Goal: Task Accomplishment & Management: Use online tool/utility

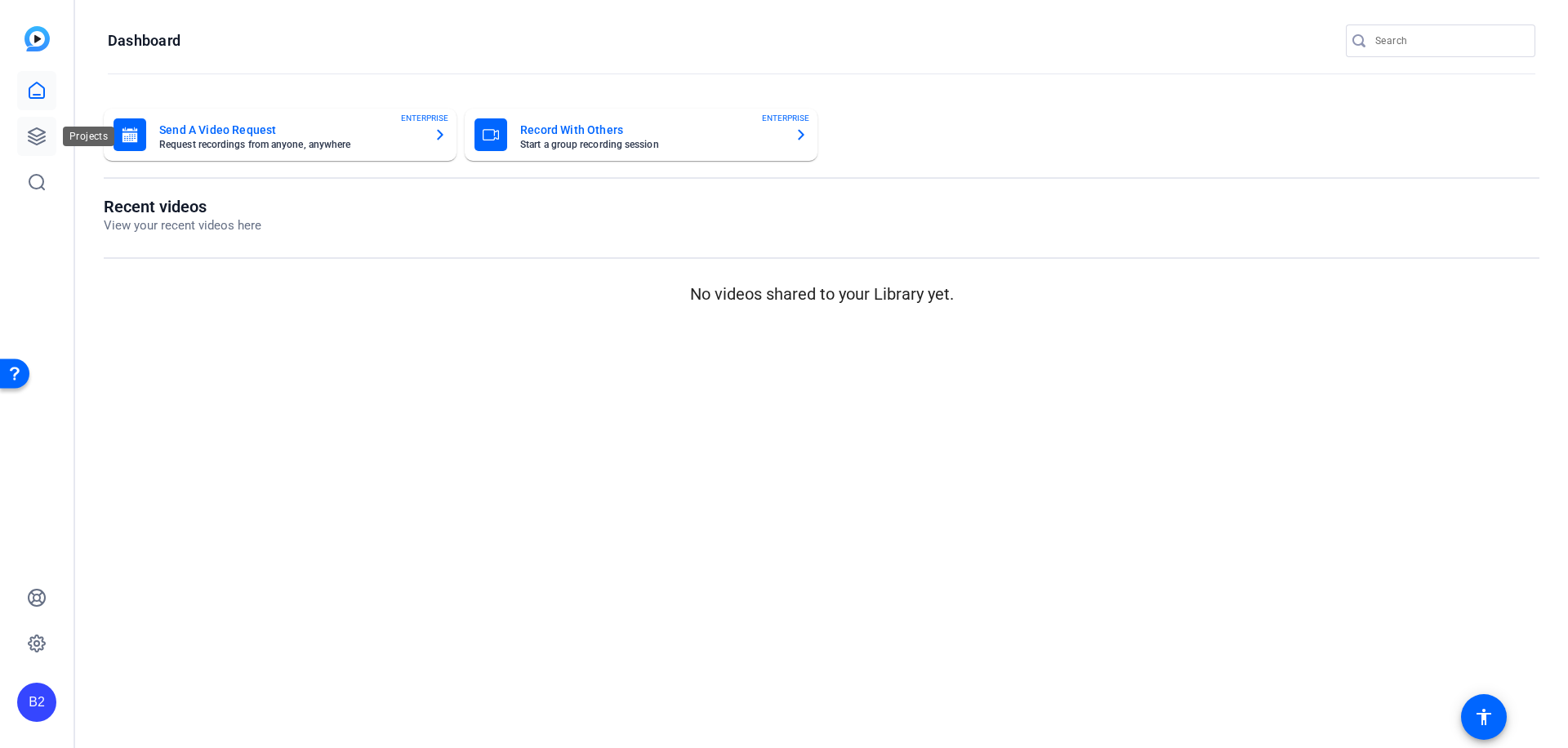
click at [42, 131] on icon at bounding box center [37, 136] width 20 height 20
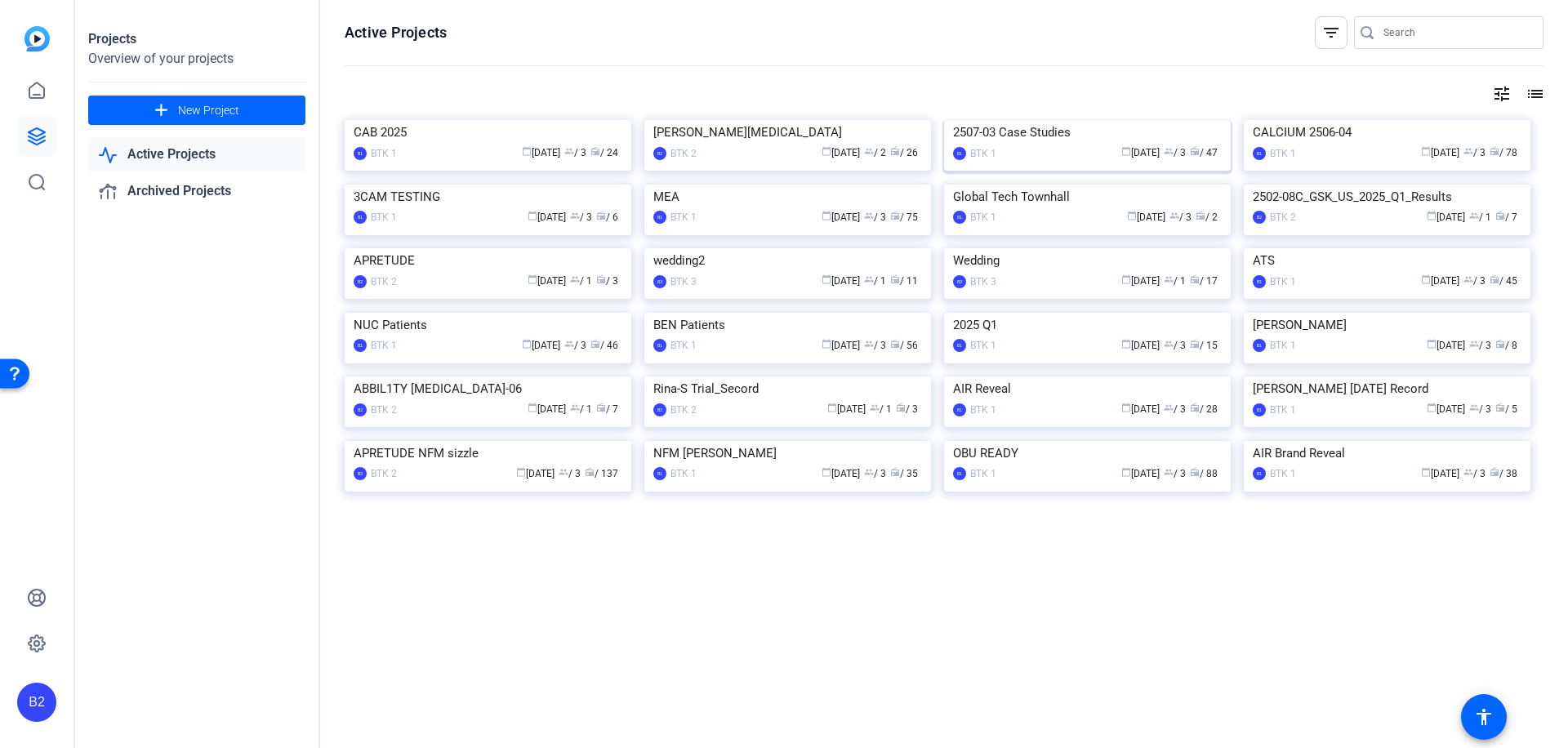
click at [1058, 120] on img at bounding box center [1087, 120] width 286 height 0
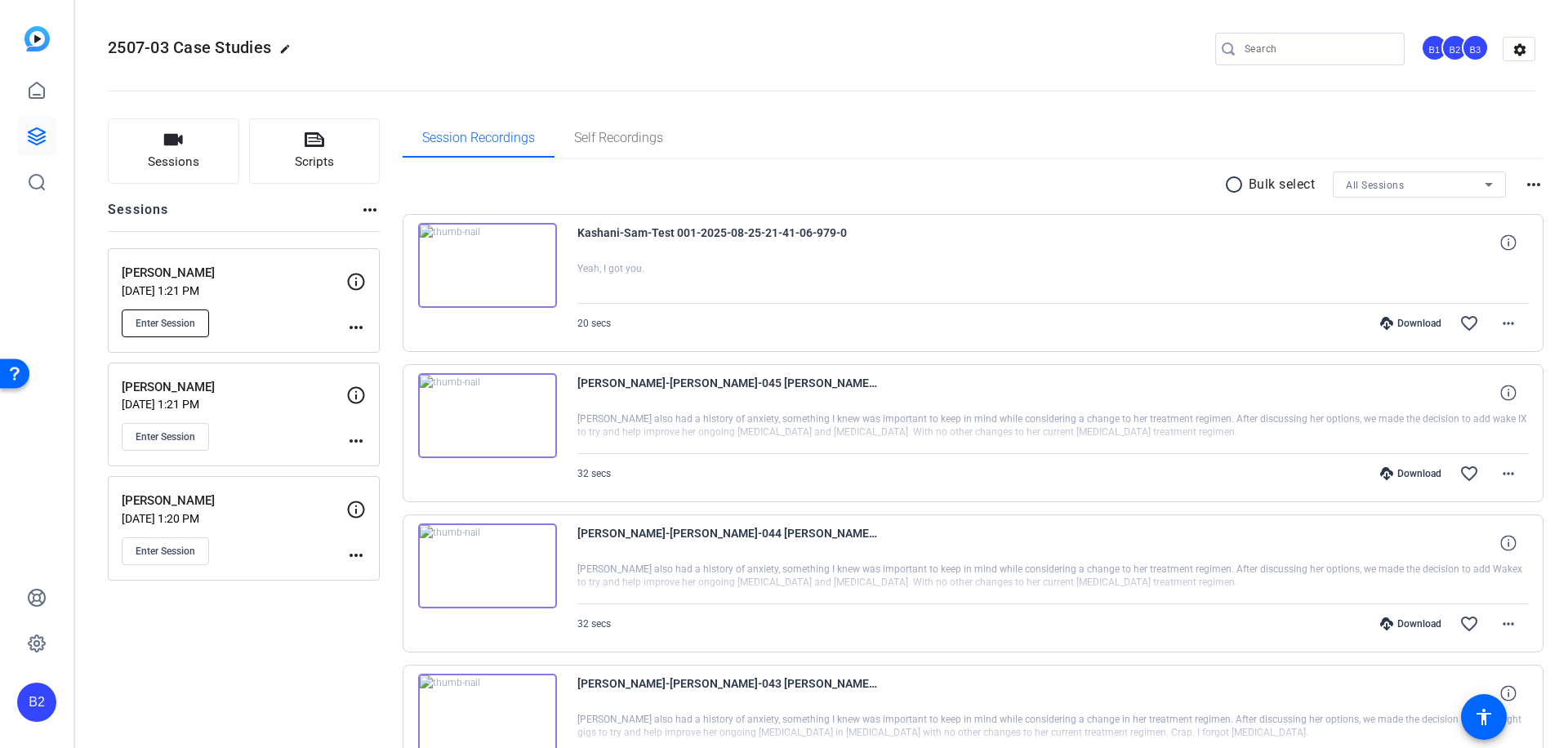
click at [176, 325] on span "Enter Session" at bounding box center [165, 323] width 60 height 13
click at [175, 322] on span "Enter Session" at bounding box center [165, 323] width 60 height 13
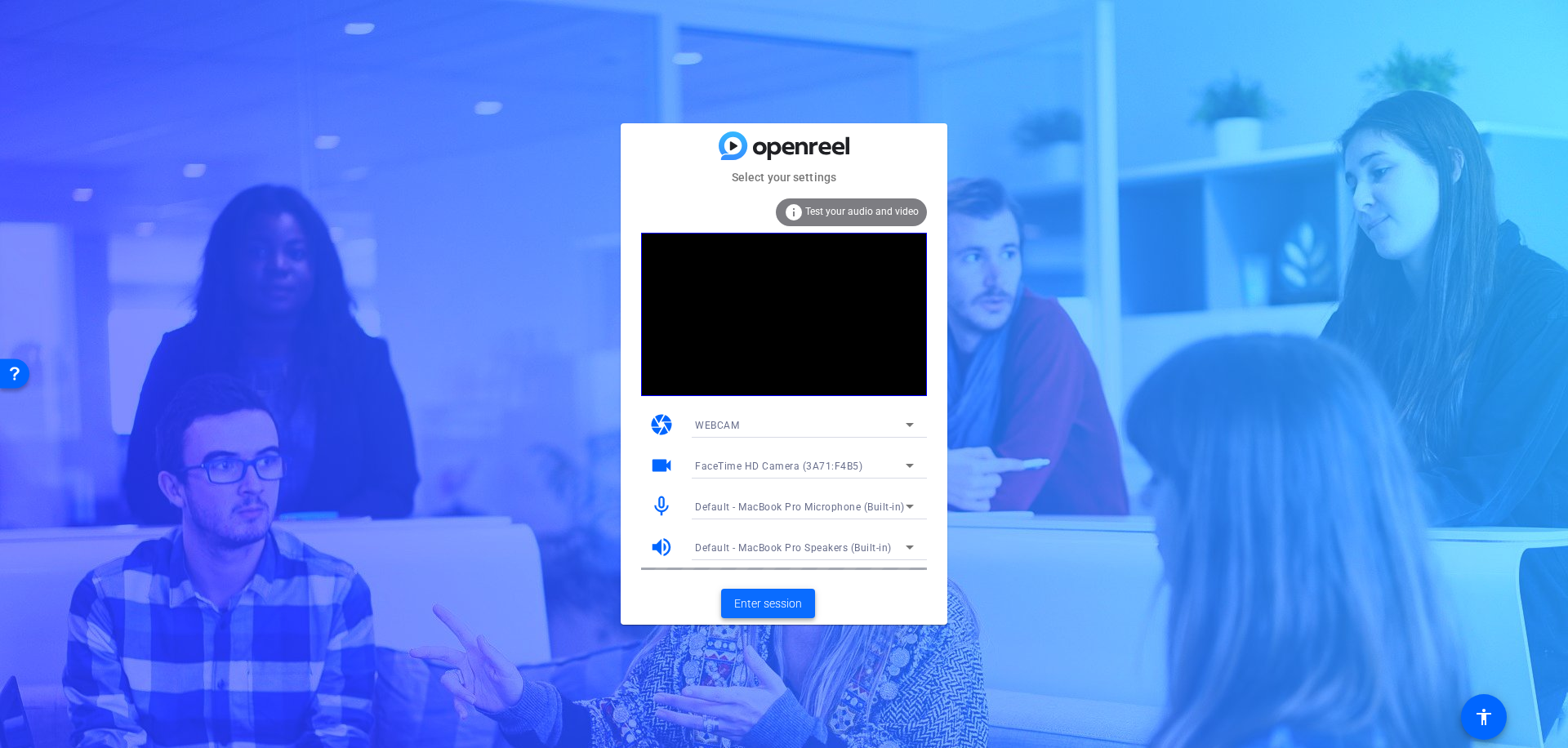
click at [778, 601] on span "Enter session" at bounding box center [769, 604] width 68 height 17
click at [781, 599] on span "Enter session" at bounding box center [769, 604] width 68 height 17
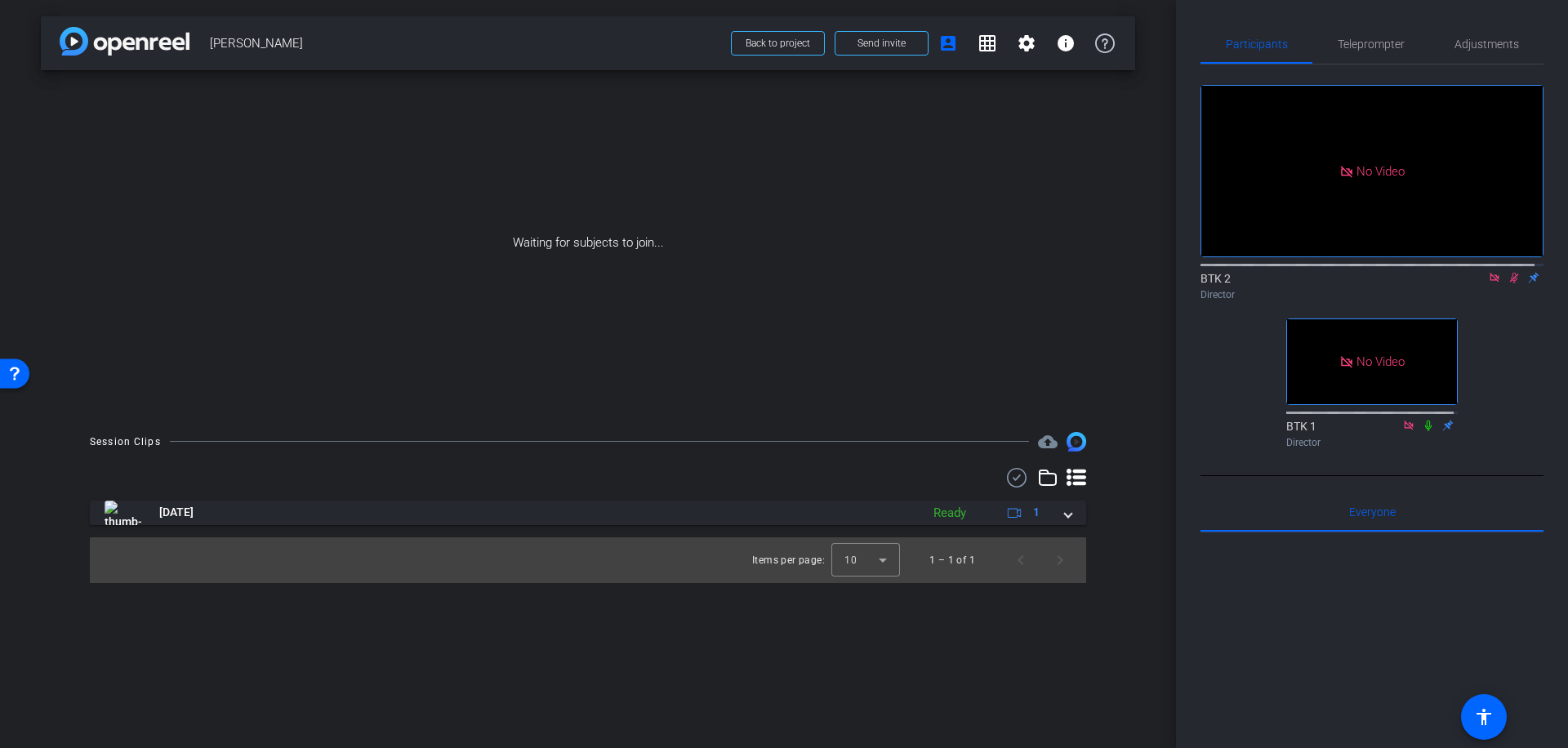
click at [1488, 284] on icon at bounding box center [1494, 277] width 13 height 11
click at [1490, 284] on icon at bounding box center [1495, 278] width 9 height 10
drag, startPoint x: 1485, startPoint y: 291, endPoint x: 1492, endPoint y: 327, distance: 36.7
click at [1488, 284] on icon at bounding box center [1494, 277] width 13 height 11
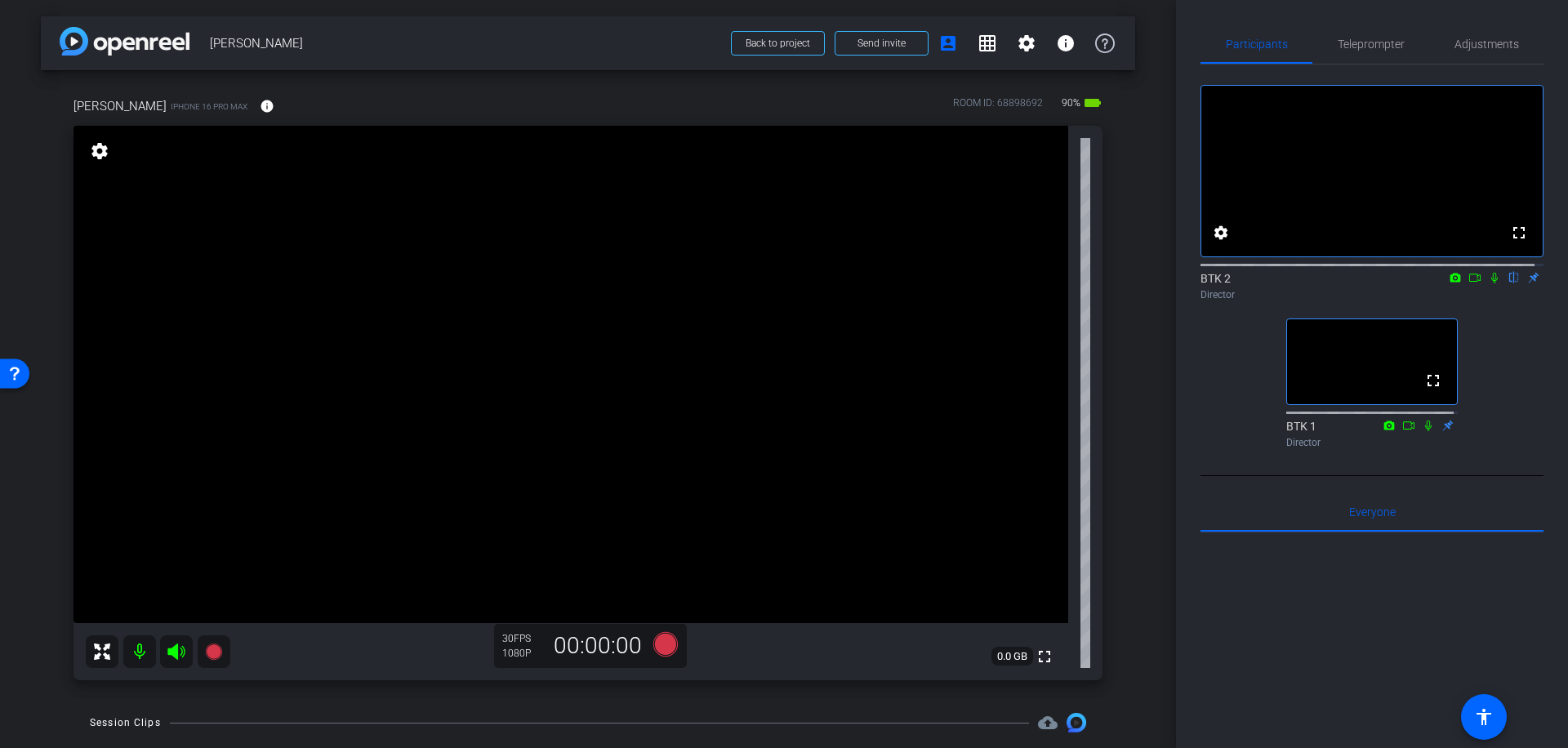
click at [173, 649] on icon at bounding box center [176, 651] width 17 height 16
click at [180, 647] on icon at bounding box center [176, 651] width 17 height 16
click at [1495, 49] on span "Adjustments" at bounding box center [1487, 43] width 65 height 11
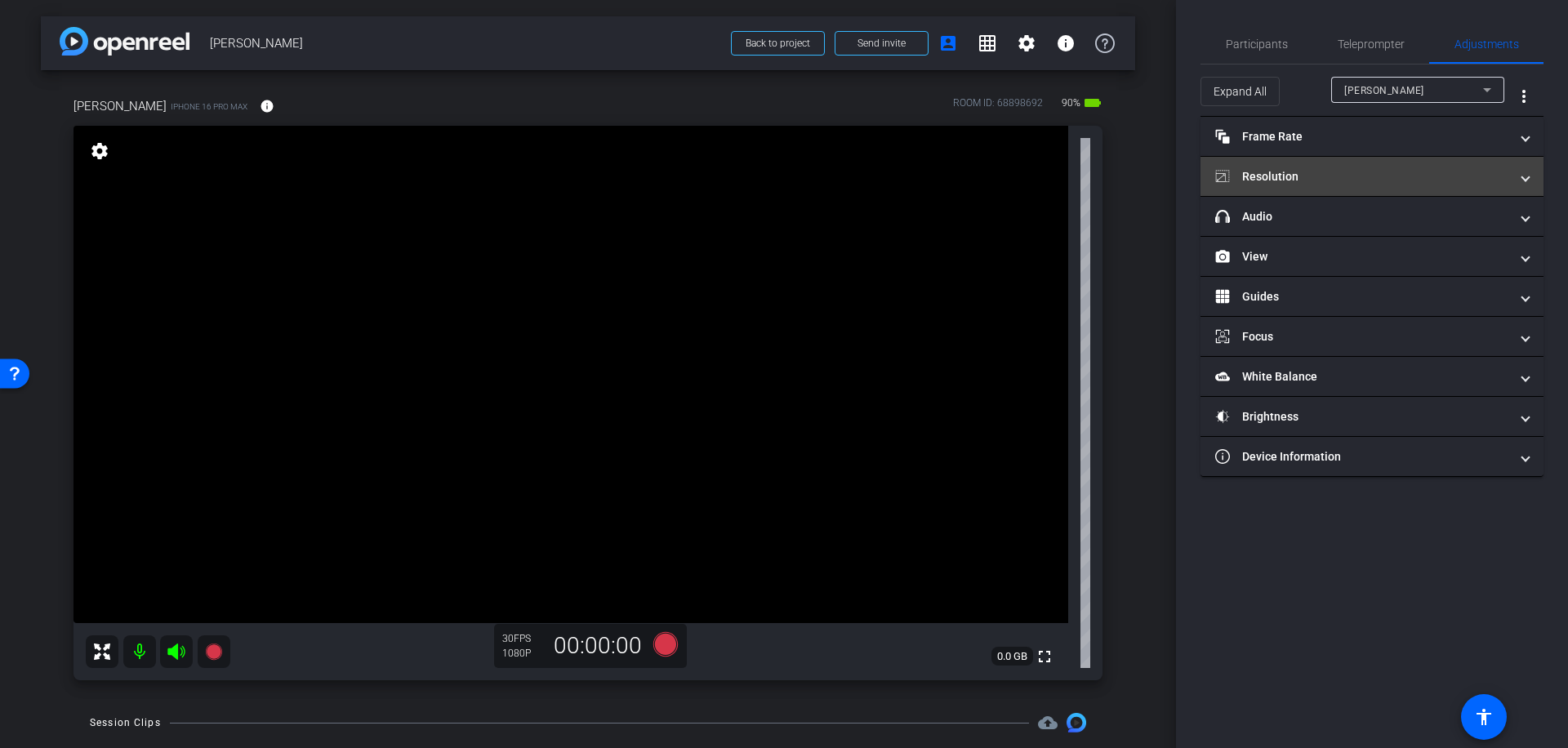
click at [1330, 172] on mat-panel-title "Resolution" at bounding box center [1362, 176] width 294 height 17
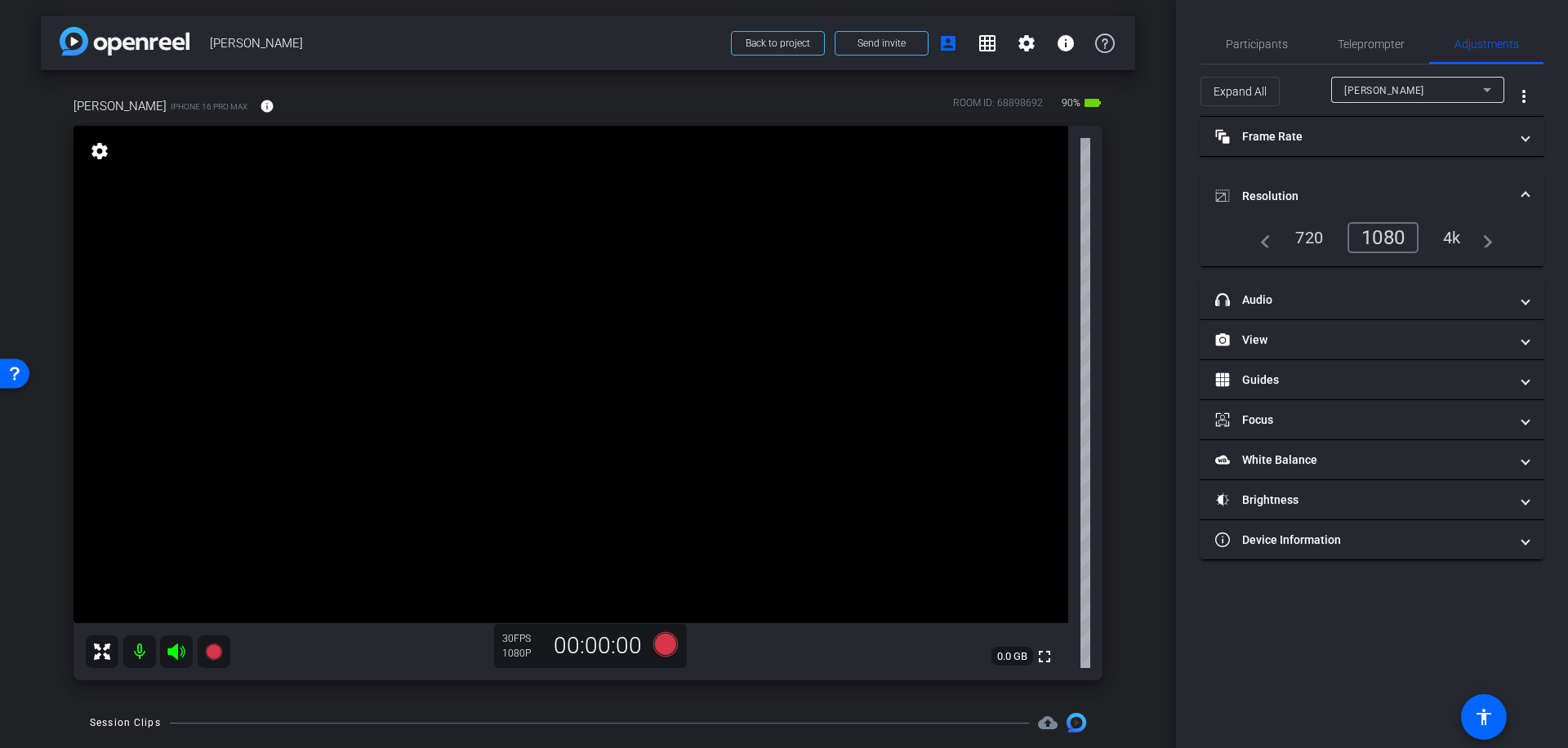
click at [1458, 236] on div "4k" at bounding box center [1452, 238] width 43 height 28
click at [1261, 42] on span "Participants" at bounding box center [1256, 43] width 62 height 11
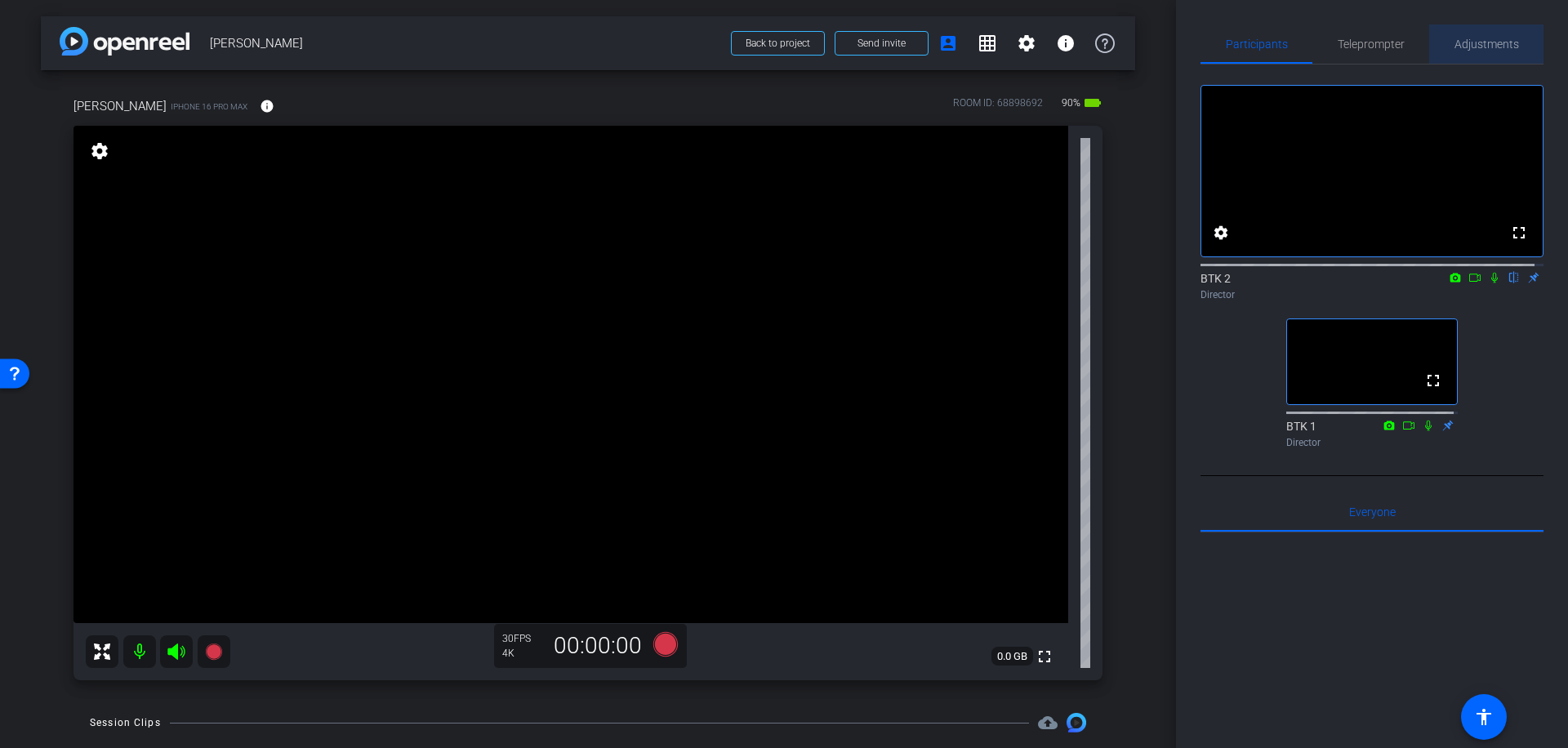
click at [1496, 46] on span "Adjustments" at bounding box center [1487, 43] width 65 height 11
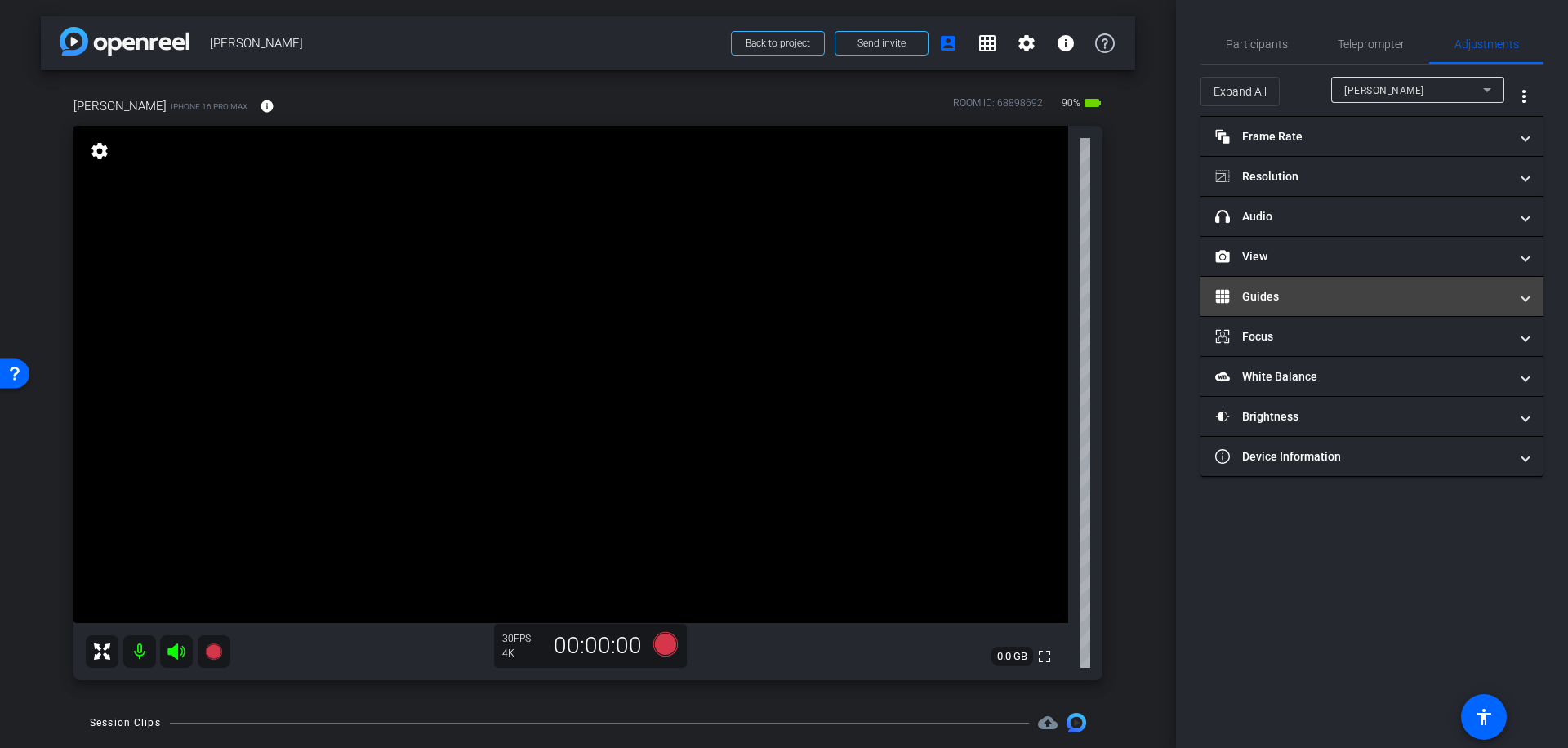
click at [1356, 296] on mat-panel-title "Guides" at bounding box center [1362, 296] width 294 height 17
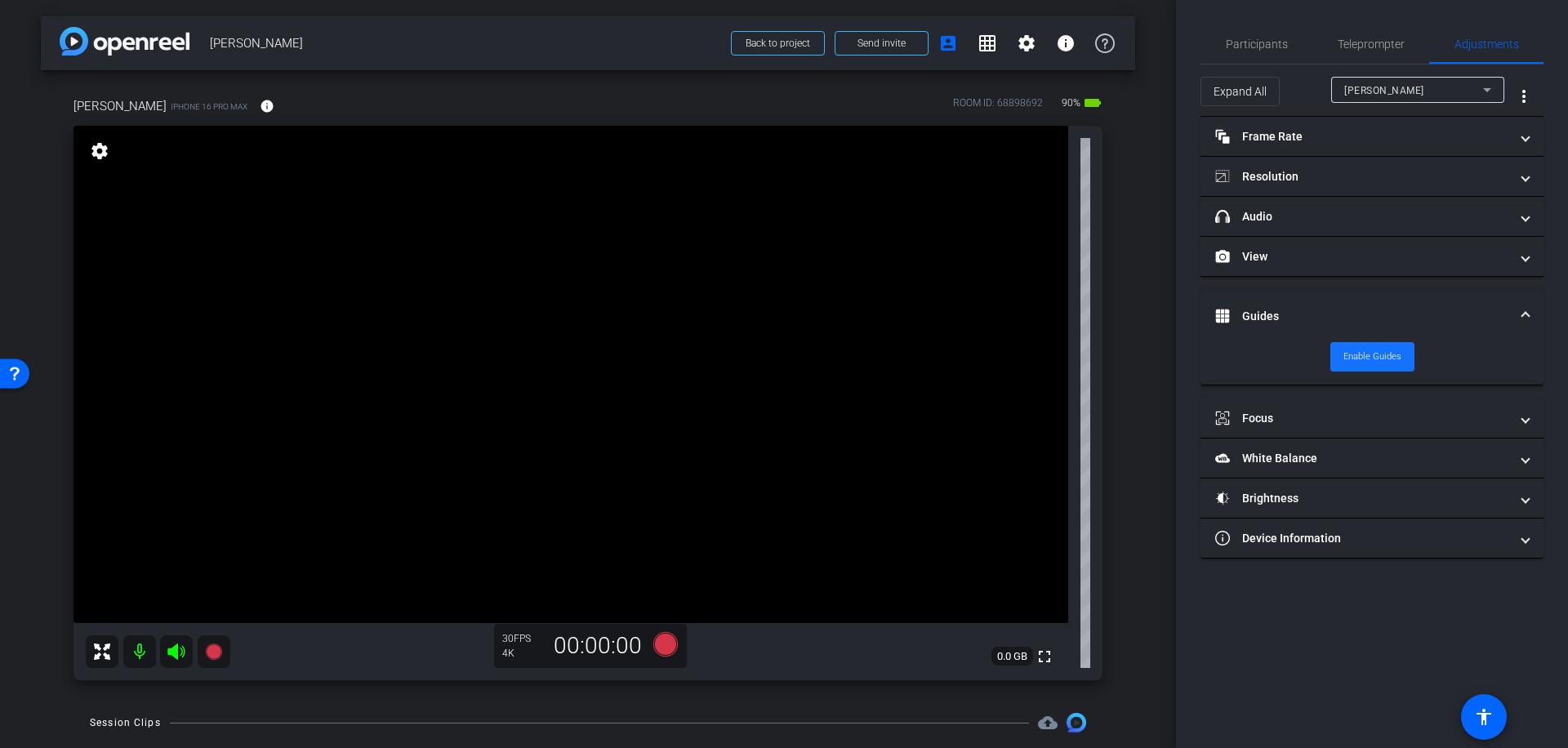
click at [1381, 354] on span "Enable Guides" at bounding box center [1372, 356] width 58 height 25
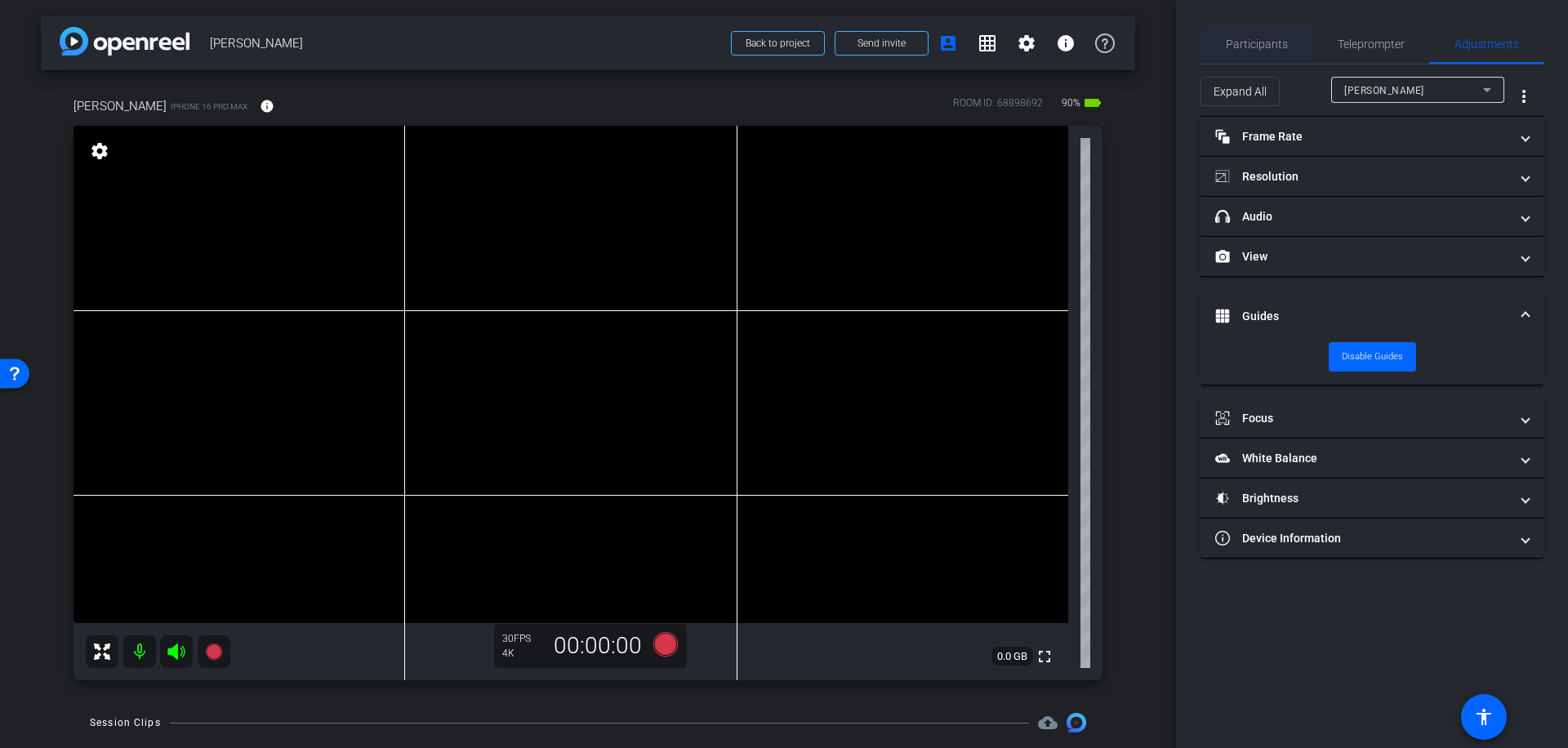
click at [1262, 45] on span "Participants" at bounding box center [1256, 43] width 62 height 11
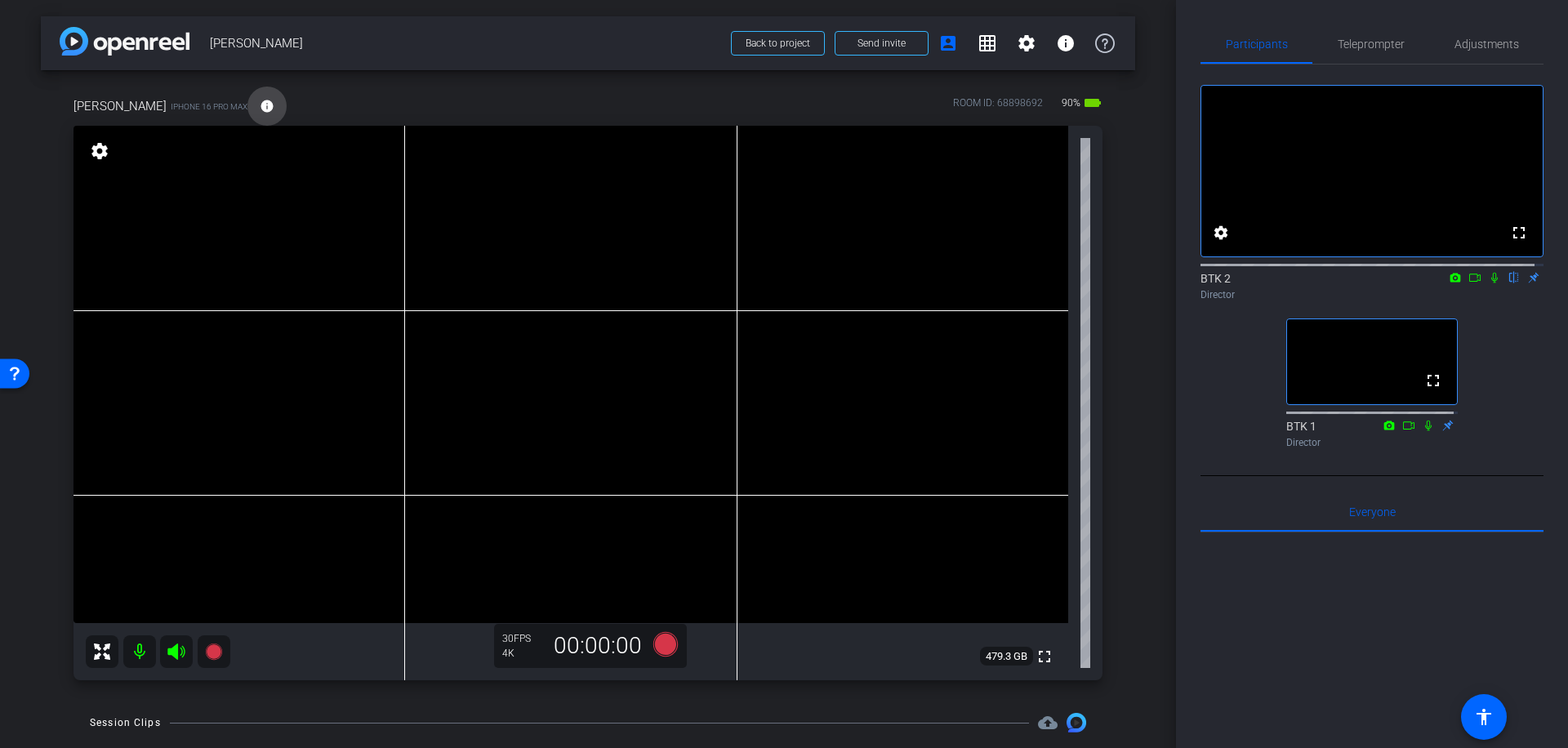
click at [260, 107] on mat-icon "info" at bounding box center [267, 106] width 14 height 14
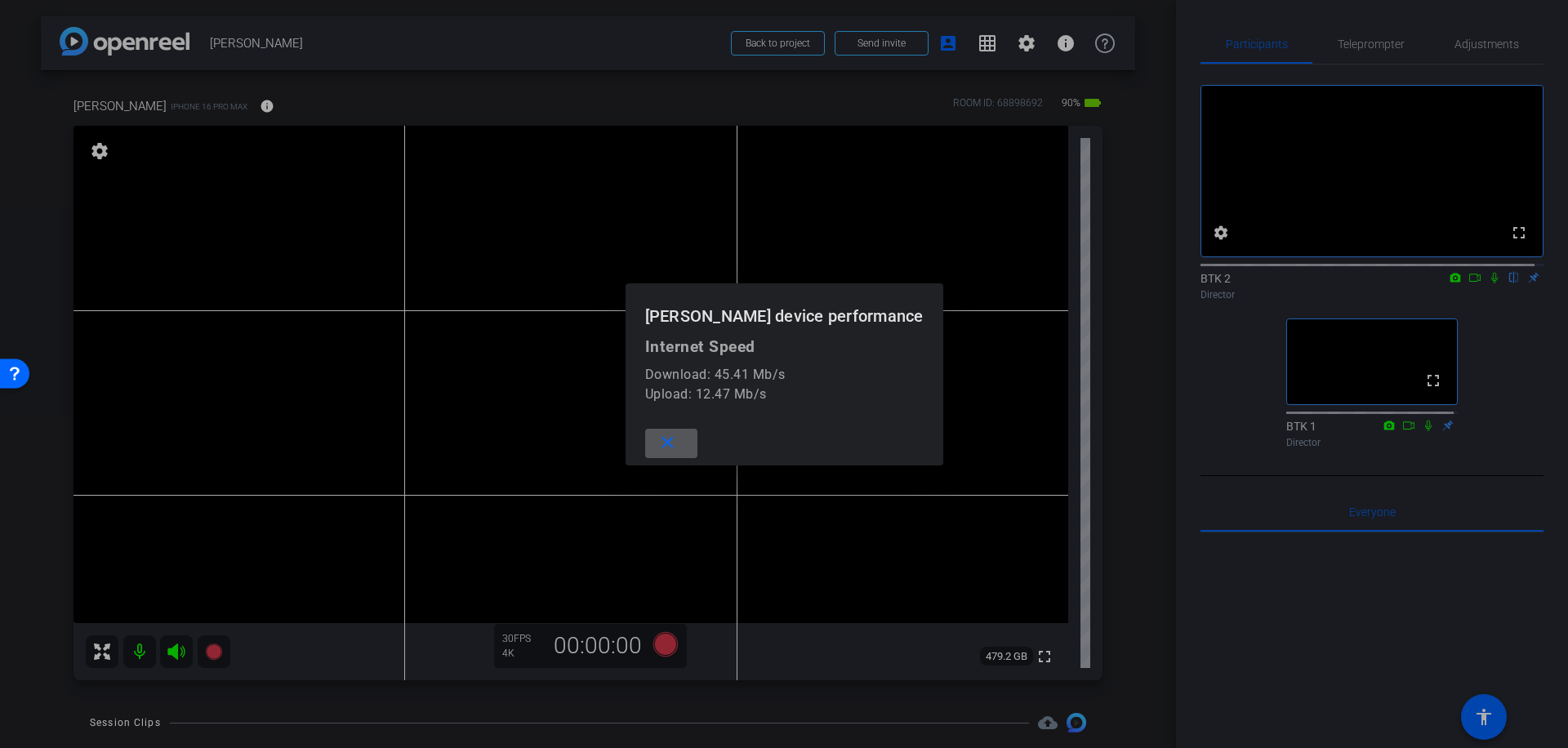
click at [677, 444] on mat-icon "close" at bounding box center [667, 443] width 20 height 20
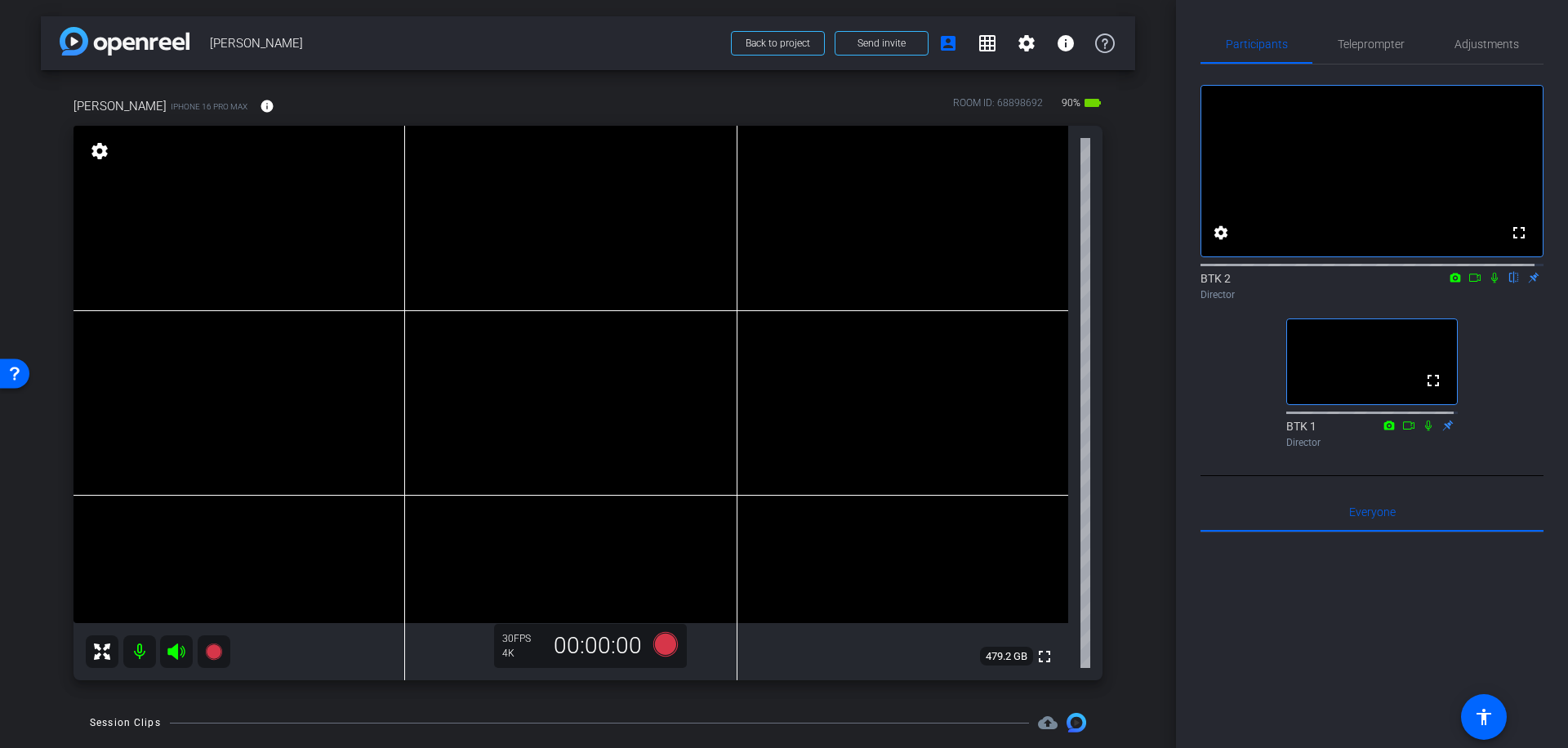
click at [1491, 284] on icon at bounding box center [1495, 278] width 7 height 10
click at [1469, 282] on icon at bounding box center [1474, 278] width 11 height 9
click at [1488, 284] on icon at bounding box center [1494, 277] width 13 height 11
click at [1490, 284] on icon at bounding box center [1495, 278] width 9 height 10
click at [1488, 284] on icon at bounding box center [1494, 277] width 13 height 11
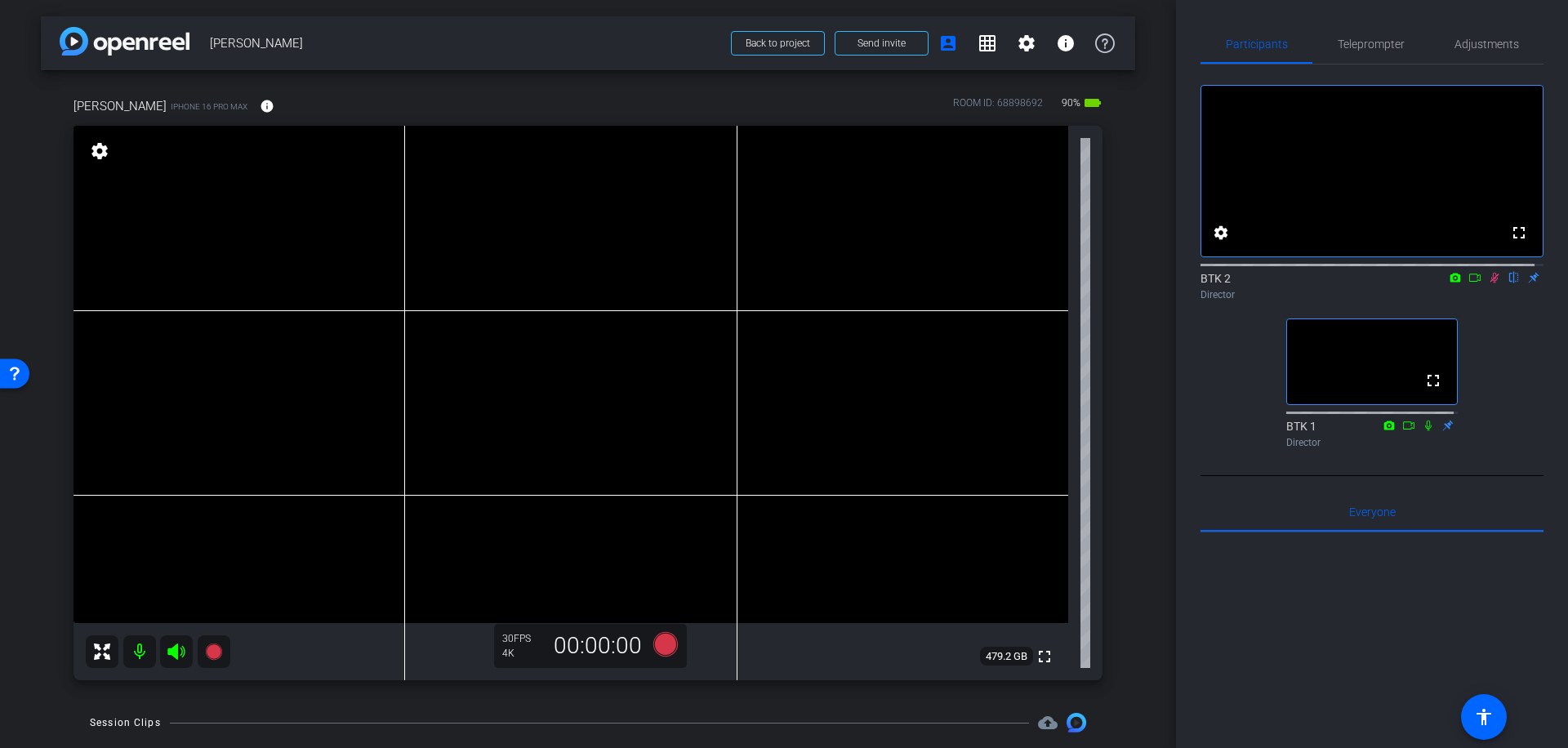
click at [1490, 284] on icon at bounding box center [1495, 278] width 9 height 10
click at [1387, 42] on span "Teleprompter" at bounding box center [1371, 43] width 67 height 11
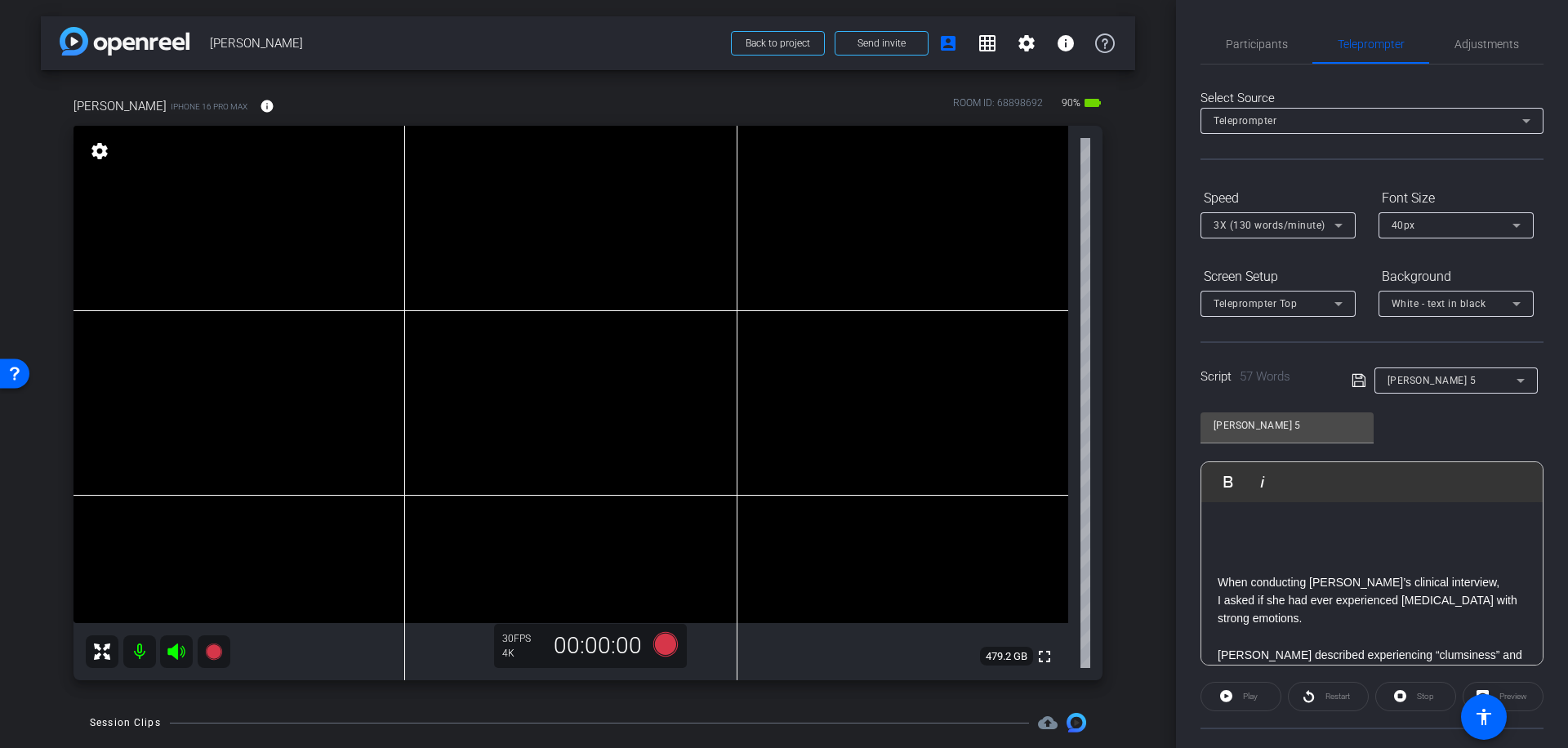
click at [1340, 226] on icon at bounding box center [1338, 225] width 20 height 20
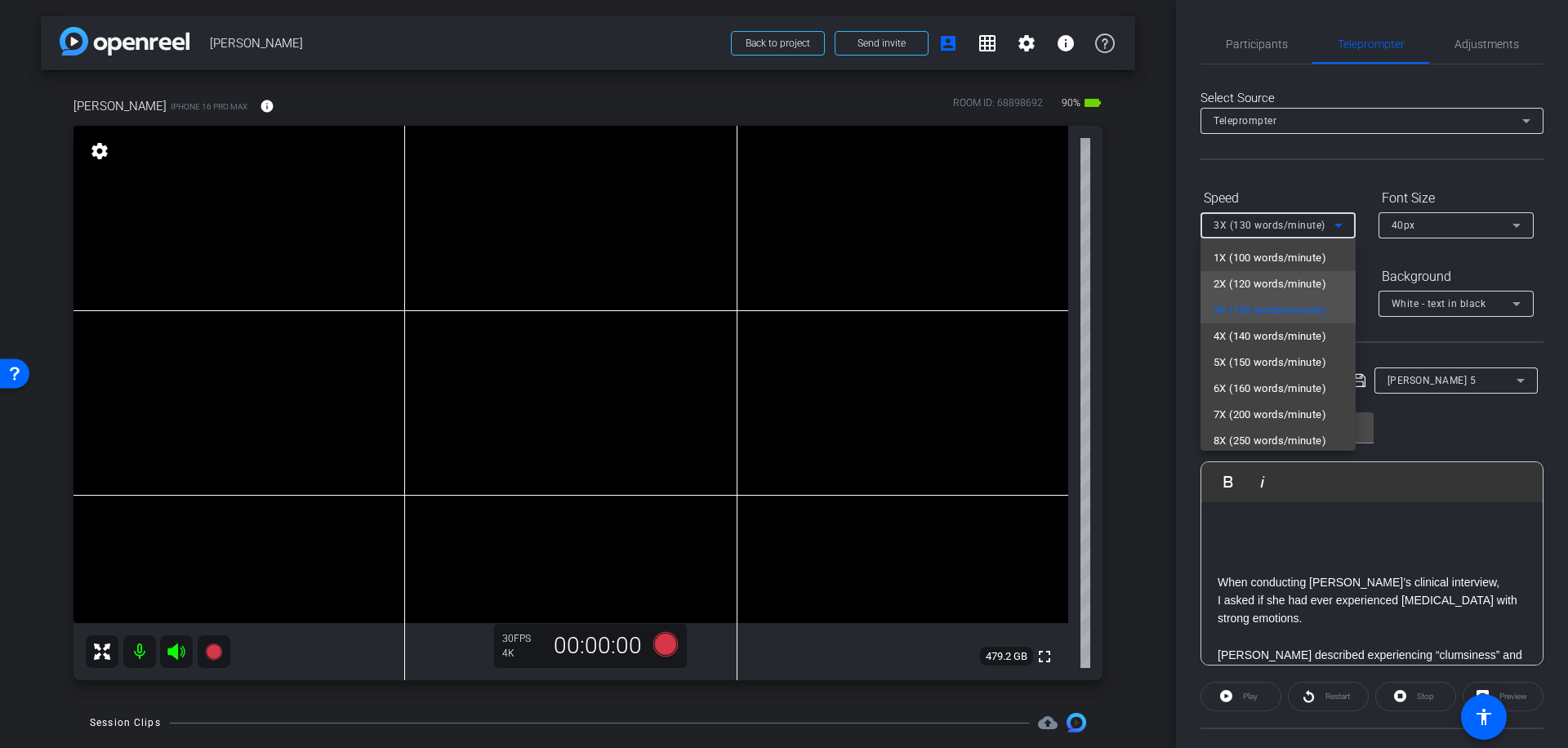
click at [1284, 285] on span "2X (120 words/minute)" at bounding box center [1270, 284] width 112 height 20
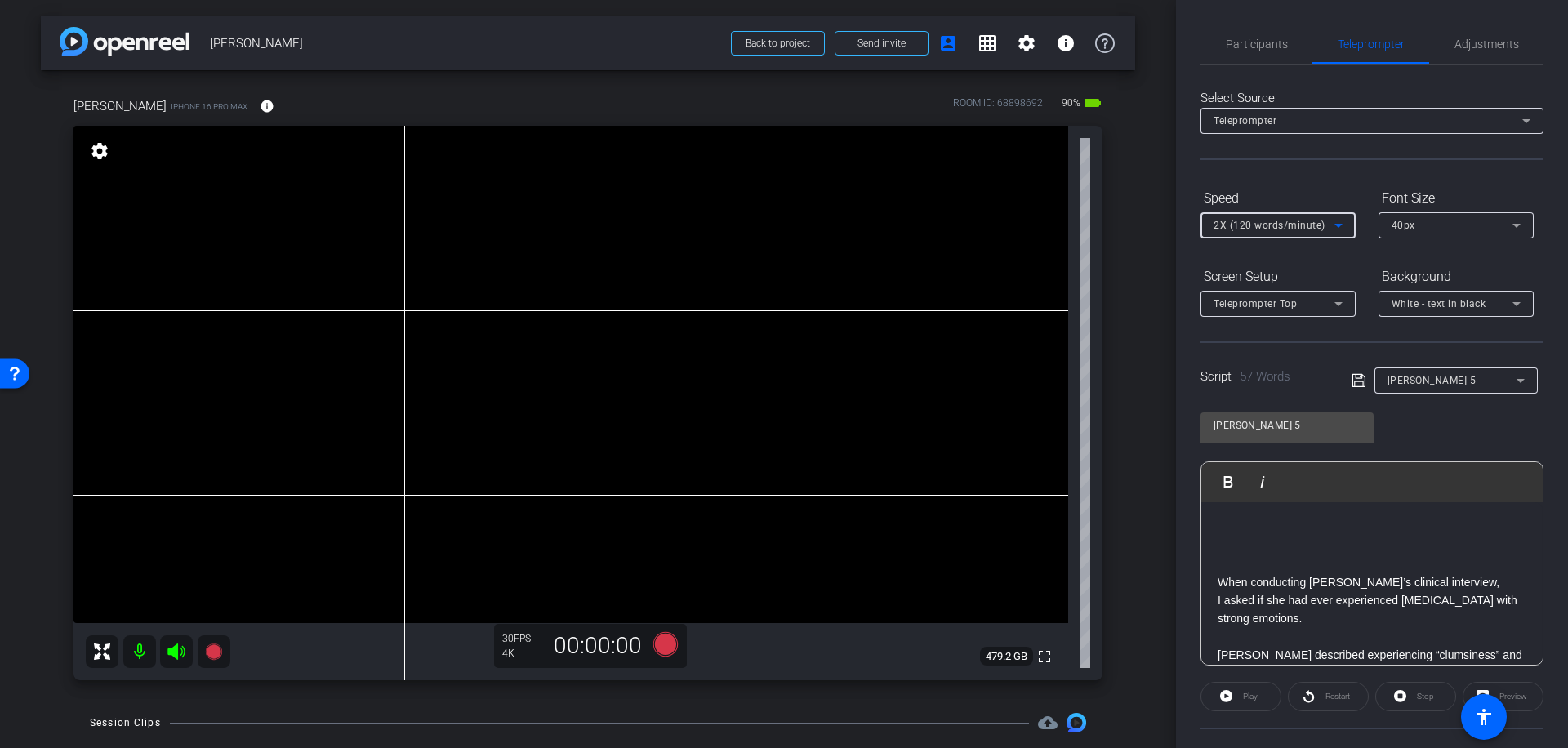
click at [1519, 383] on icon at bounding box center [1520, 380] width 20 height 20
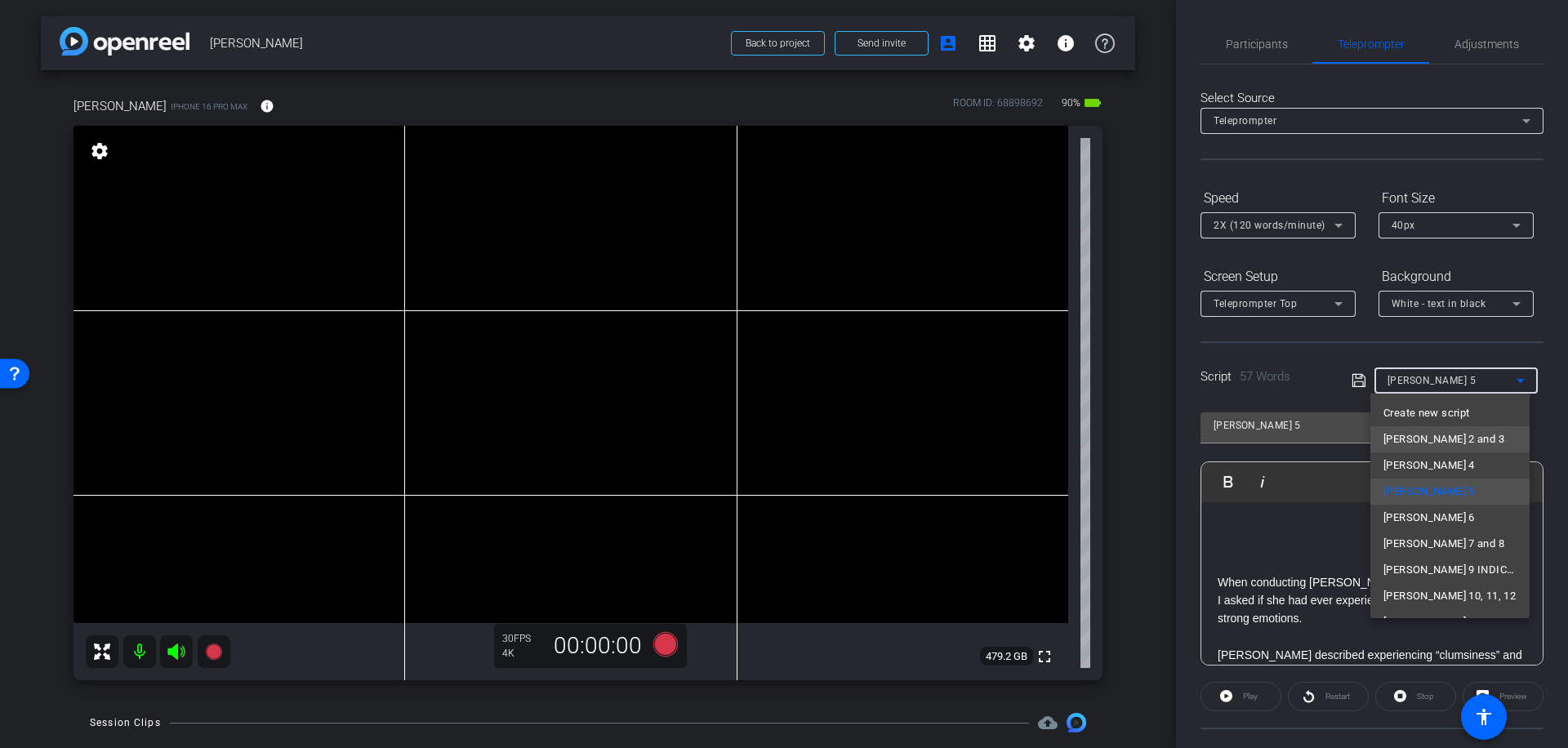
click at [1435, 434] on span "[PERSON_NAME] 2 and 3" at bounding box center [1444, 439] width 121 height 20
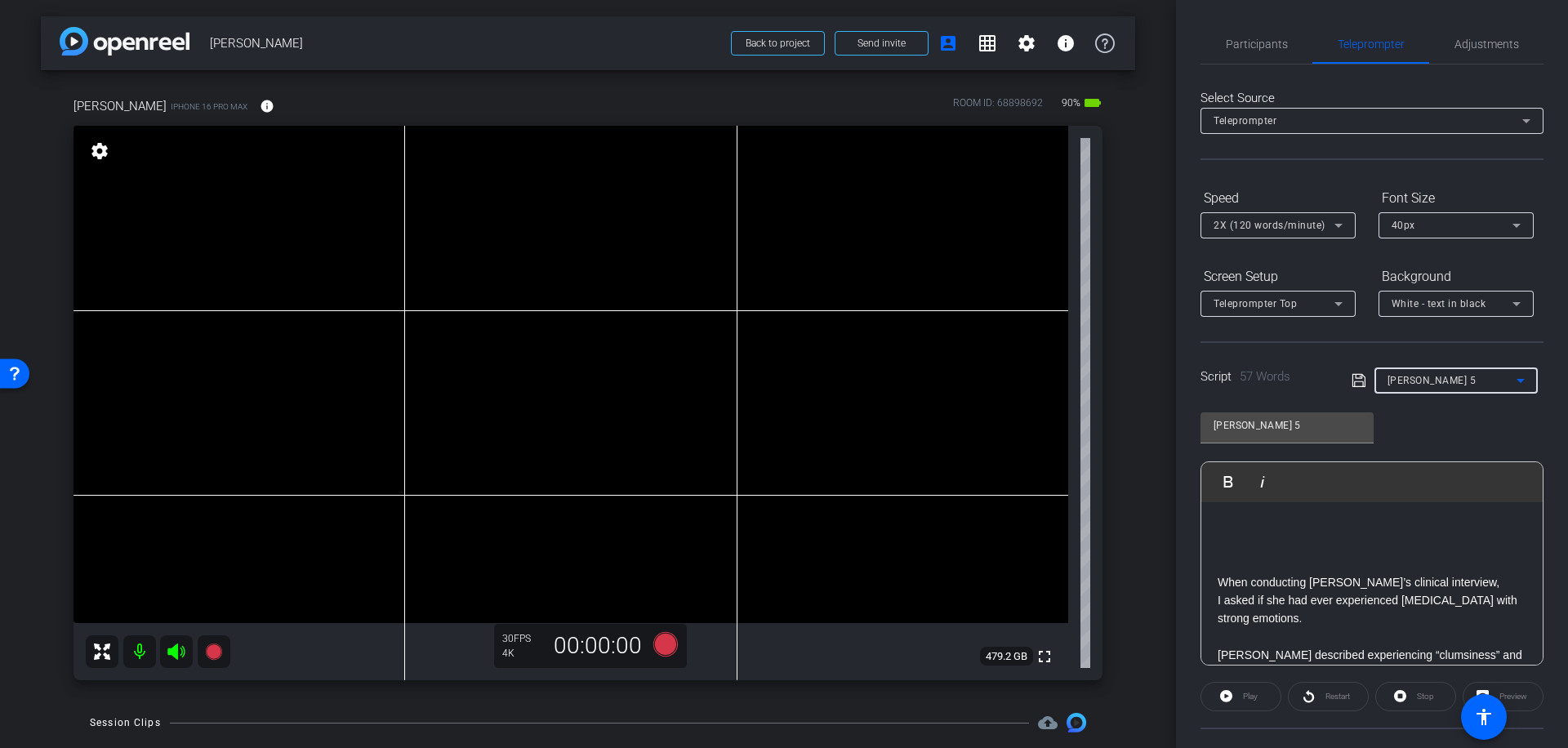
type input "[PERSON_NAME] 2 and 3"
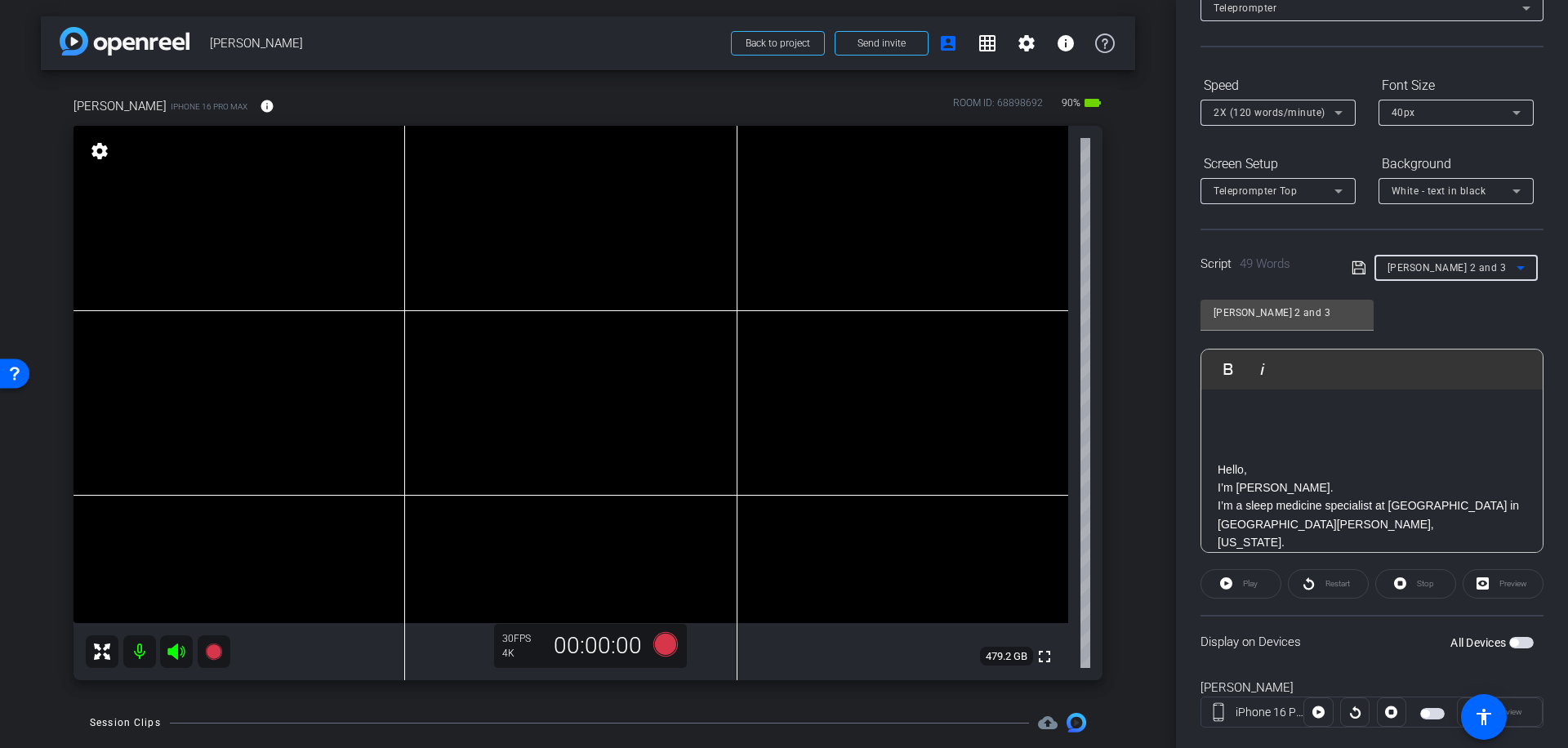
scroll to position [145, 0]
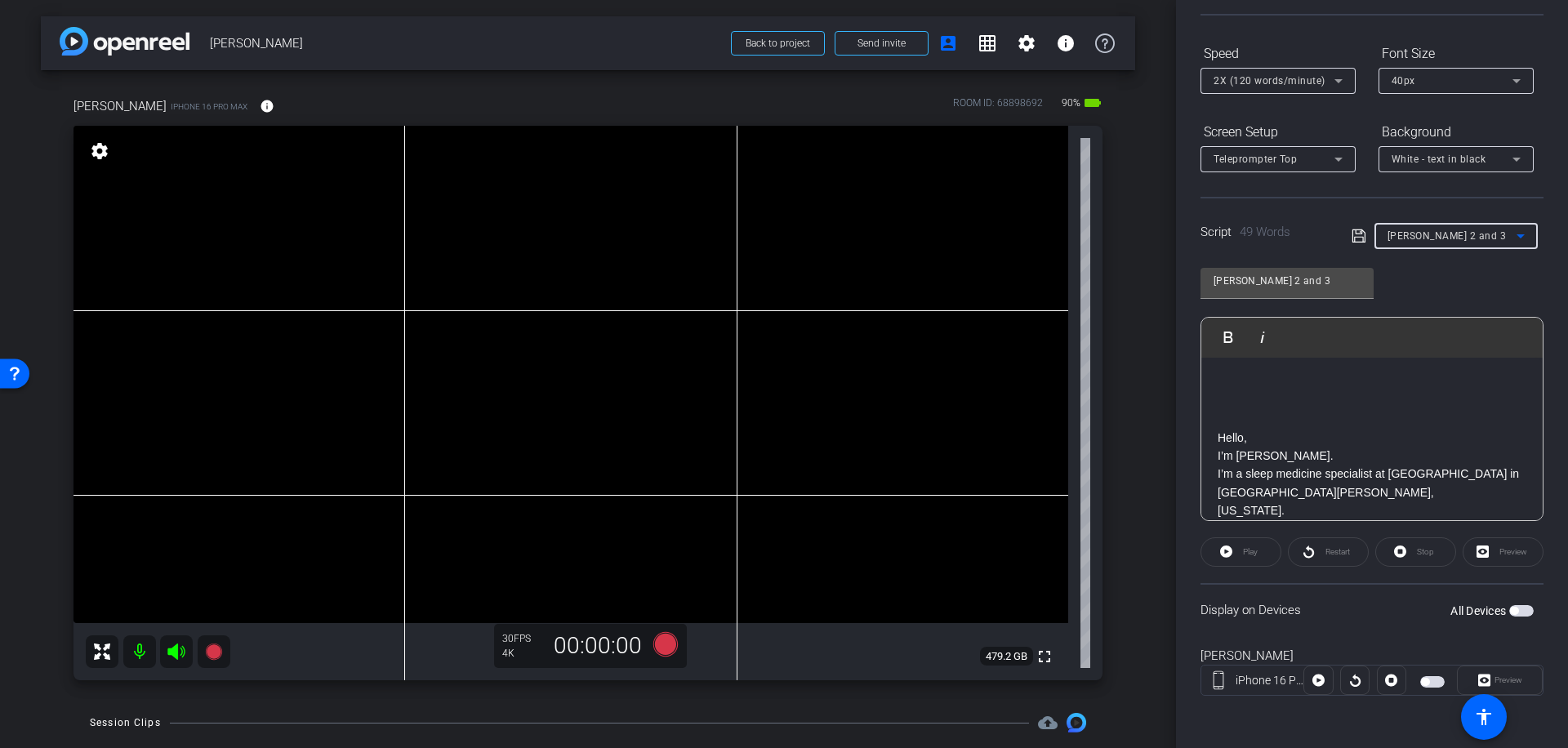
click at [1510, 609] on span "button" at bounding box center [1514, 611] width 9 height 9
click at [1506, 682] on span "Preview" at bounding box center [1508, 680] width 28 height 9
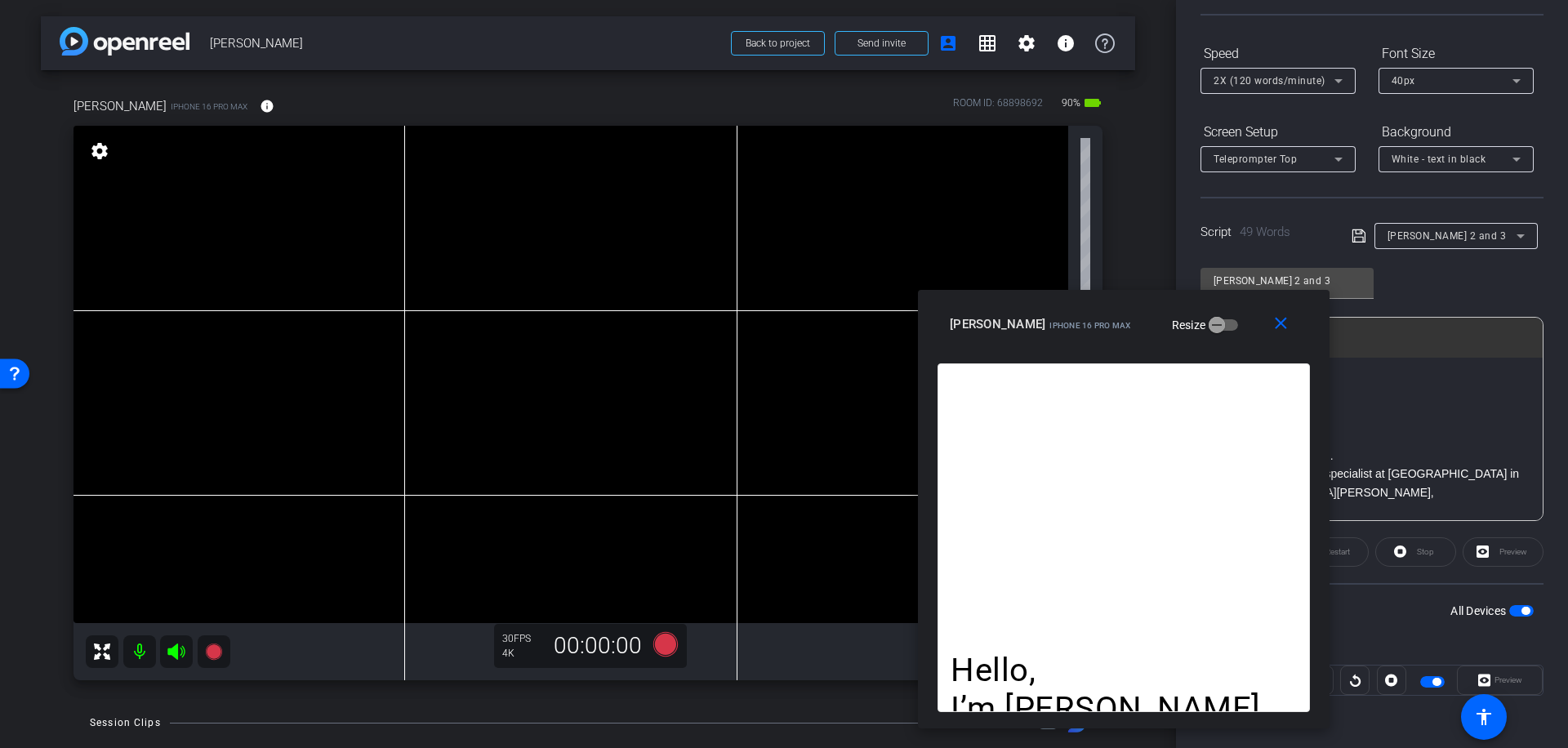
drag, startPoint x: 864, startPoint y: 185, endPoint x: 1204, endPoint y: 319, distance: 365.5
click at [1204, 319] on div "[PERSON_NAME] iPhone 16 Pro Max Resize" at bounding box center [1130, 324] width 360 height 30
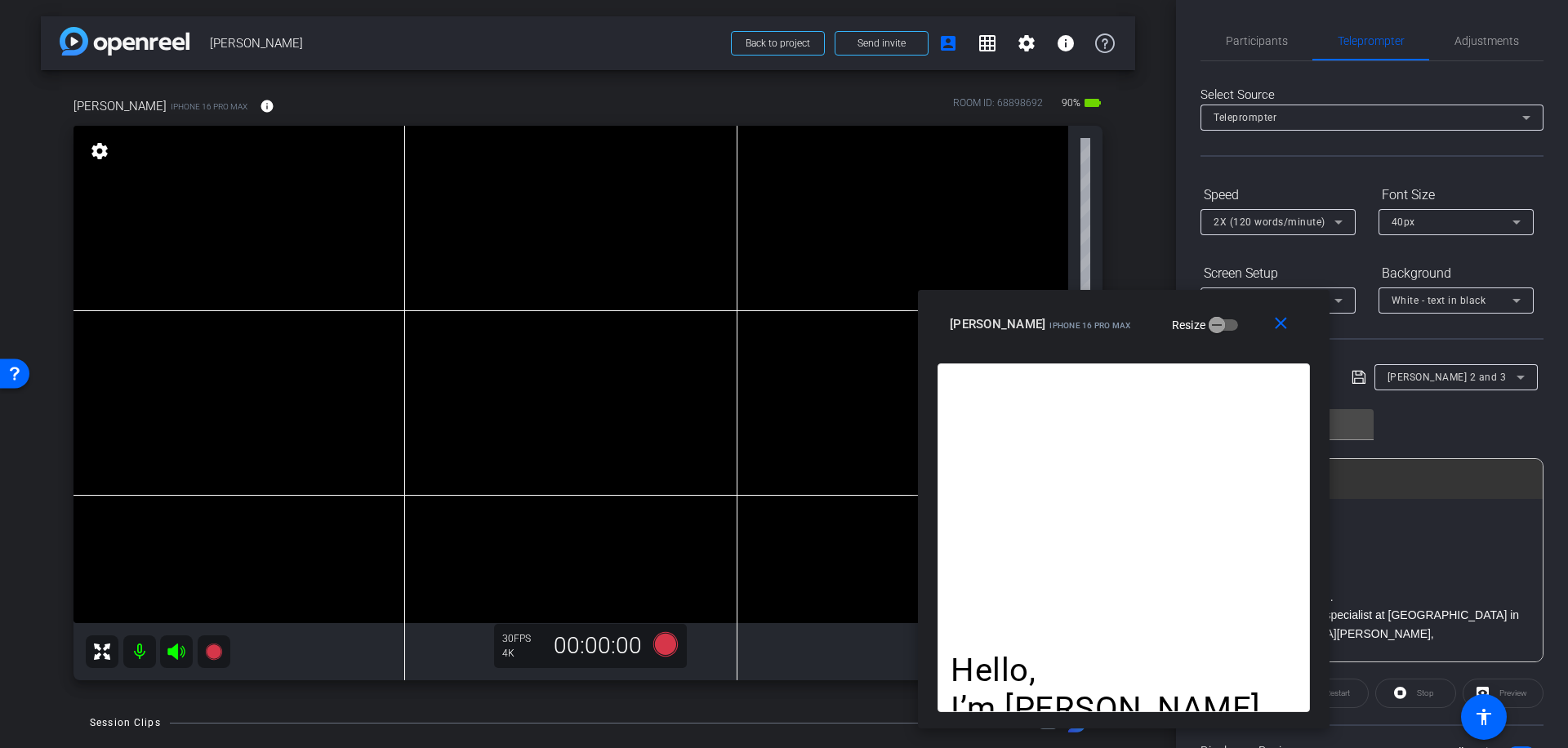
scroll to position [0, 0]
click at [1257, 47] on span "Participants" at bounding box center [1256, 43] width 62 height 11
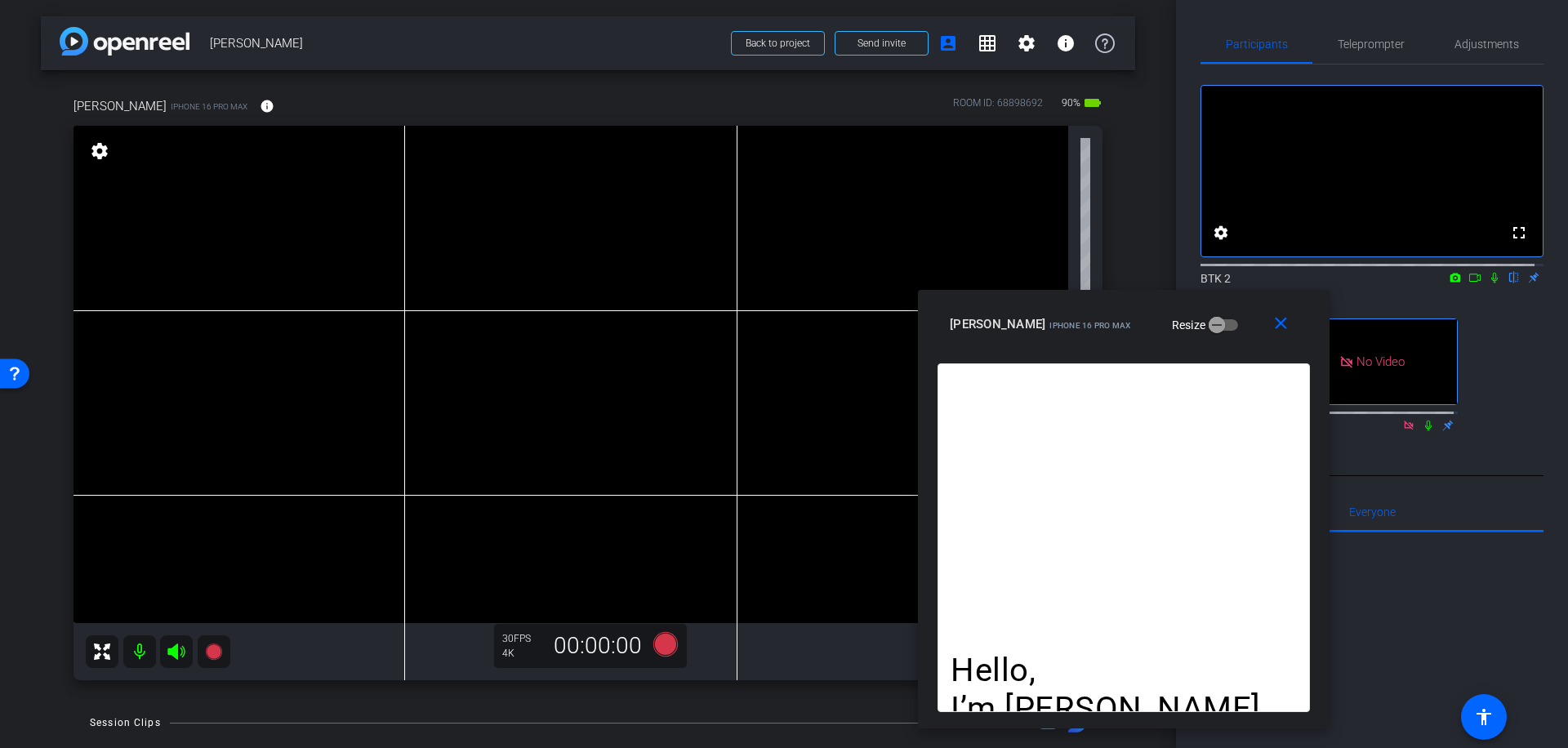
click at [1468, 284] on icon at bounding box center [1474, 277] width 13 height 11
click at [663, 644] on icon at bounding box center [666, 644] width 25 height 25
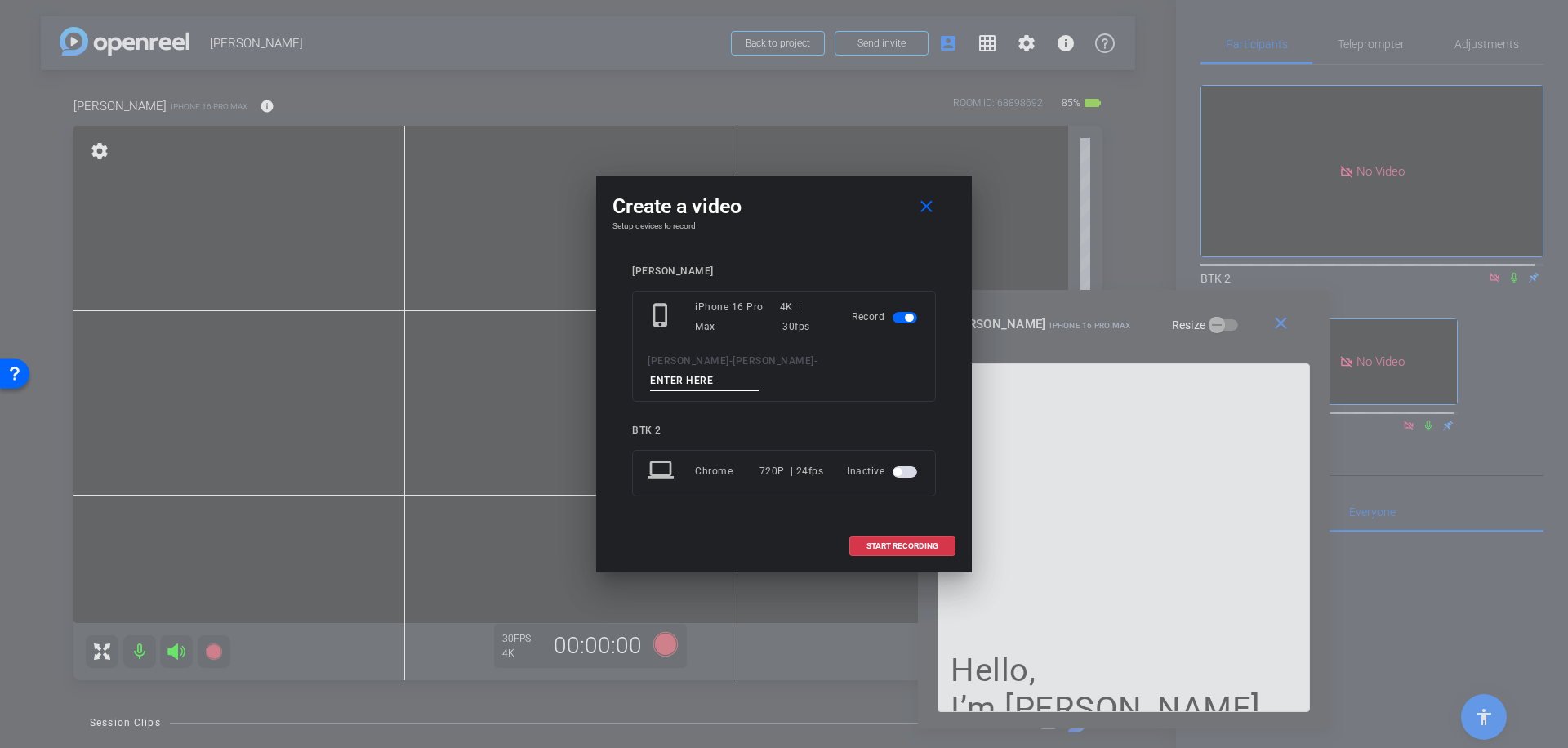
click at [755, 374] on input at bounding box center [705, 381] width 109 height 20
type input "001"
click at [899, 542] on span "START RECORDING" at bounding box center [902, 546] width 72 height 9
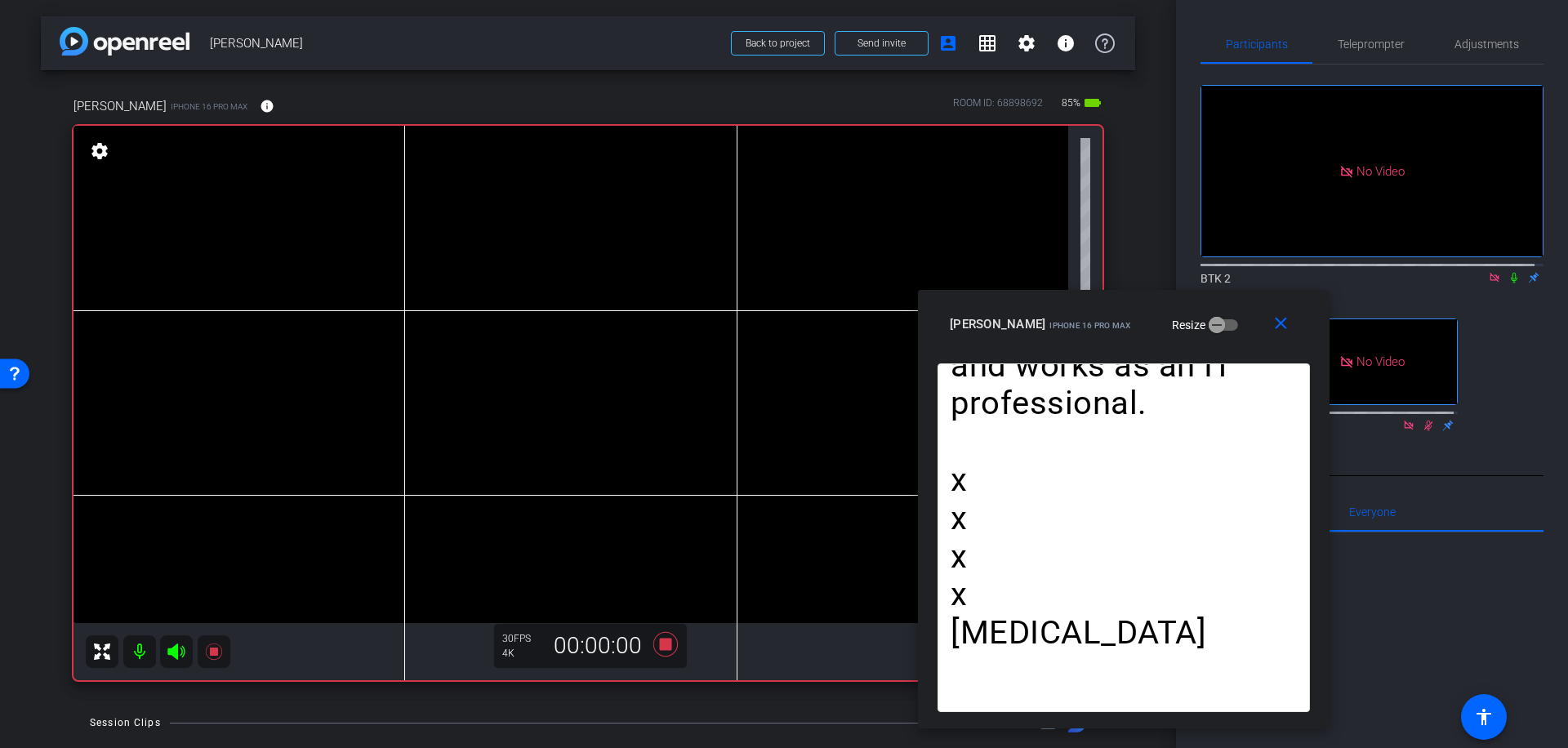
click at [1507, 284] on icon at bounding box center [1513, 277] width 13 height 11
click at [660, 643] on icon at bounding box center [666, 644] width 25 height 25
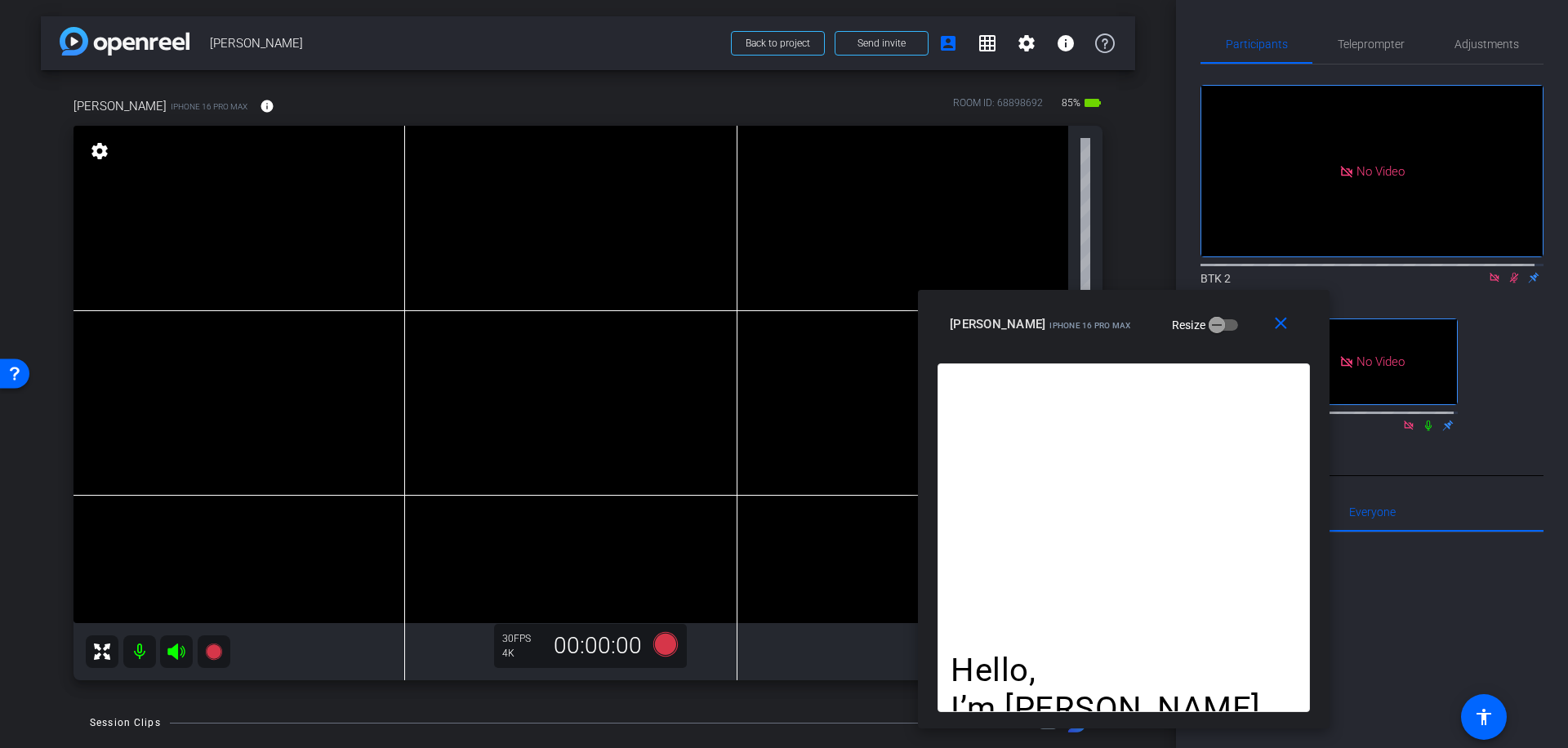
click at [1507, 284] on icon at bounding box center [1513, 277] width 13 height 11
click at [665, 644] on icon at bounding box center [666, 644] width 25 height 25
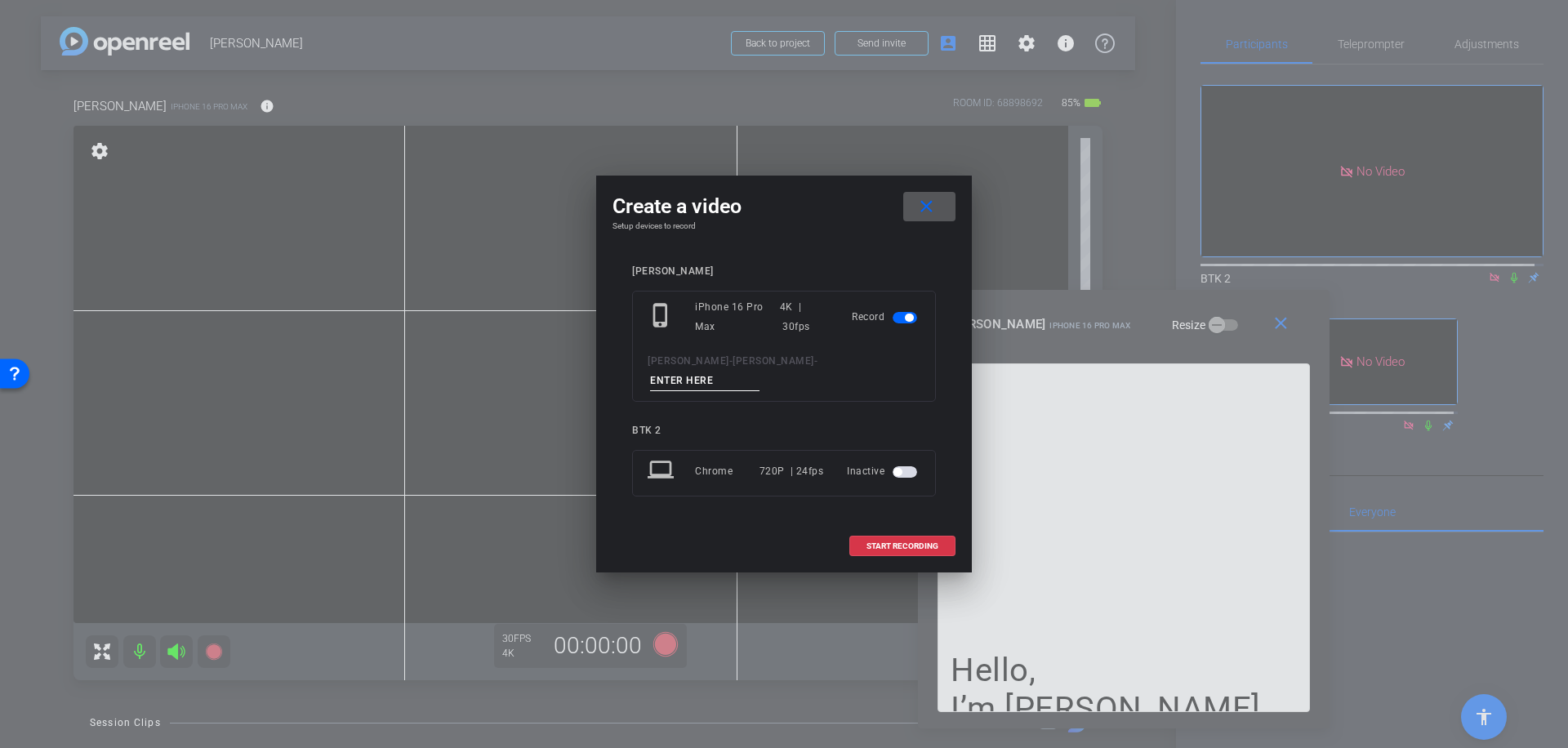
click at [736, 372] on input at bounding box center [705, 381] width 109 height 20
type input "002"
click at [900, 542] on span "START RECORDING" at bounding box center [902, 546] width 72 height 9
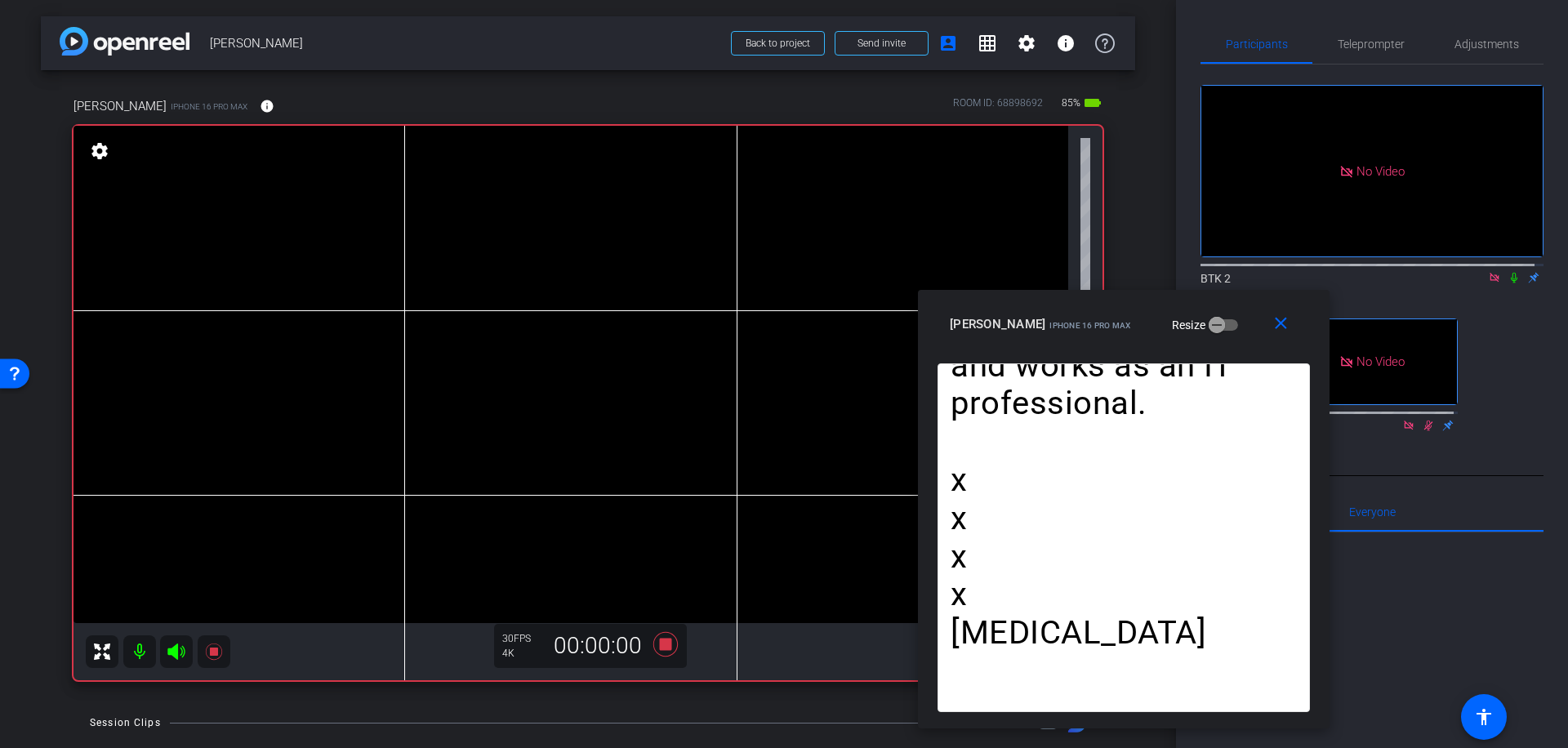
click at [1508, 284] on icon at bounding box center [1513, 277] width 13 height 11
click at [662, 639] on icon at bounding box center [666, 644] width 25 height 25
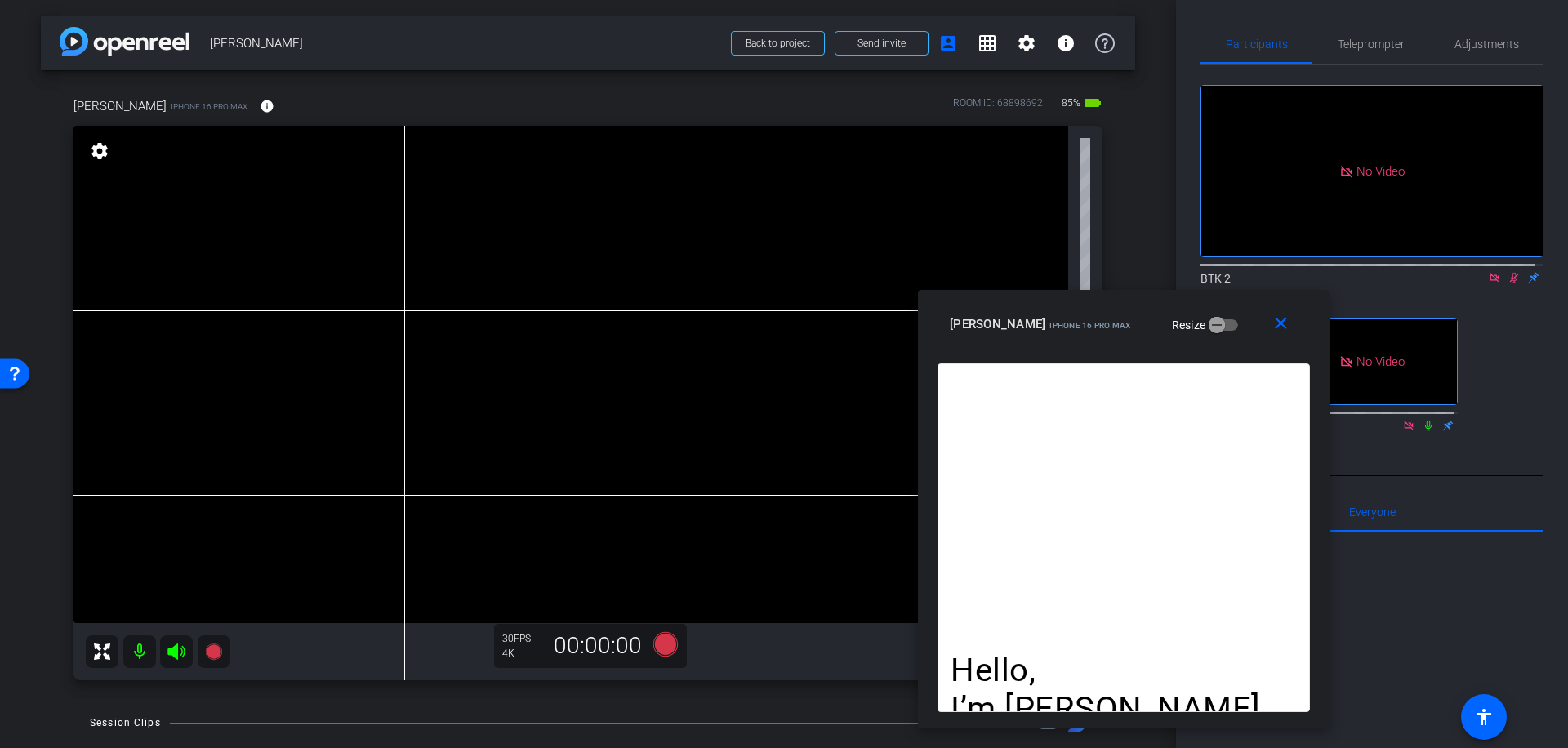
click at [1507, 284] on icon at bounding box center [1513, 277] width 13 height 11
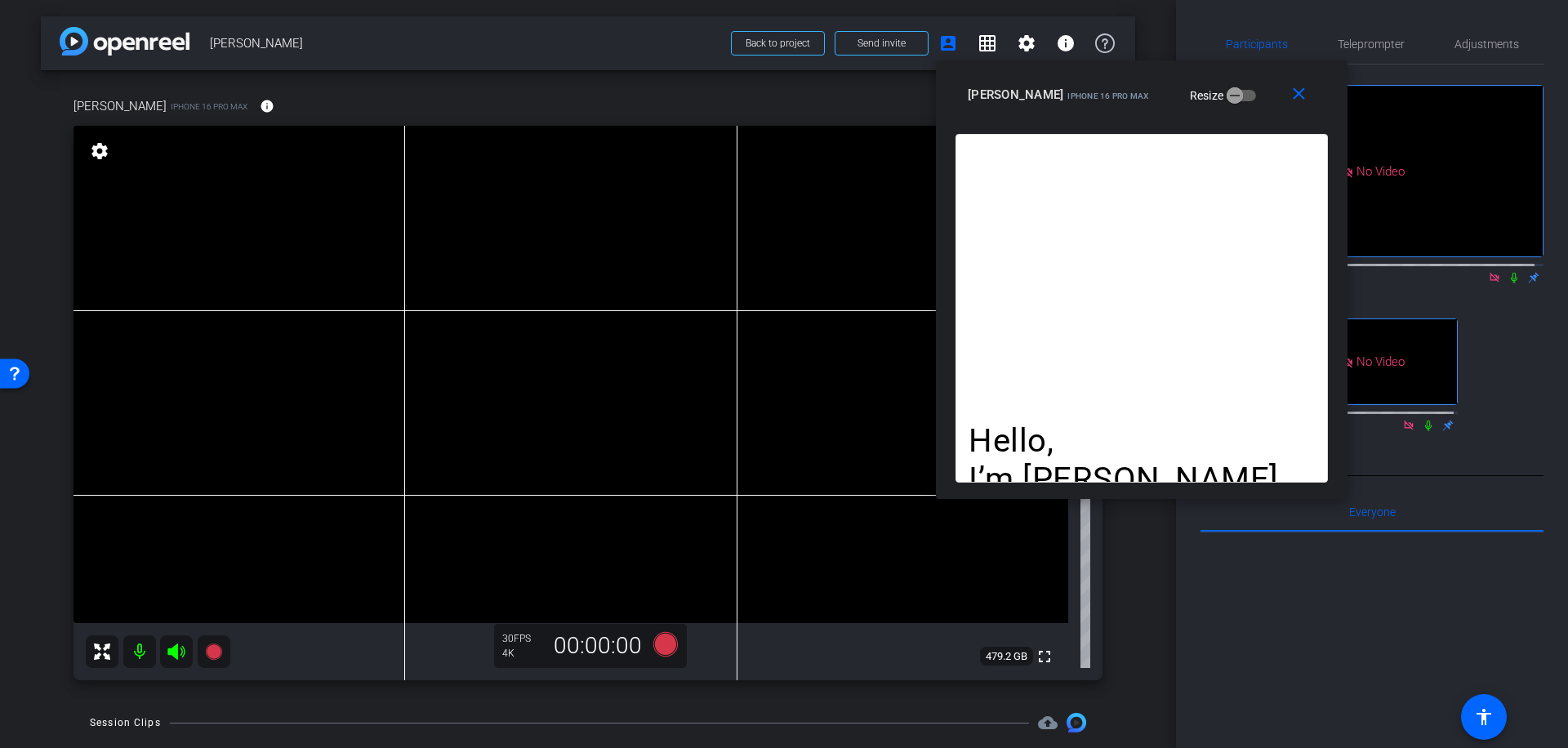
drag, startPoint x: 1216, startPoint y: 329, endPoint x: 1258, endPoint y: 64, distance: 268.3
click at [1258, 80] on div "[PERSON_NAME] iPhone 16 Pro Max Resize" at bounding box center [1148, 95] width 360 height 30
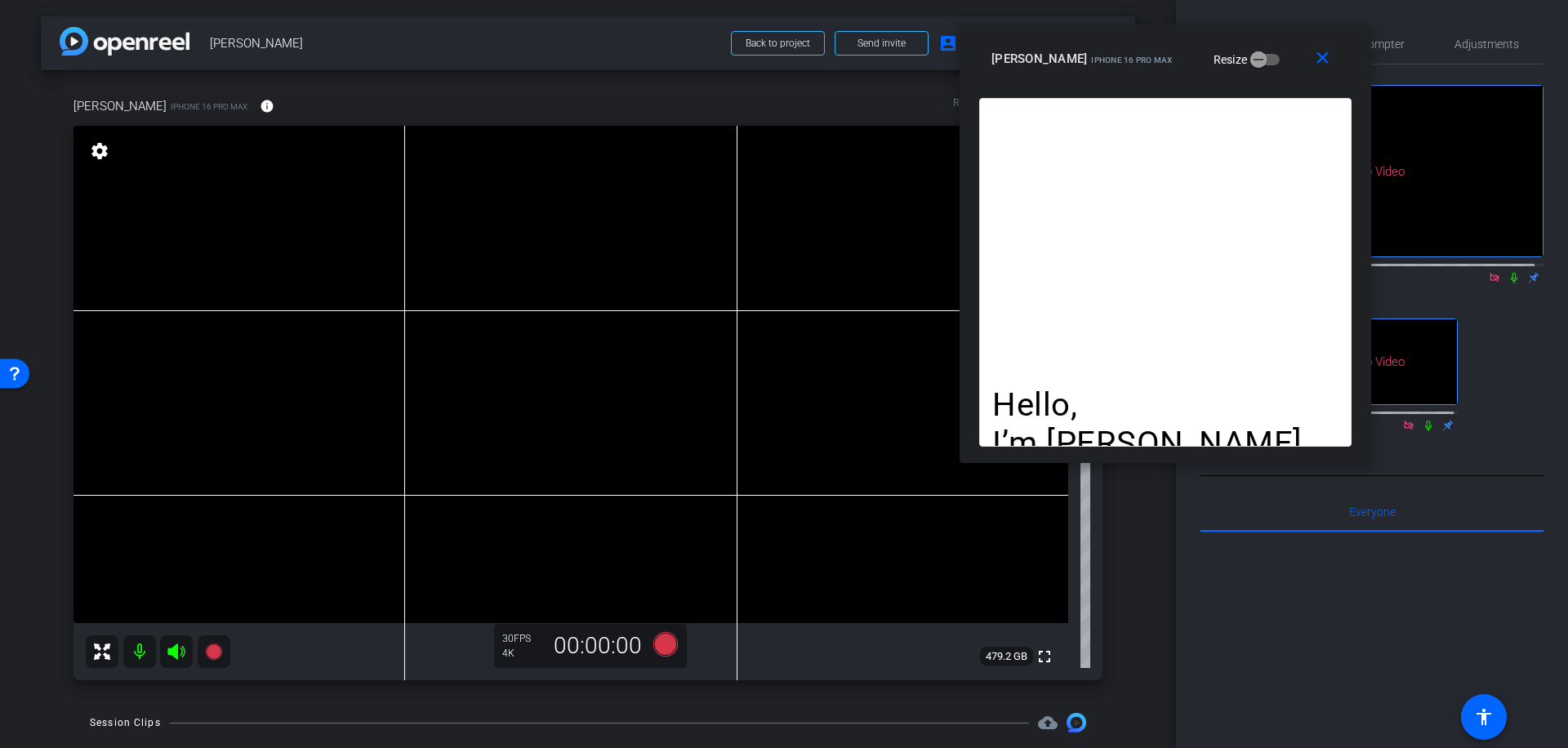
click at [1507, 284] on icon at bounding box center [1513, 277] width 13 height 11
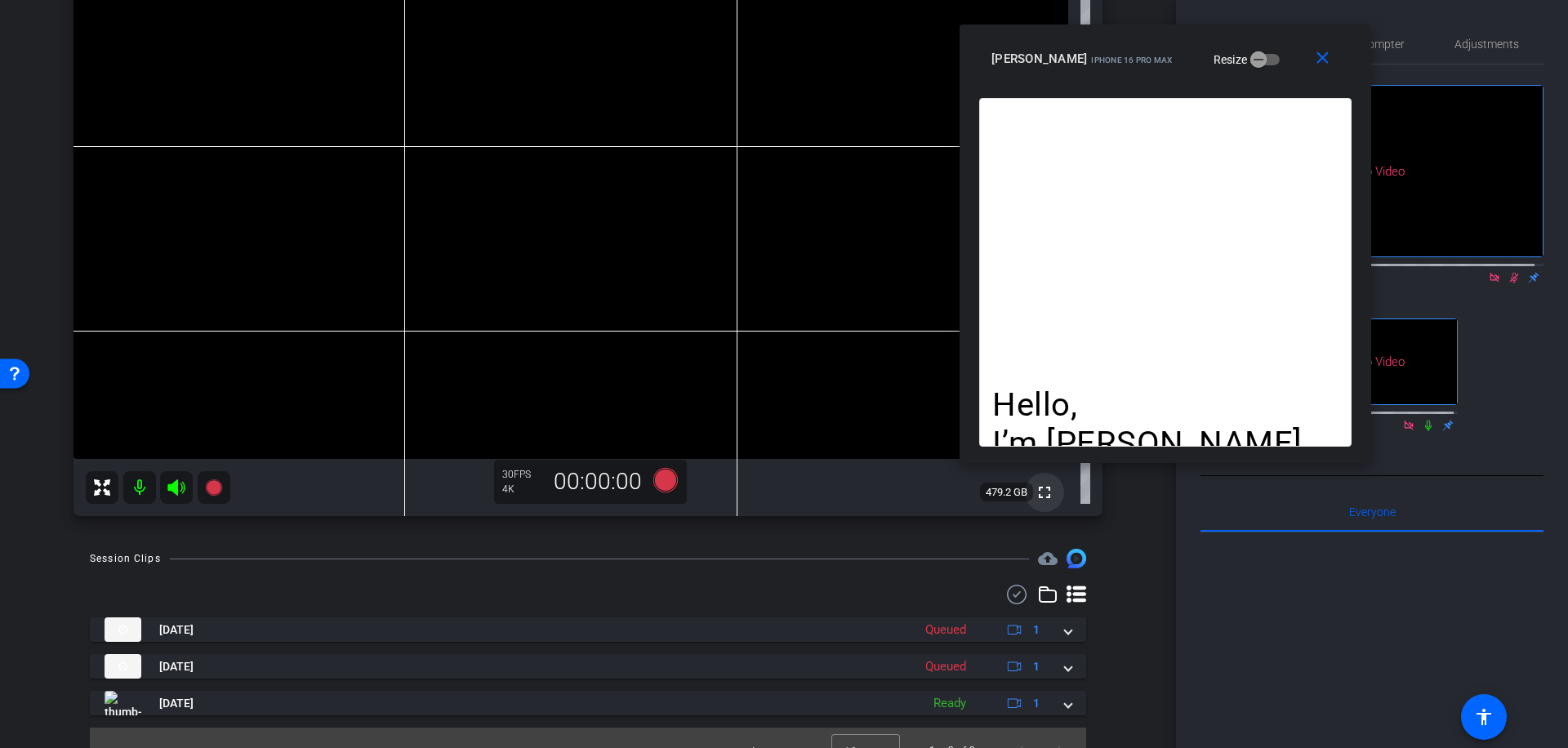
scroll to position [189, 0]
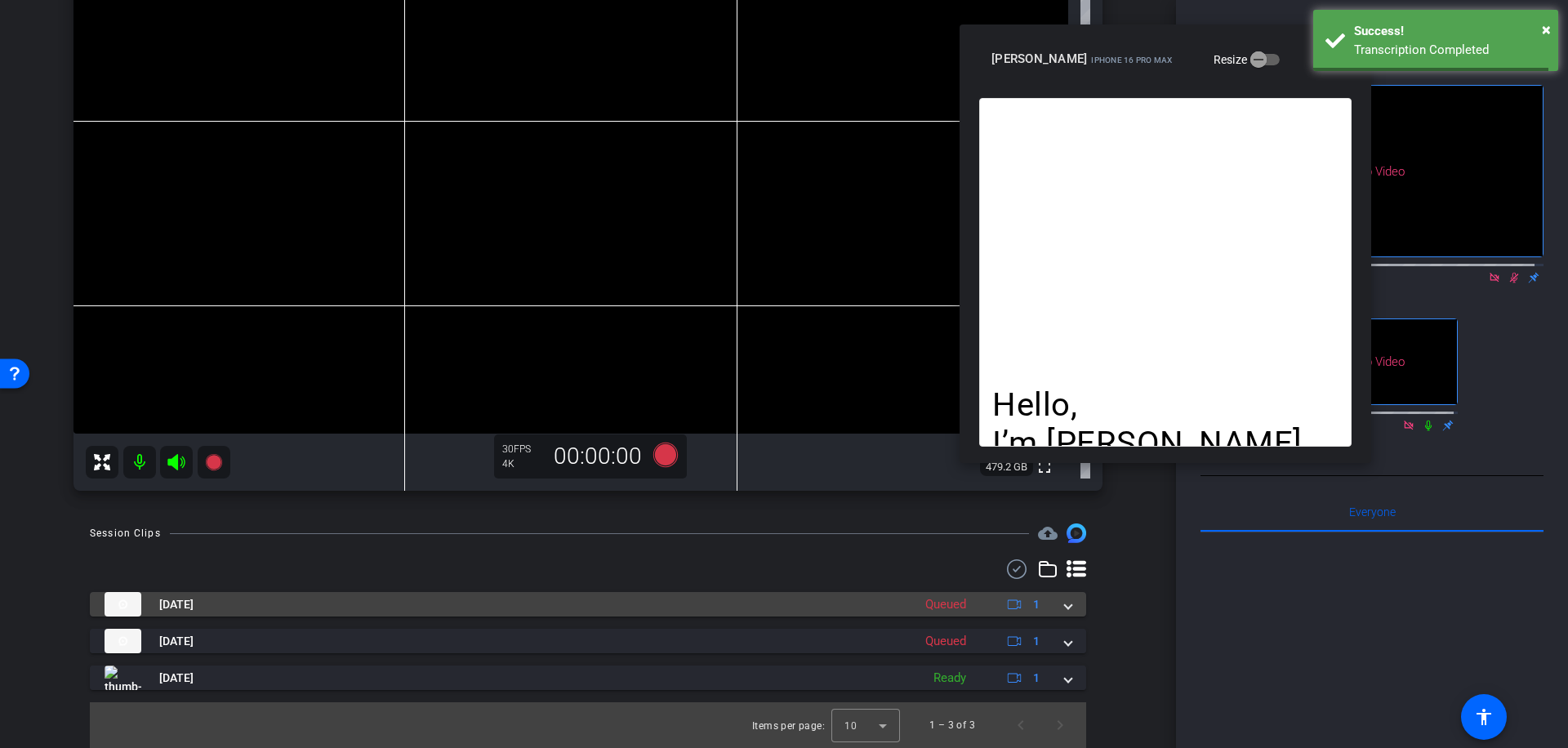
click at [1064, 606] on mat-expansion-panel-header "[DATE] Queued 1" at bounding box center [587, 604] width 996 height 25
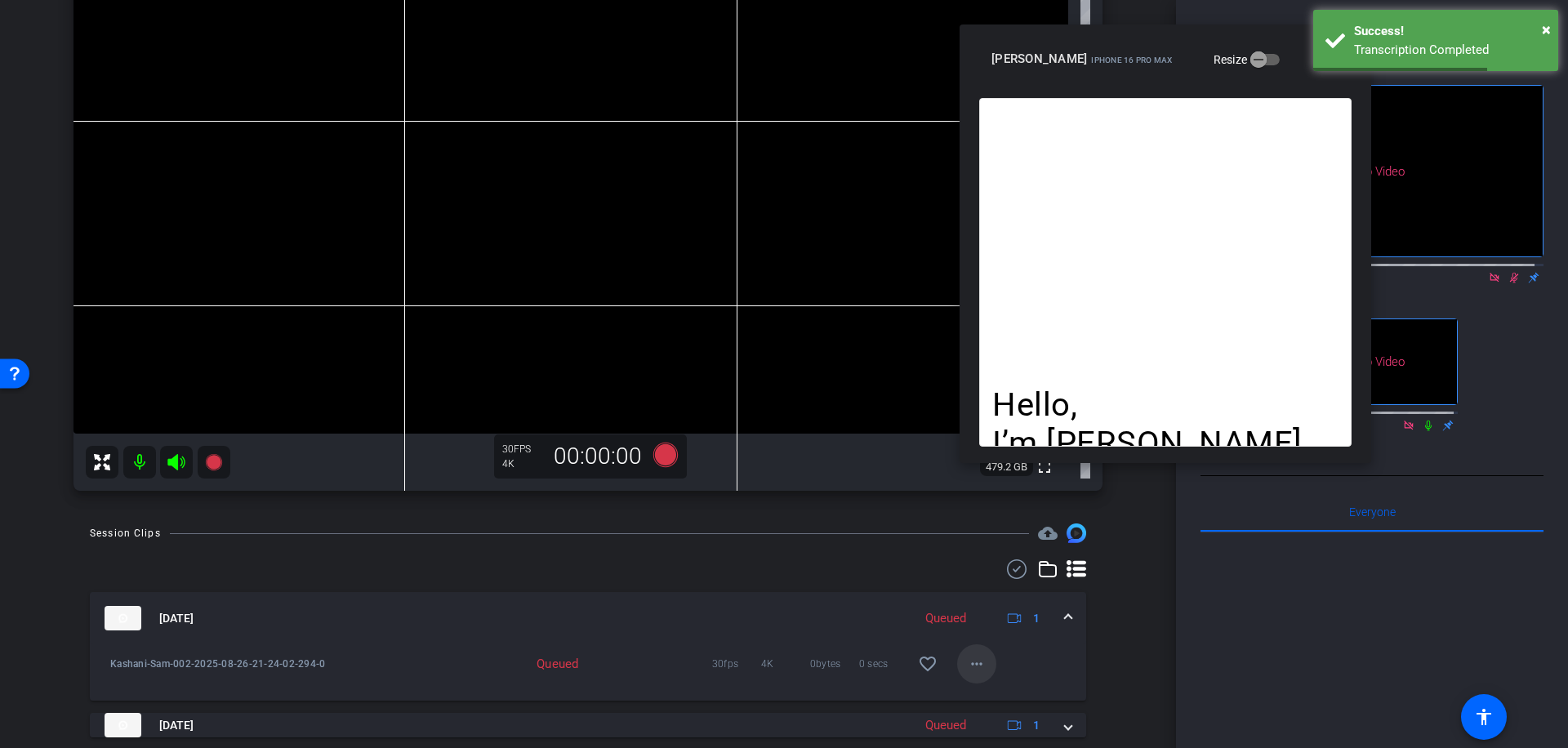
click at [971, 662] on mat-icon "more_horiz" at bounding box center [977, 664] width 20 height 20
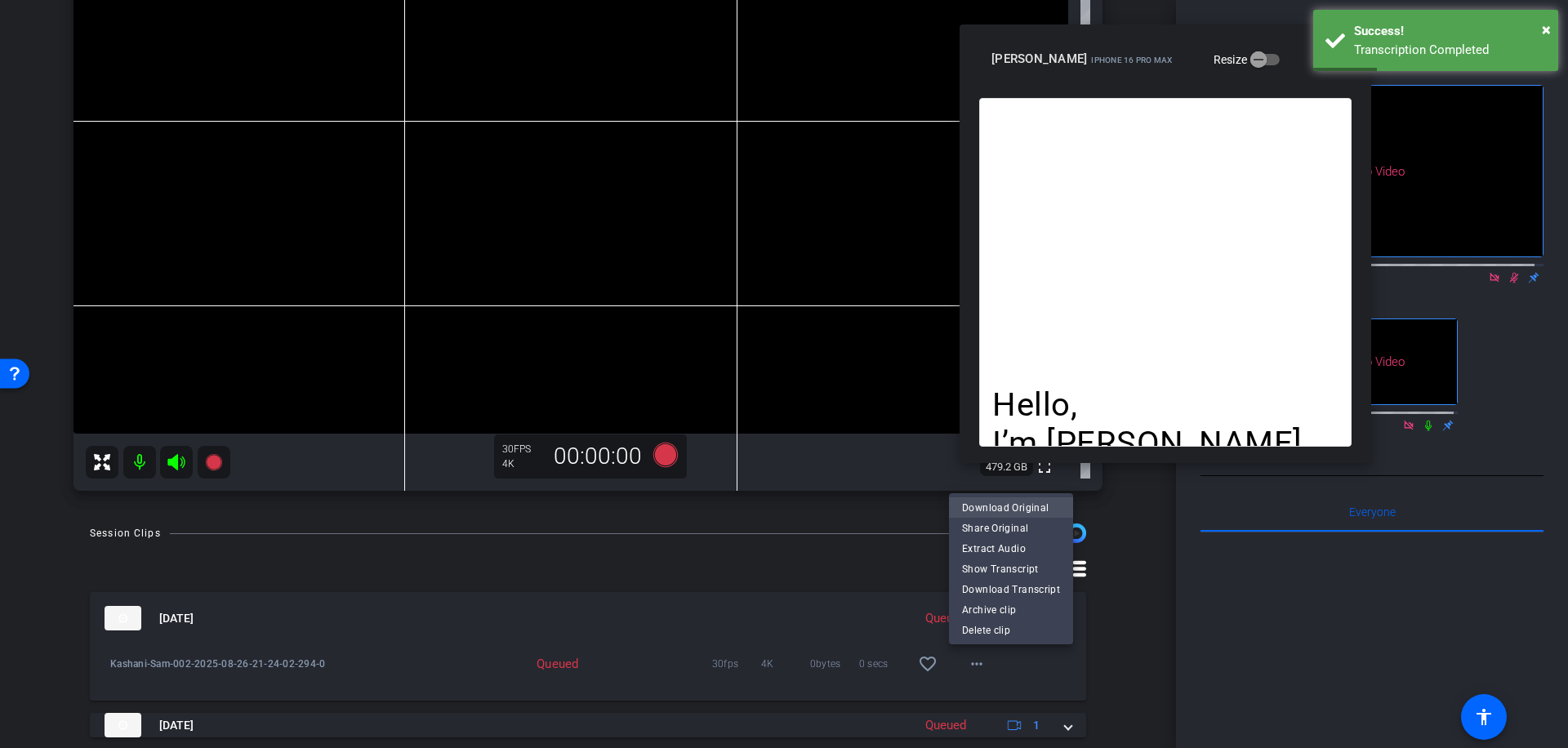
click at [1017, 504] on span "Download Original" at bounding box center [1011, 508] width 98 height 20
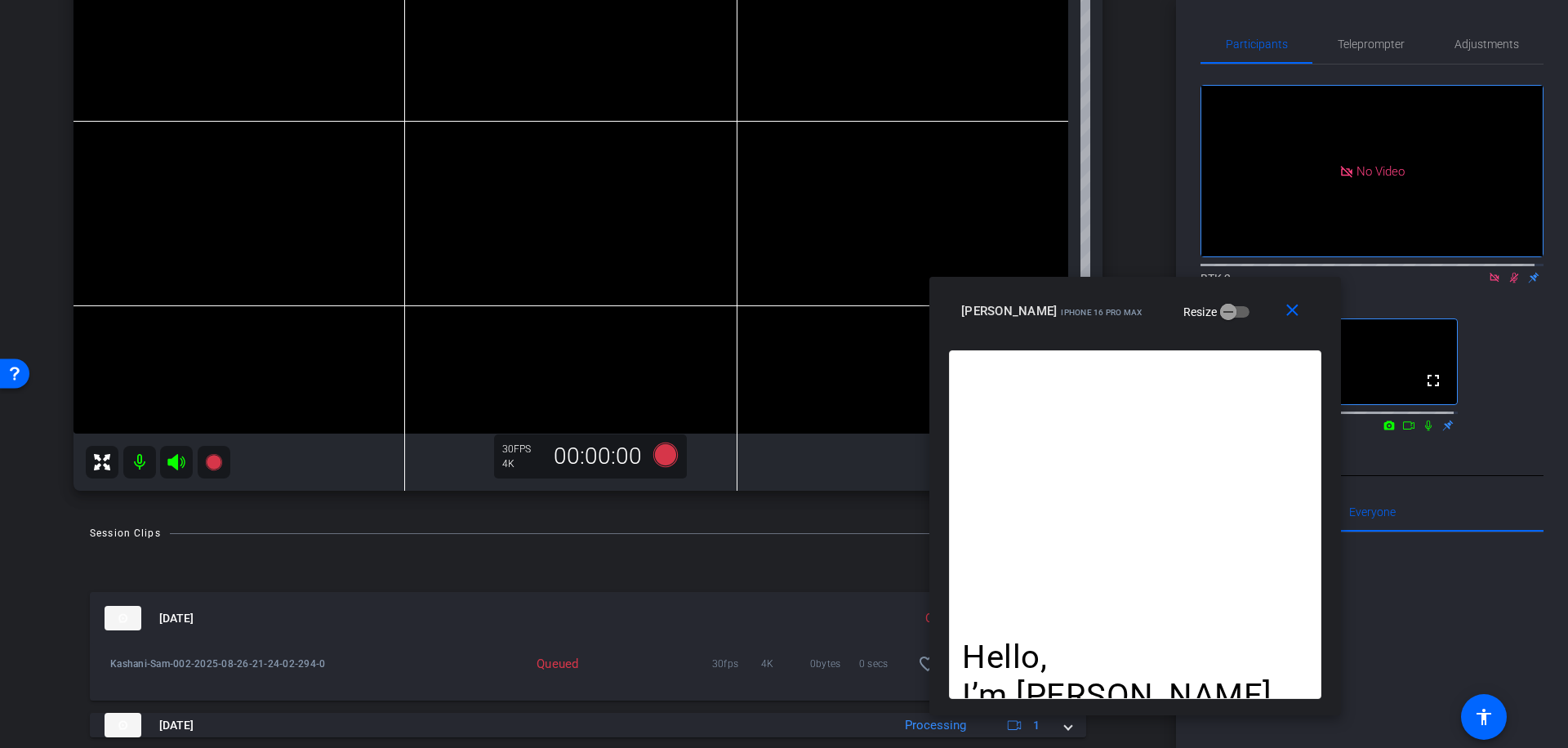
drag, startPoint x: 1259, startPoint y: 61, endPoint x: 1228, endPoint y: 314, distance: 254.9
click at [1228, 314] on div "[PERSON_NAME] iPhone 16 Pro Max Resize" at bounding box center [1141, 311] width 360 height 30
click at [1510, 284] on icon at bounding box center [1514, 278] width 9 height 10
click at [1488, 284] on icon at bounding box center [1494, 277] width 13 height 11
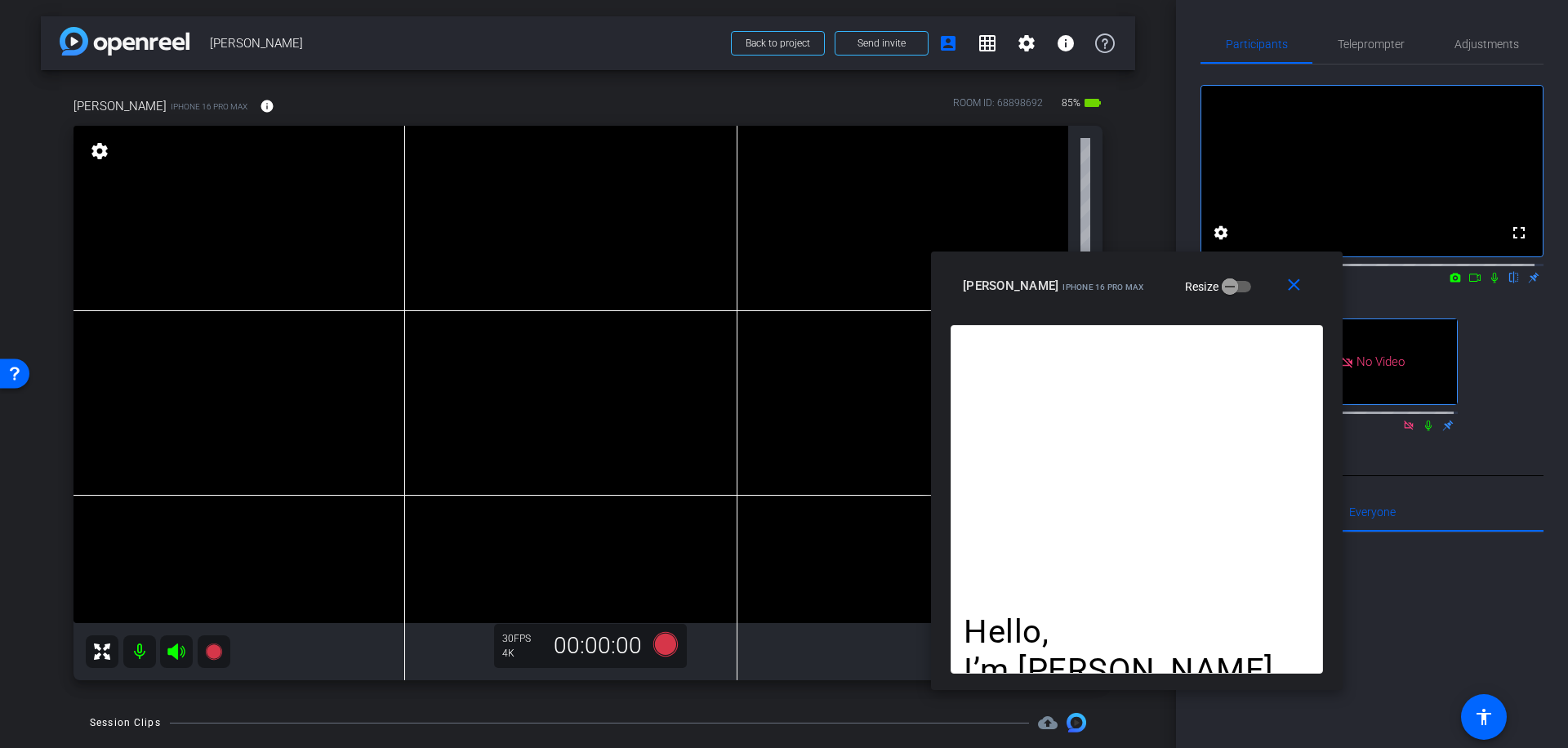
drag, startPoint x: 1208, startPoint y: 304, endPoint x: 1210, endPoint y: 279, distance: 25.1
click at [1210, 279] on div "[PERSON_NAME] iPhone 16 Pro Max Resize" at bounding box center [1143, 285] width 360 height 30
click at [1468, 284] on icon at bounding box center [1474, 277] width 13 height 11
click at [665, 644] on icon at bounding box center [666, 644] width 25 height 25
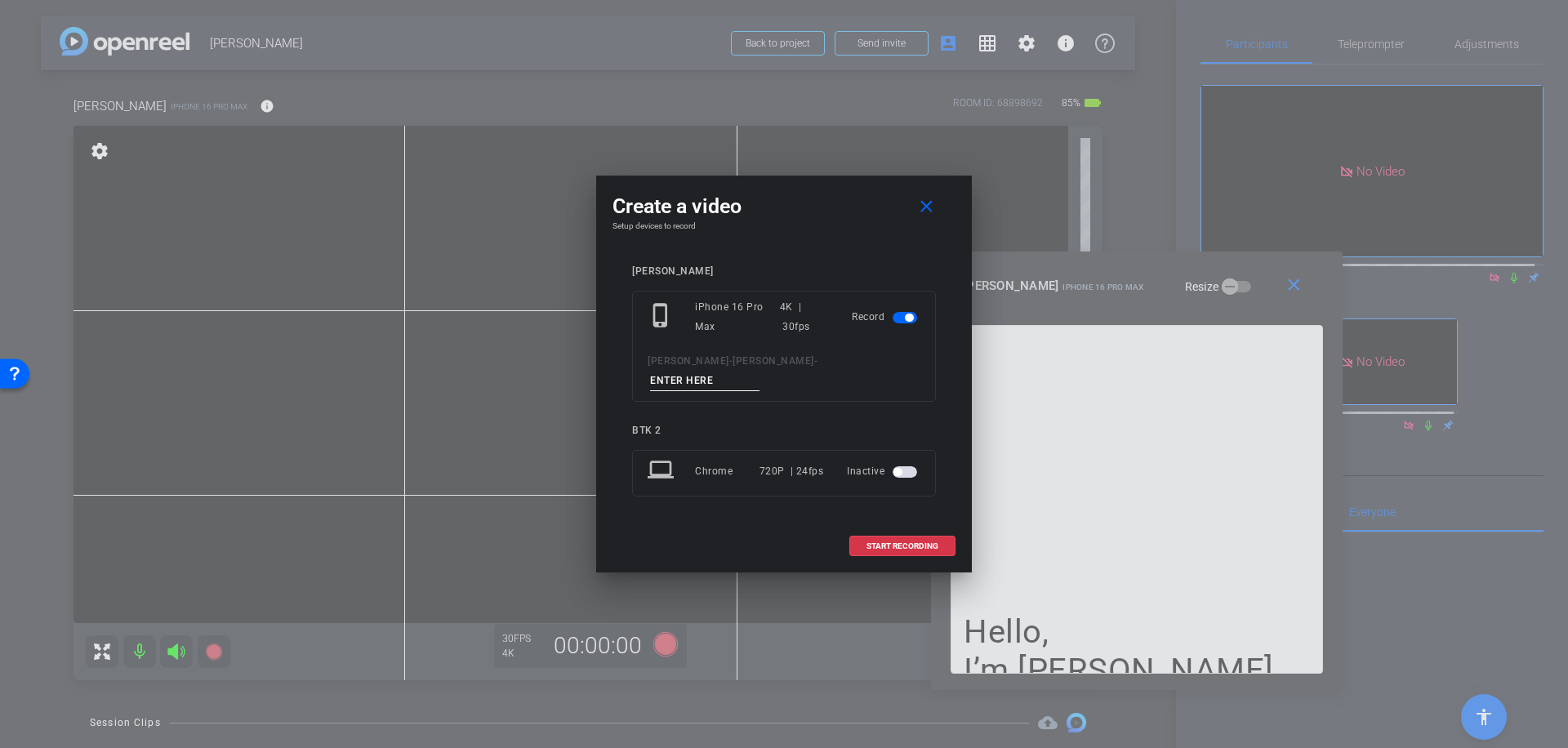
click at [736, 373] on input at bounding box center [705, 381] width 109 height 20
type input "003"
click at [896, 542] on span "START RECORDING" at bounding box center [902, 546] width 72 height 9
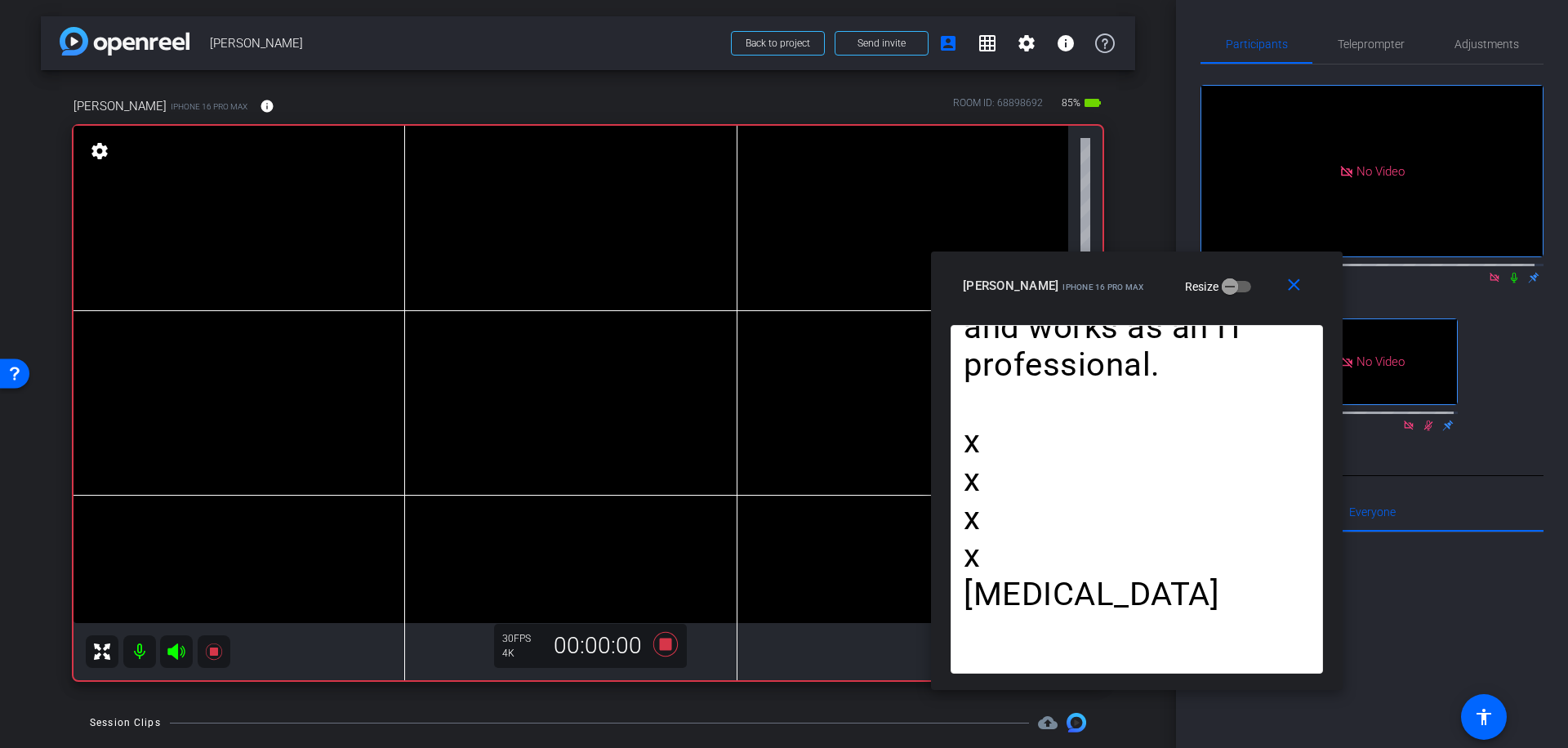
click at [1507, 285] on mat-icon at bounding box center [1513, 277] width 20 height 14
click at [662, 646] on icon at bounding box center [666, 644] width 25 height 25
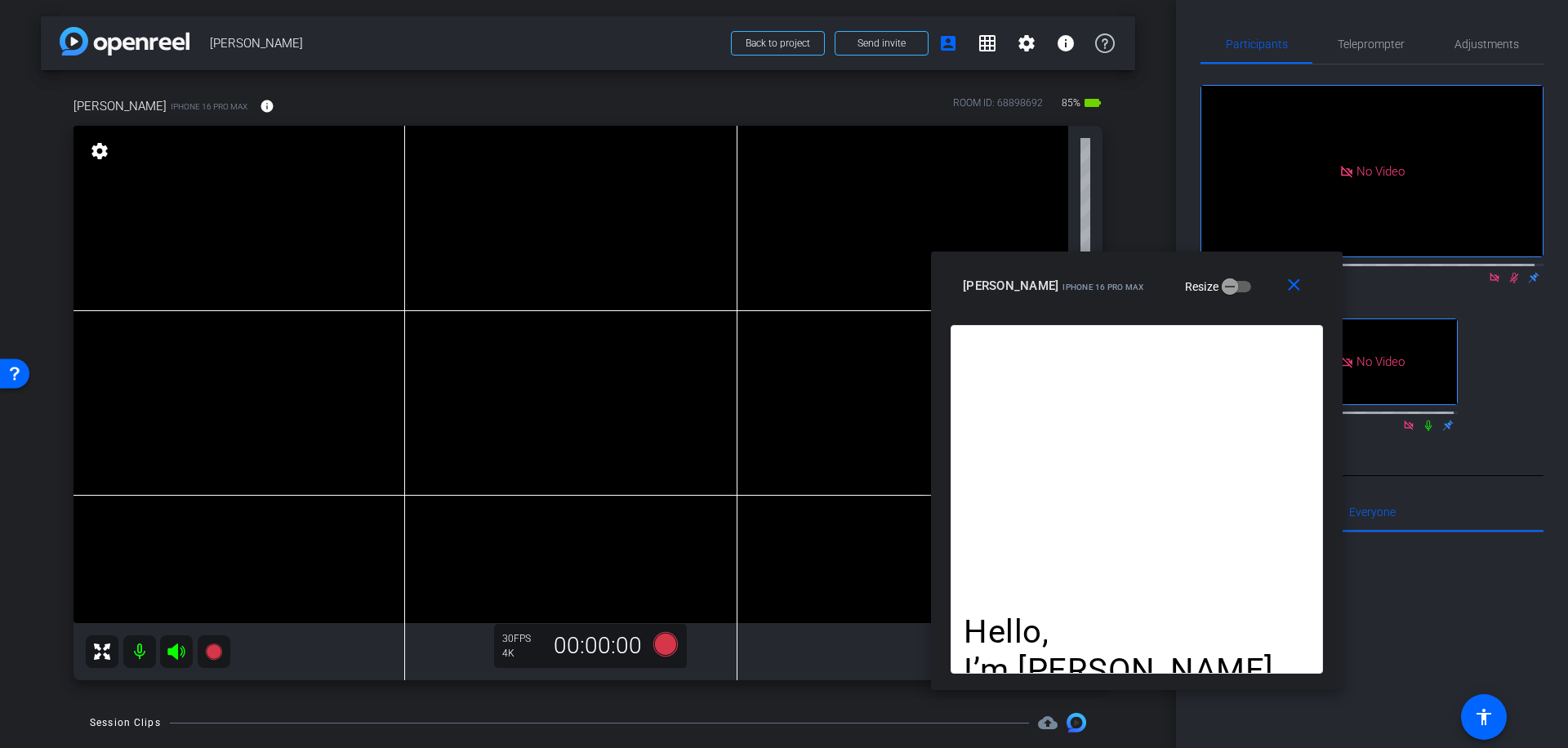
click at [1507, 284] on icon at bounding box center [1513, 277] width 13 height 11
click at [662, 642] on icon at bounding box center [666, 644] width 25 height 25
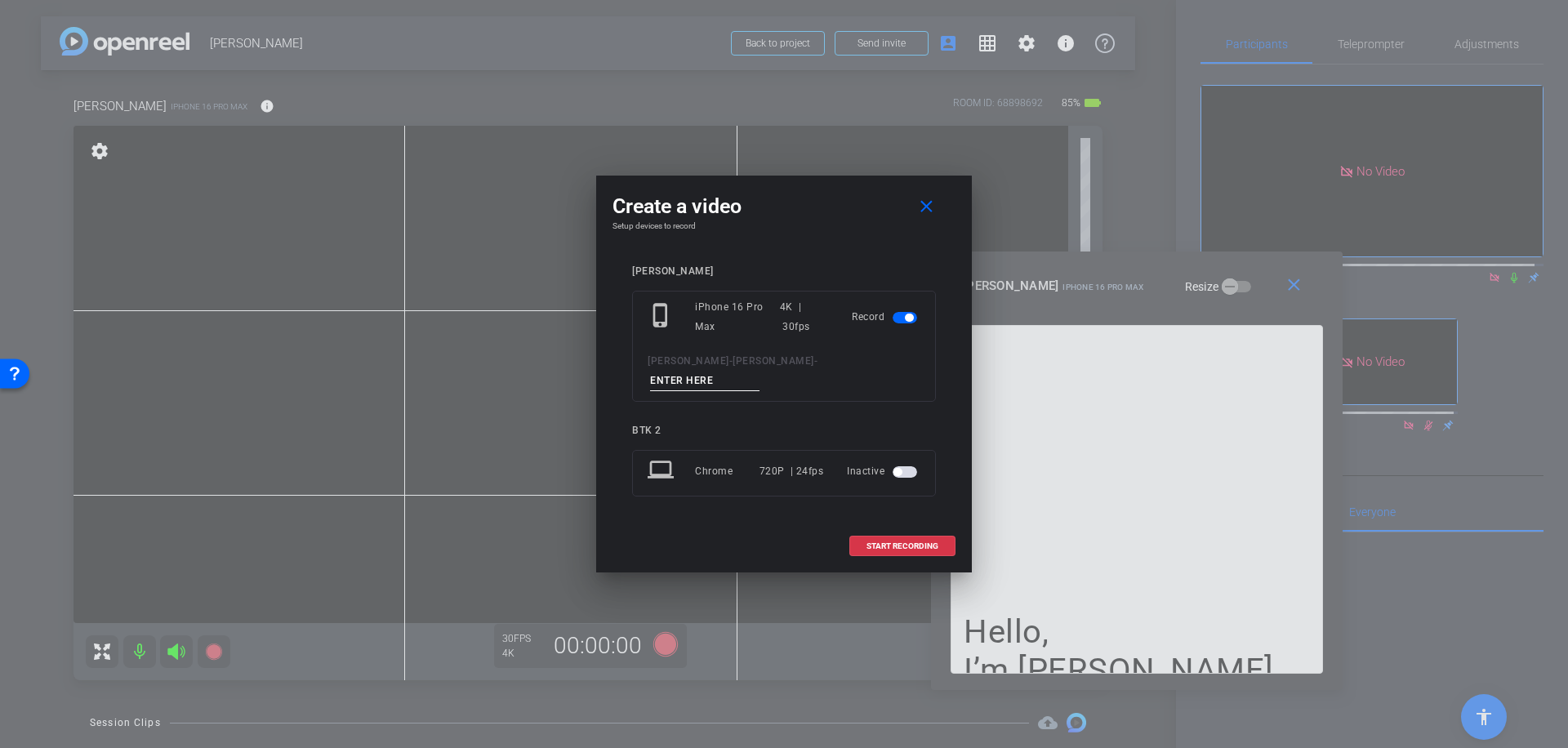
click at [733, 371] on input at bounding box center [705, 381] width 109 height 20
type input "004"
click at [899, 542] on span "START RECORDING" at bounding box center [902, 546] width 72 height 9
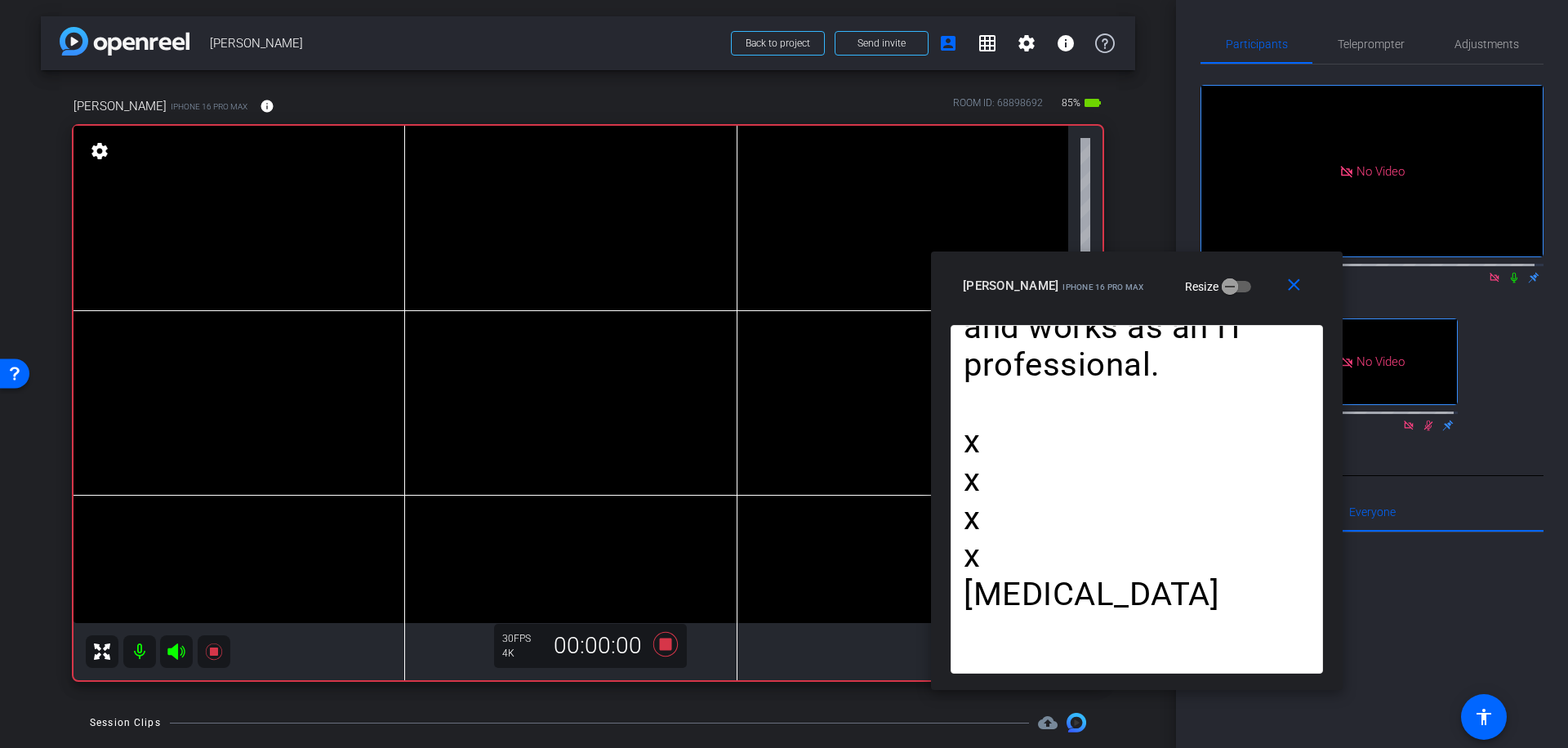
click at [1507, 284] on icon at bounding box center [1513, 277] width 13 height 11
click at [664, 641] on icon at bounding box center [666, 644] width 25 height 25
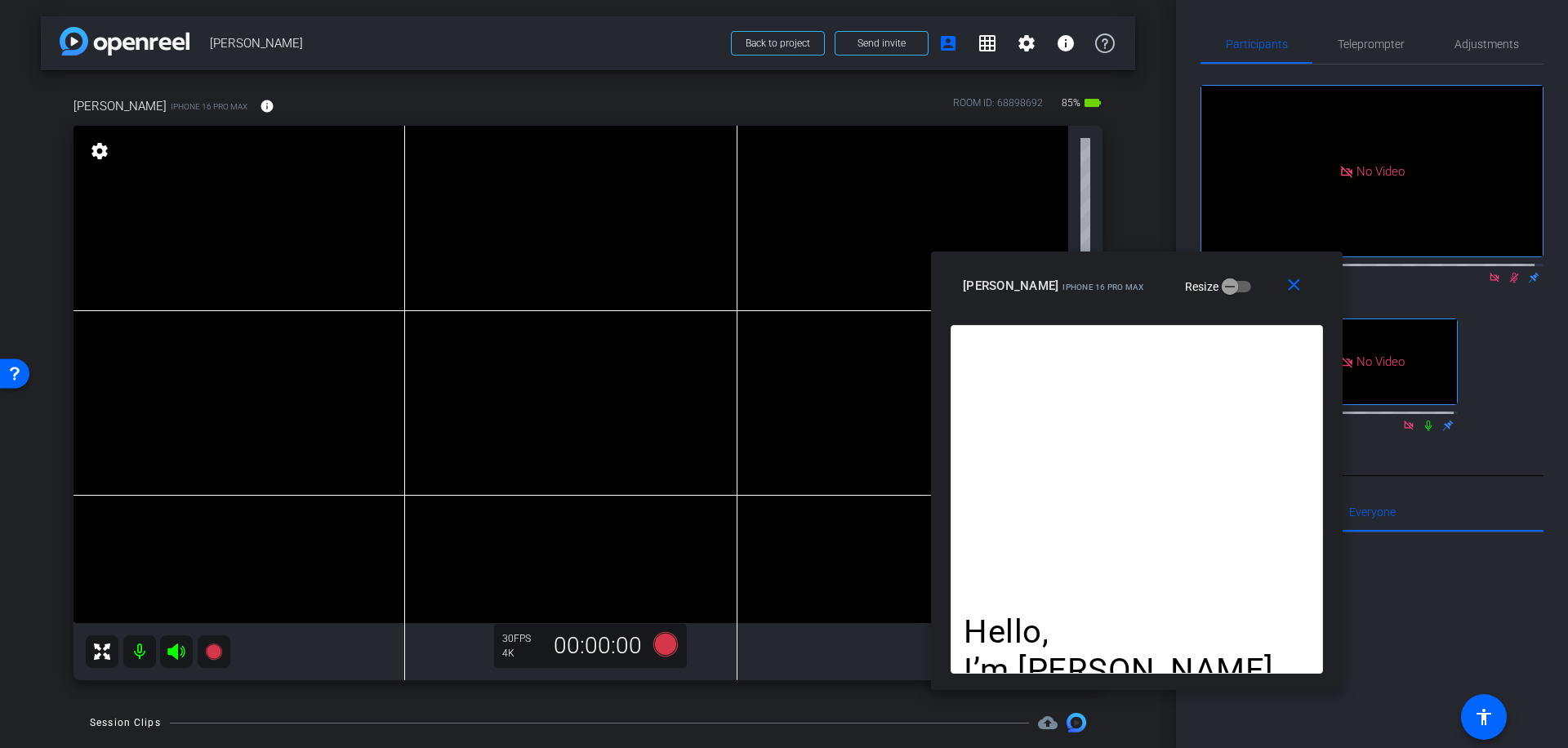
click at [1507, 284] on icon at bounding box center [1513, 277] width 13 height 11
click at [660, 645] on icon at bounding box center [666, 644] width 25 height 25
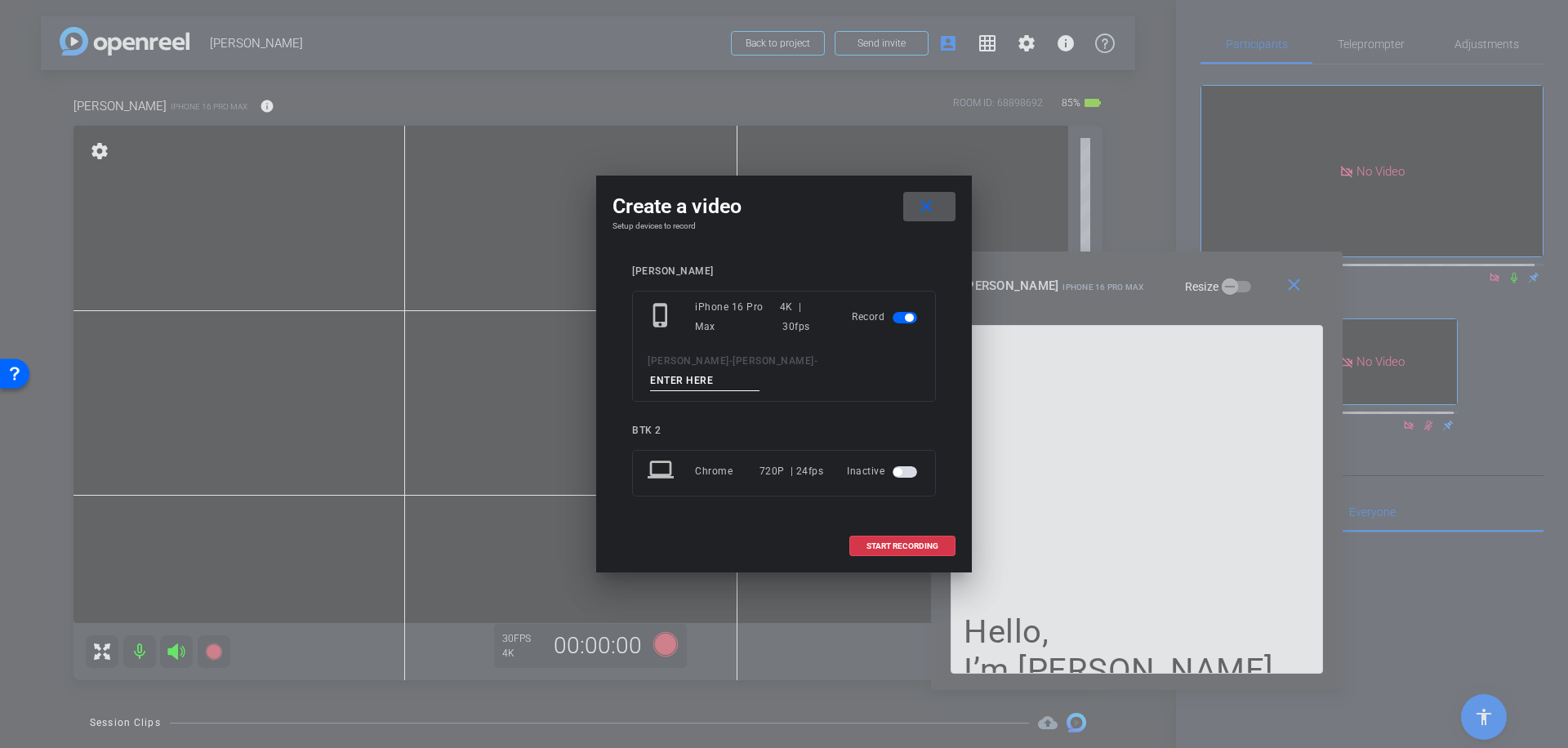
click at [739, 372] on input at bounding box center [705, 381] width 109 height 20
type input "005"
click at [916, 542] on span "START RECORDING" at bounding box center [902, 546] width 72 height 9
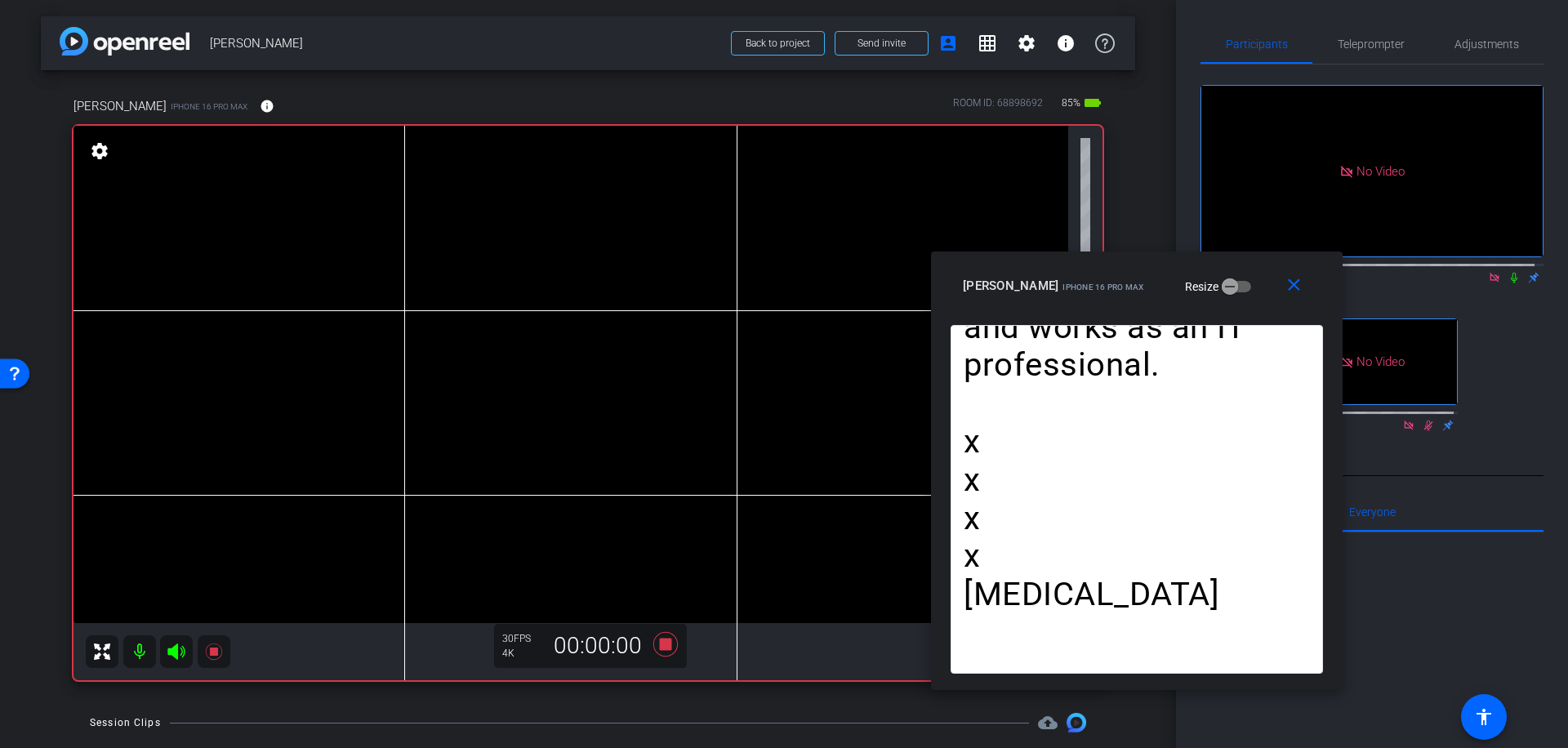
click at [1511, 284] on icon at bounding box center [1514, 278] width 7 height 10
click at [659, 644] on icon at bounding box center [666, 644] width 25 height 25
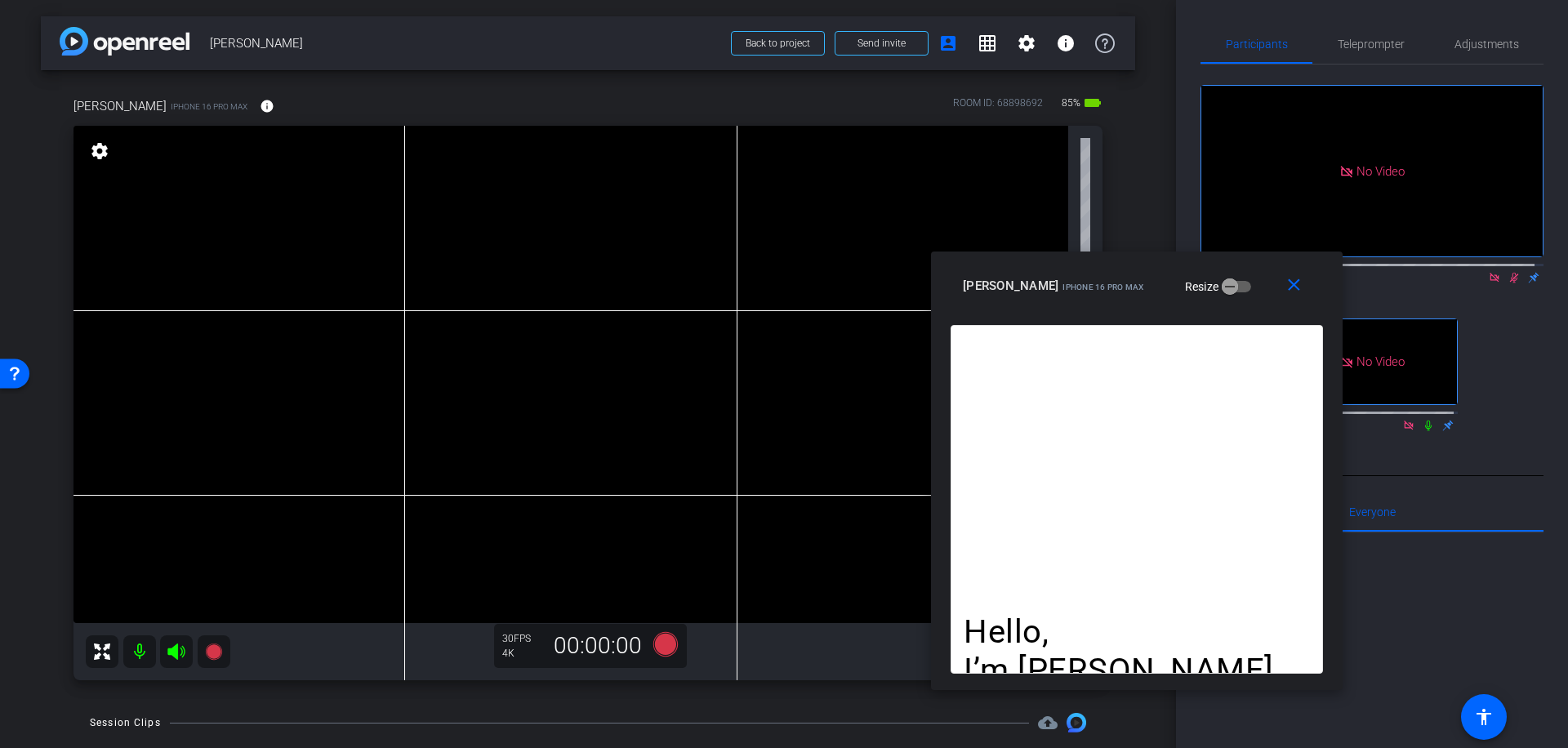
click at [1507, 284] on icon at bounding box center [1513, 277] width 13 height 11
click at [665, 640] on icon at bounding box center [666, 644] width 25 height 25
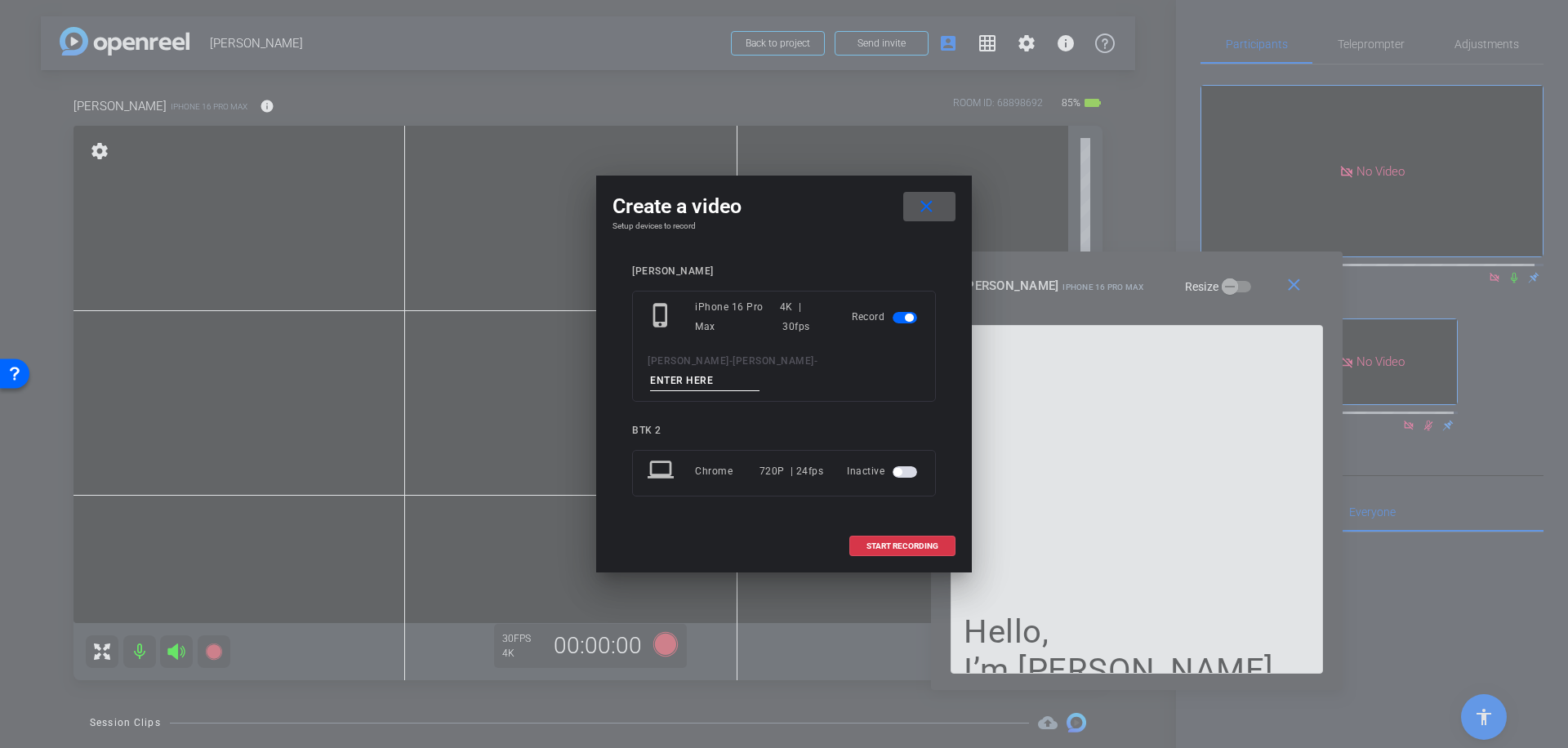
click at [746, 371] on input at bounding box center [705, 381] width 109 height 20
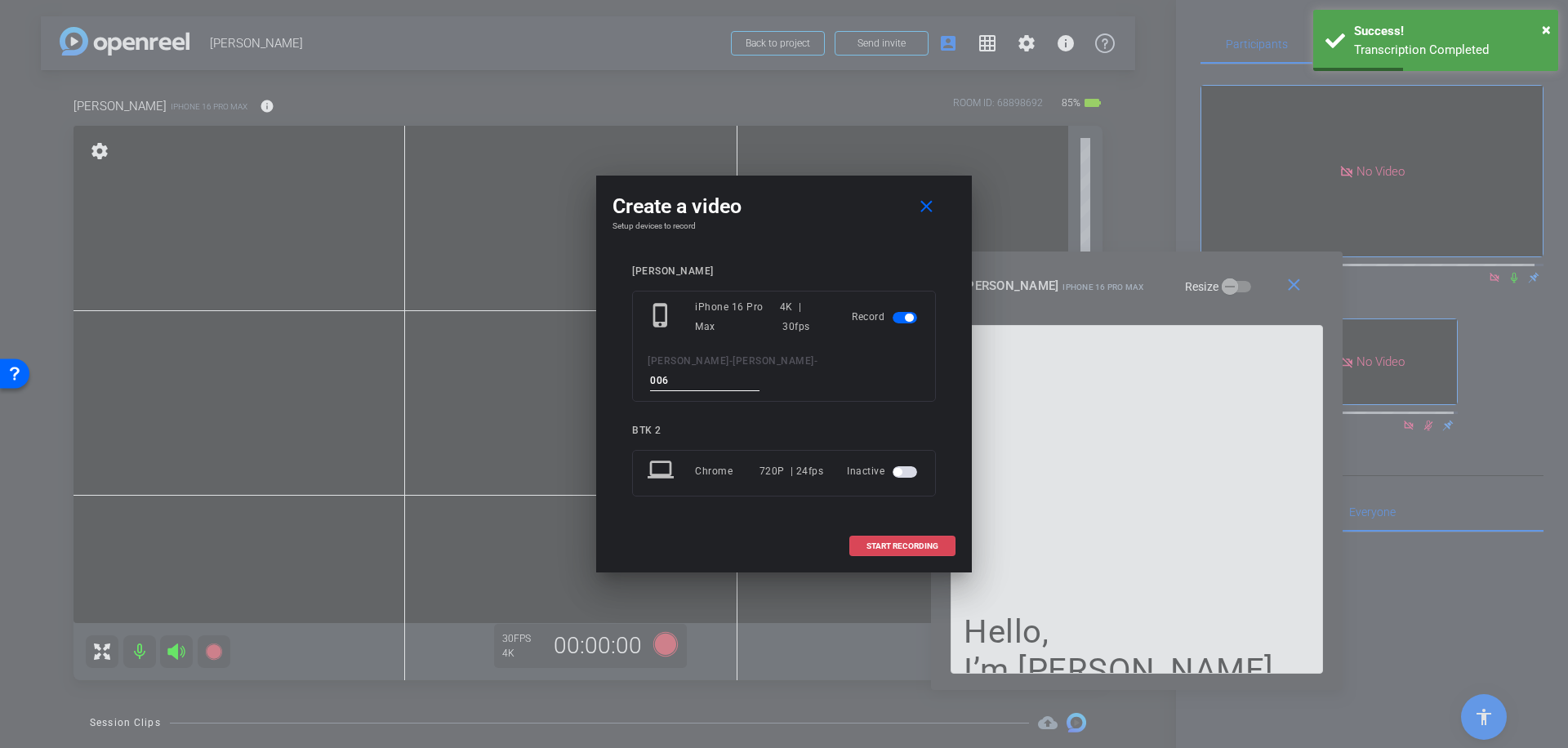
type input "006"
click at [907, 542] on span "START RECORDING" at bounding box center [902, 546] width 72 height 9
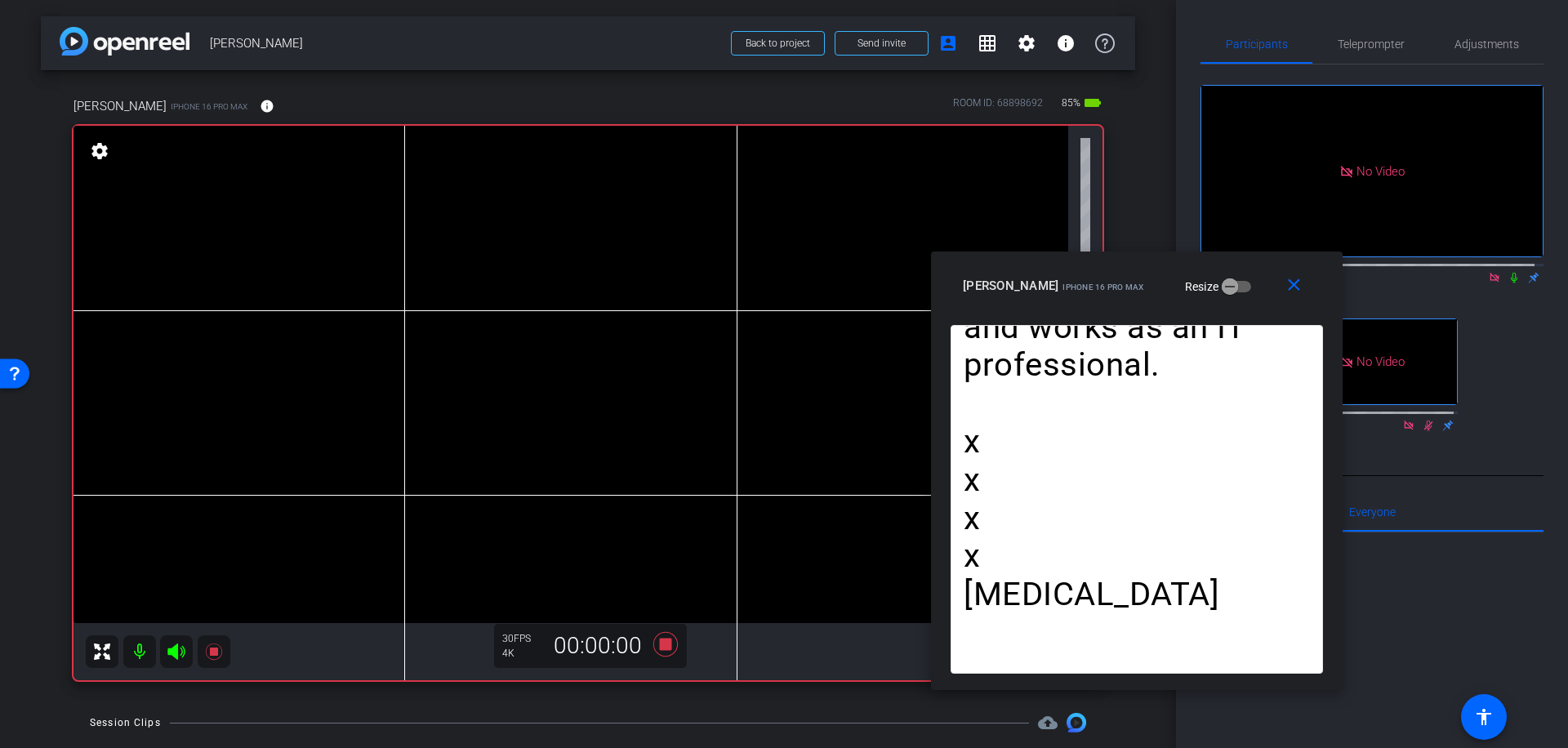
click at [1511, 284] on icon at bounding box center [1514, 278] width 7 height 10
click at [667, 646] on icon at bounding box center [666, 644] width 39 height 30
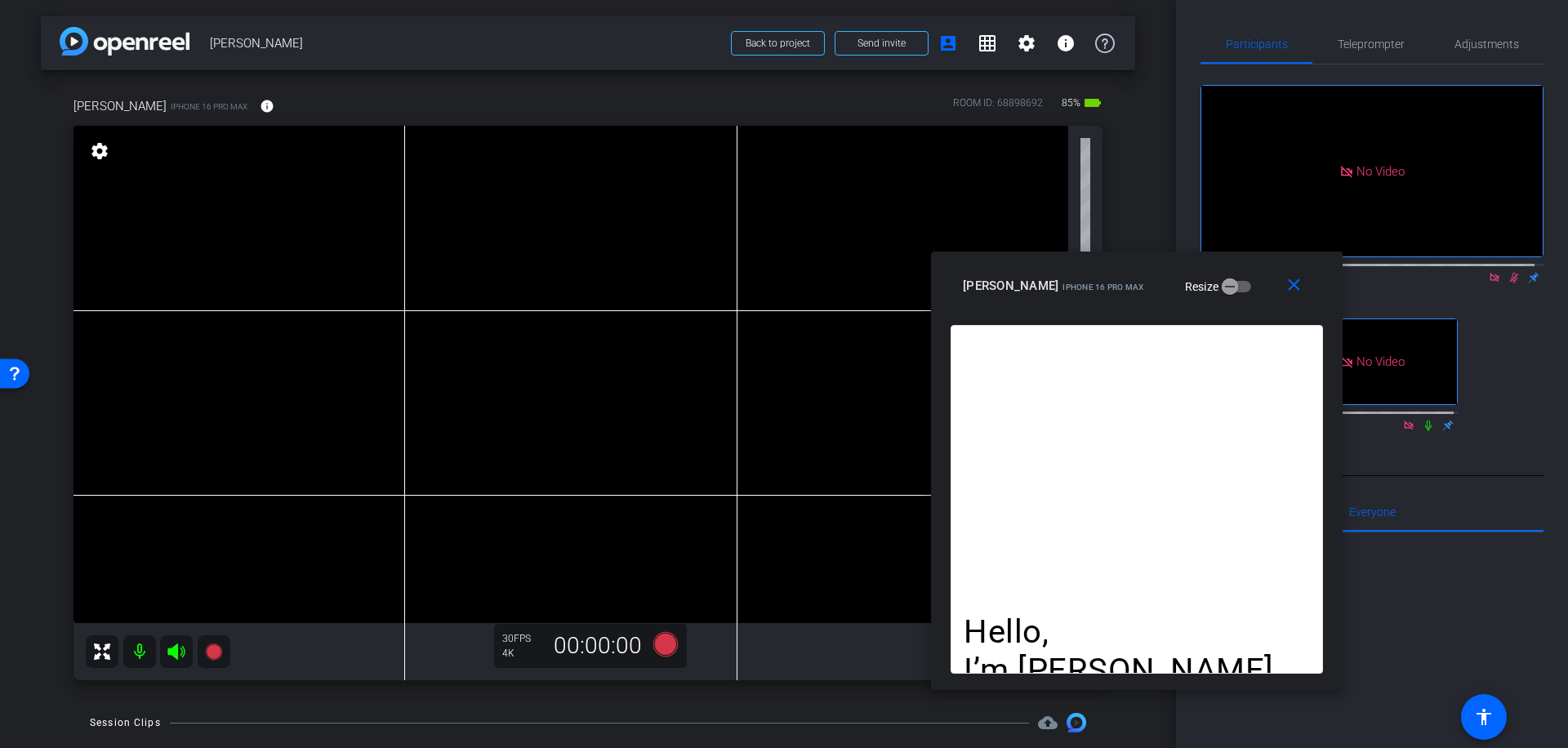
click at [1507, 284] on icon at bounding box center [1513, 277] width 13 height 11
click at [663, 647] on icon at bounding box center [666, 644] width 25 height 25
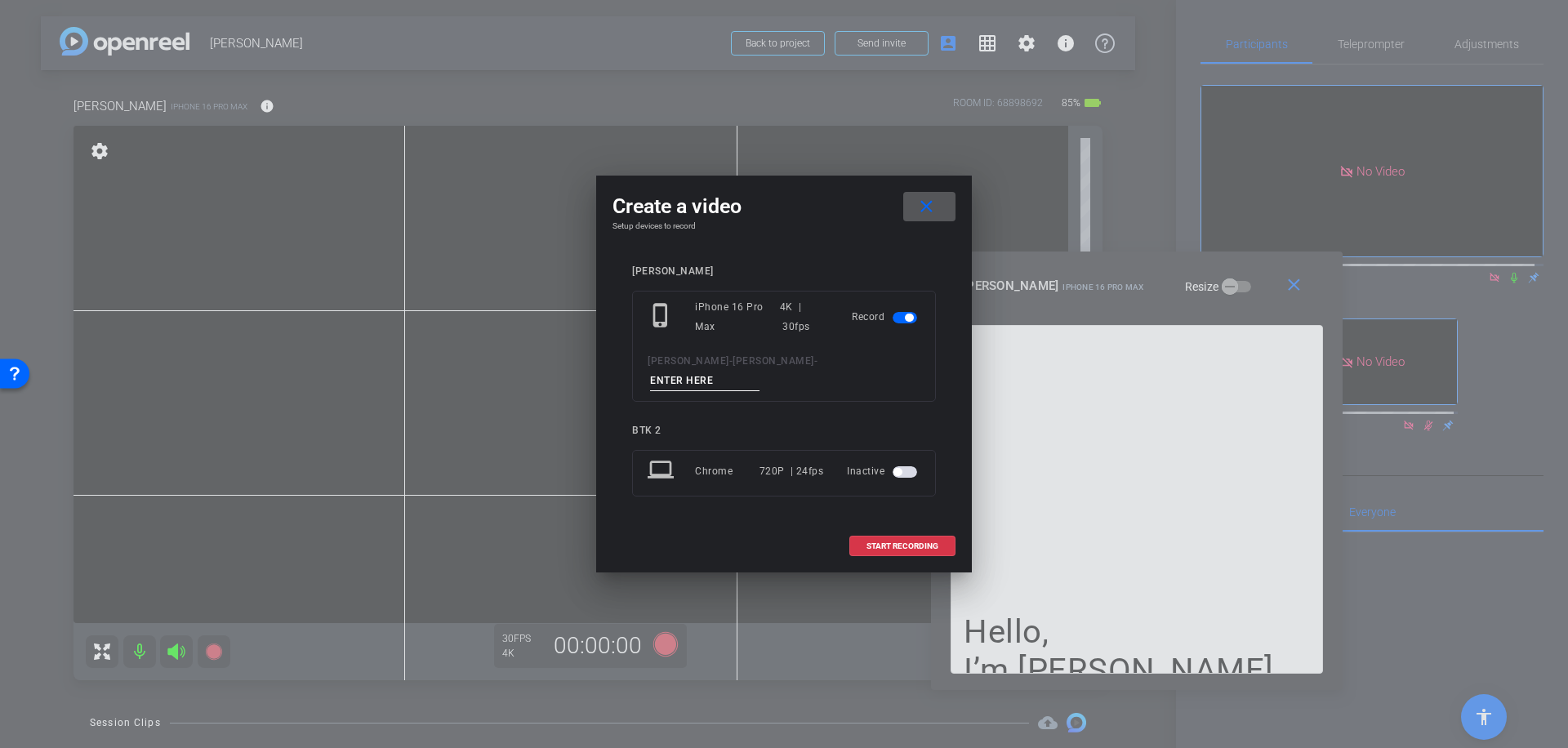
click at [732, 371] on input at bounding box center [705, 381] width 109 height 20
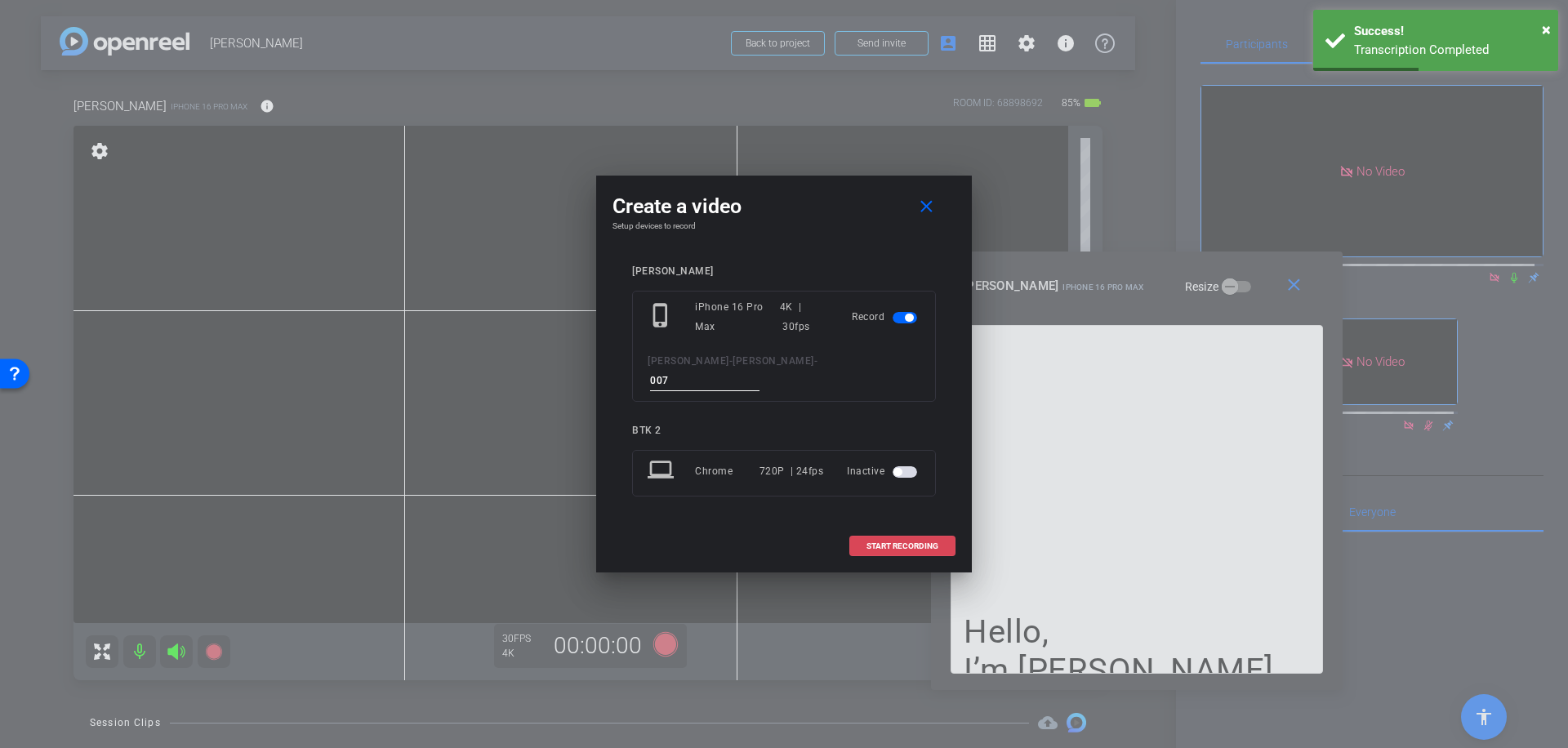
type input "007"
click at [904, 542] on span "START RECORDING" at bounding box center [902, 546] width 72 height 9
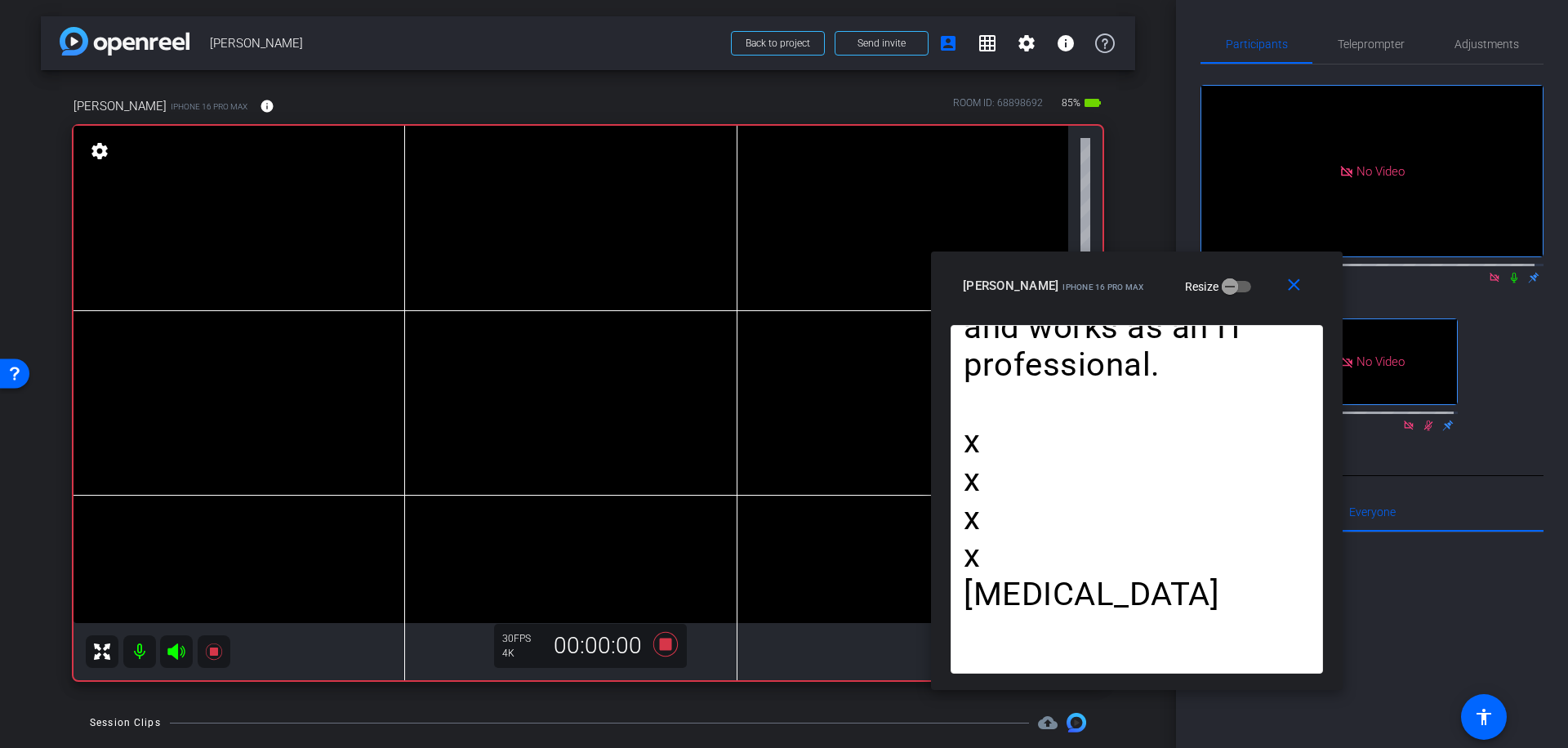
click at [1509, 284] on icon at bounding box center [1513, 277] width 13 height 11
click at [660, 643] on icon at bounding box center [666, 644] width 25 height 25
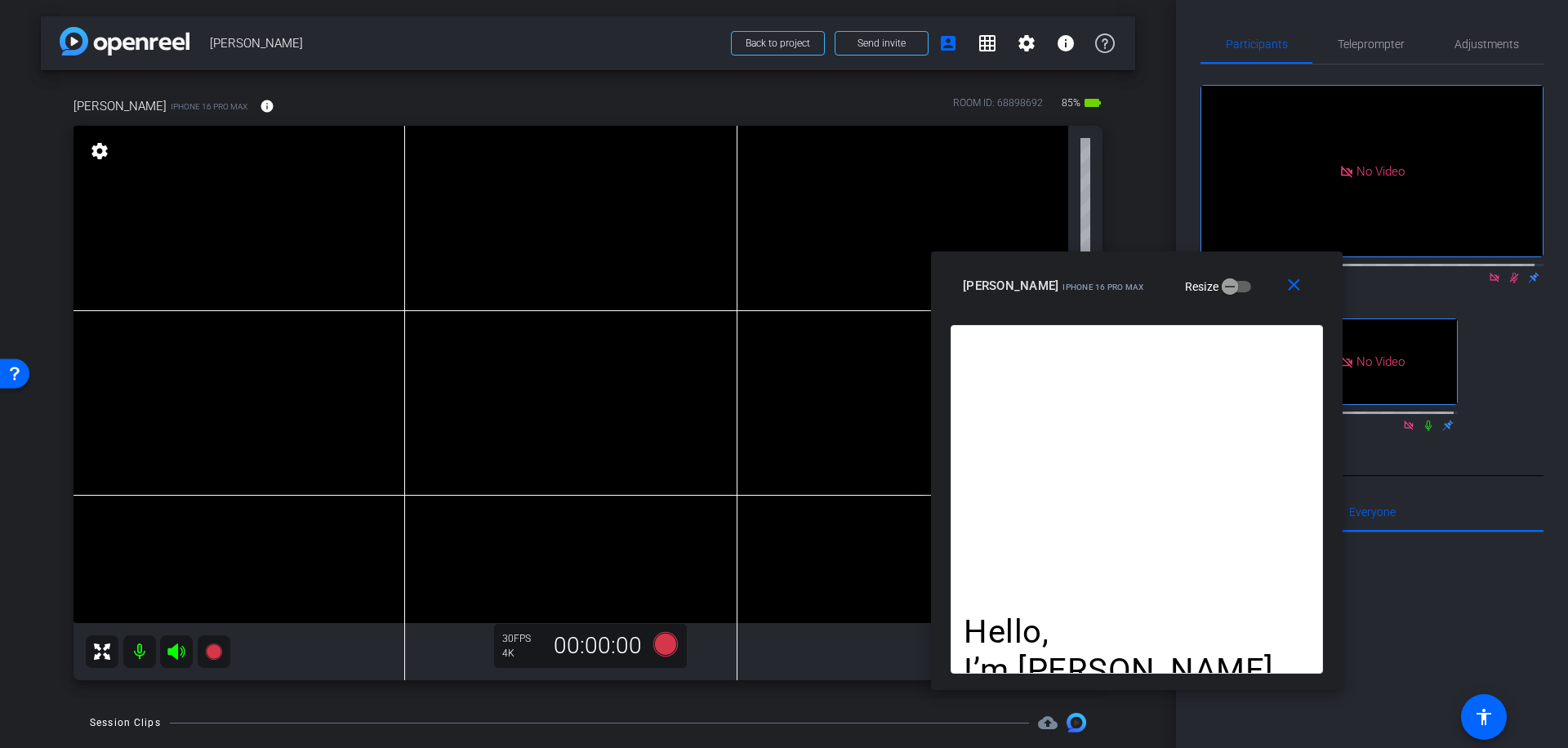
click at [1510, 284] on icon at bounding box center [1514, 278] width 9 height 10
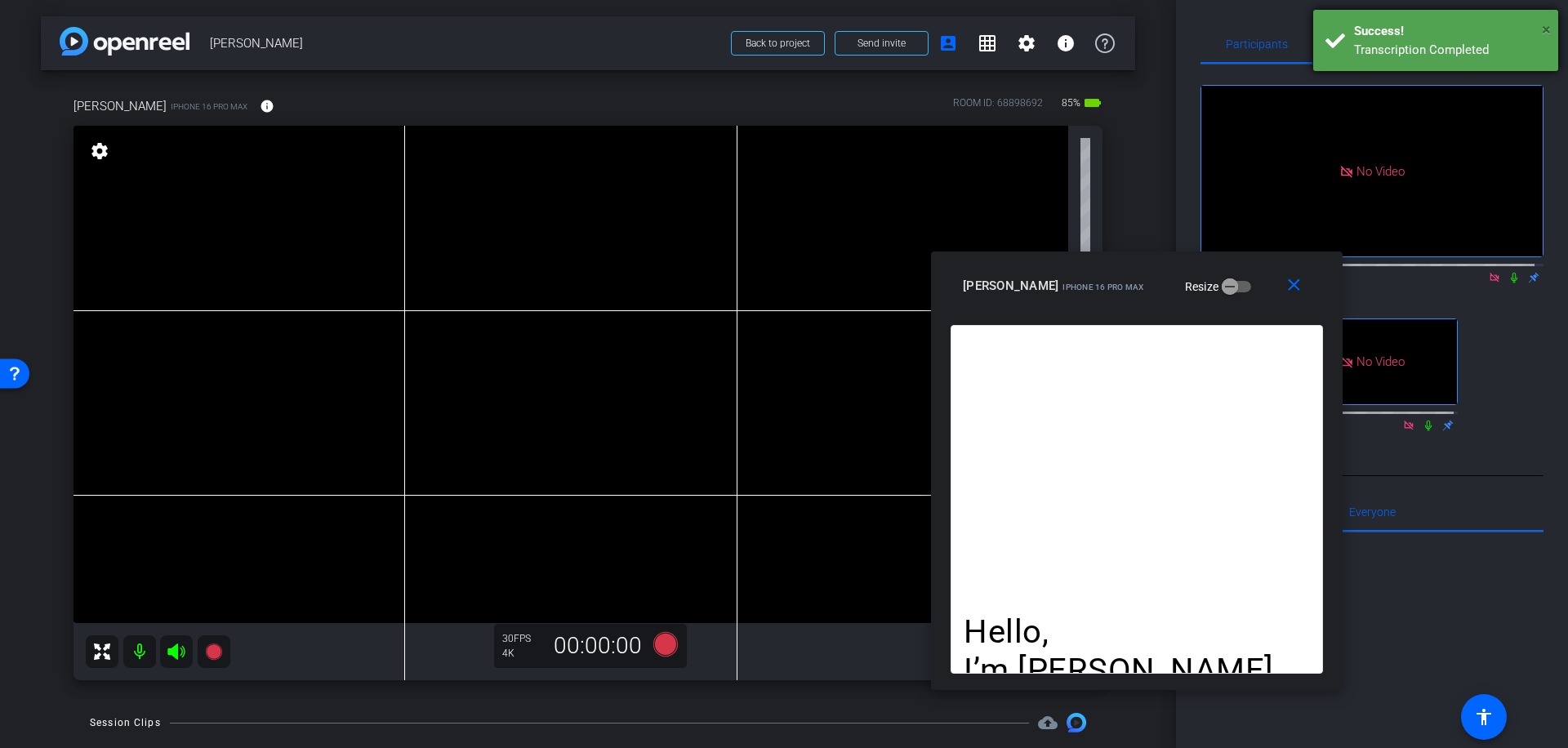
click at [1549, 28] on span "×" at bounding box center [1546, 29] width 9 height 20
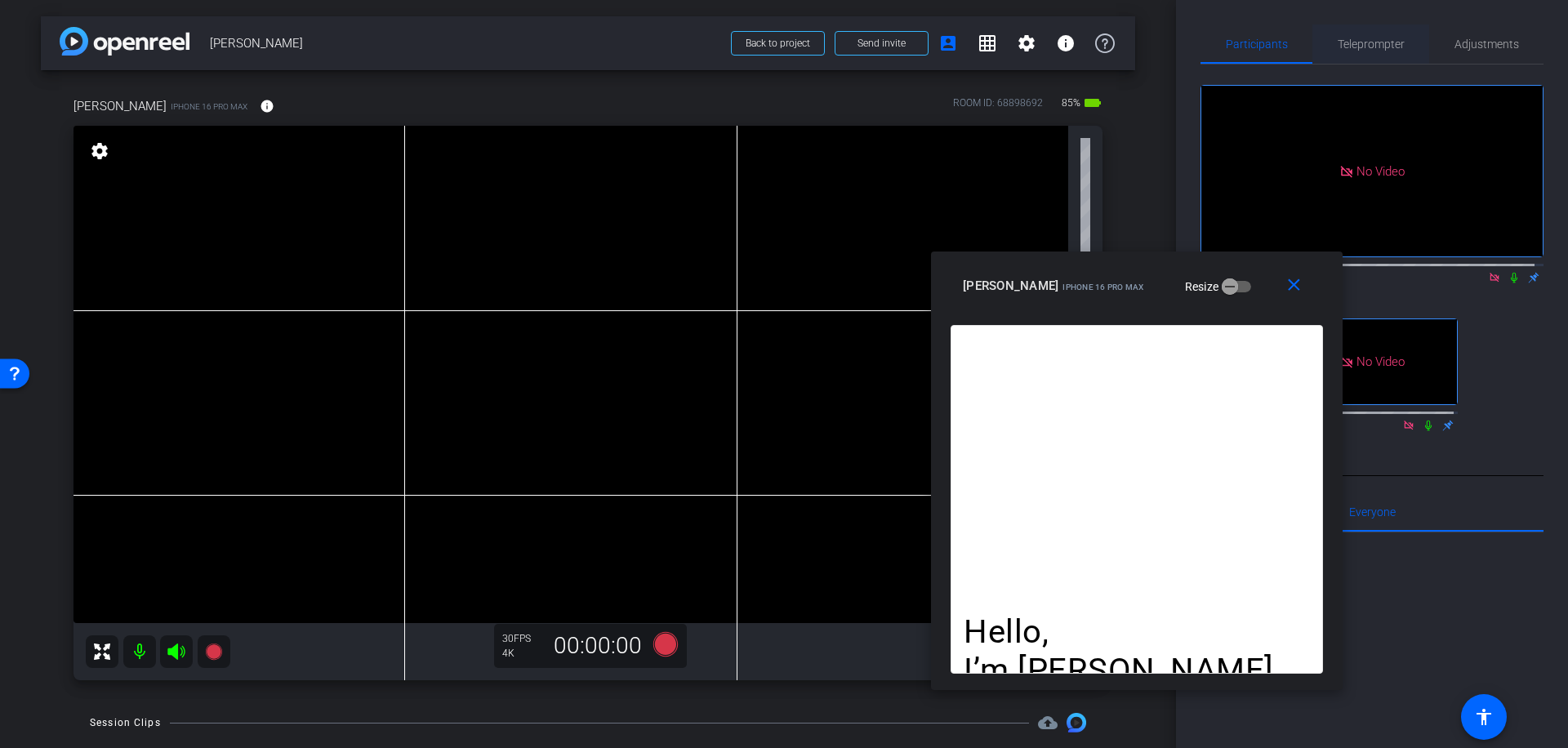
click at [1376, 41] on span "Teleprompter" at bounding box center [1371, 43] width 67 height 11
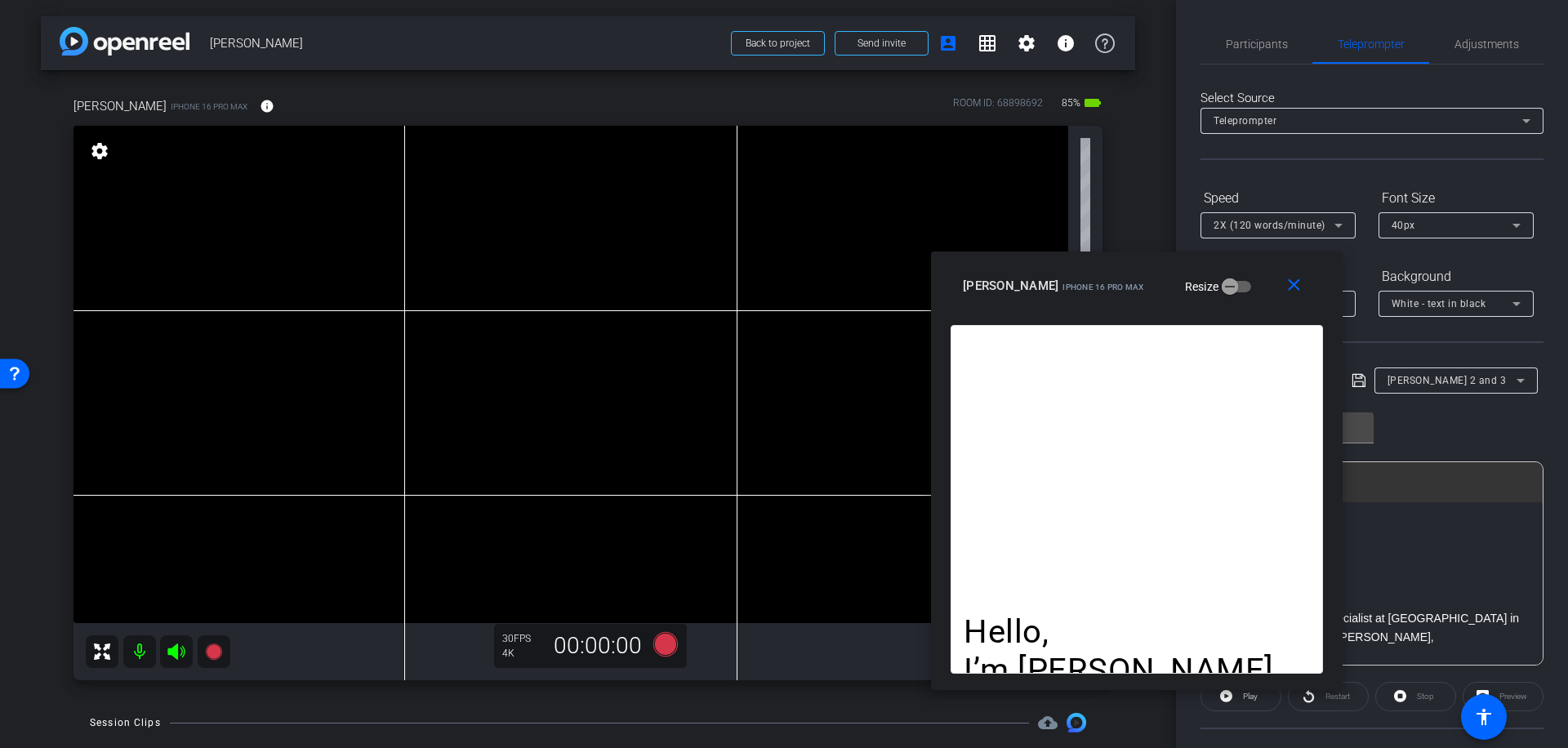
click at [1517, 379] on icon at bounding box center [1521, 381] width 9 height 4
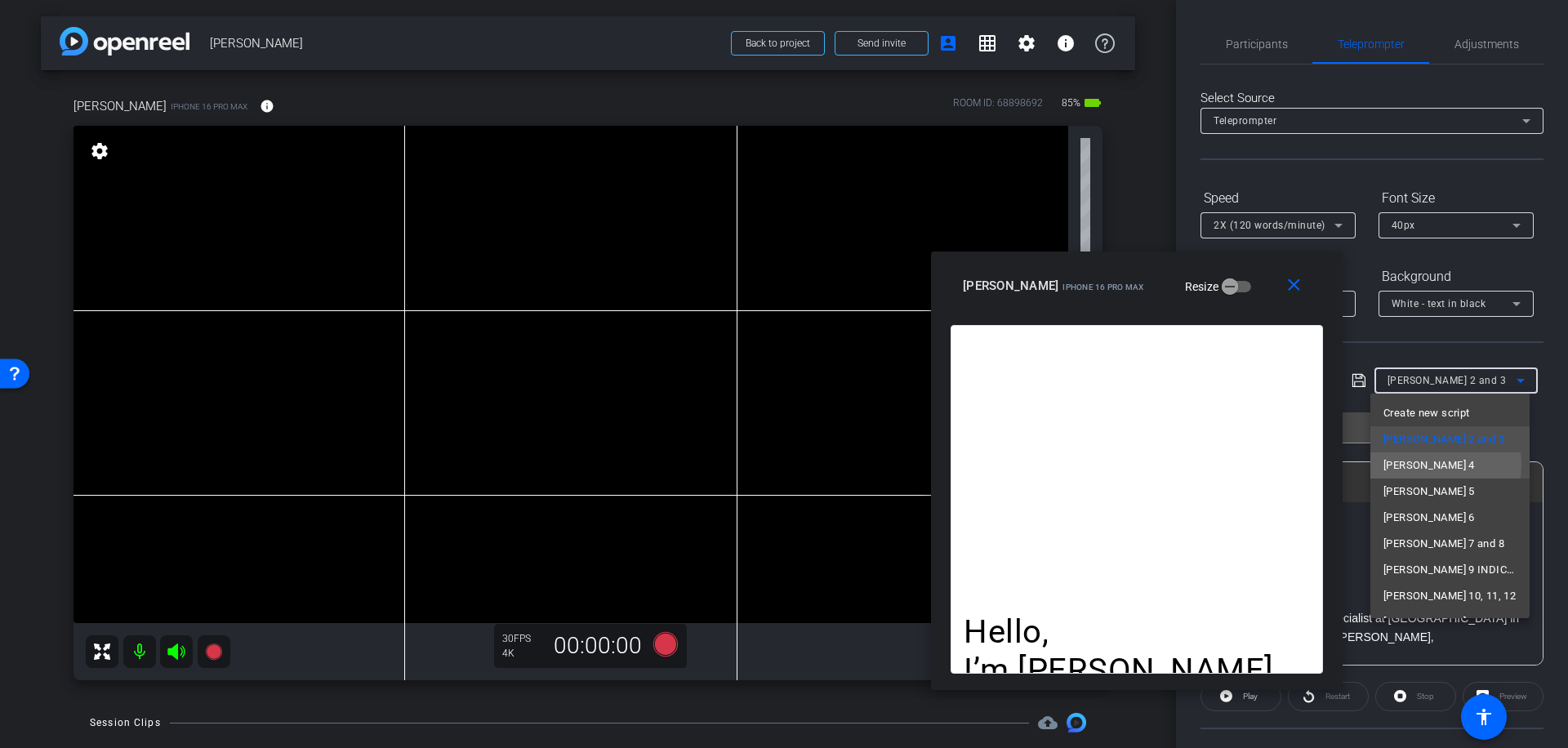
click at [1406, 463] on span "[PERSON_NAME] 4" at bounding box center [1428, 465] width 91 height 20
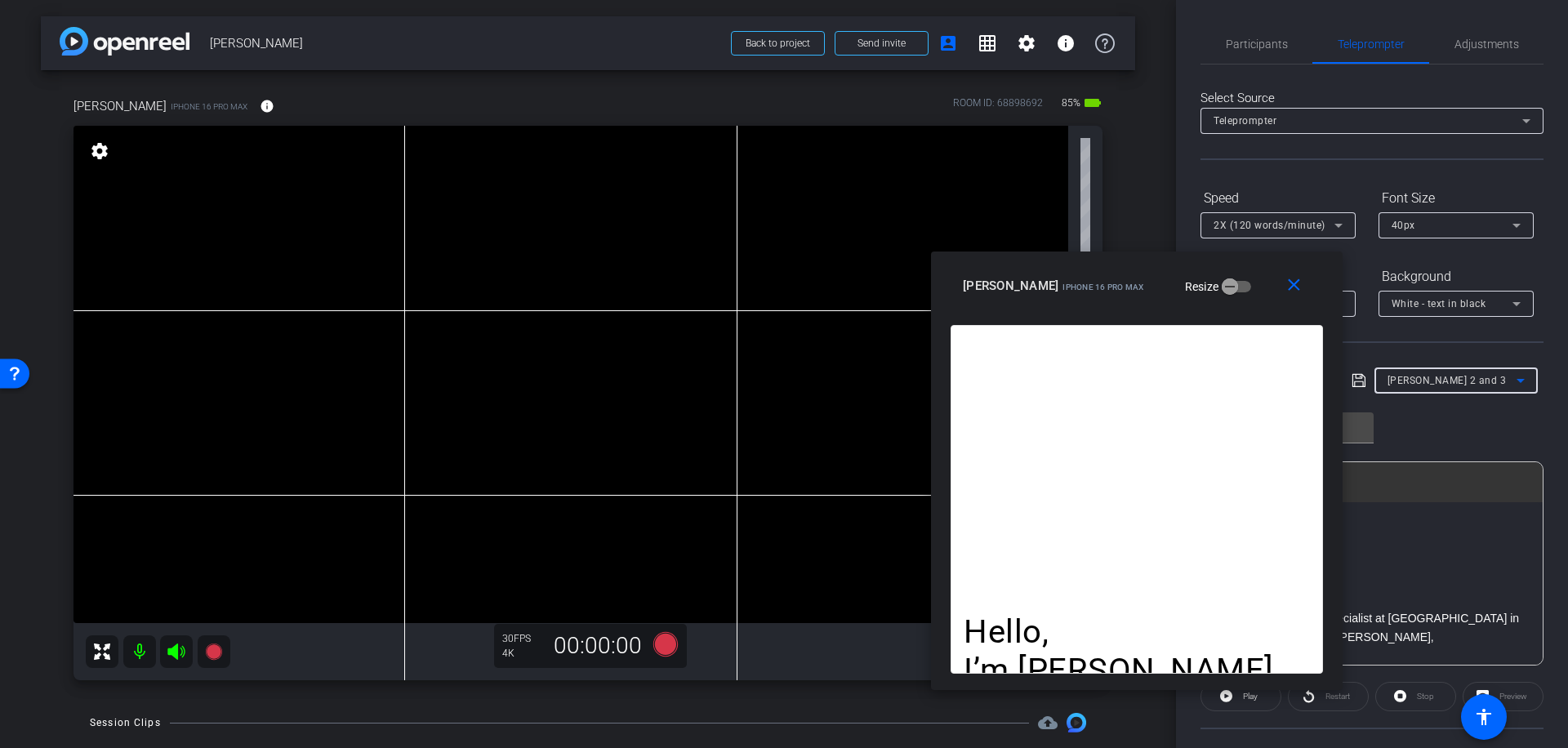
type input "[PERSON_NAME] 4"
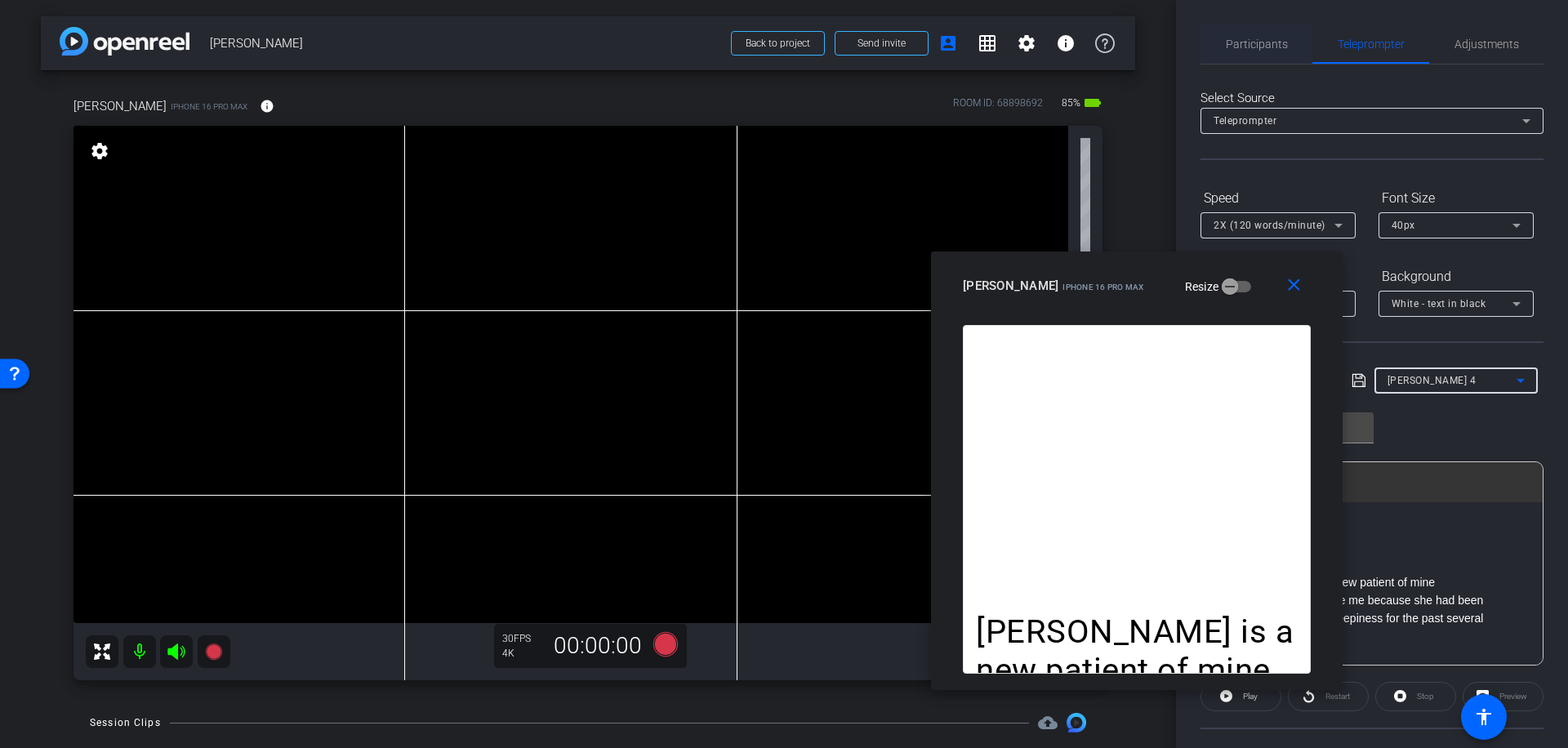
click at [1248, 42] on span "Participants" at bounding box center [1256, 43] width 62 height 11
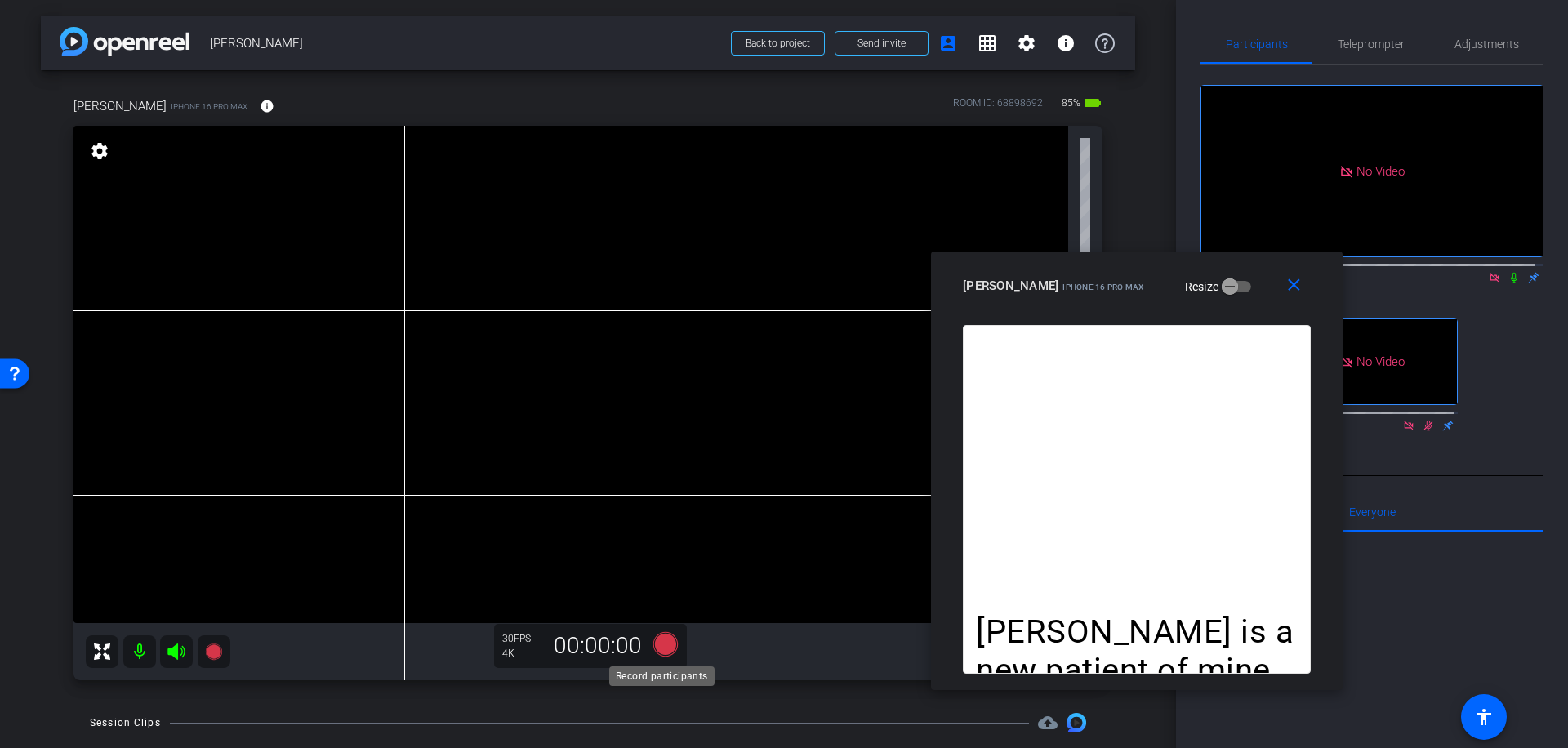
click at [650, 644] on icon at bounding box center [666, 644] width 39 height 30
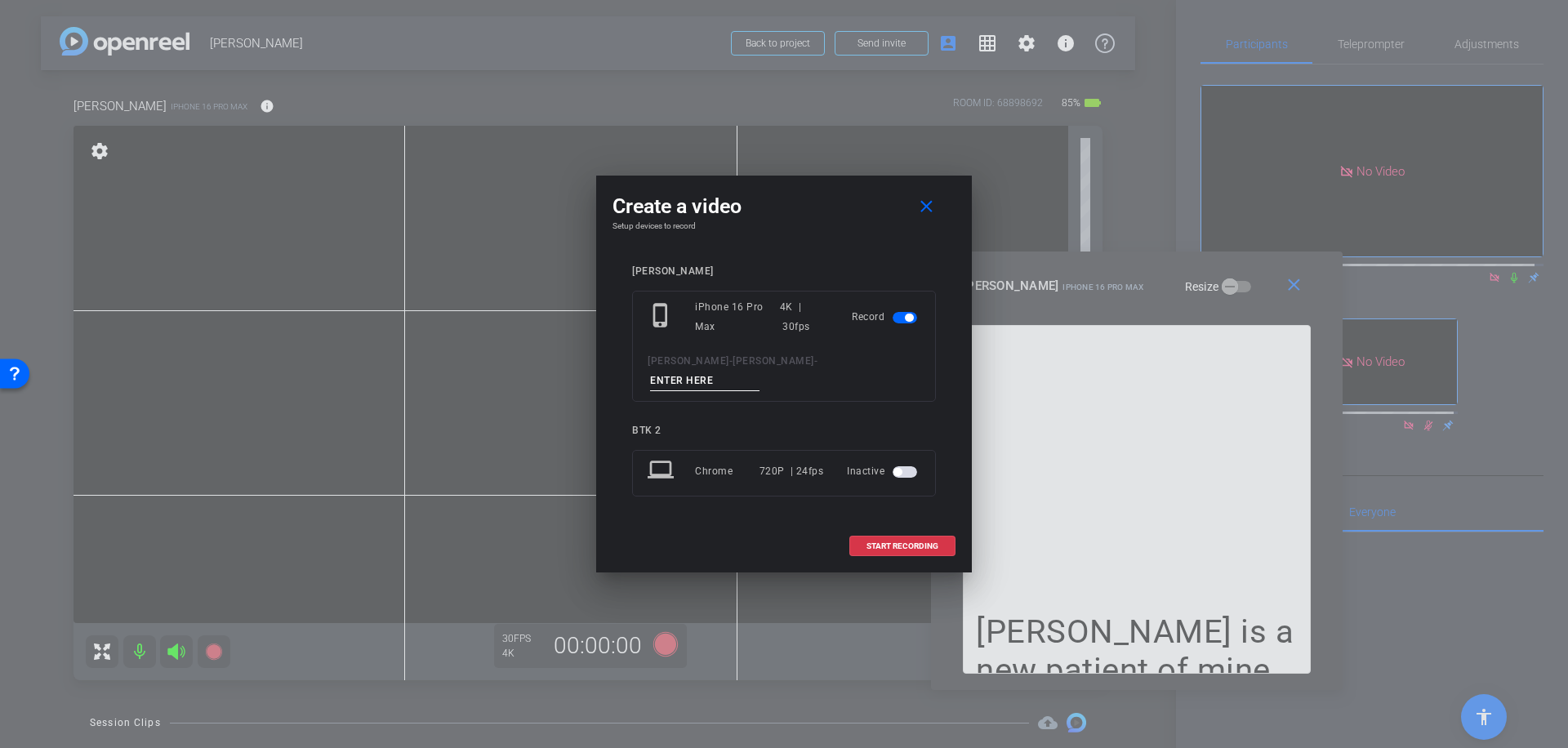
click at [739, 371] on input at bounding box center [705, 381] width 109 height 20
type input "008"
click at [903, 542] on span "START RECORDING" at bounding box center [902, 546] width 72 height 9
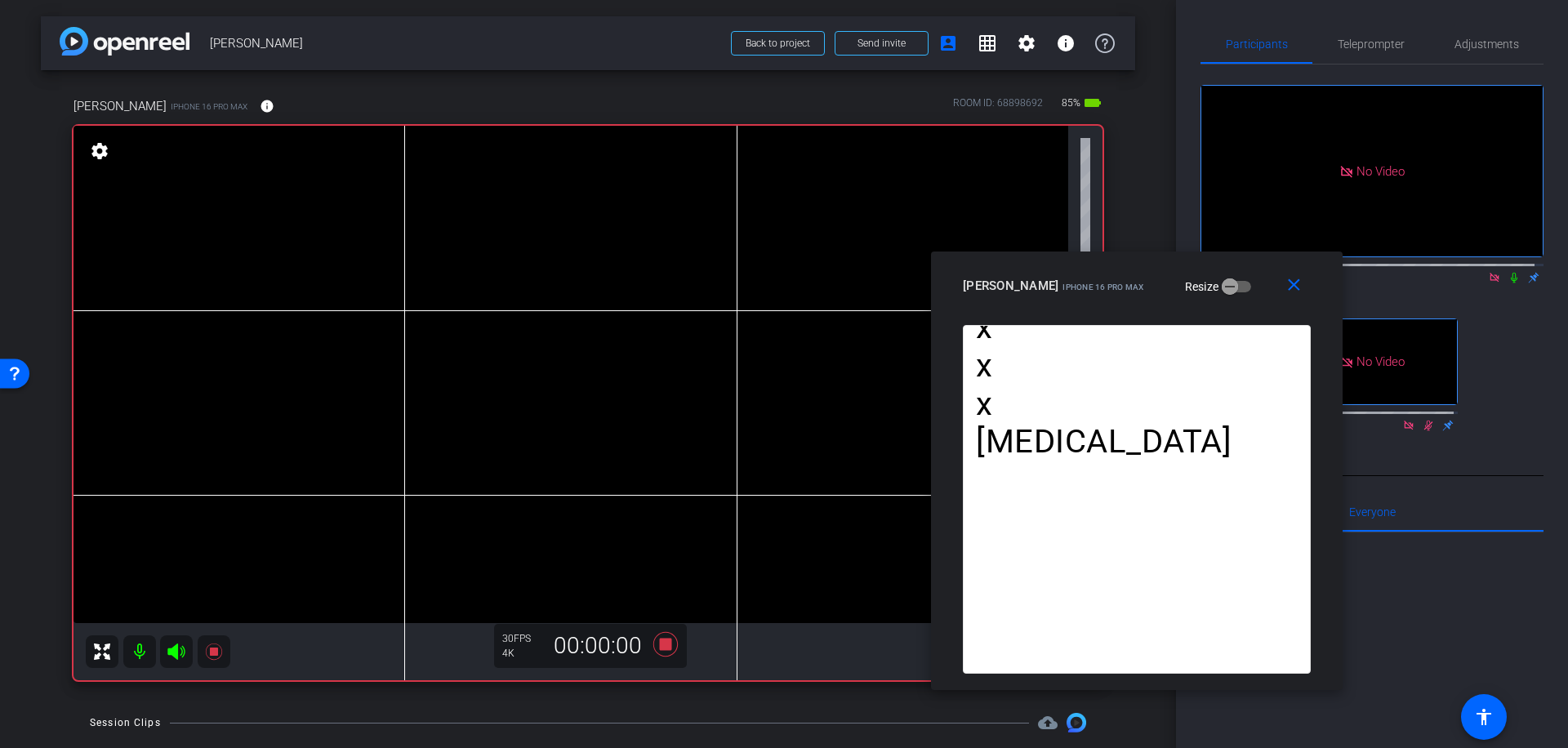
click at [1507, 272] on icon at bounding box center [1513, 277] width 13 height 11
click at [660, 645] on icon at bounding box center [666, 644] width 25 height 25
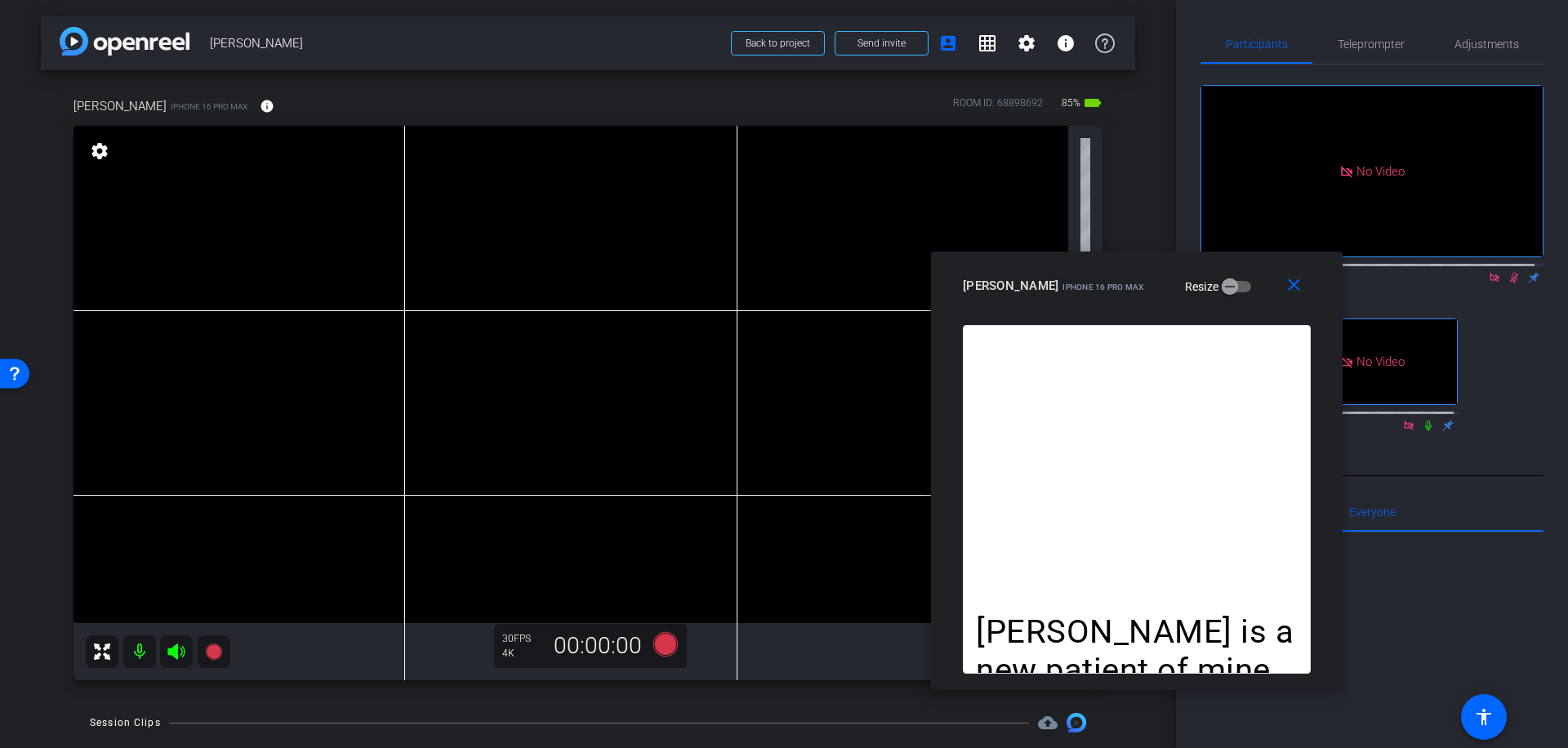
click at [1507, 272] on icon at bounding box center [1513, 277] width 13 height 11
click at [1363, 48] on span "Teleprompter" at bounding box center [1371, 43] width 67 height 11
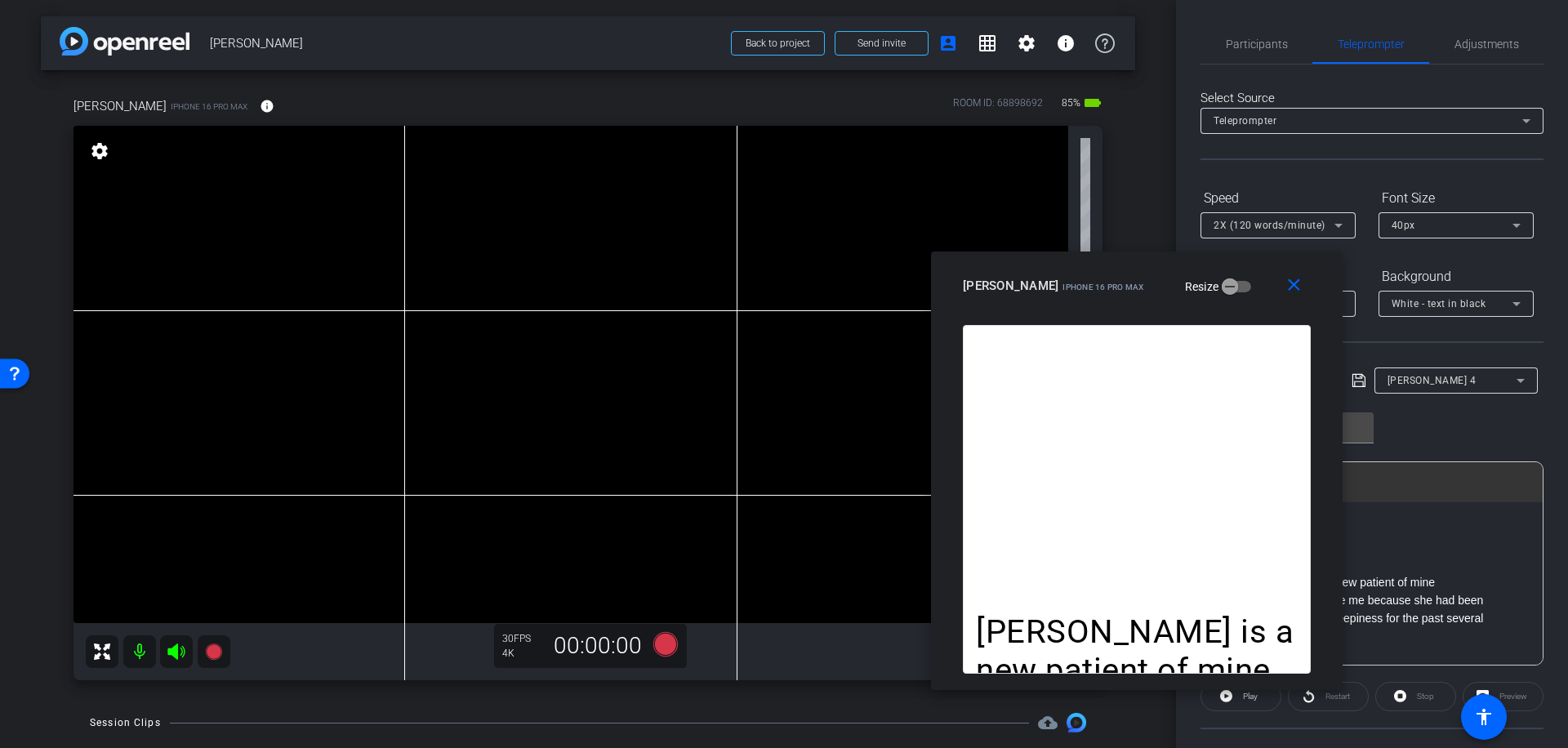
click at [1337, 222] on icon at bounding box center [1338, 225] width 20 height 20
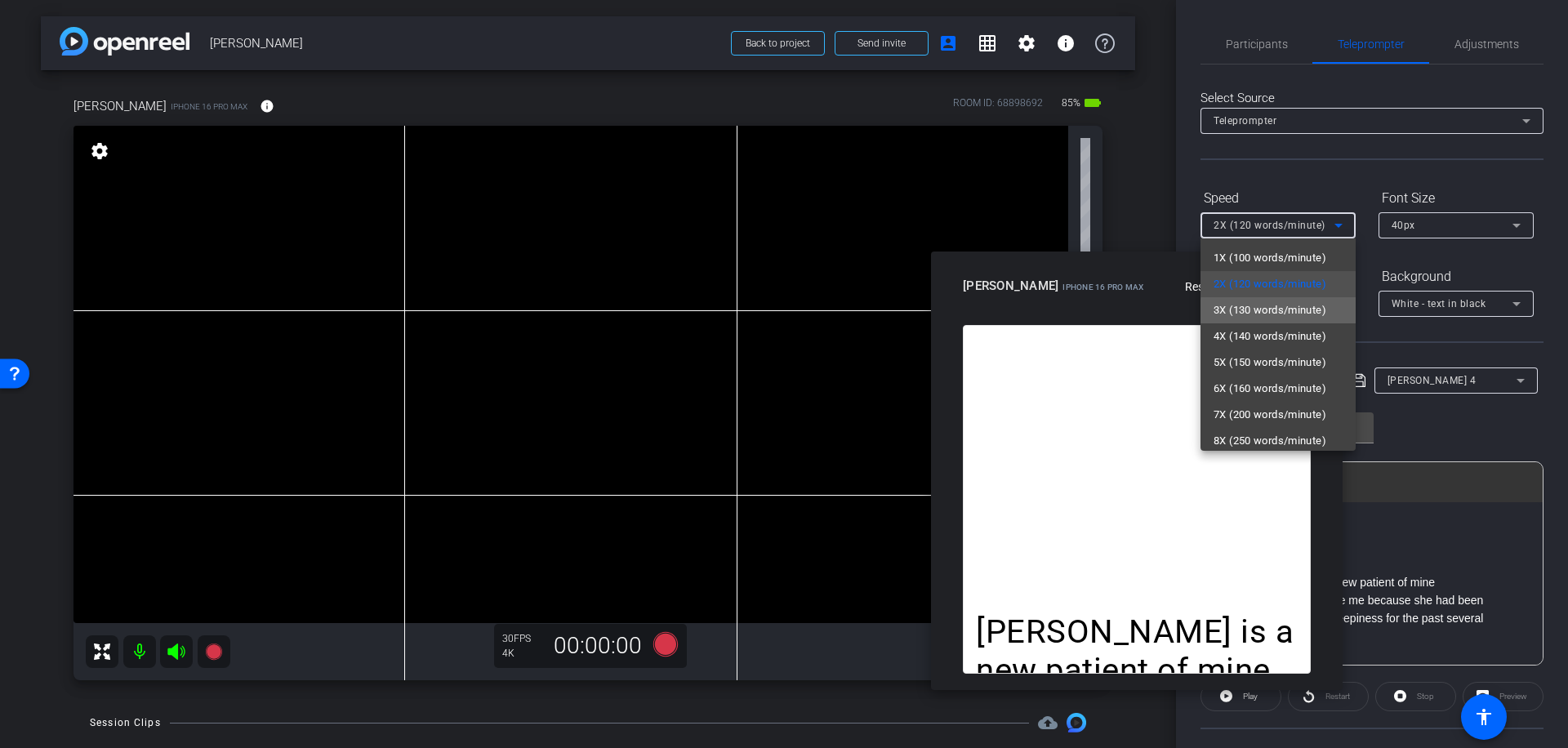
click at [1293, 311] on span "3X (130 words/minute)" at bounding box center [1270, 310] width 112 height 20
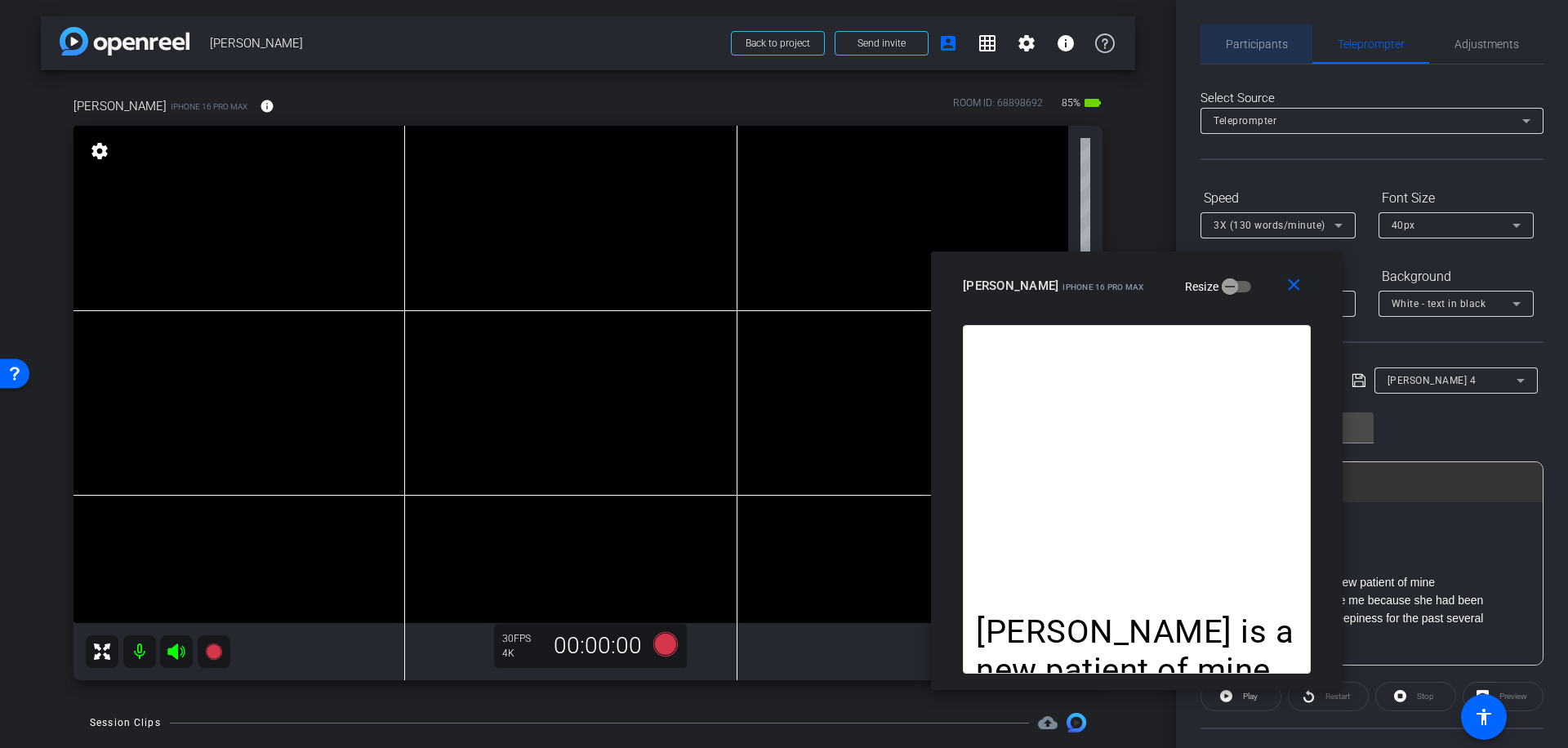
click at [1260, 41] on span "Participants" at bounding box center [1256, 43] width 62 height 11
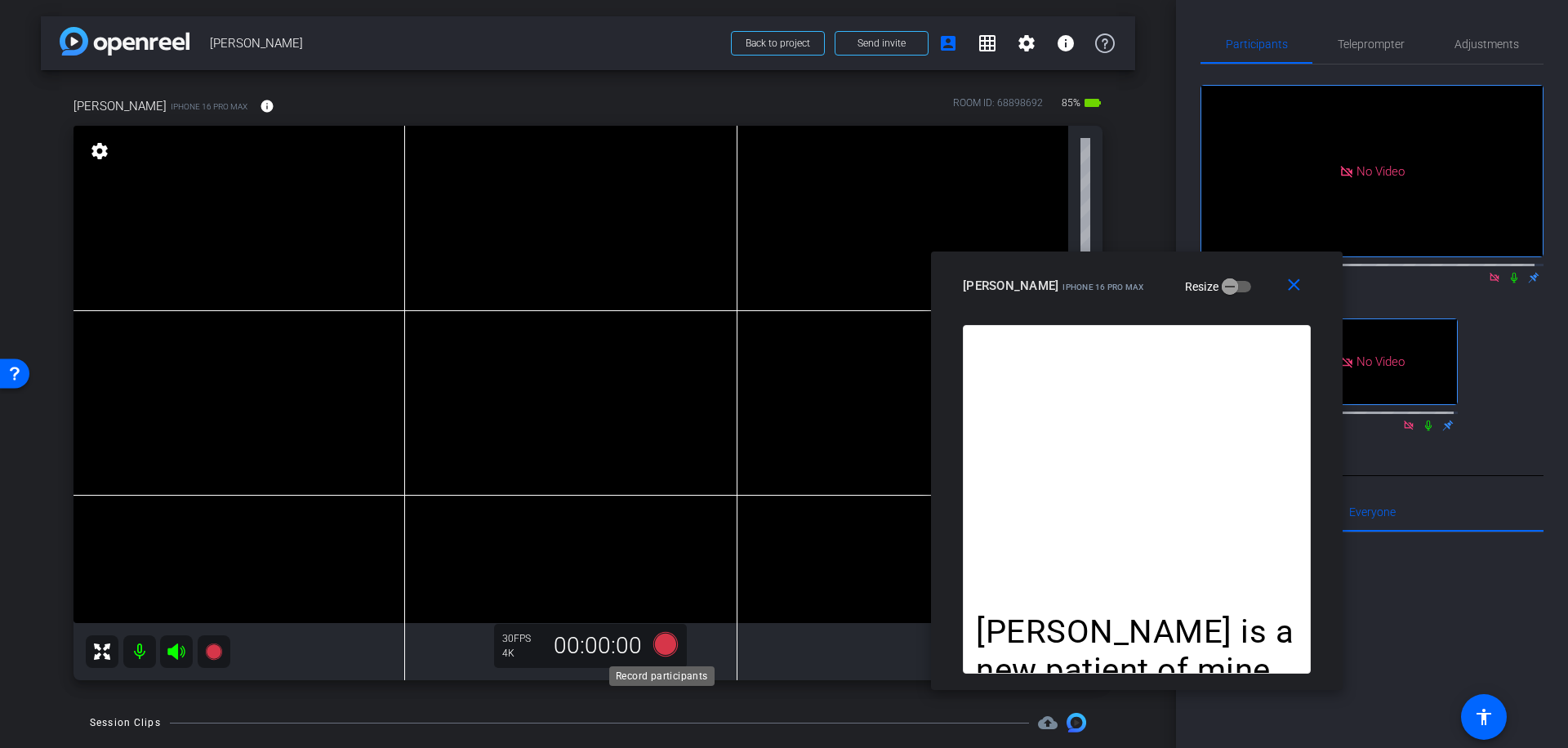
click at [662, 641] on icon at bounding box center [666, 644] width 25 height 25
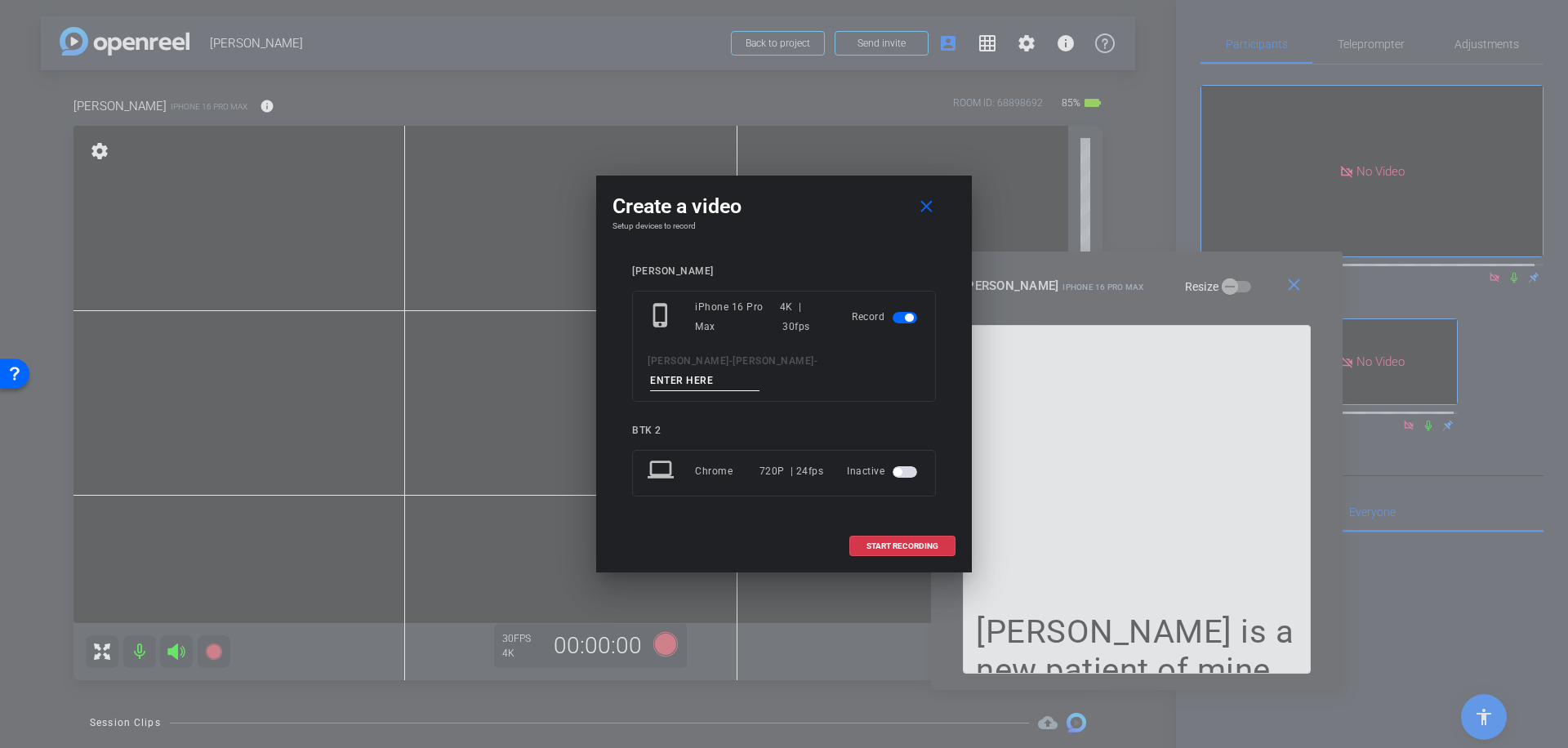
click at [741, 371] on input at bounding box center [705, 381] width 109 height 20
type input "009"
click at [888, 542] on span "START RECORDING" at bounding box center [902, 546] width 72 height 9
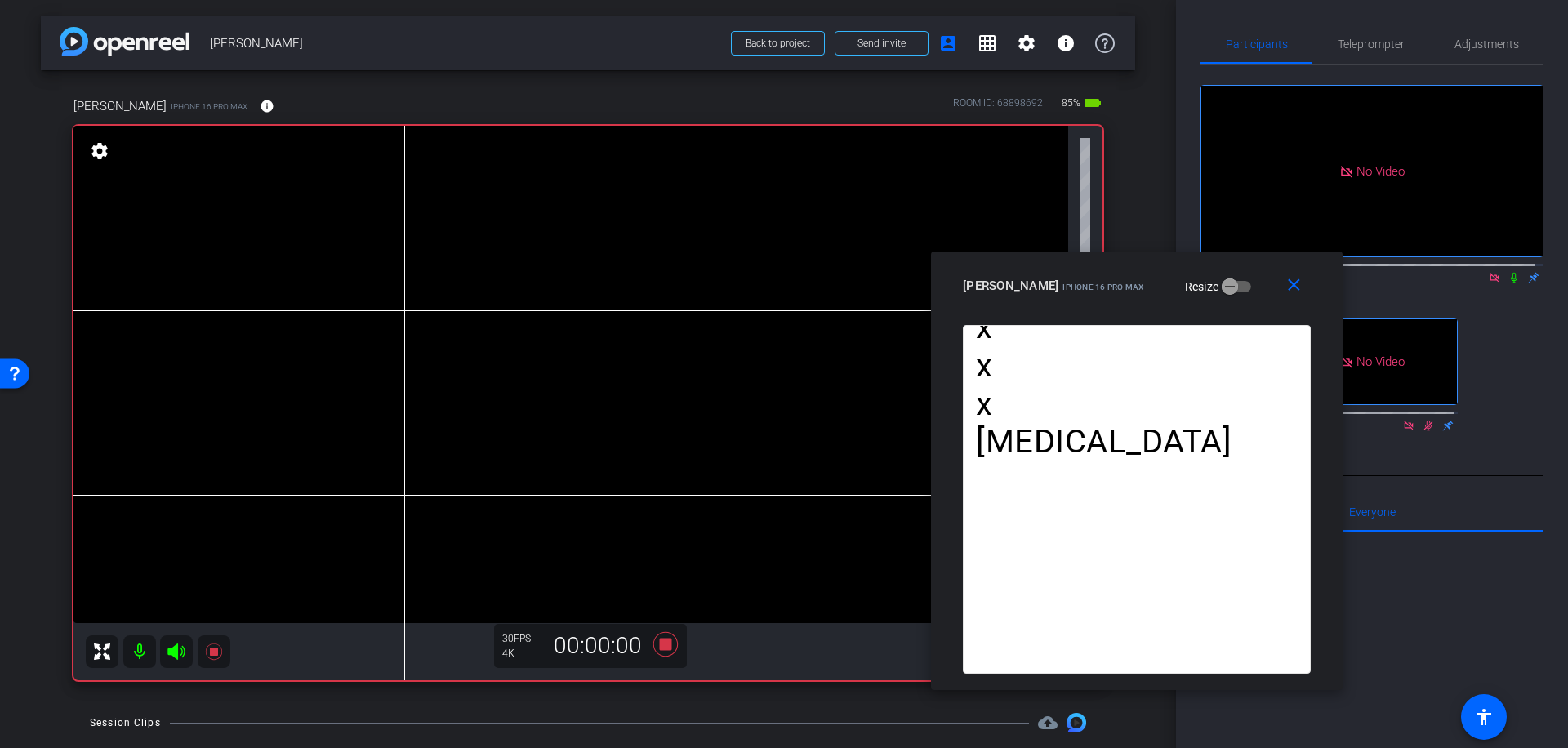
click at [1507, 272] on icon at bounding box center [1513, 277] width 13 height 11
click at [660, 640] on icon at bounding box center [666, 644] width 25 height 25
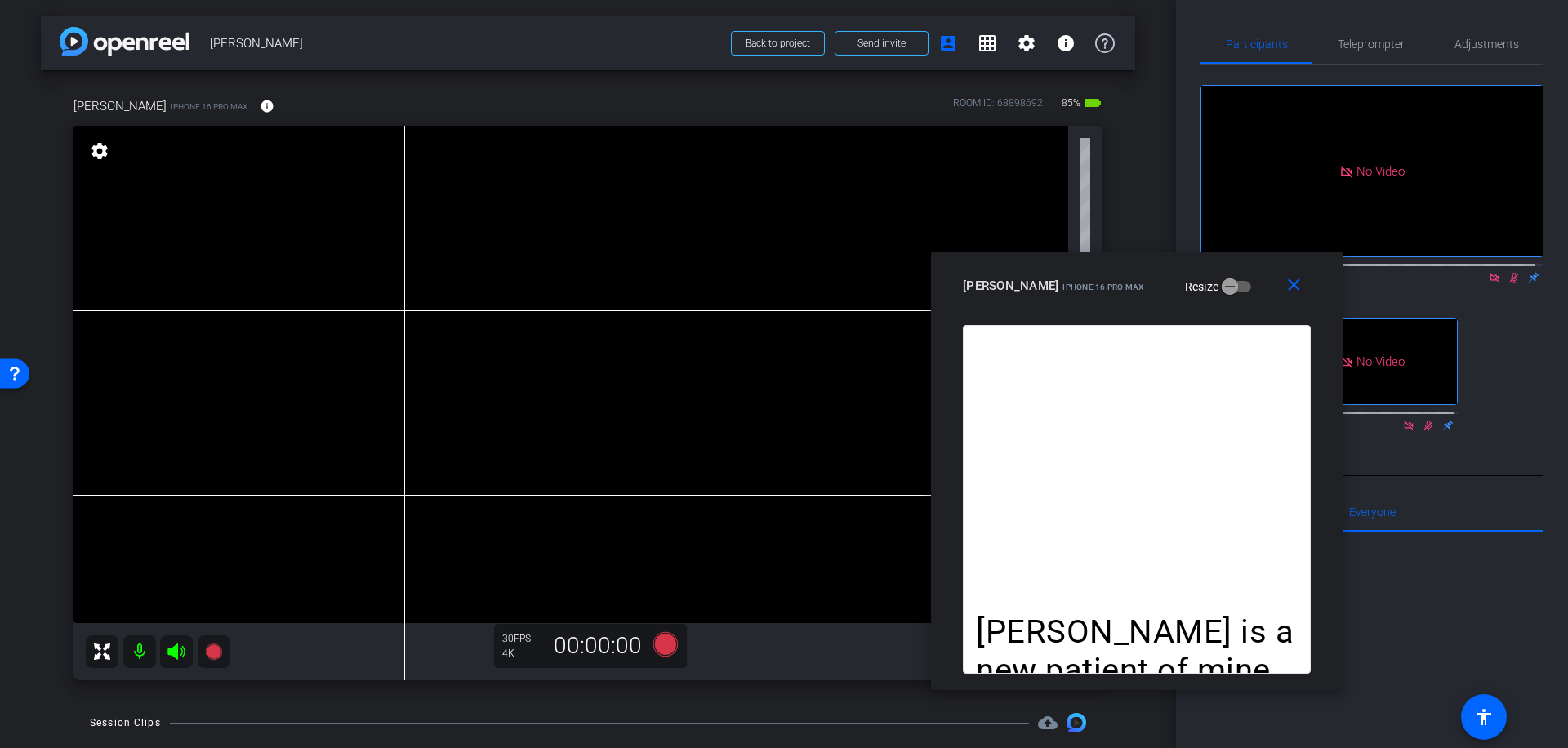
click at [1507, 272] on icon at bounding box center [1513, 277] width 13 height 11
click at [666, 642] on icon at bounding box center [666, 644] width 25 height 25
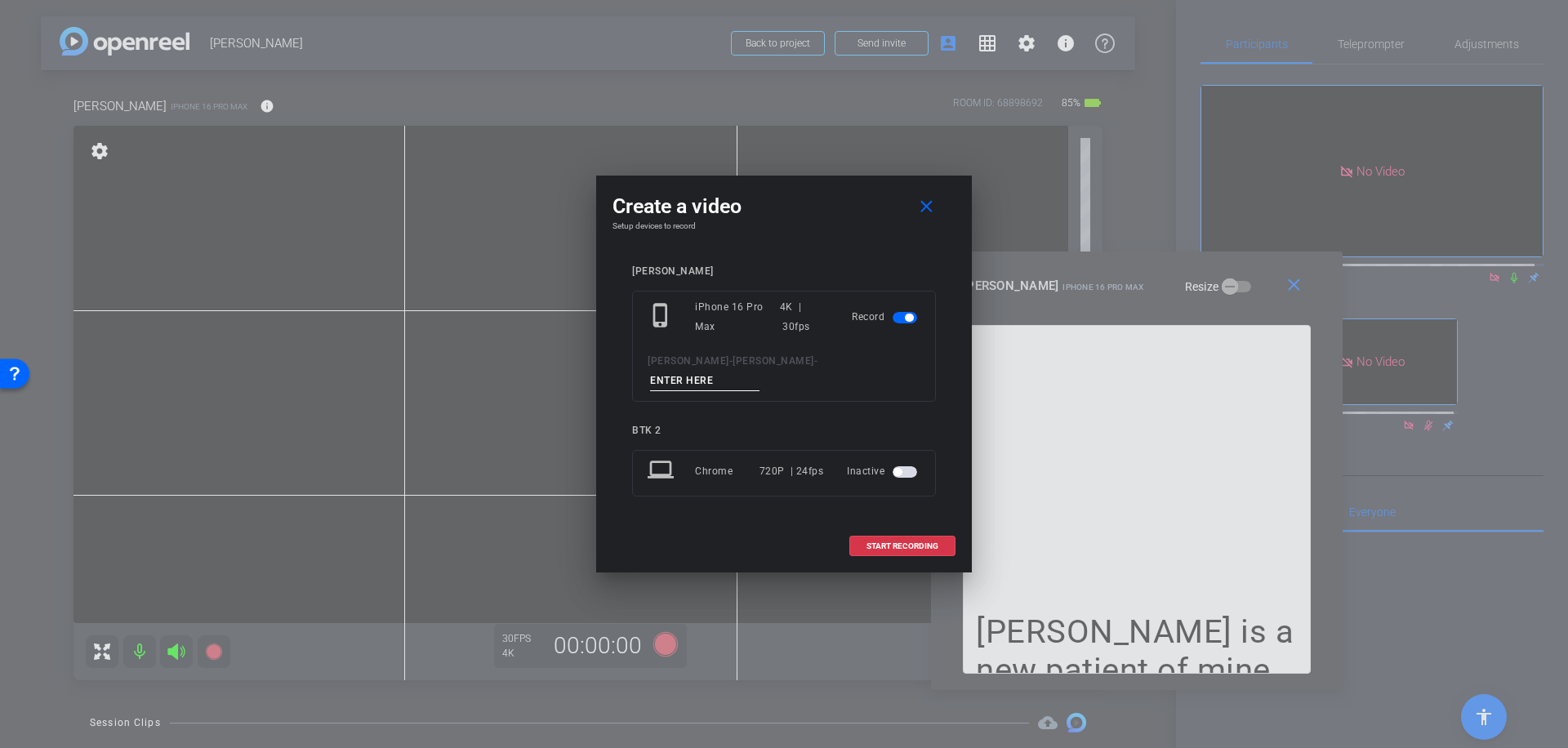
click at [738, 371] on input at bounding box center [705, 381] width 109 height 20
type input "010"
click at [892, 542] on span "START RECORDING" at bounding box center [902, 546] width 72 height 9
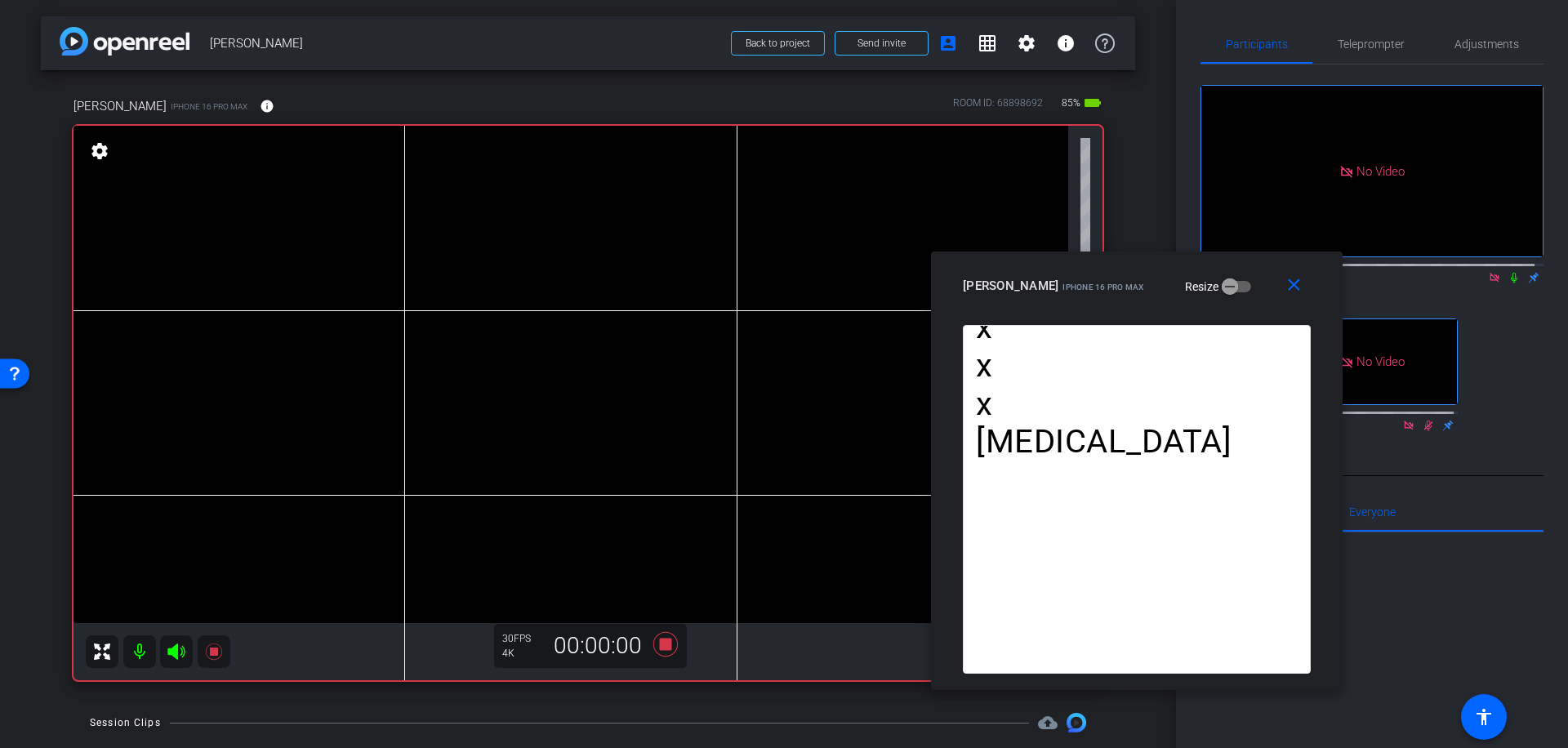
click at [1511, 273] on icon at bounding box center [1514, 278] width 7 height 10
click at [664, 642] on icon at bounding box center [666, 644] width 25 height 25
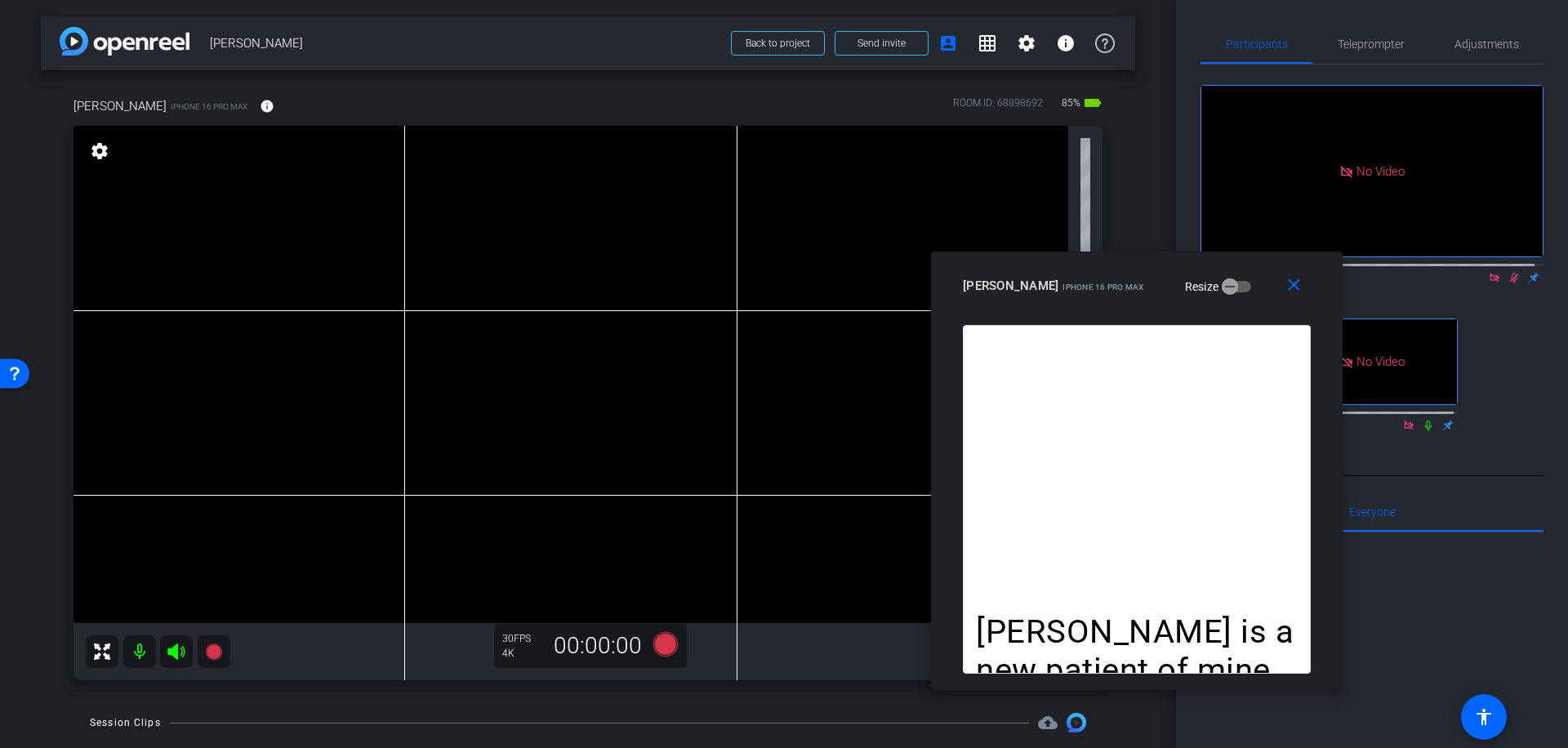
click at [1510, 273] on icon at bounding box center [1514, 278] width 9 height 10
click at [662, 648] on icon at bounding box center [666, 644] width 25 height 25
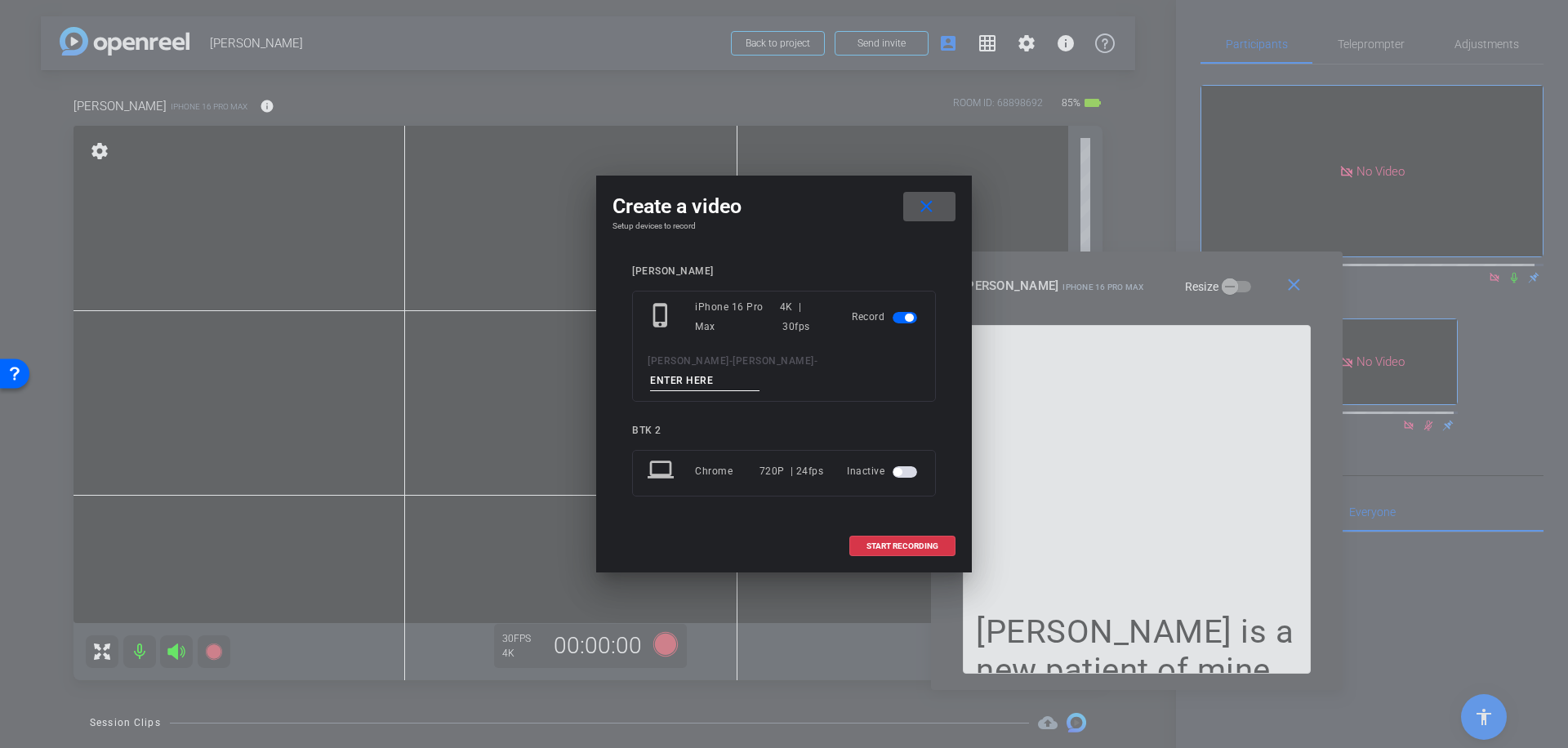
click at [741, 373] on input at bounding box center [705, 381] width 109 height 20
type input "011"
click at [911, 542] on span "START RECORDING" at bounding box center [902, 546] width 72 height 9
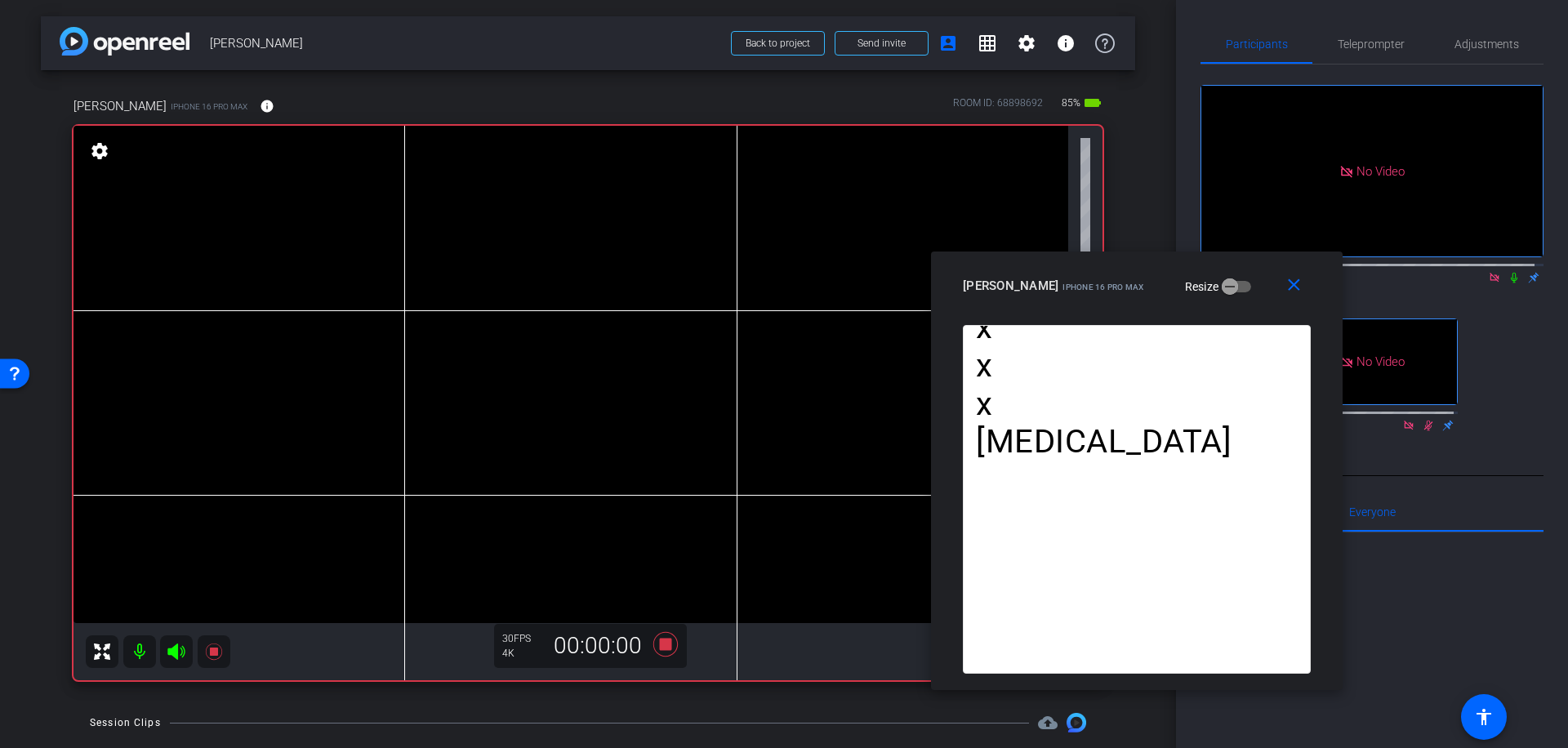
click at [1507, 272] on icon at bounding box center [1513, 277] width 13 height 11
click at [656, 637] on icon at bounding box center [666, 644] width 39 height 30
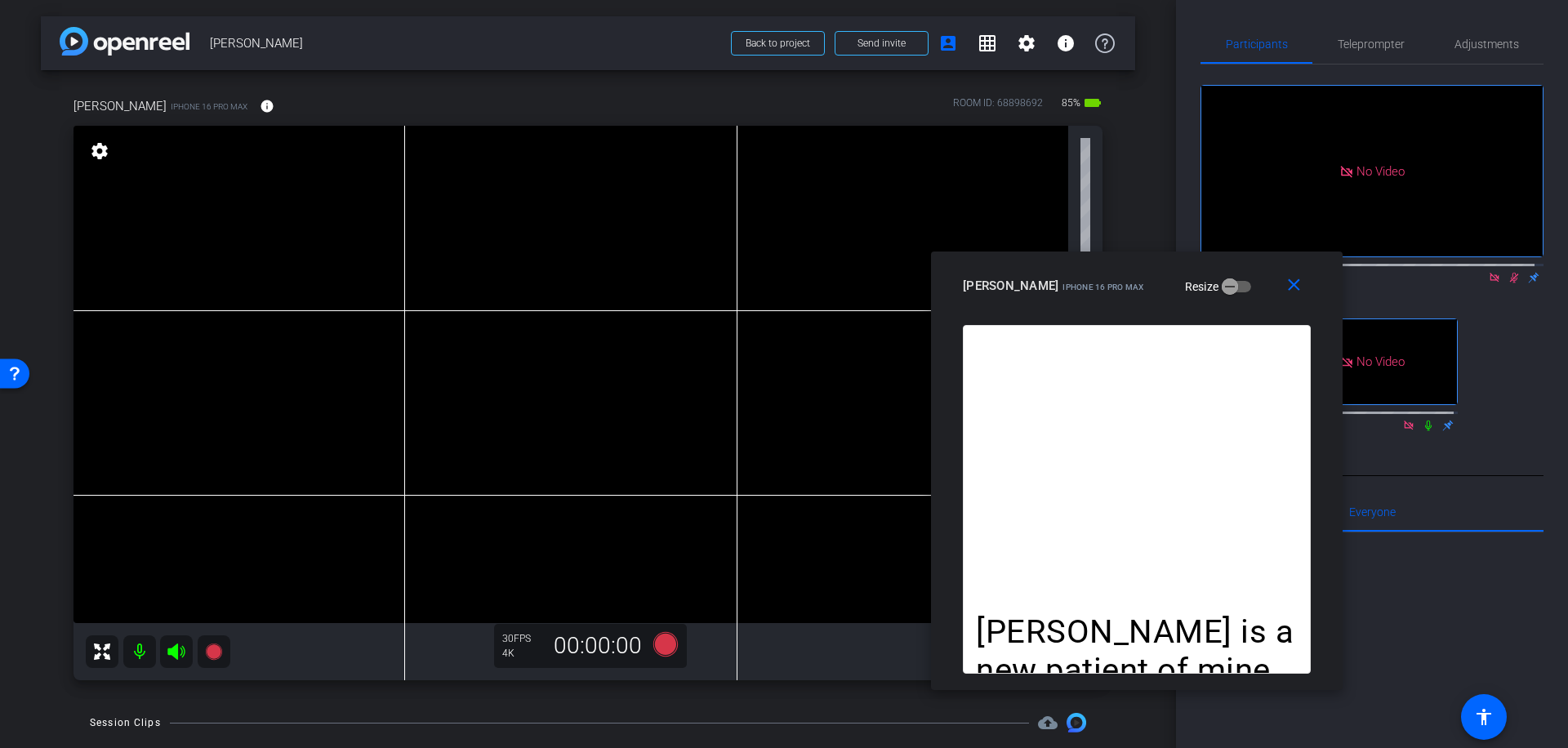
click at [1507, 272] on icon at bounding box center [1513, 277] width 13 height 11
click at [655, 650] on icon at bounding box center [666, 644] width 25 height 25
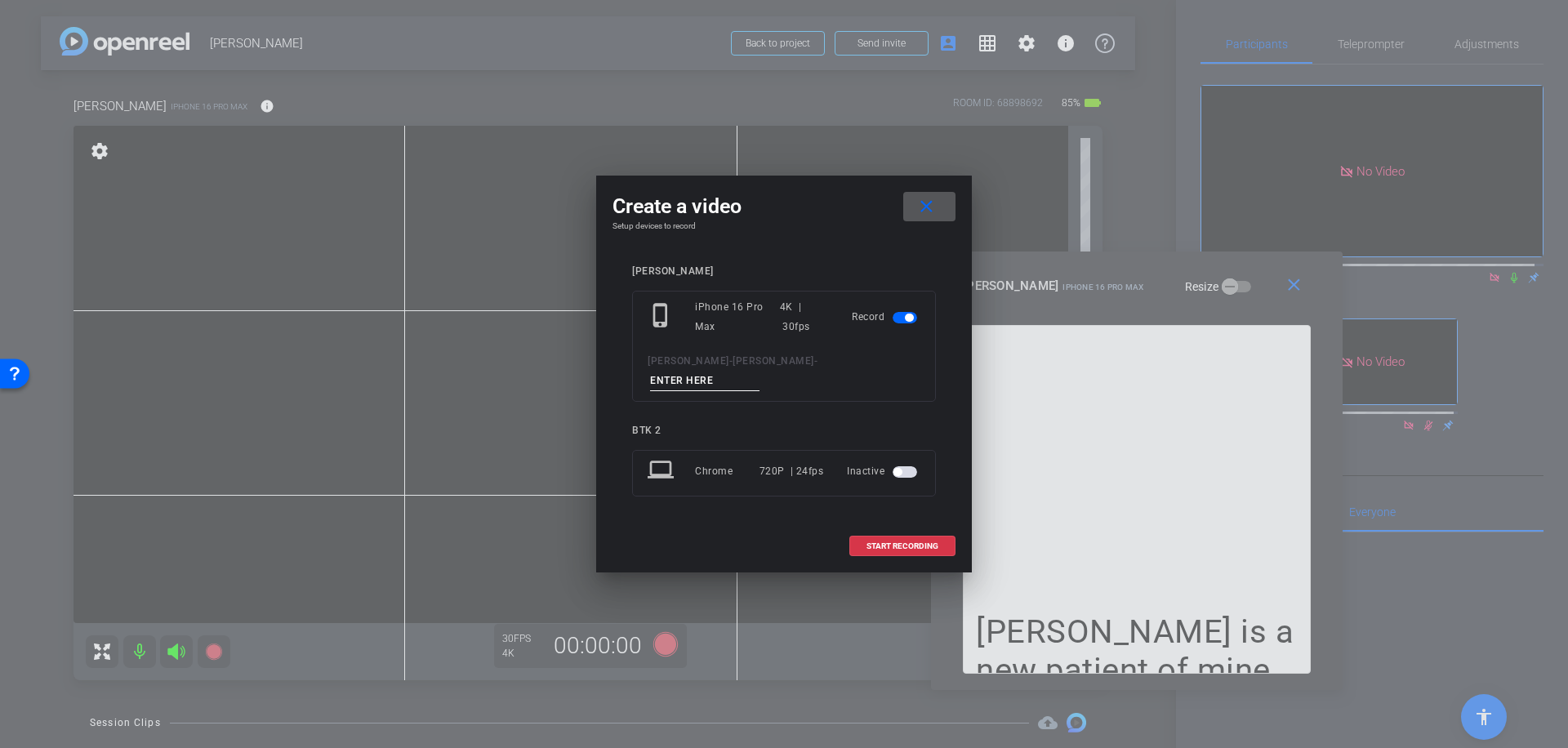
click at [750, 374] on input at bounding box center [705, 381] width 109 height 20
type input "012"
click at [915, 542] on span "START RECORDING" at bounding box center [902, 546] width 72 height 9
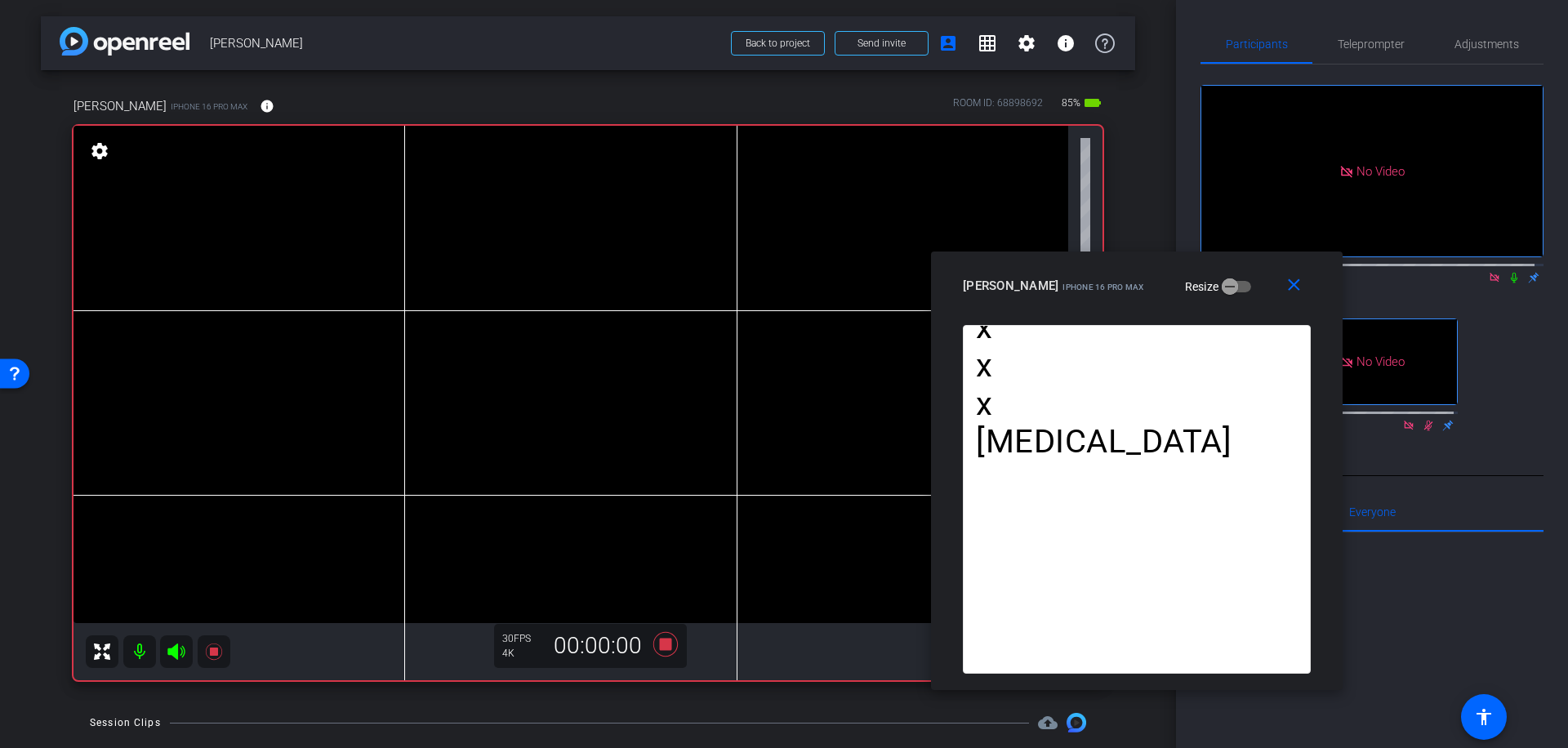
click at [1511, 273] on icon at bounding box center [1514, 278] width 7 height 10
click at [658, 641] on icon at bounding box center [666, 644] width 25 height 25
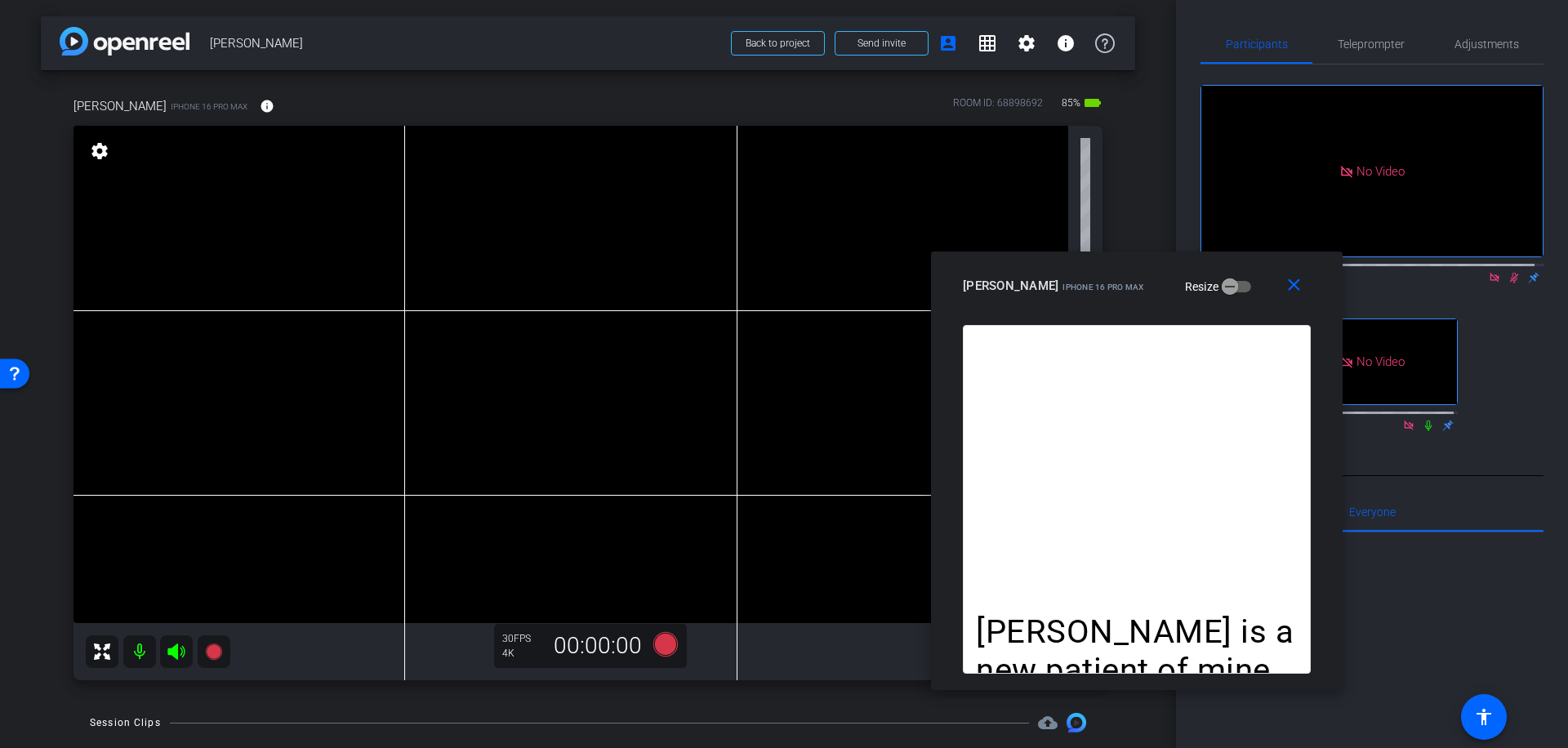
click at [1507, 272] on icon at bounding box center [1513, 277] width 13 height 11
click at [1380, 44] on span "Teleprompter" at bounding box center [1371, 43] width 67 height 11
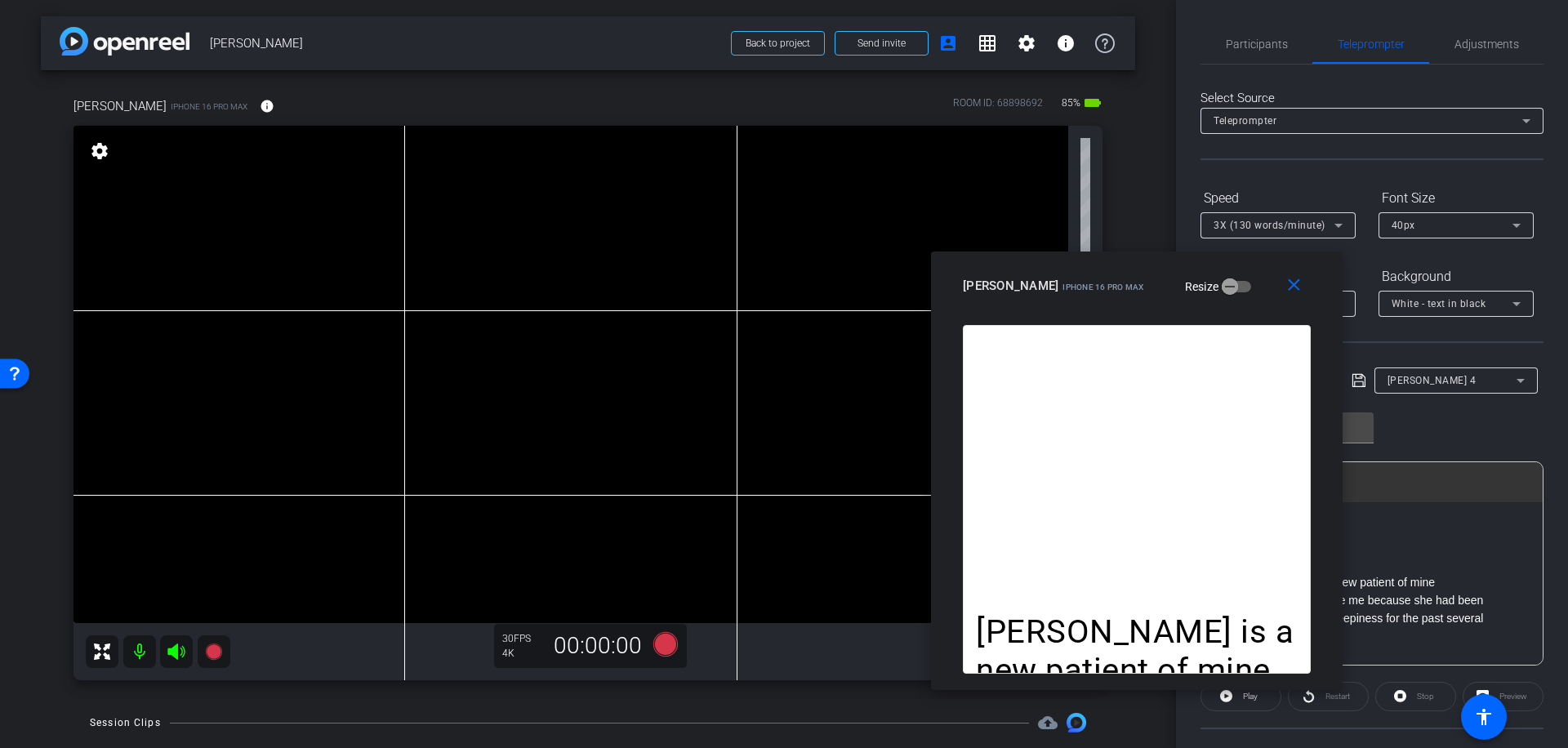
click at [1517, 381] on icon at bounding box center [1520, 380] width 20 height 20
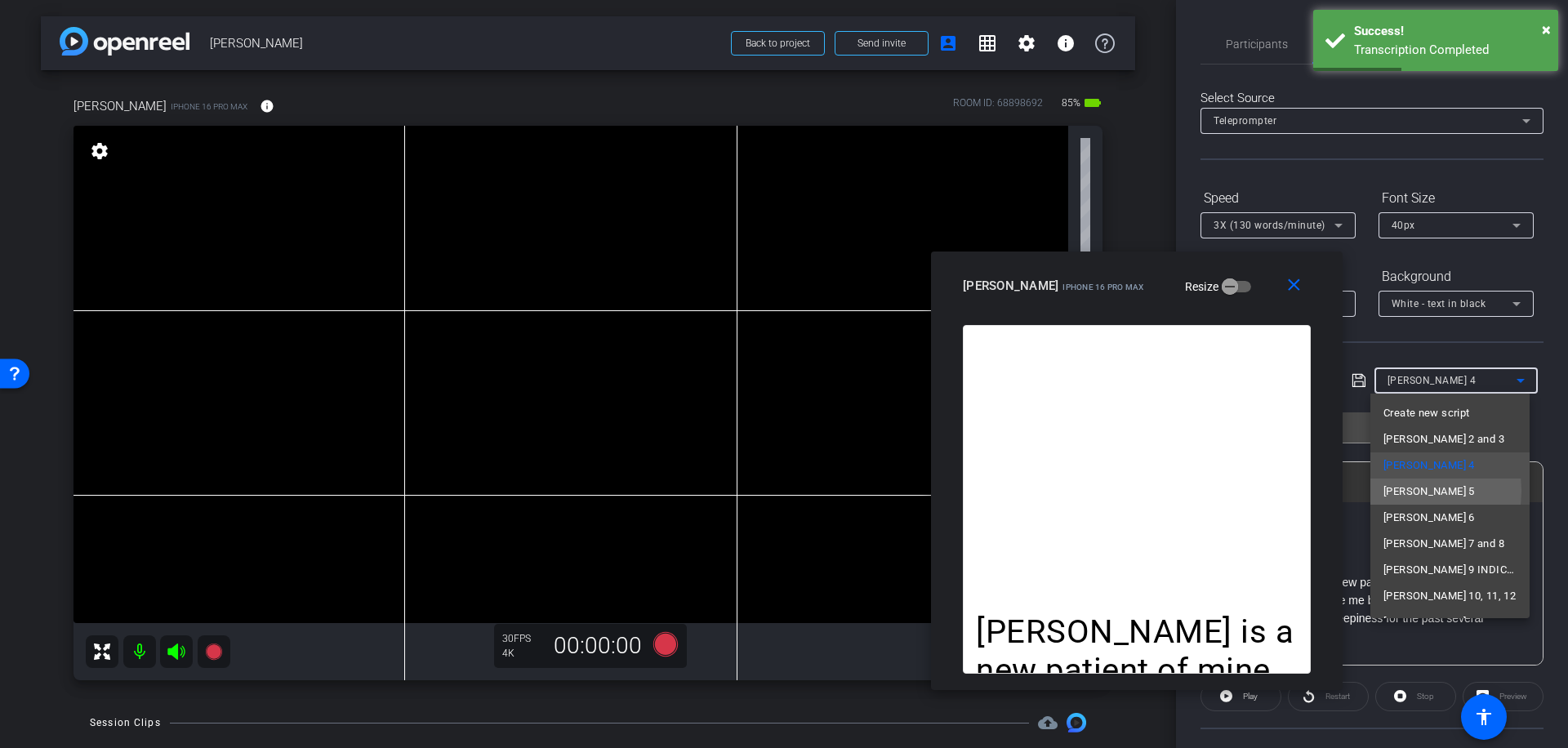
click at [1401, 491] on span "[PERSON_NAME] 5" at bounding box center [1428, 491] width 91 height 20
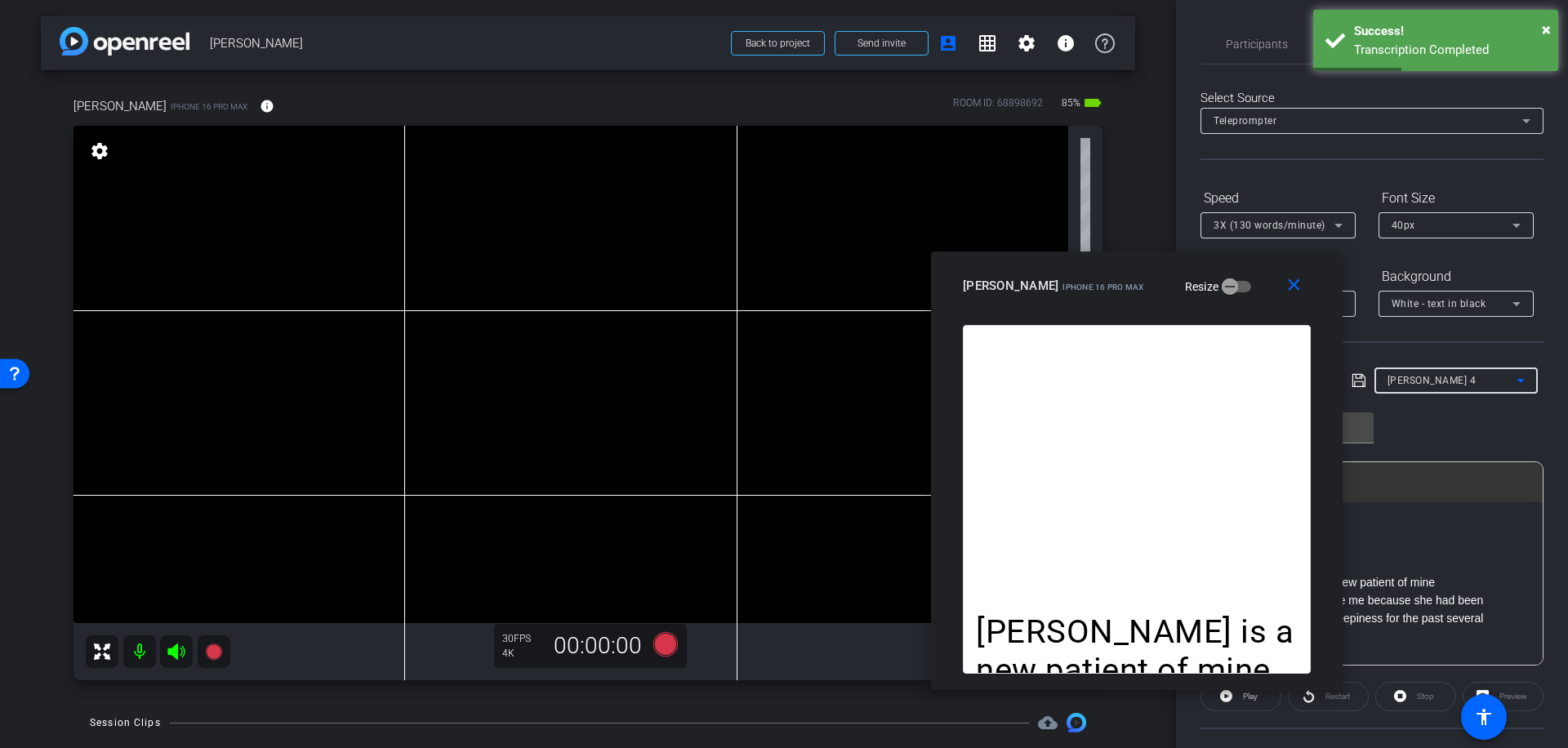
type input "[PERSON_NAME] 5"
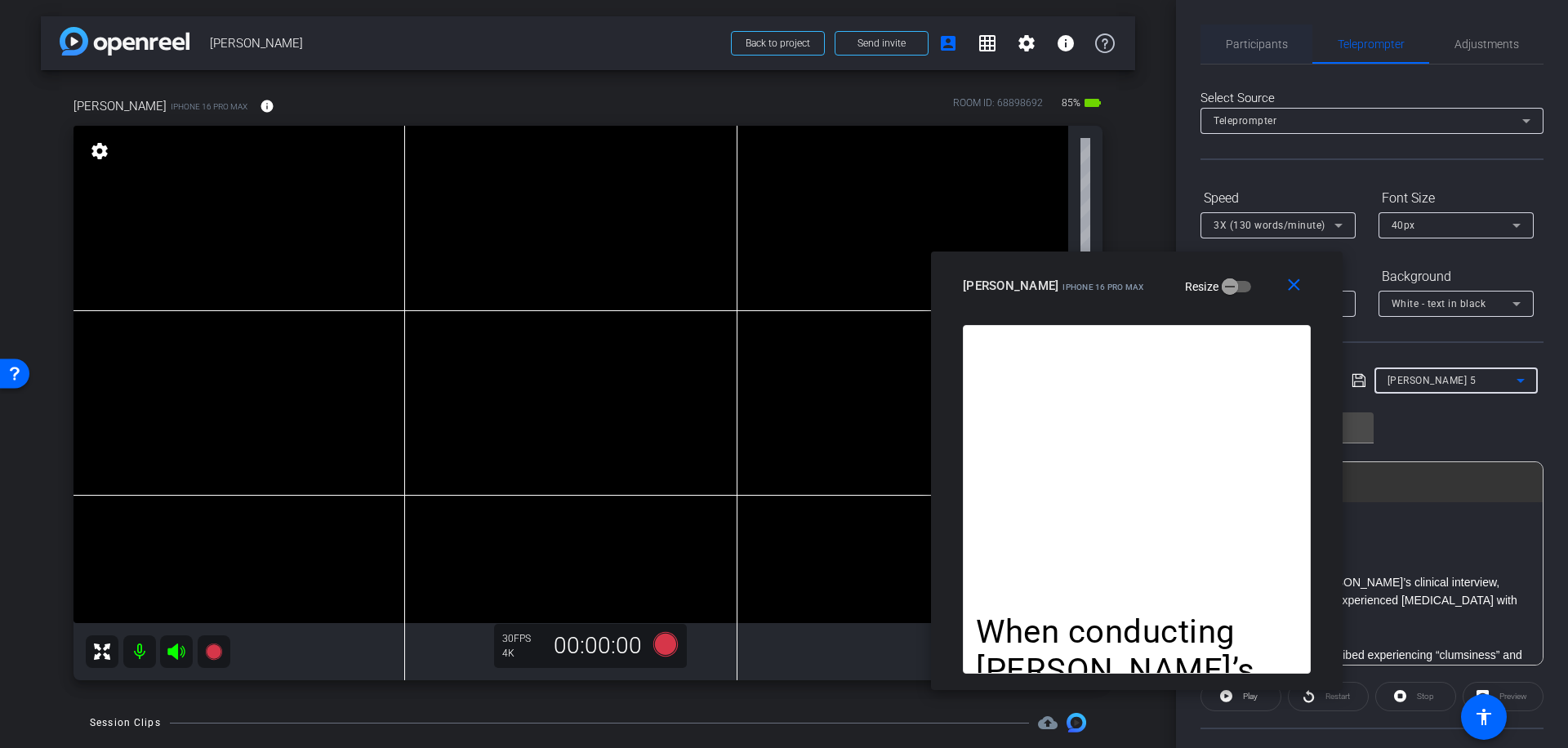
click at [1249, 41] on span "Participants" at bounding box center [1256, 43] width 62 height 11
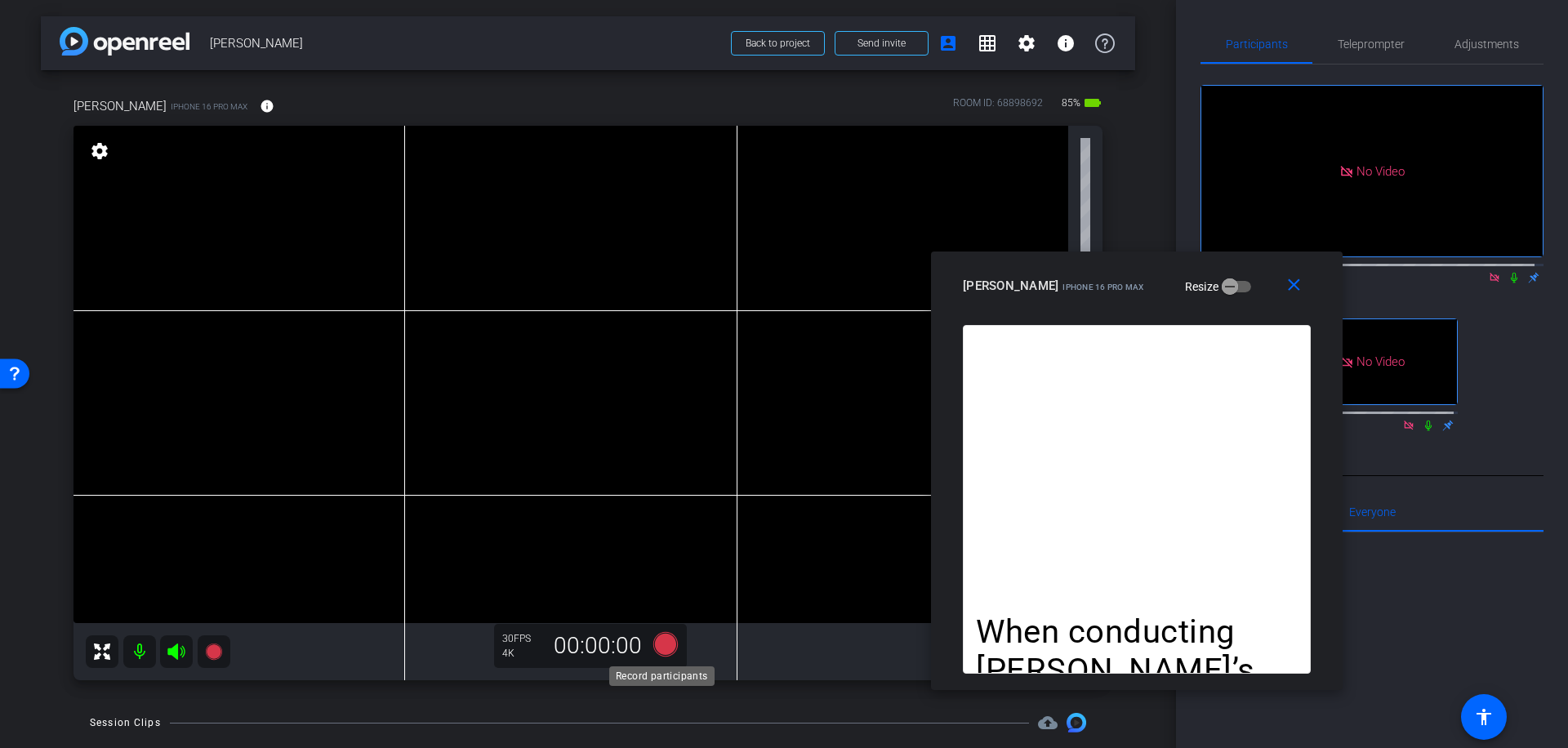
click at [666, 645] on icon at bounding box center [666, 644] width 25 height 25
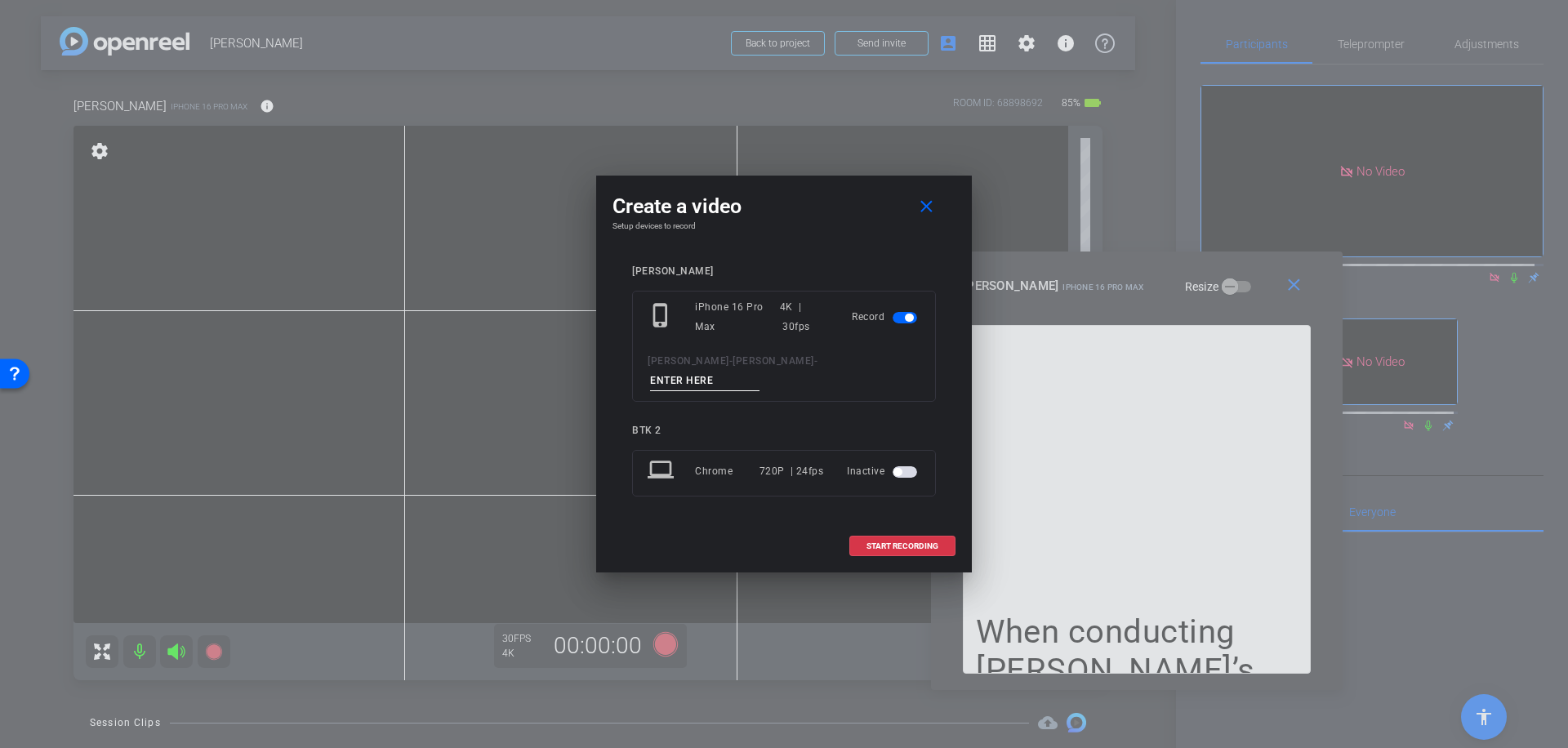
click at [741, 373] on input at bounding box center [705, 381] width 109 height 20
type input "013"
click at [904, 542] on span "START RECORDING" at bounding box center [902, 546] width 72 height 9
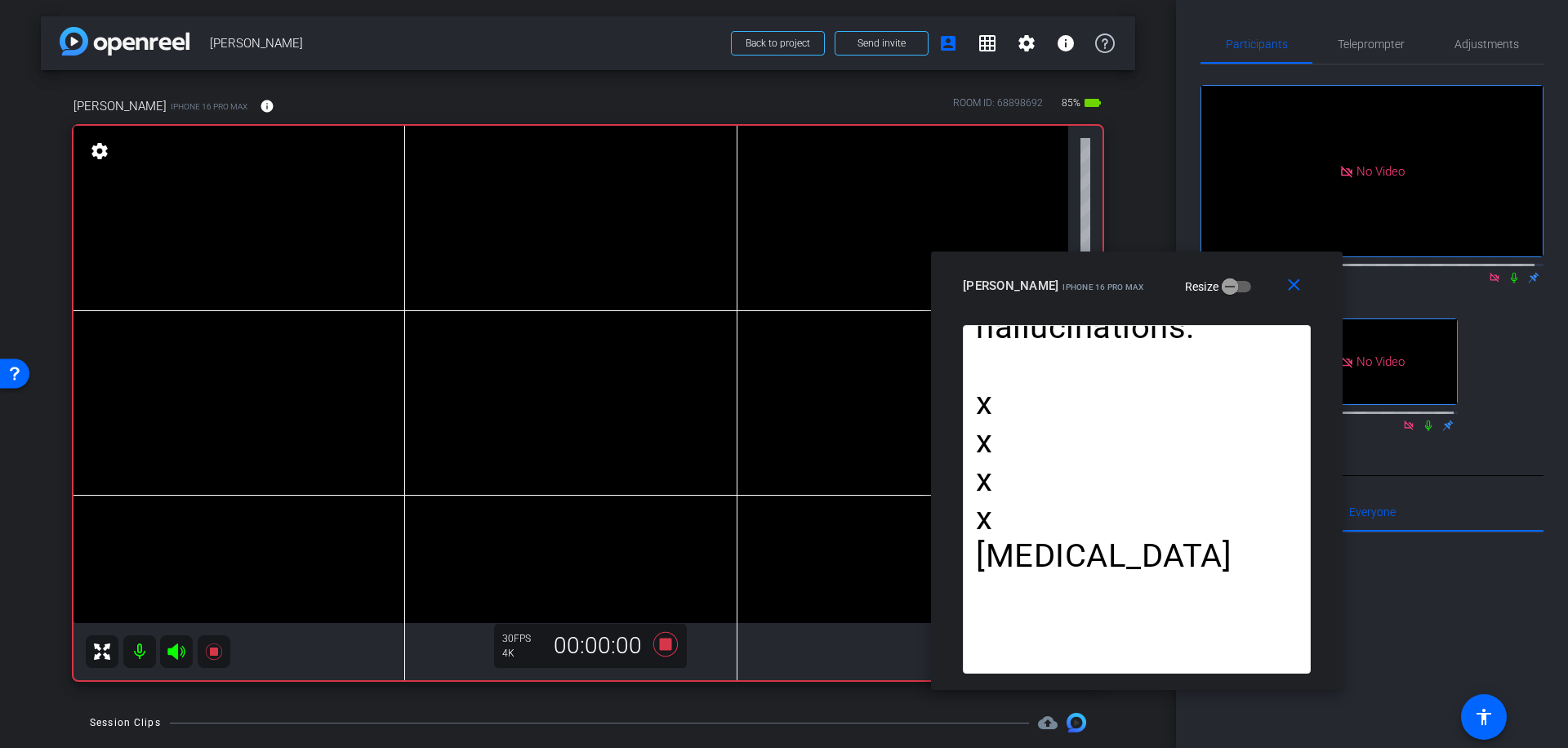
click at [1507, 272] on icon at bounding box center [1513, 277] width 13 height 11
click at [661, 646] on icon at bounding box center [666, 644] width 25 height 25
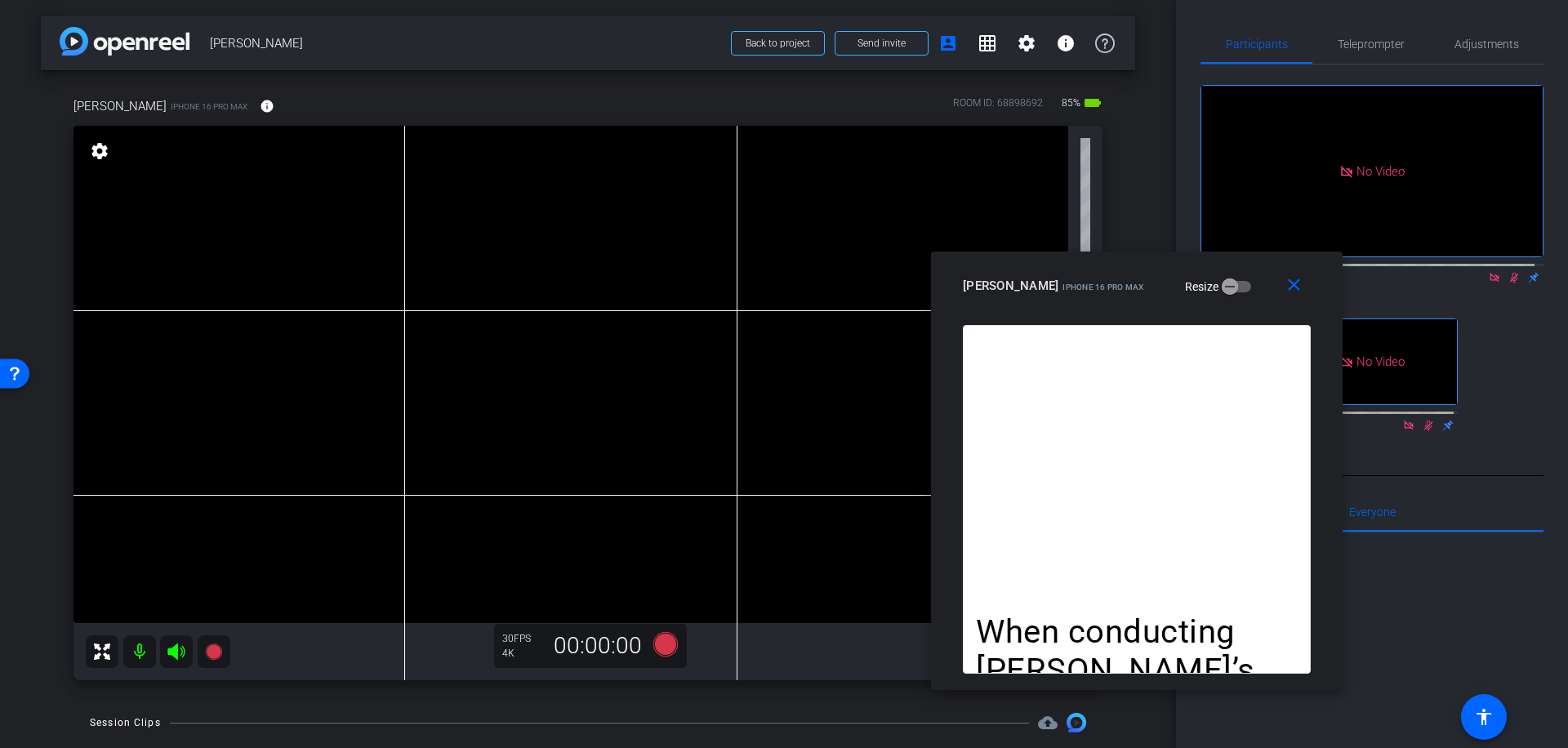
click at [1508, 272] on icon at bounding box center [1513, 277] width 13 height 11
click at [661, 646] on icon at bounding box center [666, 644] width 25 height 25
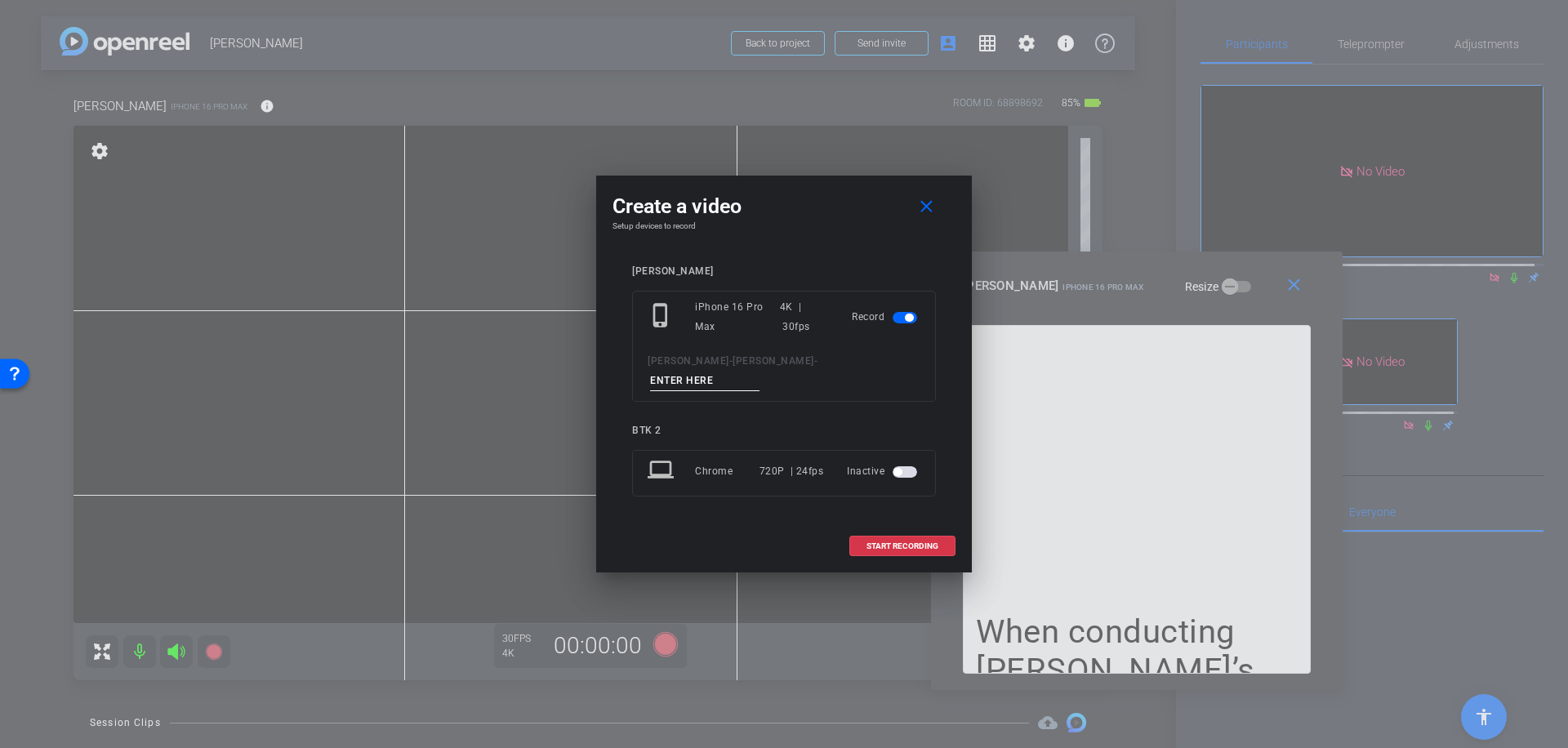
click at [733, 375] on input at bounding box center [705, 381] width 109 height 20
type input "014"
click at [910, 542] on span "START RECORDING" at bounding box center [902, 546] width 72 height 9
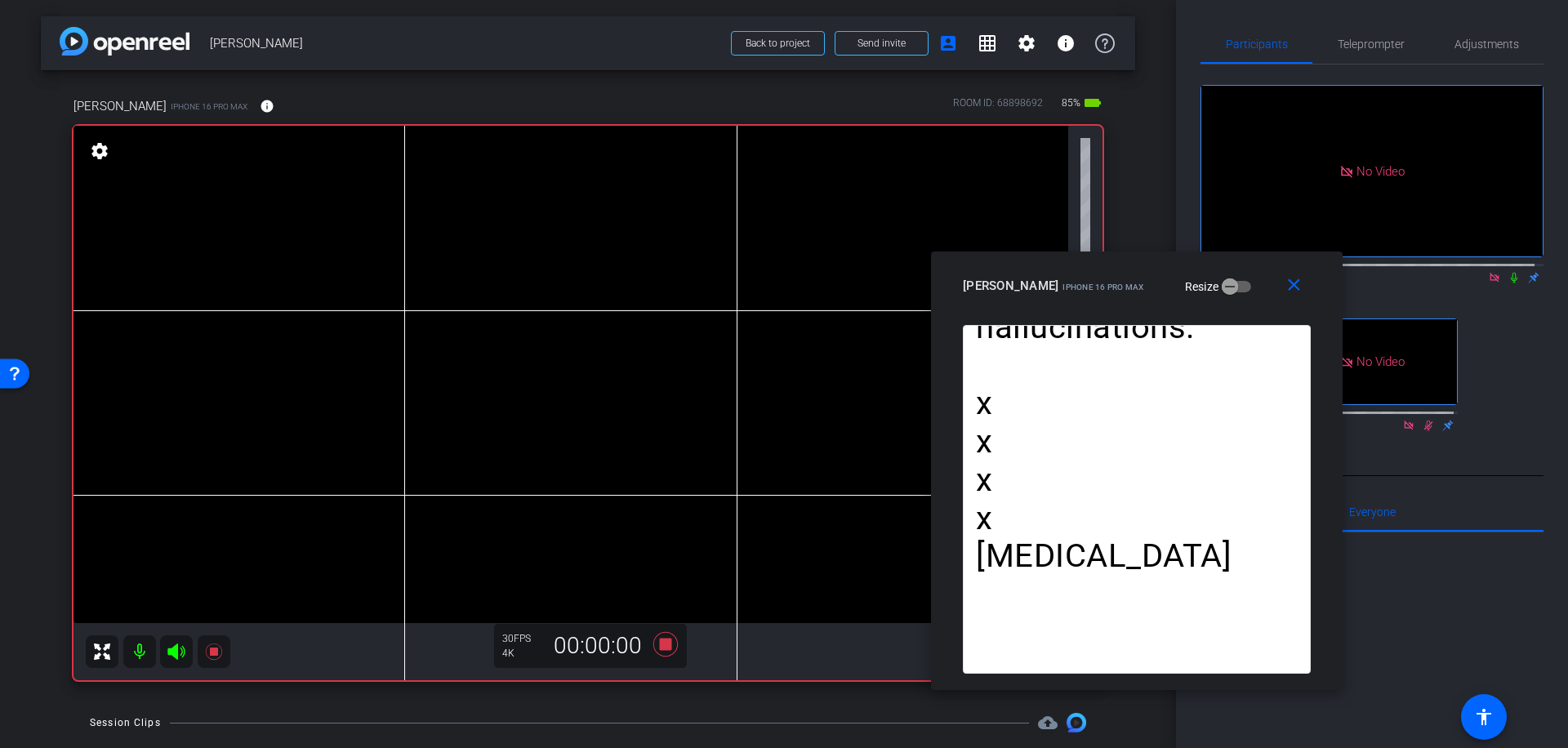
click at [1507, 272] on icon at bounding box center [1513, 277] width 13 height 11
click at [655, 647] on icon at bounding box center [666, 644] width 25 height 25
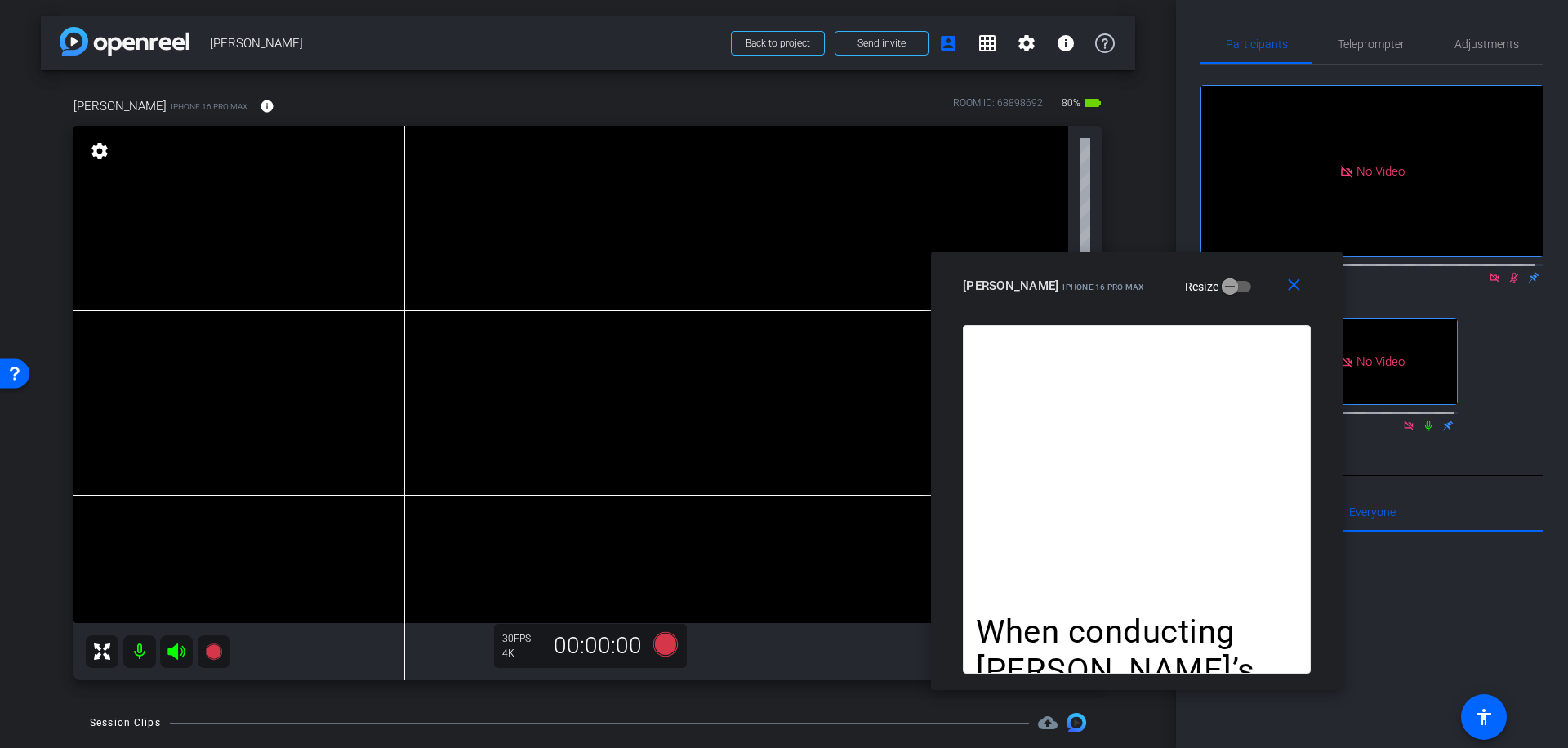
click at [1510, 273] on icon at bounding box center [1514, 278] width 9 height 10
click at [657, 645] on icon at bounding box center [666, 644] width 25 height 25
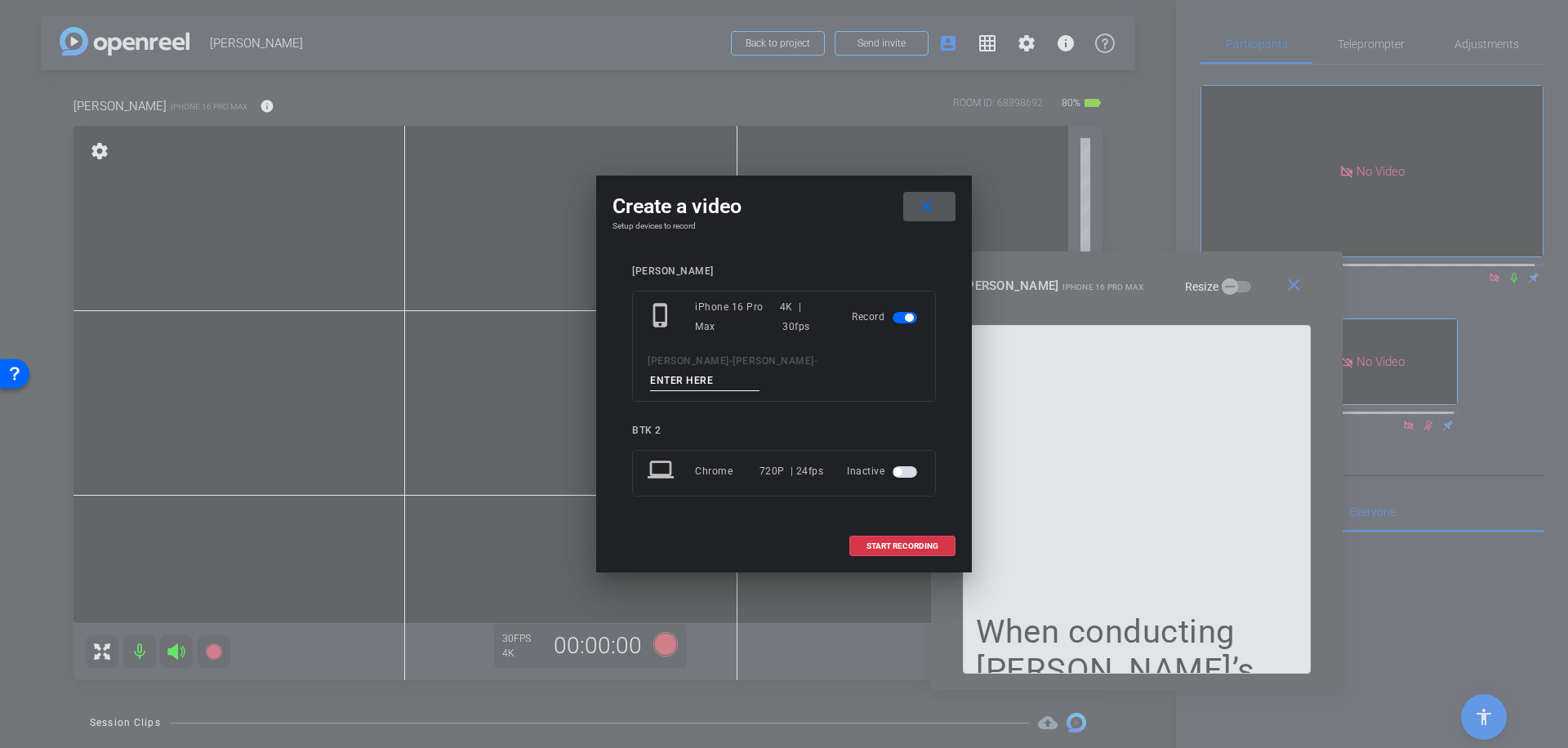
click at [751, 376] on input at bounding box center [705, 381] width 109 height 20
type input "015"
click at [904, 542] on span "START RECORDING" at bounding box center [902, 546] width 72 height 9
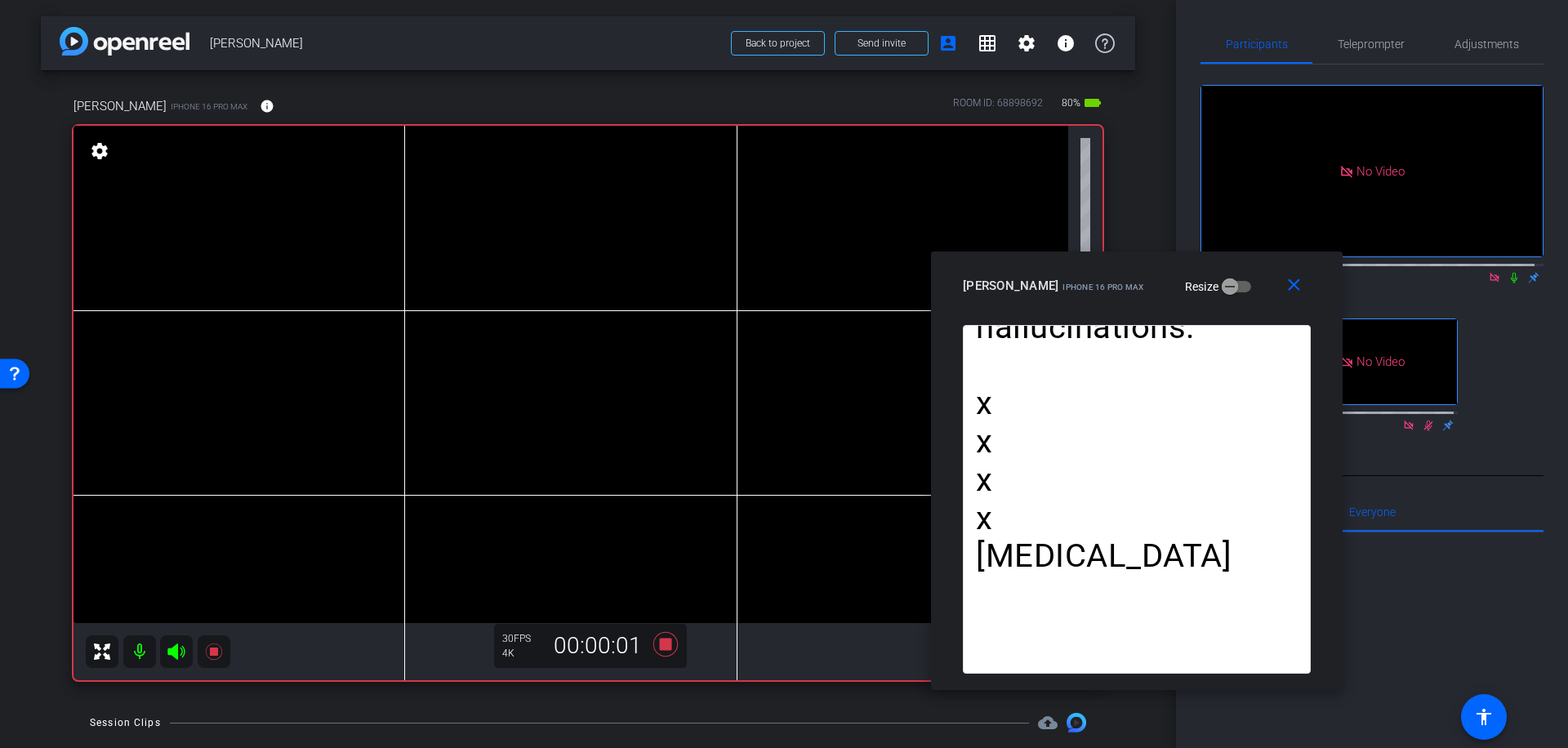
click at [1507, 272] on icon at bounding box center [1513, 277] width 13 height 11
click at [659, 641] on icon at bounding box center [666, 644] width 25 height 25
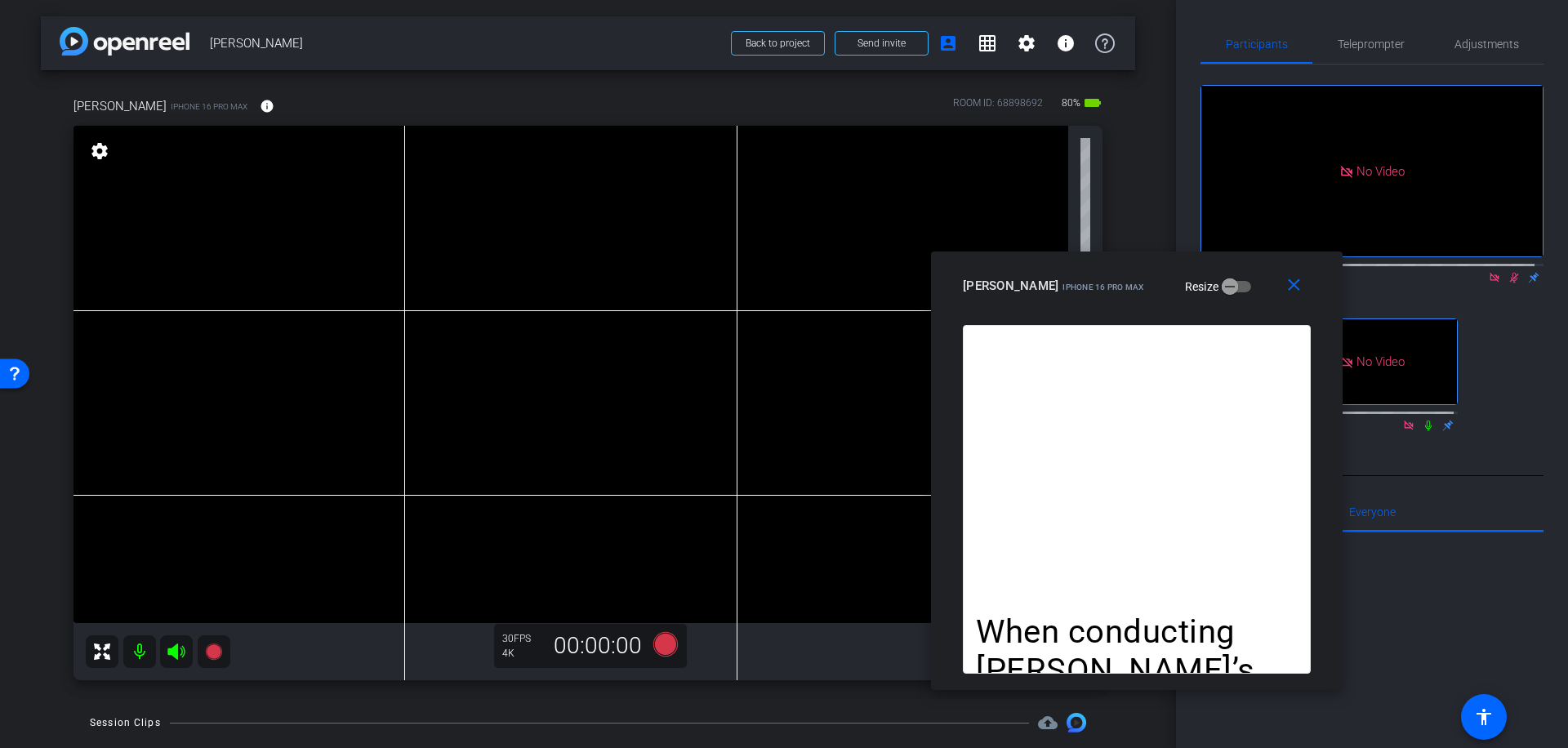
click at [1507, 272] on icon at bounding box center [1513, 277] width 13 height 11
click at [664, 644] on icon at bounding box center [666, 644] width 25 height 25
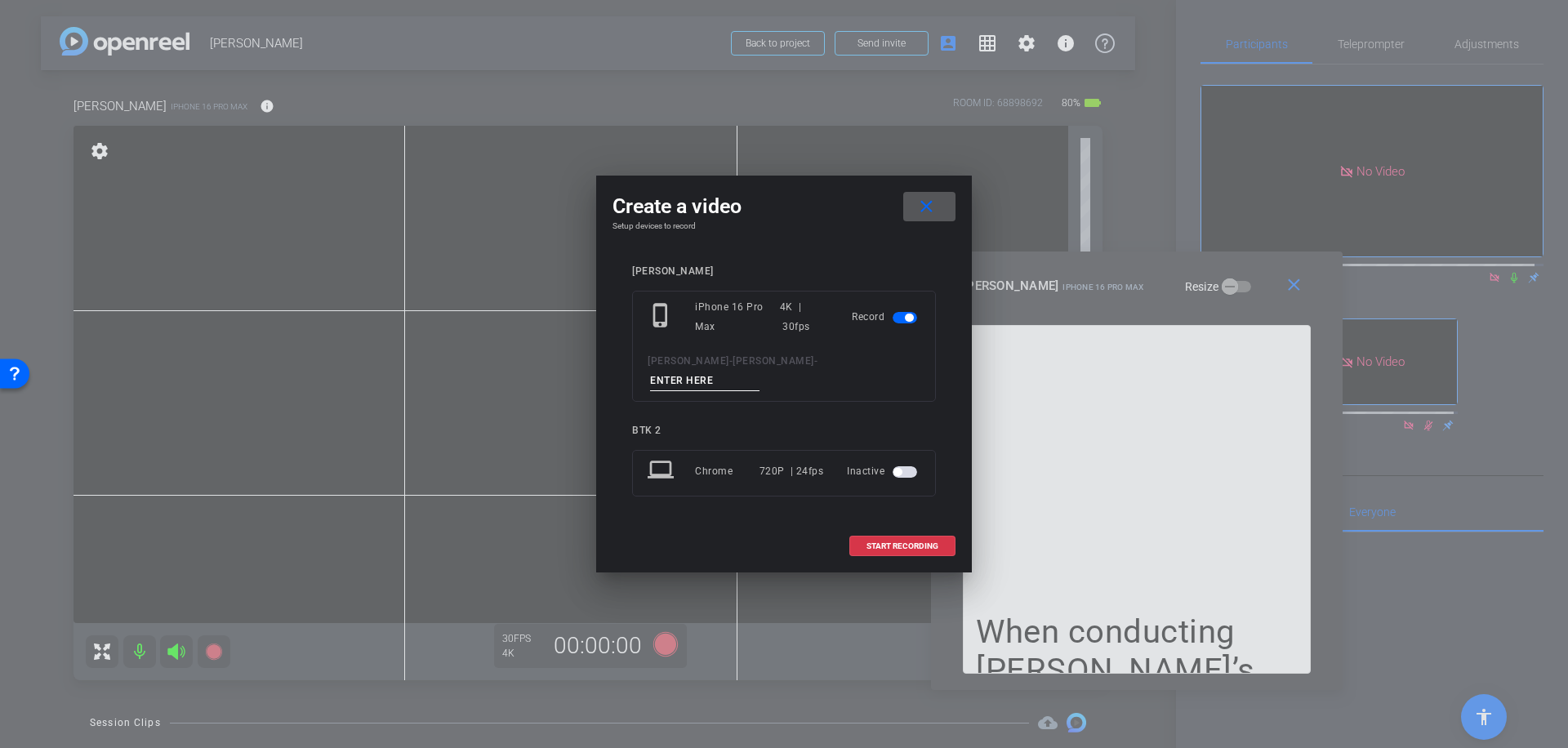
click at [747, 371] on input at bounding box center [705, 381] width 109 height 20
type input "016"
click at [917, 542] on span "START RECORDING" at bounding box center [902, 546] width 72 height 9
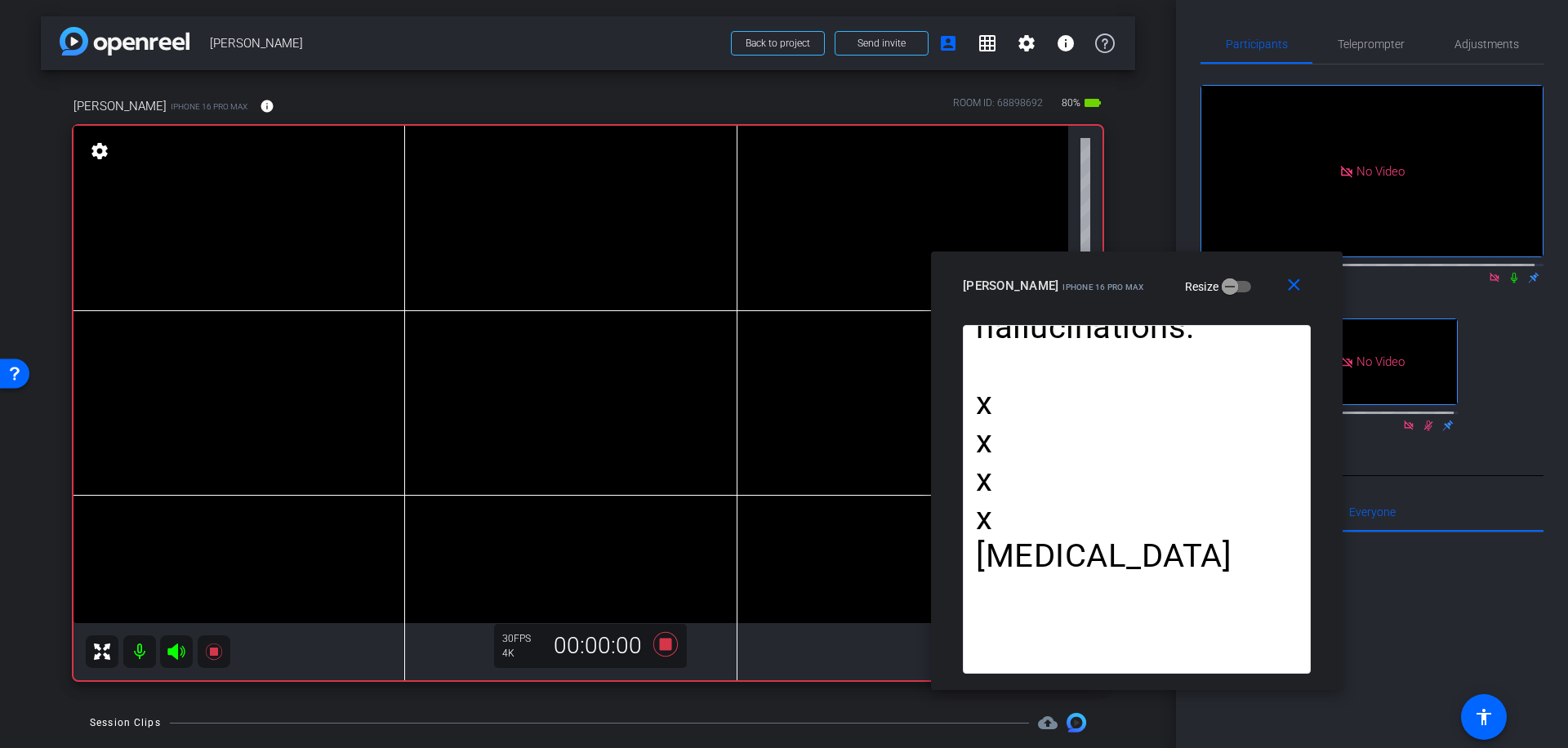
click at [1507, 272] on icon at bounding box center [1513, 277] width 13 height 11
click at [660, 645] on icon at bounding box center [666, 644] width 25 height 25
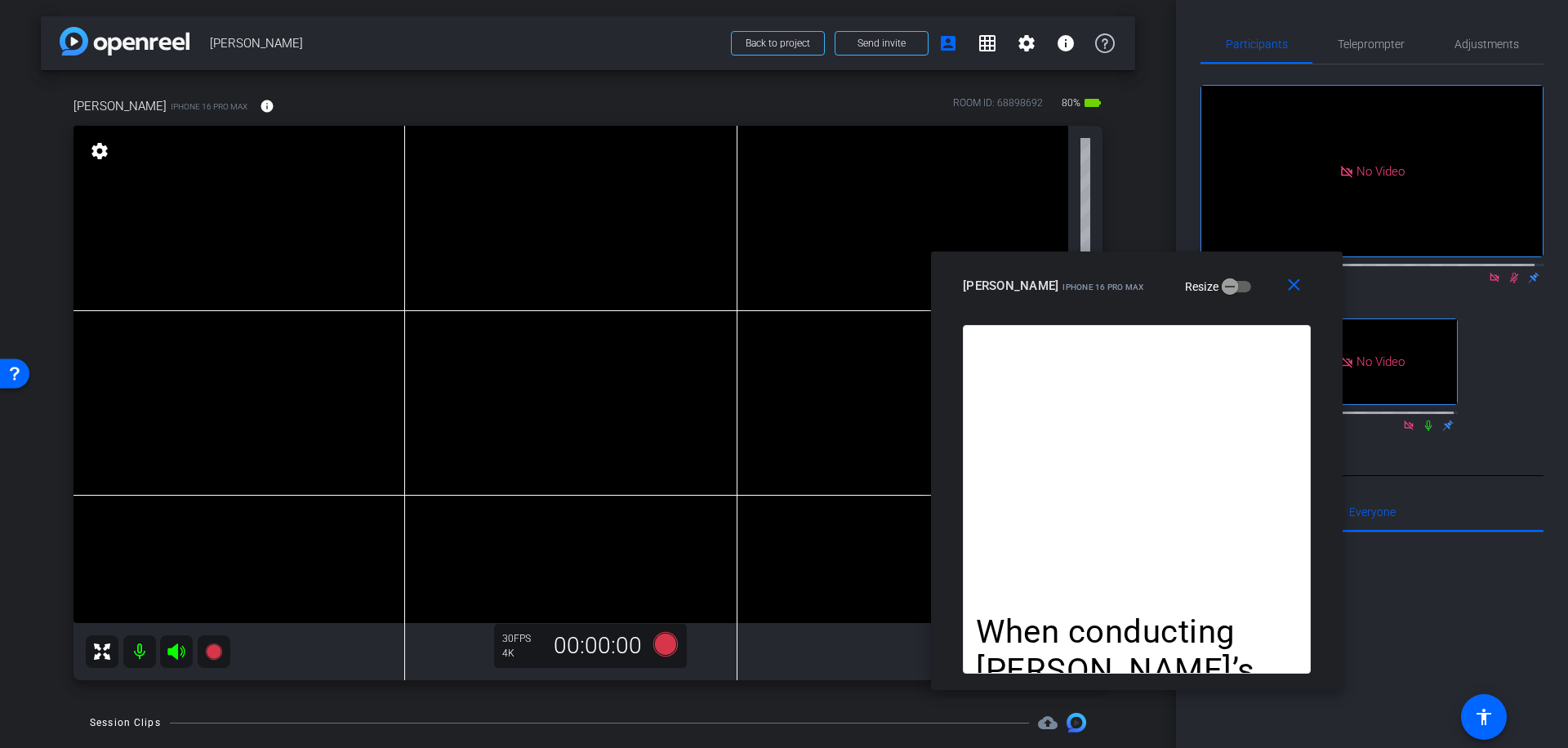
click at [1510, 273] on icon at bounding box center [1514, 278] width 9 height 10
click at [1391, 35] on span "Teleprompter" at bounding box center [1371, 44] width 67 height 39
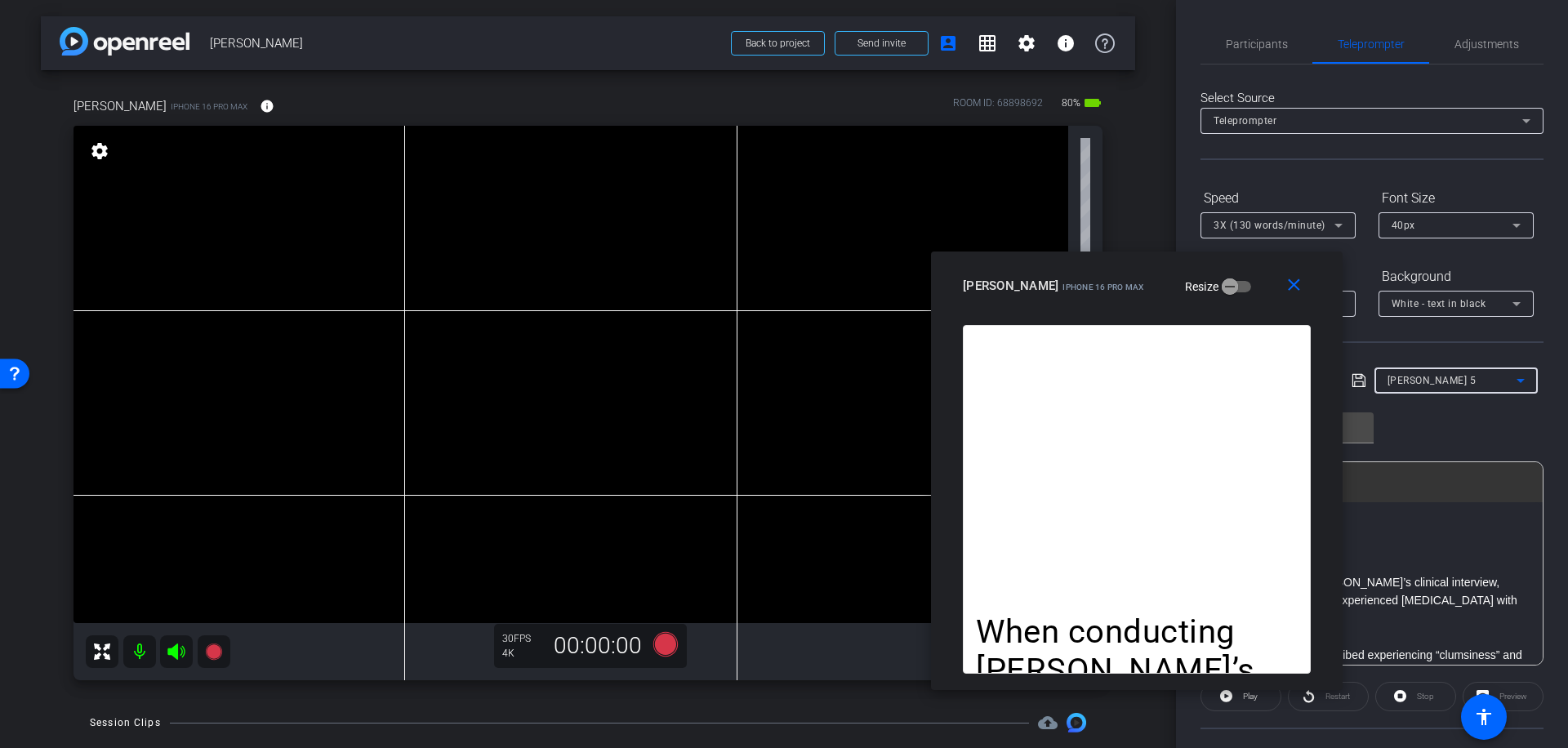
click at [1517, 381] on icon at bounding box center [1521, 381] width 9 height 4
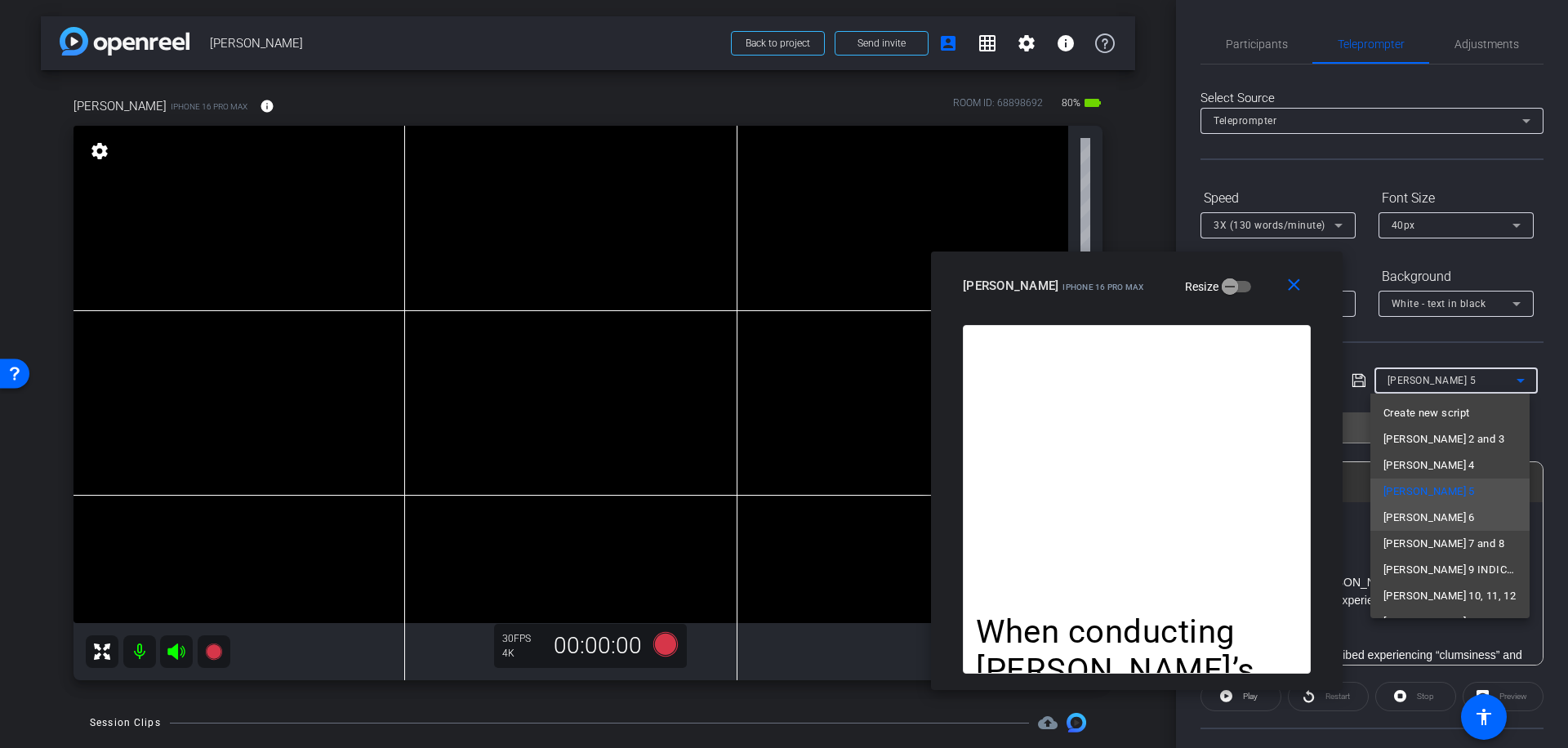
click at [1409, 516] on span "[PERSON_NAME] 6" at bounding box center [1428, 517] width 91 height 20
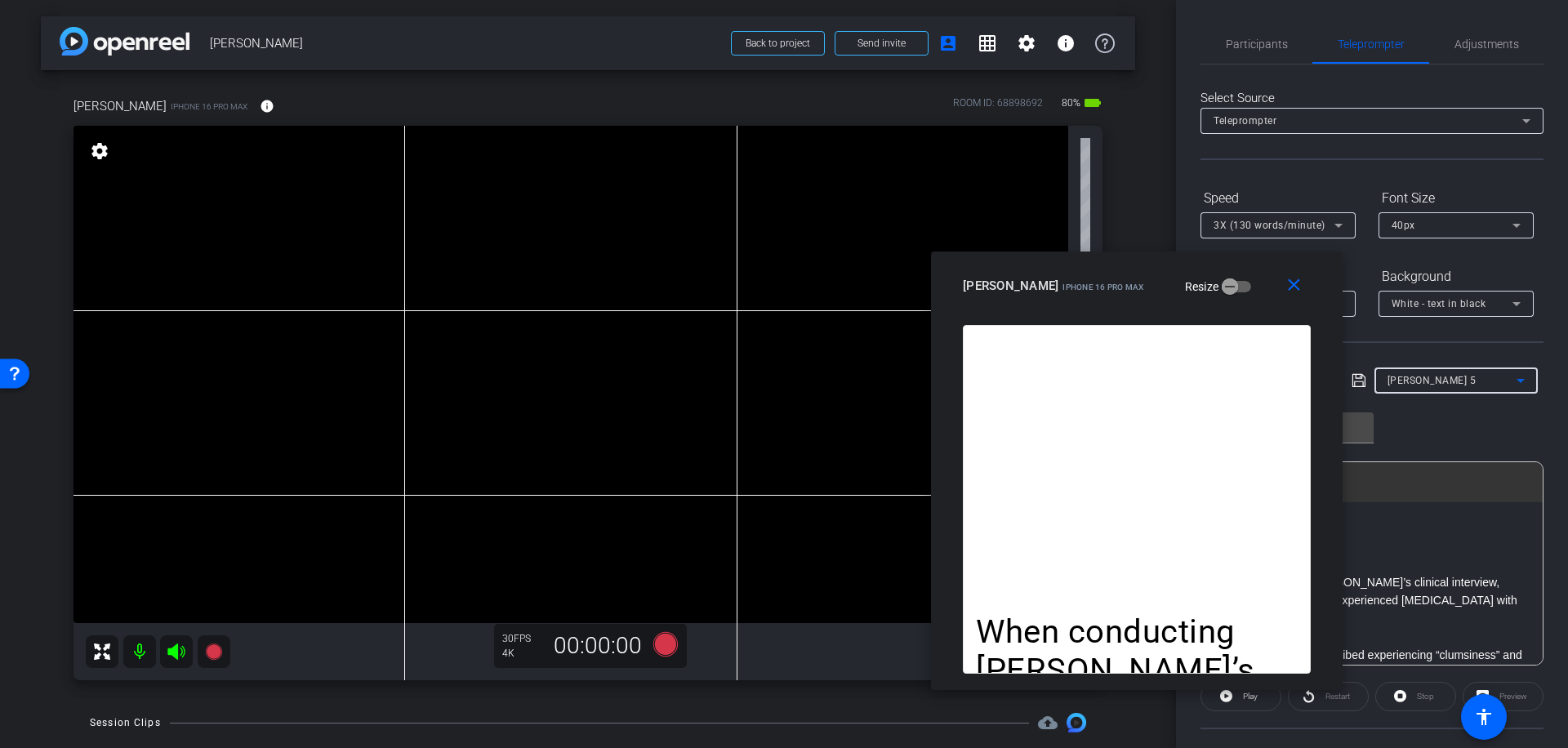
type input "[PERSON_NAME] 6"
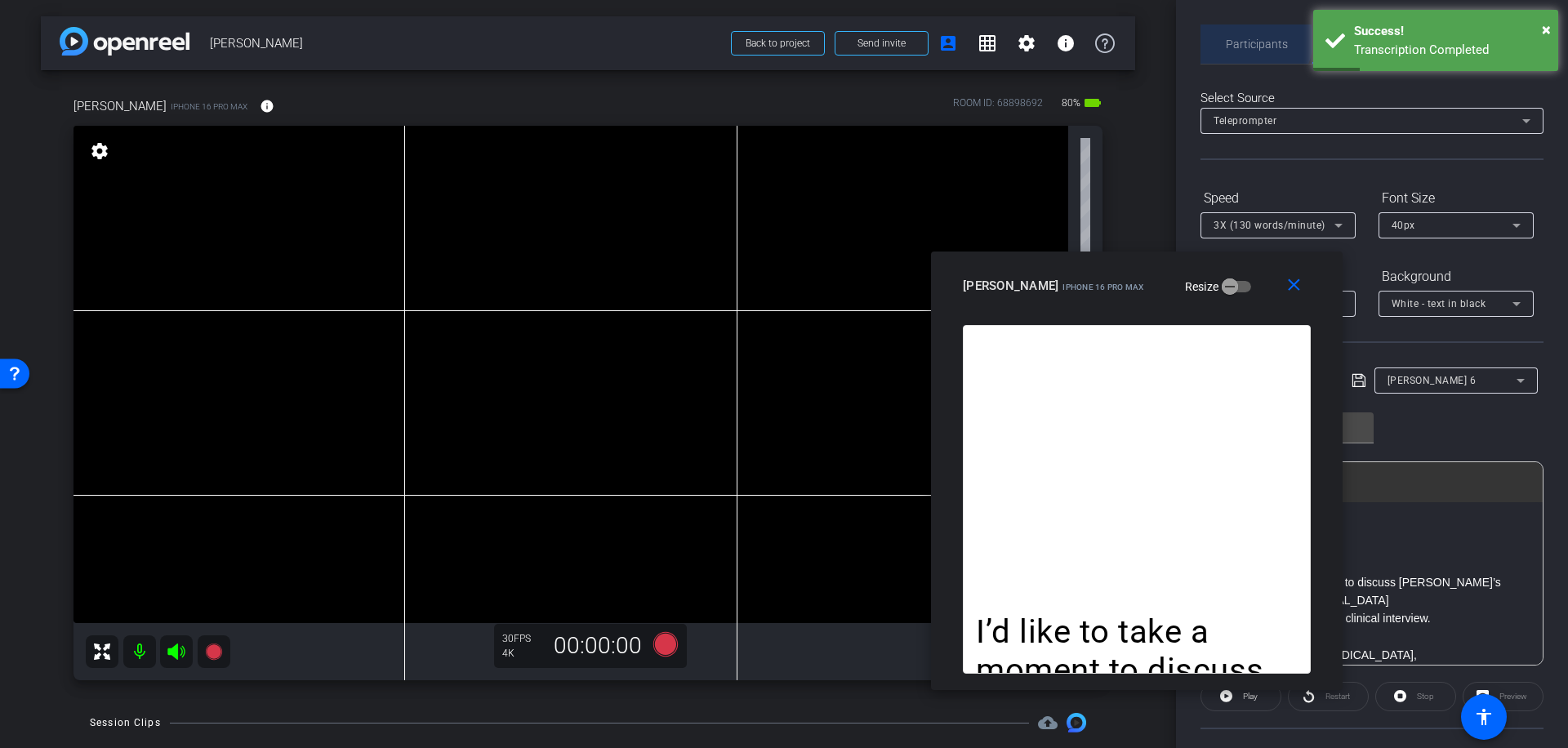
click at [1250, 40] on span "Participants" at bounding box center [1256, 43] width 62 height 11
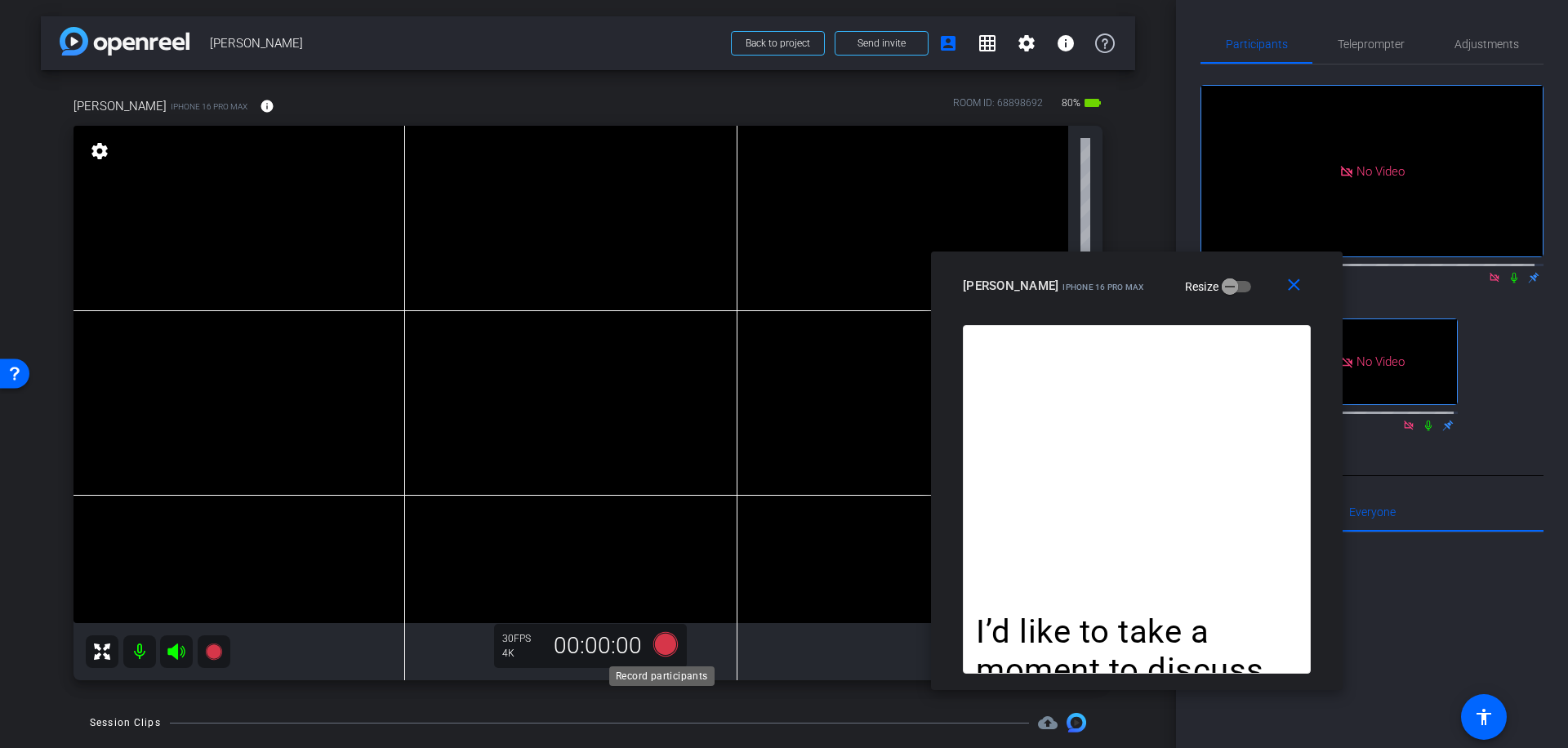
click at [661, 649] on icon at bounding box center [666, 644] width 25 height 25
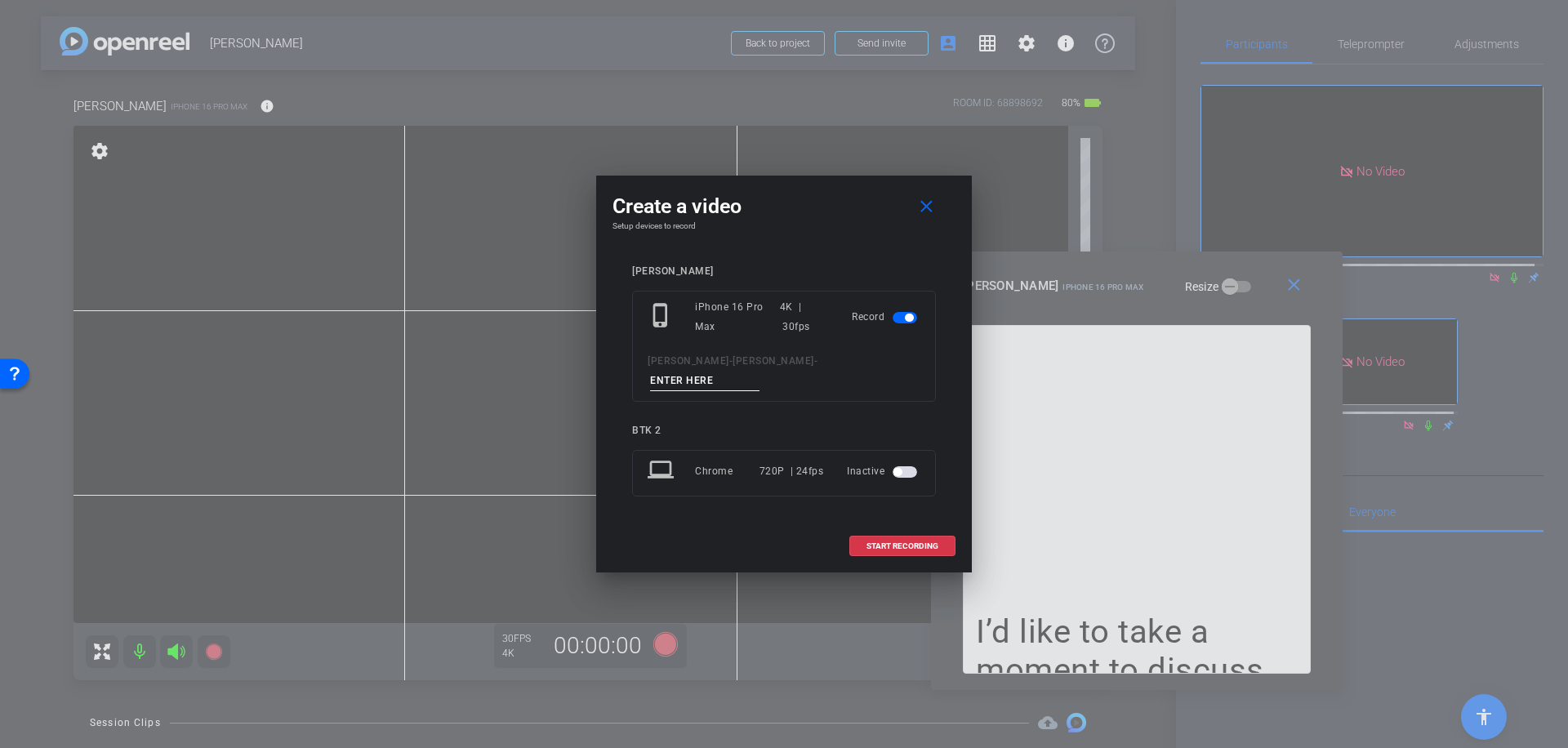
click at [737, 377] on input at bounding box center [705, 381] width 109 height 20
type input "017"
click at [916, 542] on span "START RECORDING" at bounding box center [902, 546] width 72 height 9
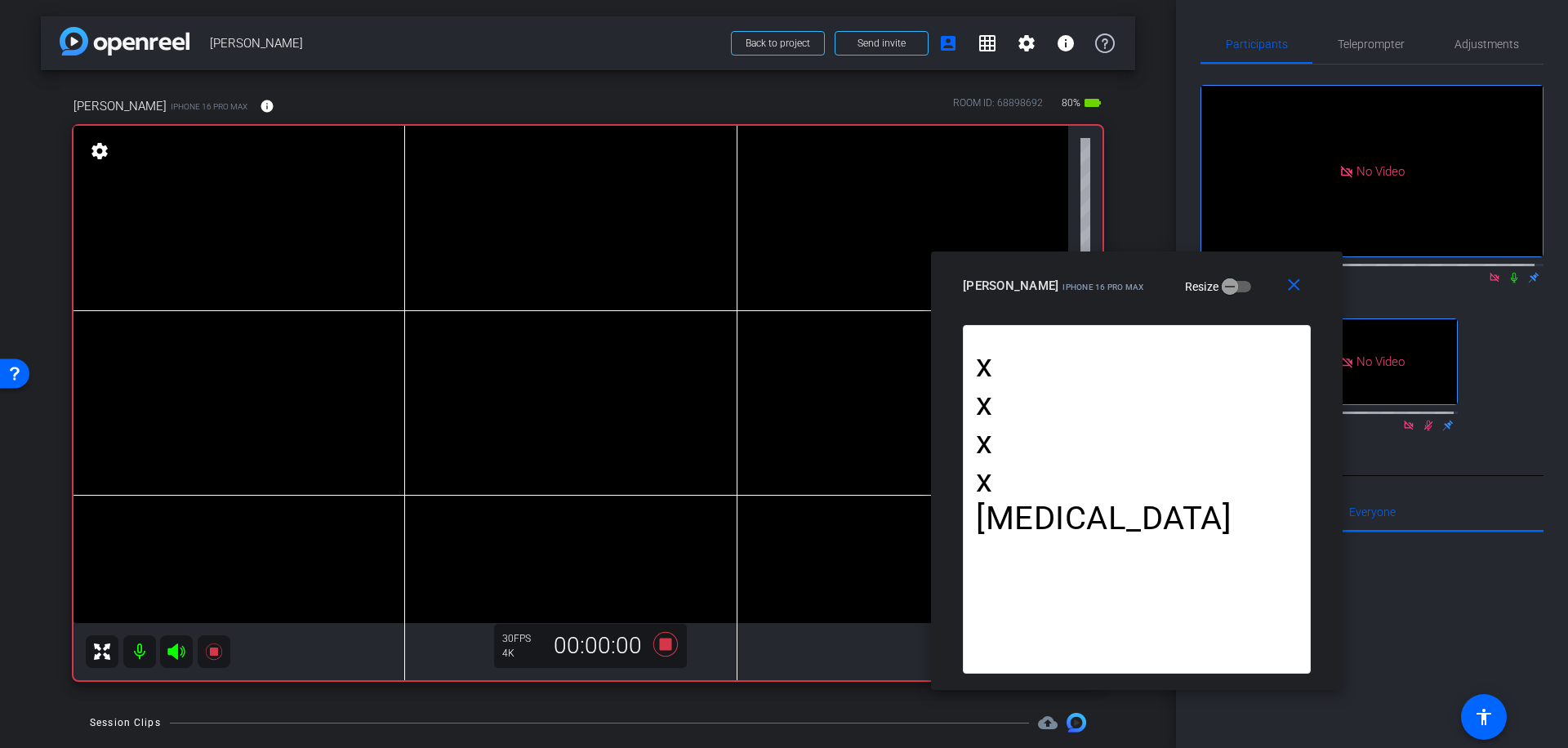
click at [1511, 273] on icon at bounding box center [1514, 278] width 7 height 10
click at [660, 643] on icon at bounding box center [666, 644] width 25 height 25
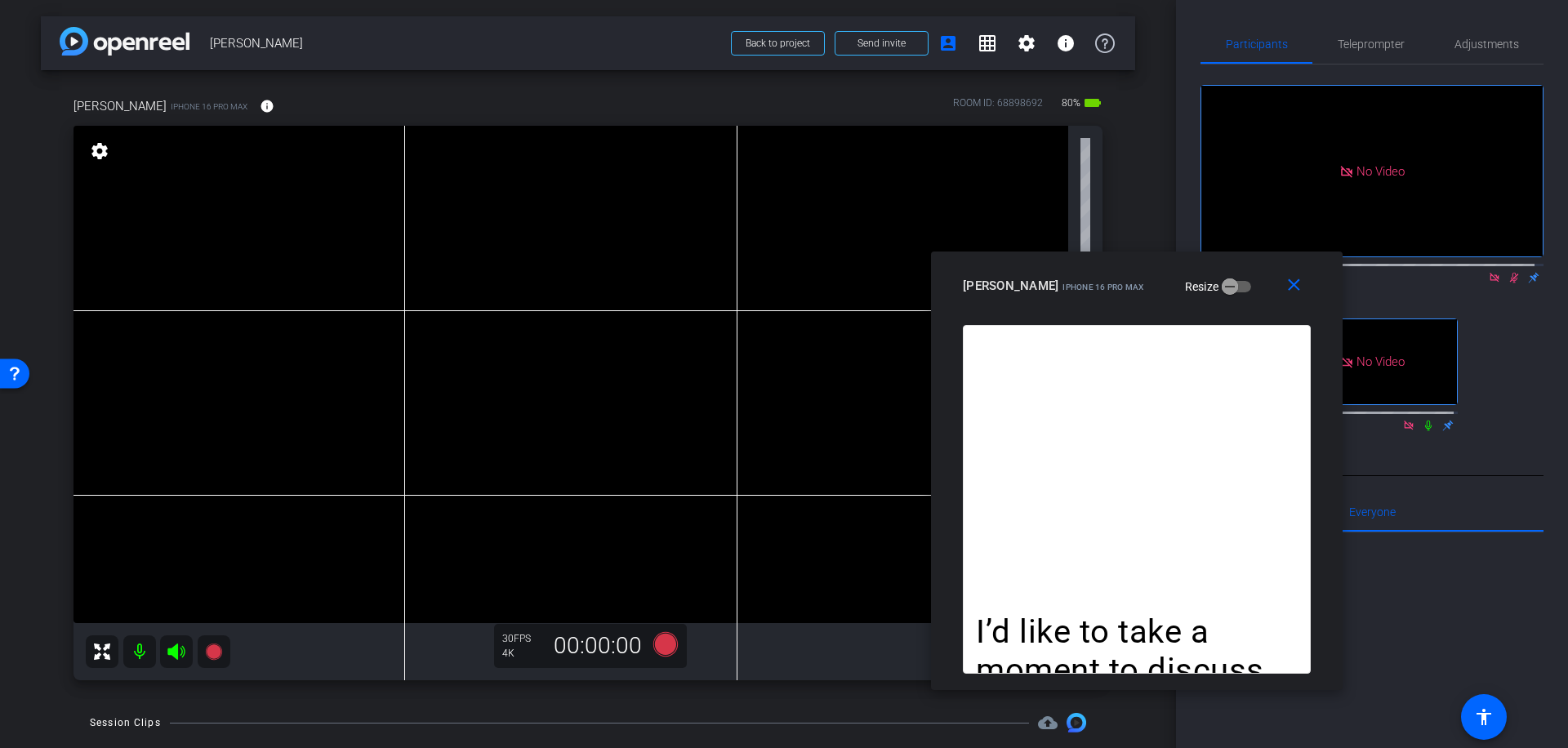
click at [1510, 273] on icon at bounding box center [1514, 278] width 9 height 10
click at [1375, 42] on span "Teleprompter" at bounding box center [1371, 43] width 67 height 11
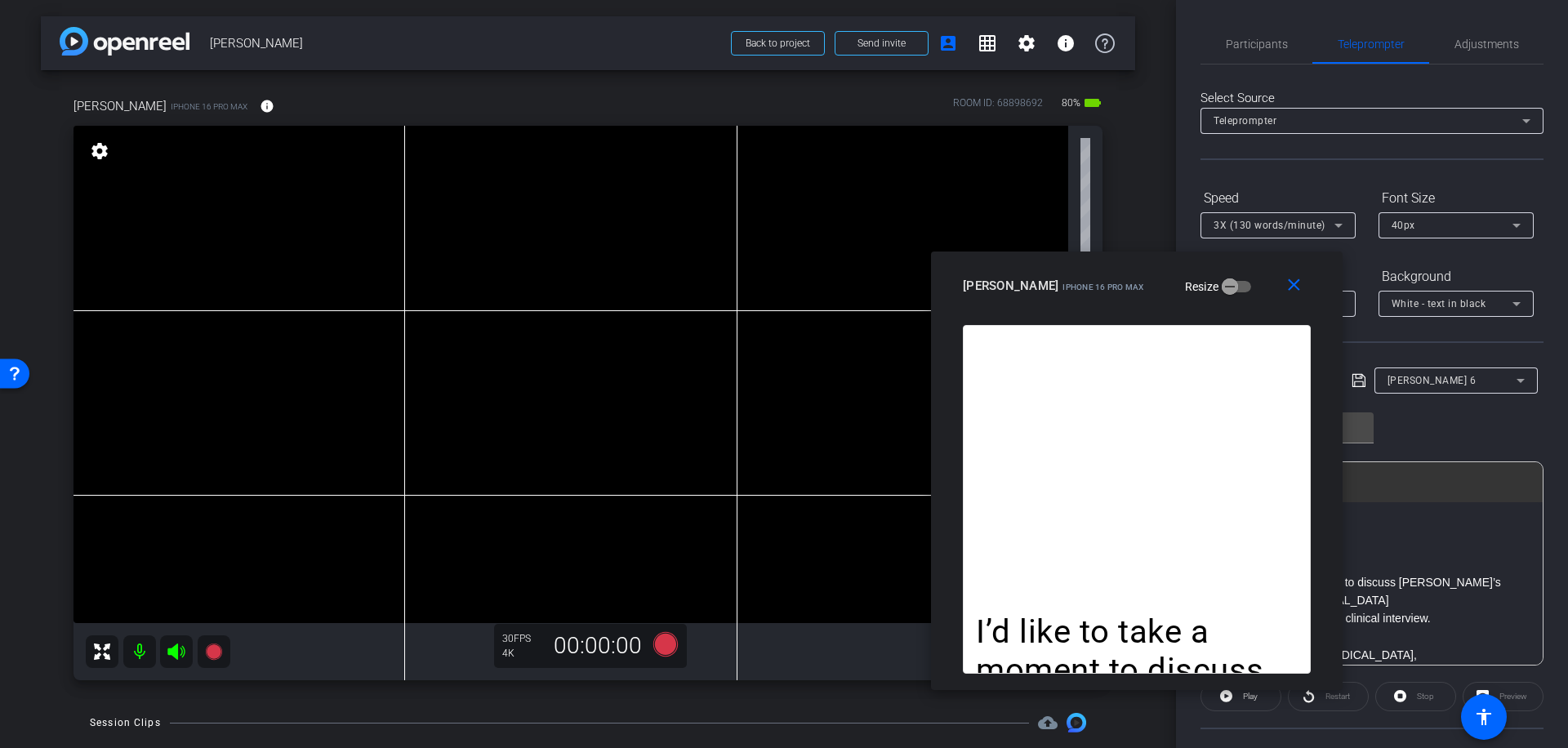
click at [1340, 225] on icon at bounding box center [1339, 226] width 9 height 4
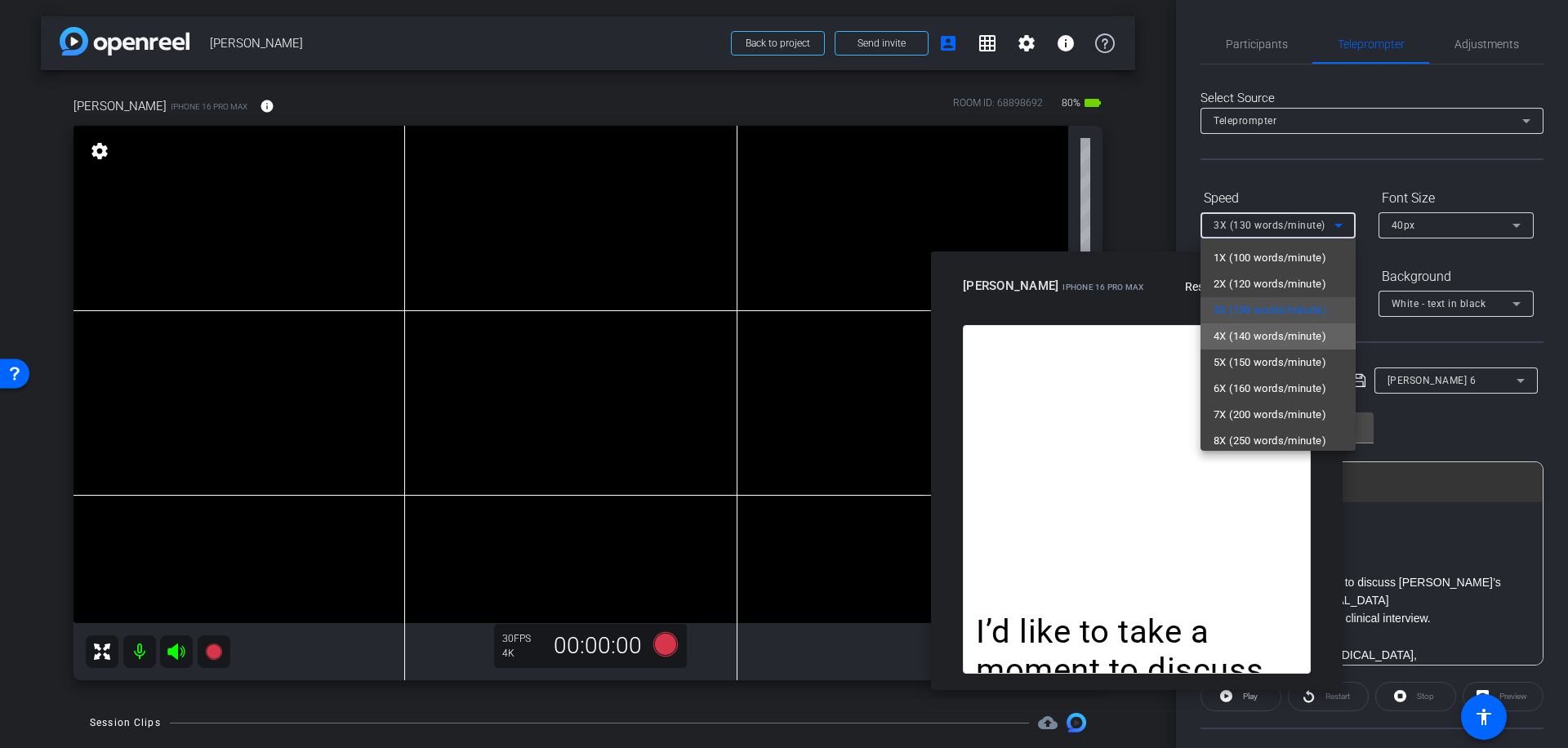
click at [1298, 336] on span "4X (140 words/minute)" at bounding box center [1270, 336] width 112 height 20
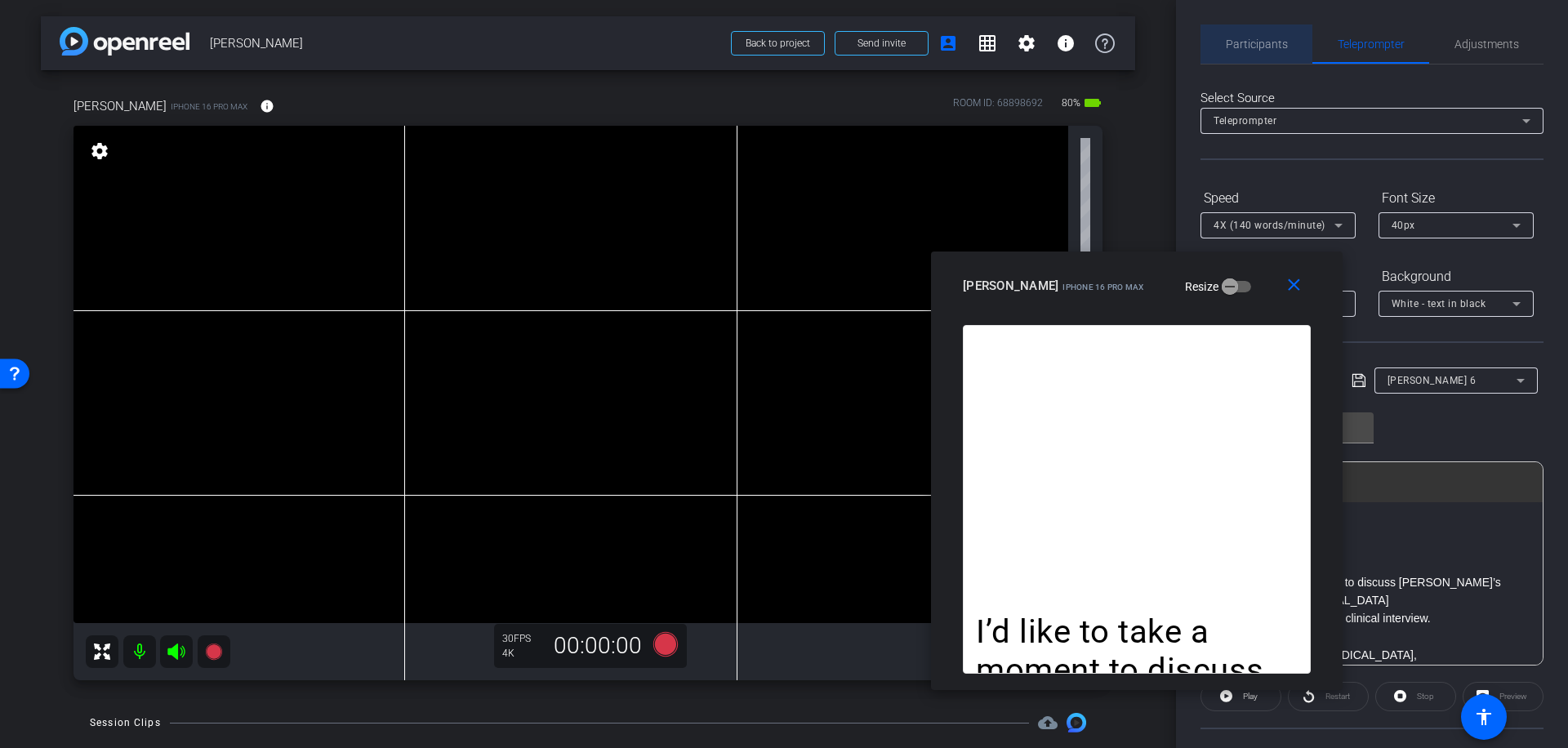
click at [1256, 38] on span "Participants" at bounding box center [1256, 43] width 62 height 11
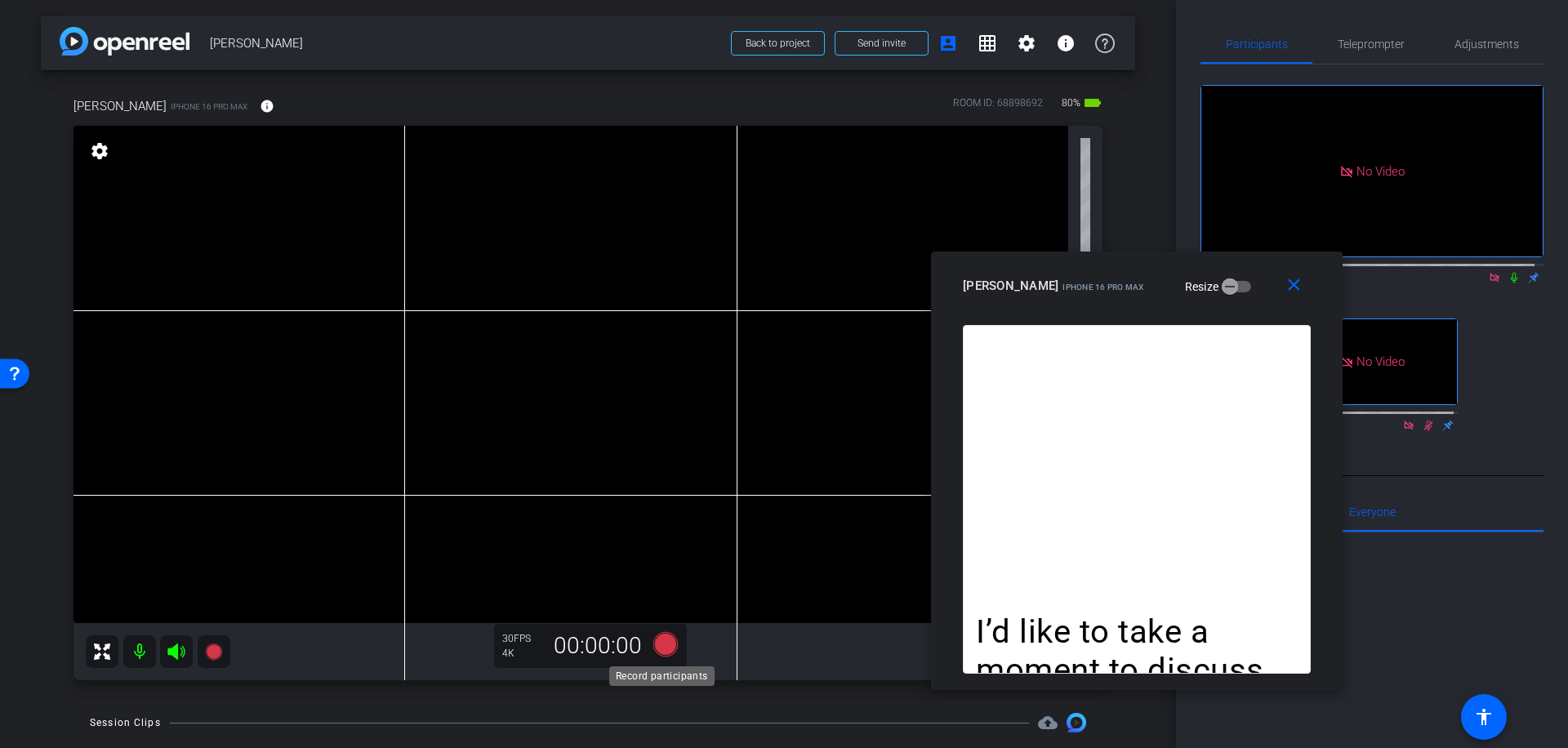
click at [668, 644] on icon at bounding box center [666, 644] width 25 height 25
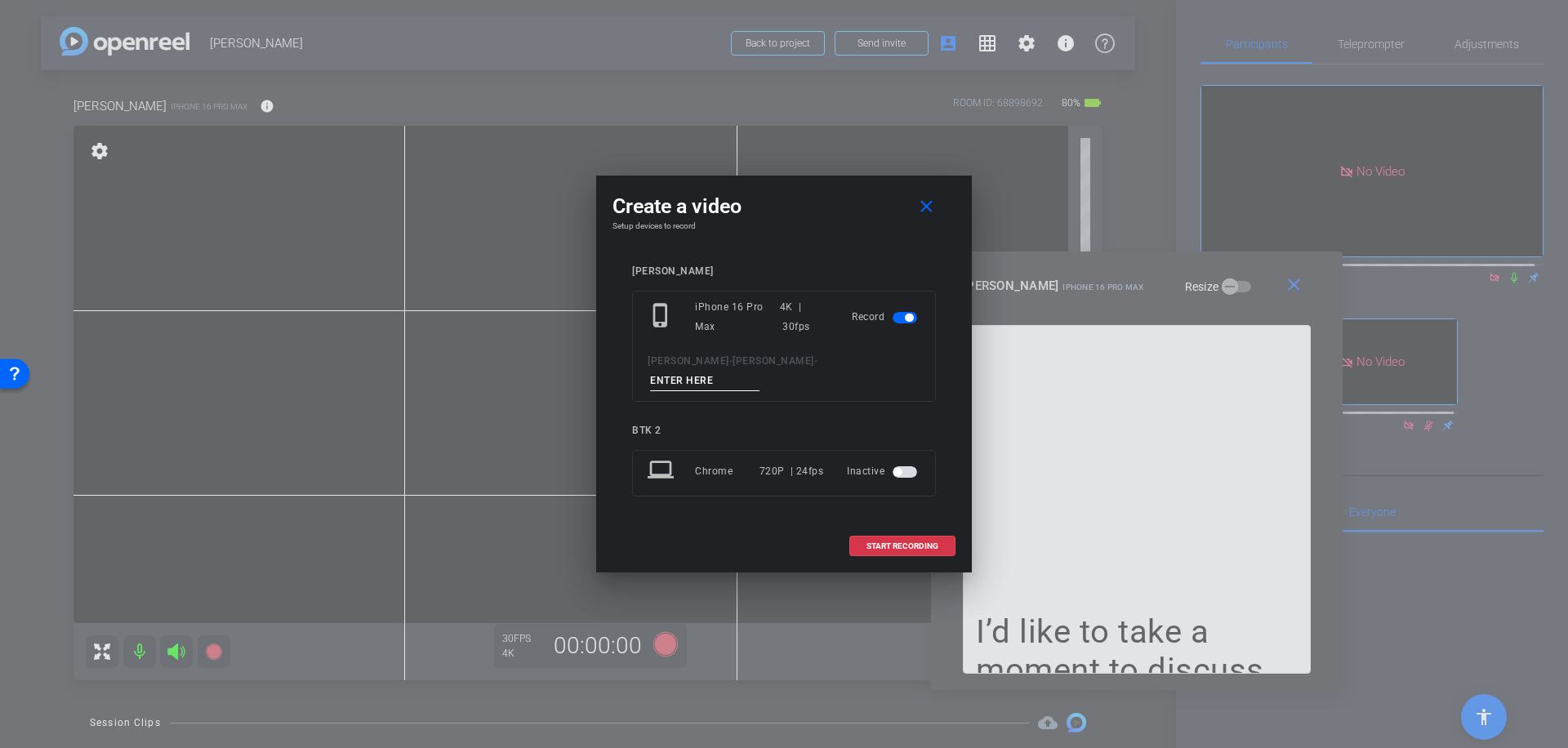
click at [740, 373] on input at bounding box center [705, 381] width 109 height 20
type input "018"
click at [906, 542] on span "START RECORDING" at bounding box center [902, 546] width 72 height 9
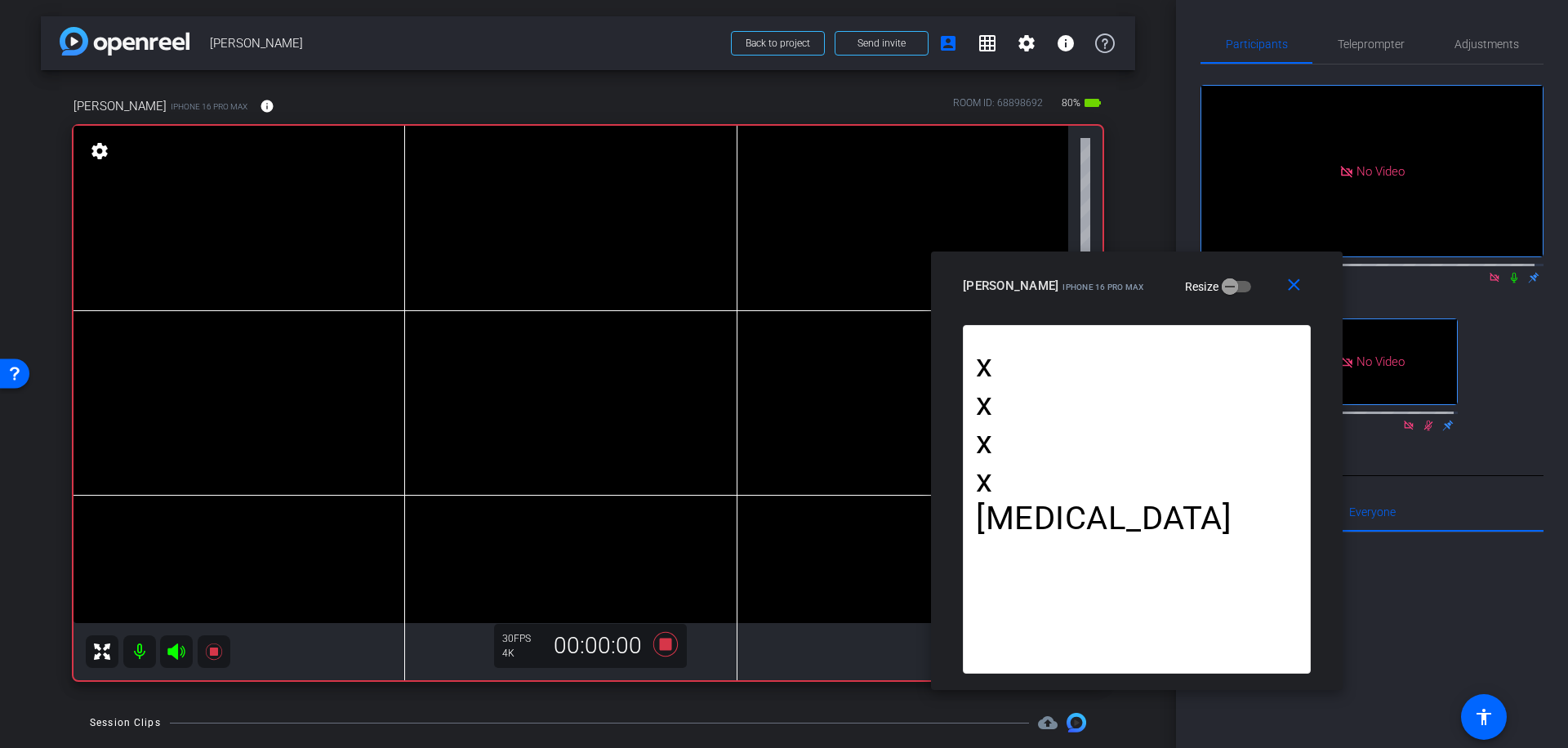
click at [1507, 272] on icon at bounding box center [1513, 277] width 13 height 11
click at [658, 642] on icon at bounding box center [666, 644] width 25 height 25
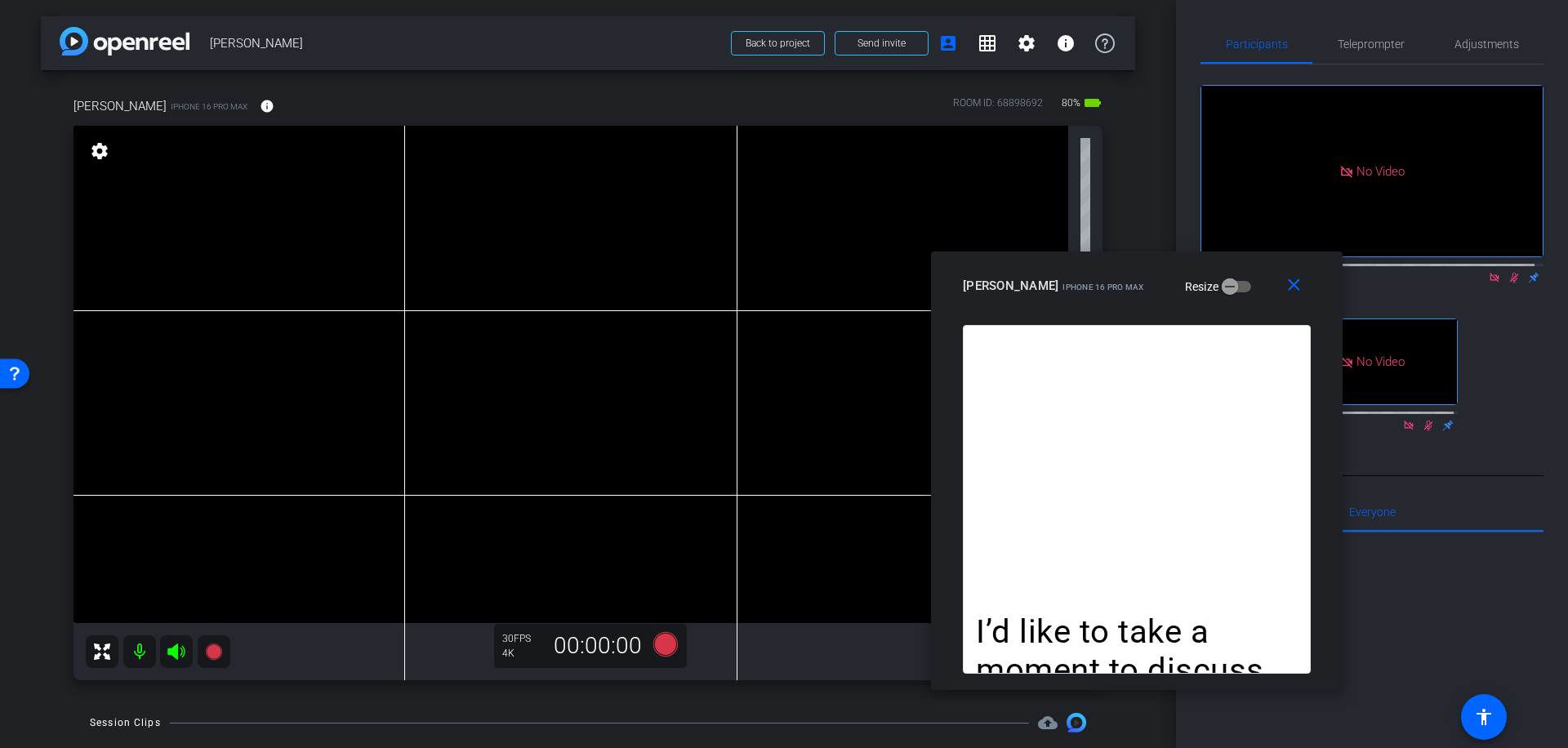
click at [1510, 273] on icon at bounding box center [1514, 278] width 9 height 10
click at [657, 649] on icon at bounding box center [666, 644] width 25 height 25
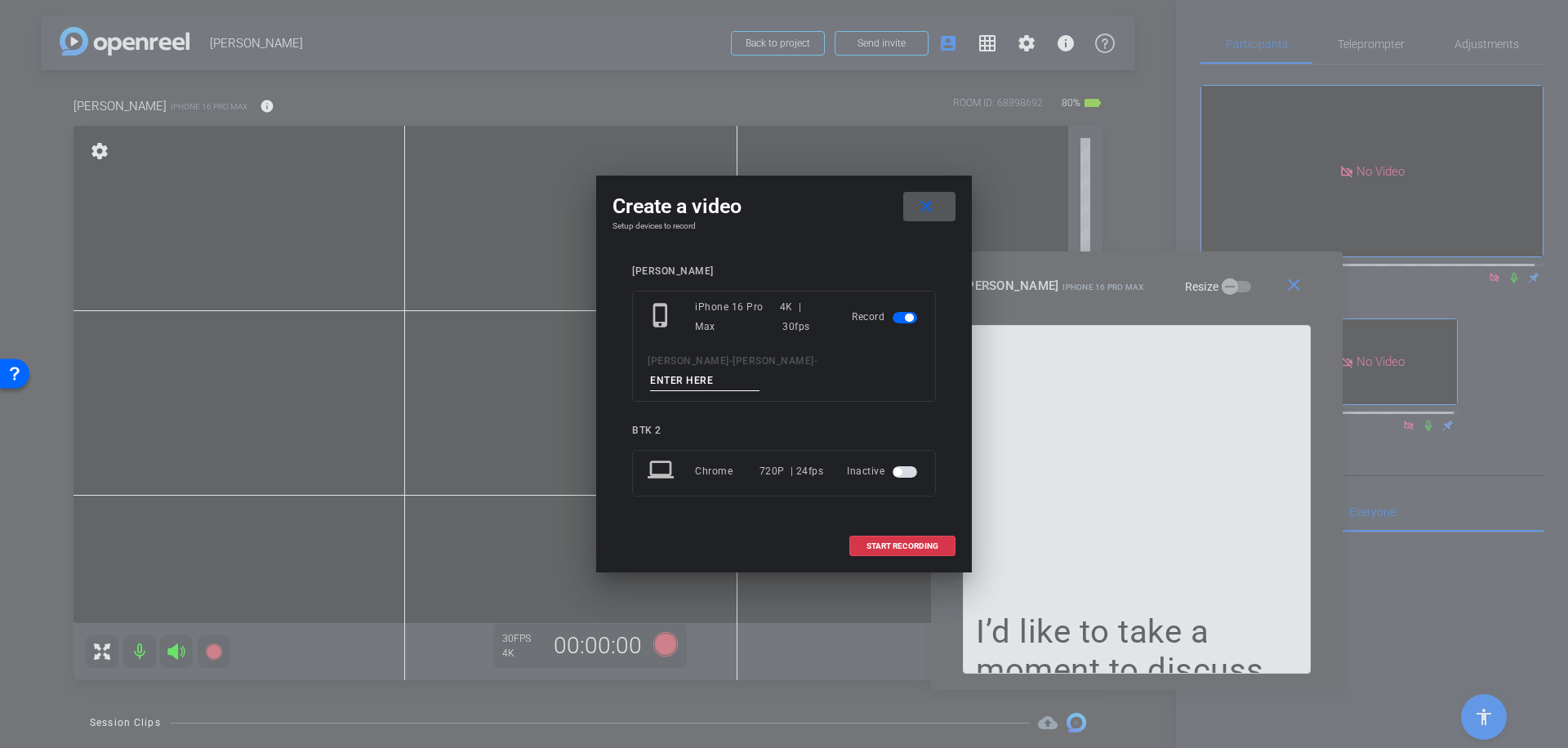
click at [744, 371] on input at bounding box center [705, 381] width 109 height 20
type input "019"
click at [921, 542] on span "START RECORDING" at bounding box center [902, 546] width 72 height 9
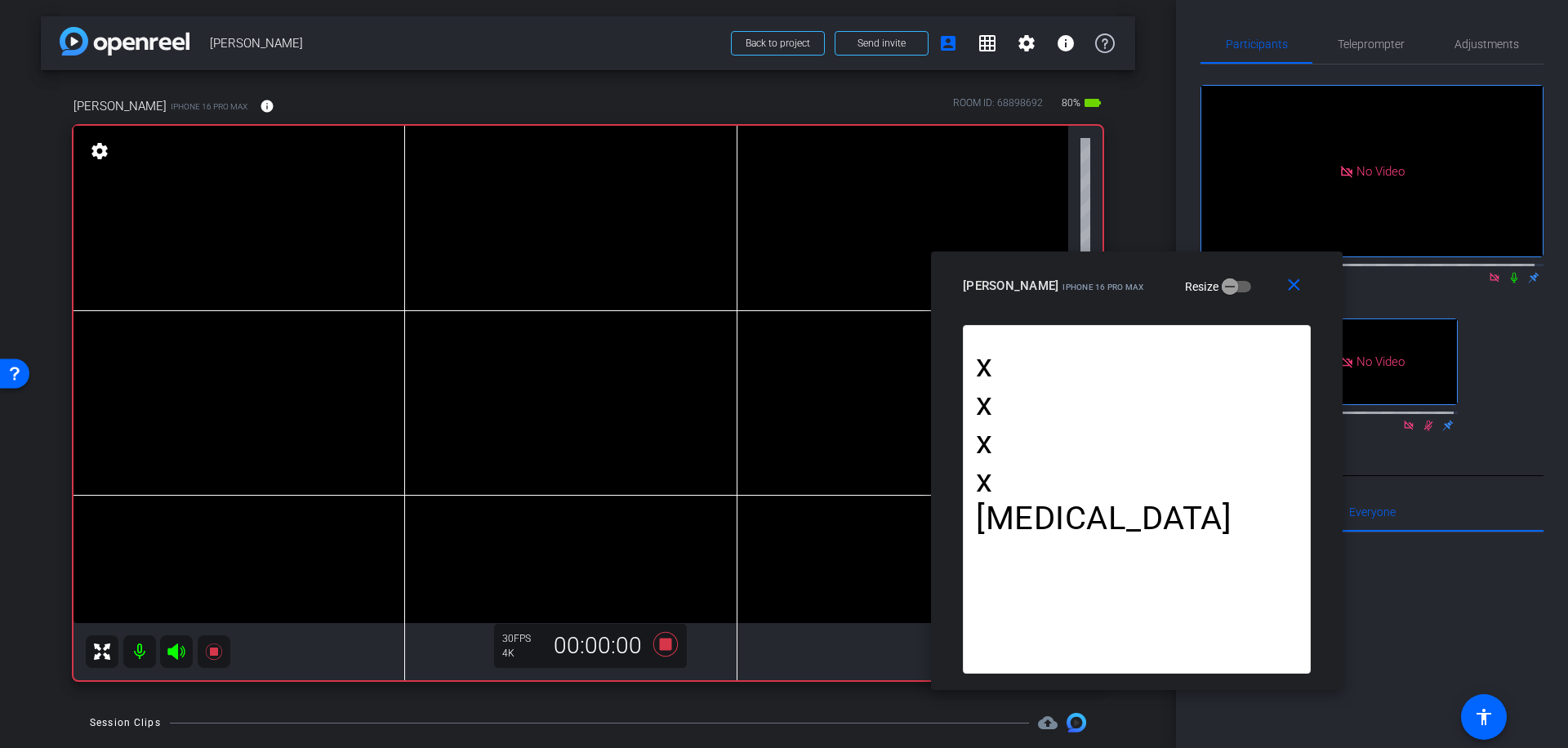
click at [1507, 272] on icon at bounding box center [1513, 277] width 13 height 11
click at [662, 643] on icon at bounding box center [666, 644] width 25 height 25
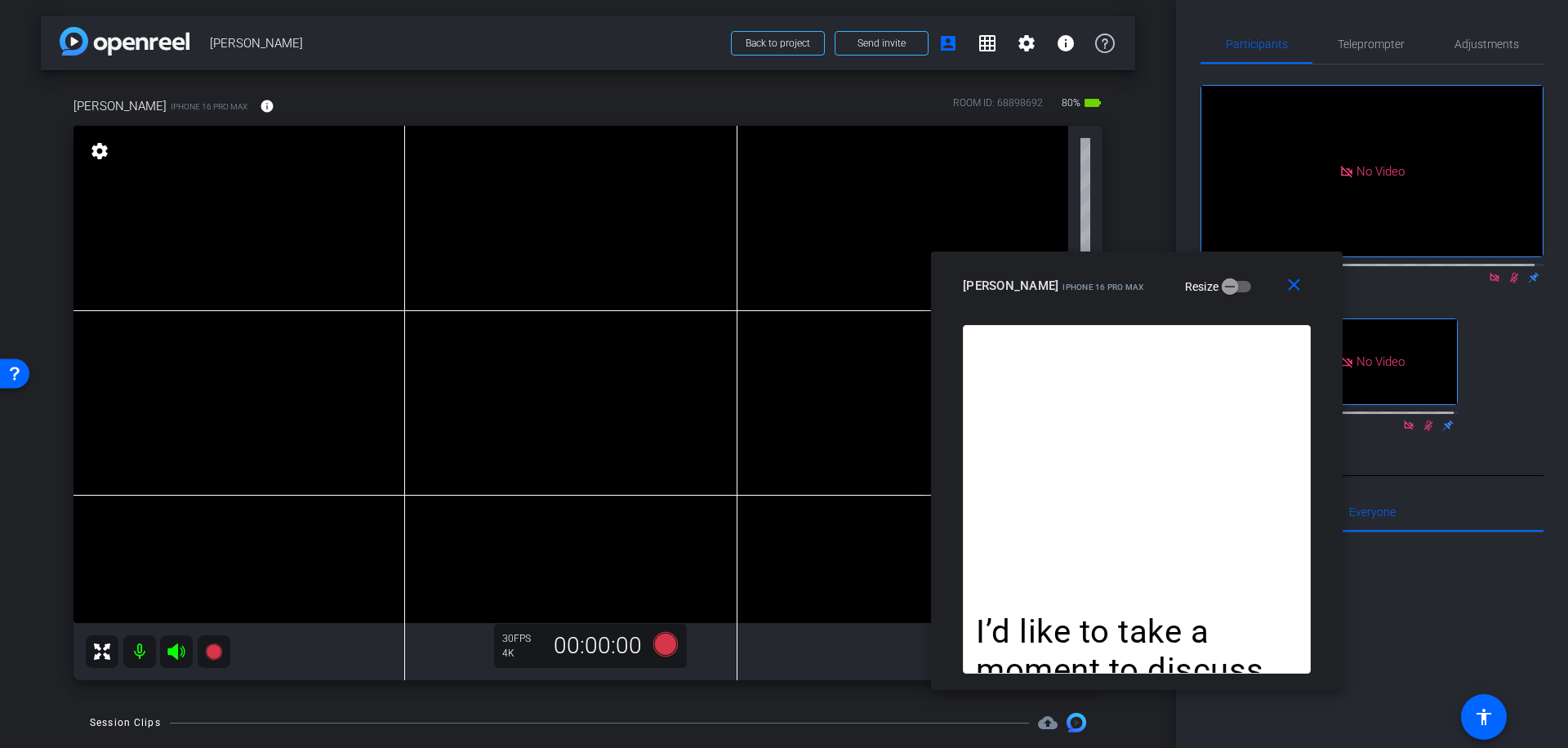
click at [1507, 272] on icon at bounding box center [1513, 277] width 13 height 11
click at [1375, 45] on span "Teleprompter" at bounding box center [1371, 43] width 67 height 11
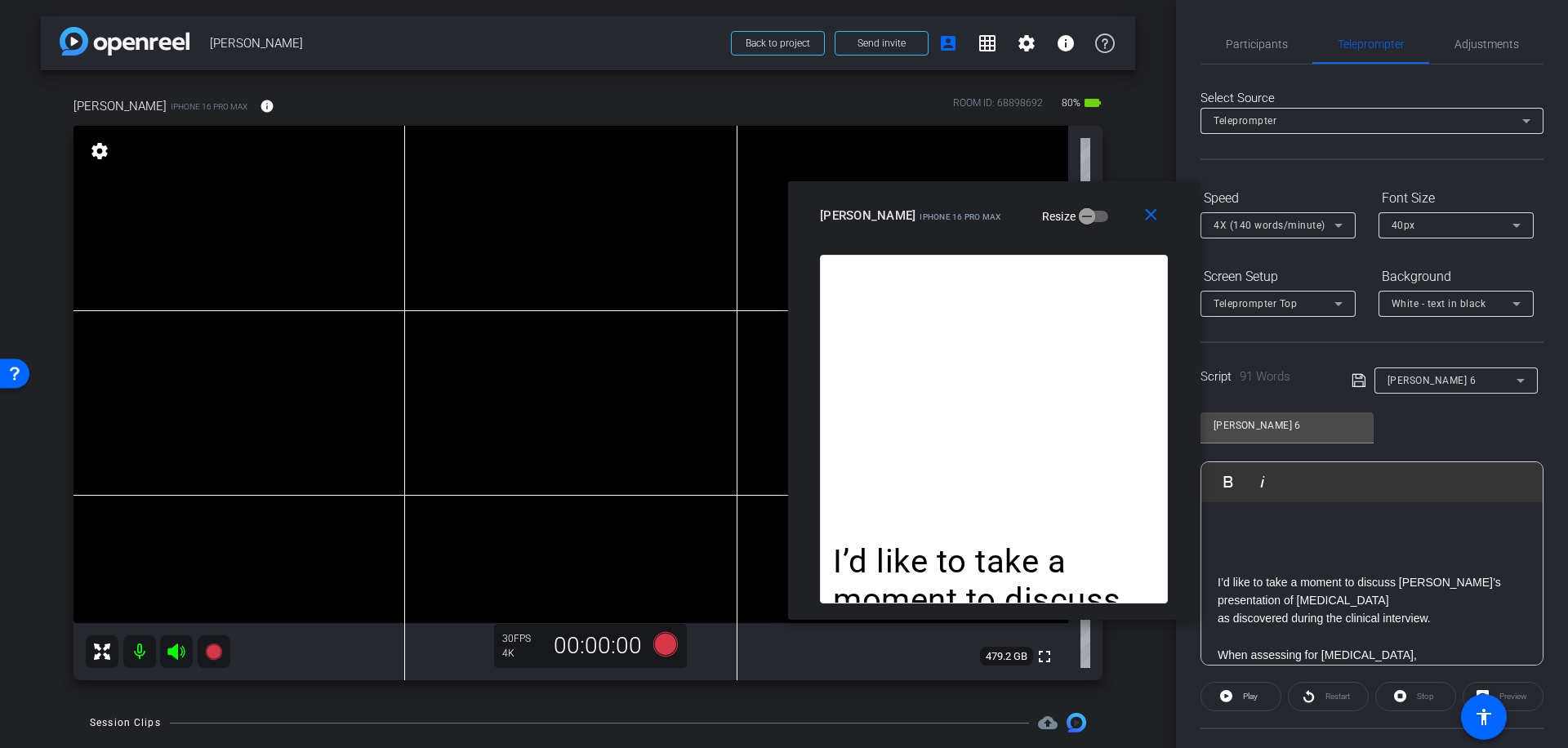
drag, startPoint x: 1223, startPoint y: 280, endPoint x: 1081, endPoint y: 211, distance: 157.9
click at [1081, 209] on div "[PERSON_NAME] iPhone 16 Pro Max Resize" at bounding box center [1000, 216] width 360 height 30
click at [1237, 570] on p at bounding box center [1372, 563] width 308 height 18
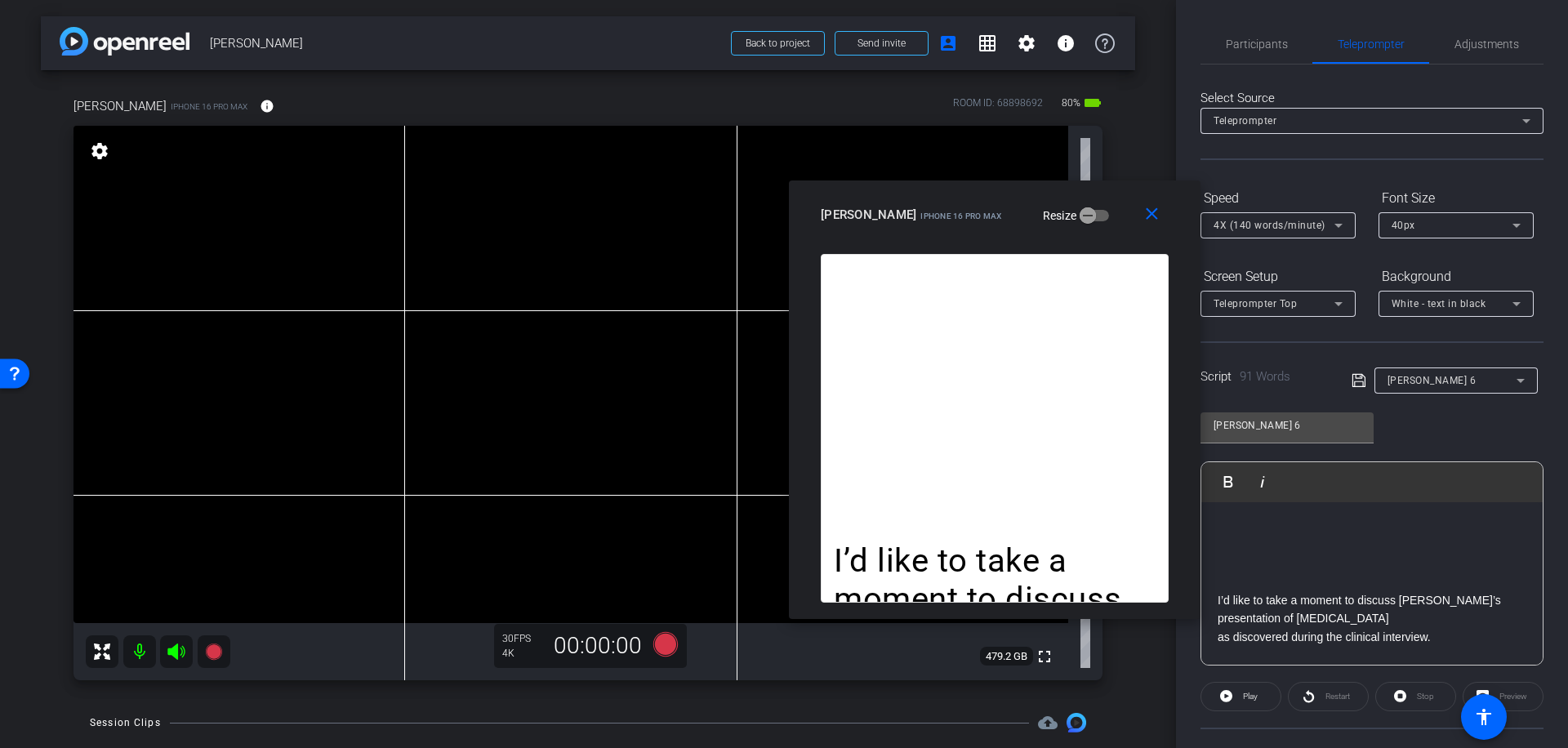
click at [1354, 377] on icon at bounding box center [1358, 380] width 14 height 20
click at [1155, 215] on mat-icon "close" at bounding box center [1152, 215] width 20 height 20
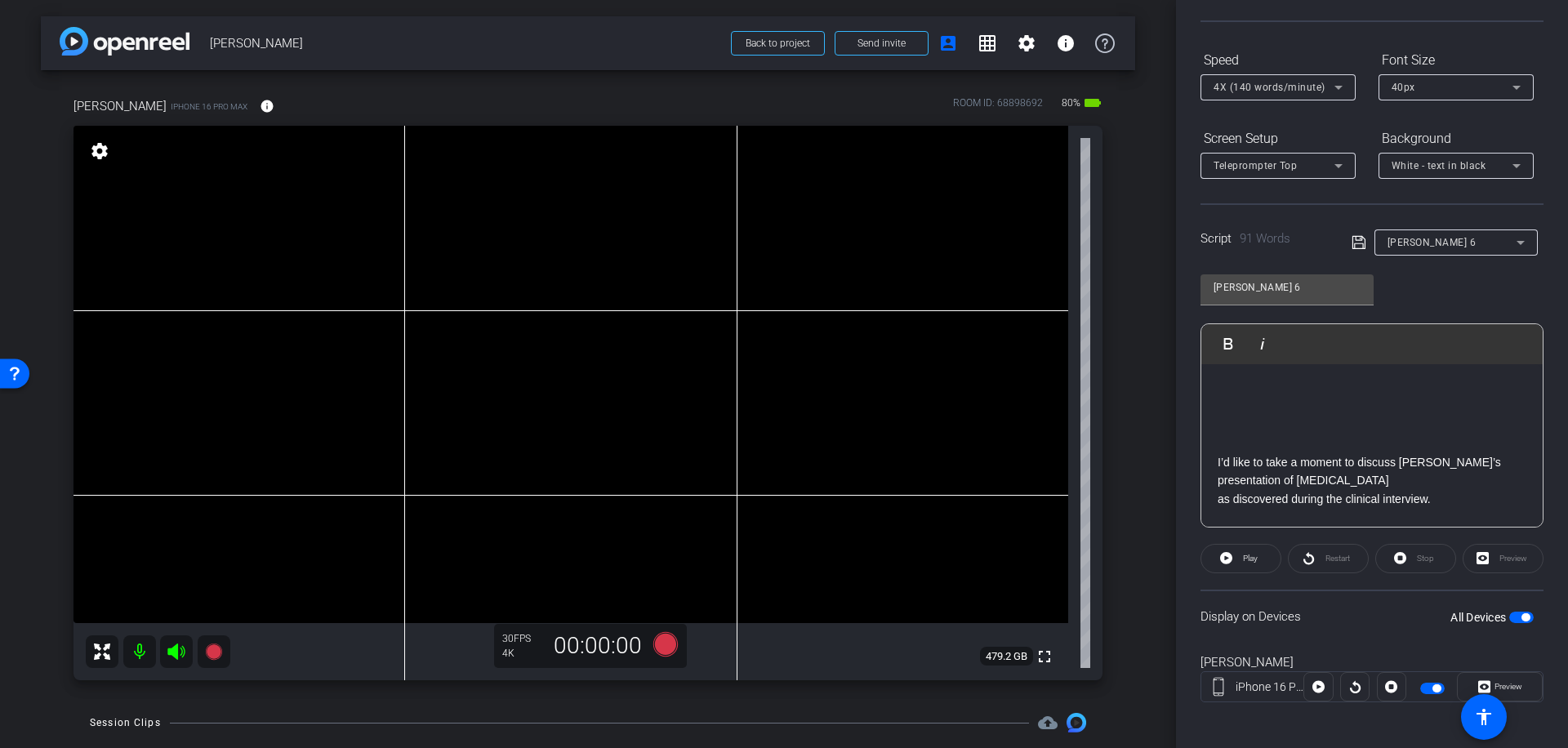
scroll to position [145, 0]
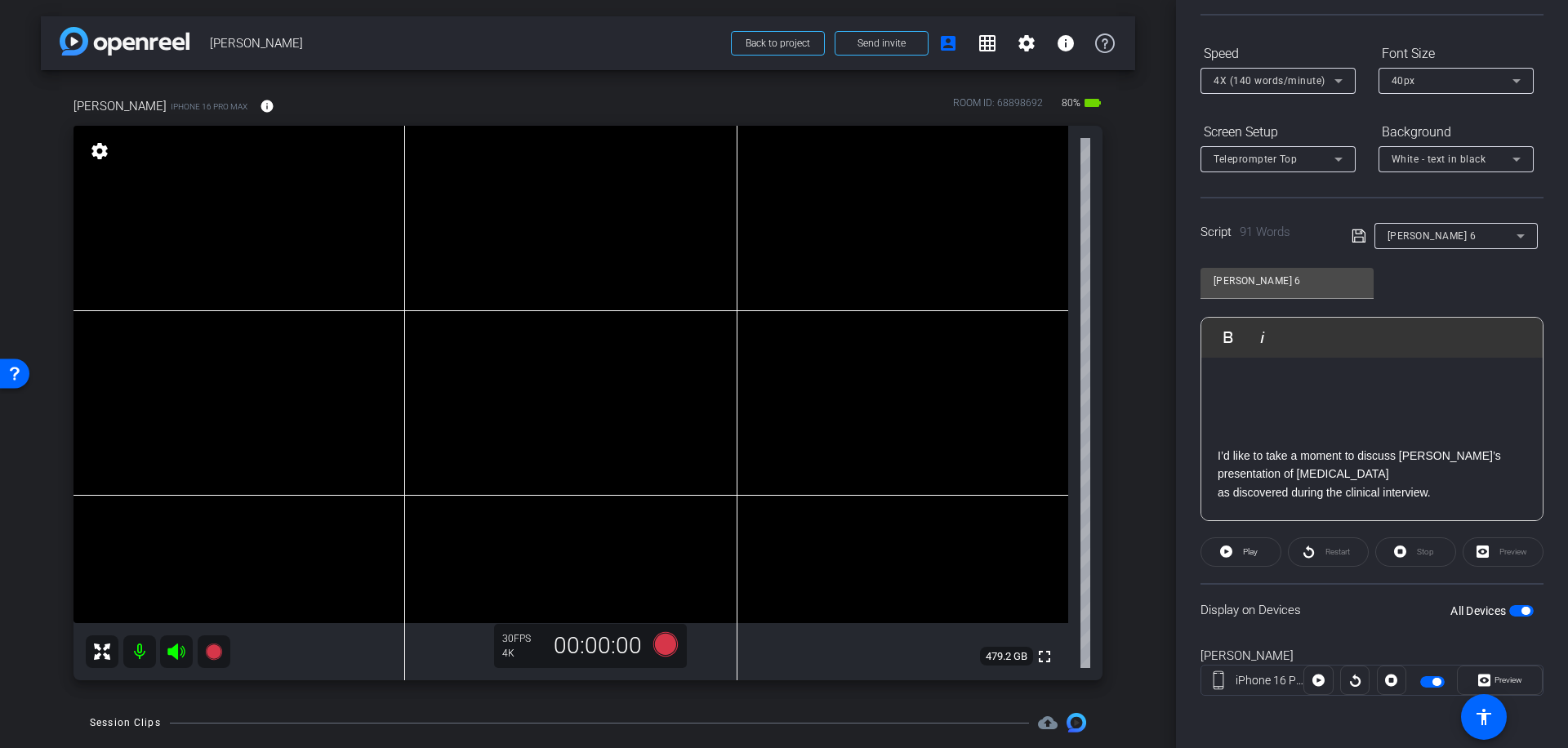
click at [1521, 607] on span "button" at bounding box center [1525, 611] width 9 height 9
click at [1511, 610] on span "button" at bounding box center [1521, 610] width 25 height 11
click at [1506, 676] on span "Preview" at bounding box center [1508, 680] width 28 height 9
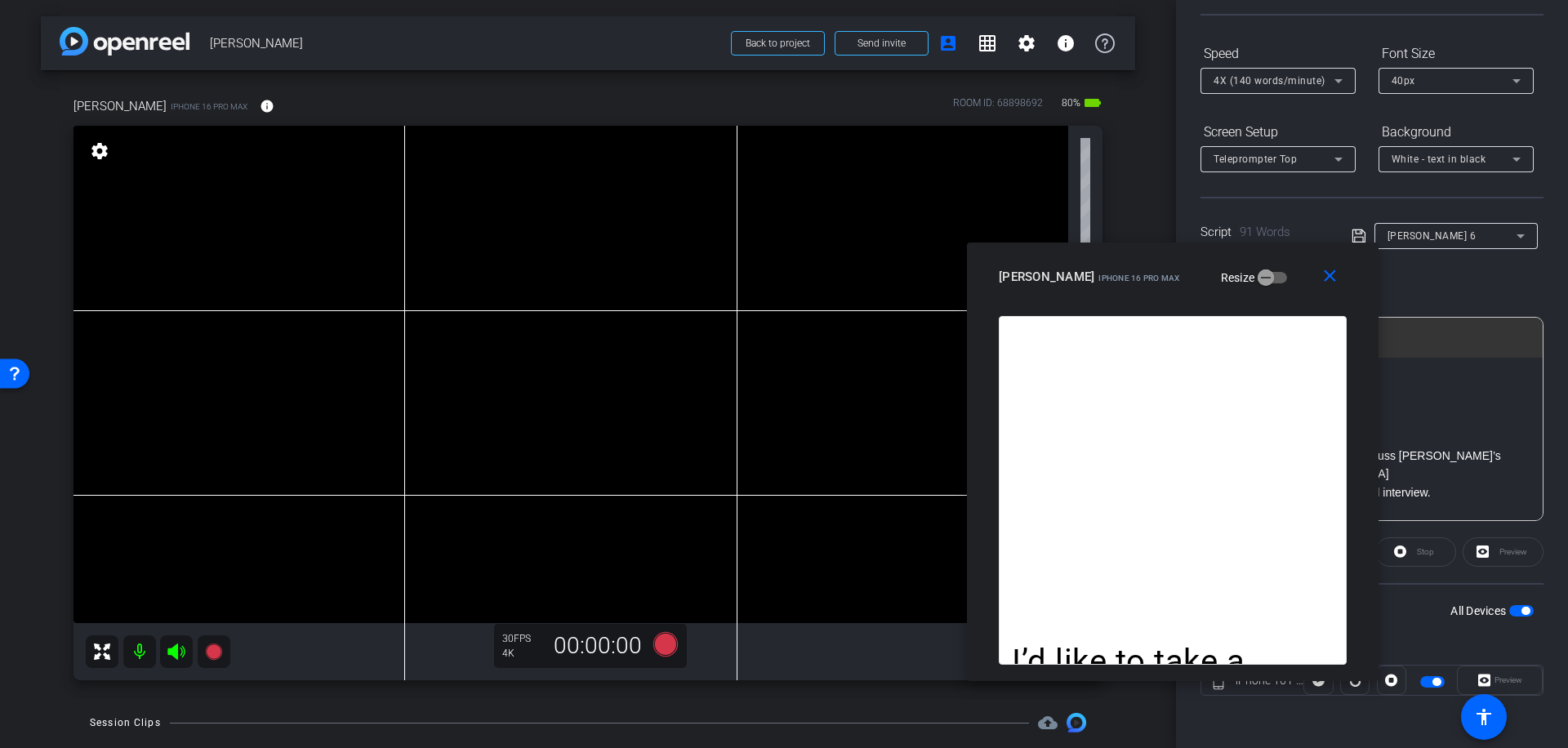
drag, startPoint x: 862, startPoint y: 176, endPoint x: 1248, endPoint y: 267, distance: 396.6
click at [1248, 267] on div "[PERSON_NAME] iPhone 16 Pro Max Resize" at bounding box center [1179, 277] width 360 height 30
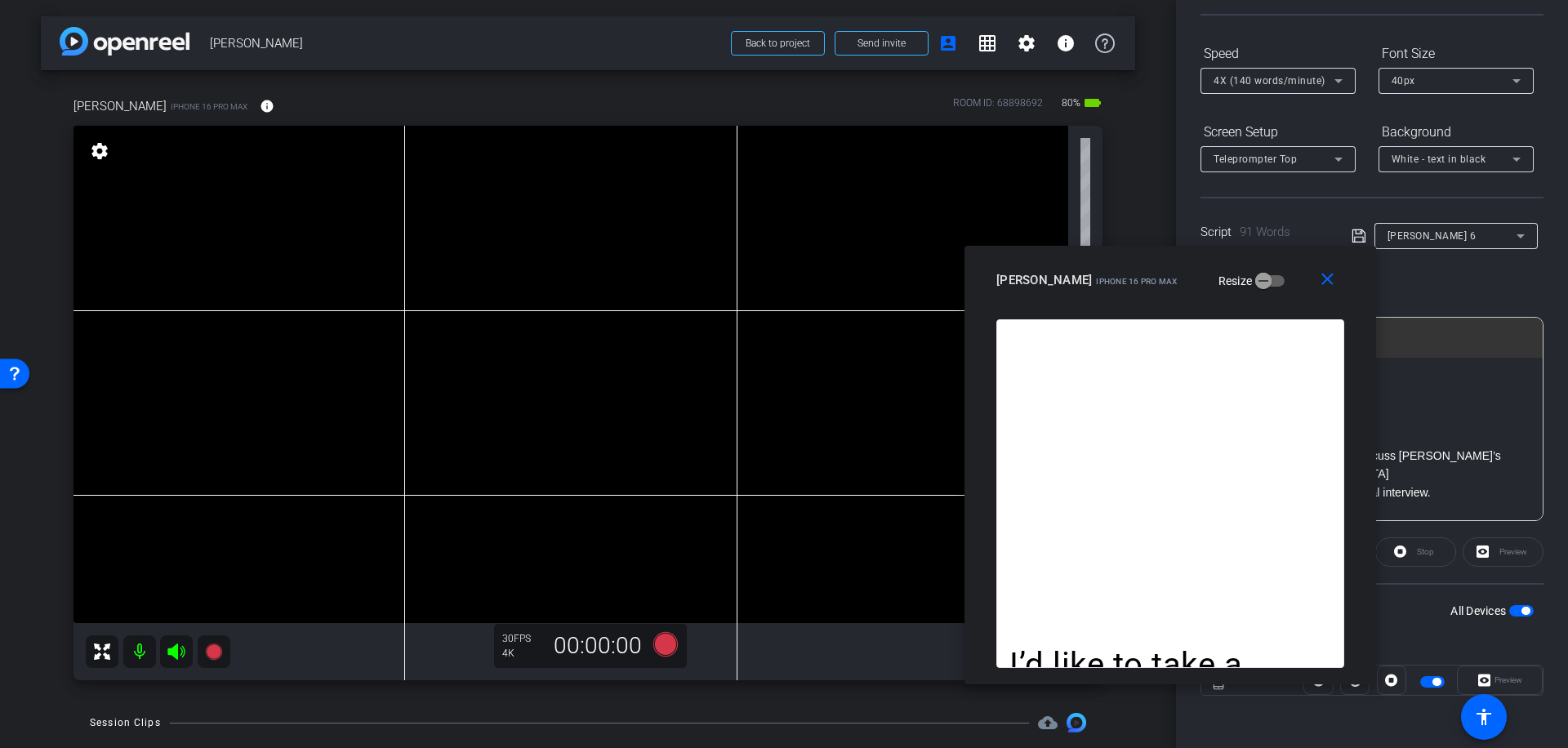
scroll to position [0, 0]
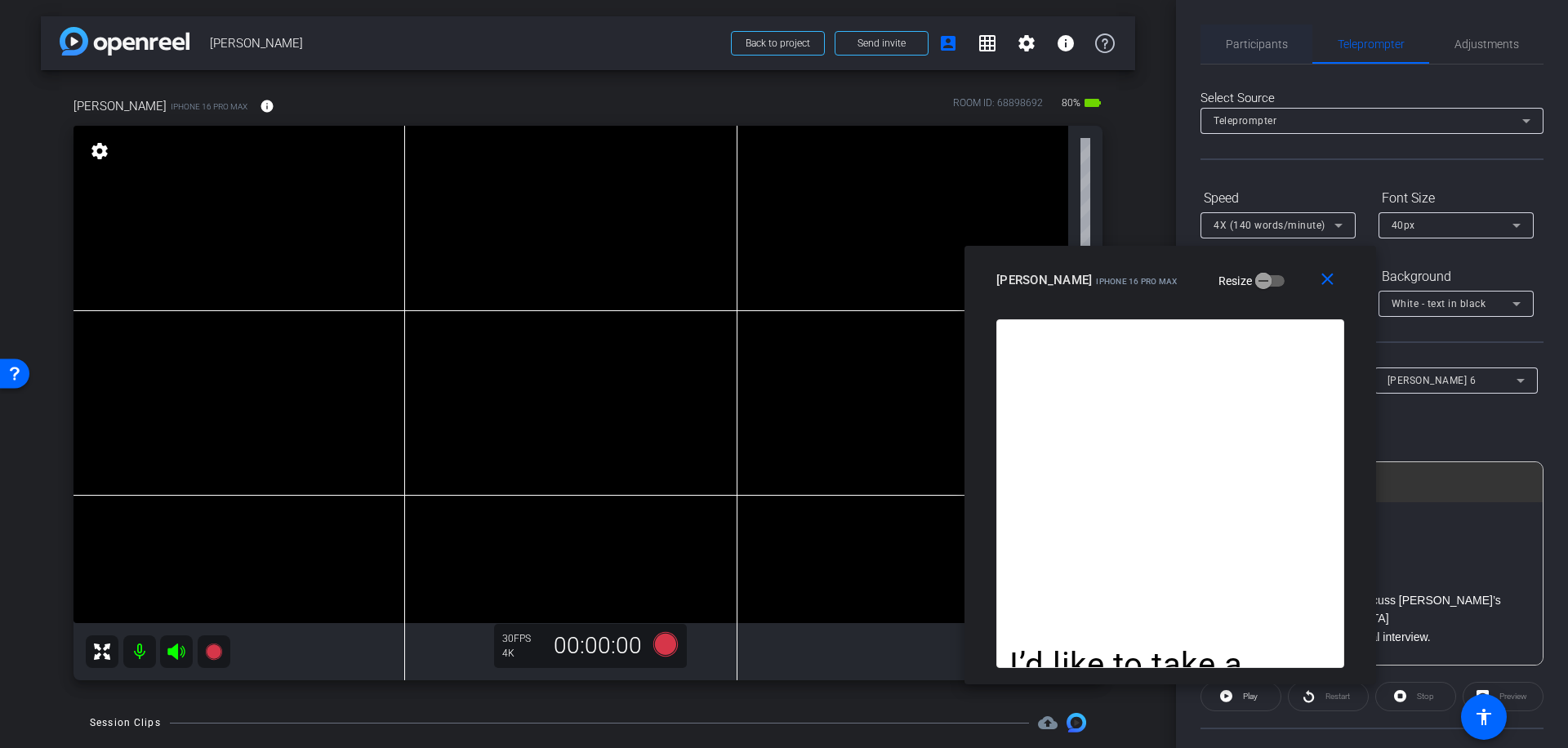
click at [1255, 44] on span "Participants" at bounding box center [1256, 43] width 62 height 11
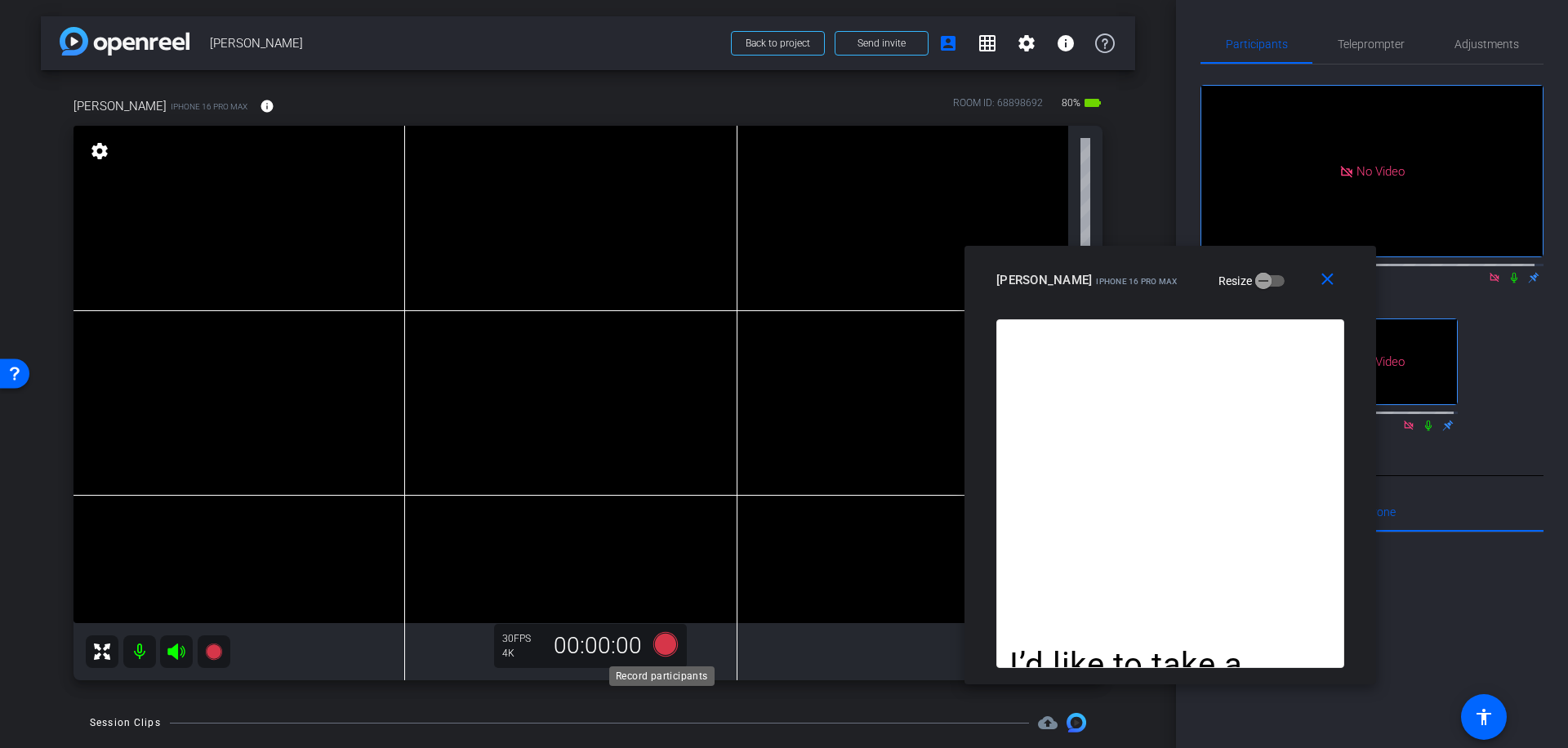
click at [660, 644] on icon at bounding box center [666, 644] width 25 height 25
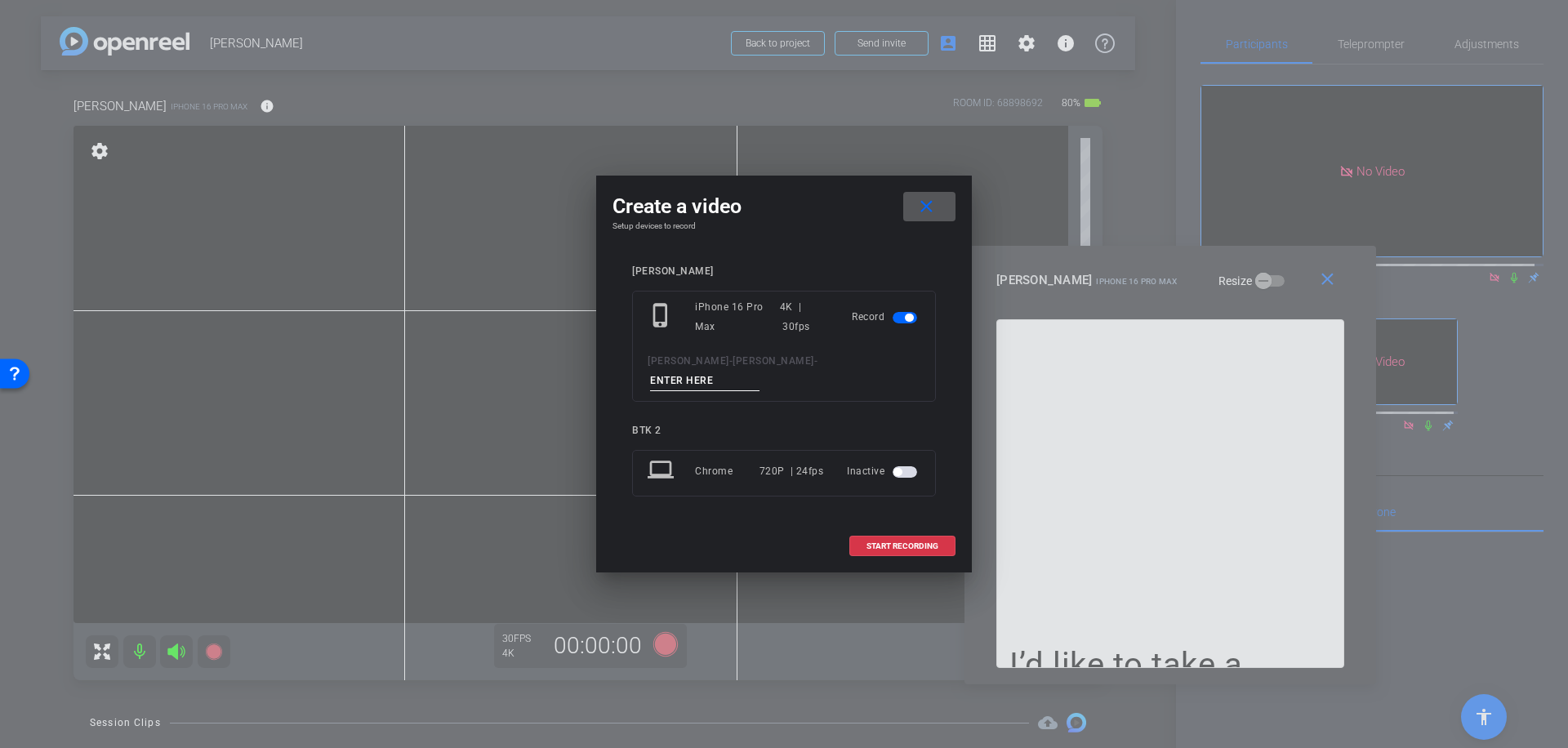
click at [742, 371] on input at bounding box center [705, 381] width 109 height 20
type input "020"
click at [911, 542] on span "START RECORDING" at bounding box center [902, 546] width 72 height 9
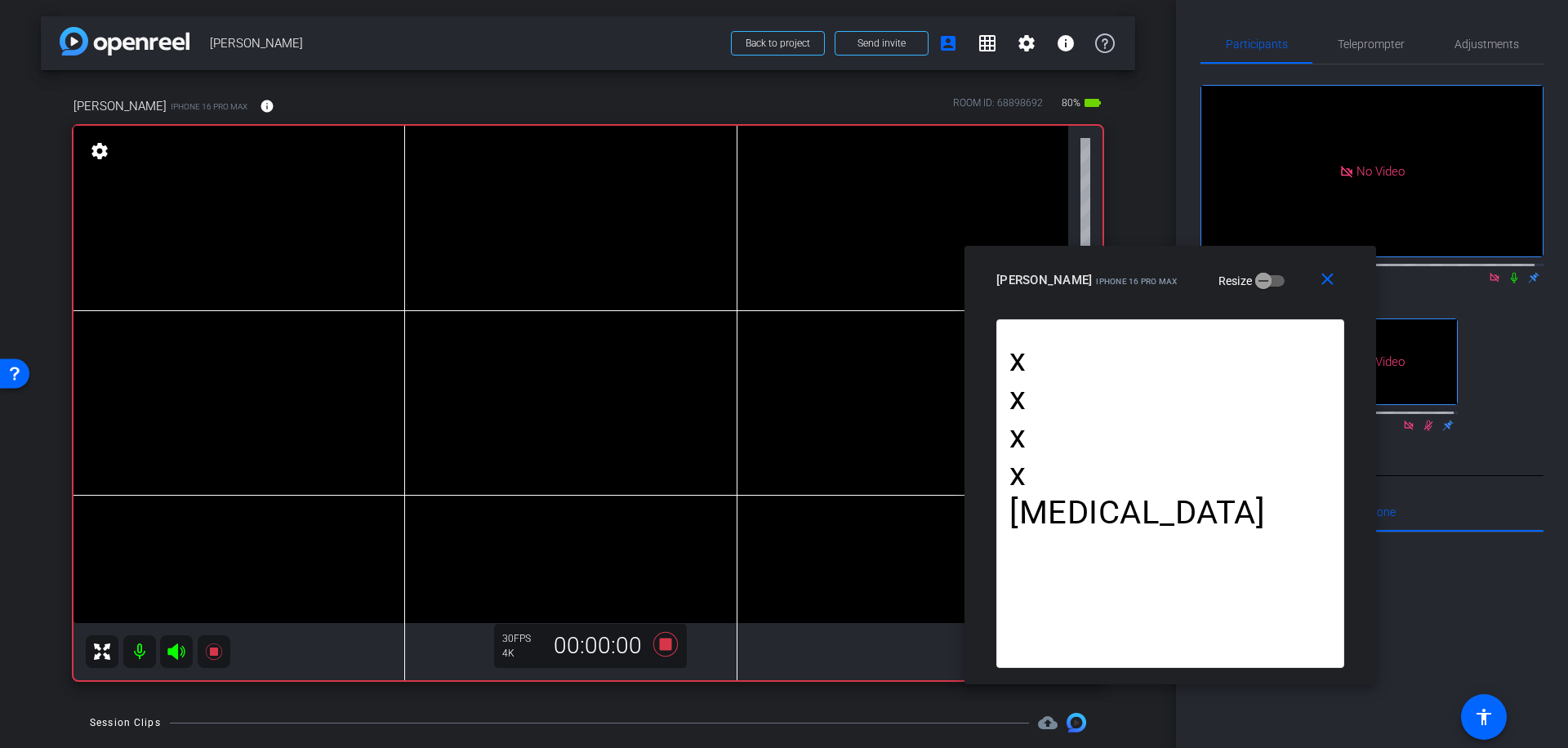
click at [1507, 272] on icon at bounding box center [1513, 277] width 13 height 11
click at [659, 644] on icon at bounding box center [666, 644] width 25 height 25
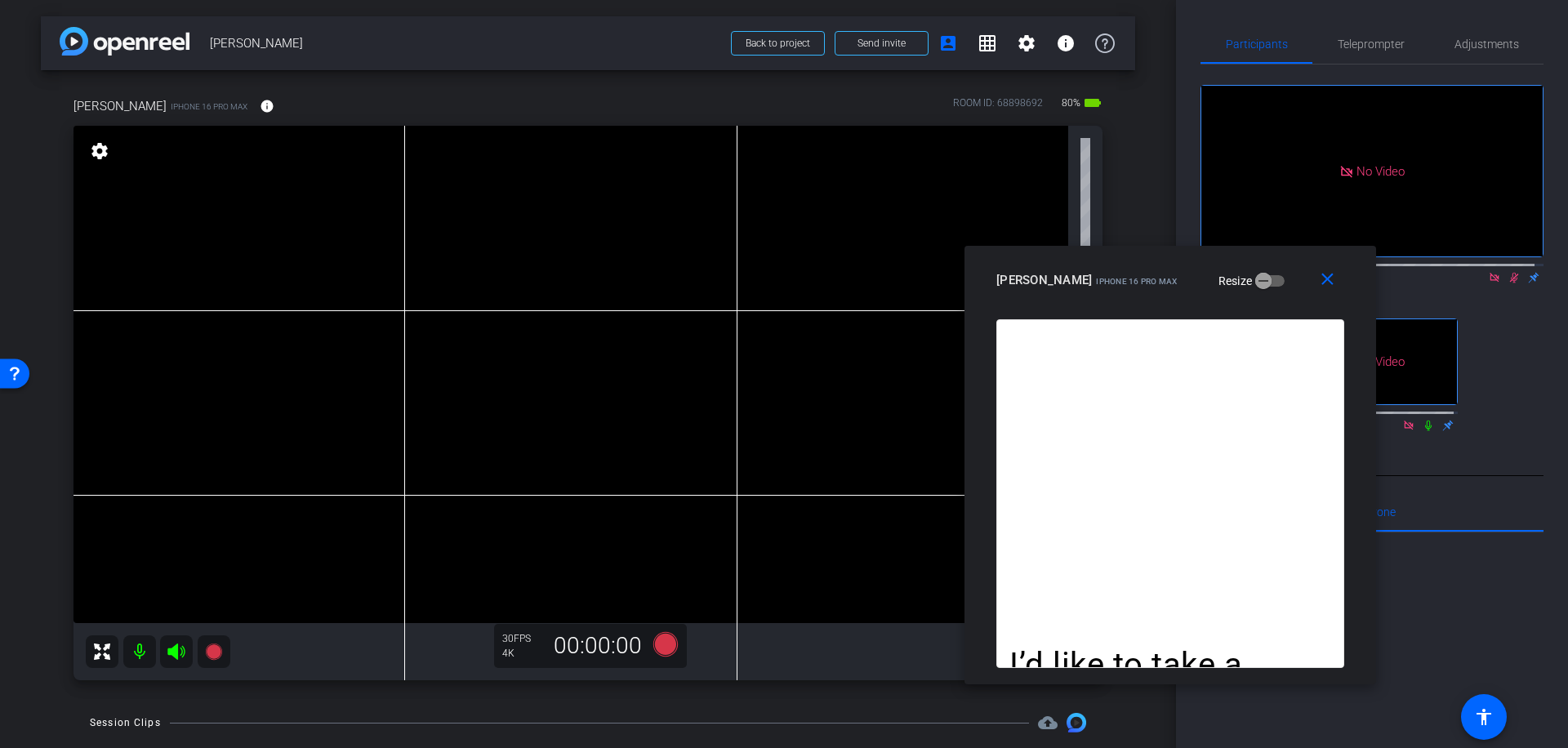
click at [1507, 272] on icon at bounding box center [1513, 277] width 13 height 11
click at [1375, 38] on span "Teleprompter" at bounding box center [1371, 43] width 67 height 11
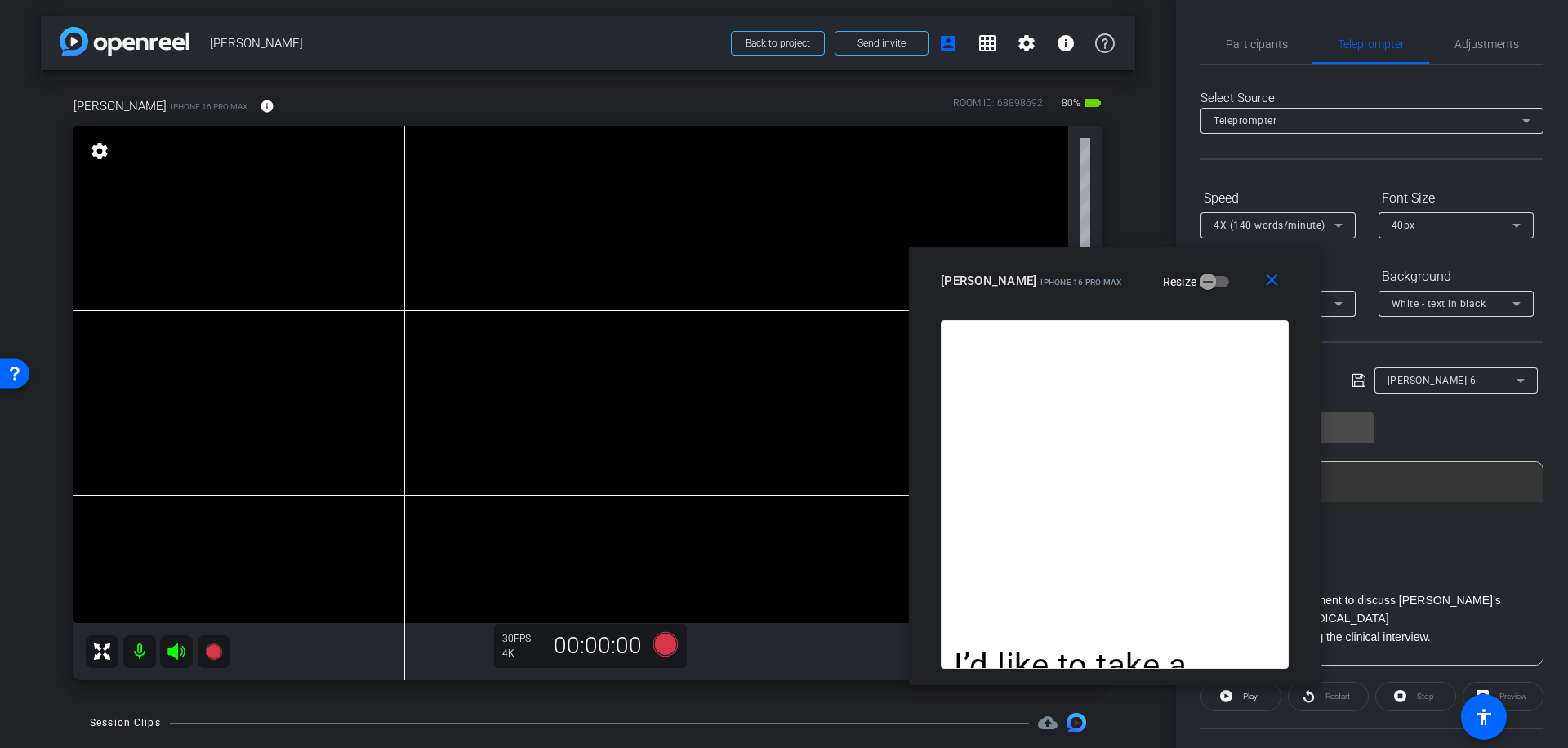
drag, startPoint x: 1253, startPoint y: 270, endPoint x: 1198, endPoint y: 268, distance: 55.0
click at [1198, 268] on div "[PERSON_NAME] iPhone 16 Pro Max Resize" at bounding box center [1121, 280] width 360 height 30
click at [1513, 383] on icon at bounding box center [1520, 380] width 20 height 20
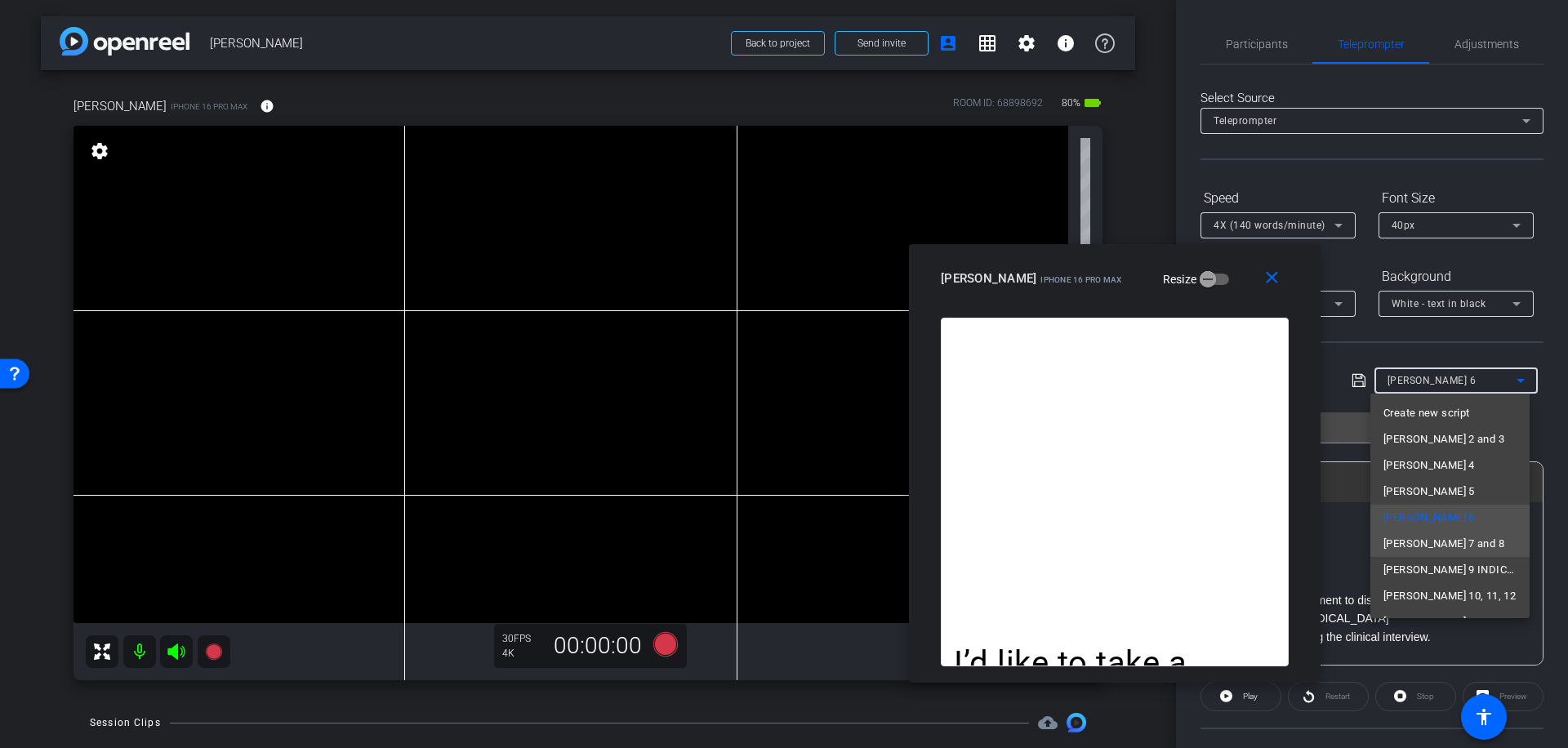
click at [1427, 539] on span "[PERSON_NAME] 7 and 8" at bounding box center [1444, 544] width 121 height 20
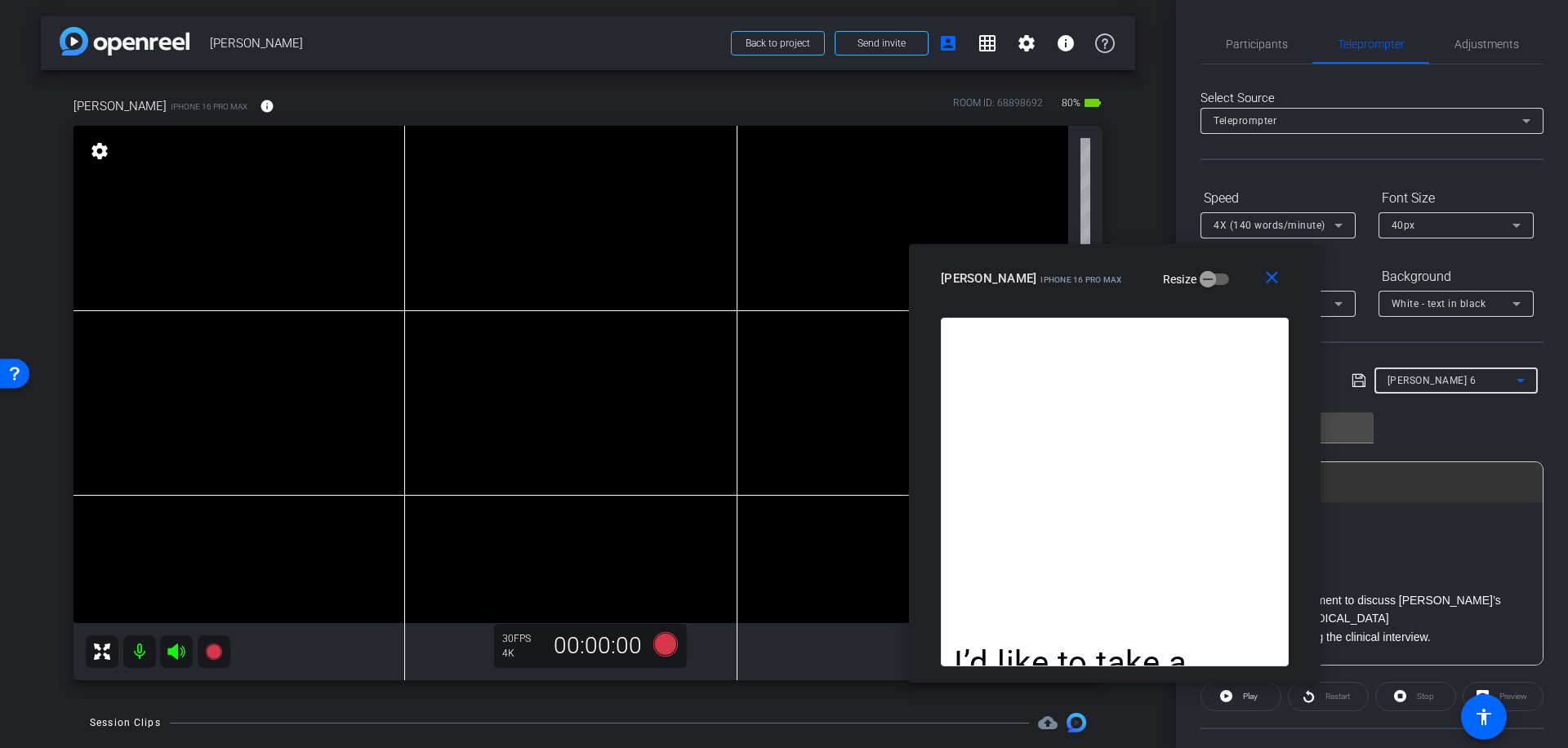
type input "[PERSON_NAME] 7 and 8"
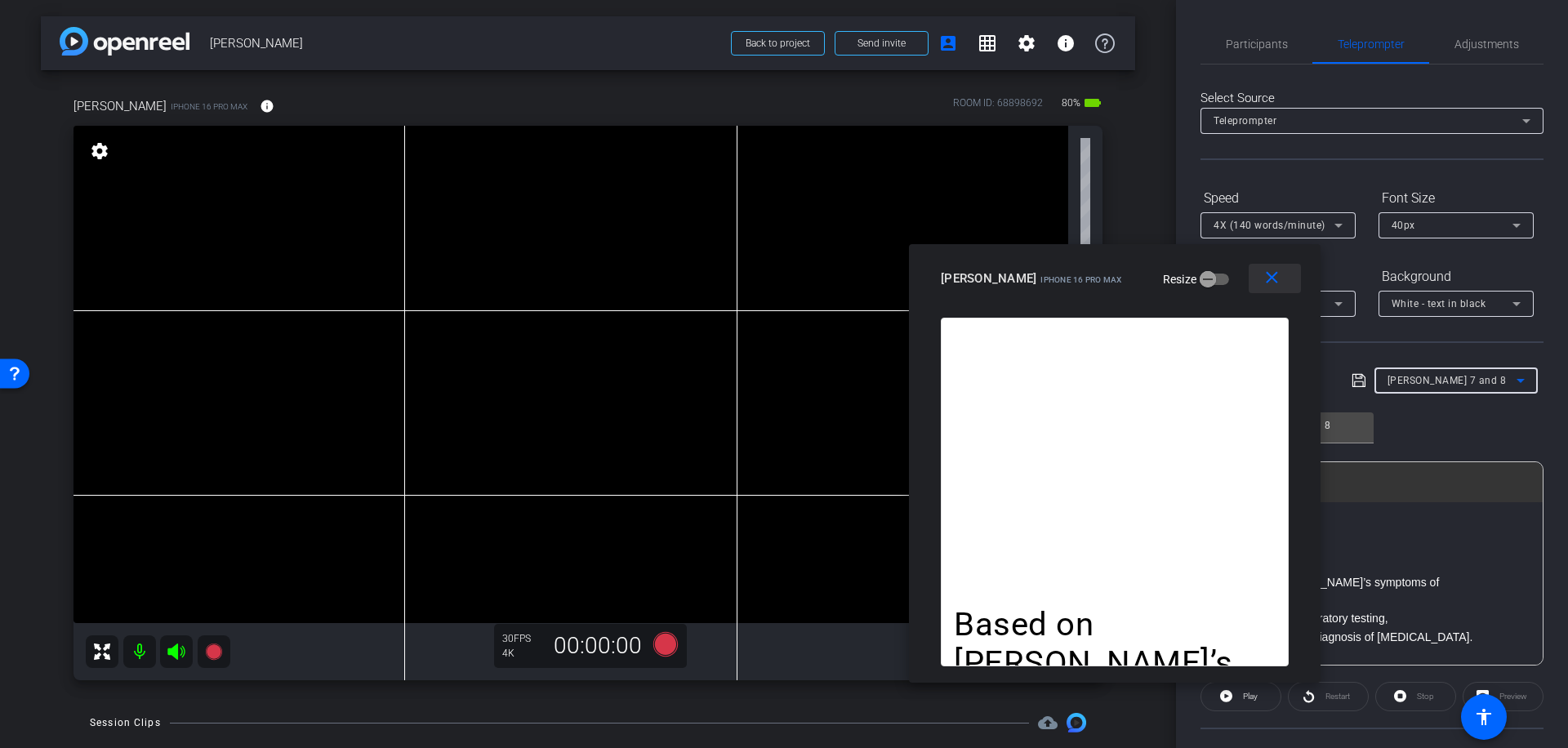
click at [1270, 281] on mat-icon "close" at bounding box center [1272, 278] width 20 height 20
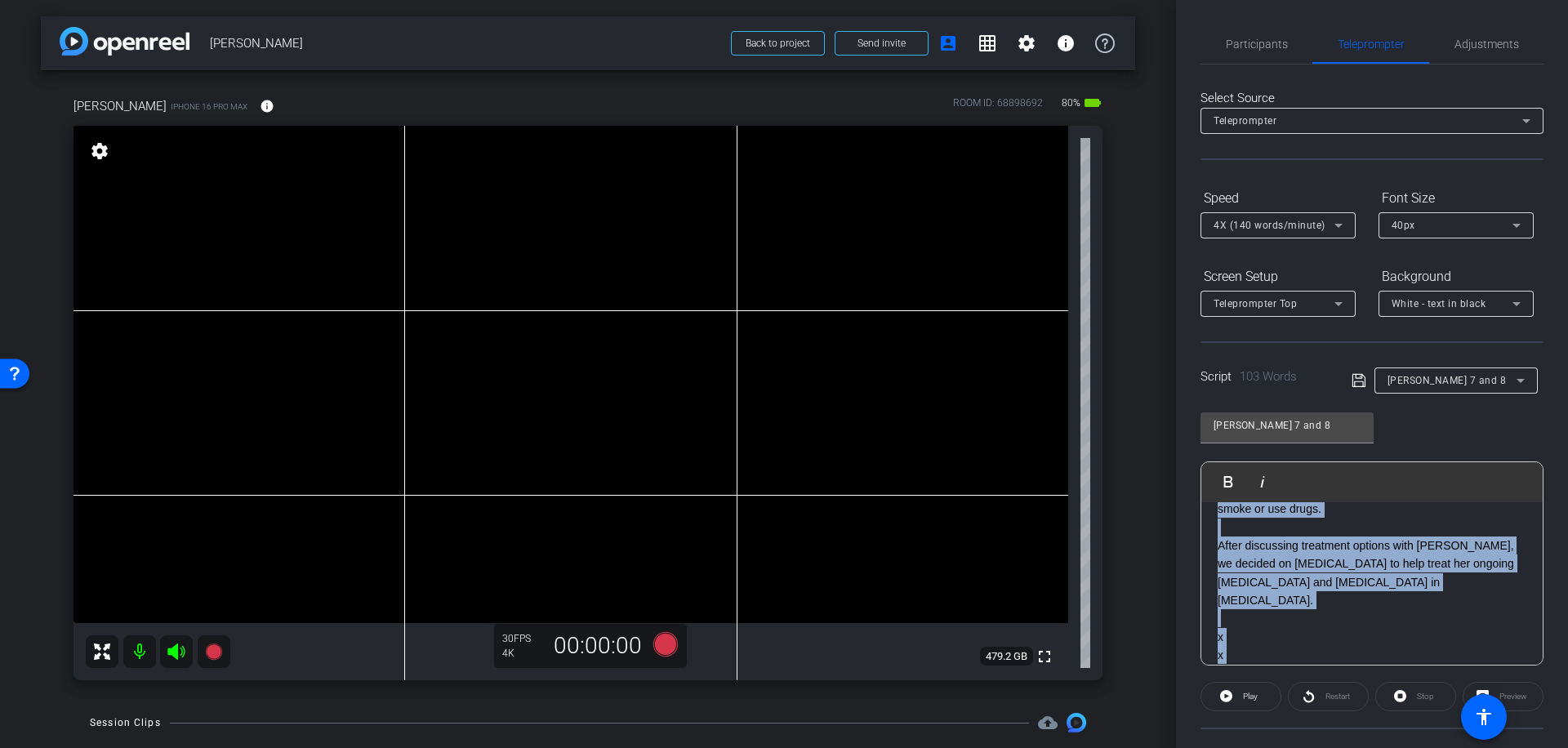
scroll to position [363, 0]
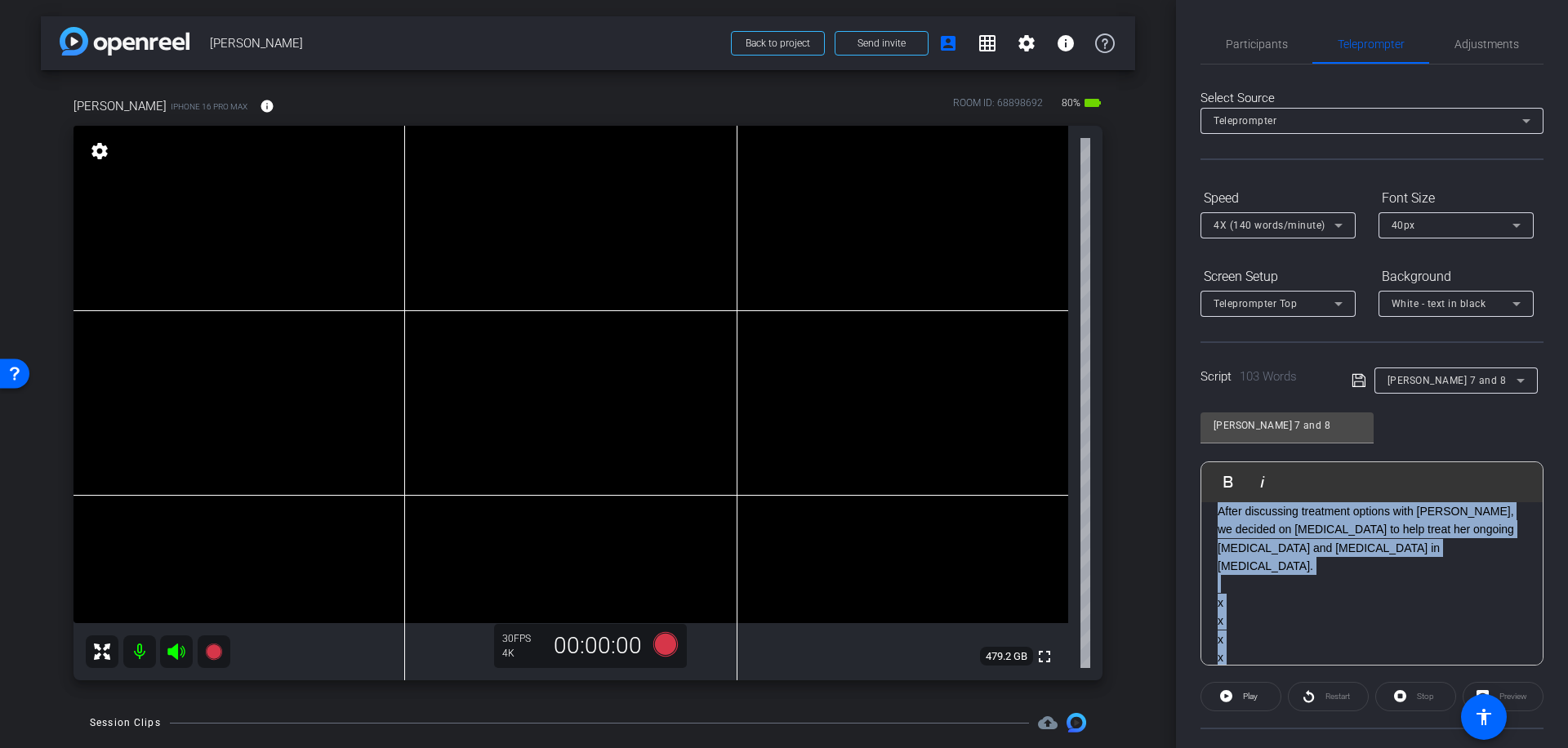
drag, startPoint x: 1218, startPoint y: 613, endPoint x: 1318, endPoint y: 653, distance: 107.7
click at [1318, 653] on div "Based on [PERSON_NAME]’s symptoms of [MEDICAL_DATA], I ordered sleep laboratory…" at bounding box center [1372, 420] width 342 height 562
copy div "[PERSON_NAME] was not currently taking any other medications and stated that sh…"
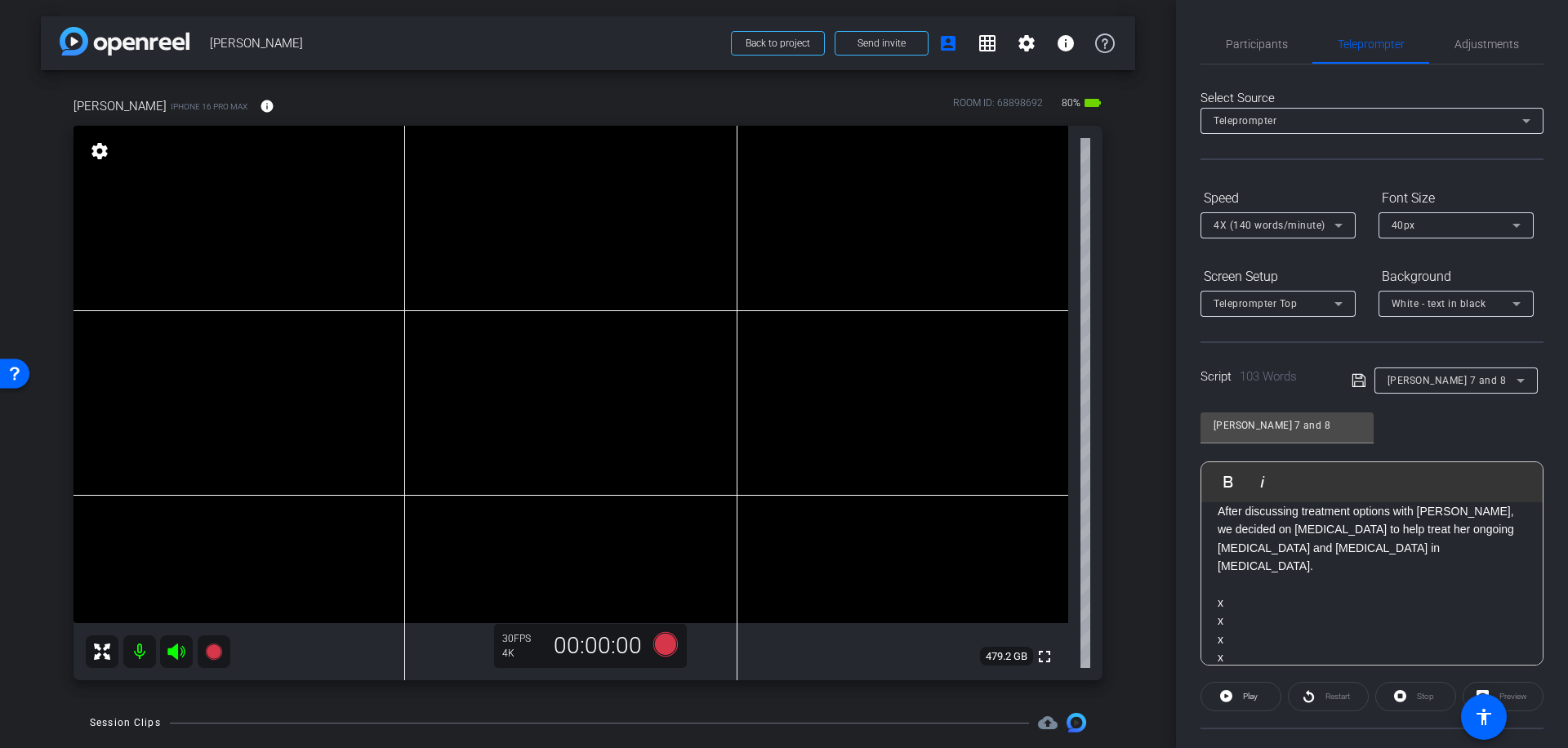
click at [1516, 382] on icon at bounding box center [1520, 380] width 20 height 20
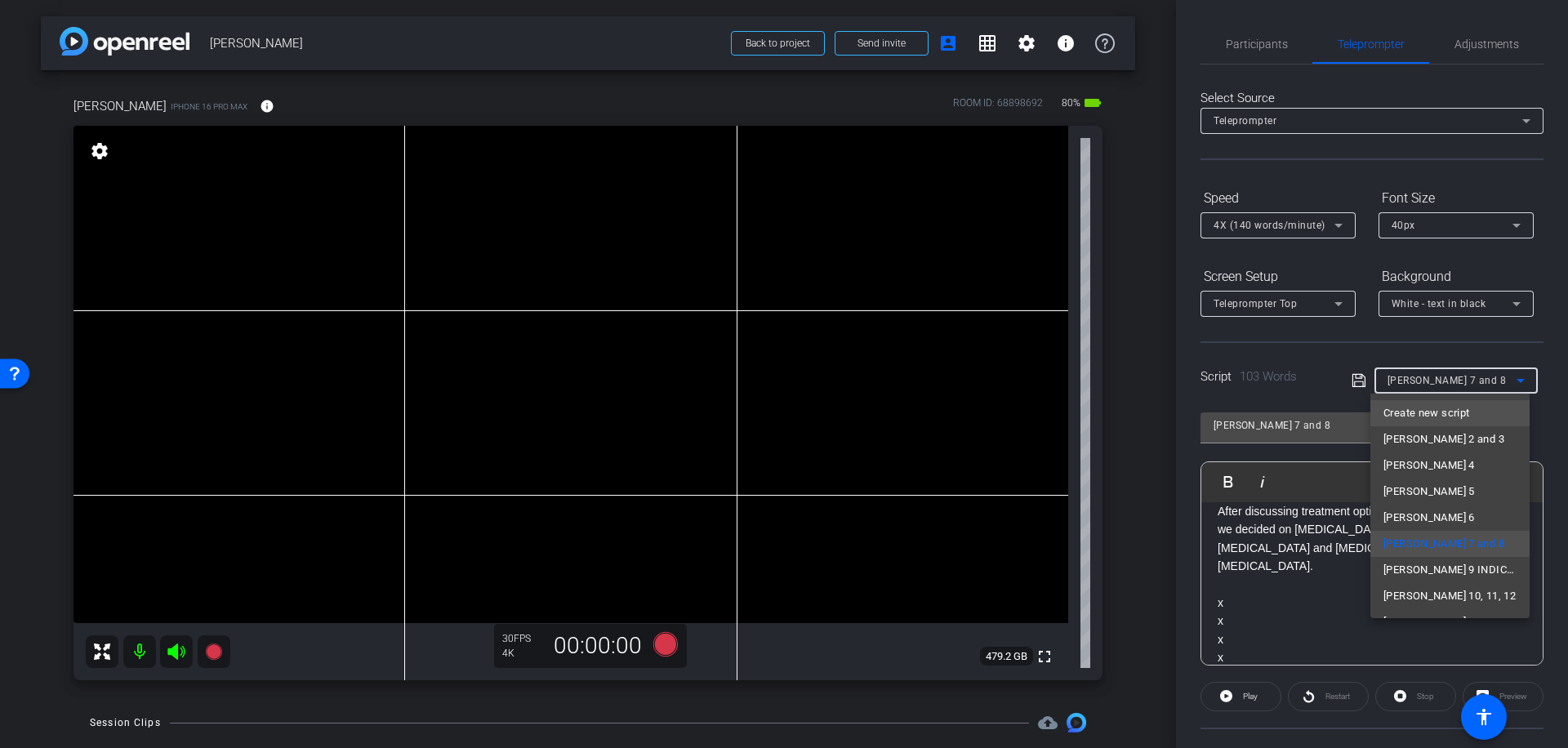
click at [1458, 409] on span "Create new script" at bounding box center [1426, 412] width 86 height 20
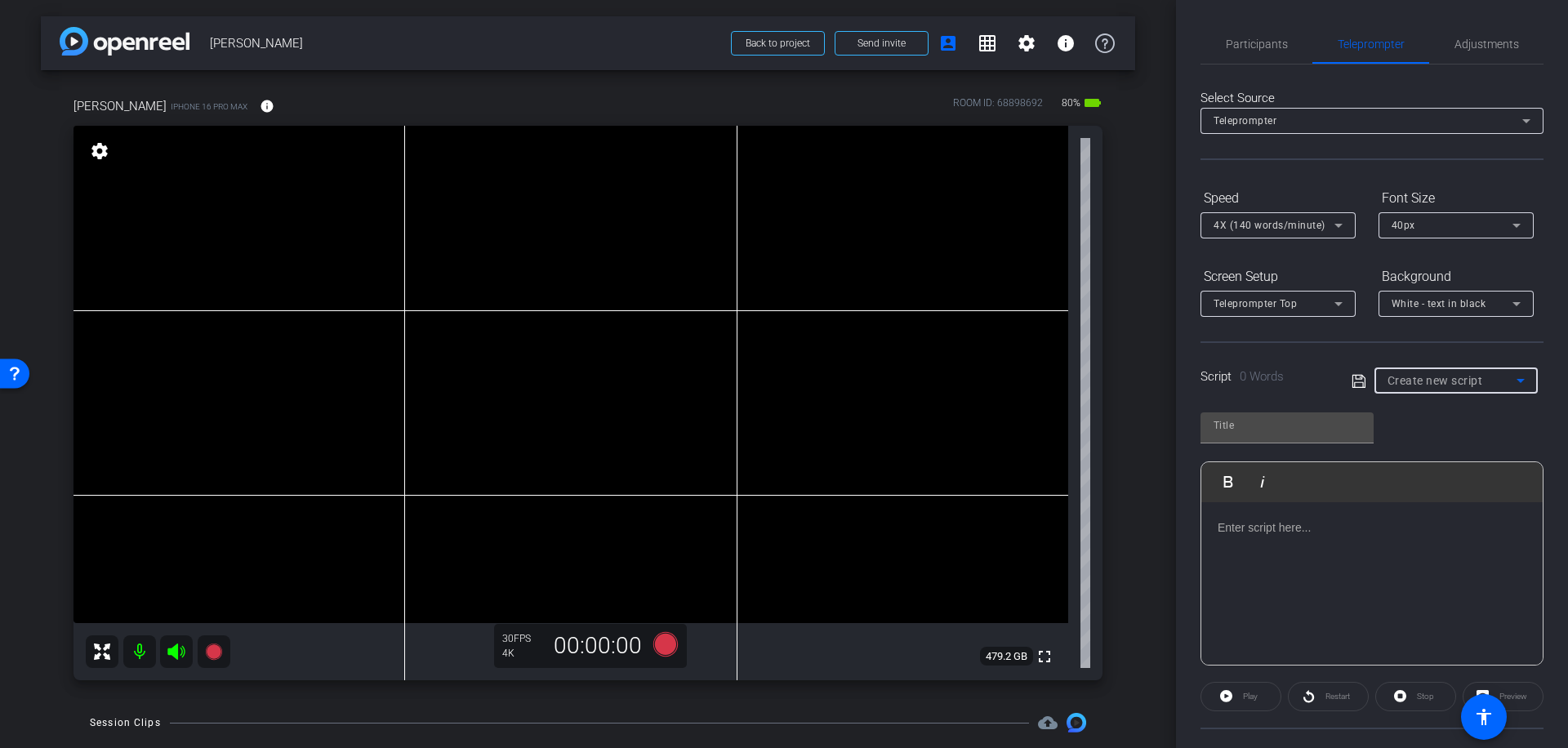
scroll to position [0, 0]
click at [1241, 429] on input "text" at bounding box center [1287, 425] width 147 height 20
click at [1252, 377] on span "0 Words" at bounding box center [1262, 376] width 44 height 14
drag, startPoint x: 1219, startPoint y: 531, endPoint x: 1275, endPoint y: 511, distance: 59.5
click at [1219, 531] on p at bounding box center [1372, 527] width 308 height 18
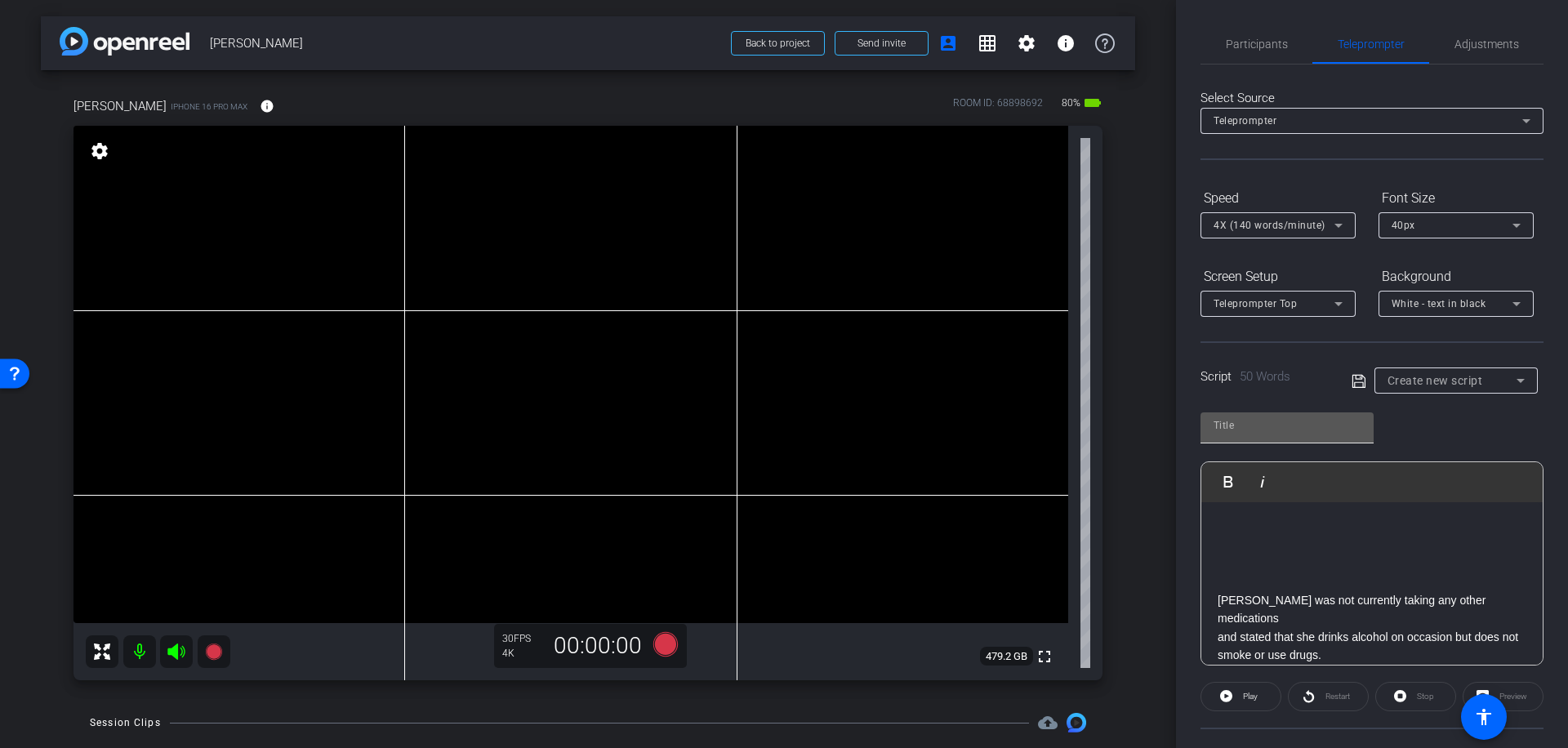
click at [1239, 425] on input "text" at bounding box center [1287, 425] width 147 height 20
click at [1356, 378] on icon at bounding box center [1358, 380] width 13 height 13
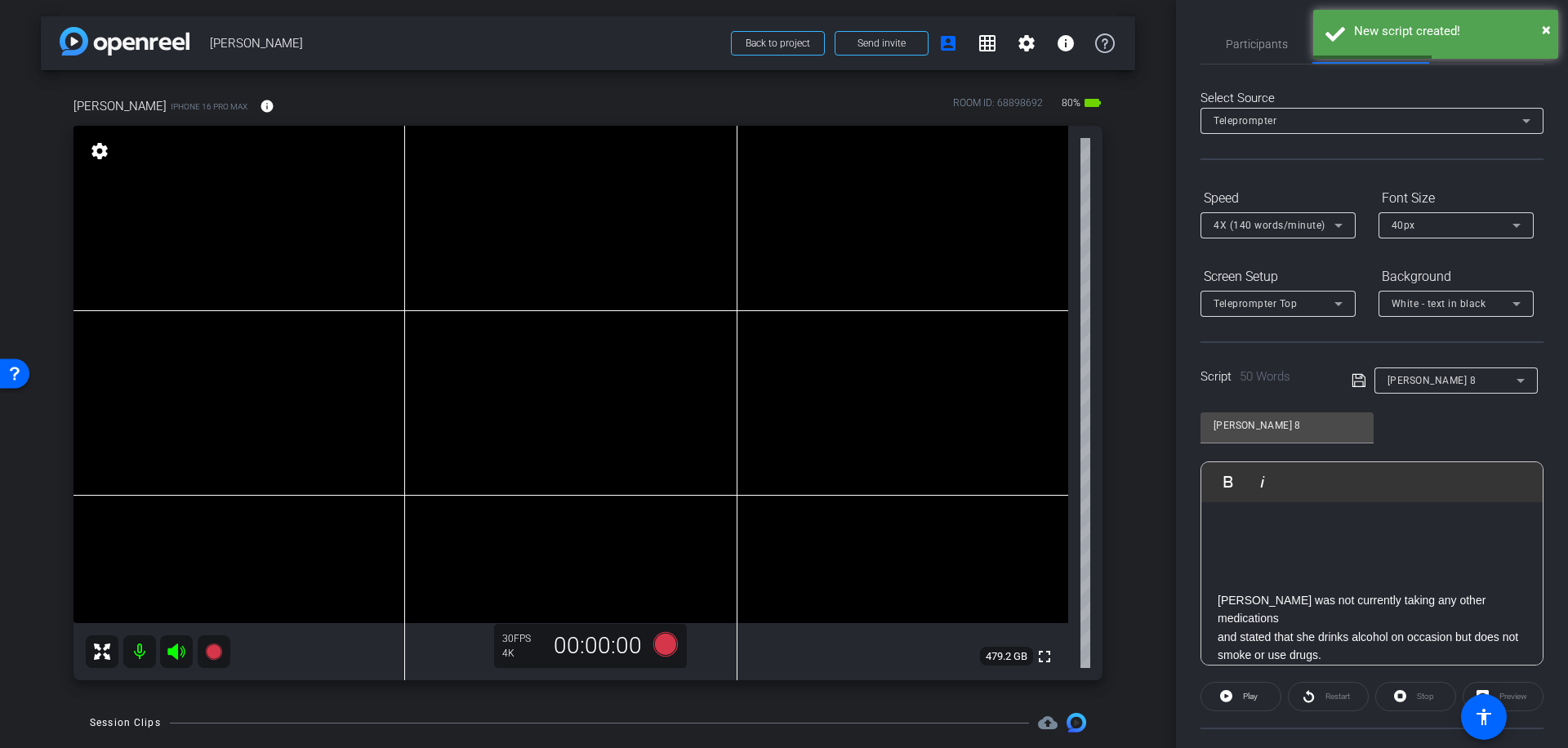
click at [1218, 598] on p "[PERSON_NAME] was not currently taking any other medications" at bounding box center [1372, 609] width 308 height 37
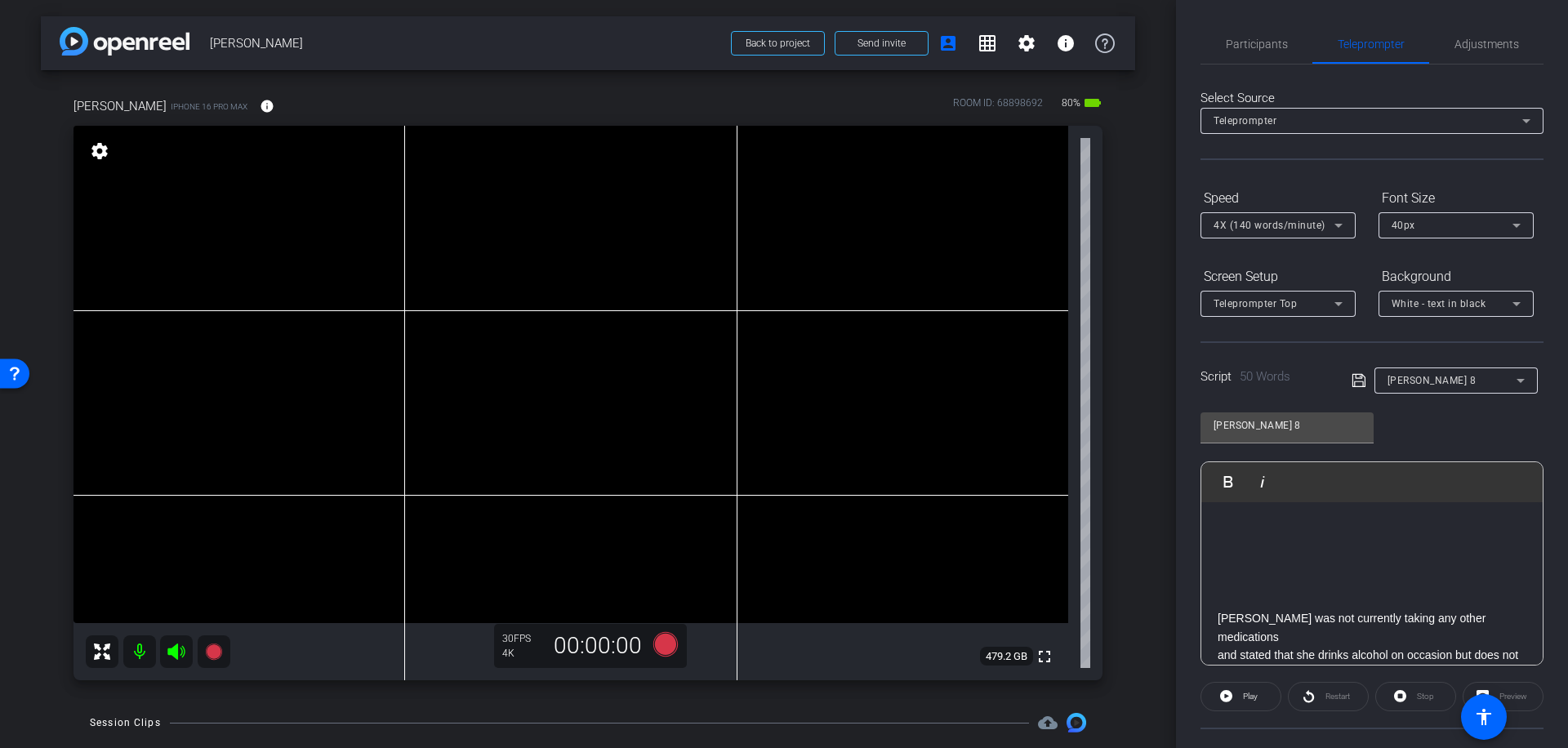
click at [1354, 382] on icon at bounding box center [1358, 380] width 13 height 13
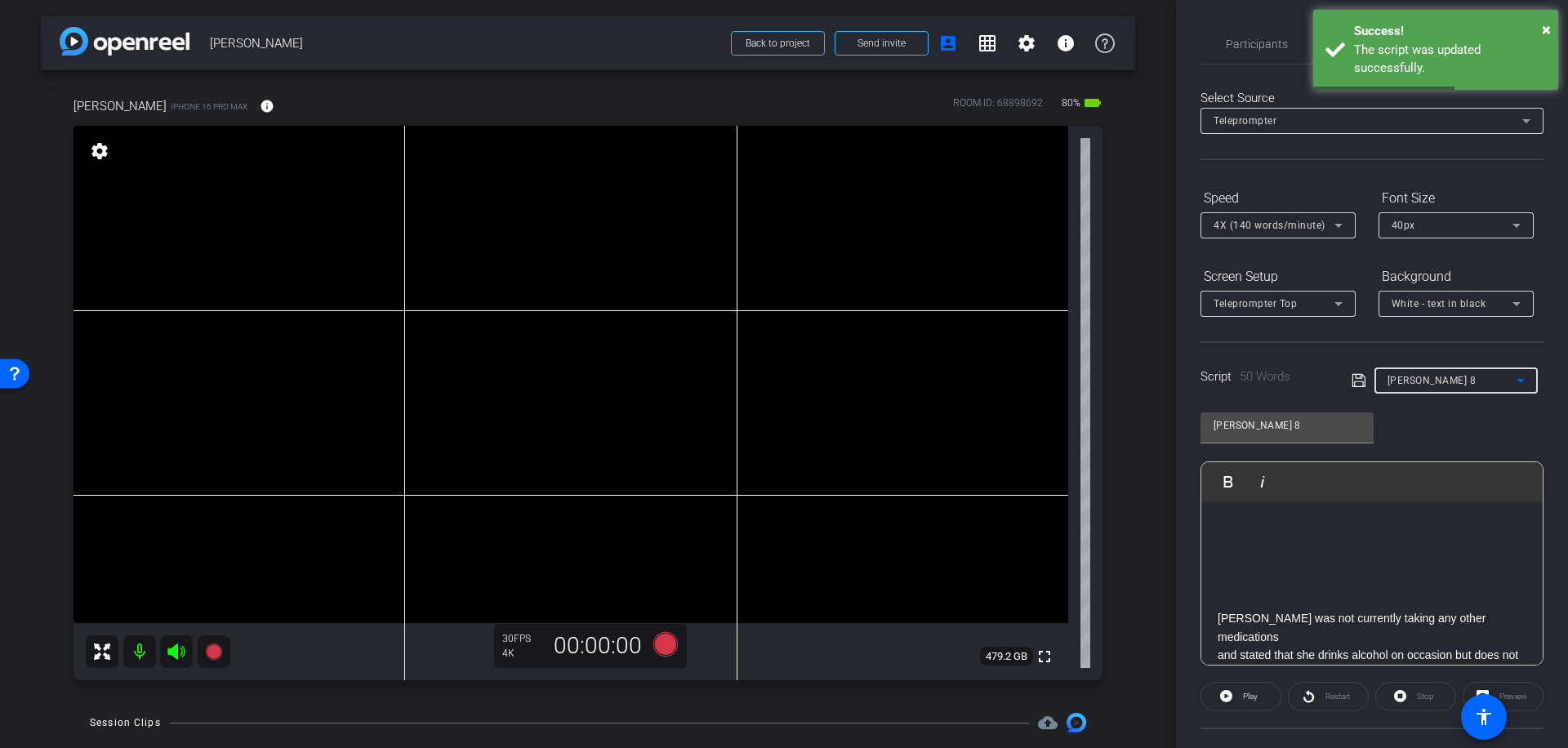
click at [1515, 383] on icon at bounding box center [1520, 380] width 20 height 20
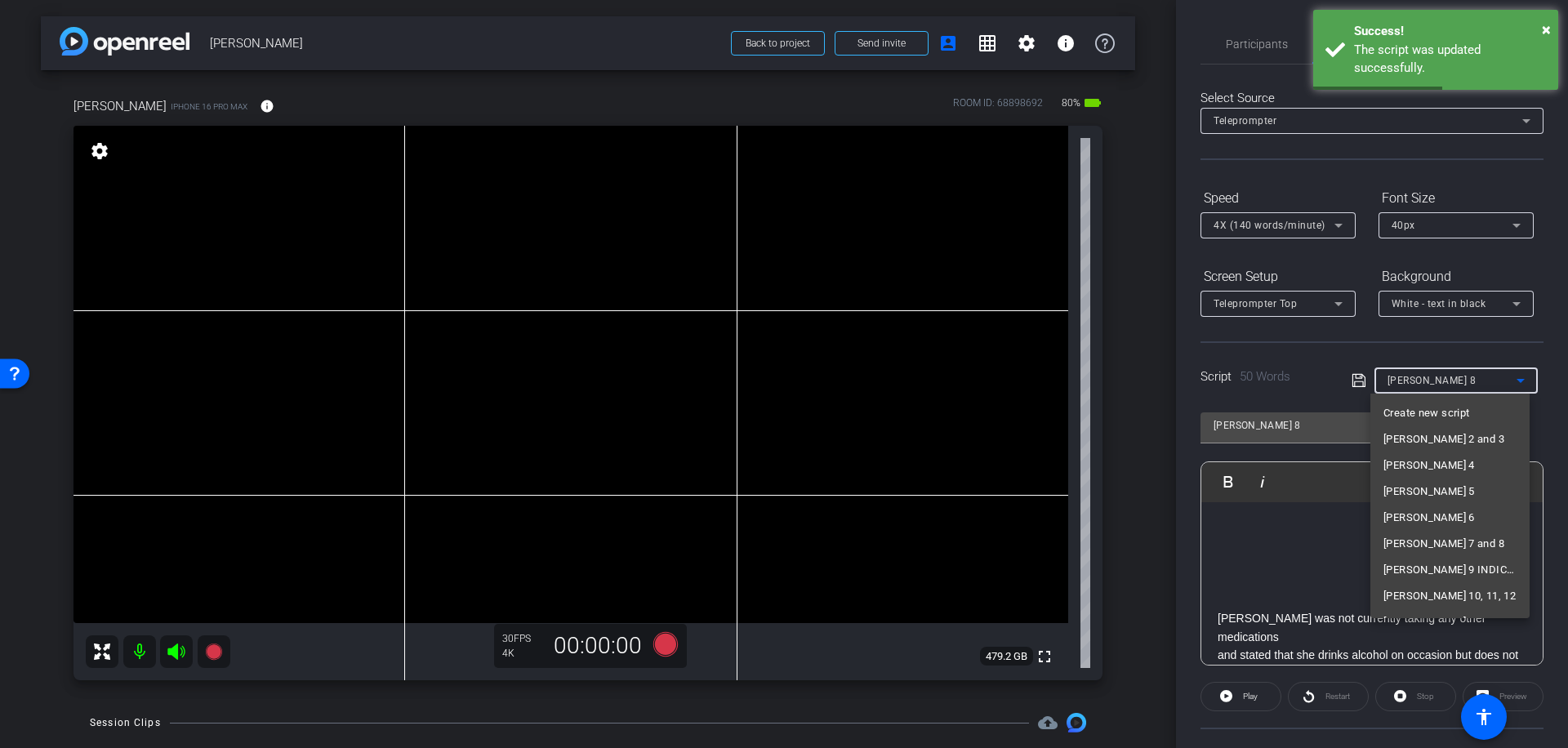
scroll to position [69, 0]
click at [1445, 469] on span "[PERSON_NAME] 7 and 8" at bounding box center [1444, 474] width 121 height 20
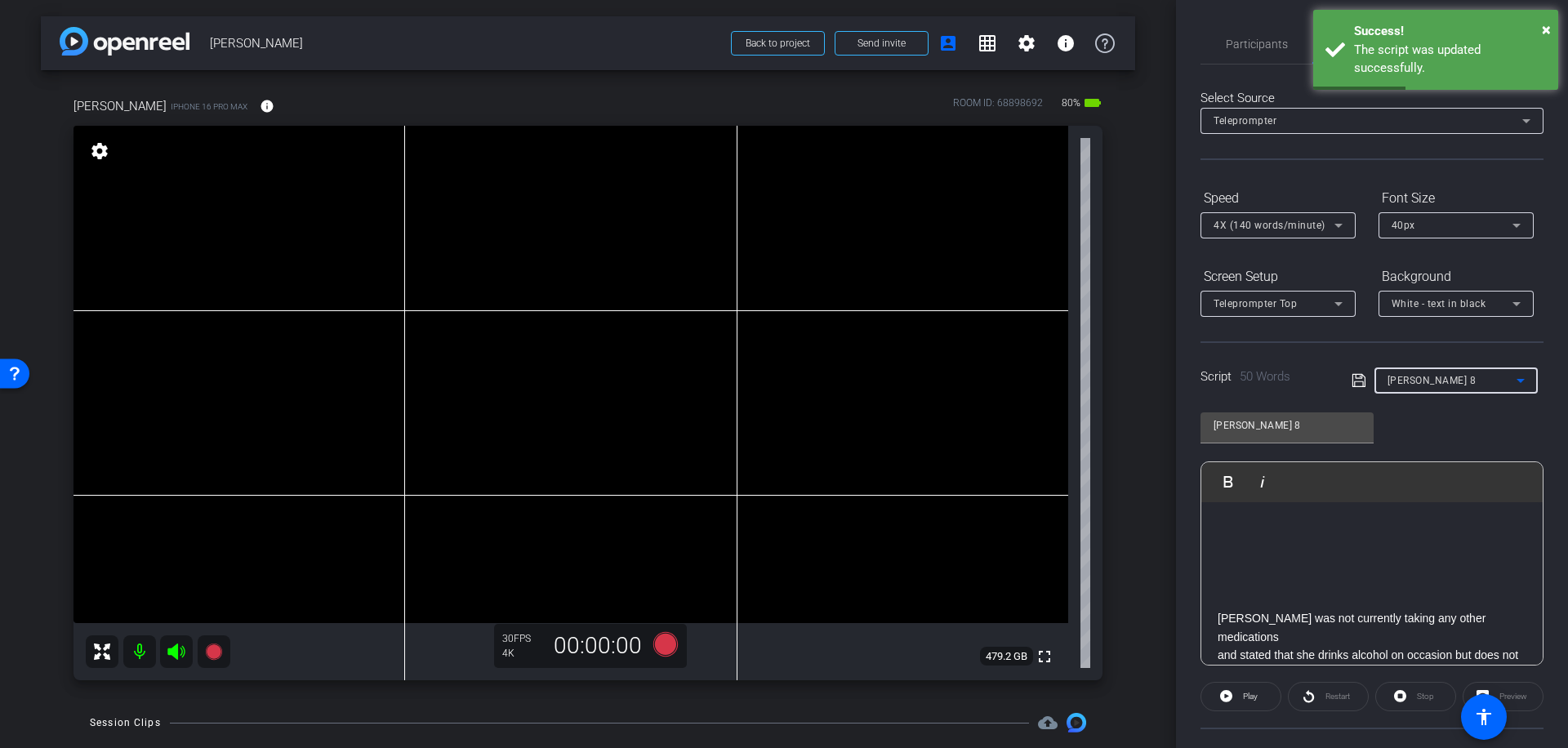
type input "[PERSON_NAME] 7 and 8"
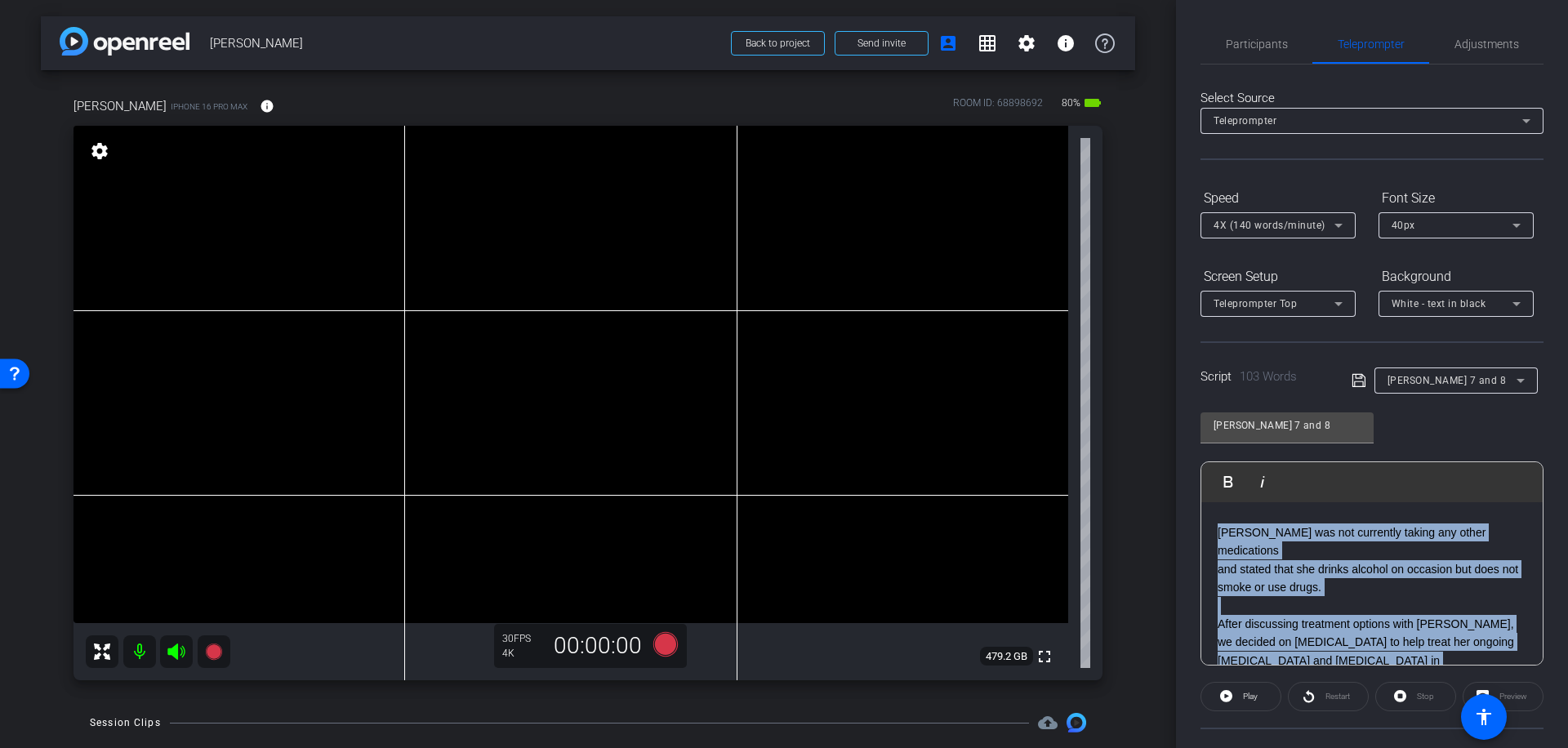
scroll to position [328, 0]
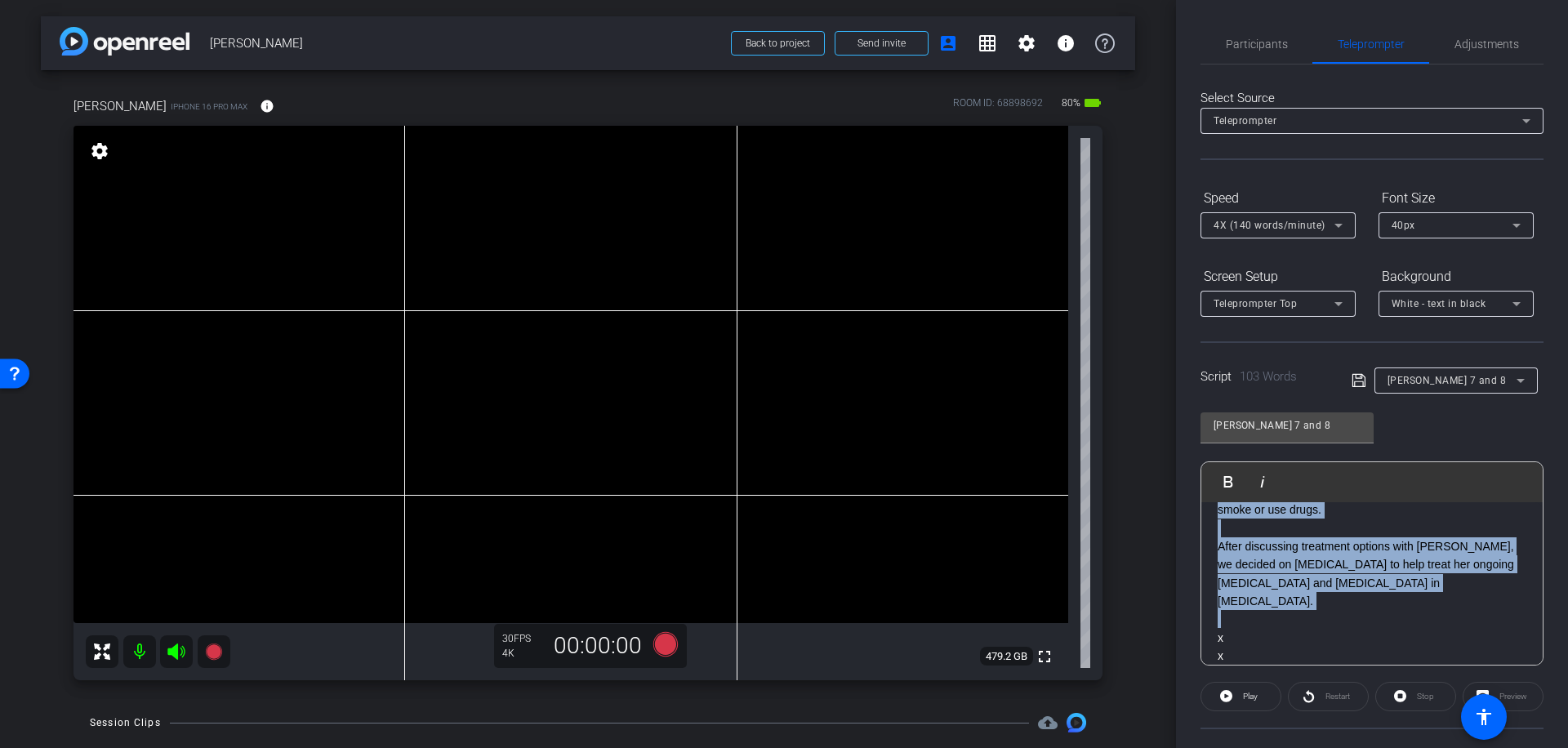
drag, startPoint x: 1217, startPoint y: 598, endPoint x: 1347, endPoint y: 601, distance: 130.0
click at [1347, 601] on div "Based on [PERSON_NAME]’s symptoms of [MEDICAL_DATA], I ordered sleep laboratory…" at bounding box center [1372, 455] width 342 height 562
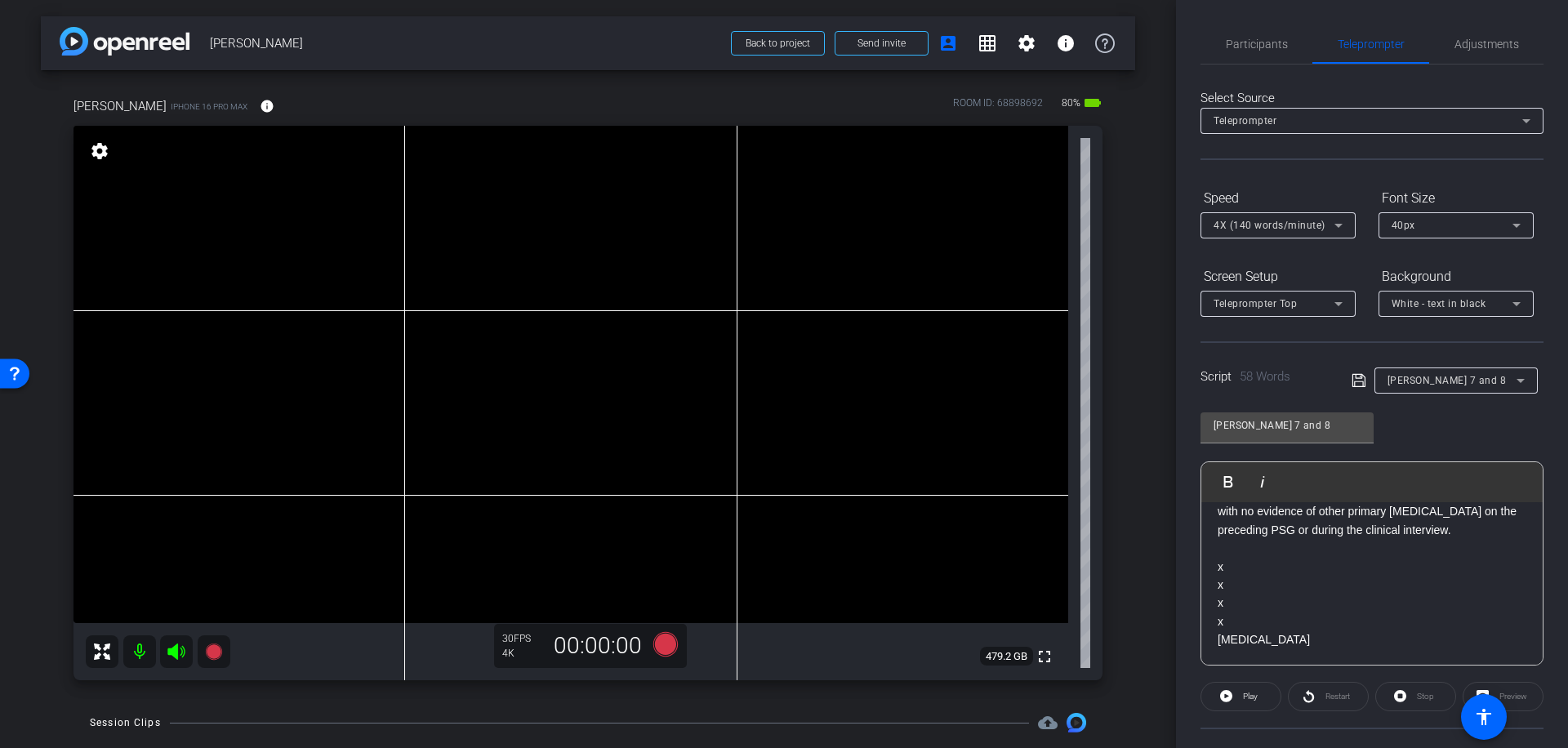
scroll to position [0, 0]
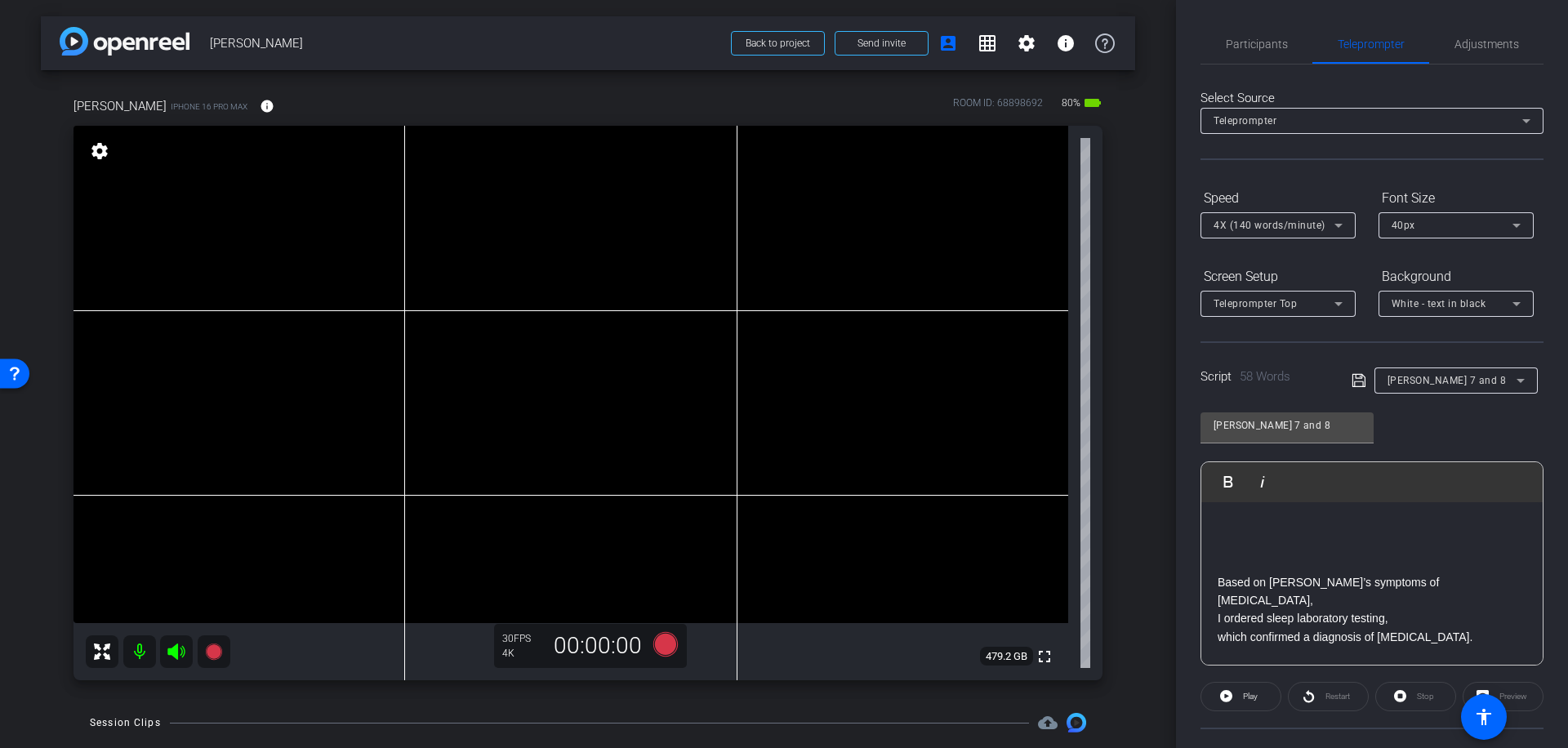
click at [1219, 578] on p "Based on [PERSON_NAME]’s symptoms of [MEDICAL_DATA]," at bounding box center [1372, 591] width 308 height 37
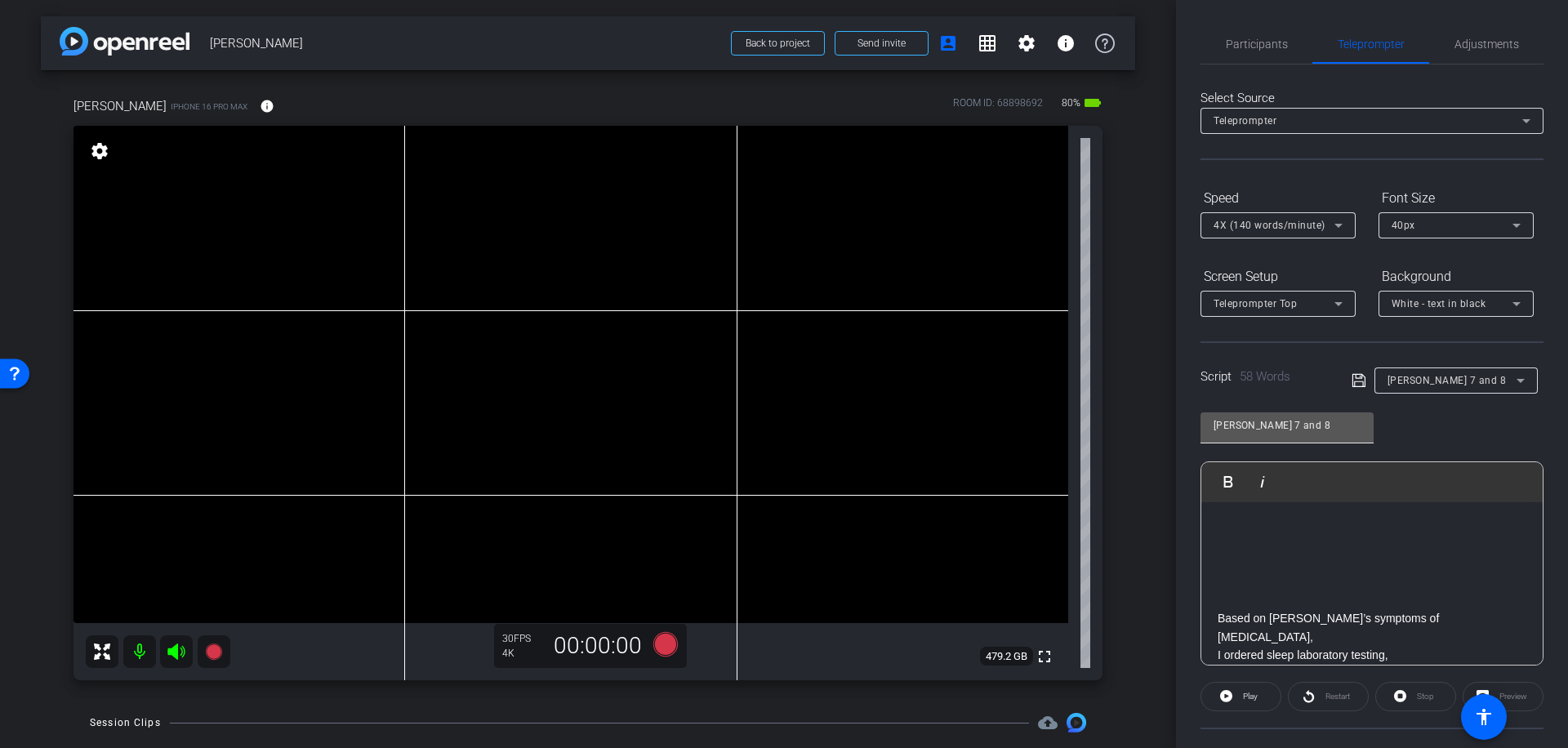
click at [1279, 424] on input "[PERSON_NAME] 7 and 8" at bounding box center [1287, 425] width 147 height 20
click at [1273, 425] on input "[PERSON_NAME] 7 and 8" at bounding box center [1287, 425] width 147 height 20
drag, startPoint x: 1245, startPoint y: 423, endPoint x: 1280, endPoint y: 422, distance: 35.0
click at [1280, 422] on input "[PERSON_NAME] 7 and 8" at bounding box center [1287, 425] width 147 height 20
type input "[PERSON_NAME] 7"
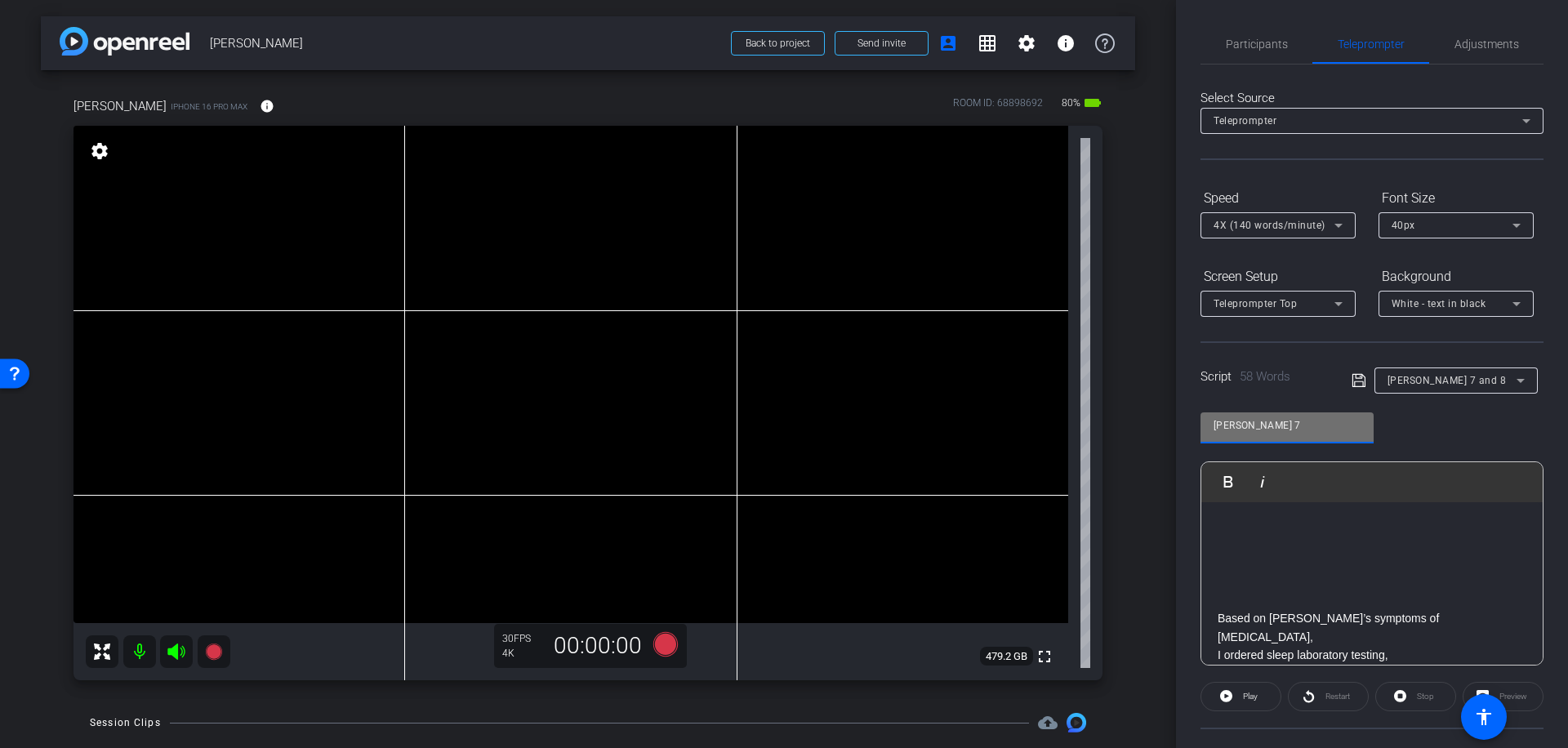
click at [1352, 380] on icon at bounding box center [1358, 380] width 14 height 20
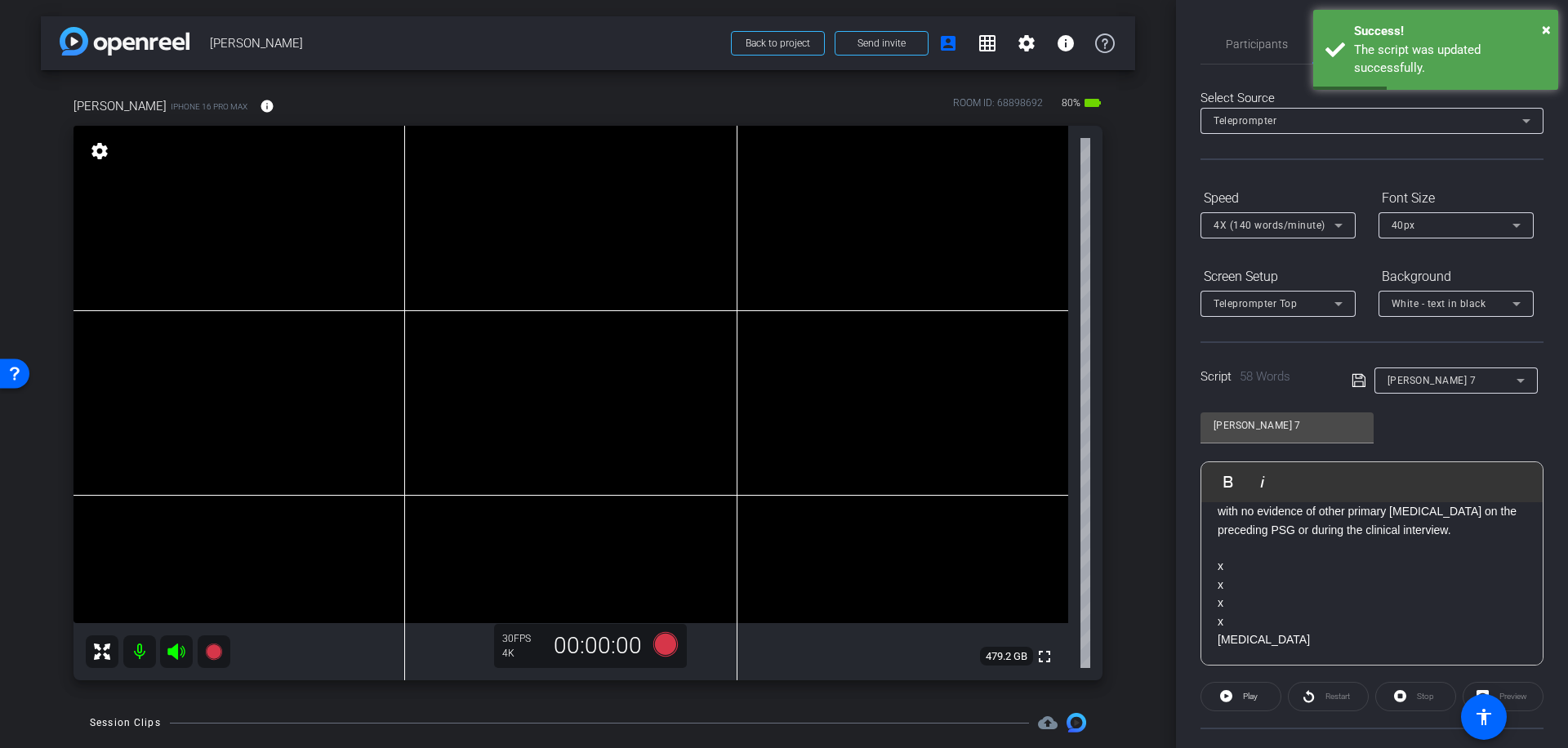
scroll to position [145, 0]
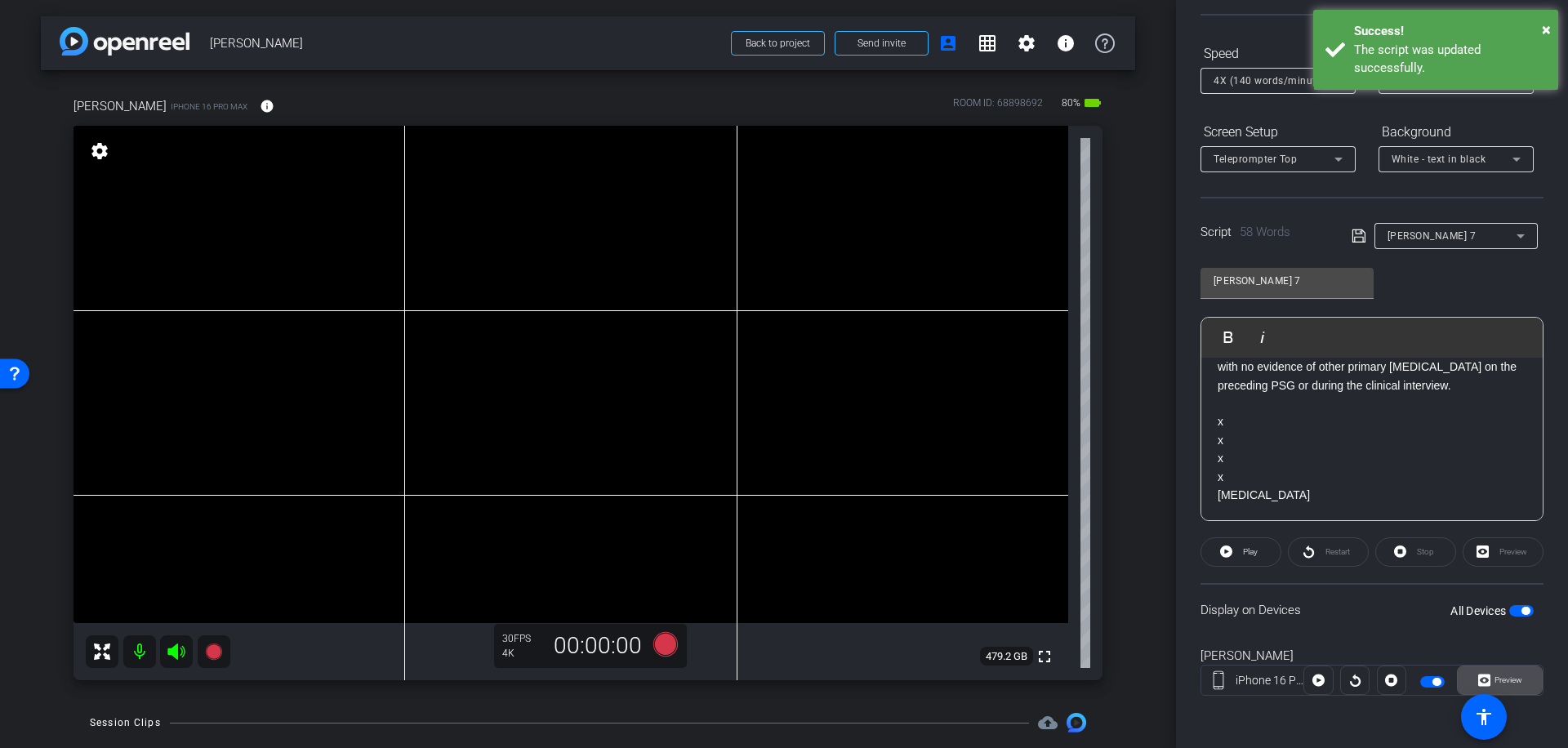
click at [1505, 676] on span "Preview" at bounding box center [1508, 680] width 28 height 9
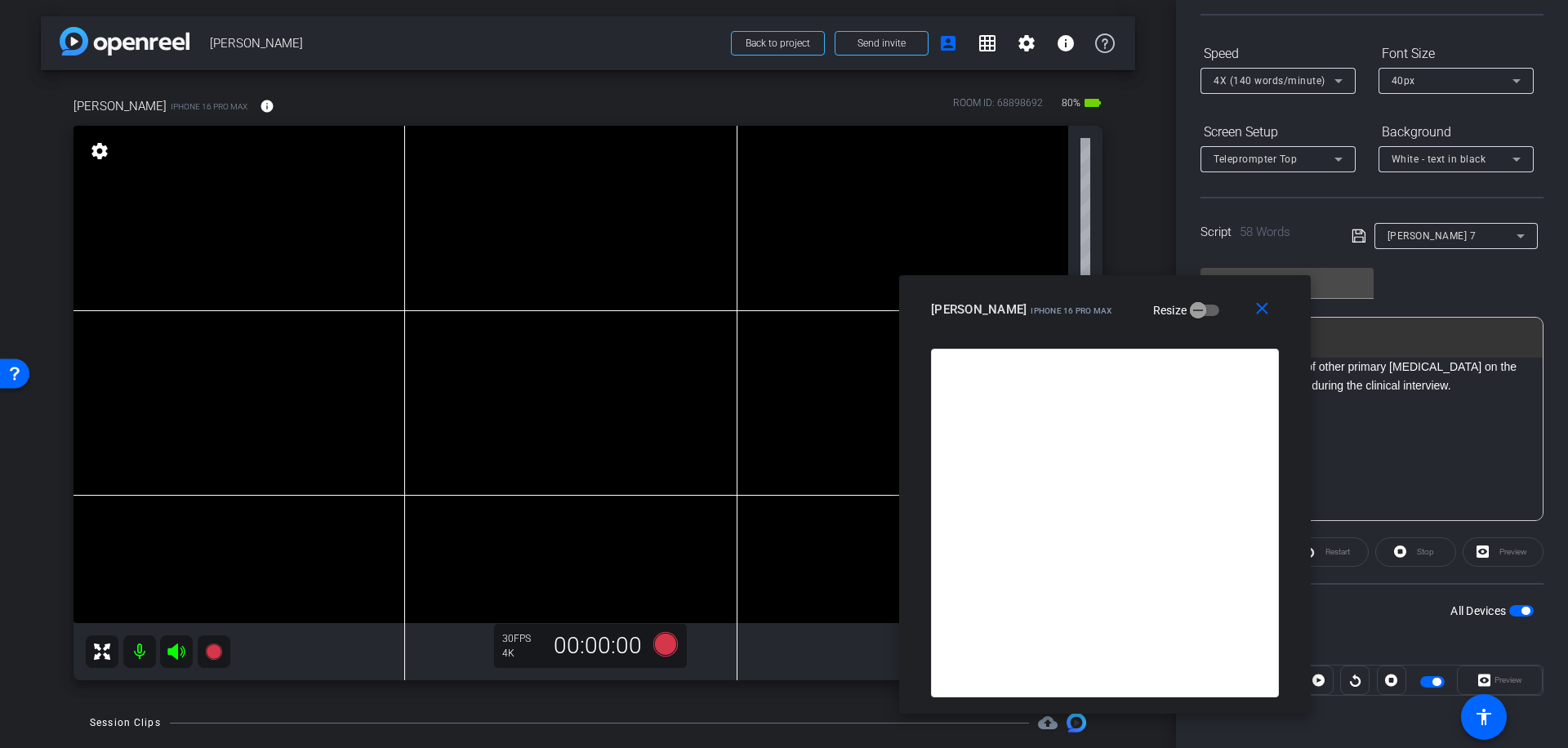
drag, startPoint x: 872, startPoint y: 186, endPoint x: 1191, endPoint y: 305, distance: 340.5
click at [1191, 305] on div "[PERSON_NAME] iPhone 16 Pro Max Resize" at bounding box center [1111, 309] width 360 height 30
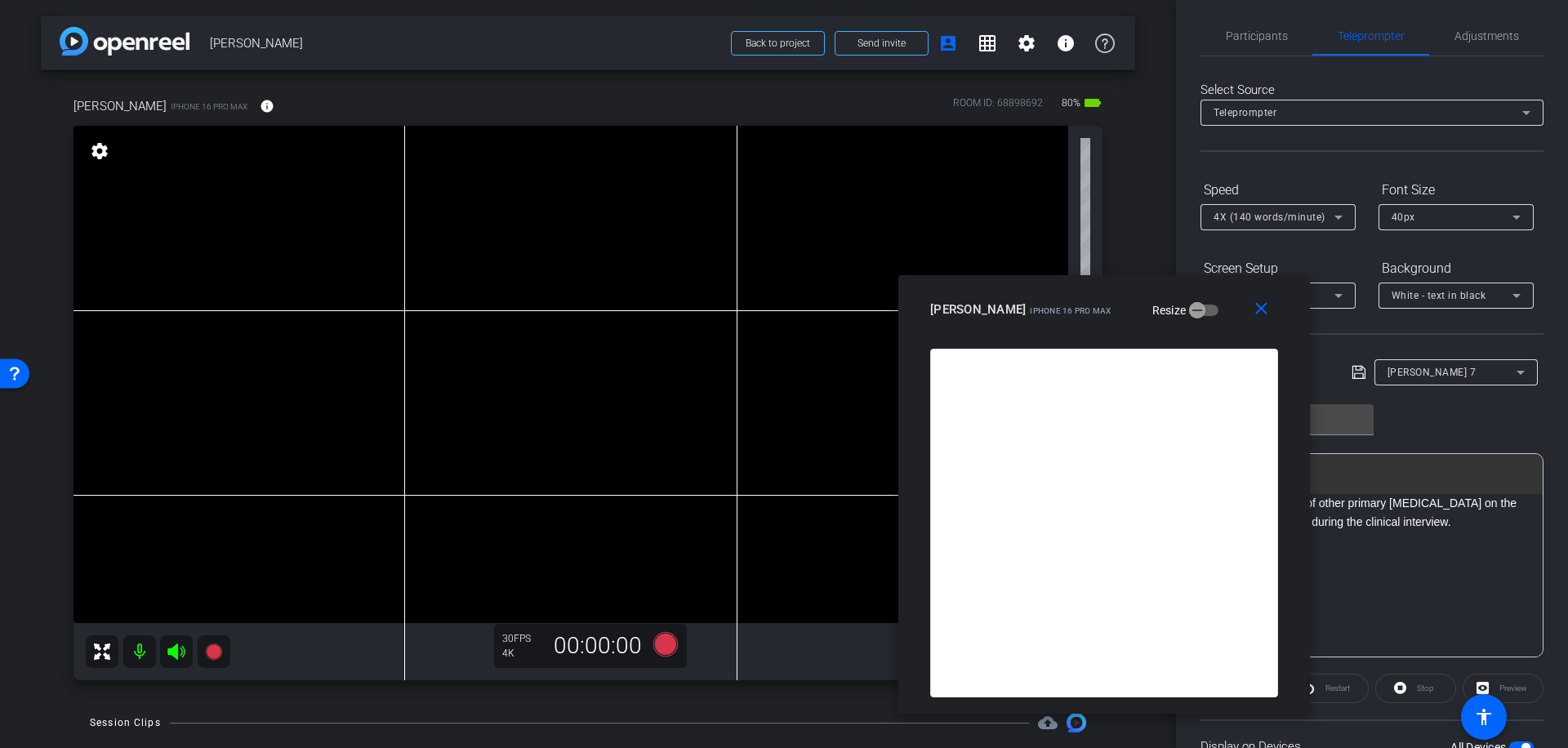
scroll to position [0, 0]
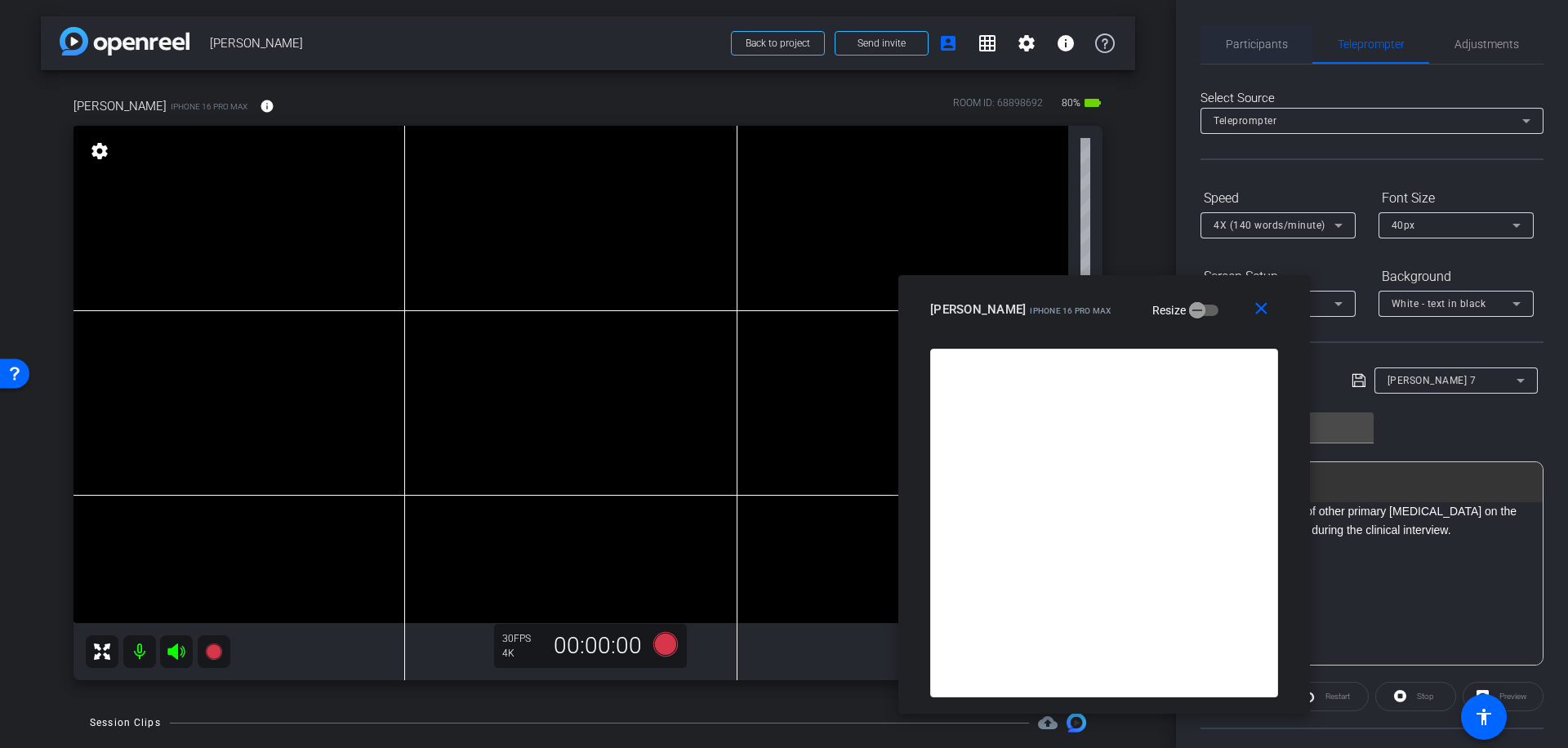
click at [1258, 38] on span "Participants" at bounding box center [1256, 43] width 62 height 11
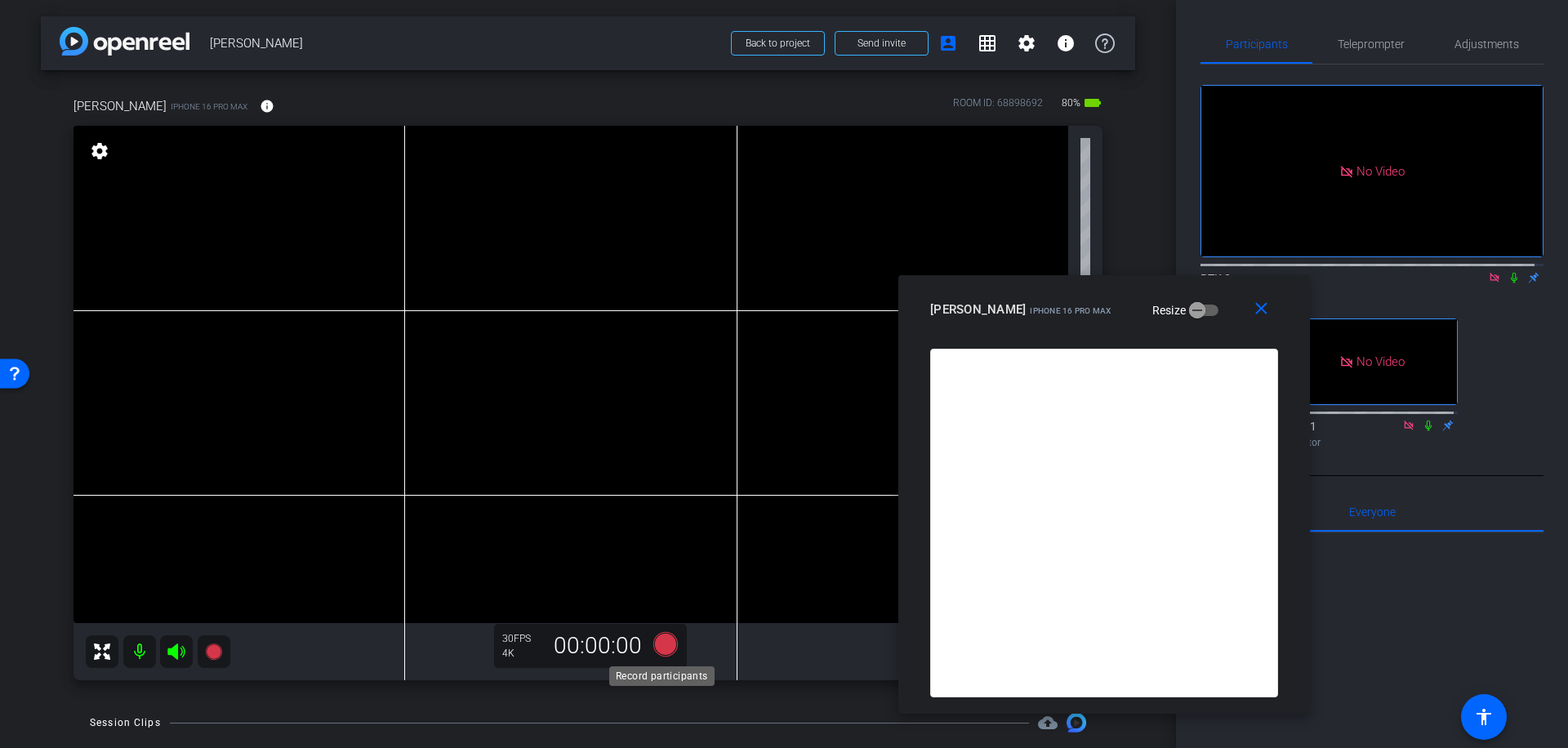
click at [664, 645] on icon at bounding box center [666, 644] width 25 height 25
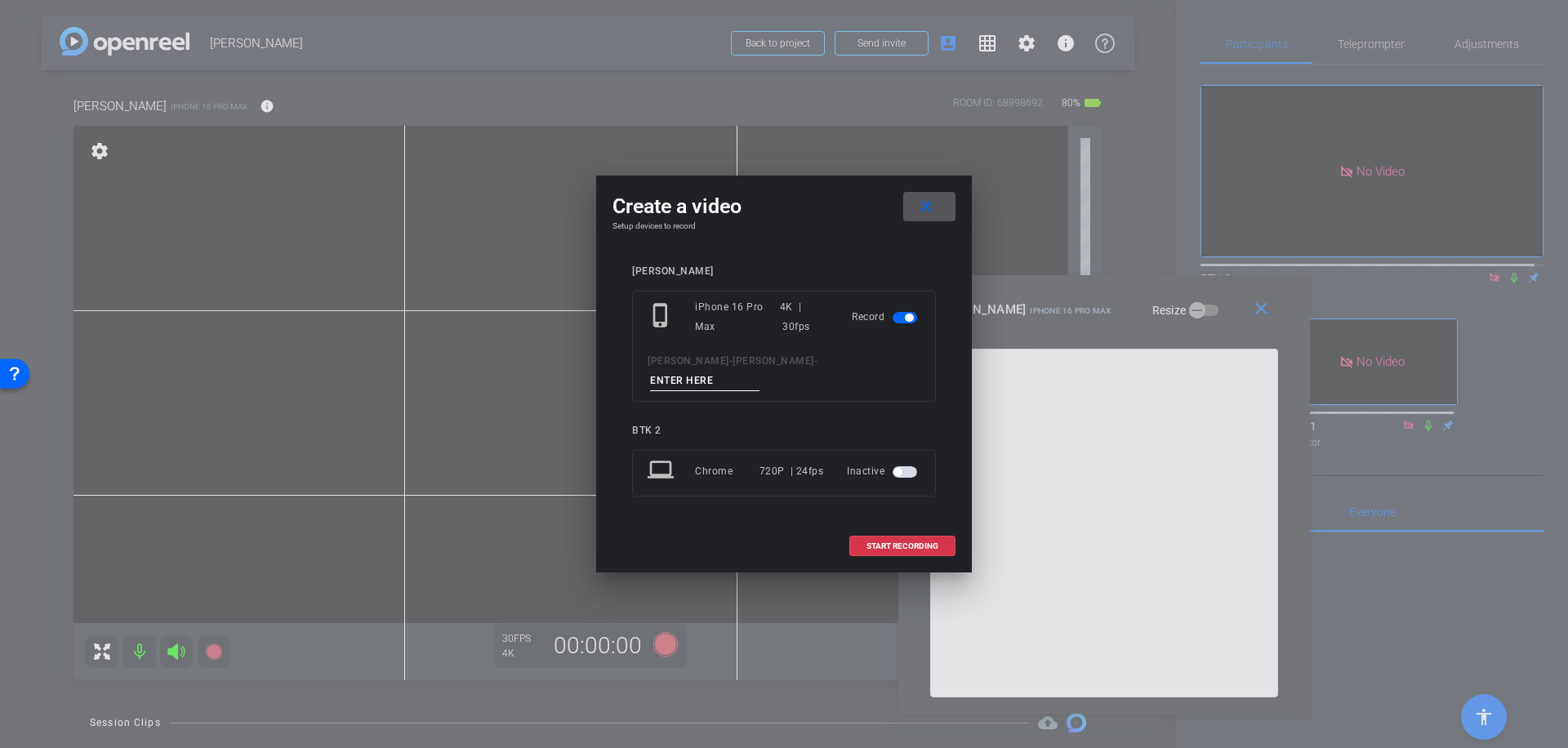
click at [748, 375] on input at bounding box center [705, 381] width 109 height 20
type input "021"
click at [923, 542] on span "START RECORDING" at bounding box center [902, 546] width 72 height 9
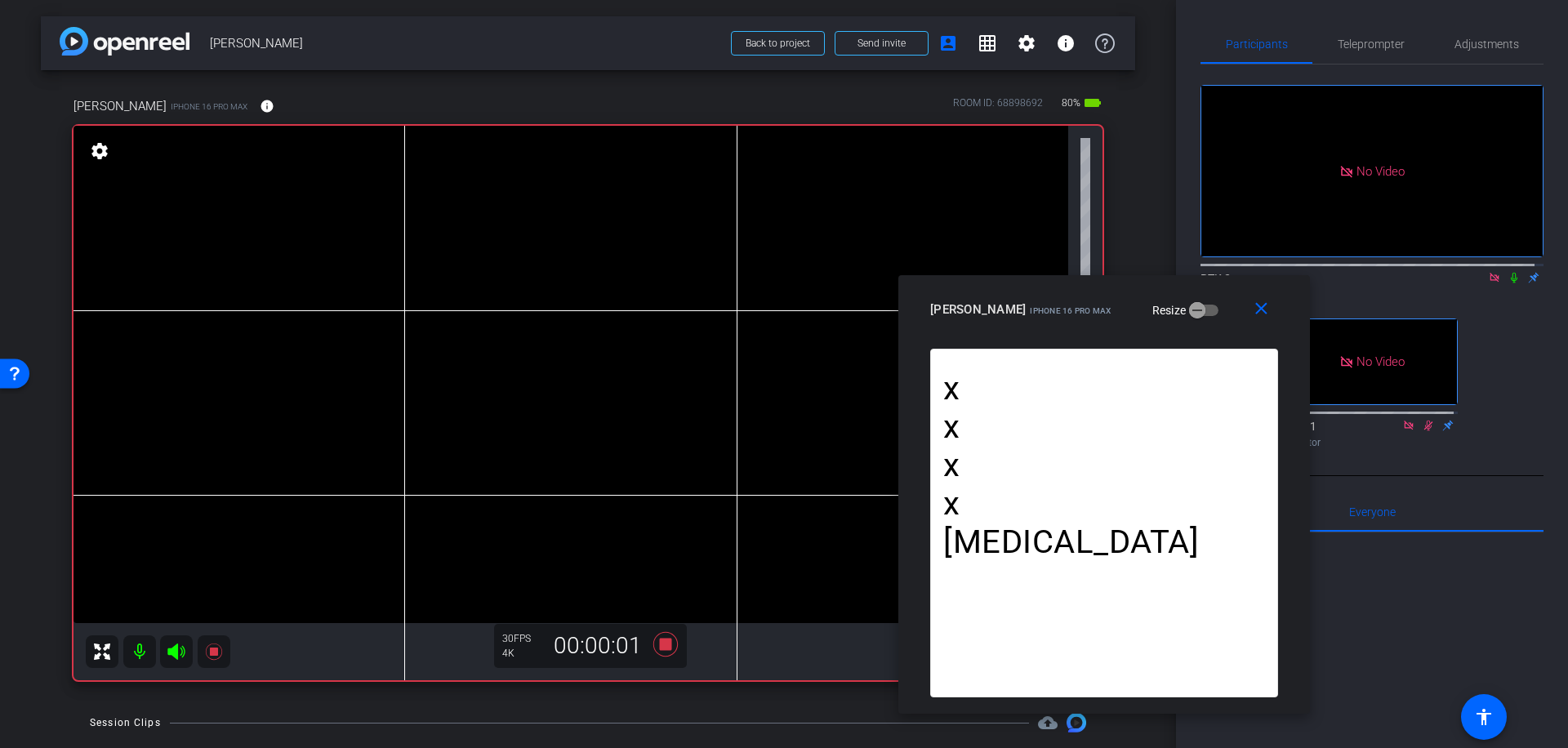
click at [1511, 273] on icon at bounding box center [1514, 278] width 7 height 10
click at [661, 642] on icon at bounding box center [666, 644] width 25 height 25
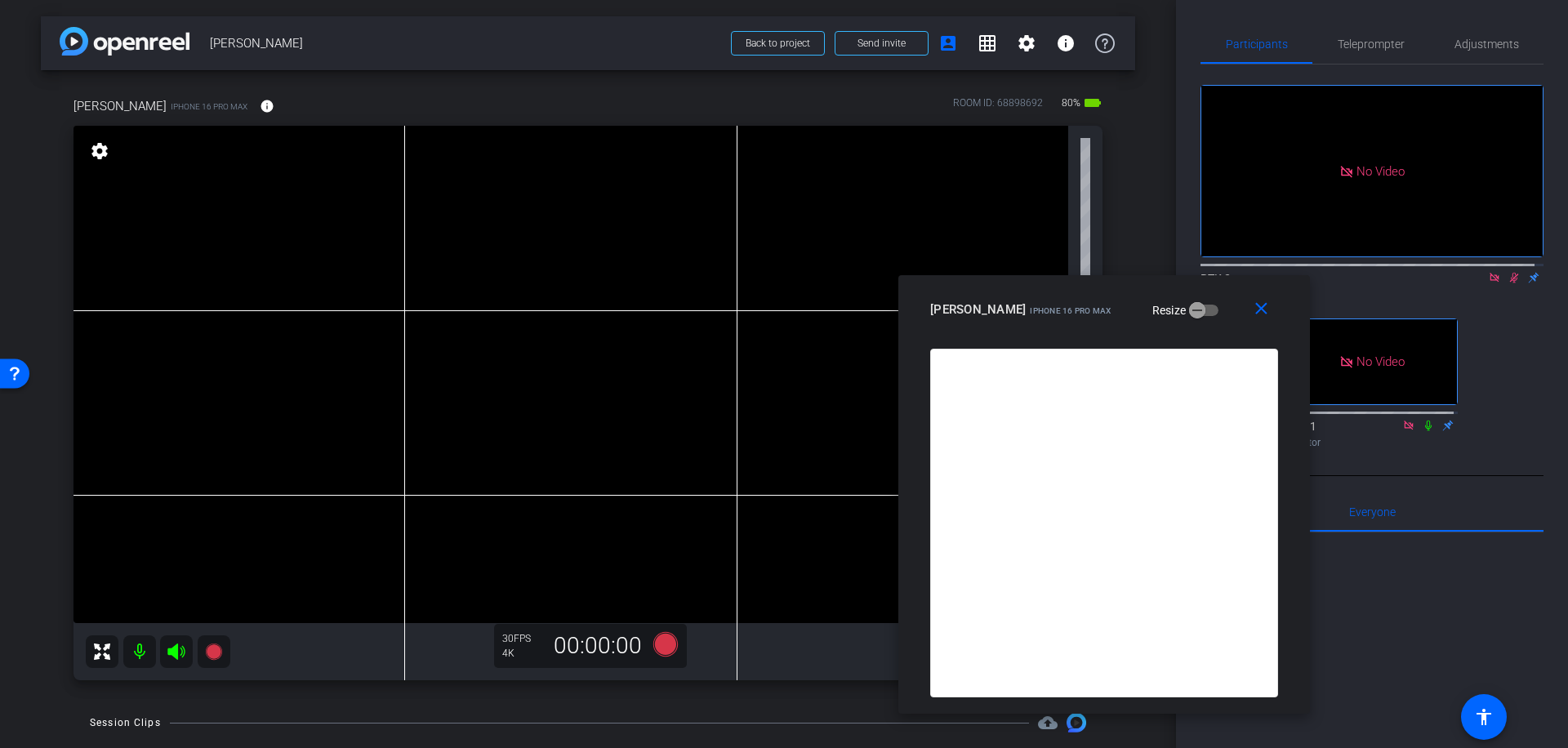
click at [1507, 272] on icon at bounding box center [1513, 277] width 13 height 11
click at [654, 649] on icon at bounding box center [666, 644] width 25 height 25
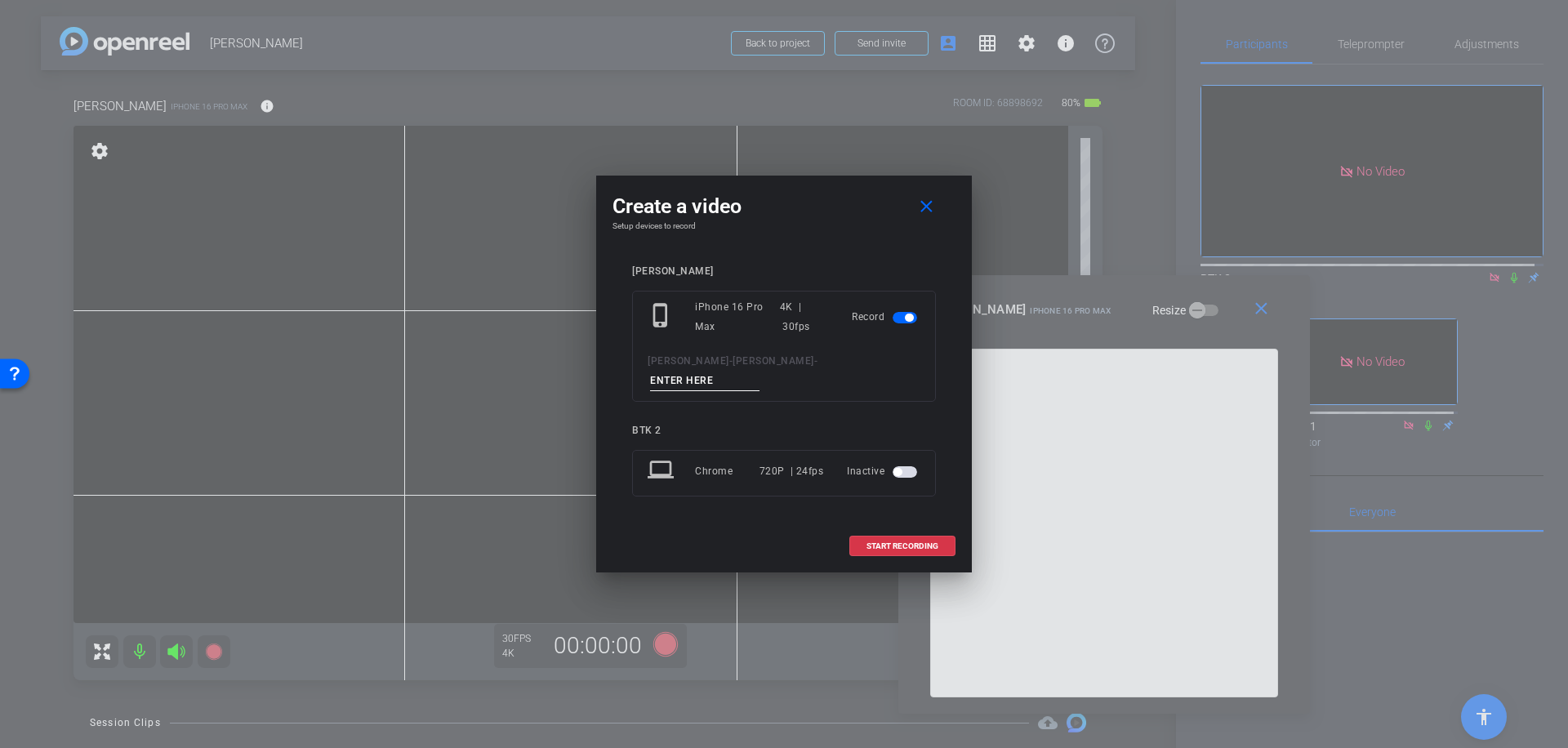
click at [729, 371] on input at bounding box center [705, 381] width 109 height 20
type input "022"
click at [912, 542] on span "START RECORDING" at bounding box center [902, 546] width 72 height 9
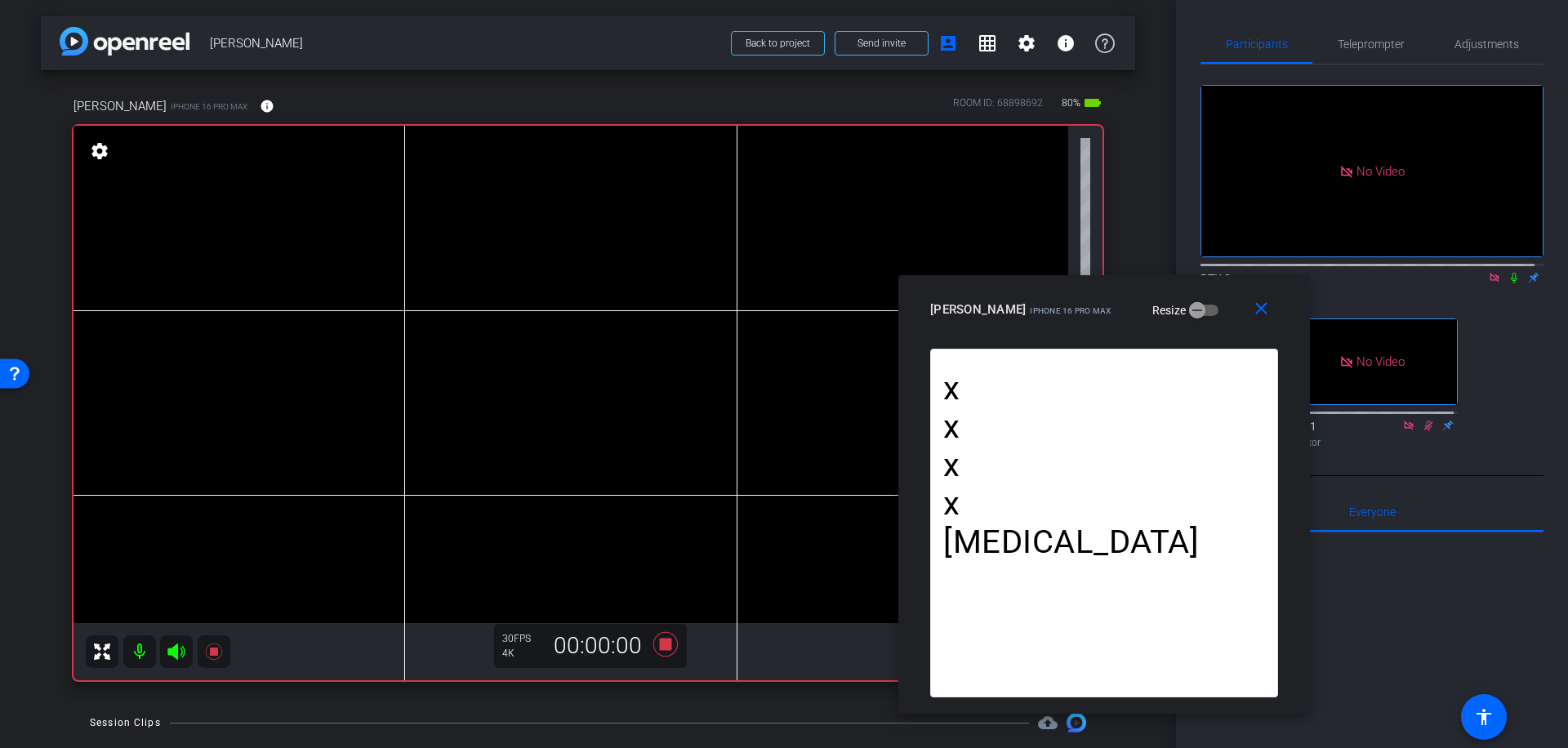
click at [1511, 273] on icon at bounding box center [1514, 278] width 7 height 10
click at [654, 648] on icon at bounding box center [666, 644] width 39 height 30
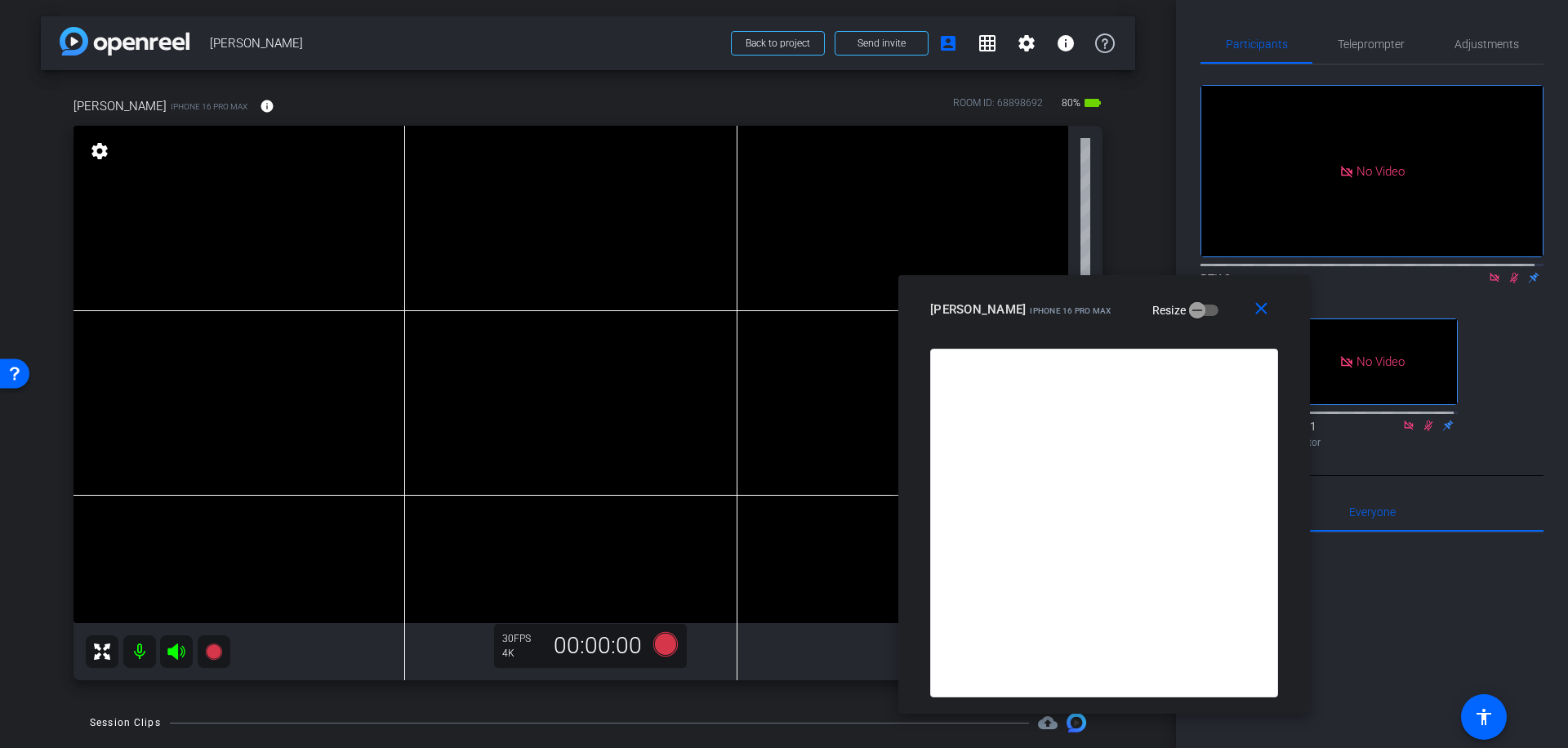
click at [1508, 272] on icon at bounding box center [1513, 277] width 13 height 11
click at [663, 642] on icon at bounding box center [666, 644] width 25 height 25
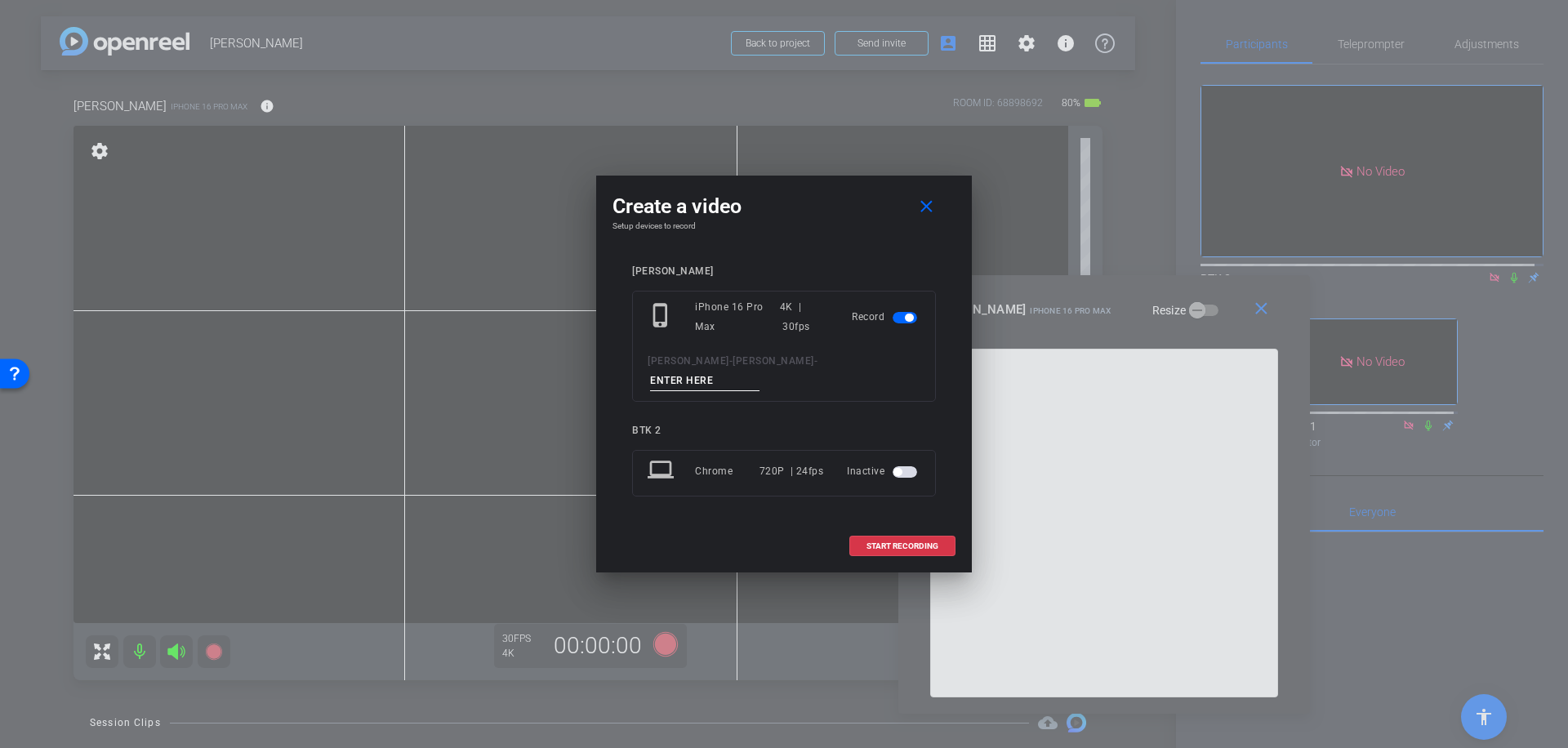
click at [738, 373] on input at bounding box center [705, 381] width 109 height 20
type input "023"
click at [901, 542] on span "START RECORDING" at bounding box center [902, 546] width 72 height 9
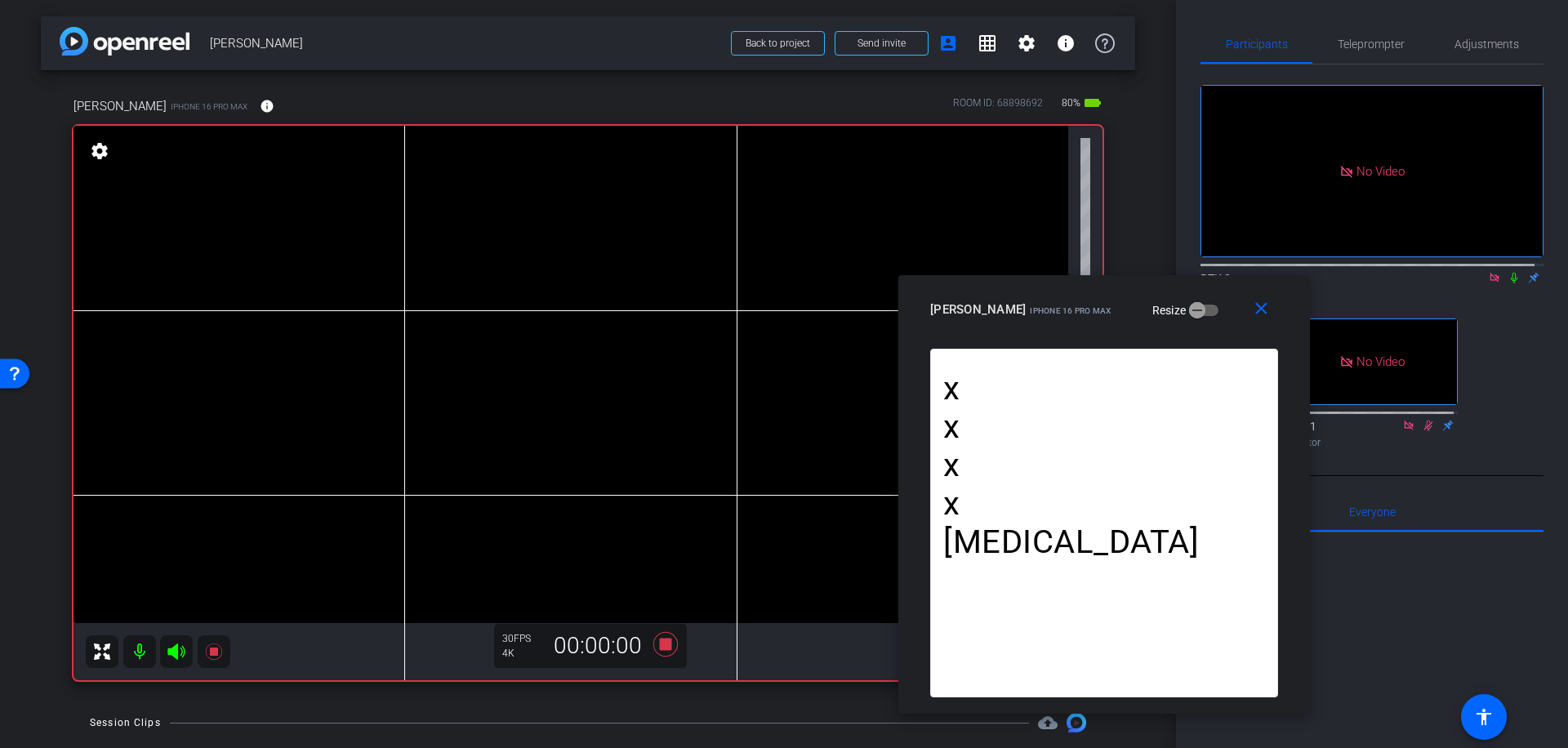
click at [1511, 273] on icon at bounding box center [1514, 278] width 7 height 10
click at [659, 640] on icon at bounding box center [666, 644] width 25 height 25
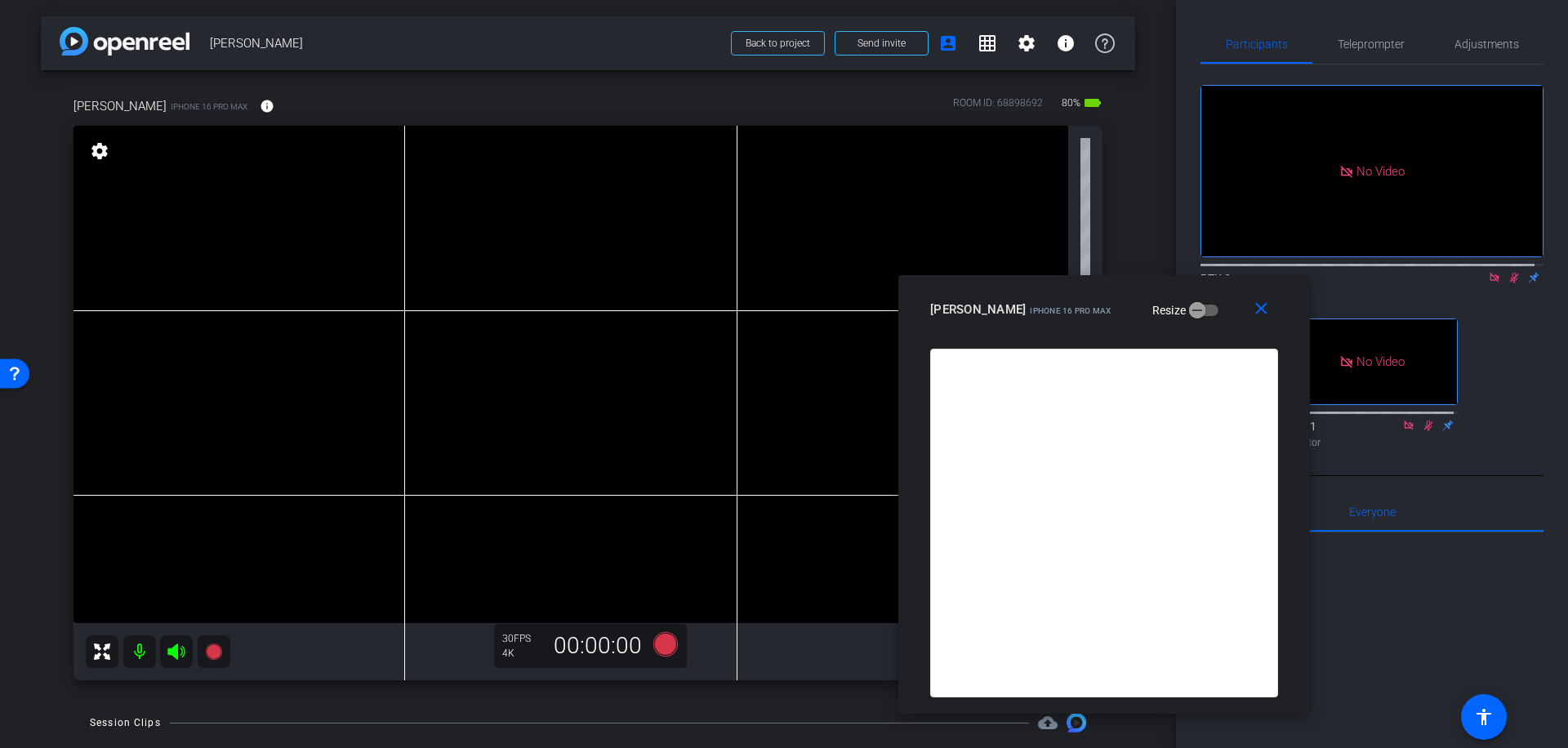
click at [1507, 272] on icon at bounding box center [1513, 277] width 13 height 11
click at [662, 645] on icon at bounding box center [666, 644] width 25 height 25
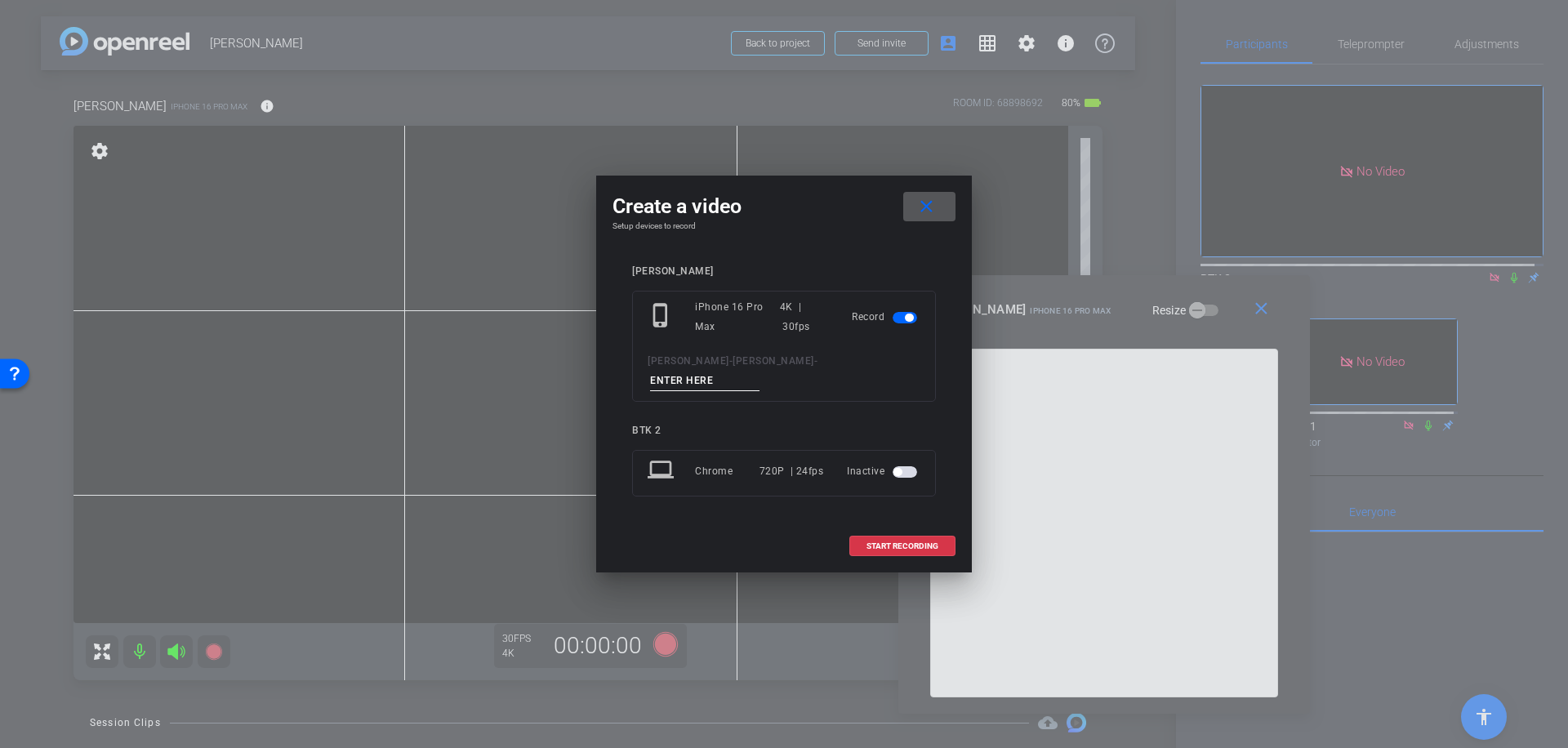
click at [752, 372] on input at bounding box center [705, 381] width 109 height 20
type input "024"
click at [918, 542] on span "START RECORDING" at bounding box center [902, 546] width 72 height 9
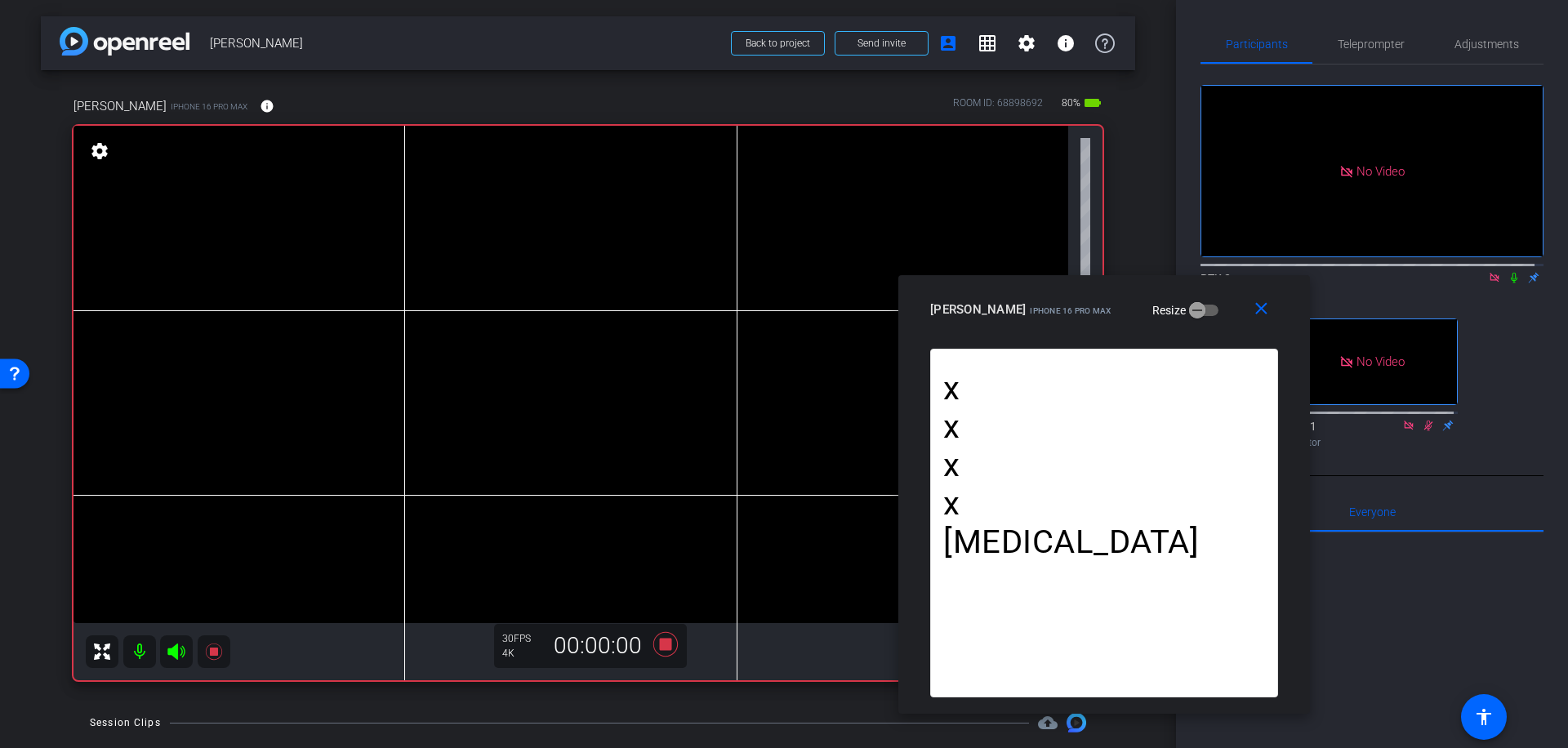
click at [1507, 272] on icon at bounding box center [1513, 277] width 13 height 11
click at [666, 642] on icon at bounding box center [666, 644] width 25 height 25
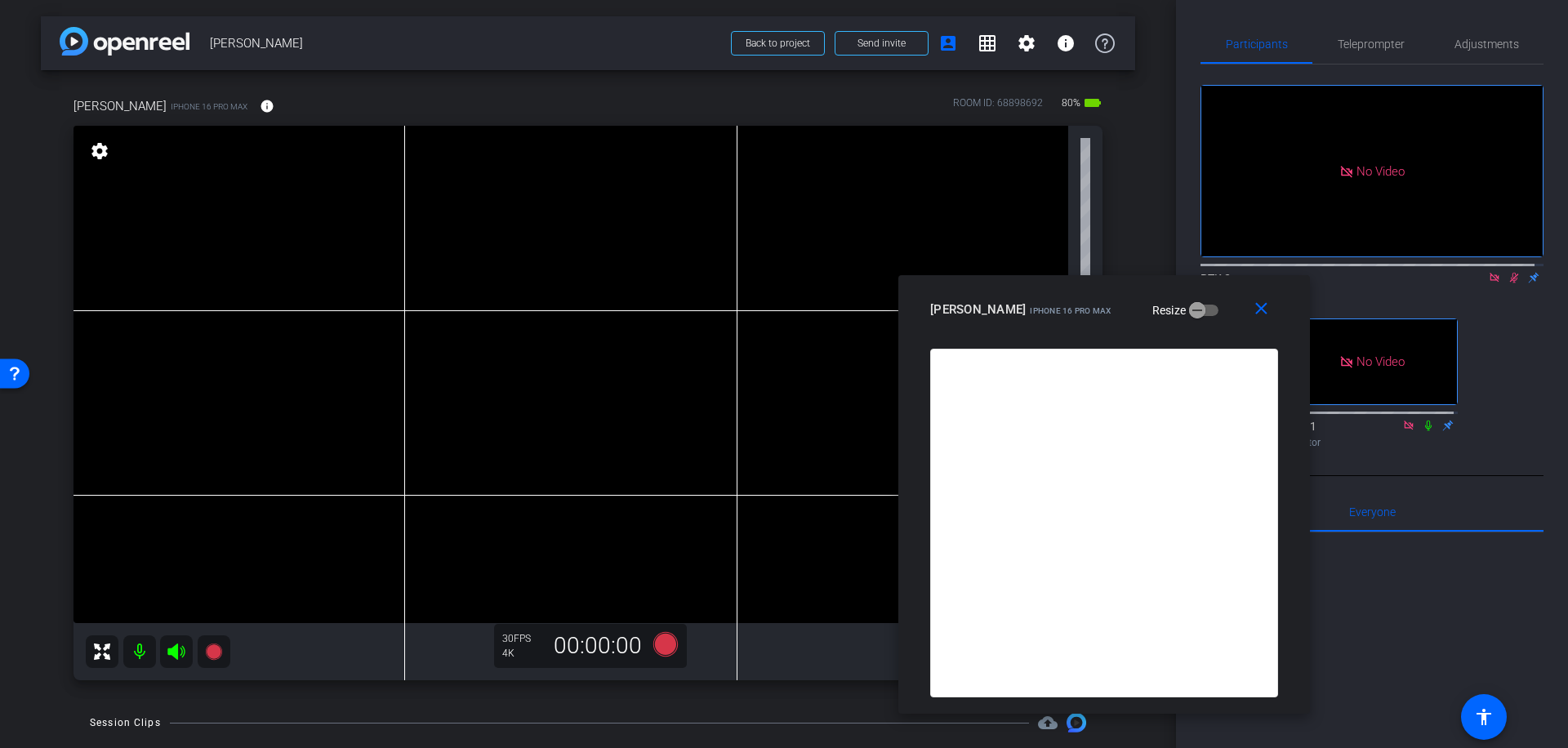
click at [1510, 273] on icon at bounding box center [1514, 278] width 9 height 10
click at [1376, 46] on span "Teleprompter" at bounding box center [1371, 43] width 67 height 11
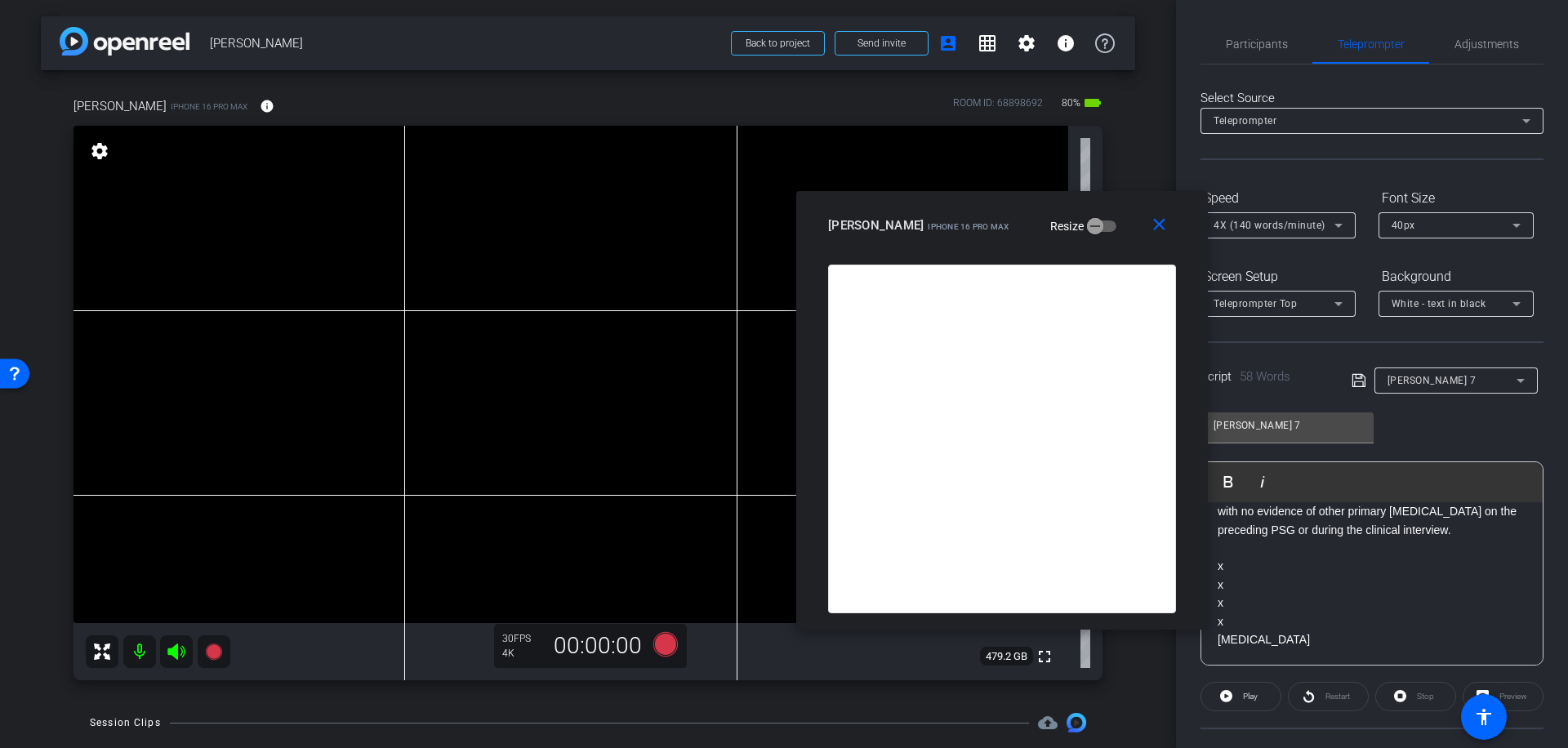
drag, startPoint x: 1221, startPoint y: 304, endPoint x: 1119, endPoint y: 219, distance: 132.8
click at [1119, 219] on div "[PERSON_NAME] iPhone 16 Pro Max Resize" at bounding box center [1008, 225] width 360 height 30
click at [1161, 233] on mat-icon "close" at bounding box center [1159, 225] width 20 height 20
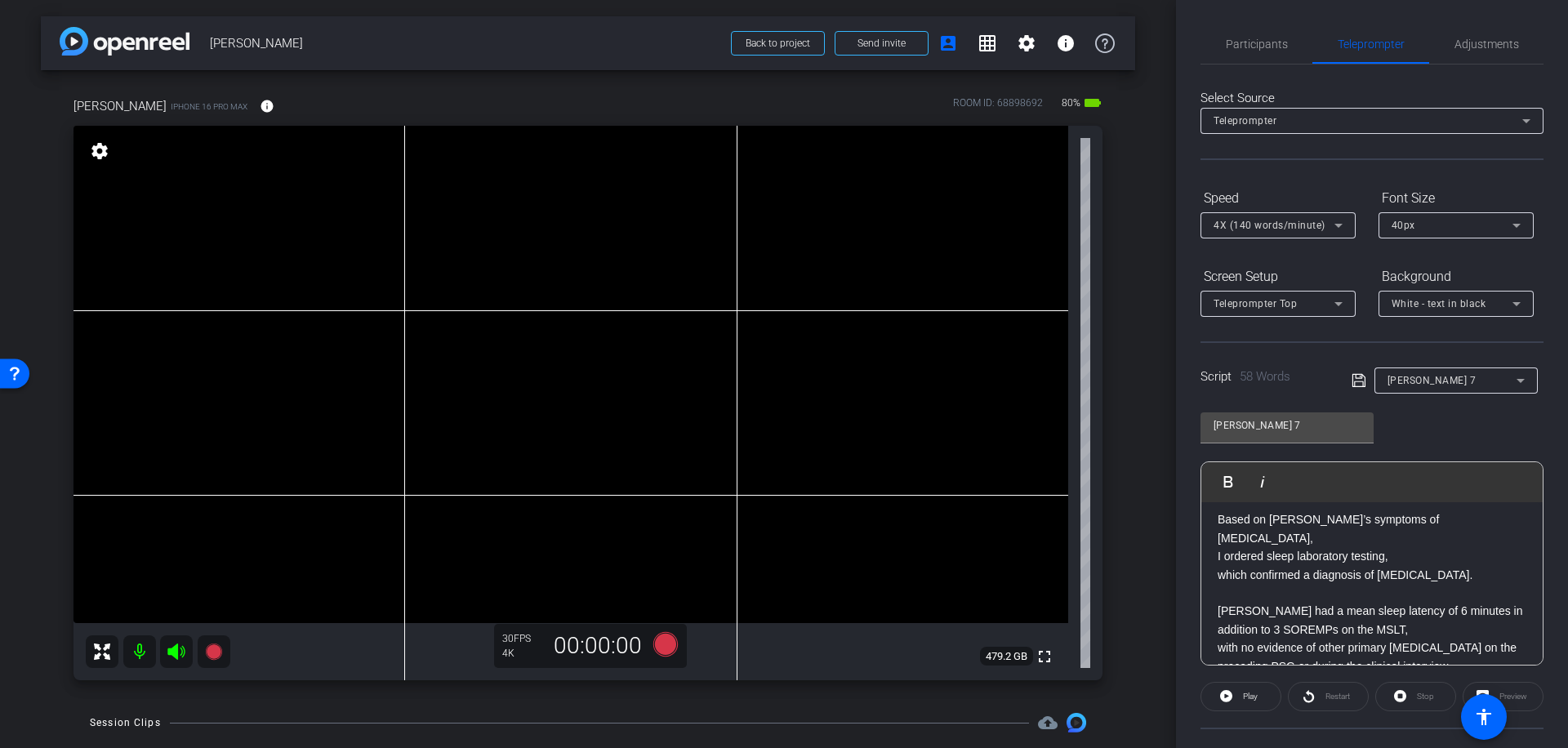
scroll to position [95, 0]
click at [1269, 558] on p "I ordered sleep laboratory testing," at bounding box center [1372, 559] width 308 height 18
click at [1327, 522] on p "Based on [PERSON_NAME]’s symptoms of [MEDICAL_DATA]," at bounding box center [1372, 532] width 308 height 37
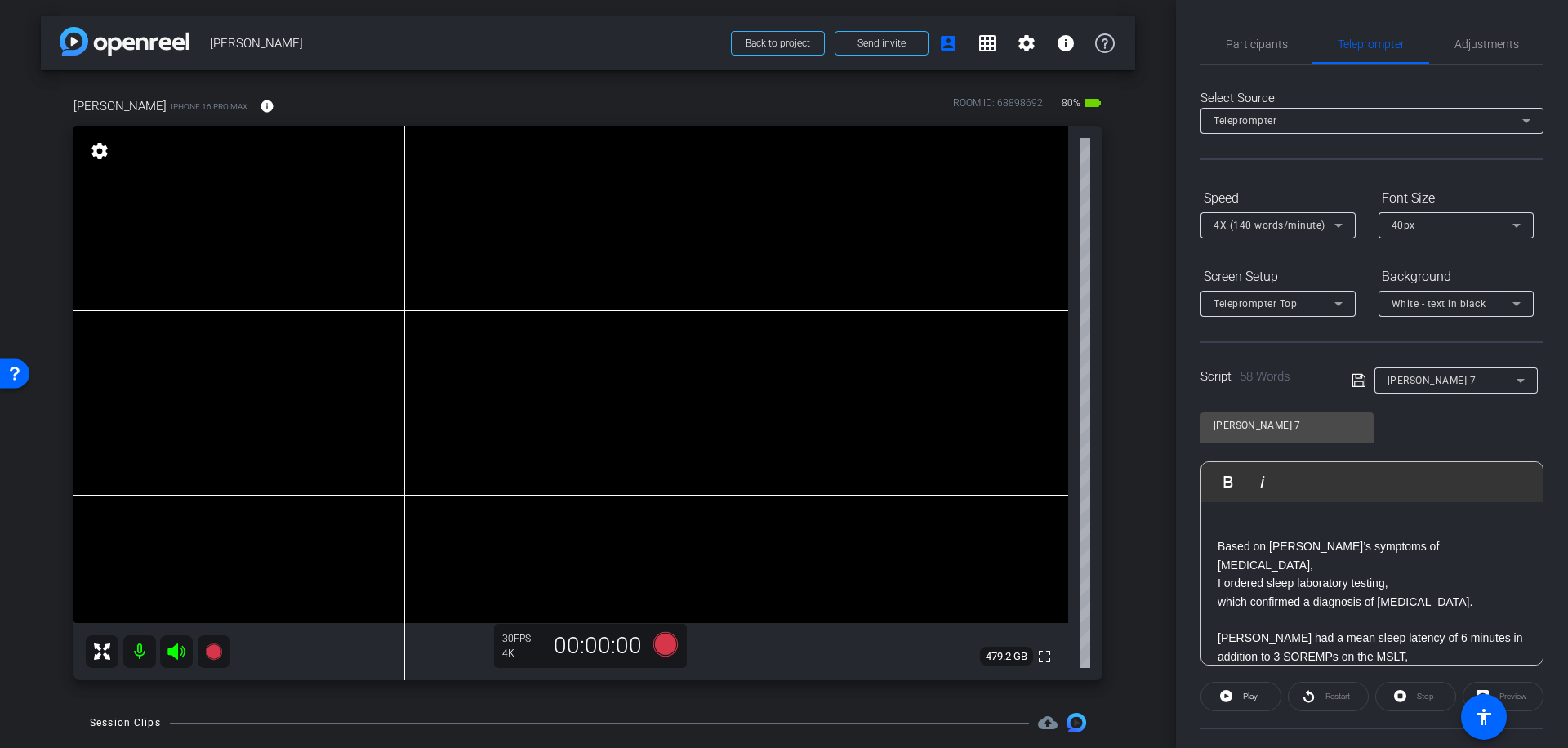
scroll to position [72, 0]
click at [1271, 47] on span "Participants" at bounding box center [1256, 43] width 62 height 11
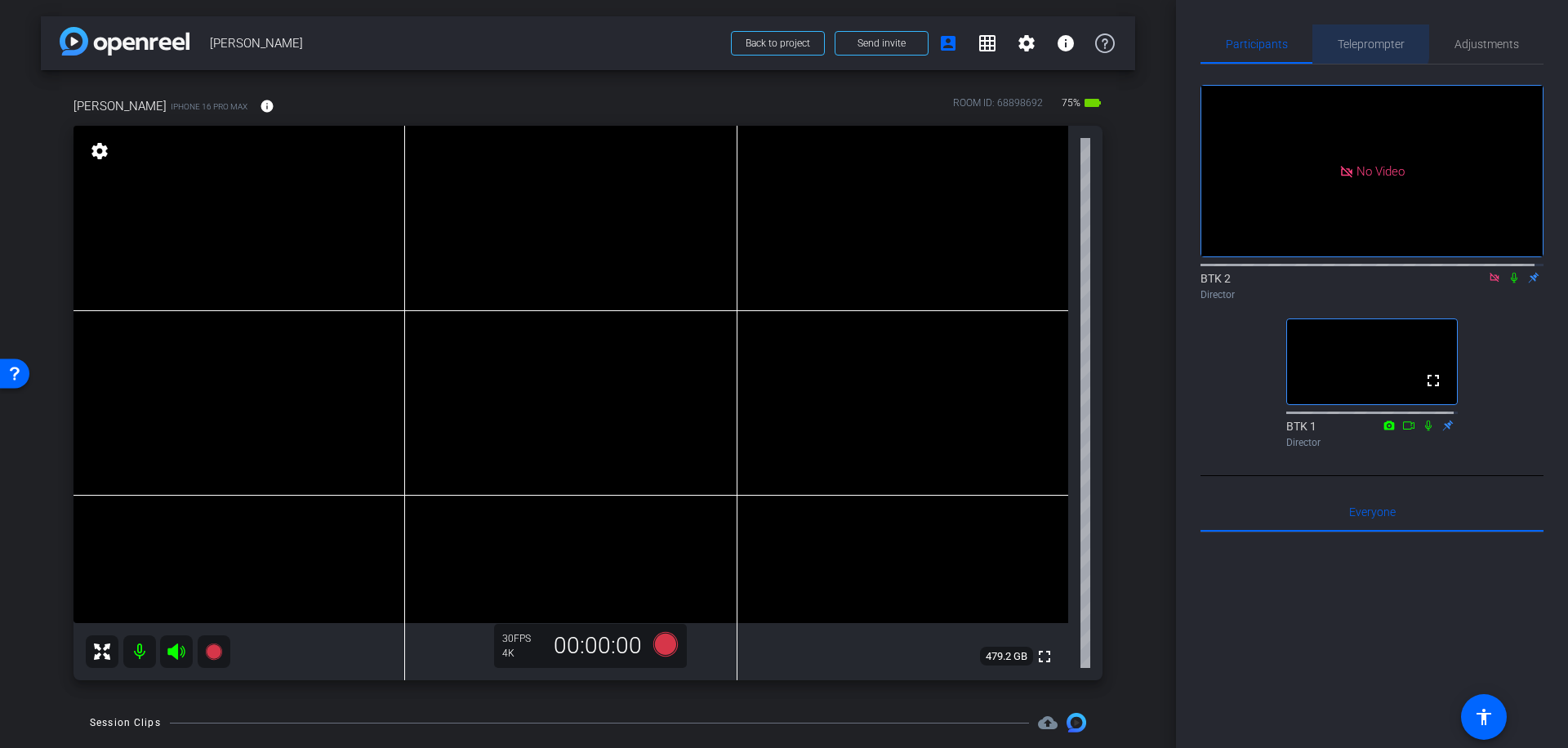
click at [1352, 39] on span "Teleprompter" at bounding box center [1371, 43] width 67 height 11
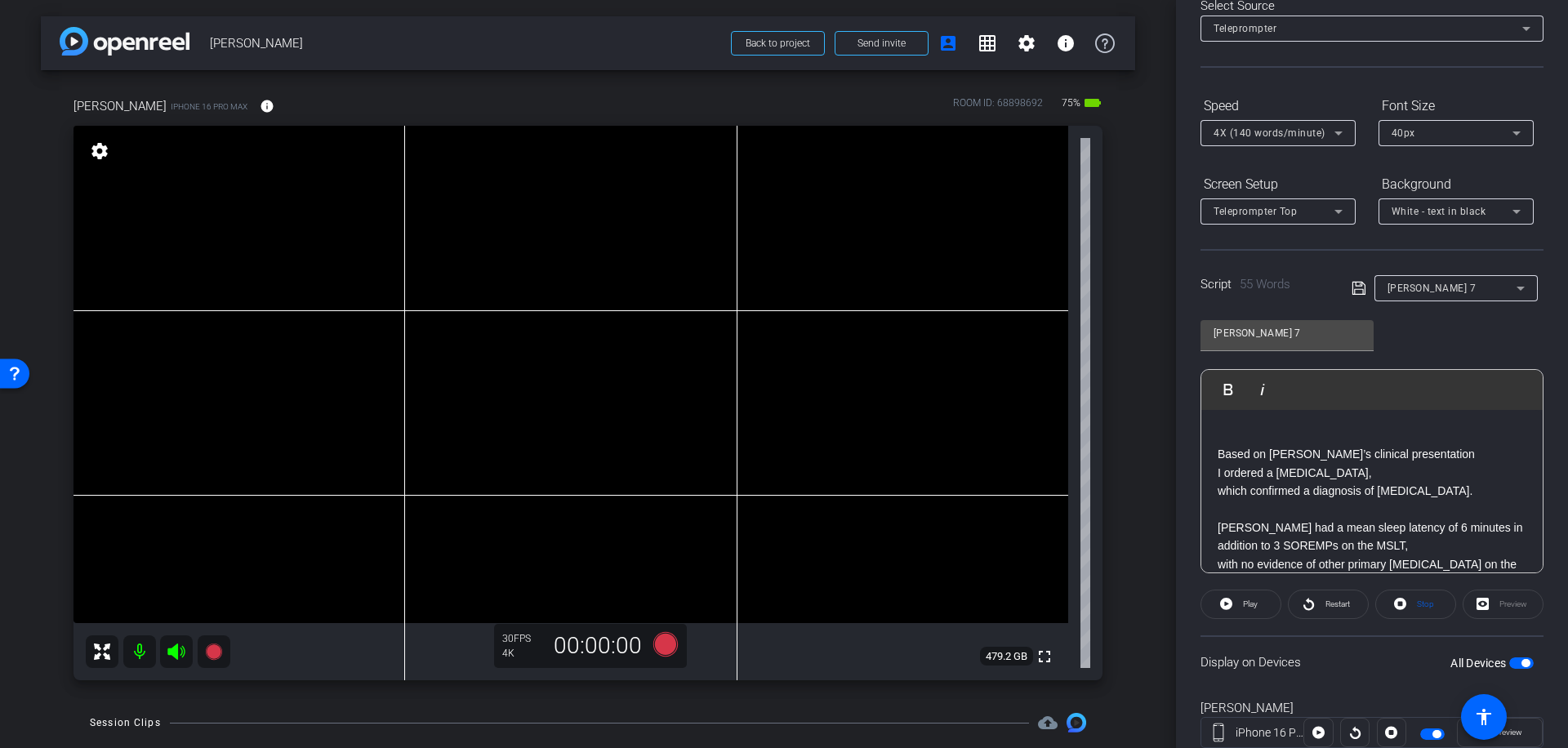
scroll to position [145, 0]
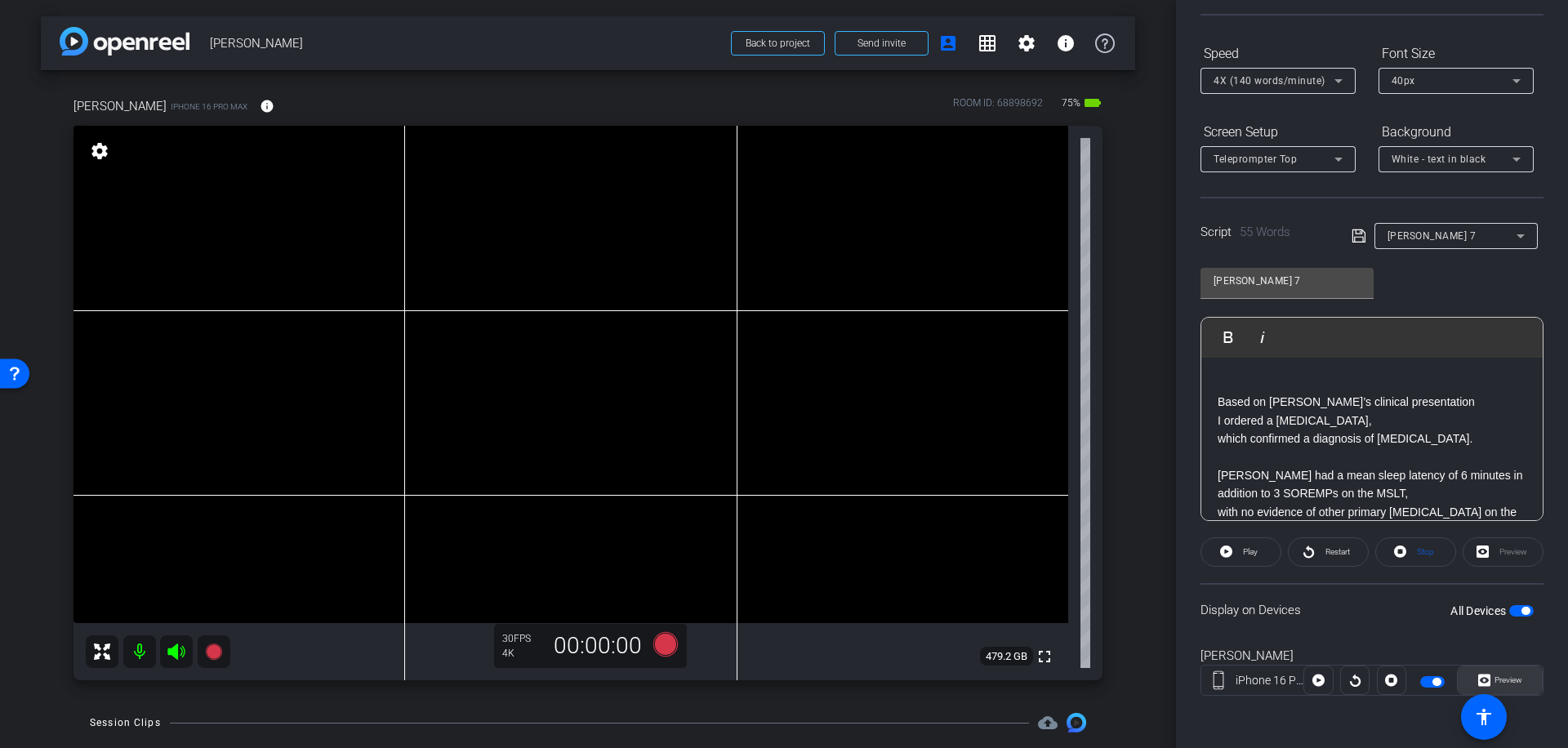
click at [1511, 676] on span "Preview" at bounding box center [1508, 680] width 28 height 9
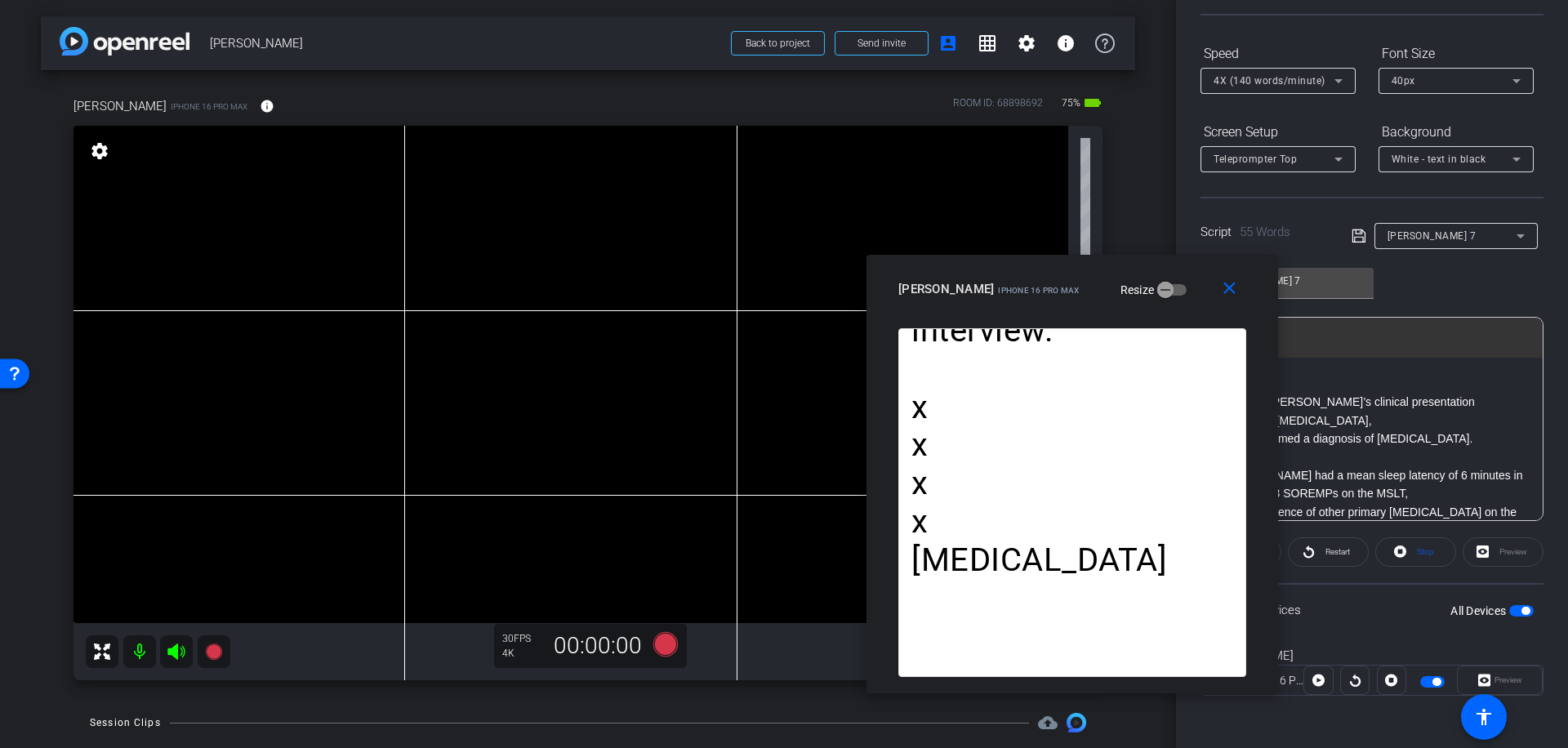
drag, startPoint x: 856, startPoint y: 172, endPoint x: 1146, endPoint y: 273, distance: 307.1
click at [1146, 273] on div "close [PERSON_NAME] iPhone 16 Pro Max Resize" at bounding box center [1072, 291] width 412 height 73
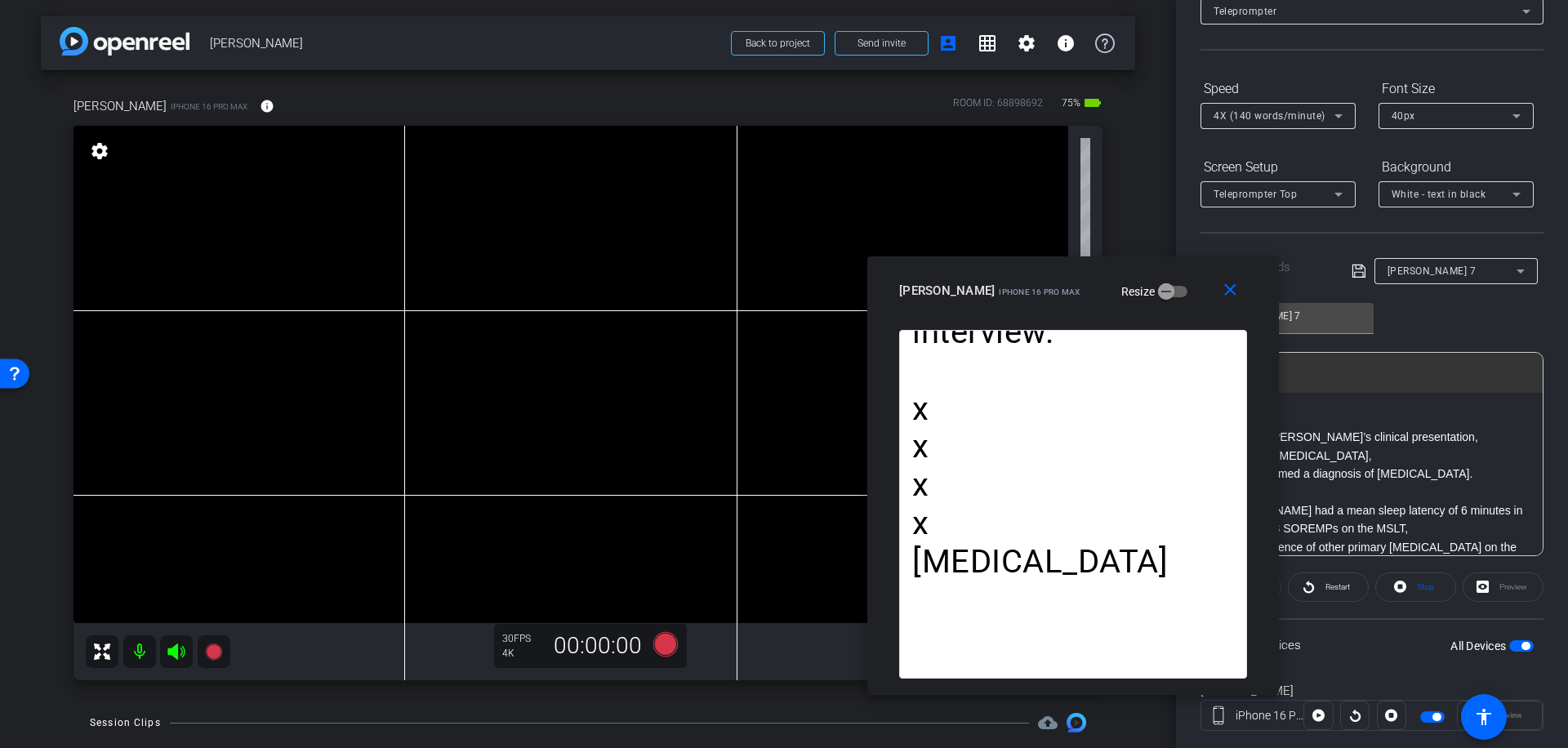
scroll to position [0, 0]
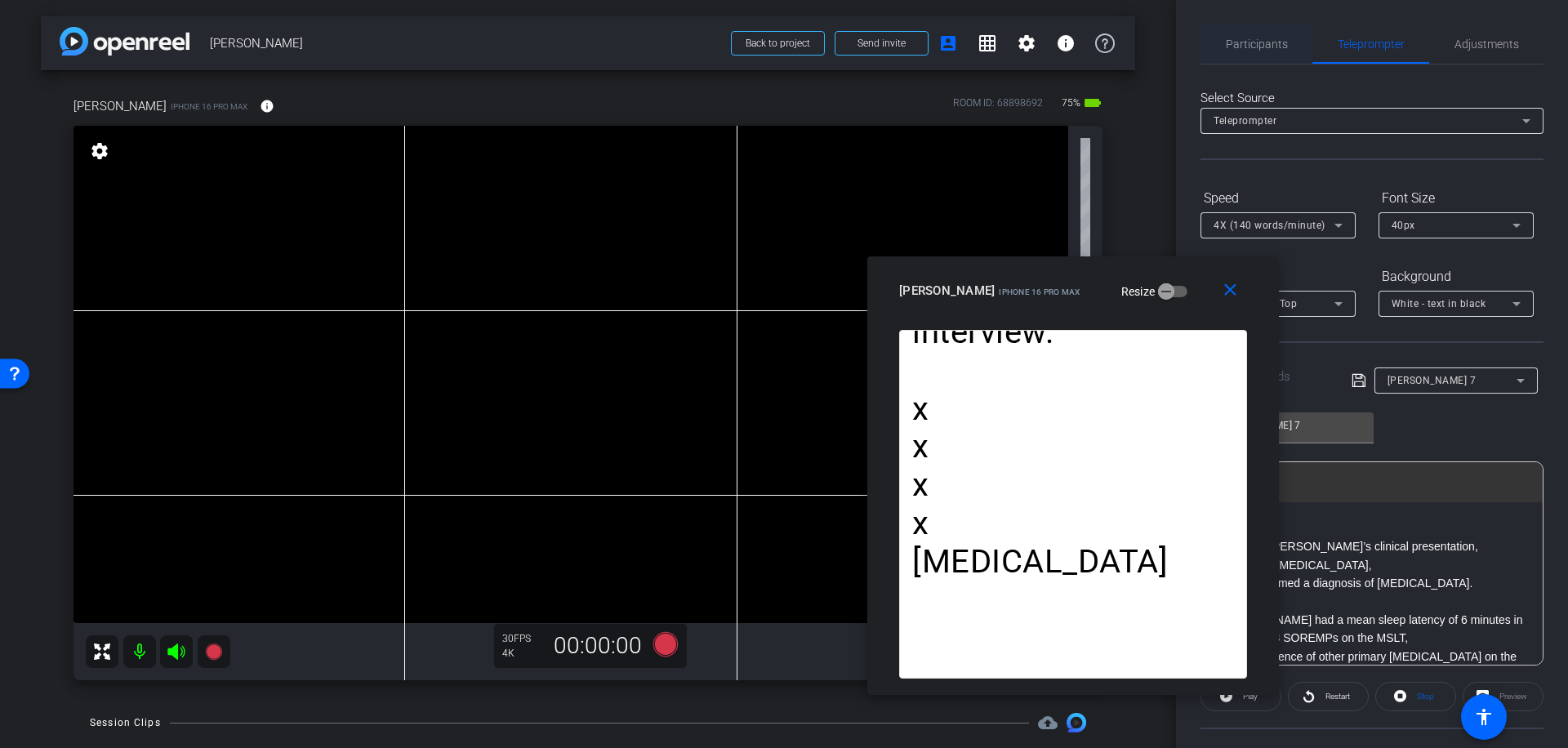
click at [1254, 45] on span "Participants" at bounding box center [1256, 43] width 62 height 11
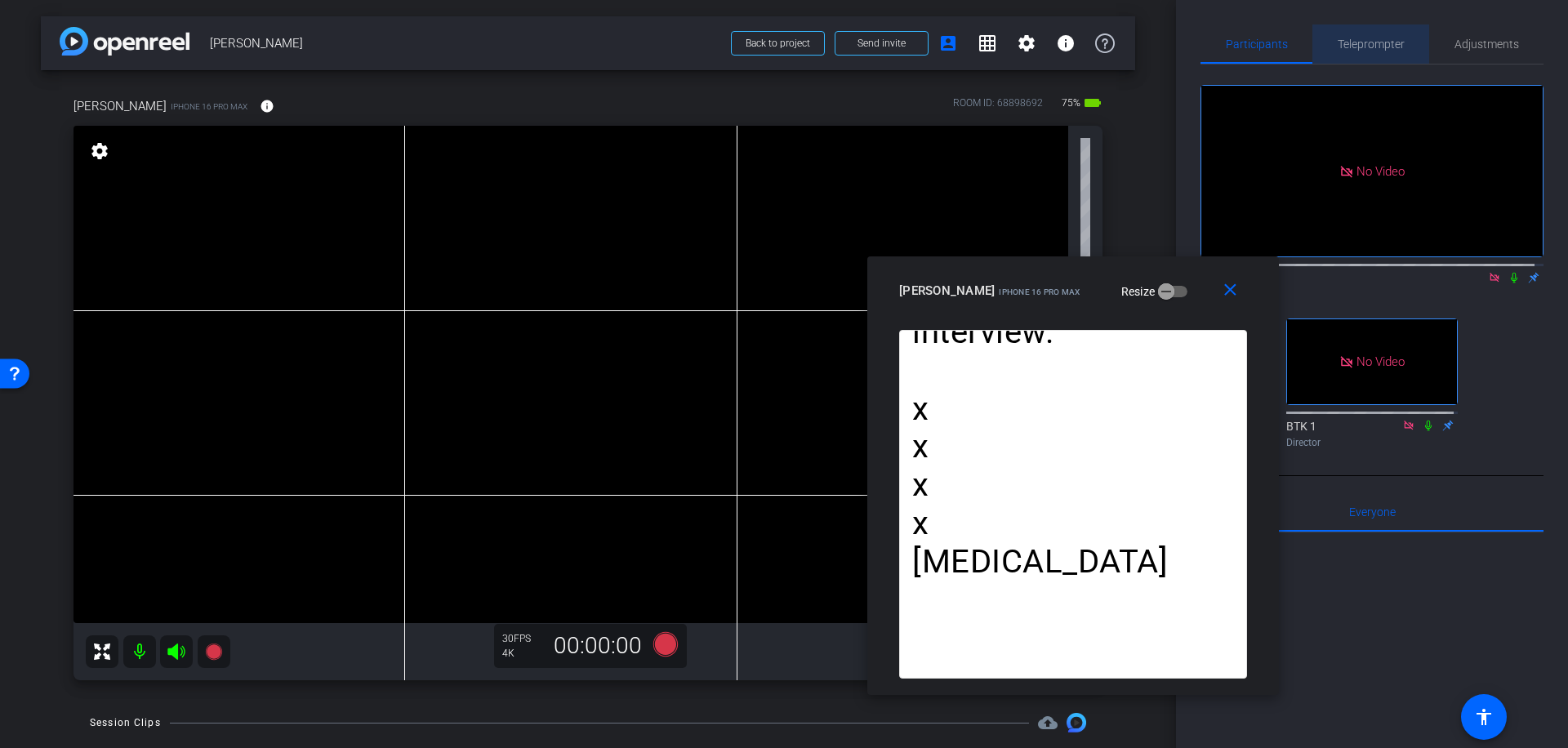
click at [1379, 45] on span "Teleprompter" at bounding box center [1371, 43] width 67 height 11
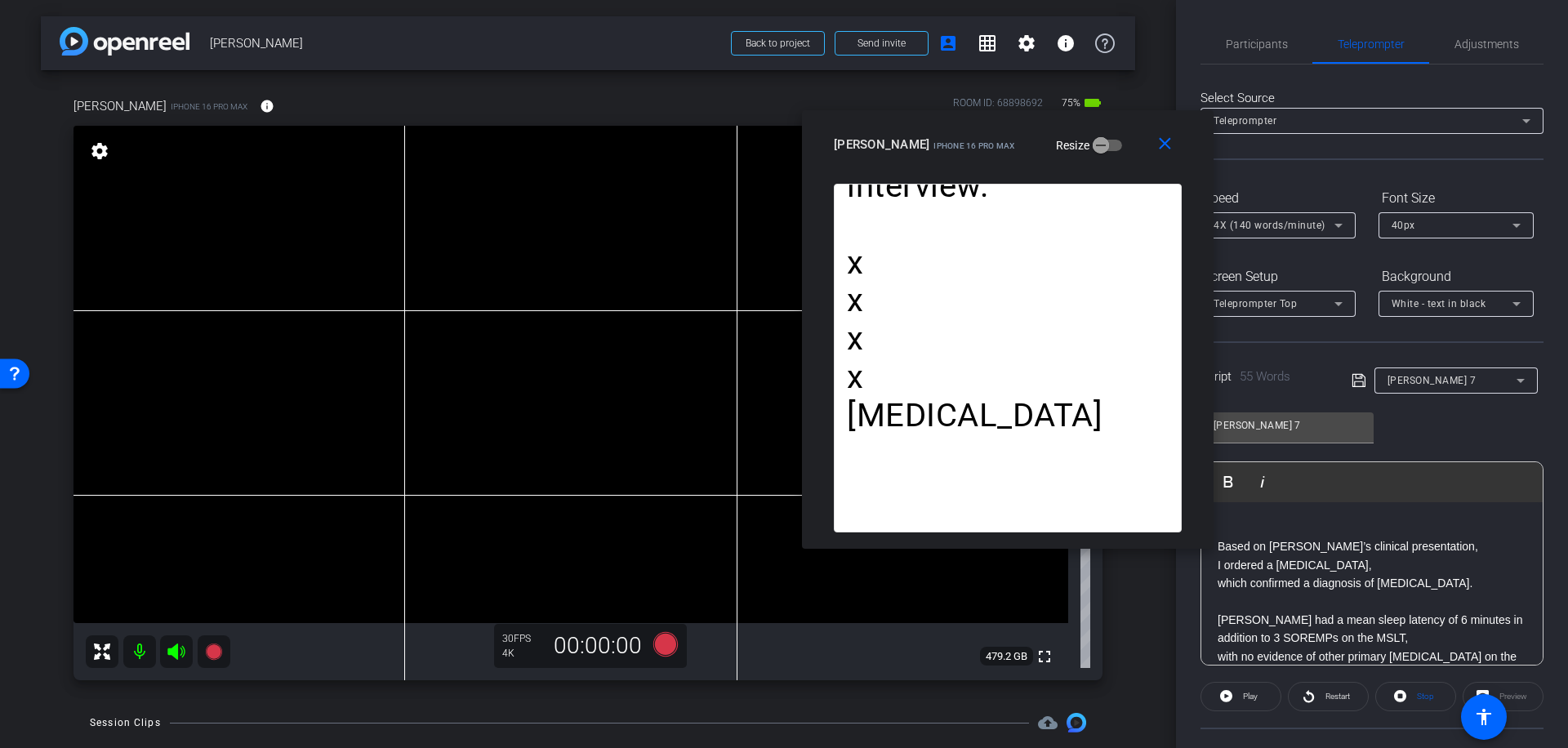
drag, startPoint x: 1177, startPoint y: 294, endPoint x: 1118, endPoint y: 142, distance: 163.0
click at [1118, 142] on div "[PERSON_NAME] iPhone 16 Pro Max Resize" at bounding box center [1013, 144] width 360 height 30
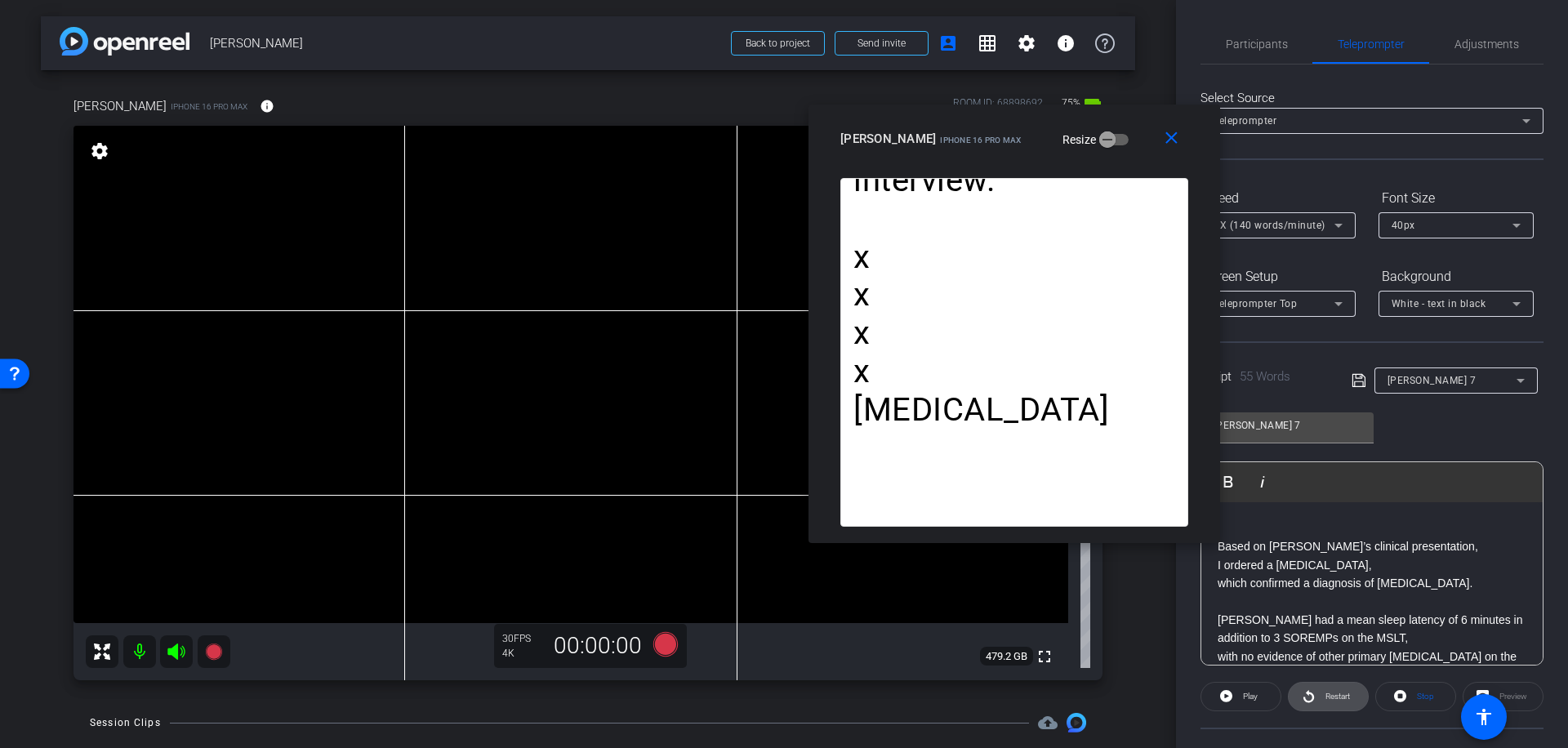
click at [1335, 696] on span "Restart" at bounding box center [1337, 696] width 25 height 9
click at [1248, 694] on span "Pause" at bounding box center [1251, 696] width 22 height 9
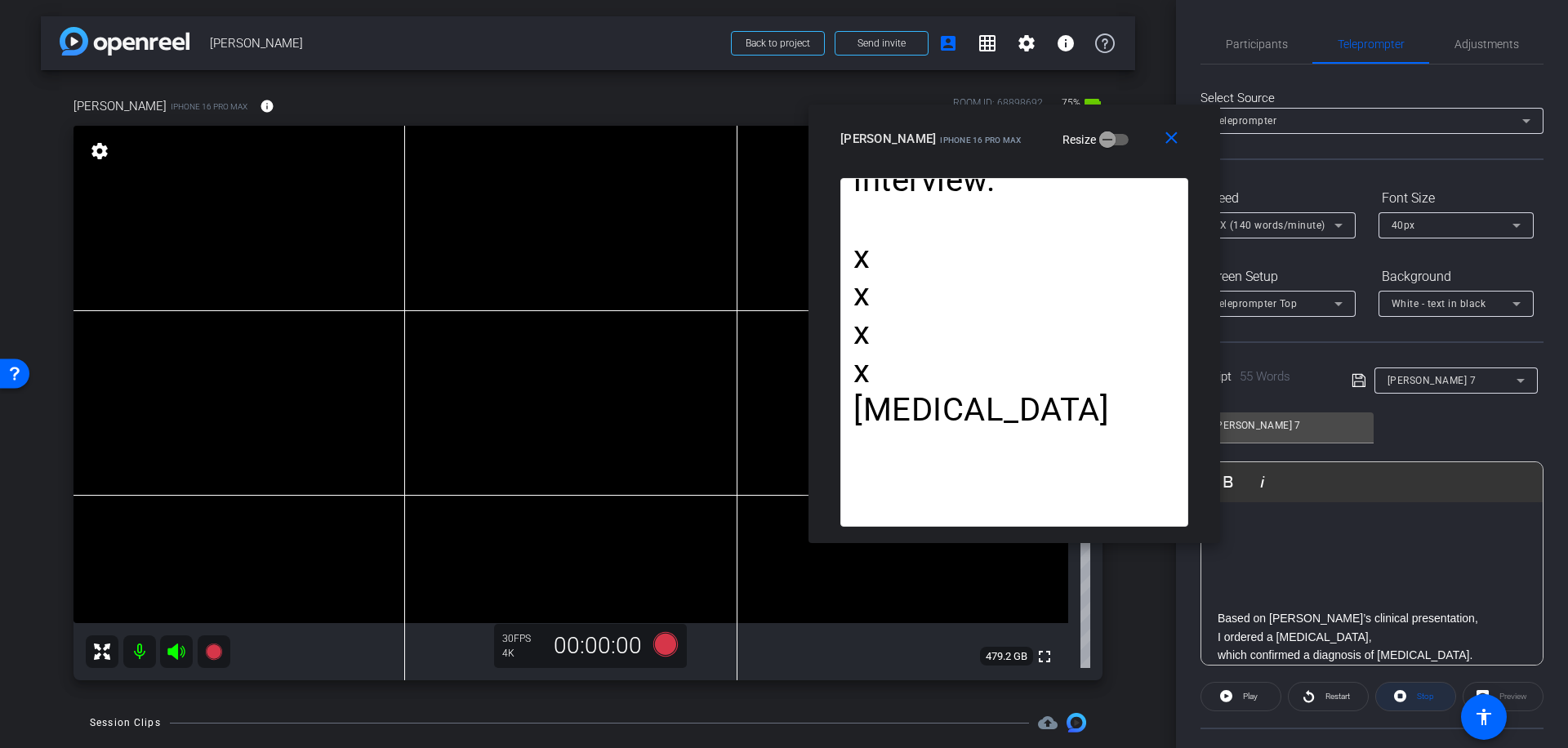
click at [1421, 693] on span "Stop" at bounding box center [1426, 696] width 17 height 9
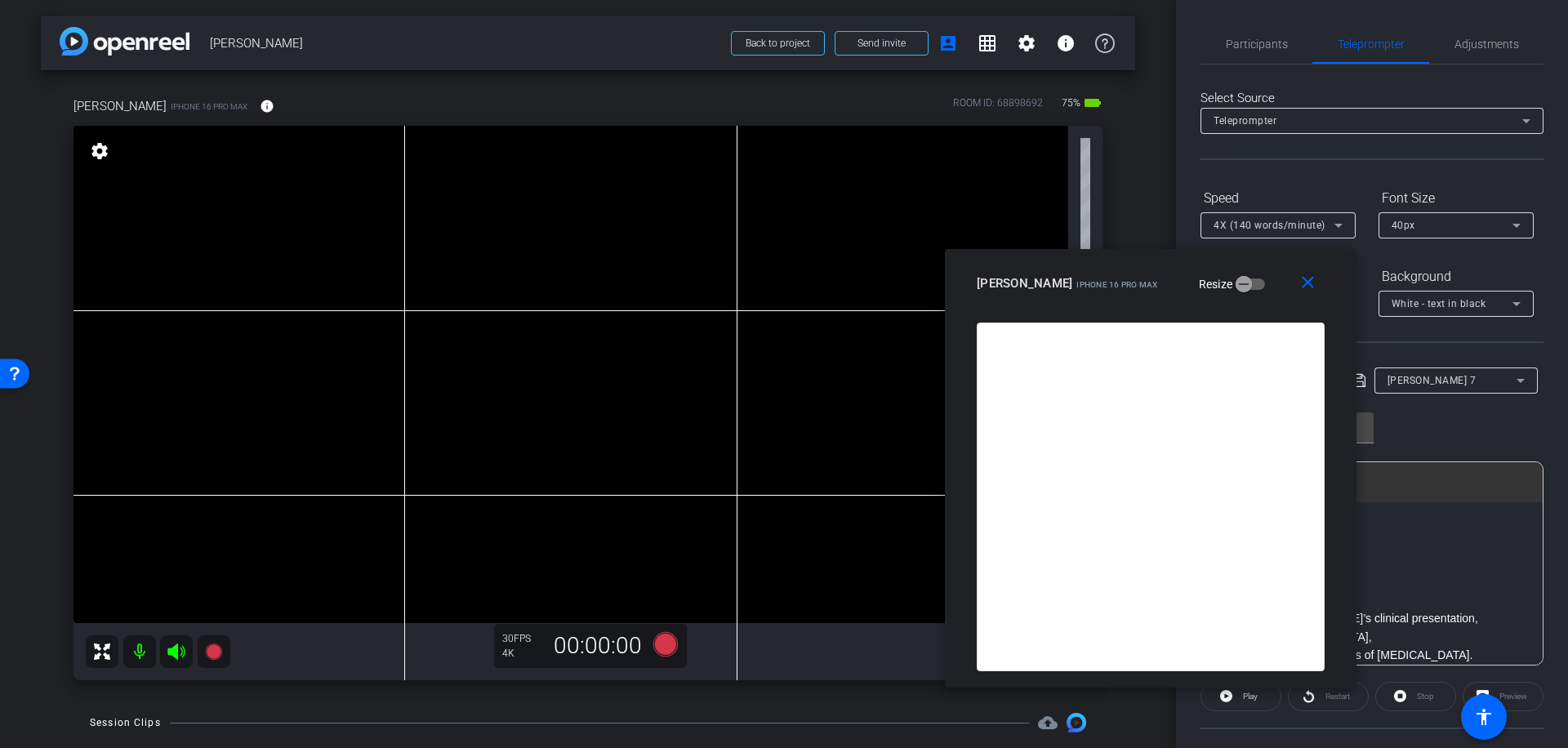
drag, startPoint x: 1082, startPoint y: 126, endPoint x: 1219, endPoint y: 270, distance: 198.8
click at [1219, 270] on div "[PERSON_NAME] iPhone 16 Pro Max Resize" at bounding box center [1156, 283] width 360 height 30
click at [666, 644] on icon at bounding box center [666, 644] width 25 height 25
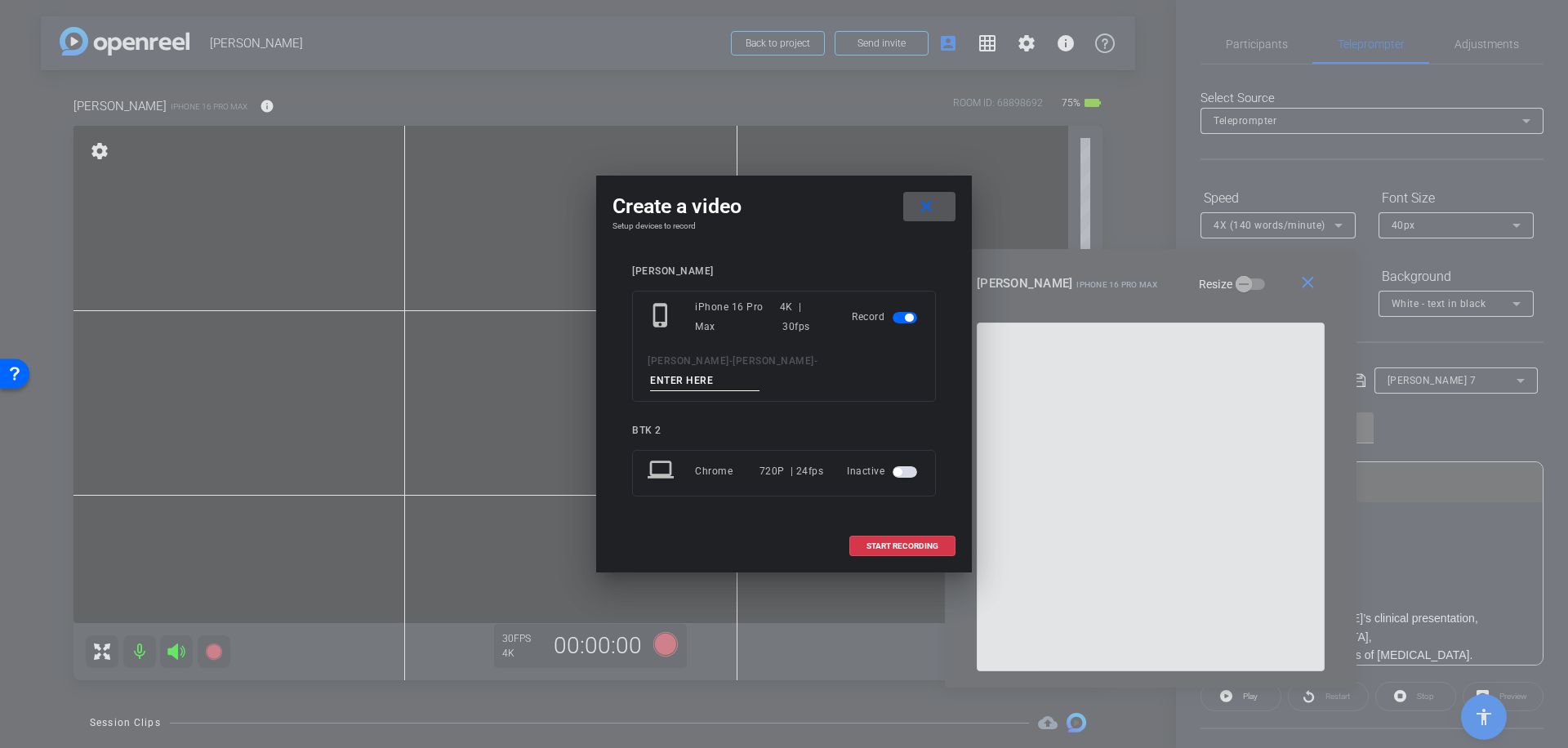
click at [741, 371] on input at bounding box center [705, 381] width 109 height 20
type input "025"
click at [911, 529] on span at bounding box center [902, 546] width 105 height 39
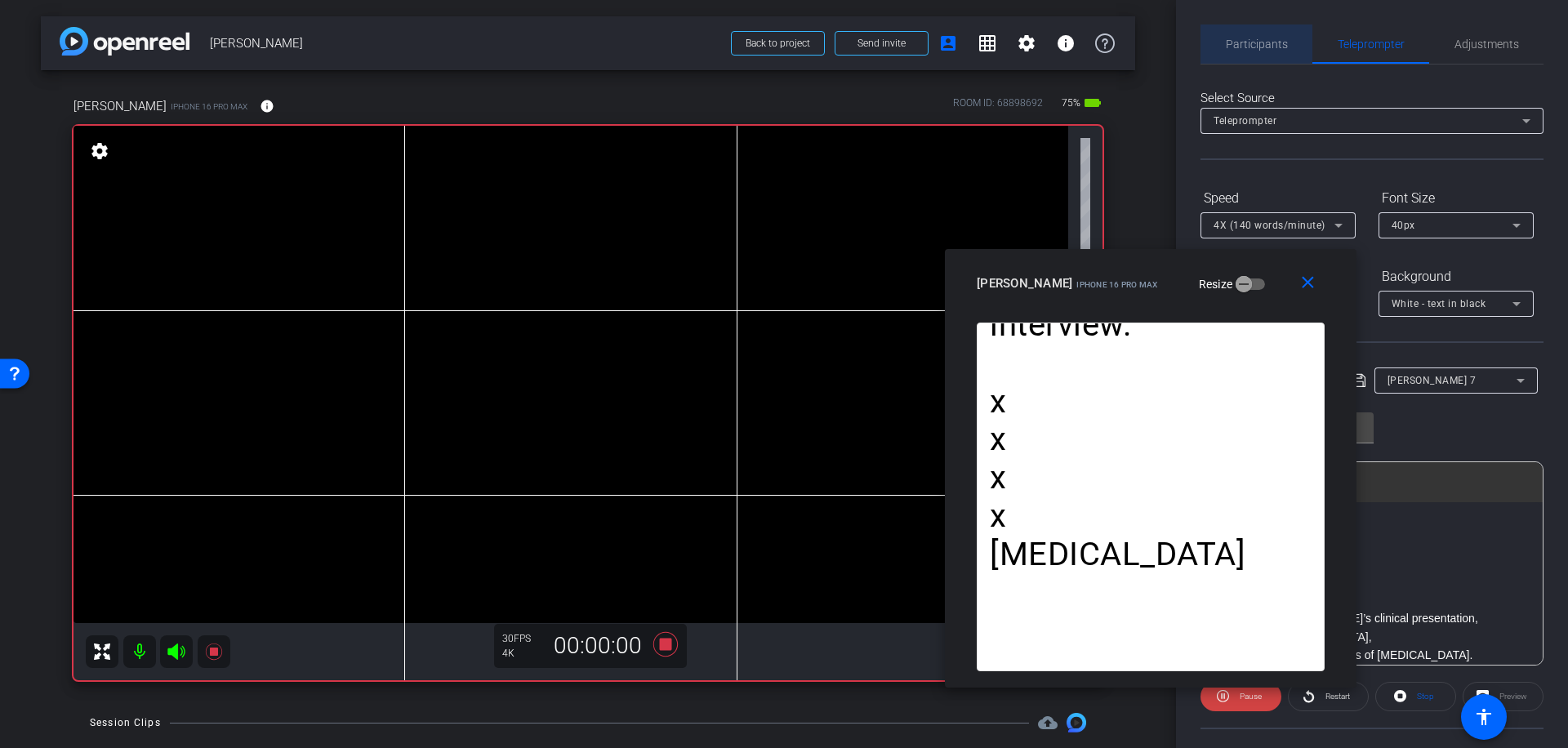
click at [1276, 41] on span "Participants" at bounding box center [1256, 43] width 62 height 11
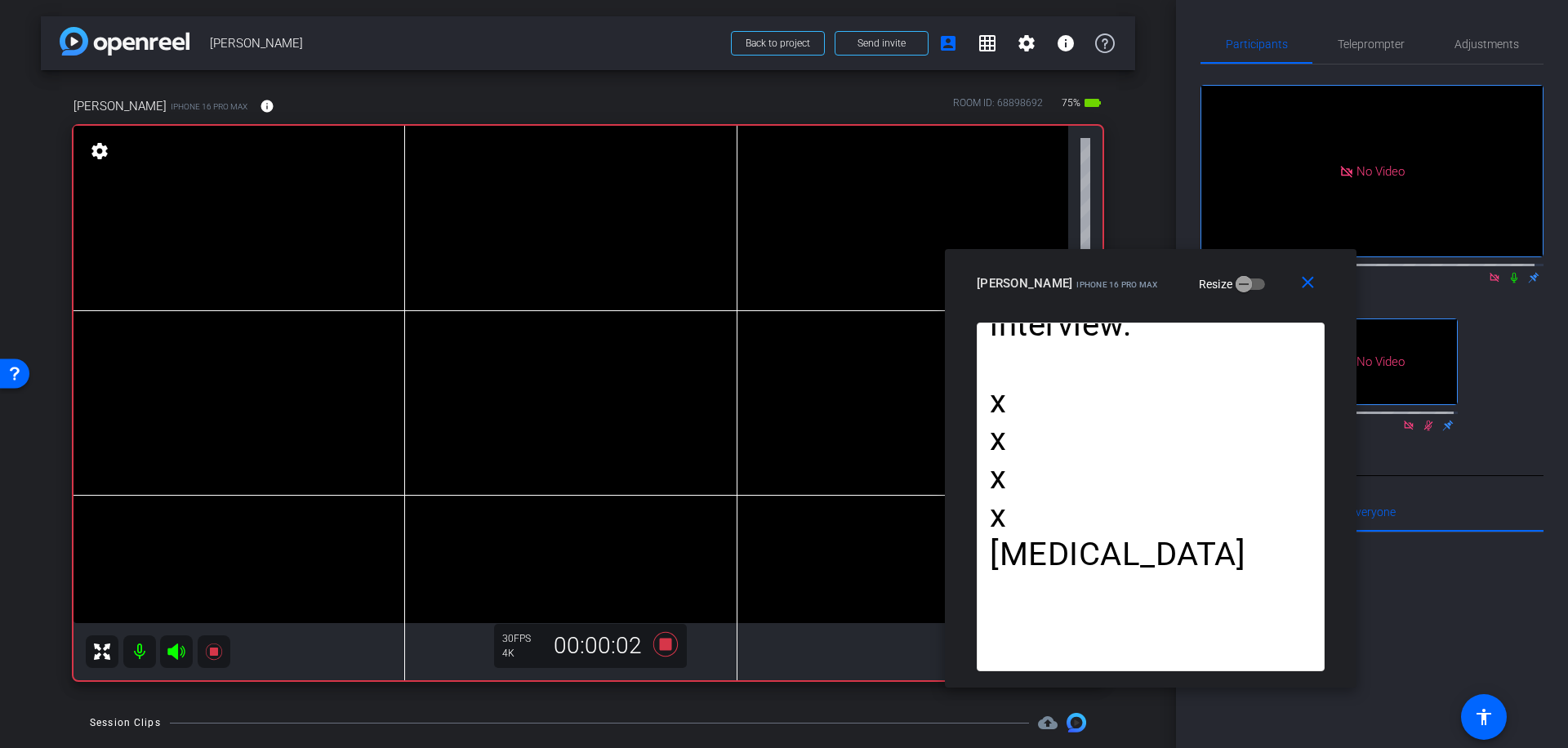
click at [1511, 273] on icon at bounding box center [1514, 278] width 7 height 10
click at [1313, 283] on mat-icon "close" at bounding box center [1308, 283] width 20 height 20
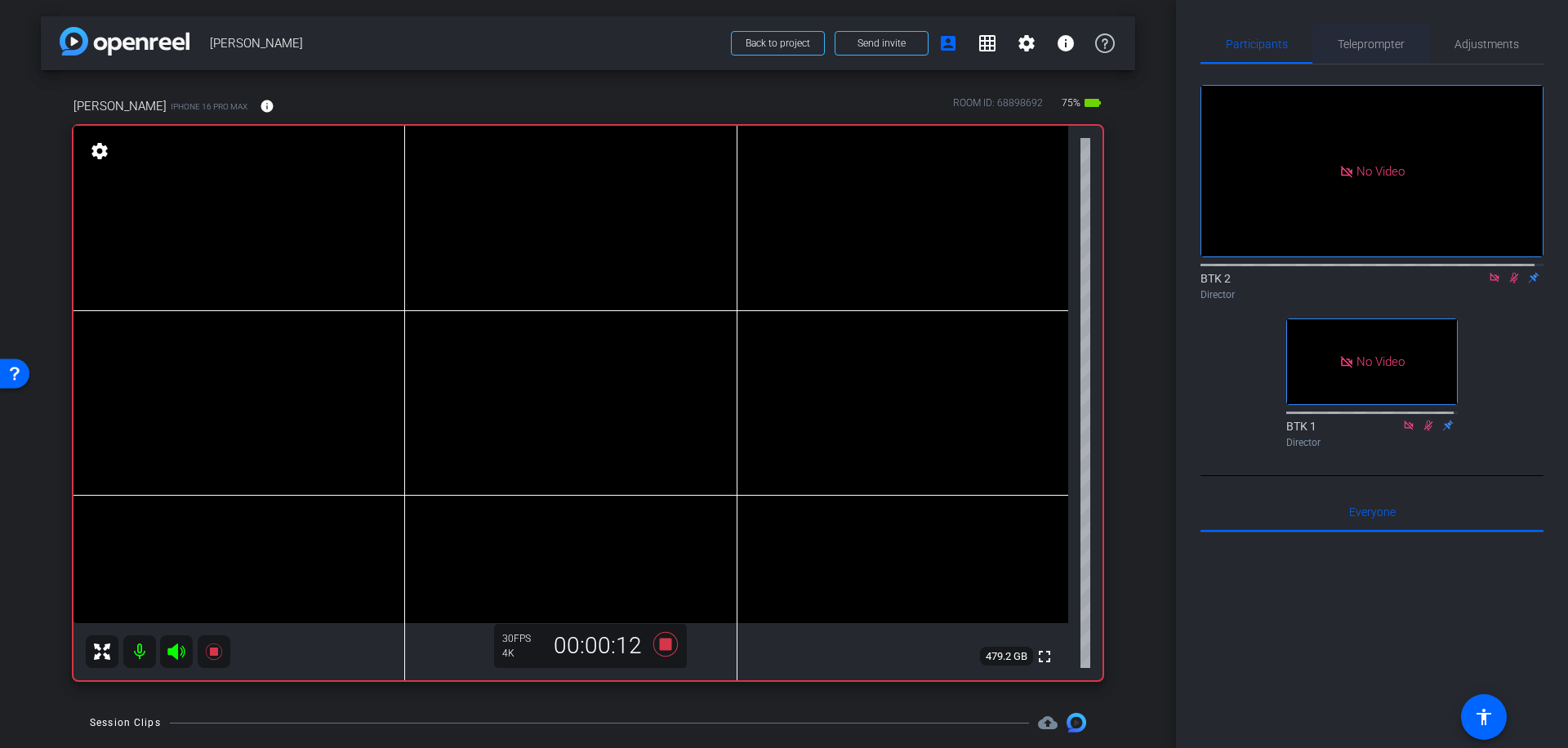
click at [1385, 43] on span "Teleprompter" at bounding box center [1371, 43] width 67 height 11
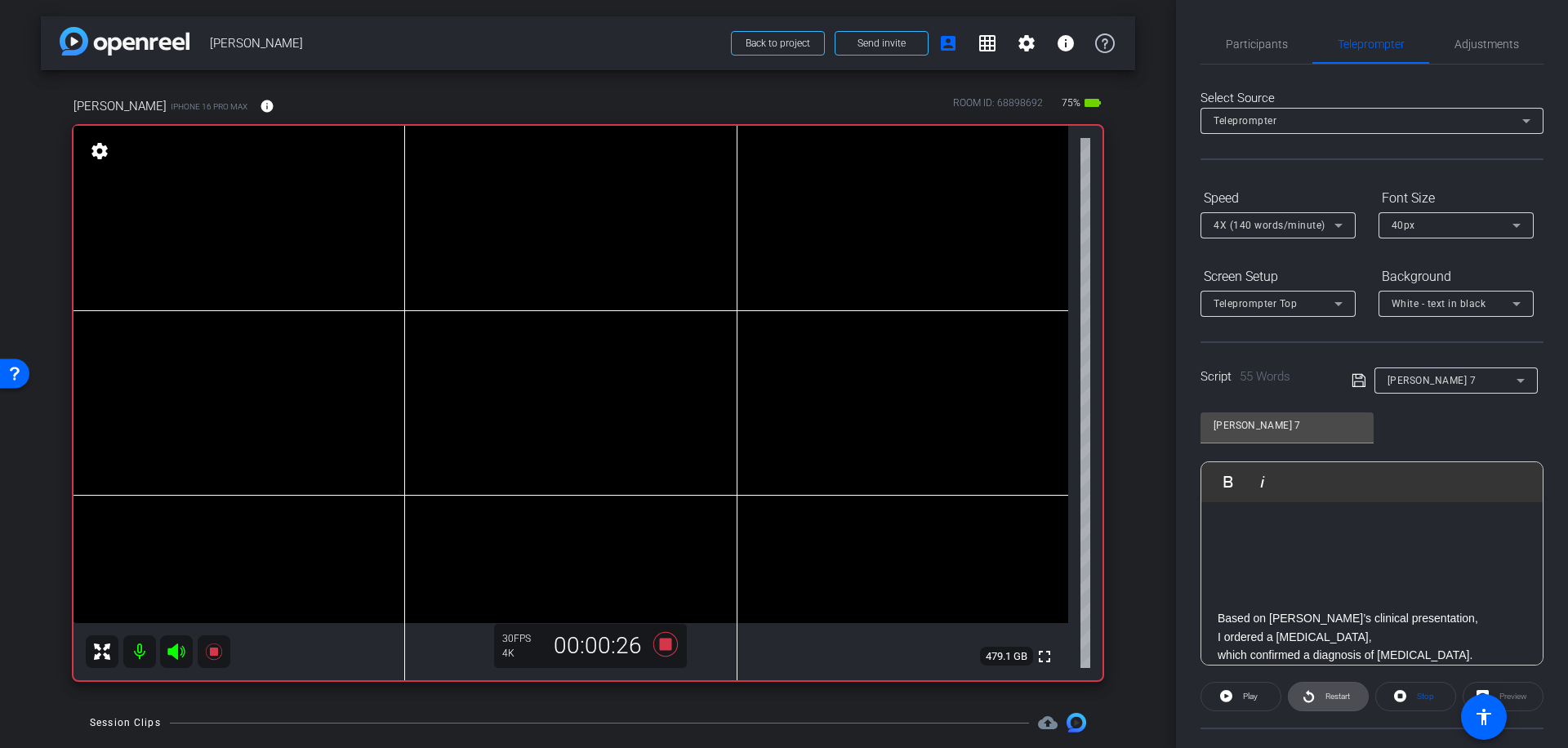
click at [1325, 695] on span "Restart" at bounding box center [1337, 696] width 25 height 9
click at [659, 638] on icon at bounding box center [666, 644] width 25 height 25
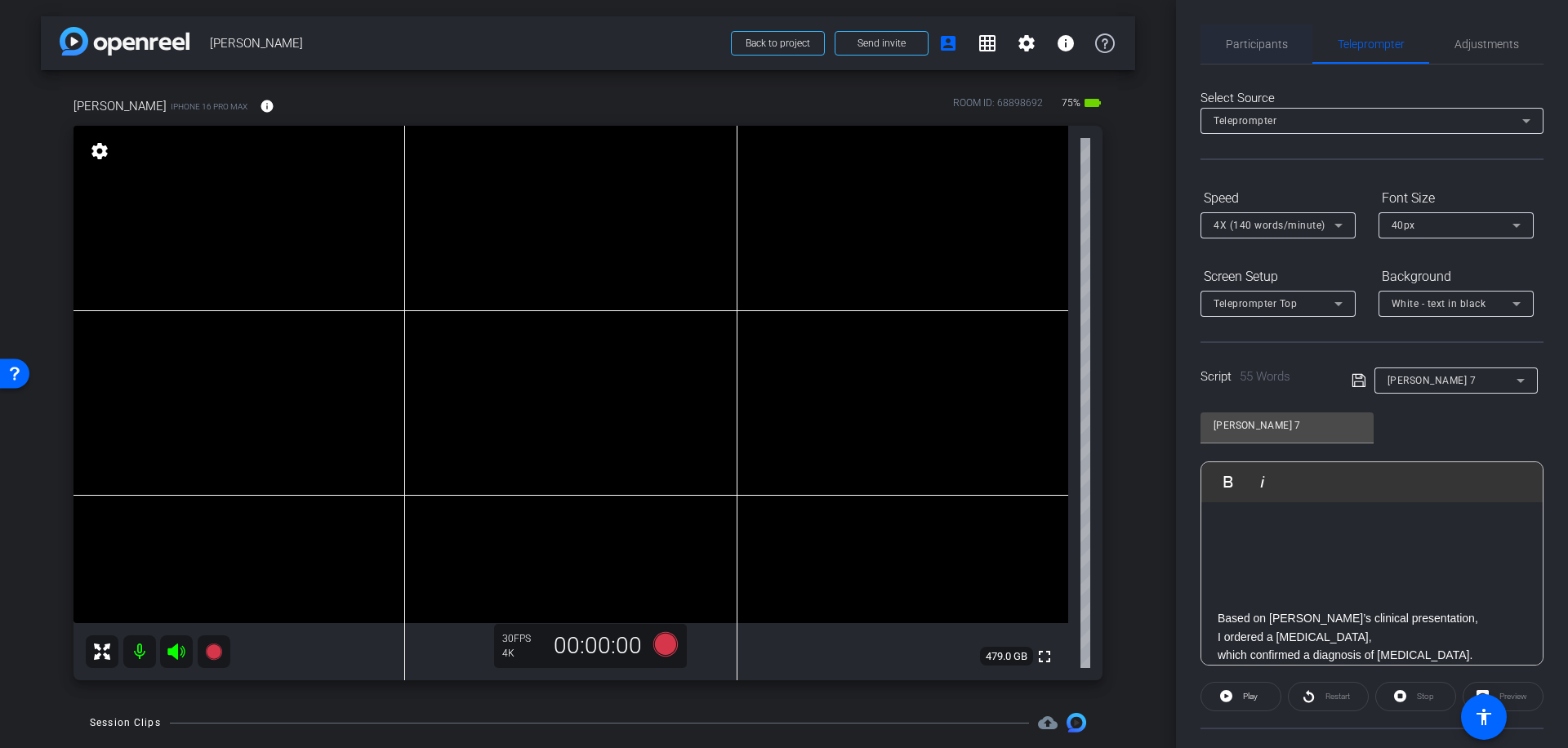
click at [1264, 41] on span "Participants" at bounding box center [1256, 43] width 62 height 11
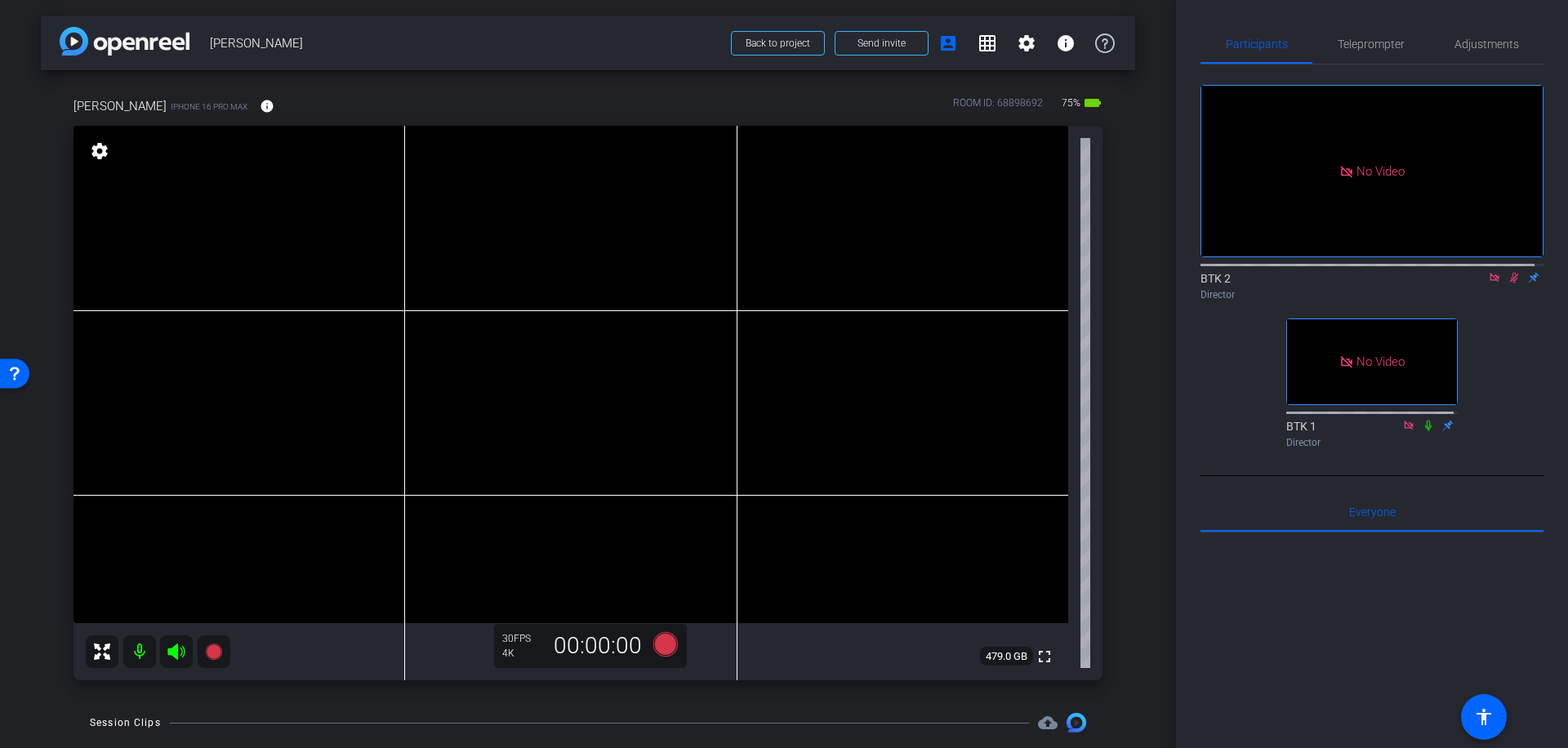
click at [1510, 273] on icon at bounding box center [1514, 278] width 9 height 10
click at [1379, 46] on span "Teleprompter" at bounding box center [1371, 43] width 67 height 11
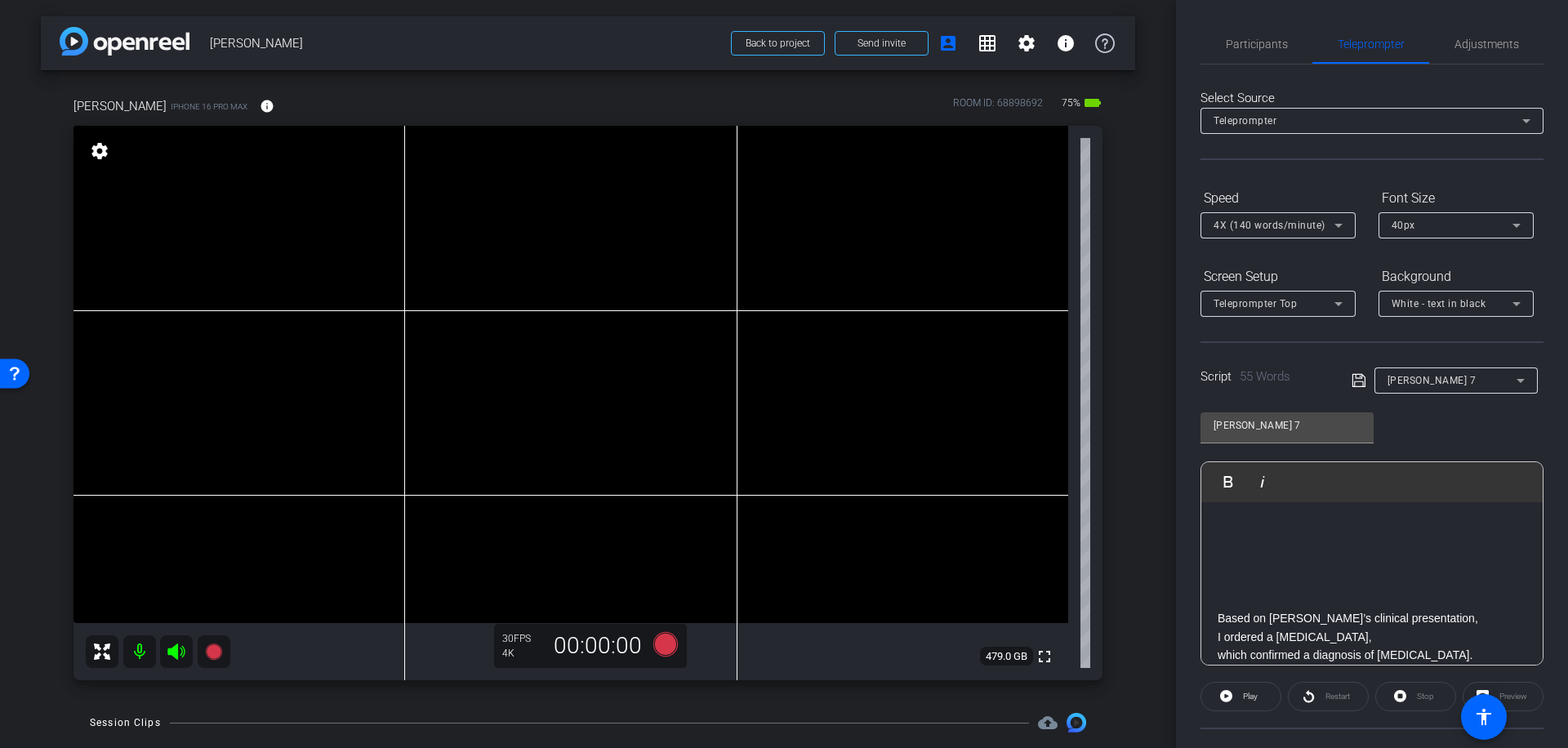
click at [1513, 378] on icon at bounding box center [1520, 380] width 20 height 20
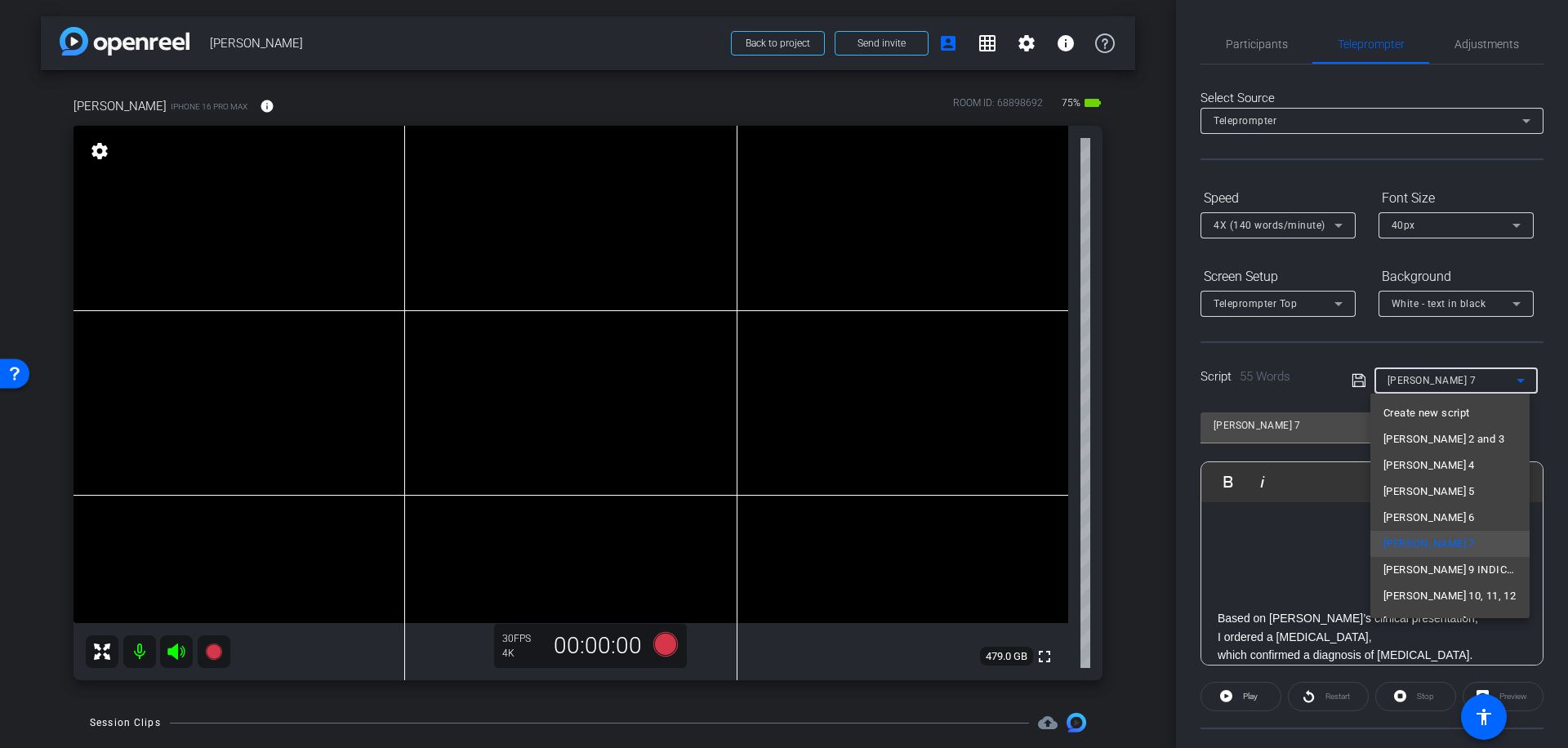
scroll to position [76, 0]
click at [1398, 595] on span "[PERSON_NAME] 8" at bounding box center [1428, 598] width 91 height 20
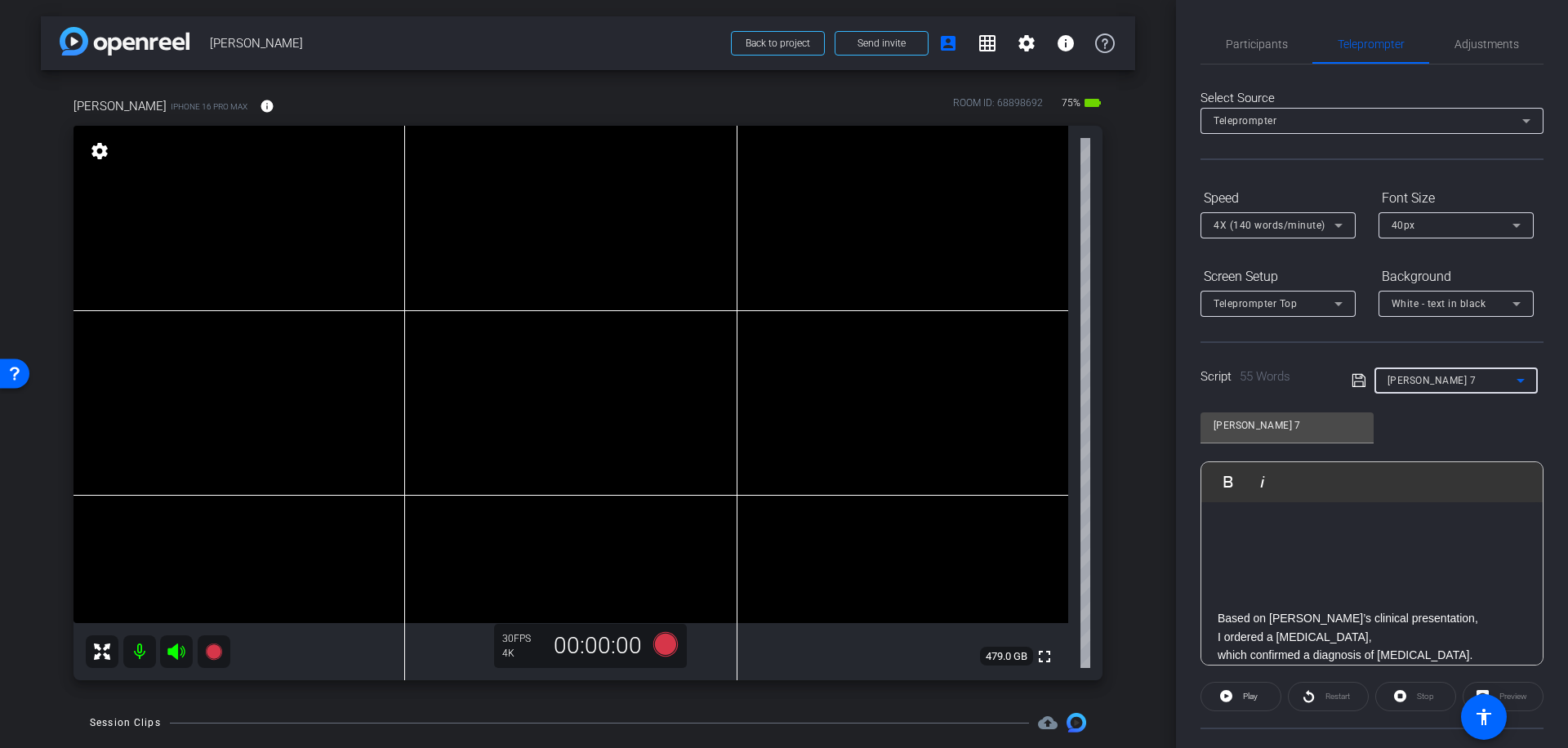
type input "[PERSON_NAME] 8"
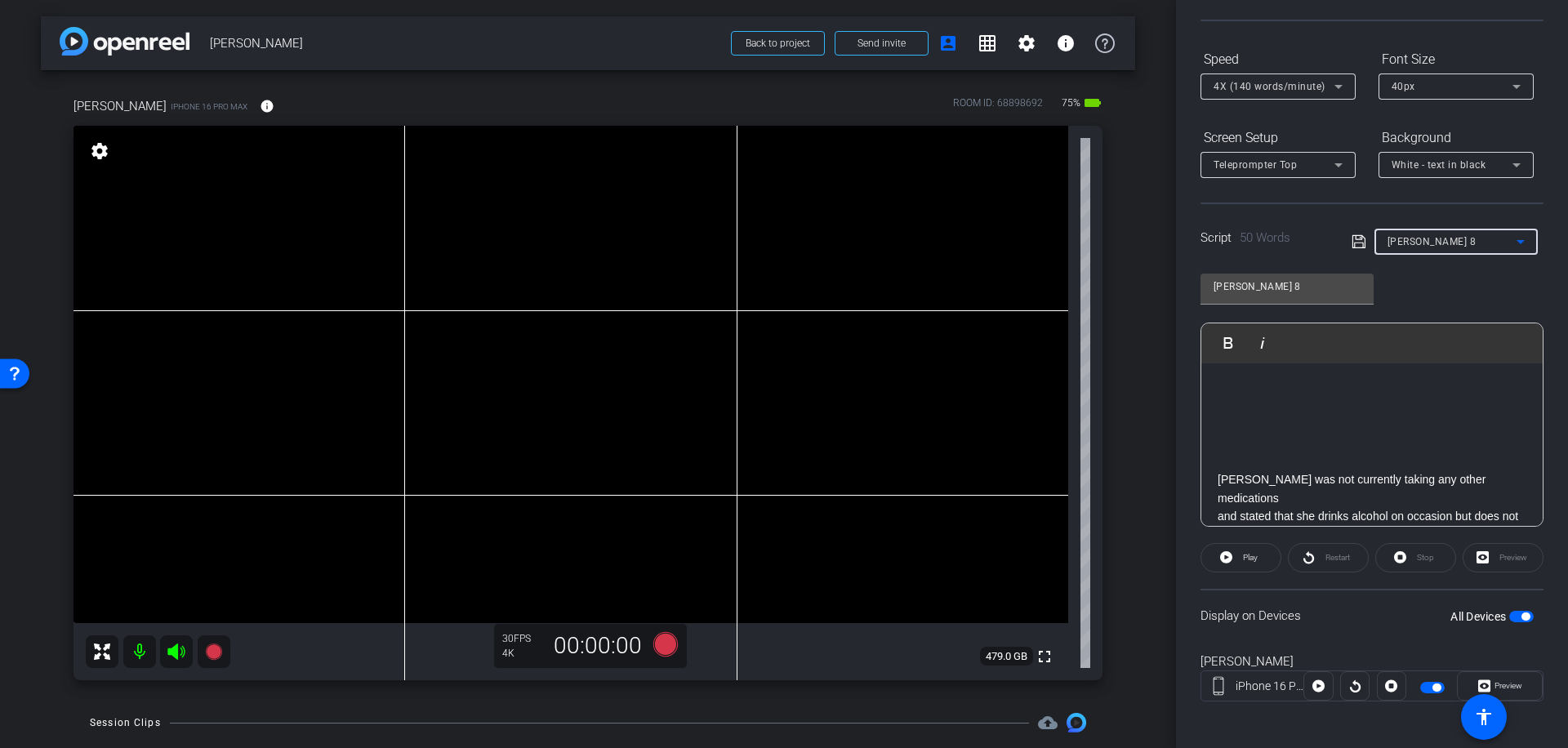
scroll to position [145, 0]
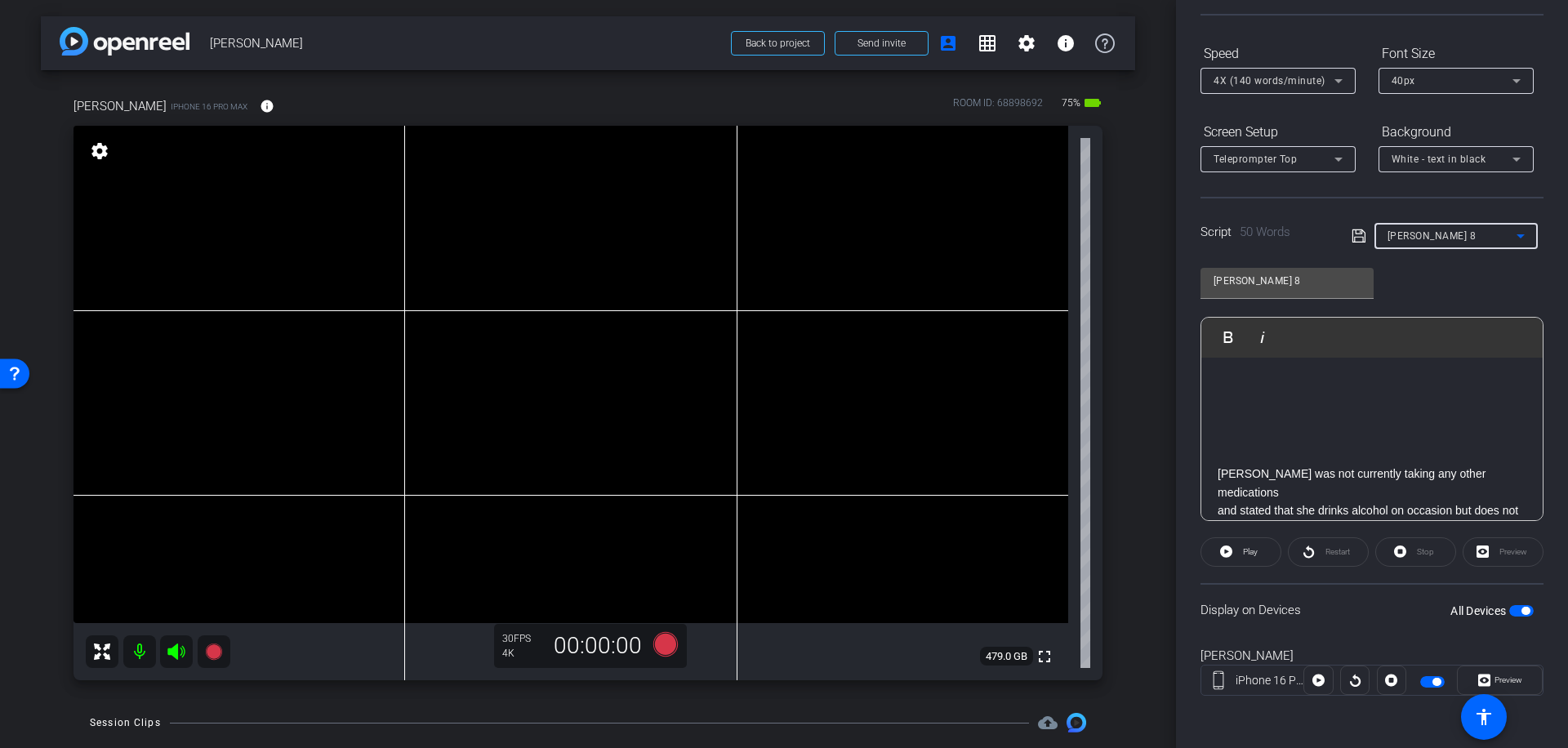
click at [1521, 608] on span "button" at bounding box center [1525, 611] width 9 height 9
click at [1510, 607] on span "button" at bounding box center [1514, 611] width 9 height 9
click at [1507, 679] on span "Preview" at bounding box center [1508, 680] width 28 height 9
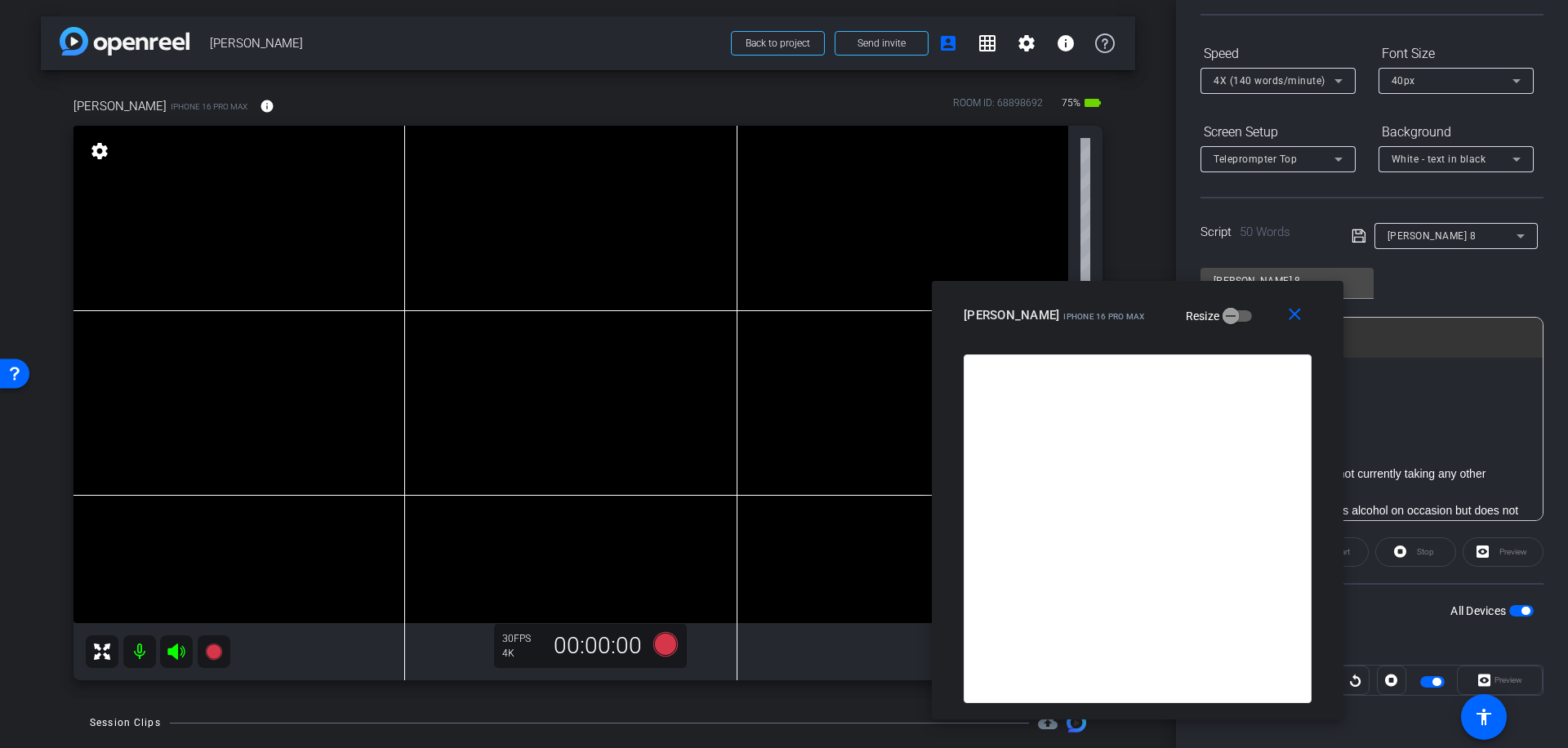
drag, startPoint x: 854, startPoint y: 193, endPoint x: 1208, endPoint y: 319, distance: 375.8
click at [1208, 319] on div "[PERSON_NAME] iPhone 16 Pro Max Resize" at bounding box center [1144, 315] width 360 height 30
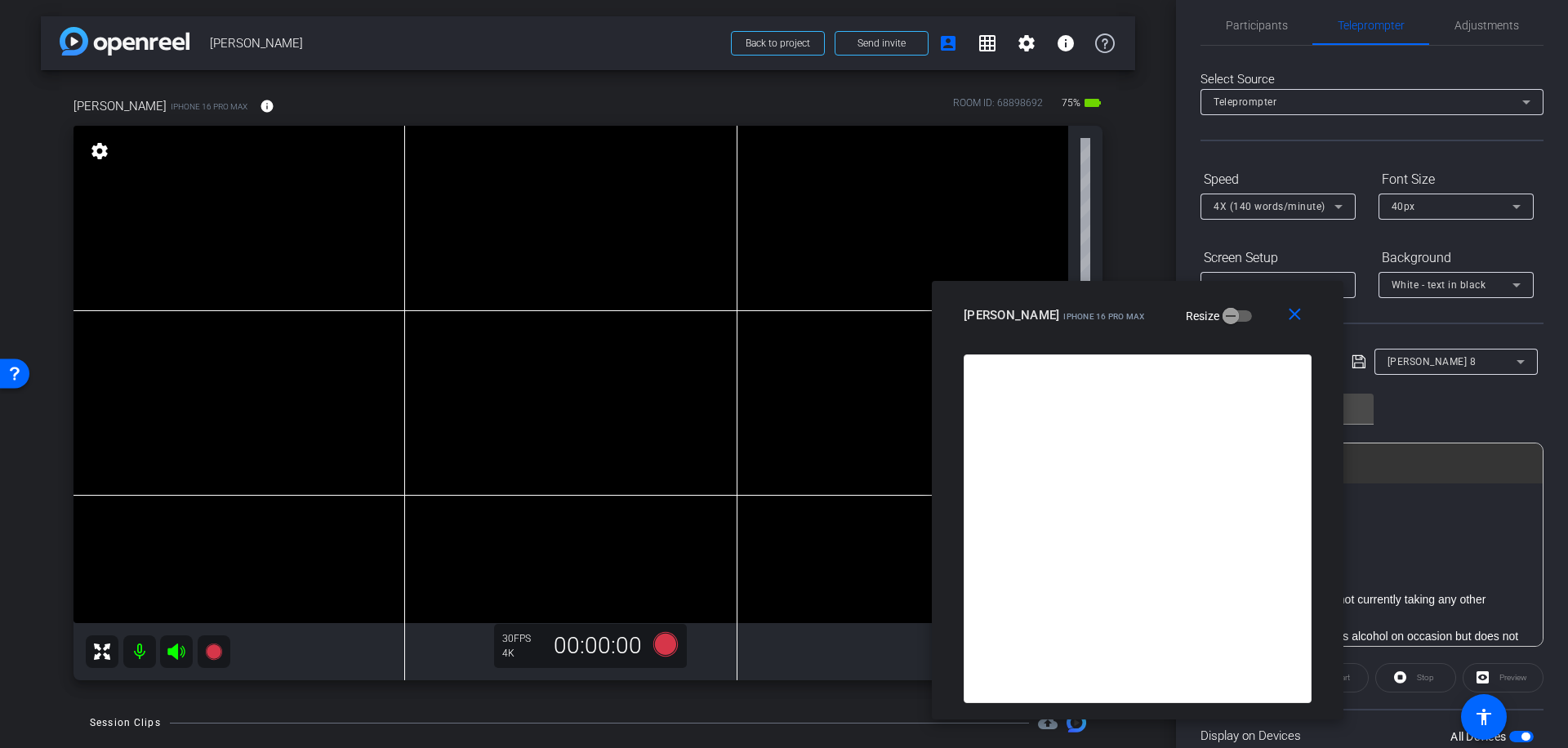
scroll to position [0, 0]
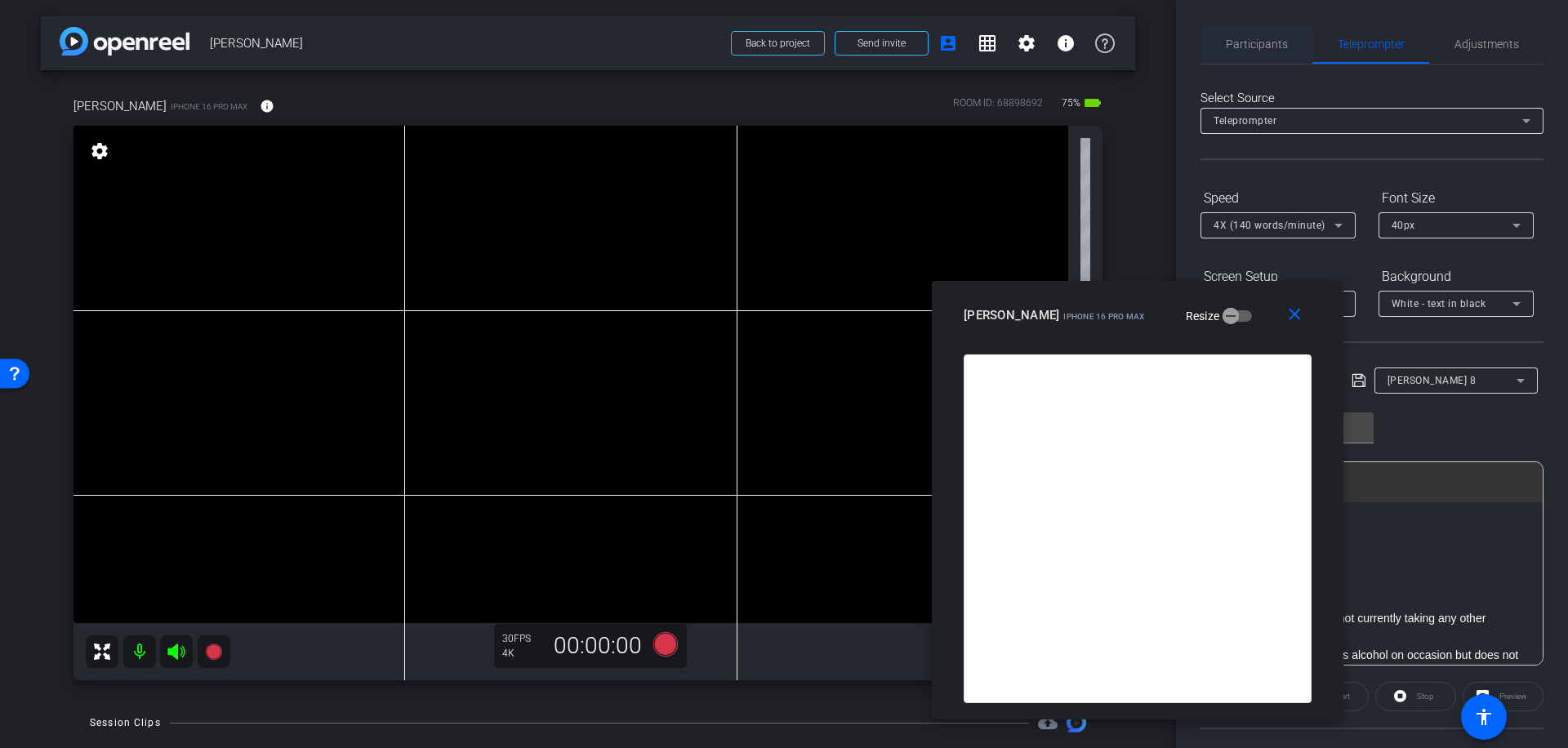
click at [1250, 42] on span "Participants" at bounding box center [1256, 43] width 62 height 11
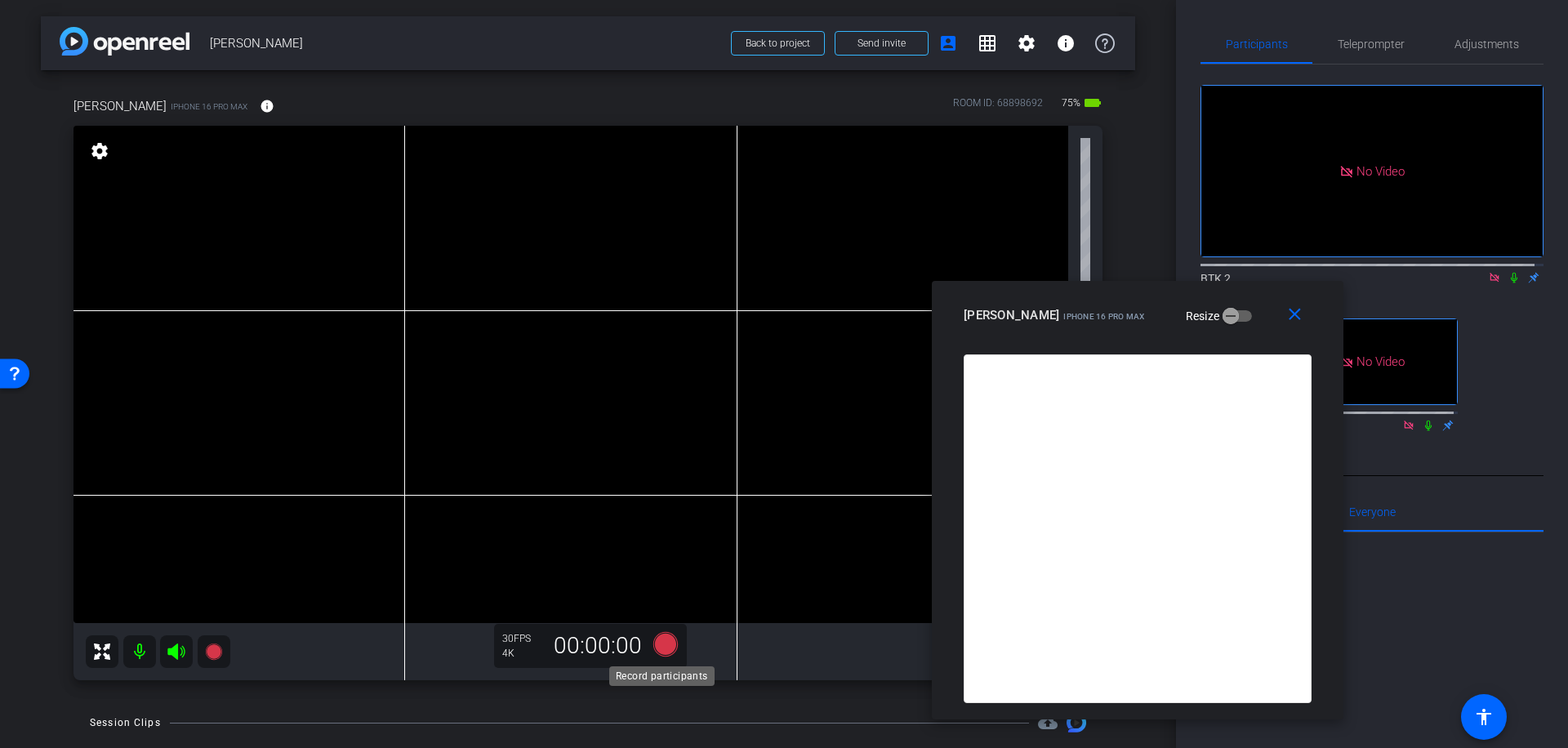
click at [662, 643] on icon at bounding box center [666, 644] width 25 height 25
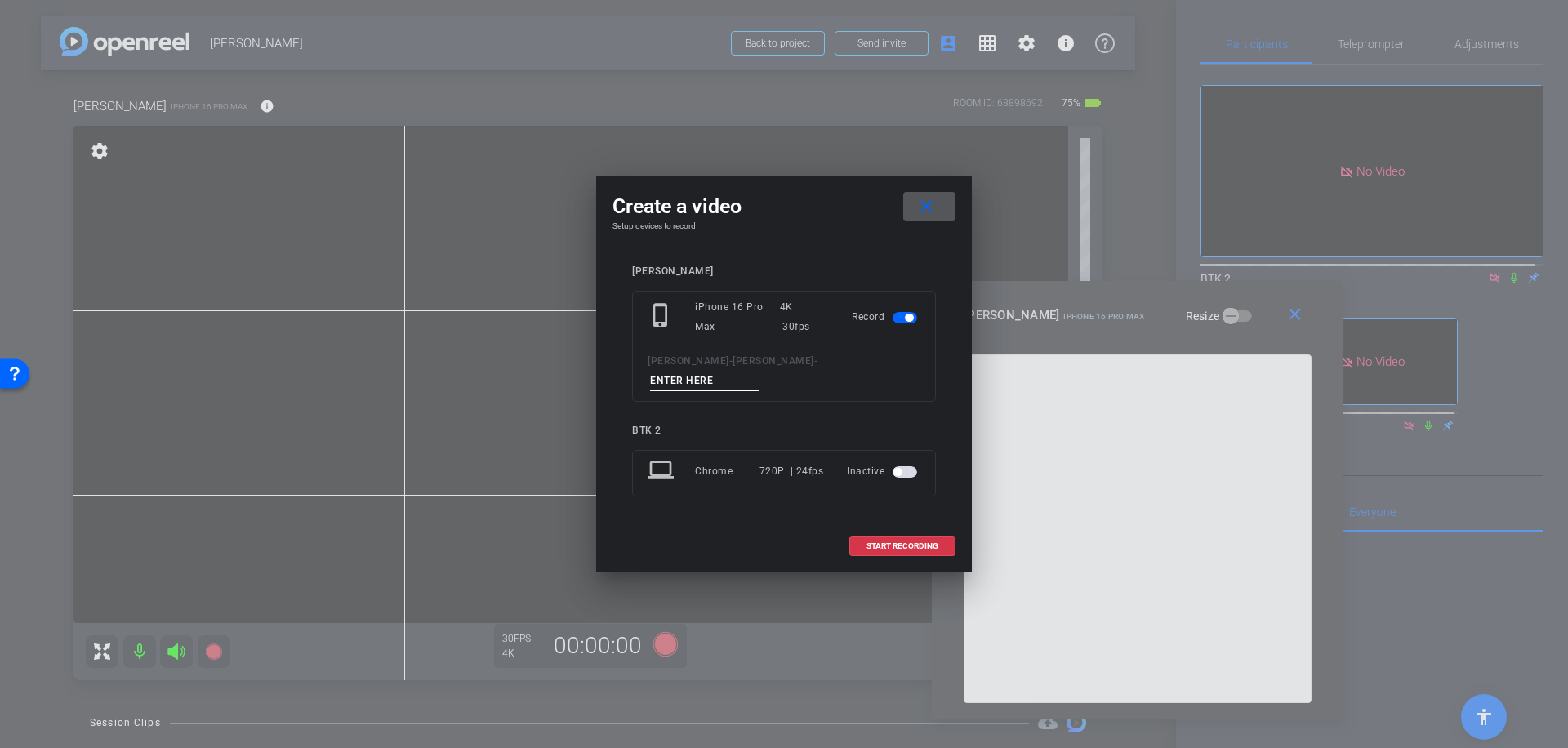
click at [730, 371] on input at bounding box center [705, 381] width 109 height 20
type input "026"
click at [922, 542] on span "START RECORDING" at bounding box center [902, 546] width 72 height 9
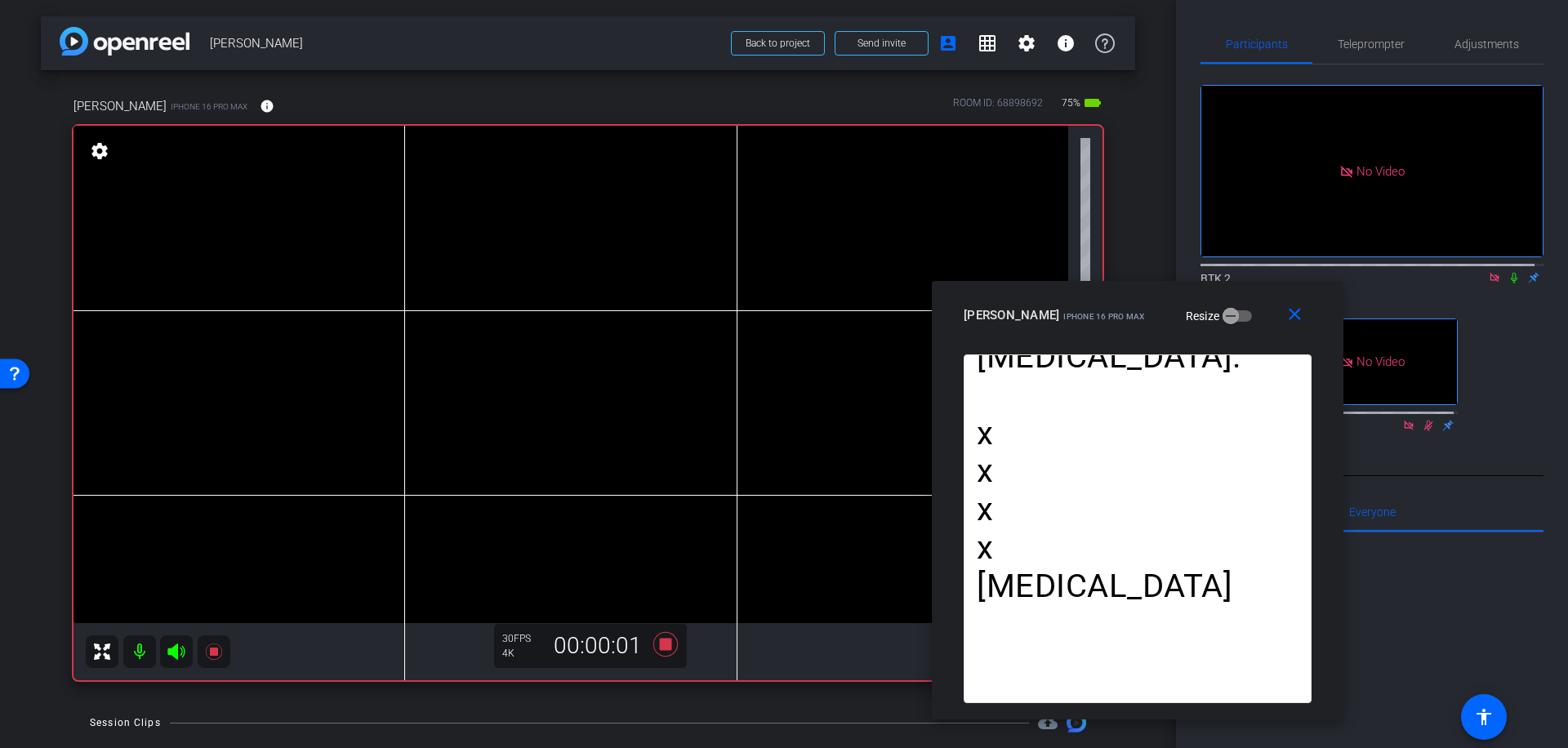
click at [1507, 272] on icon at bounding box center [1513, 277] width 13 height 11
click at [666, 641] on icon at bounding box center [666, 644] width 25 height 25
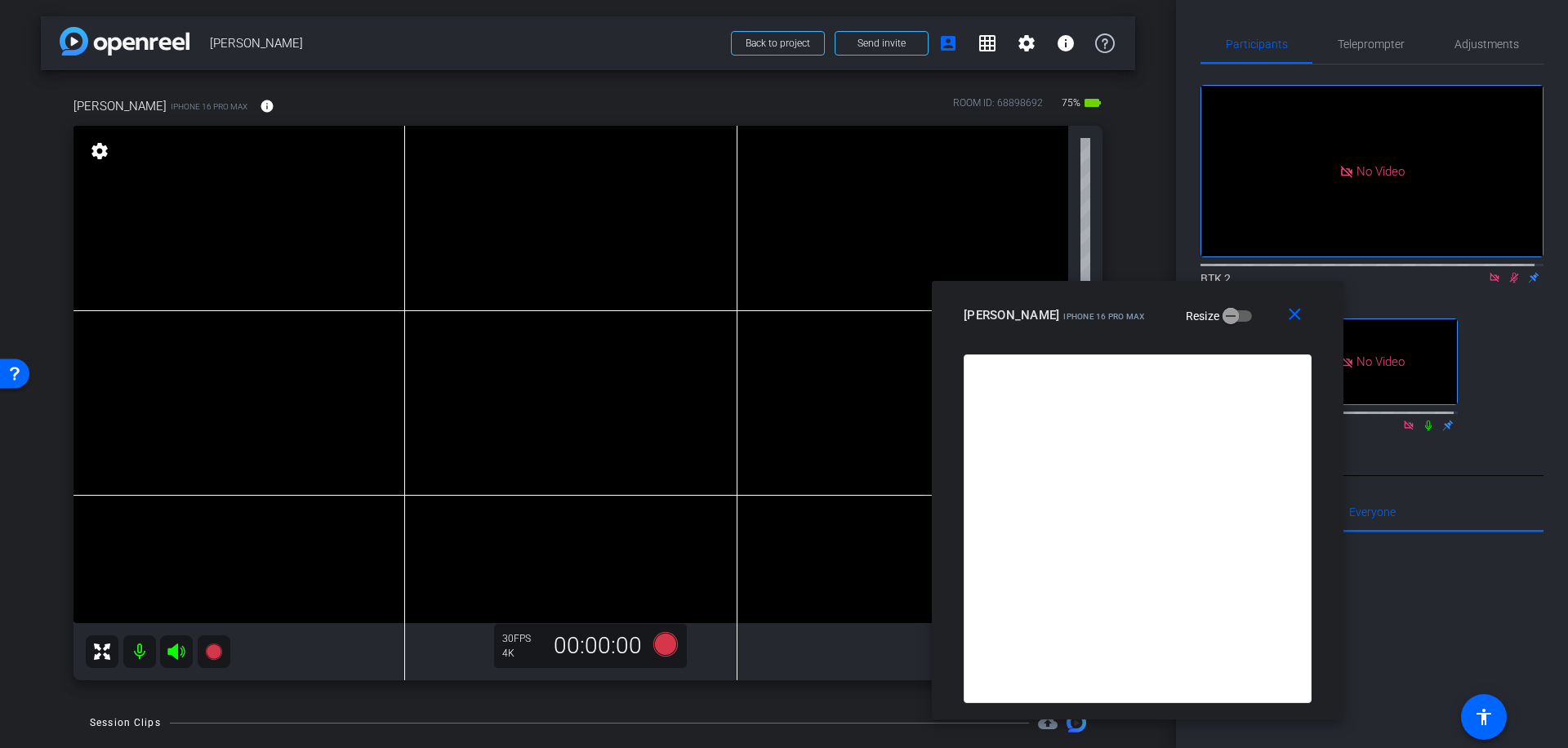
click at [1508, 272] on icon at bounding box center [1513, 277] width 13 height 11
click at [668, 640] on icon at bounding box center [666, 644] width 25 height 25
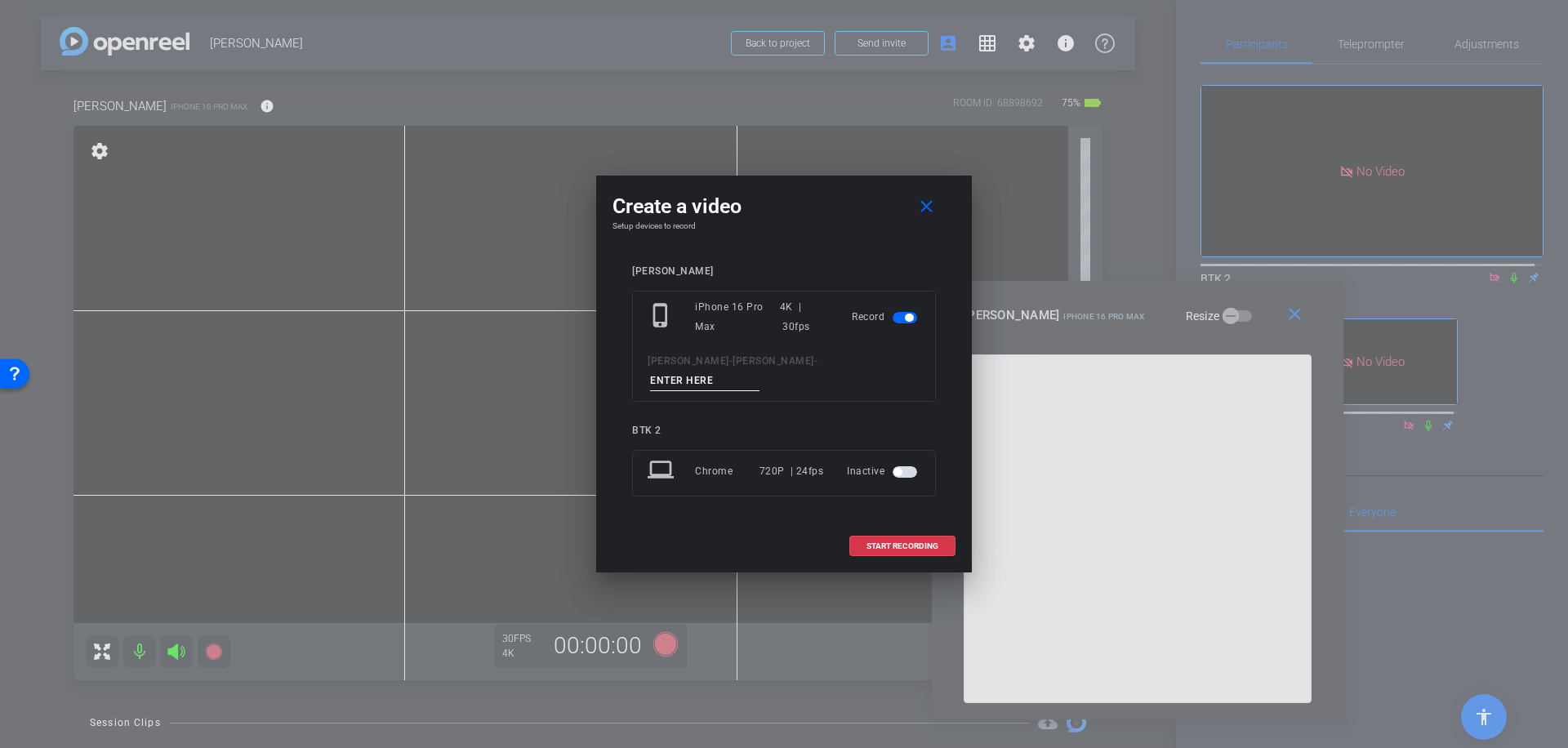
click at [745, 371] on input at bounding box center [705, 381] width 109 height 20
type input "027"
click at [914, 542] on span "START RECORDING" at bounding box center [902, 546] width 72 height 9
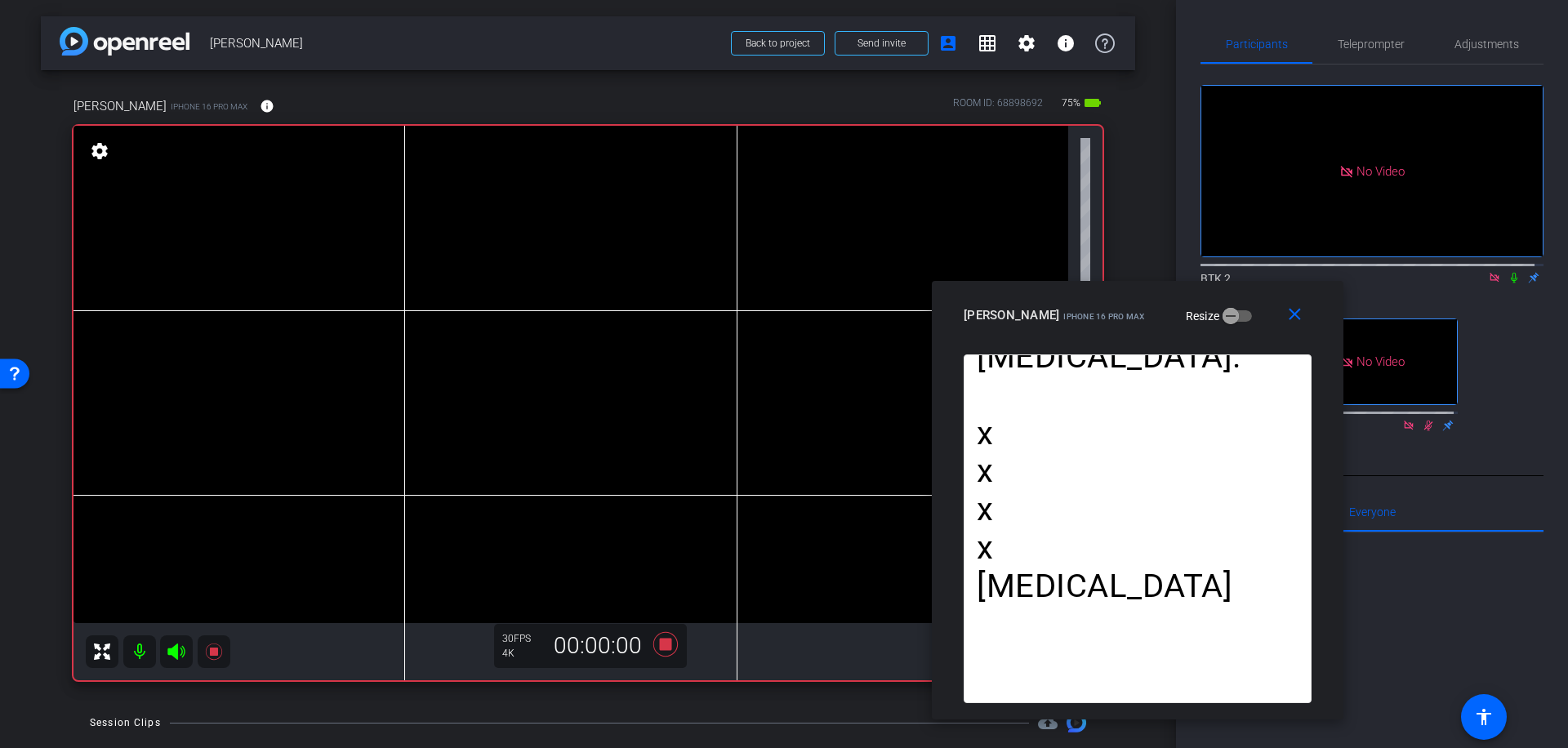
click at [1507, 272] on icon at bounding box center [1513, 277] width 13 height 11
click at [660, 646] on icon at bounding box center [666, 644] width 25 height 25
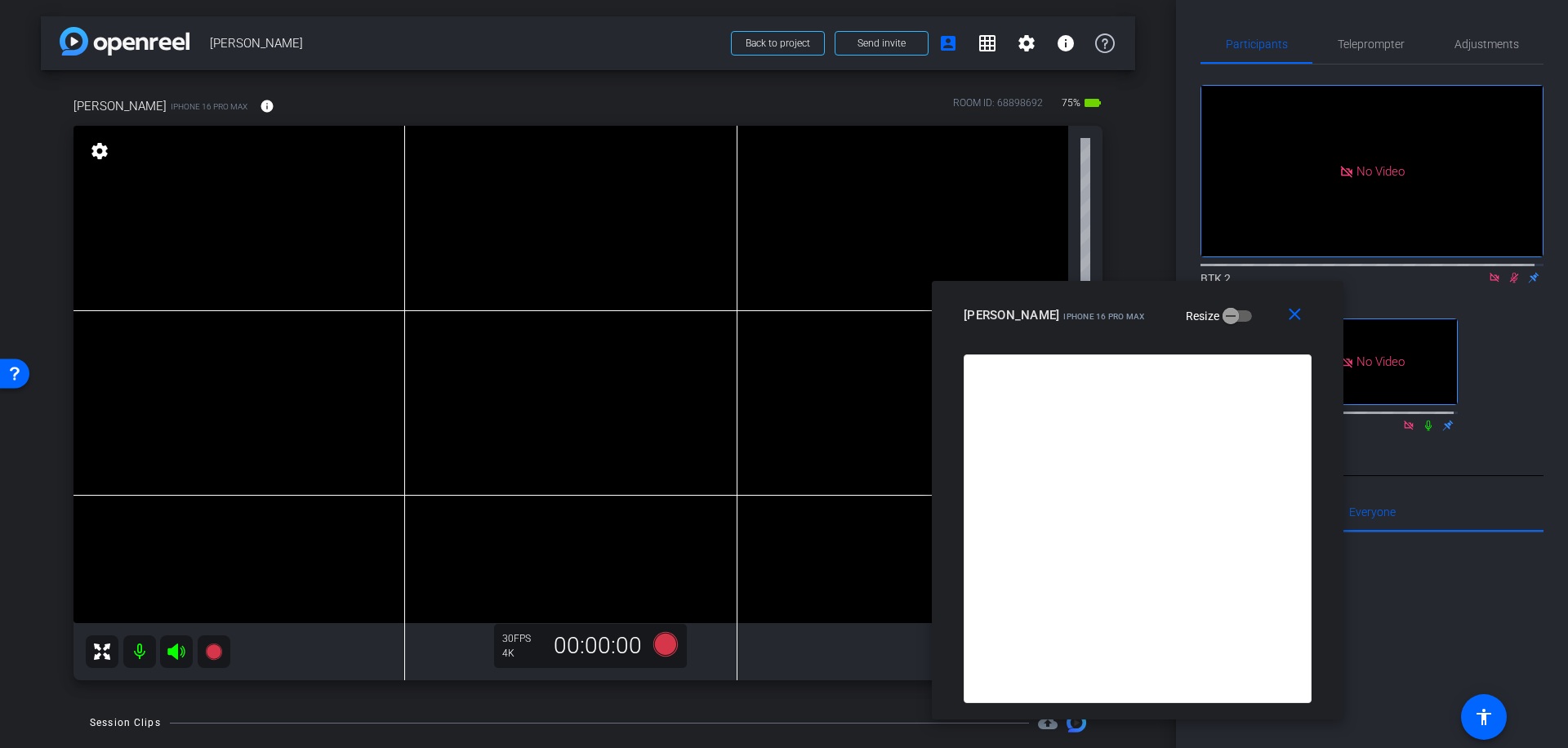
click at [1510, 273] on icon at bounding box center [1514, 278] width 9 height 10
click at [1379, 40] on span "Teleprompter" at bounding box center [1371, 43] width 67 height 11
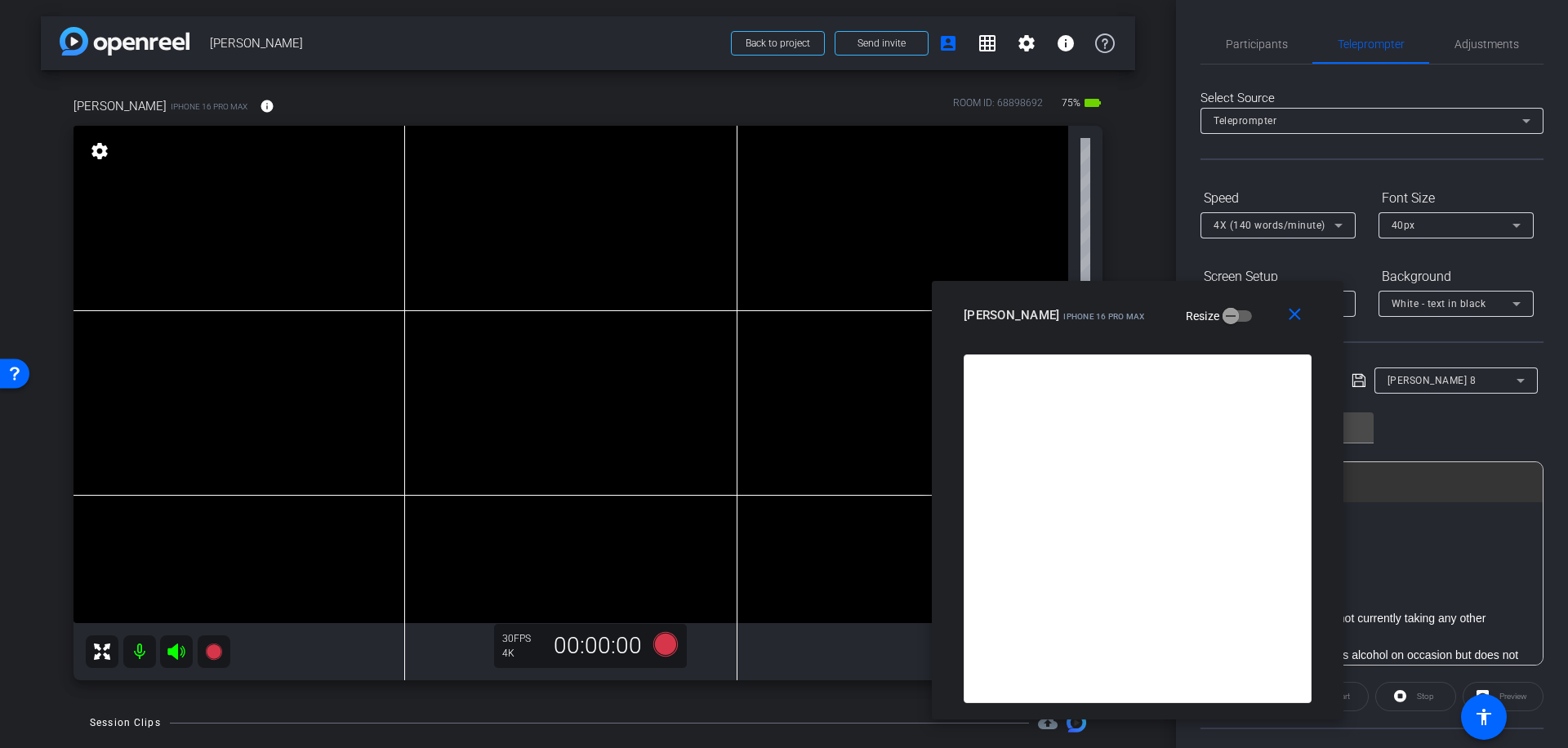
click at [1339, 226] on icon at bounding box center [1339, 226] width 9 height 4
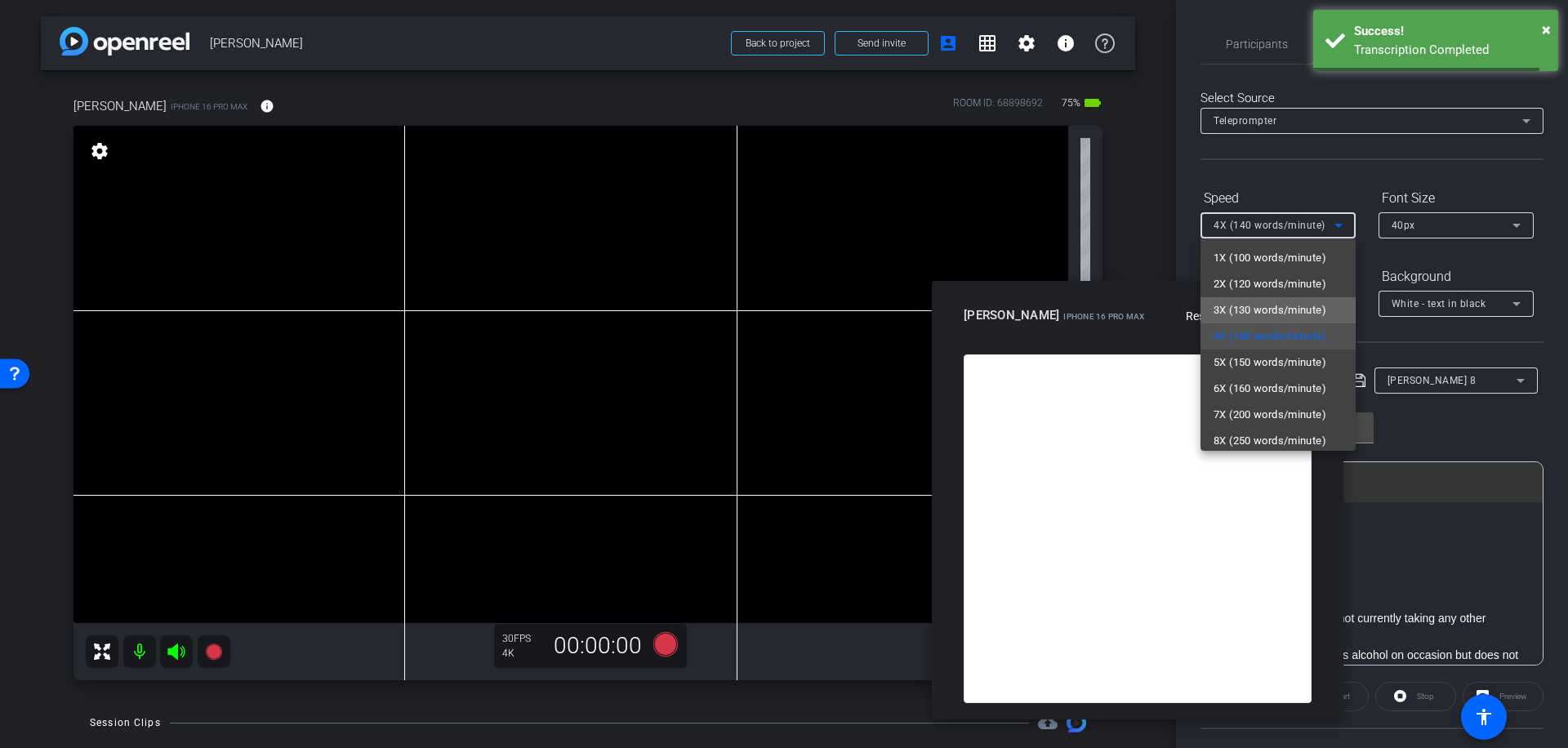
click at [1316, 308] on span "3X (130 words/minute)" at bounding box center [1270, 310] width 112 height 20
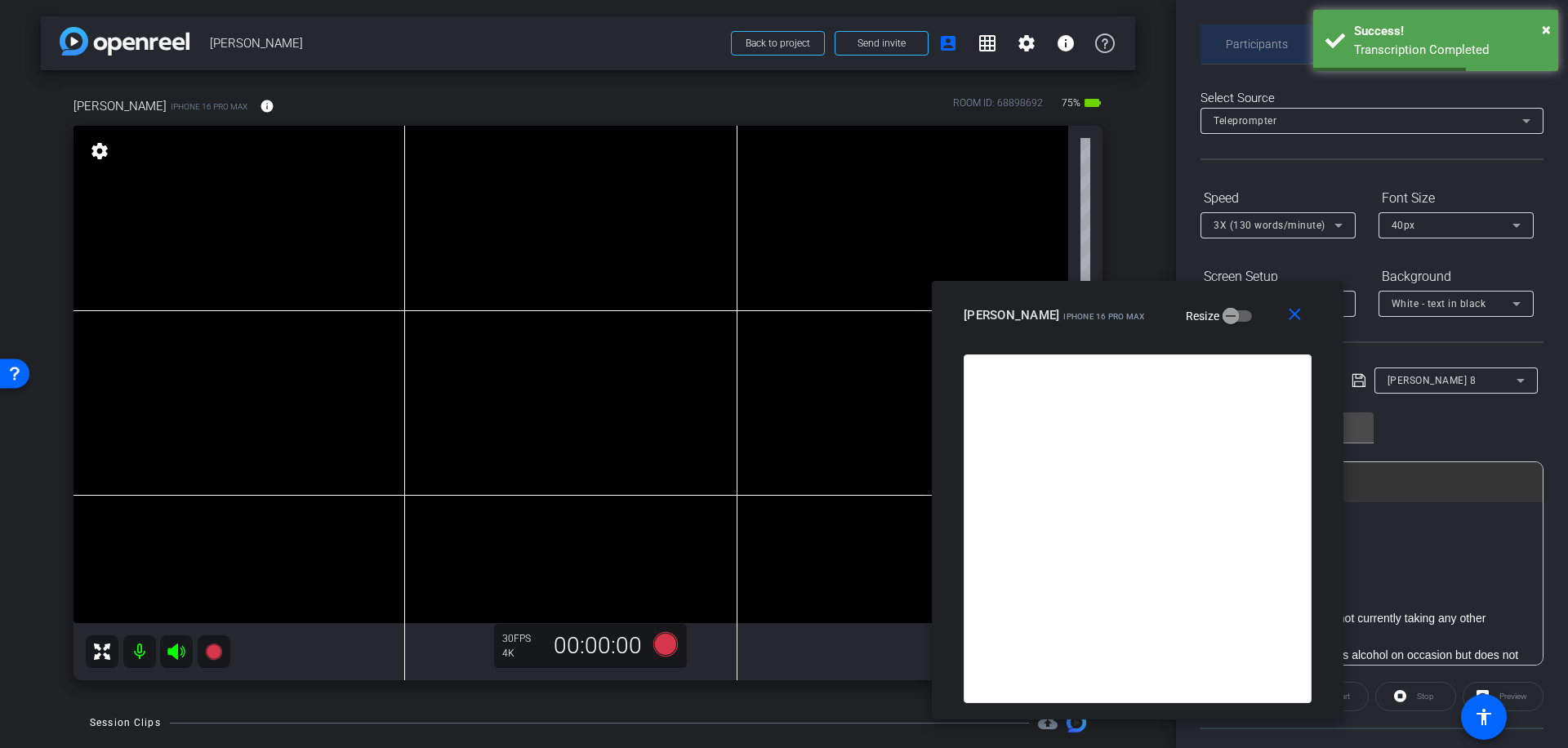
click at [1261, 43] on span "Participants" at bounding box center [1256, 43] width 62 height 11
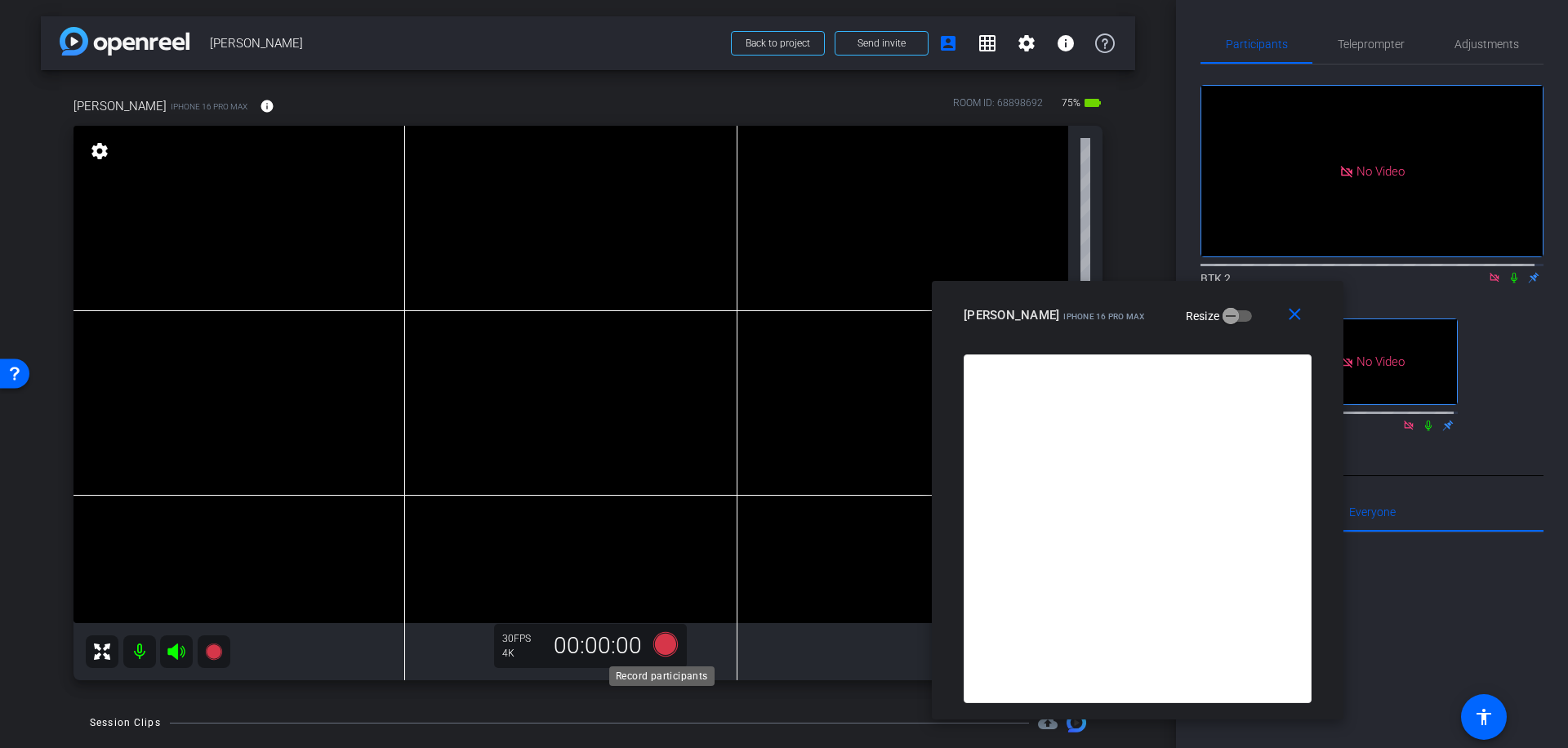
click at [662, 643] on icon at bounding box center [666, 644] width 25 height 25
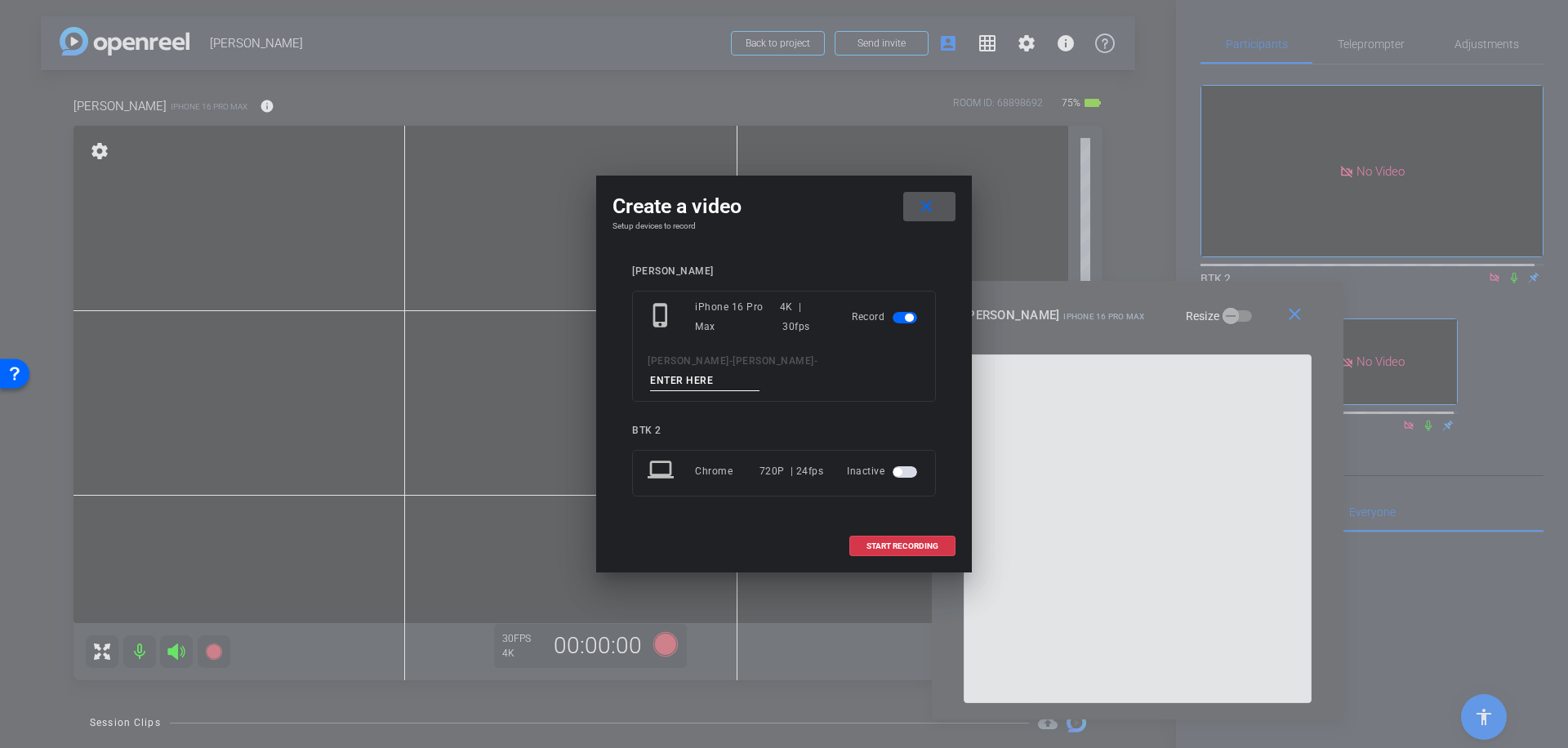
click at [744, 371] on input at bounding box center [705, 381] width 109 height 20
type input "028"
click at [923, 542] on span "START RECORDING" at bounding box center [902, 546] width 72 height 9
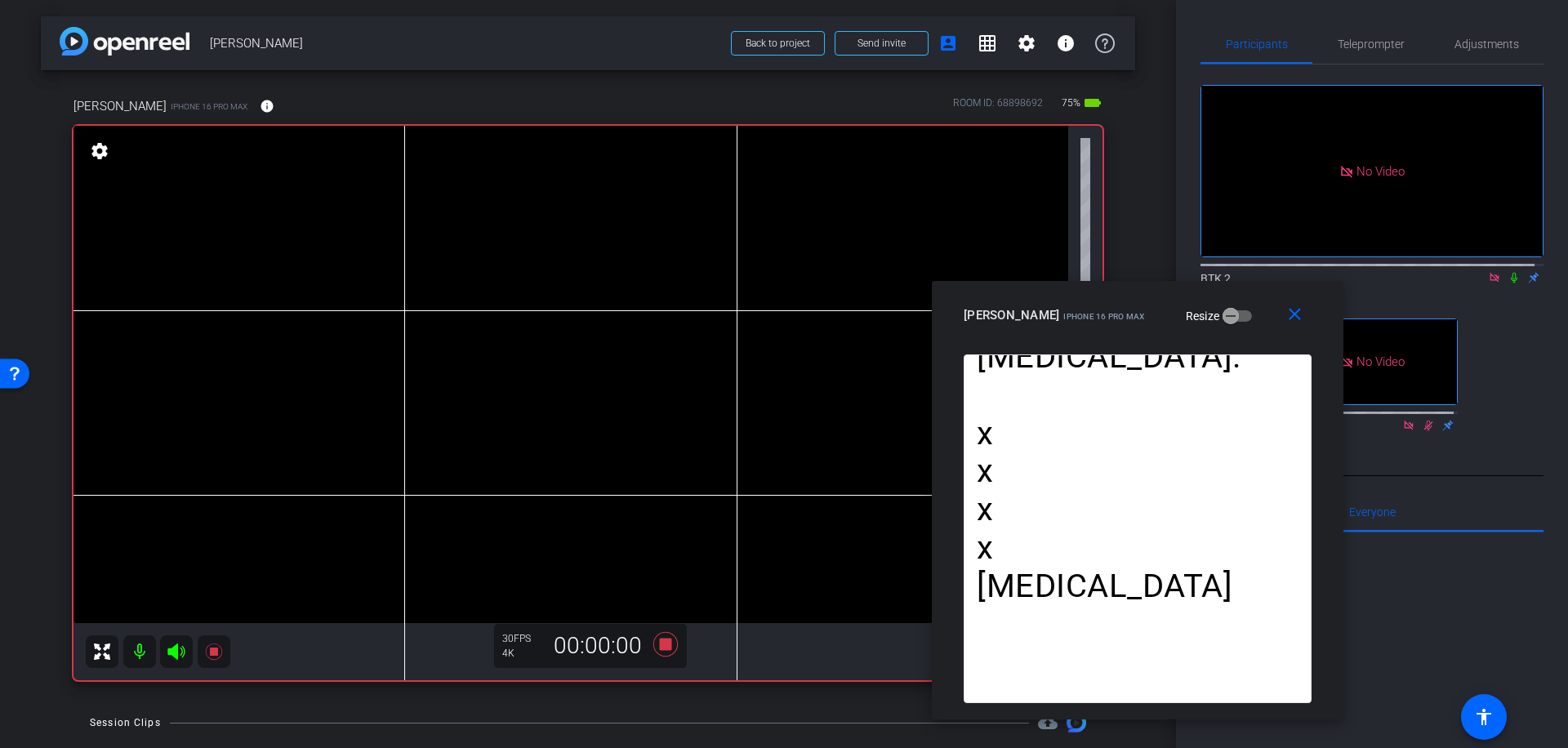
click at [1507, 272] on icon at bounding box center [1513, 277] width 13 height 11
click at [657, 644] on icon at bounding box center [666, 644] width 25 height 25
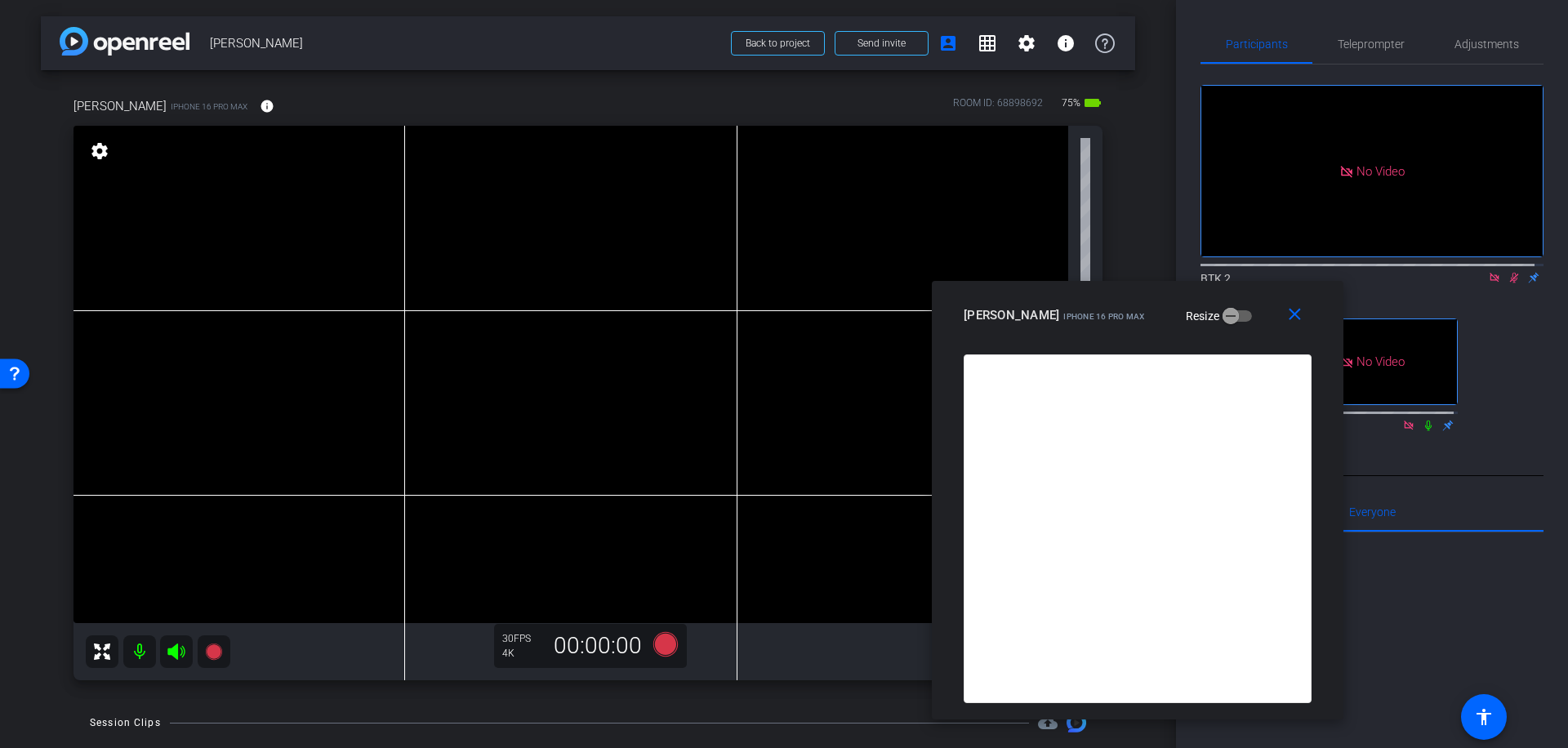
click at [1510, 273] on icon at bounding box center [1514, 278] width 9 height 10
click at [666, 644] on icon at bounding box center [666, 644] width 25 height 25
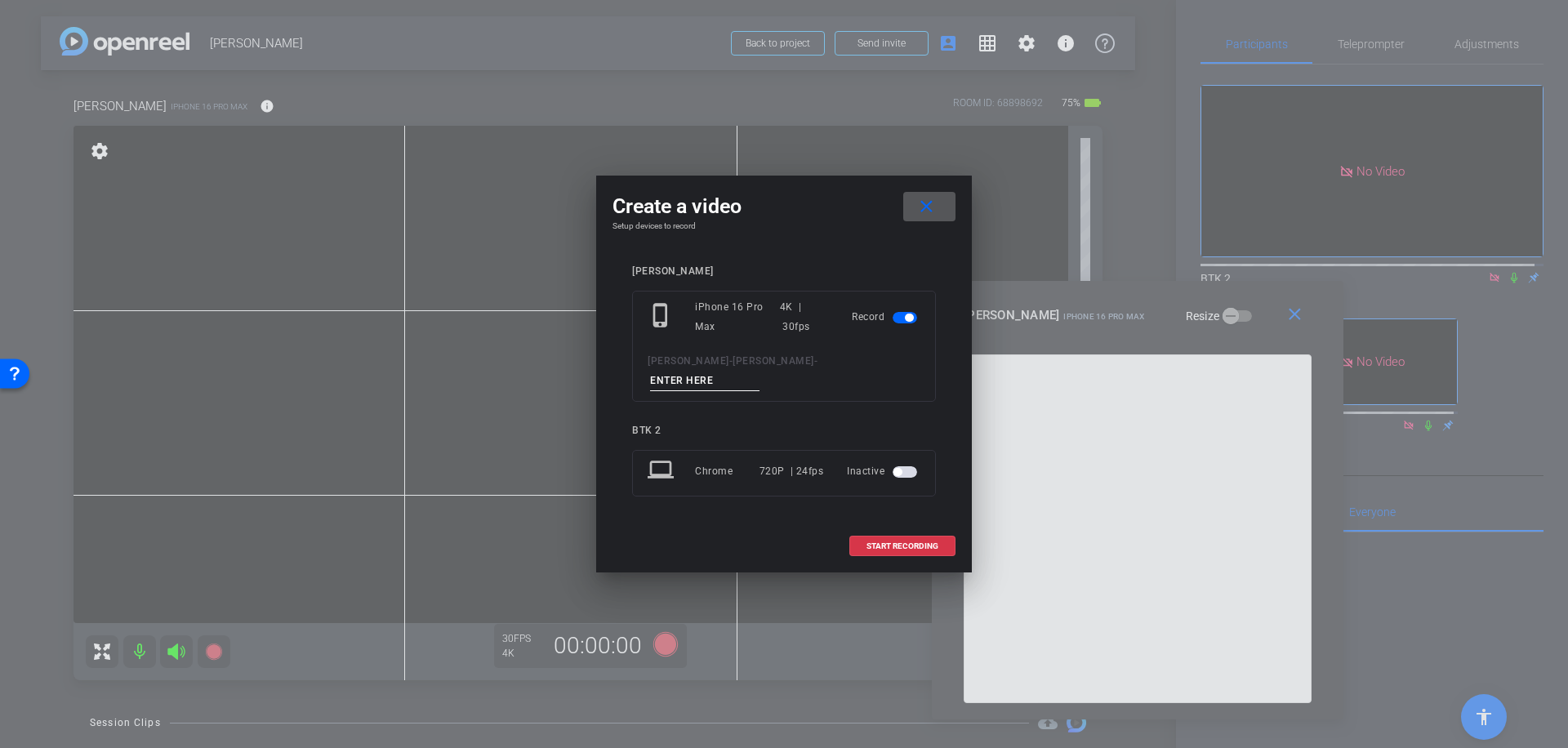
click at [747, 371] on input at bounding box center [705, 381] width 109 height 20
type input "029"
click at [895, 542] on span "START RECORDING" at bounding box center [902, 546] width 72 height 9
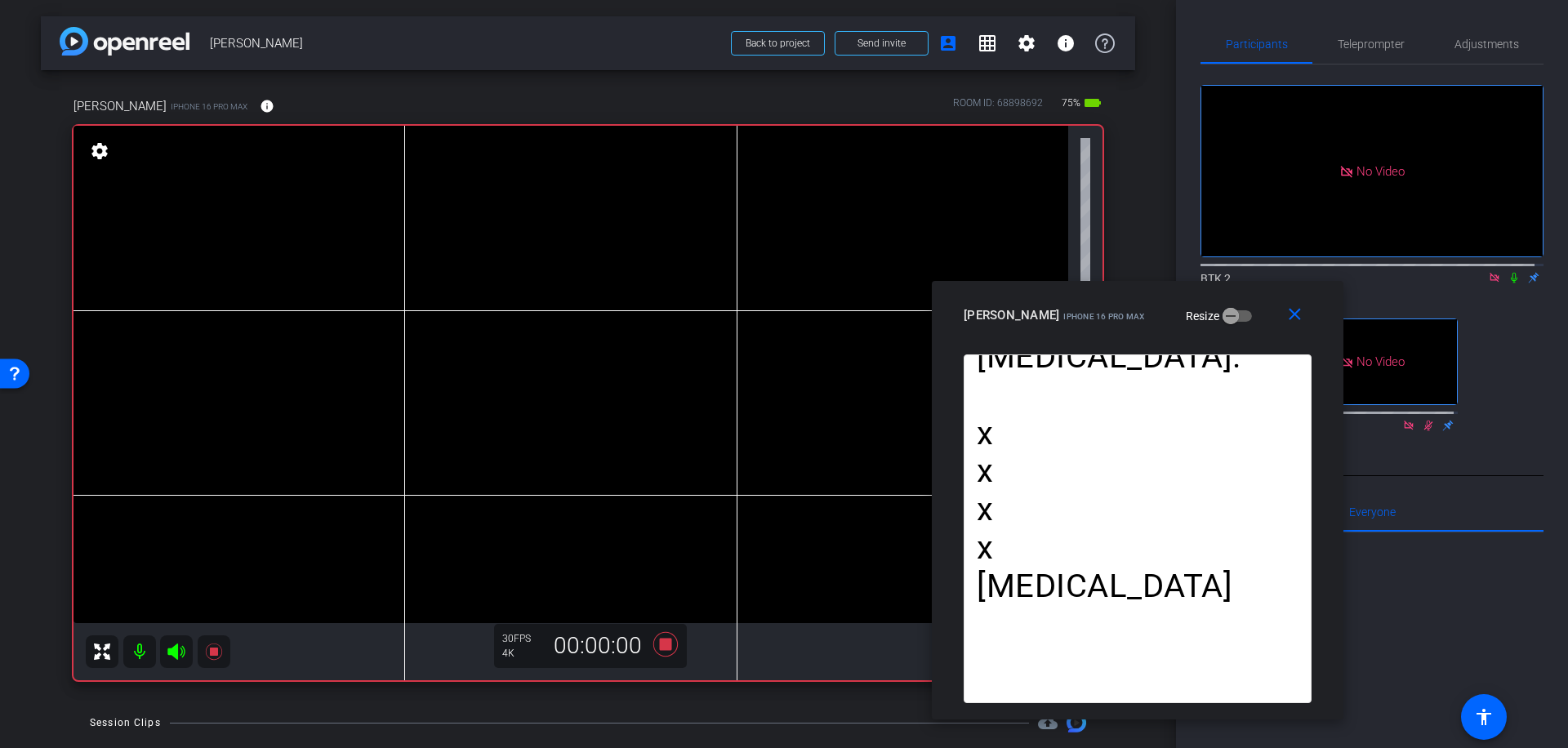
click at [1507, 272] on icon at bounding box center [1513, 277] width 13 height 11
click at [656, 646] on icon at bounding box center [666, 644] width 25 height 25
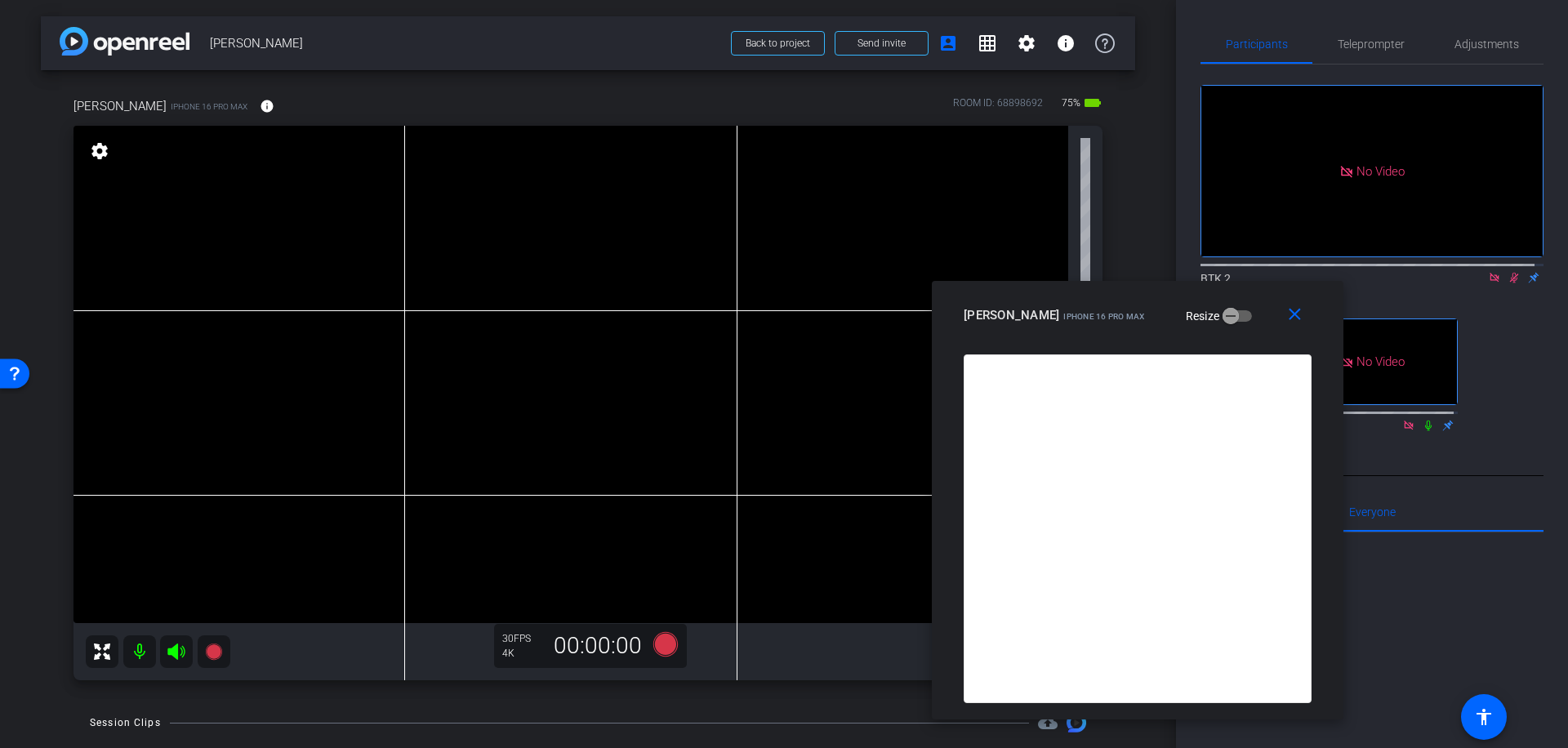
click at [1510, 273] on icon at bounding box center [1514, 278] width 9 height 10
click at [655, 654] on icon at bounding box center [666, 644] width 39 height 30
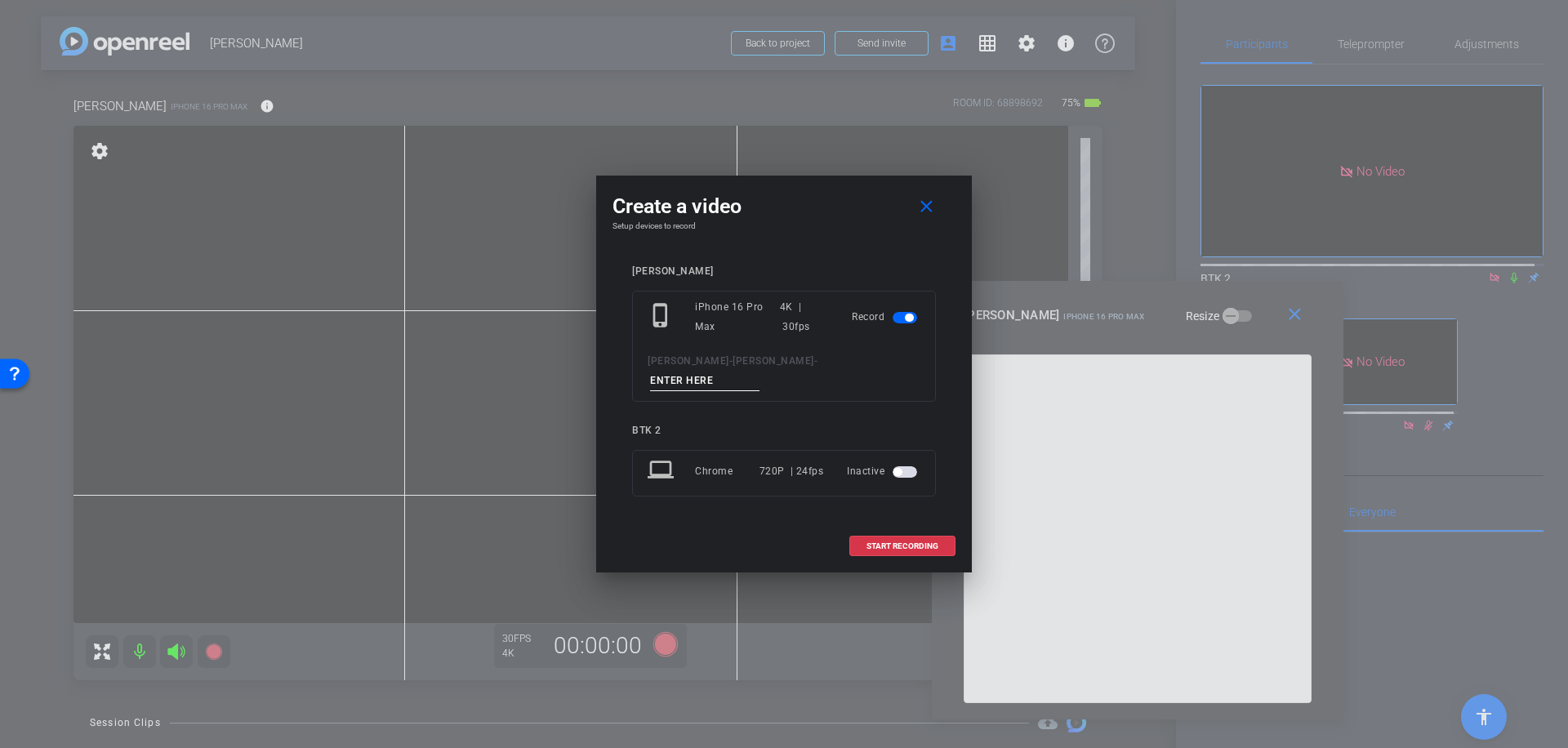
click at [735, 373] on input at bounding box center [705, 381] width 109 height 20
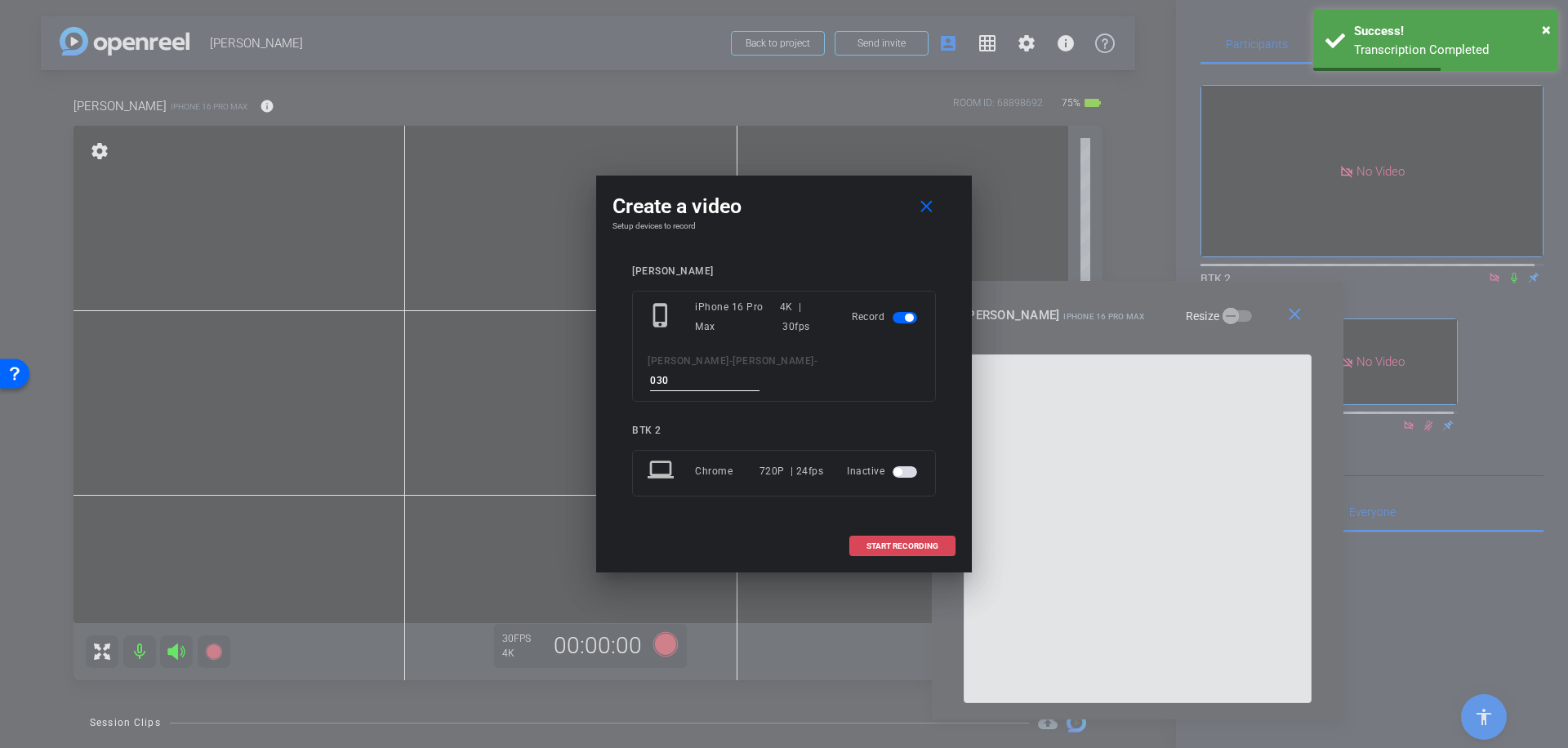
type input "030"
click at [908, 542] on span "START RECORDING" at bounding box center [902, 546] width 72 height 9
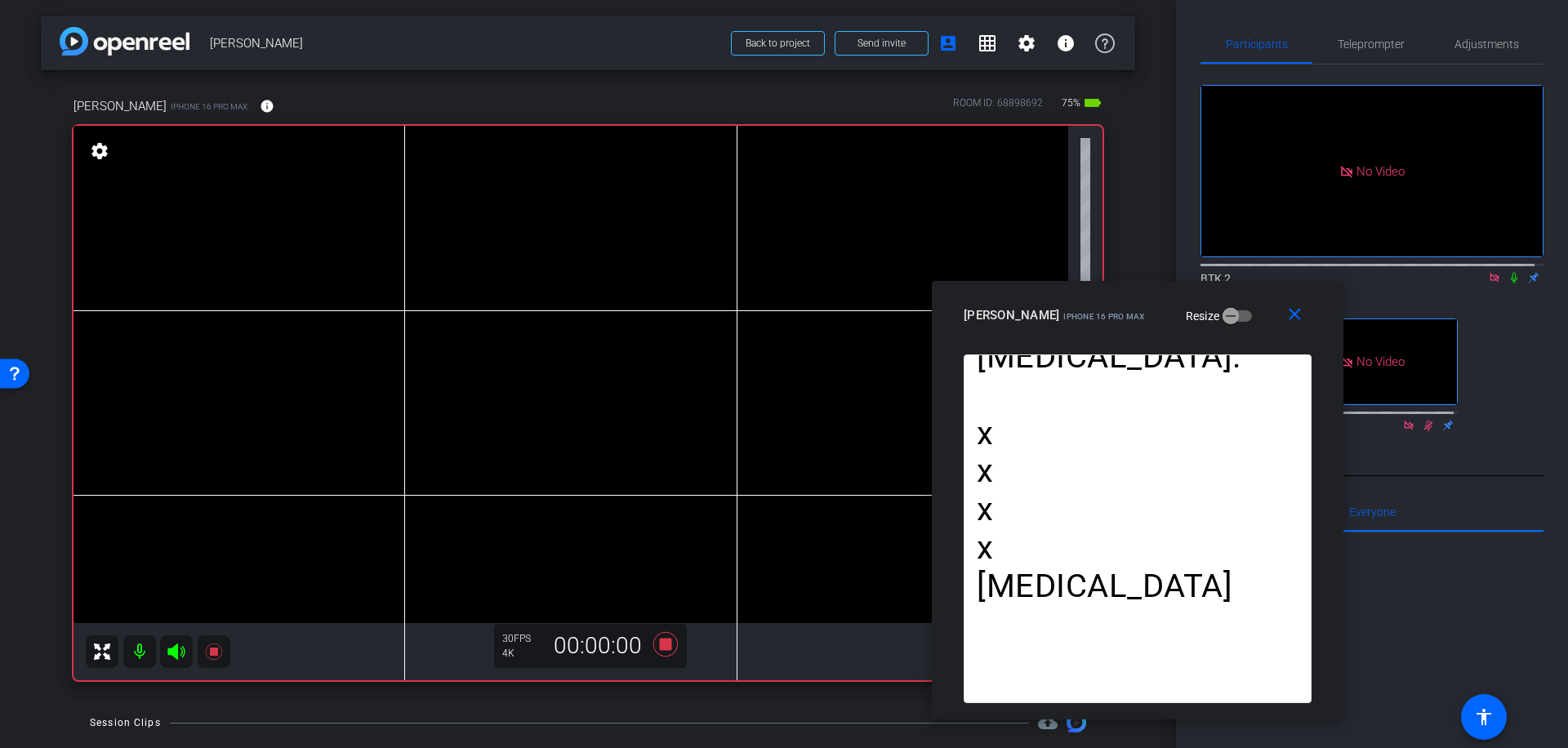
click at [1511, 273] on icon at bounding box center [1514, 278] width 7 height 10
click at [656, 642] on icon at bounding box center [666, 644] width 25 height 25
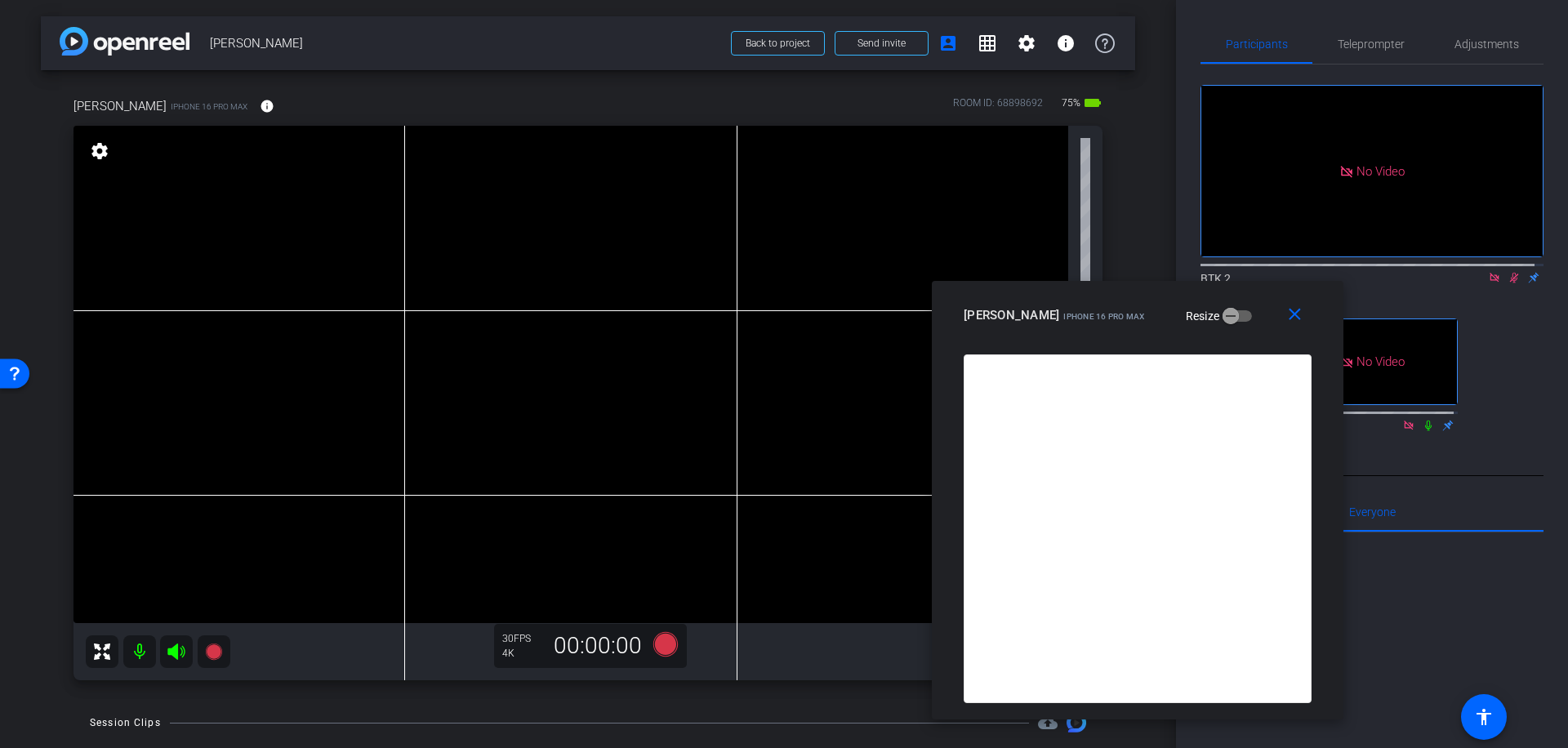
click at [1510, 273] on icon at bounding box center [1514, 278] width 9 height 10
click at [1381, 42] on span "Teleprompter" at bounding box center [1371, 43] width 67 height 11
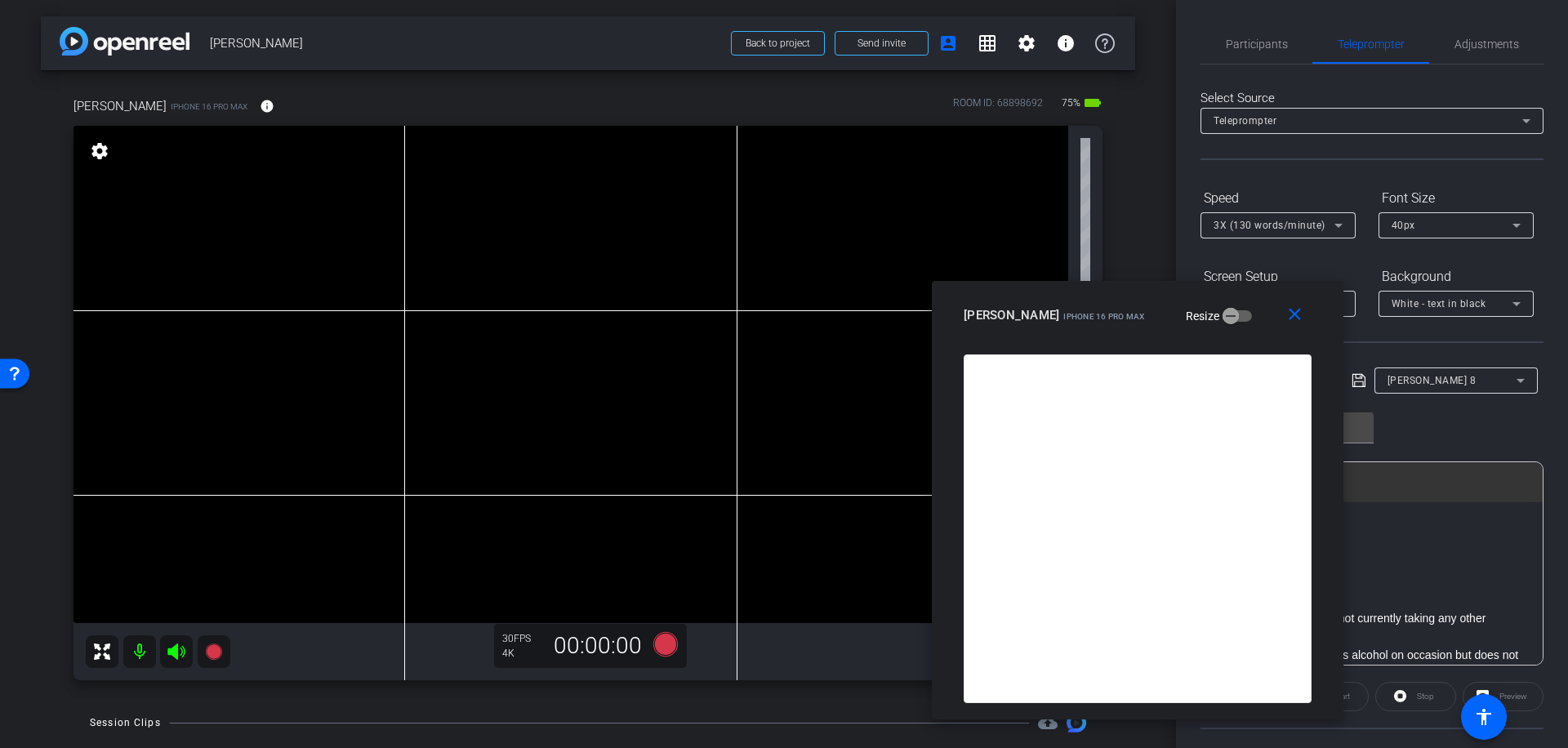
click at [1514, 378] on icon at bounding box center [1520, 380] width 20 height 20
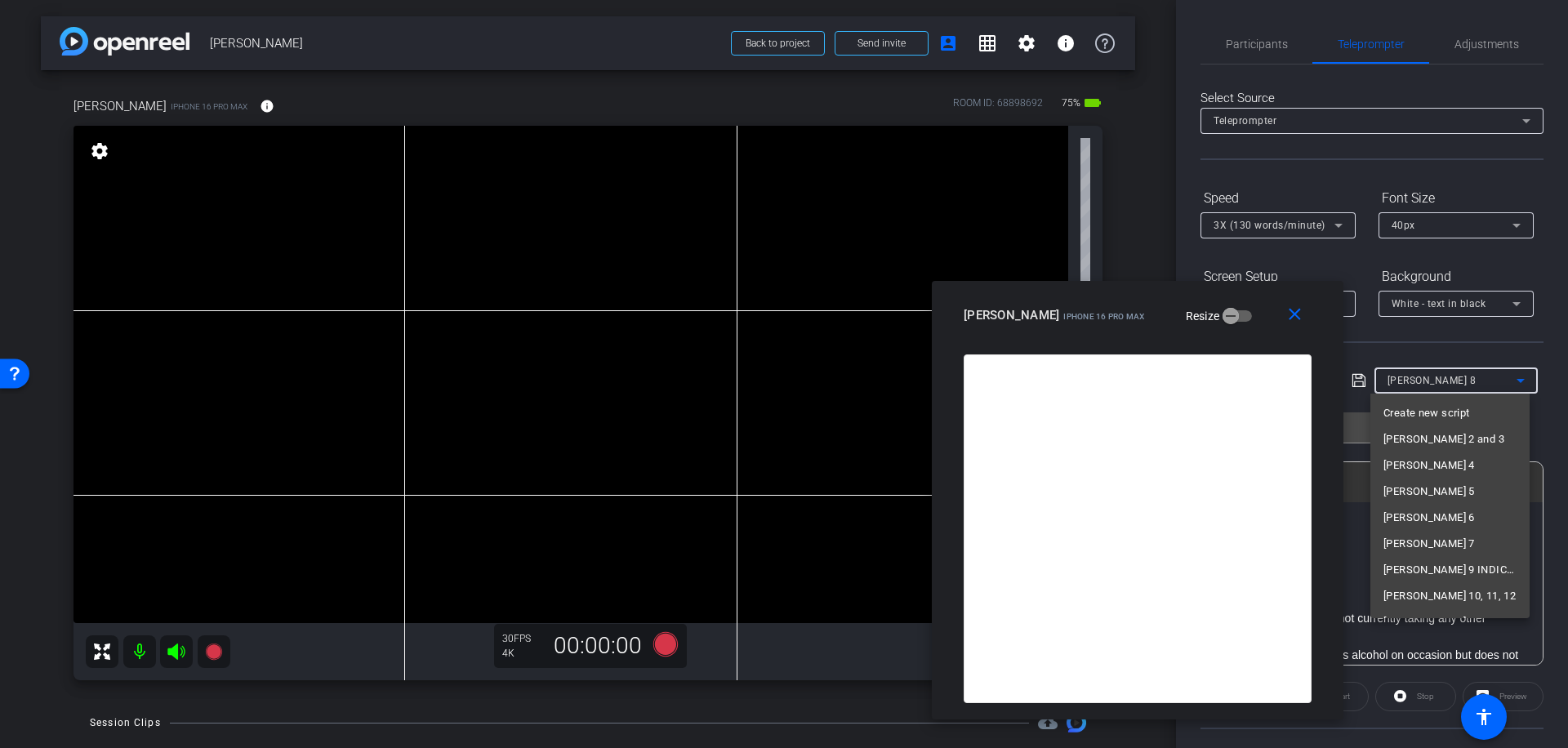
scroll to position [69, 0]
click at [1469, 497] on span "[PERSON_NAME] 9 INDICATION" at bounding box center [1450, 500] width 133 height 20
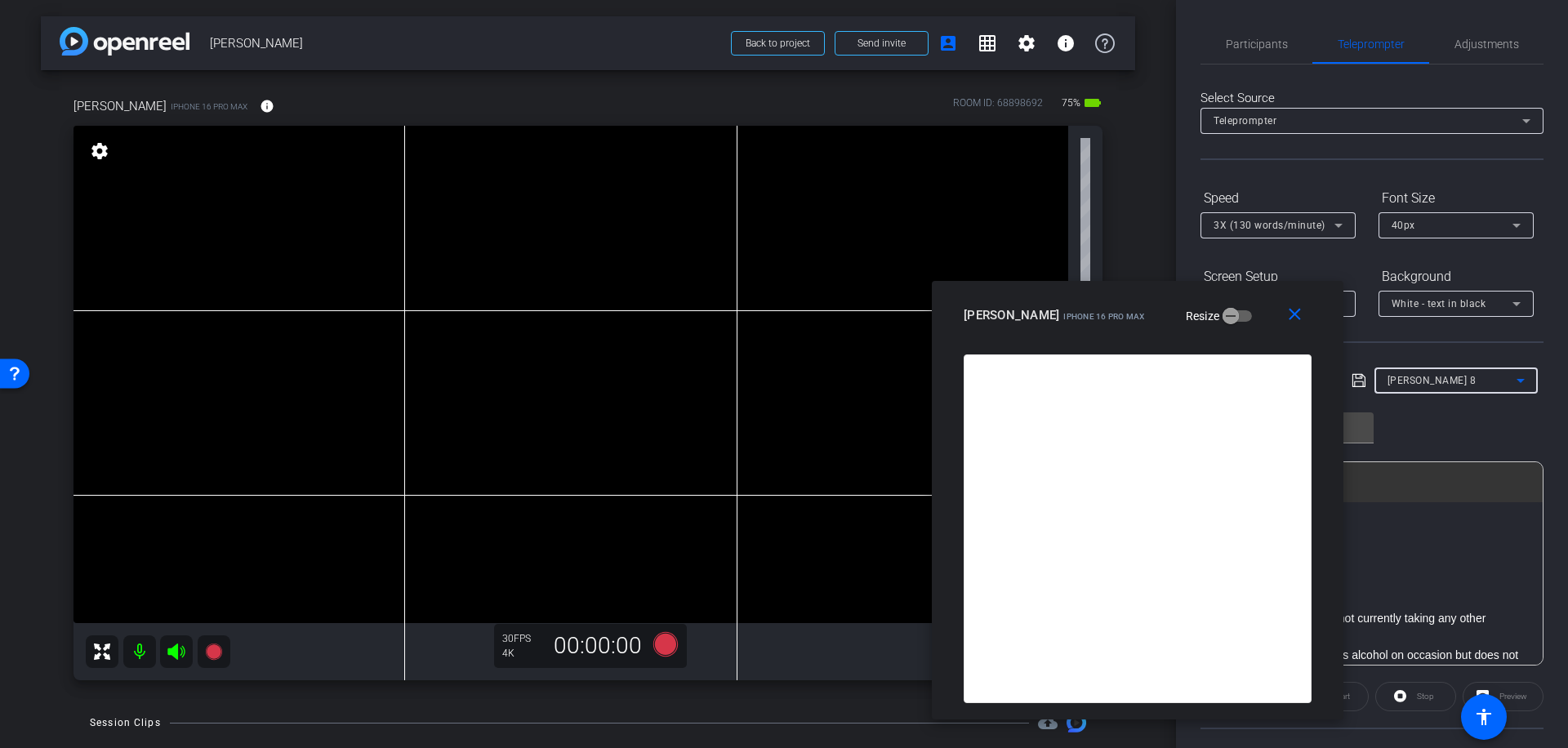
type input "[PERSON_NAME] 9 INDICATION"
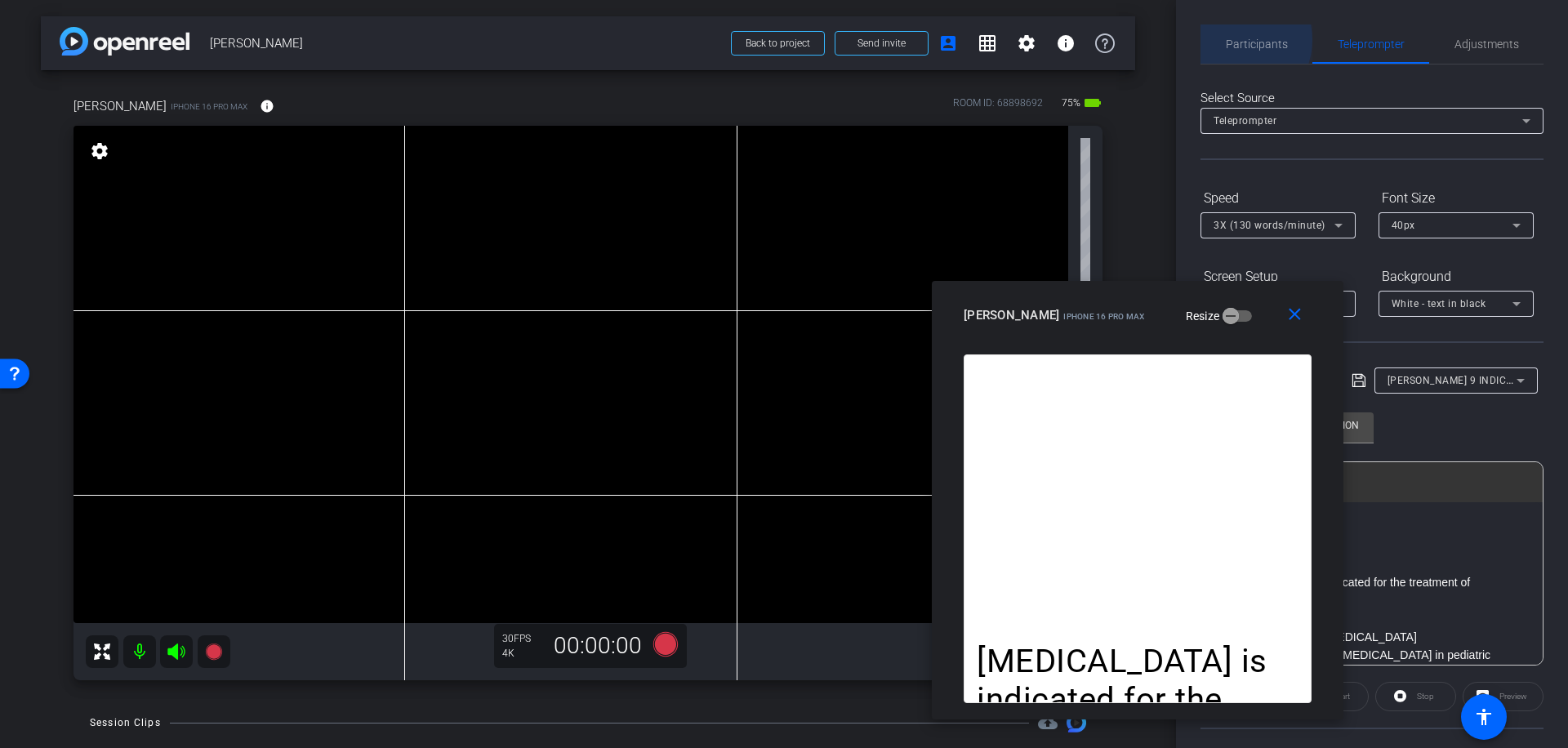
click at [1238, 40] on span "Participants" at bounding box center [1256, 43] width 62 height 11
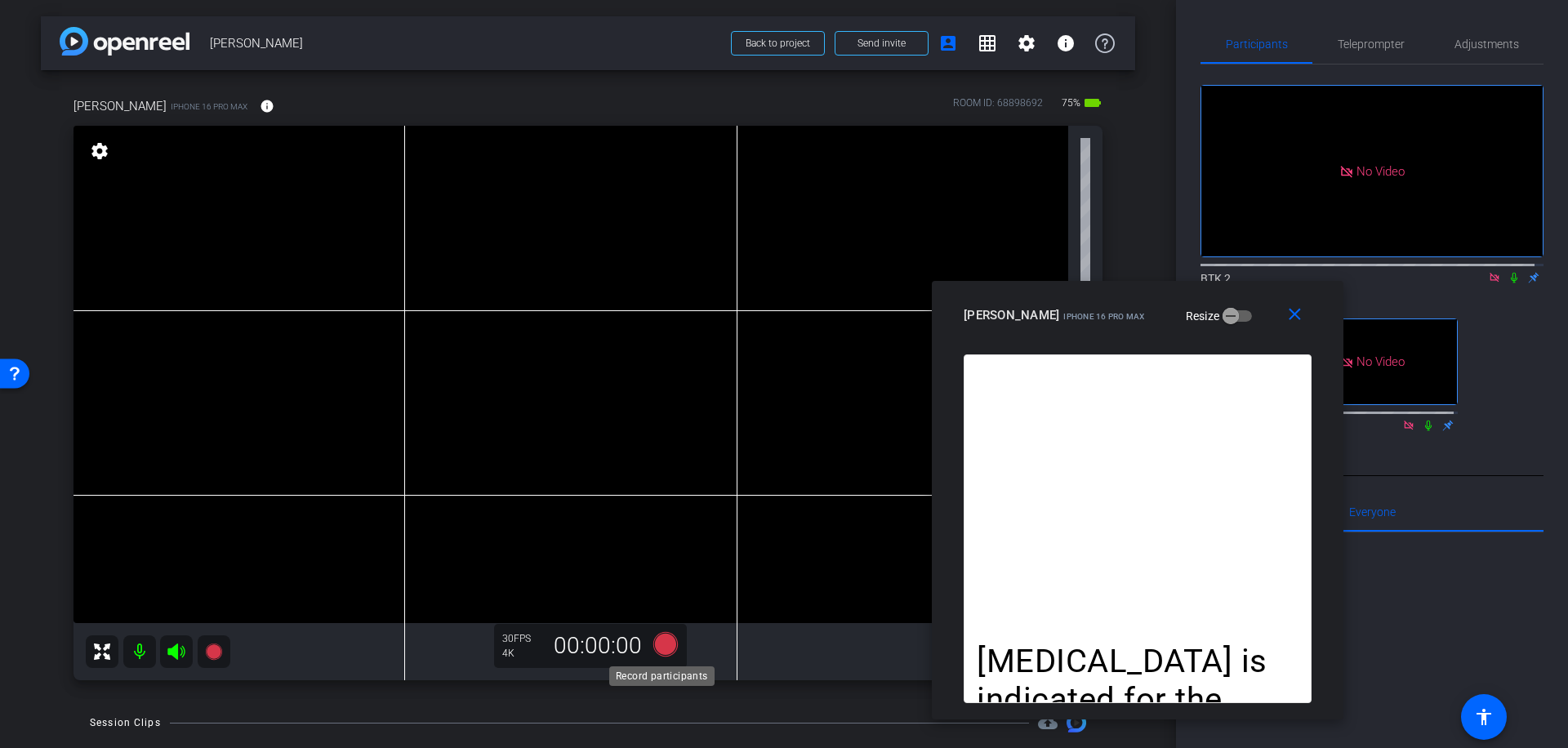
click at [666, 643] on icon at bounding box center [666, 644] width 25 height 25
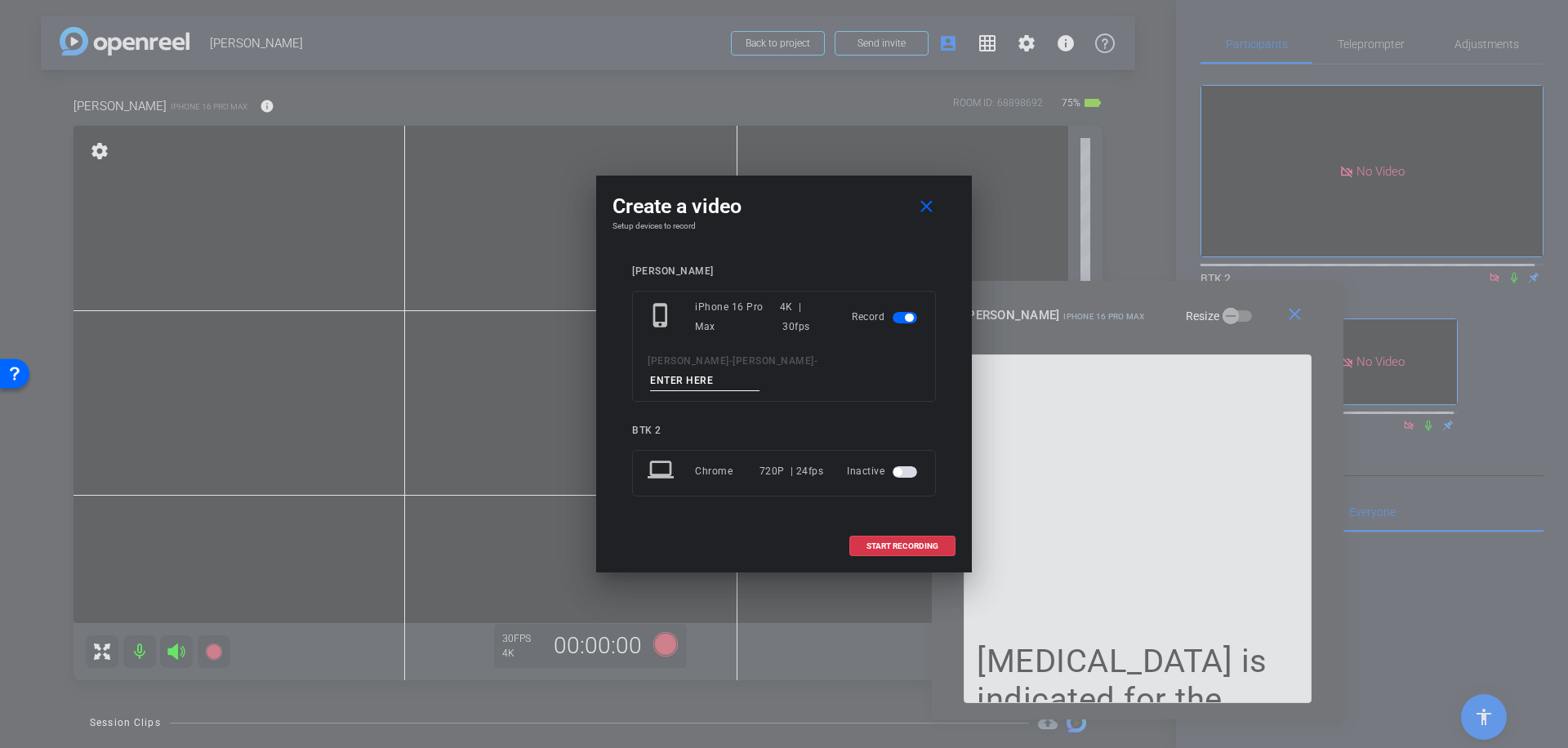
click at [736, 374] on input at bounding box center [705, 381] width 109 height 20
type input "031"
click at [912, 542] on span "START RECORDING" at bounding box center [902, 546] width 72 height 9
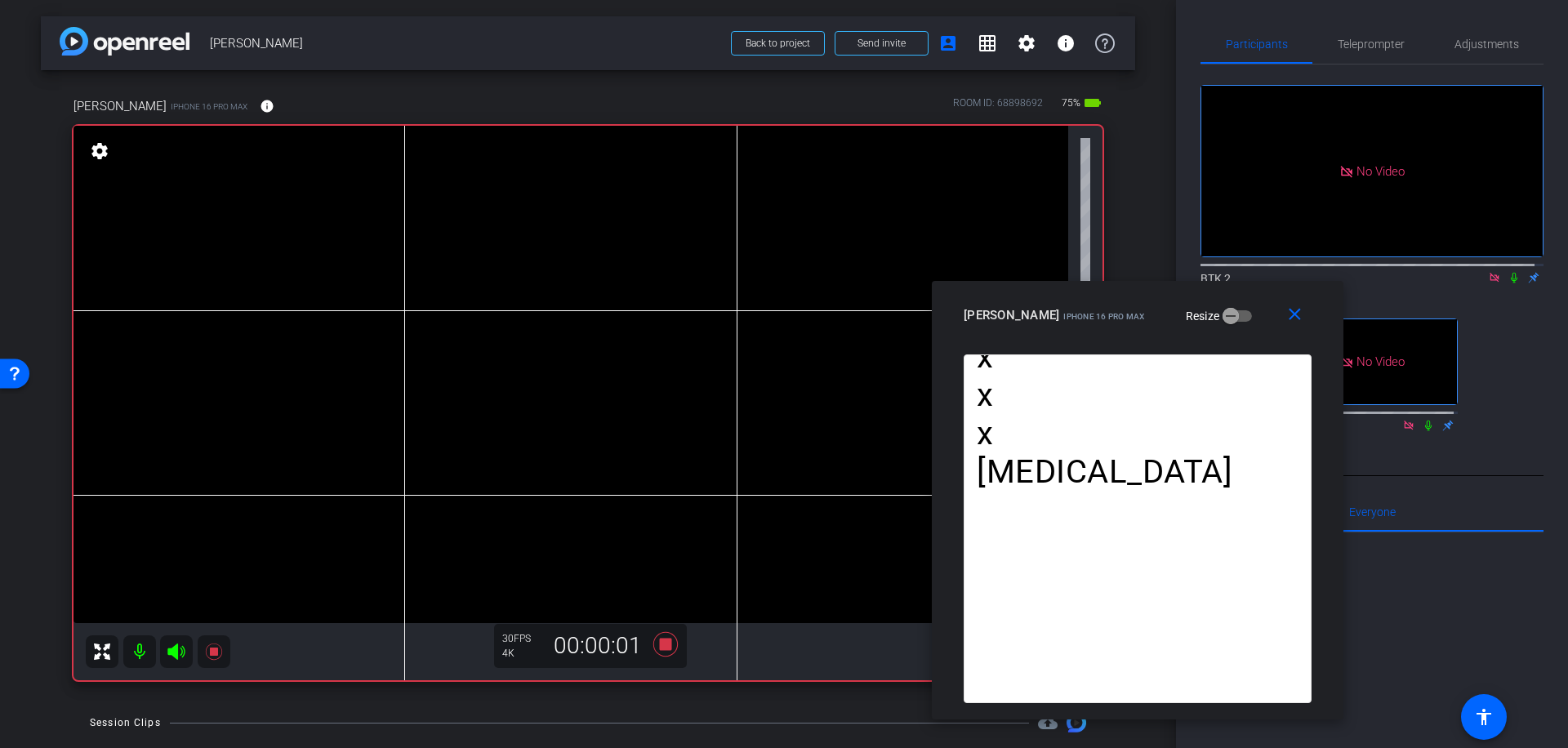
click at [1507, 272] on icon at bounding box center [1513, 277] width 13 height 11
click at [659, 643] on icon at bounding box center [666, 644] width 25 height 25
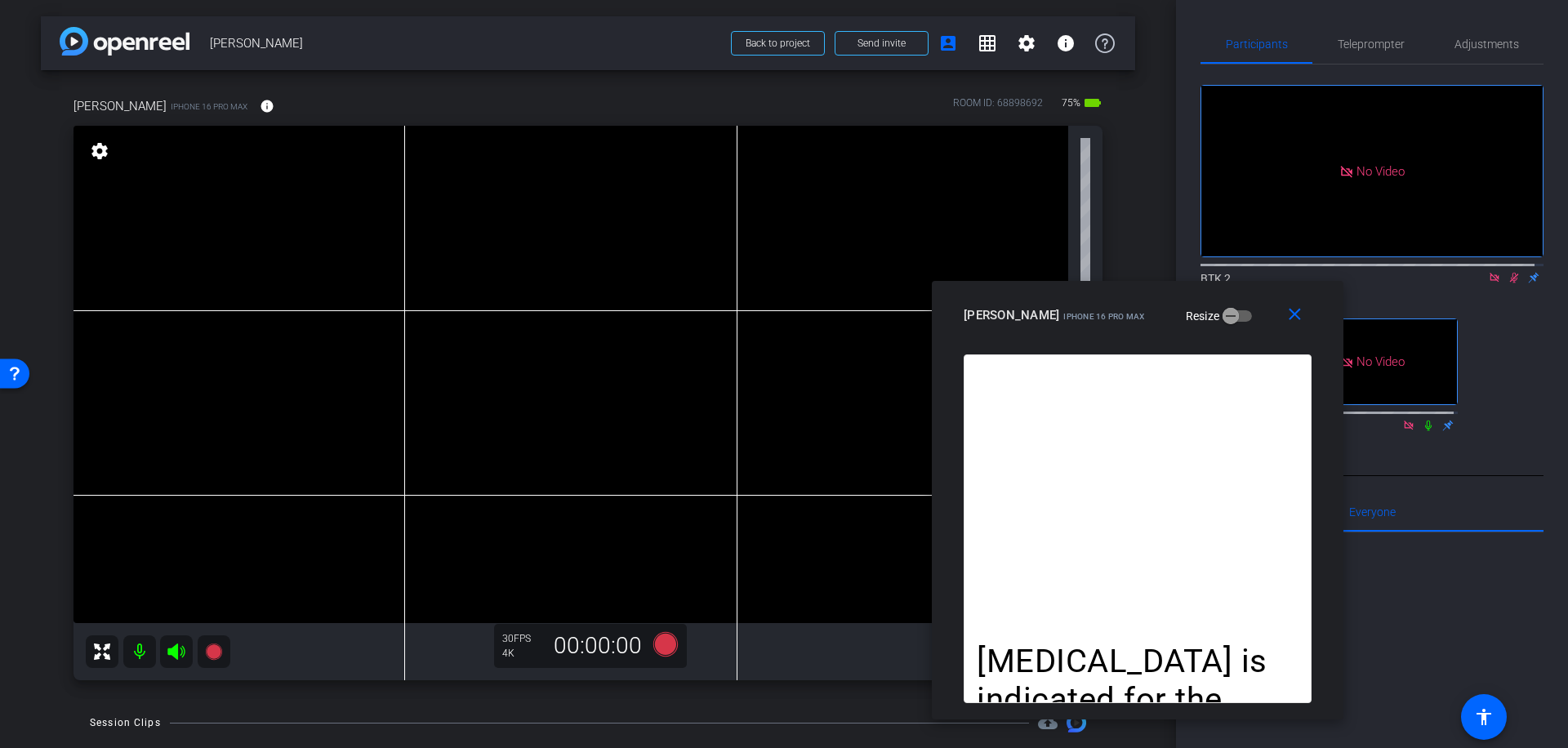
click at [1510, 273] on icon at bounding box center [1514, 278] width 9 height 10
click at [664, 649] on icon at bounding box center [666, 644] width 25 height 25
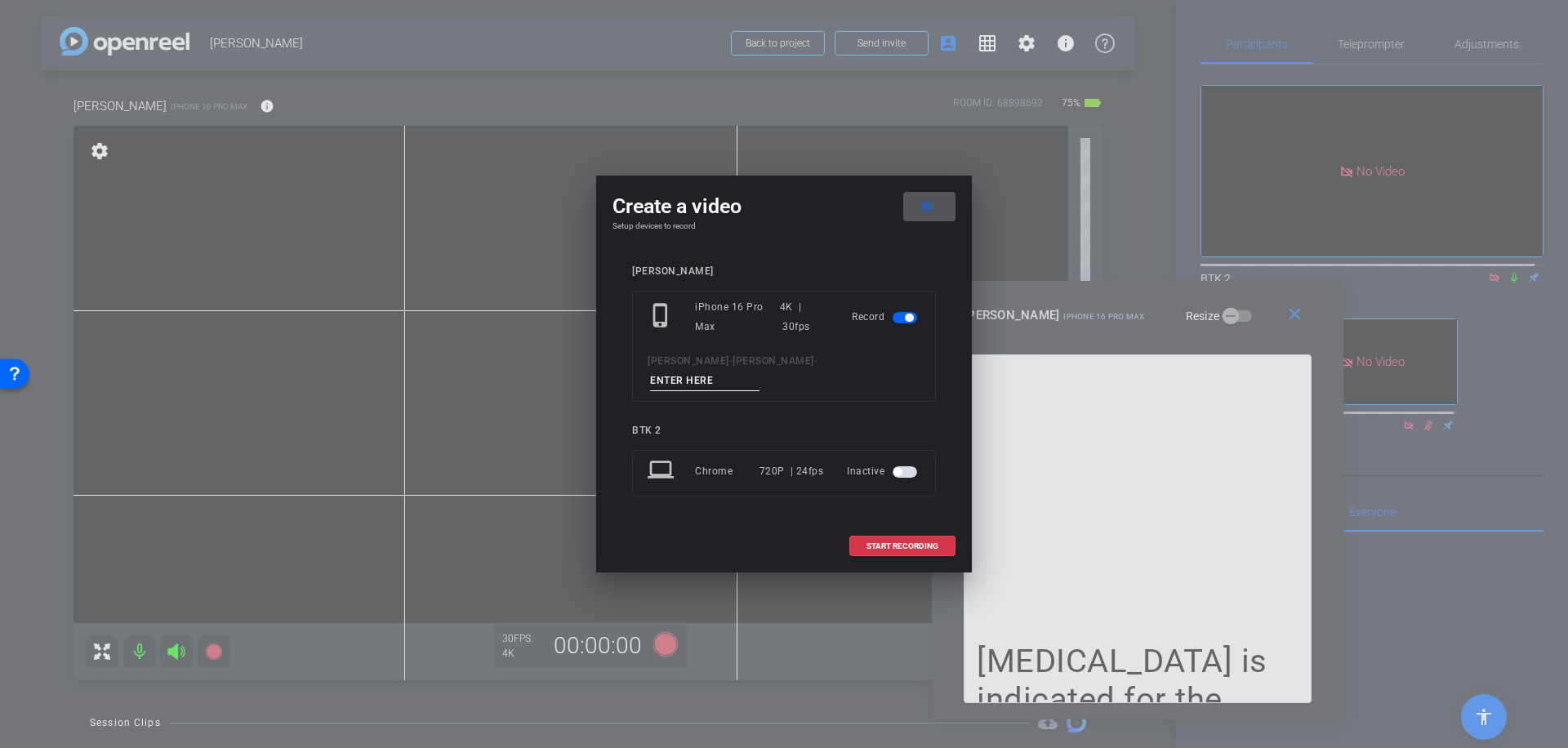
click at [744, 372] on input at bounding box center [705, 381] width 109 height 20
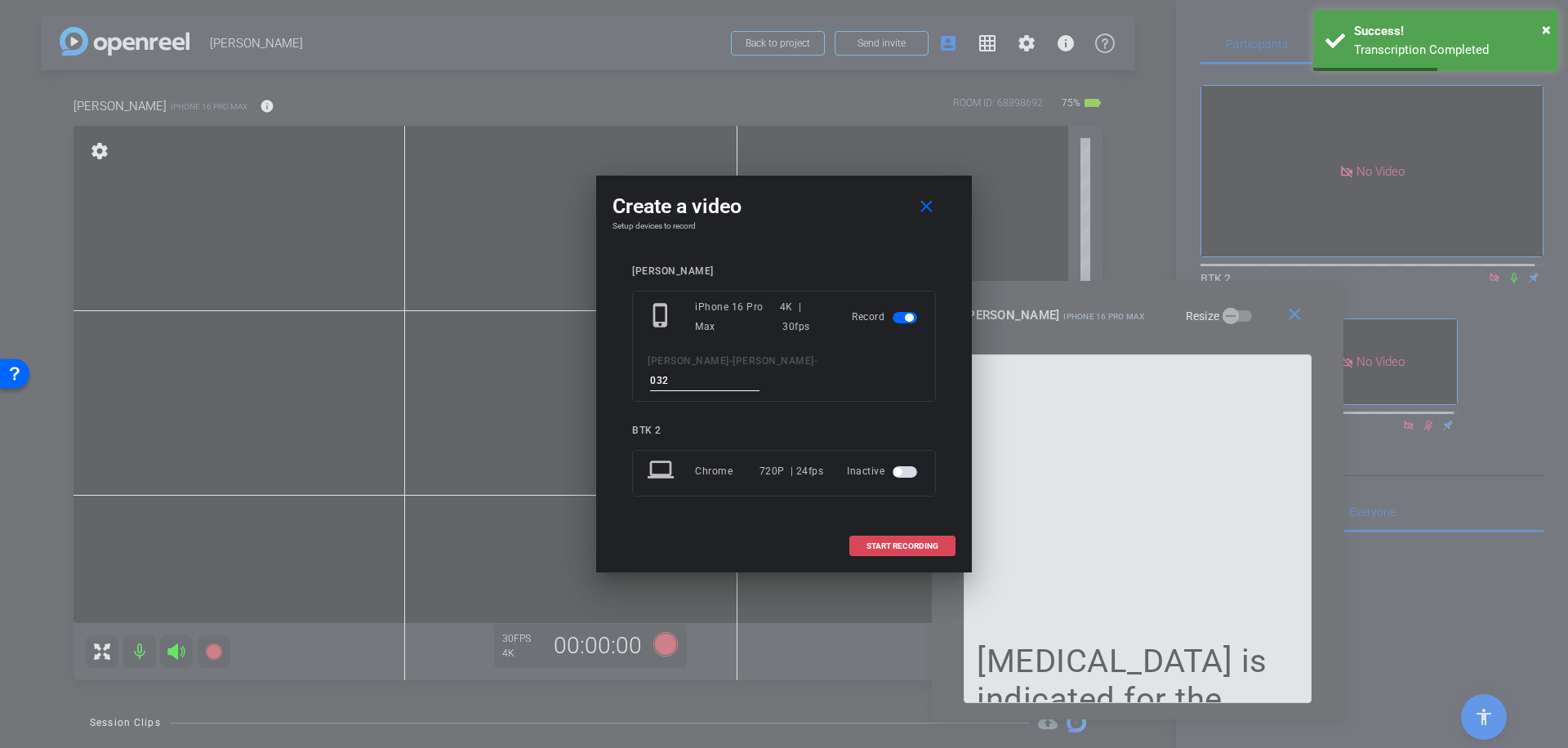
type input "032"
click at [913, 542] on span "START RECORDING" at bounding box center [902, 546] width 72 height 9
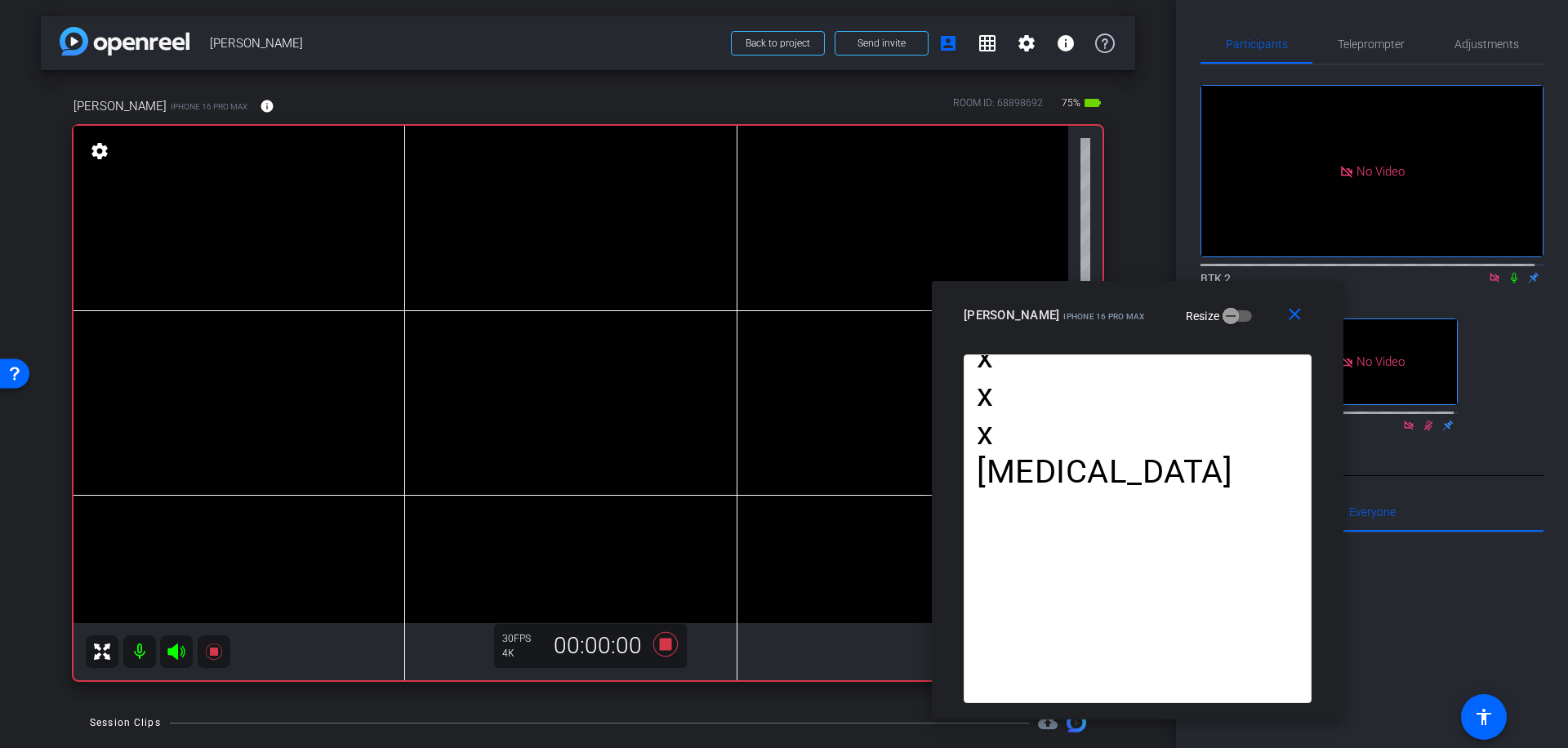
click at [1511, 273] on icon at bounding box center [1514, 278] width 7 height 10
click at [663, 640] on icon at bounding box center [666, 644] width 25 height 25
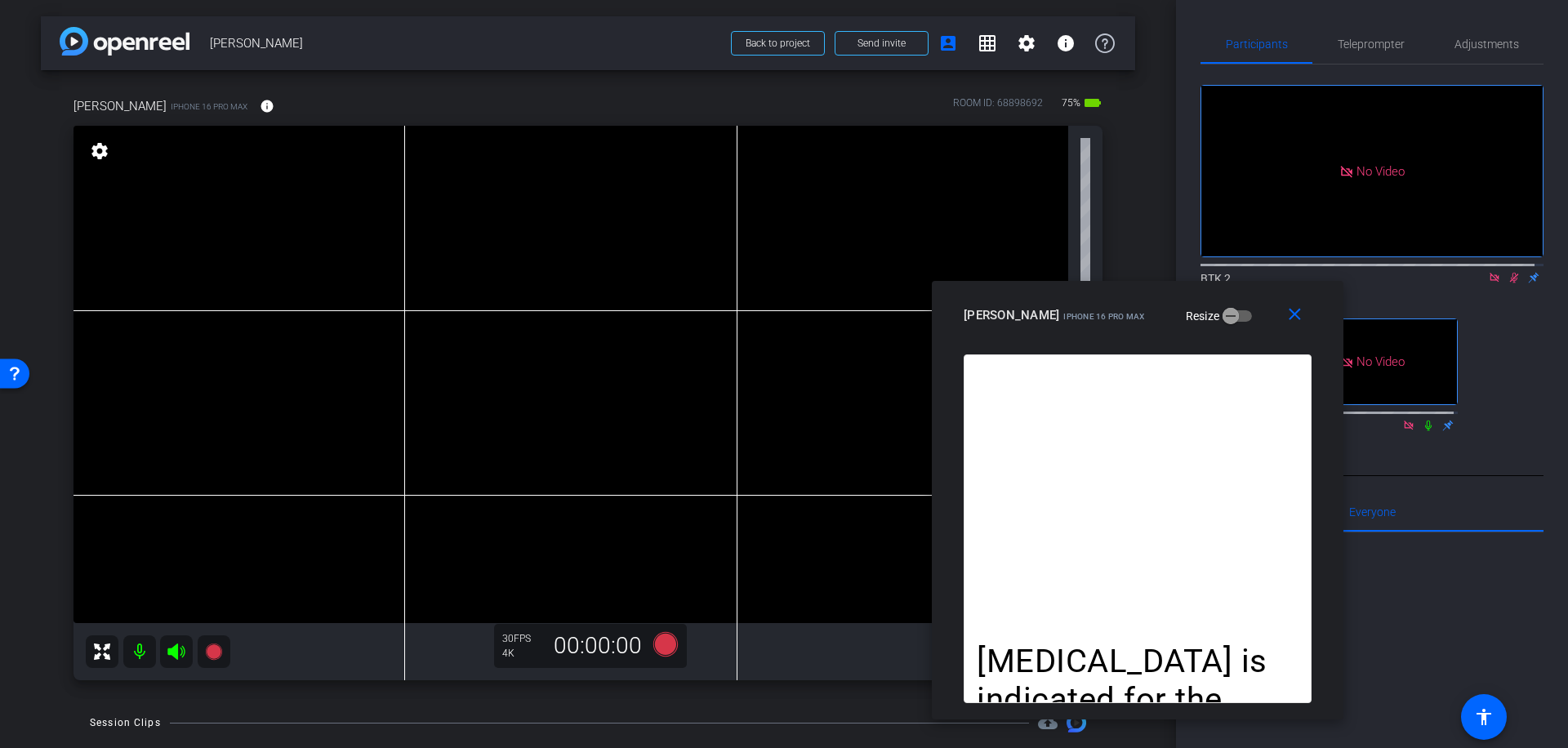
click at [1507, 272] on icon at bounding box center [1513, 277] width 13 height 11
click at [1361, 35] on span "Teleprompter" at bounding box center [1371, 44] width 67 height 39
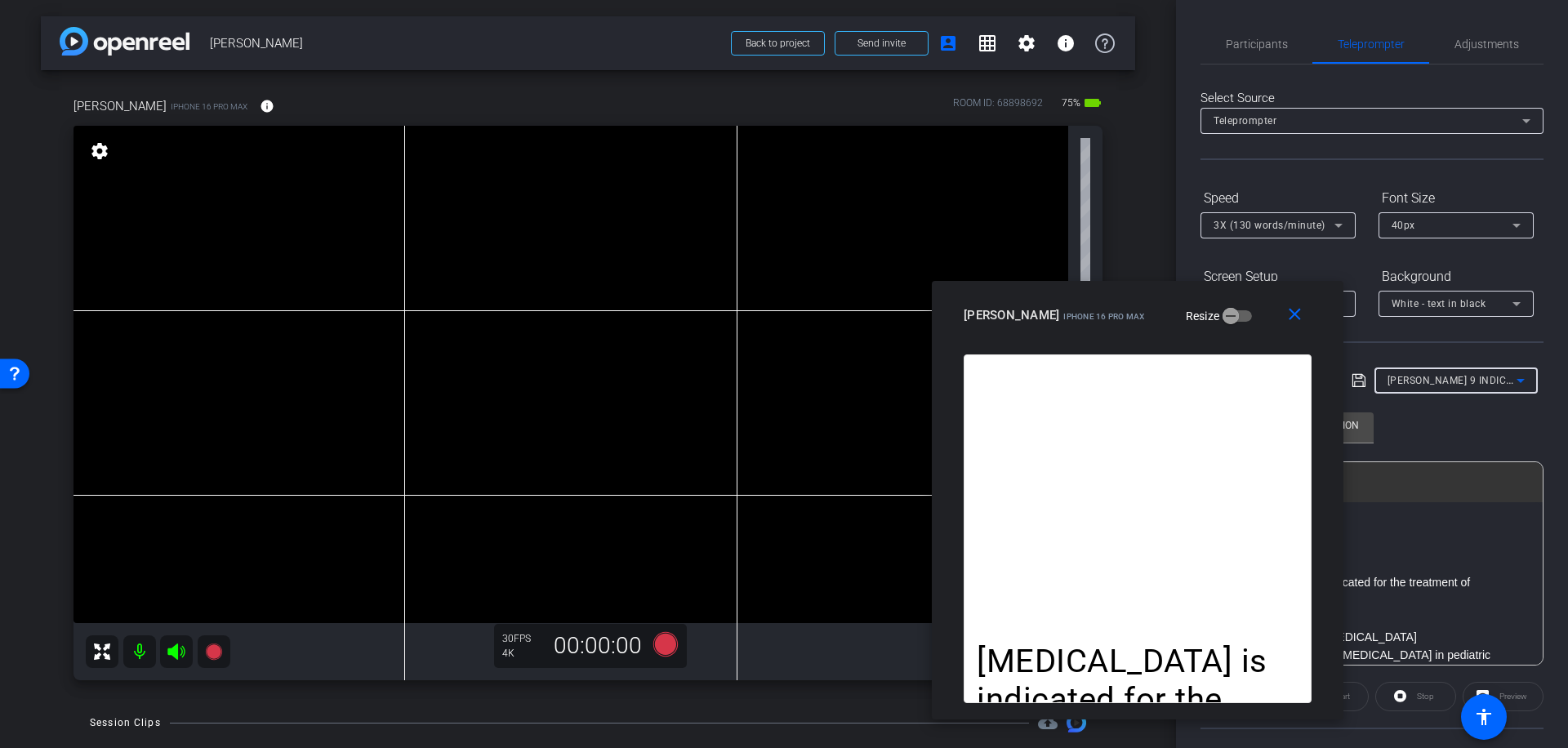
click at [1514, 378] on icon at bounding box center [1520, 380] width 20 height 20
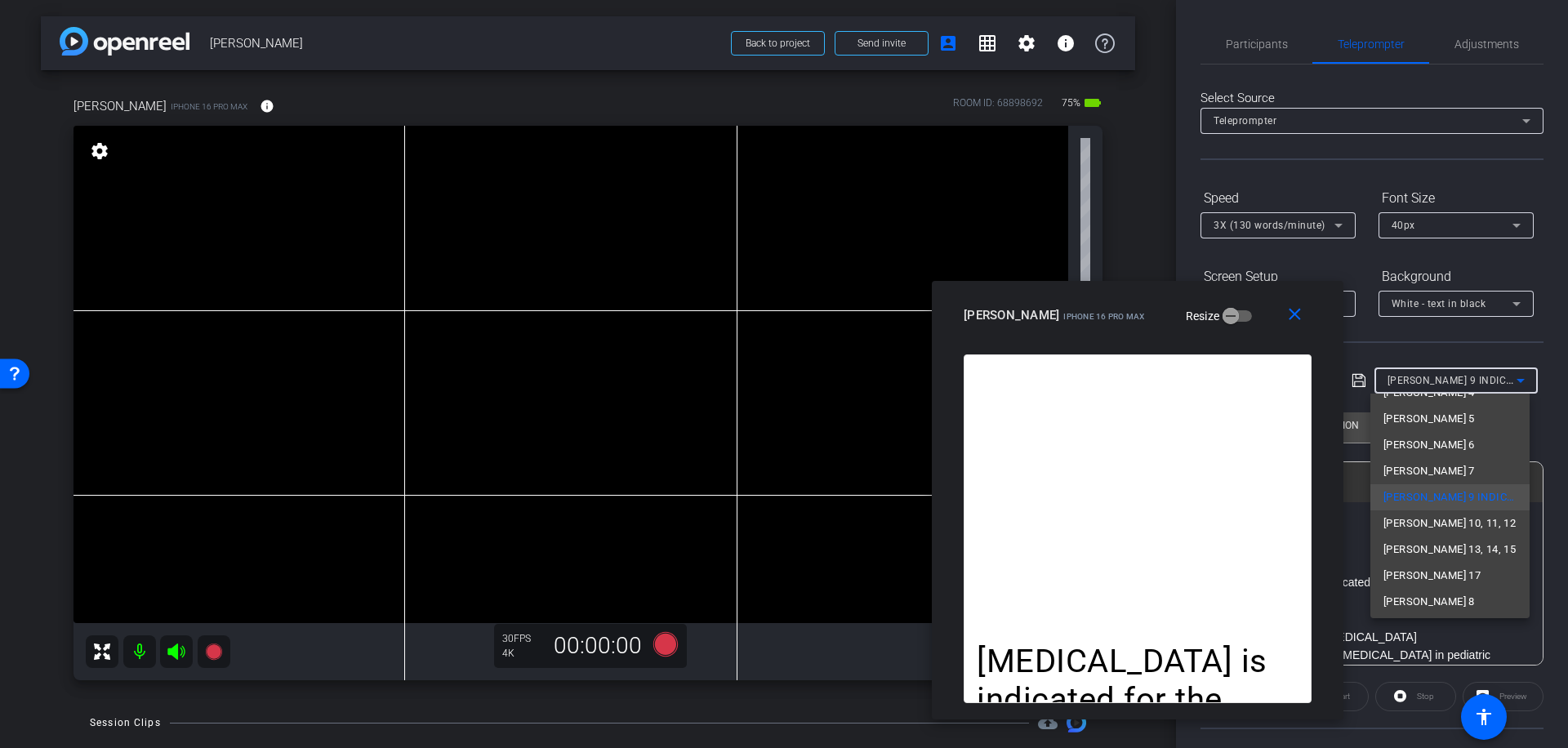
scroll to position [76, 0]
click at [1433, 520] on span "[PERSON_NAME] 10, 11, 12" at bounding box center [1449, 520] width 132 height 20
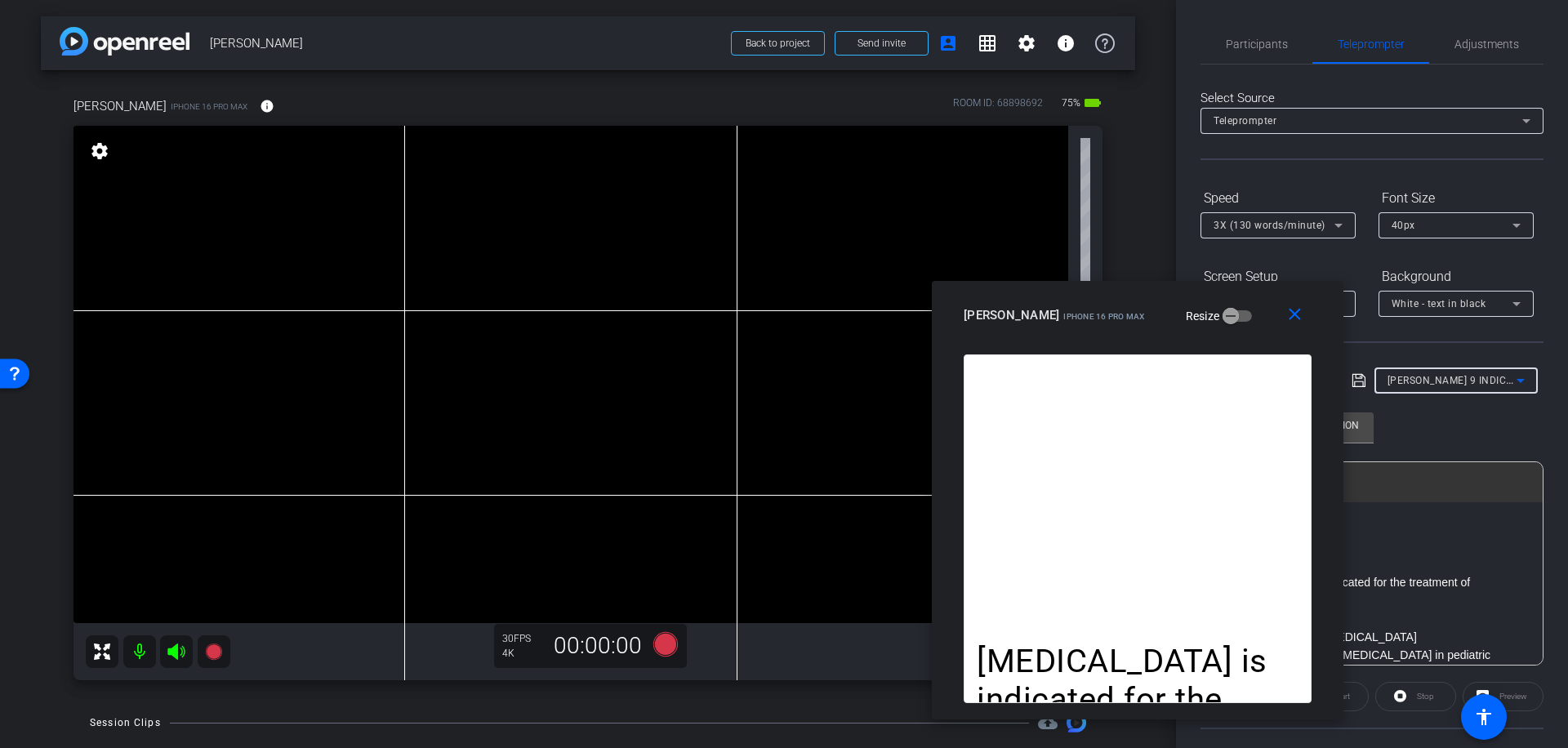
type input "[PERSON_NAME] 10, 11, 12"
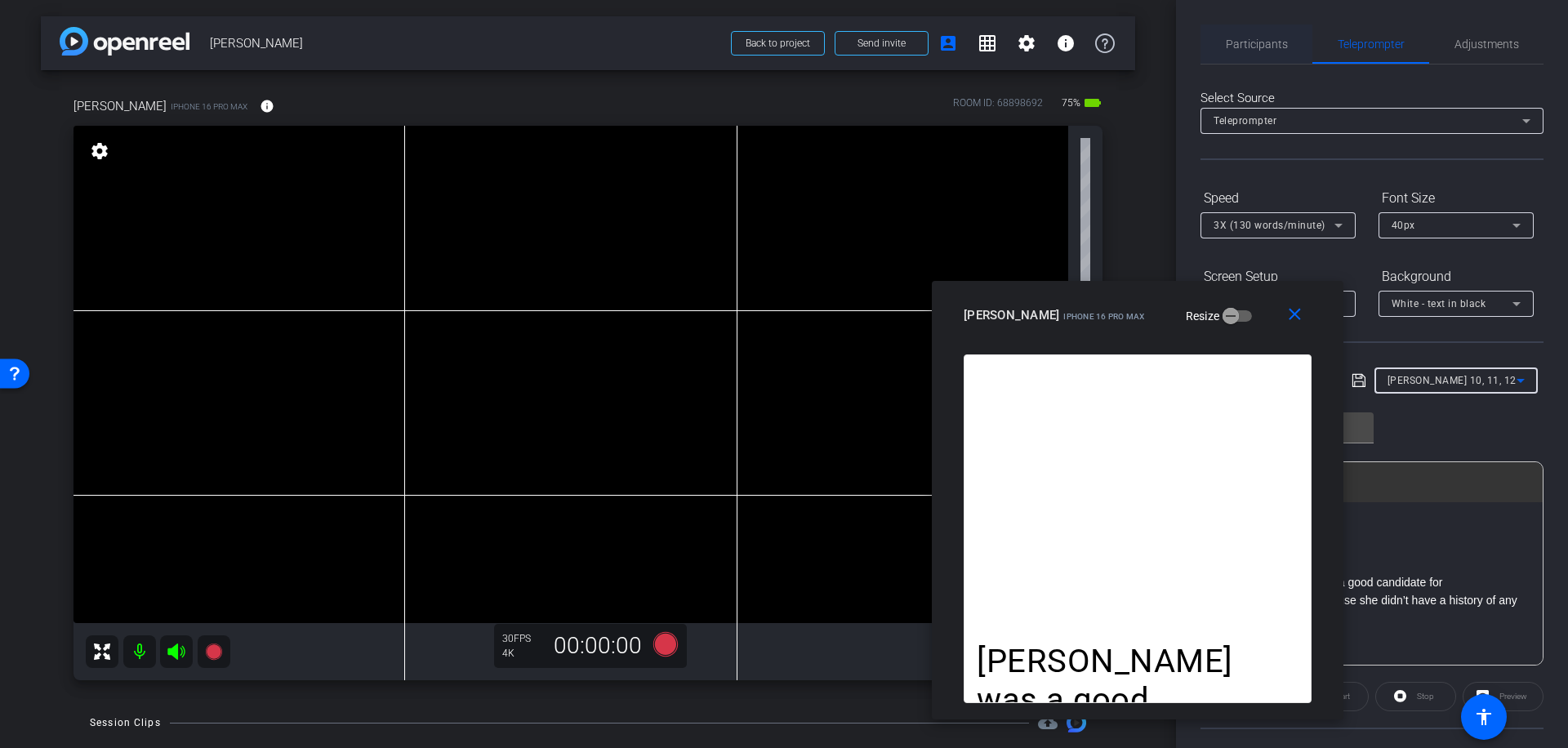
click at [1244, 40] on span "Participants" at bounding box center [1256, 43] width 62 height 11
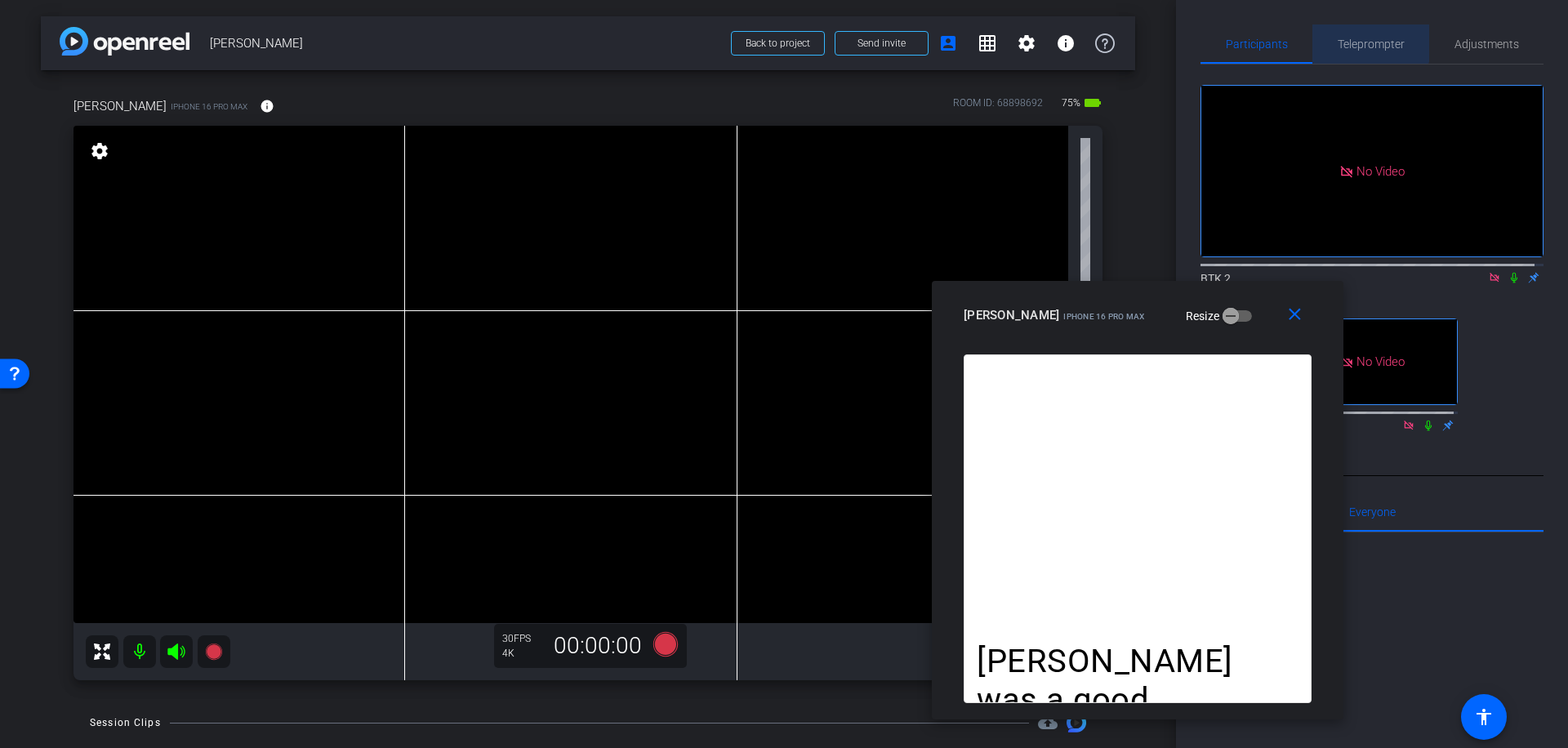
click at [1366, 42] on span "Teleprompter" at bounding box center [1371, 43] width 67 height 11
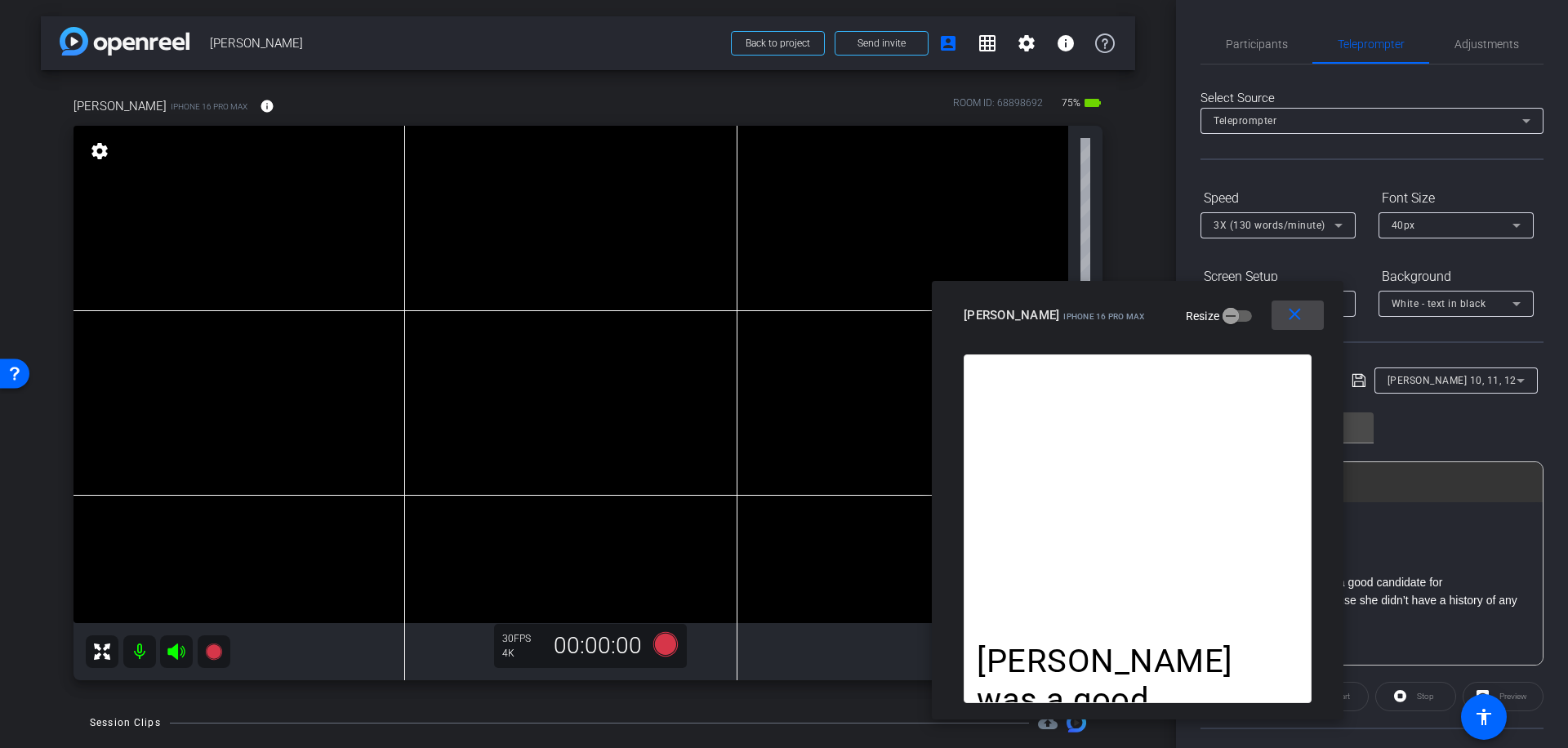
click at [1298, 316] on mat-icon "close" at bounding box center [1294, 314] width 20 height 20
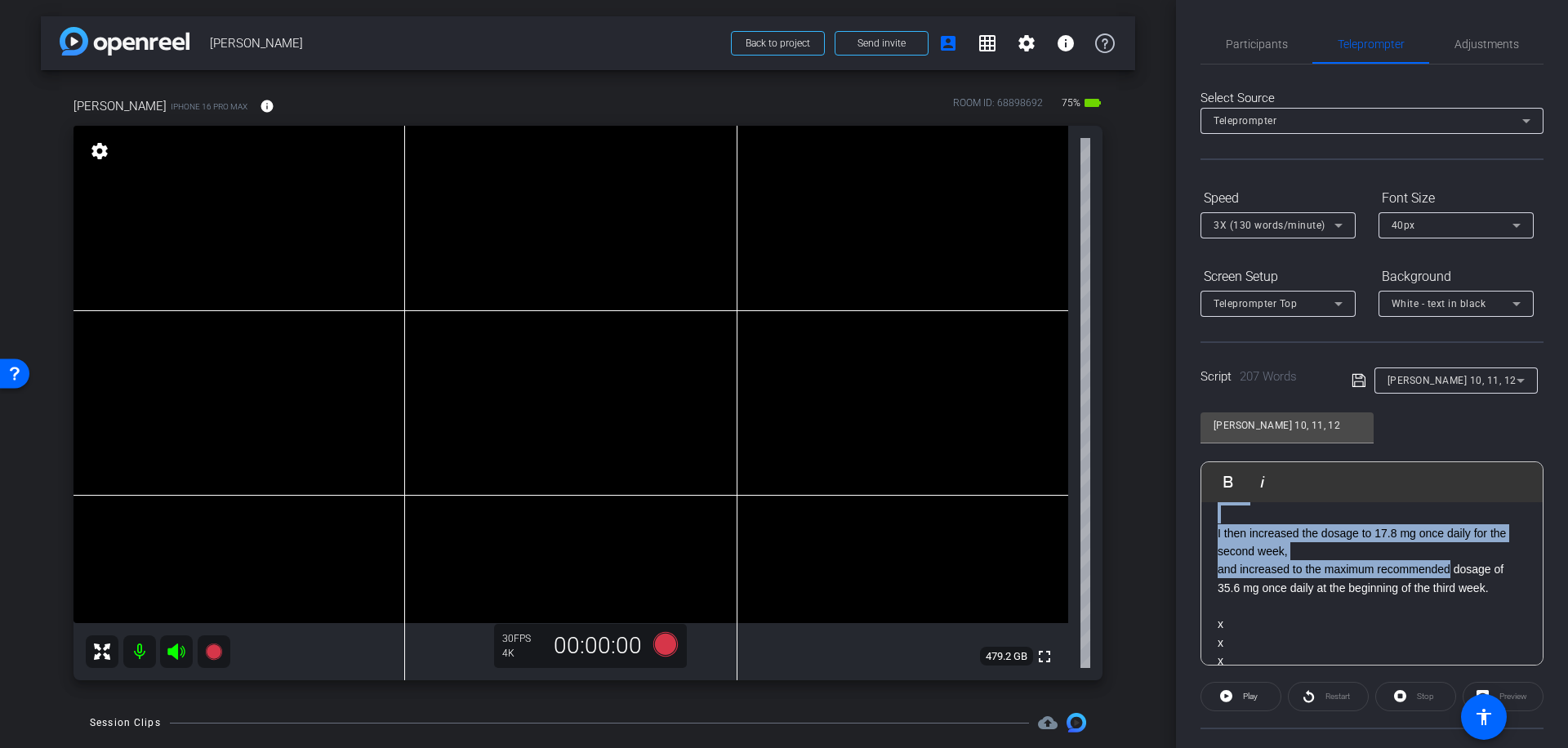
scroll to position [747, 0]
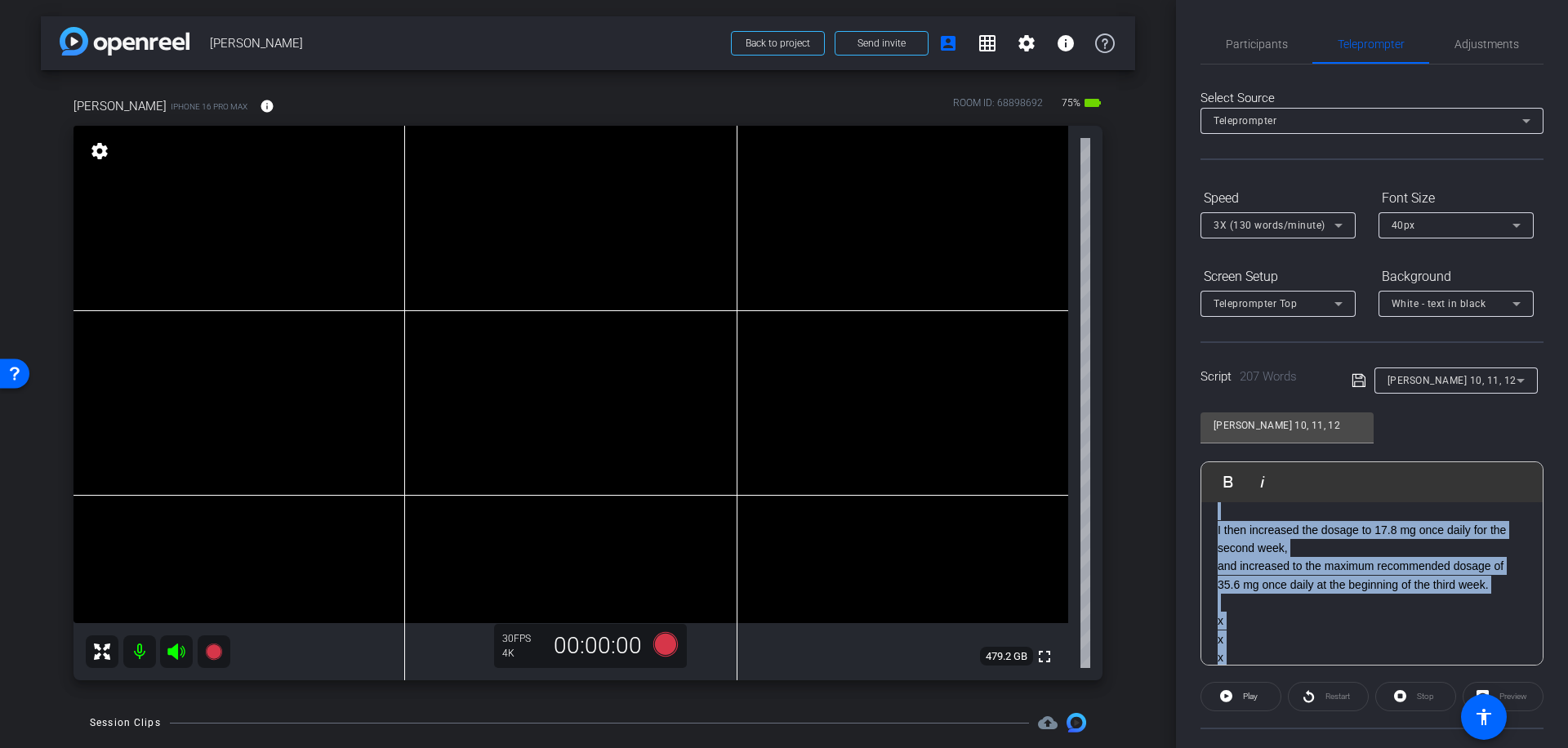
drag, startPoint x: 1219, startPoint y: 524, endPoint x: 1323, endPoint y: 636, distance: 152.8
click at [1323, 636] on div "[PERSON_NAME] was a good candidate for [MEDICAL_DATA] because she didn’t have a…" at bounding box center [1372, 237] width 342 height 965
copy div "Following the recommended dosing schedule in adult patients, I started [MEDICAL…"
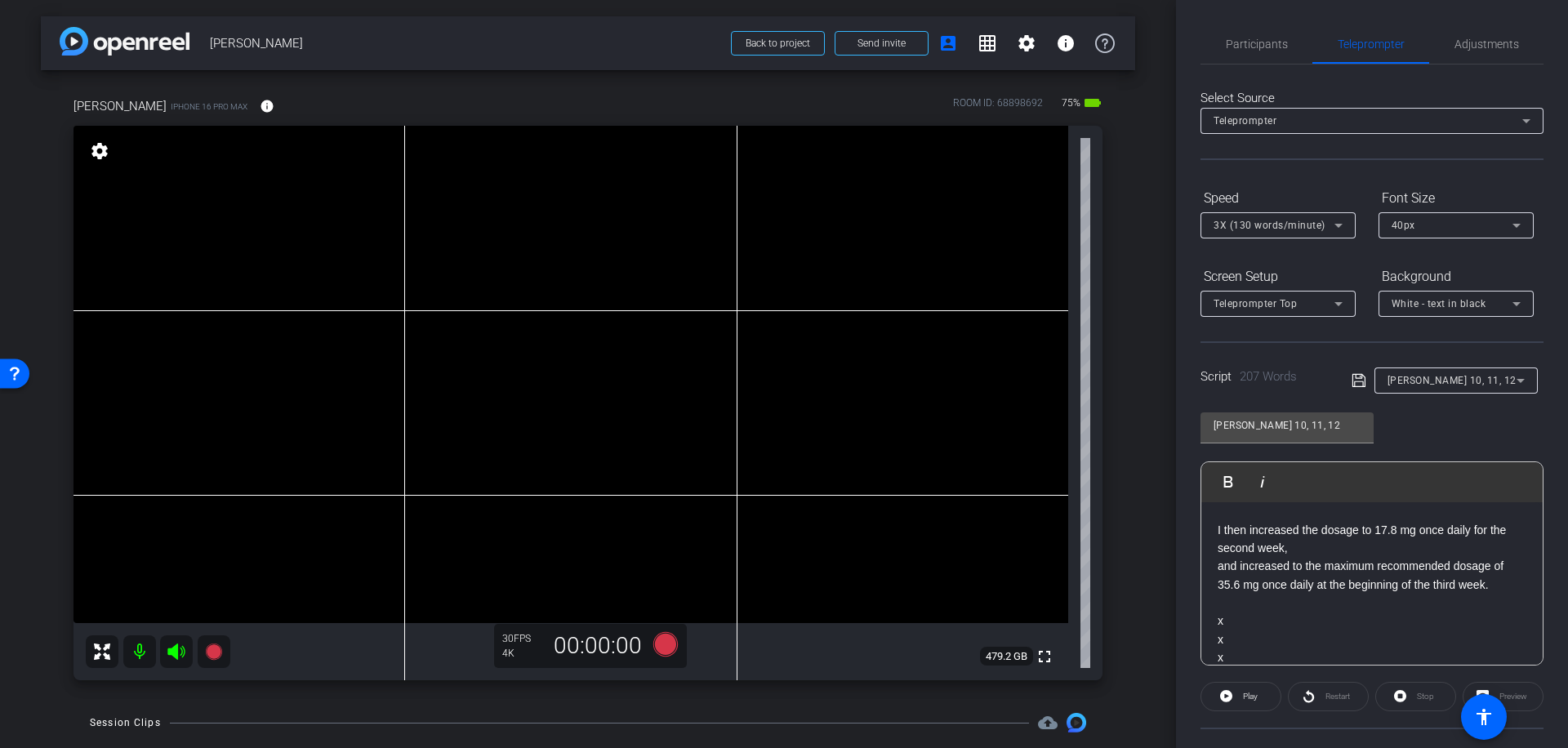
click at [1515, 381] on icon at bounding box center [1520, 380] width 20 height 20
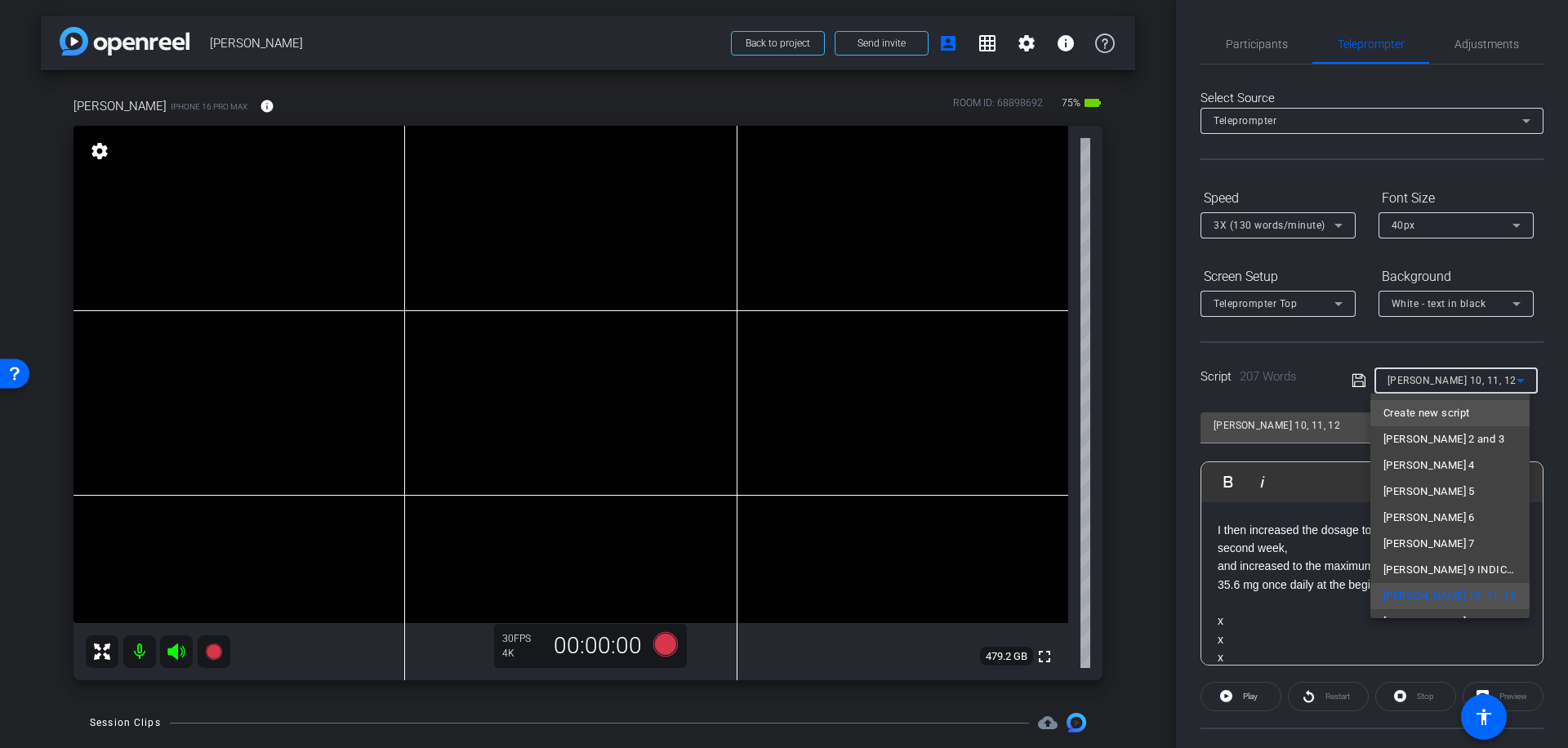
click at [1483, 412] on mat-option "Create new script" at bounding box center [1450, 413] width 159 height 26
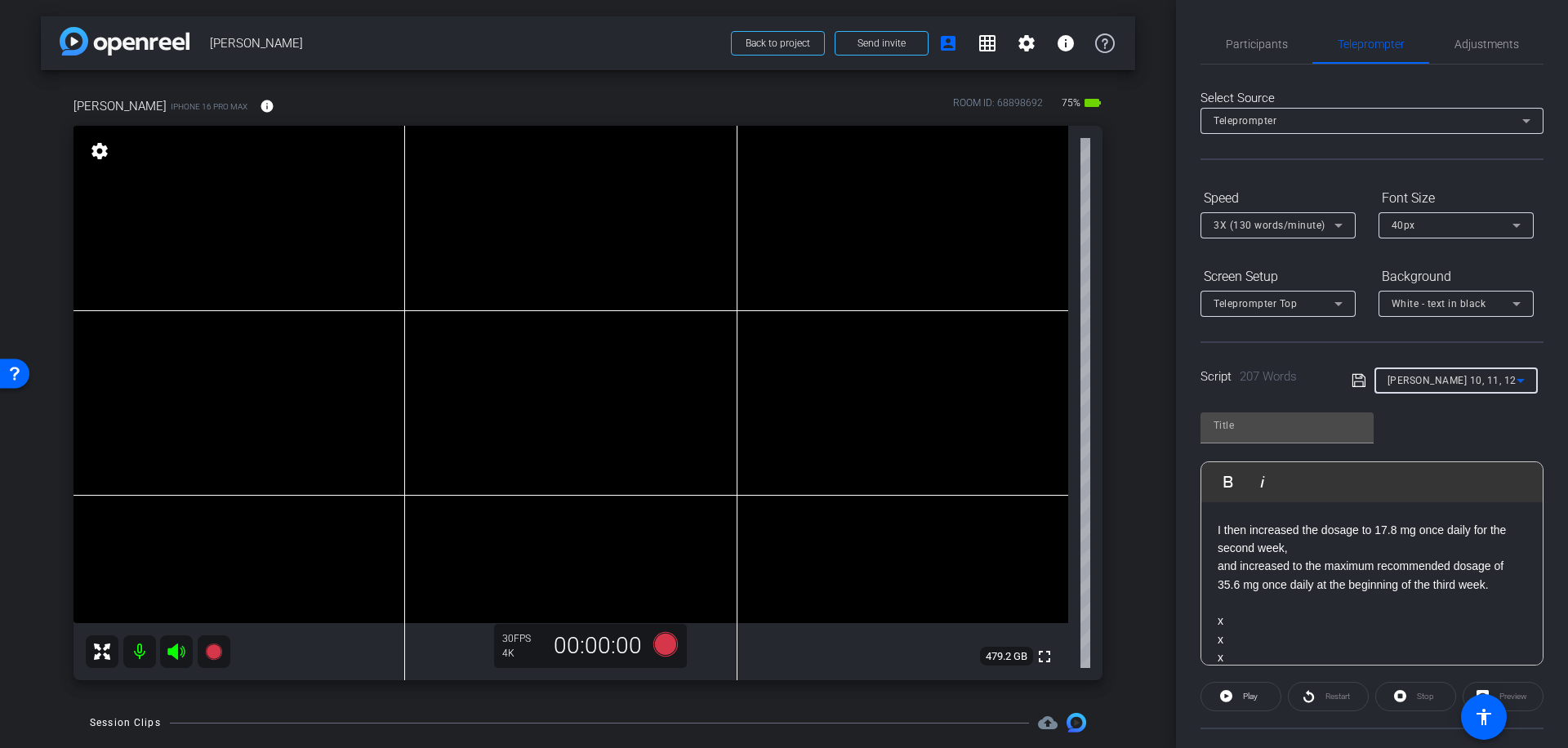
scroll to position [0, 0]
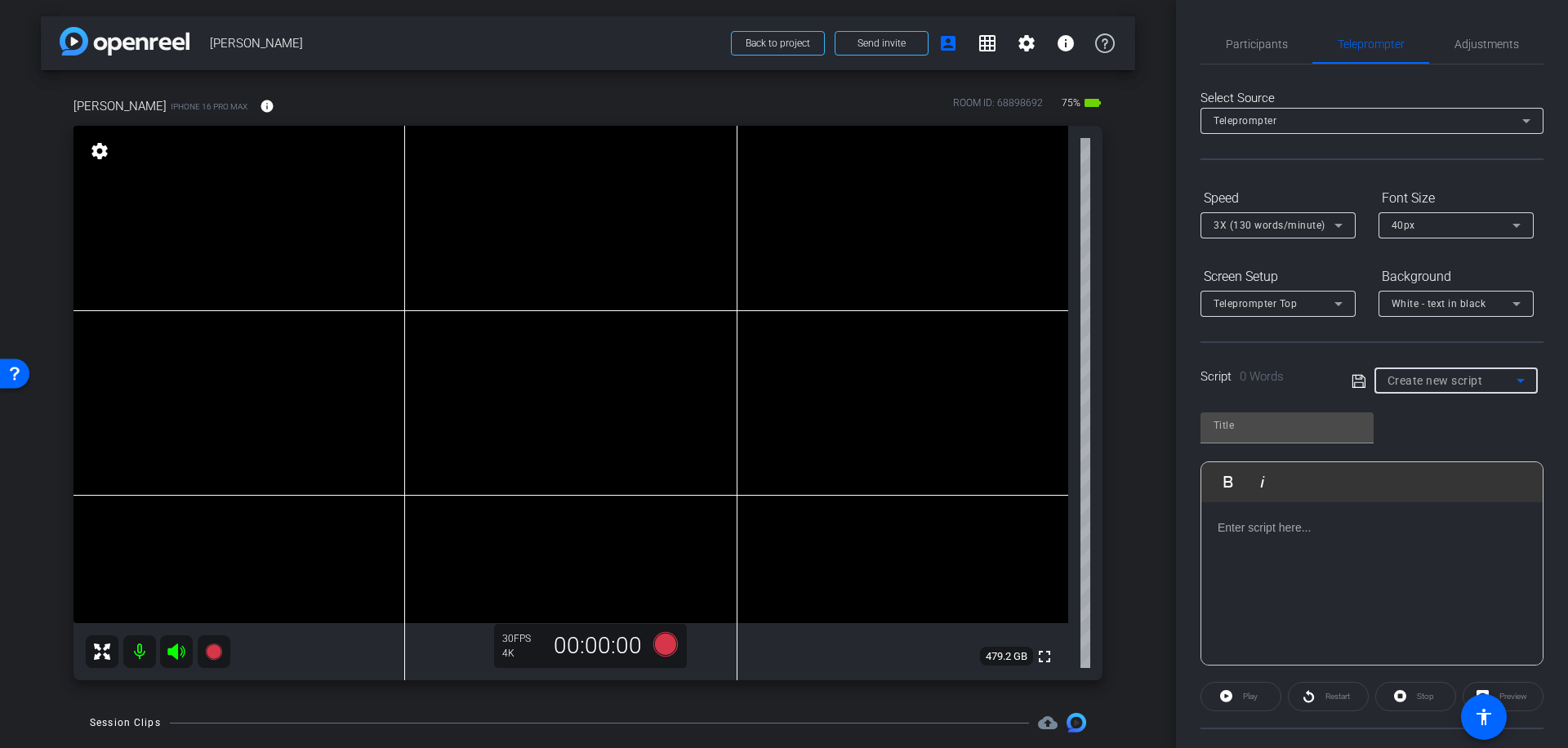
click at [1224, 527] on p at bounding box center [1372, 527] width 308 height 18
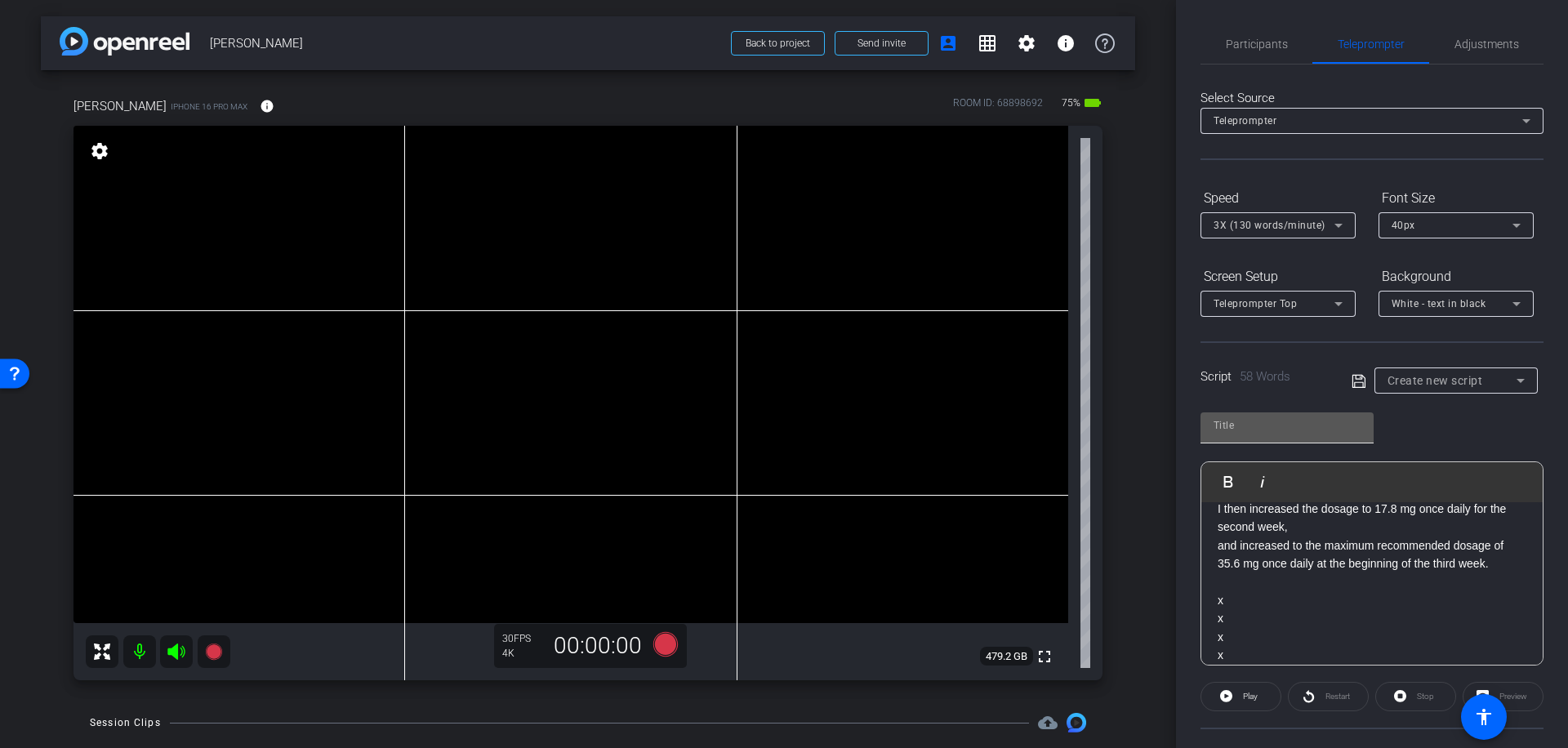
click at [1247, 423] on input "text" at bounding box center [1287, 425] width 147 height 20
click at [1214, 429] on input "text" at bounding box center [1287, 425] width 147 height 20
click at [1354, 377] on icon at bounding box center [1358, 381] width 14 height 20
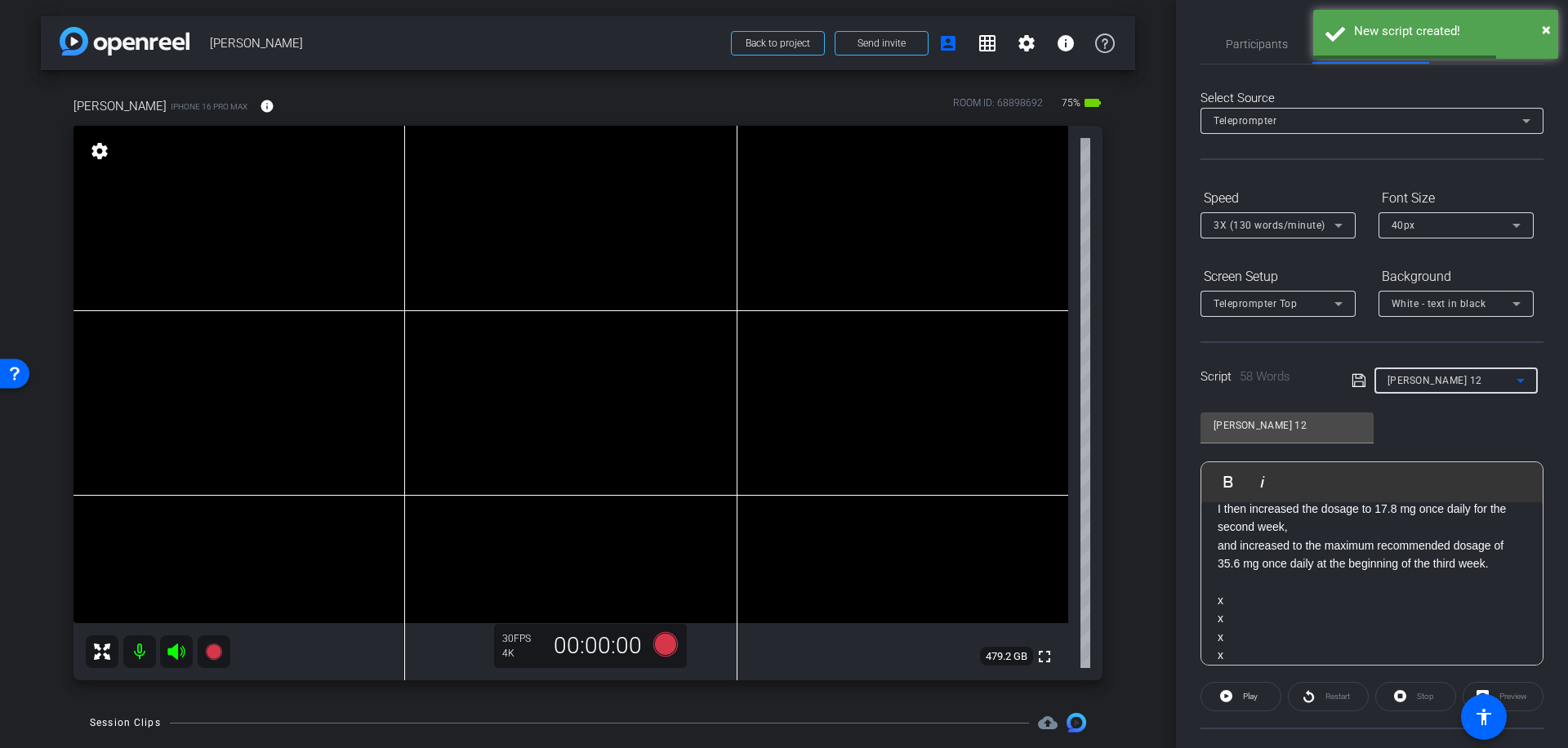
click at [1511, 383] on icon at bounding box center [1520, 380] width 20 height 20
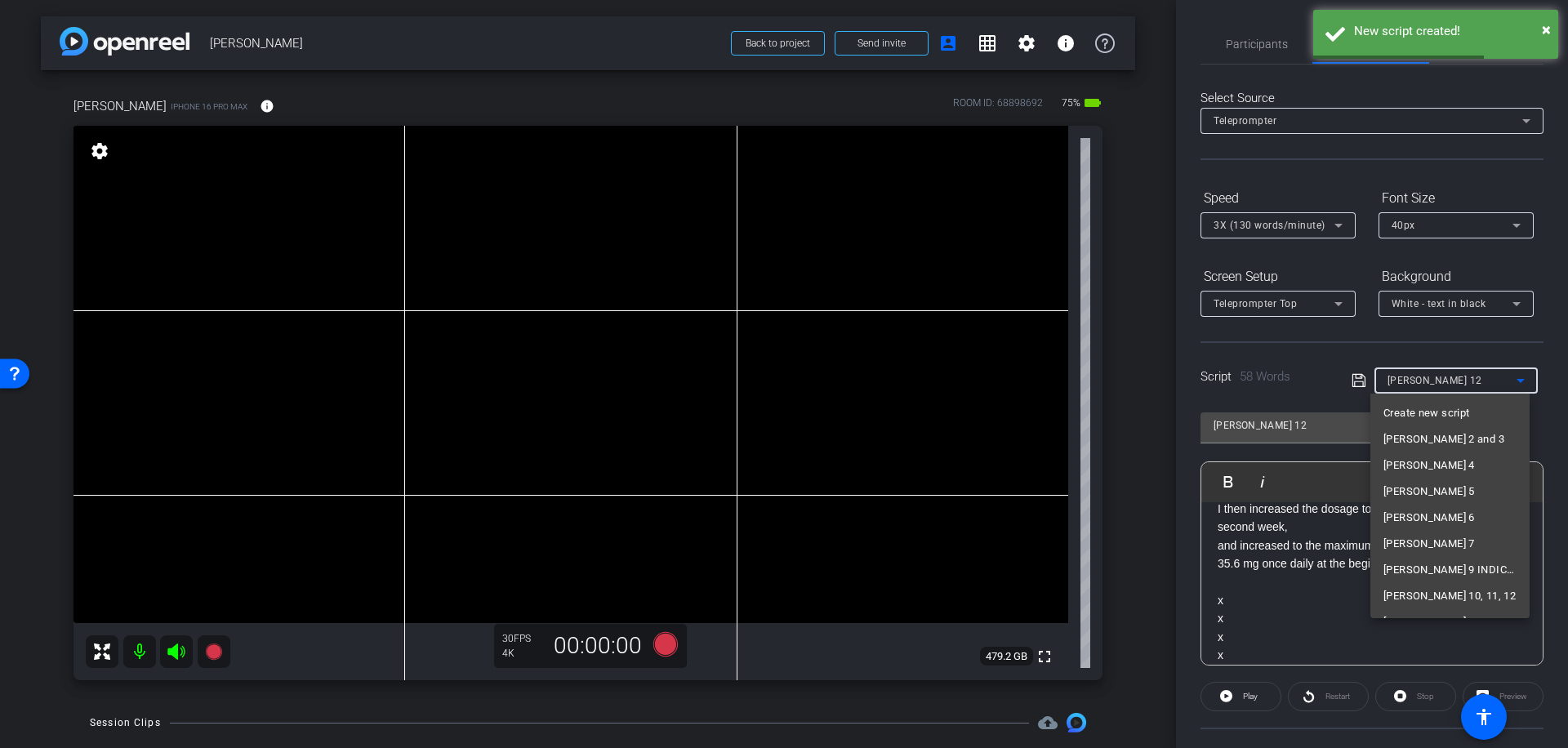
scroll to position [95, 0]
click at [1462, 500] on mat-option "[PERSON_NAME] 10, 11, 12" at bounding box center [1450, 500] width 159 height 26
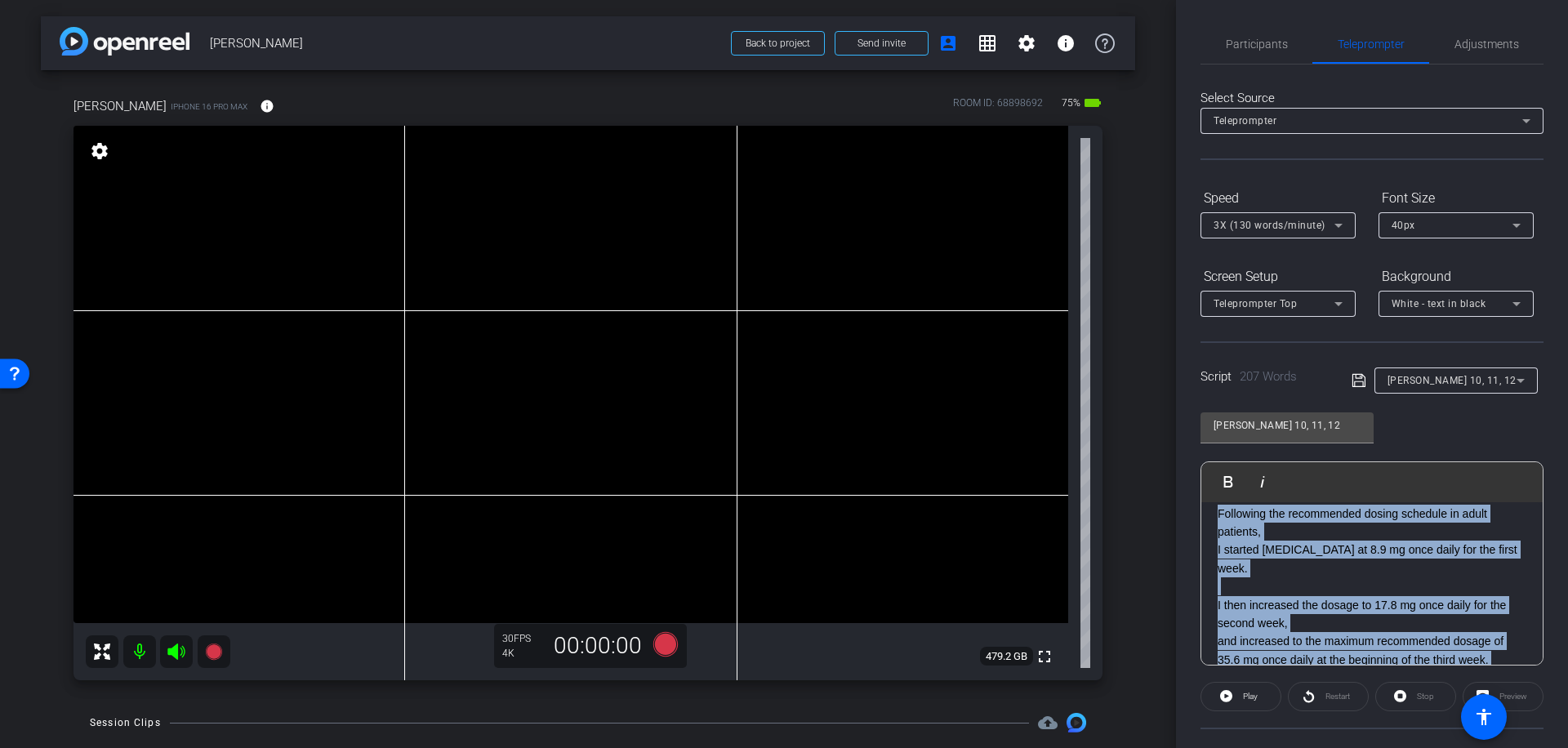
scroll to position [676, 0]
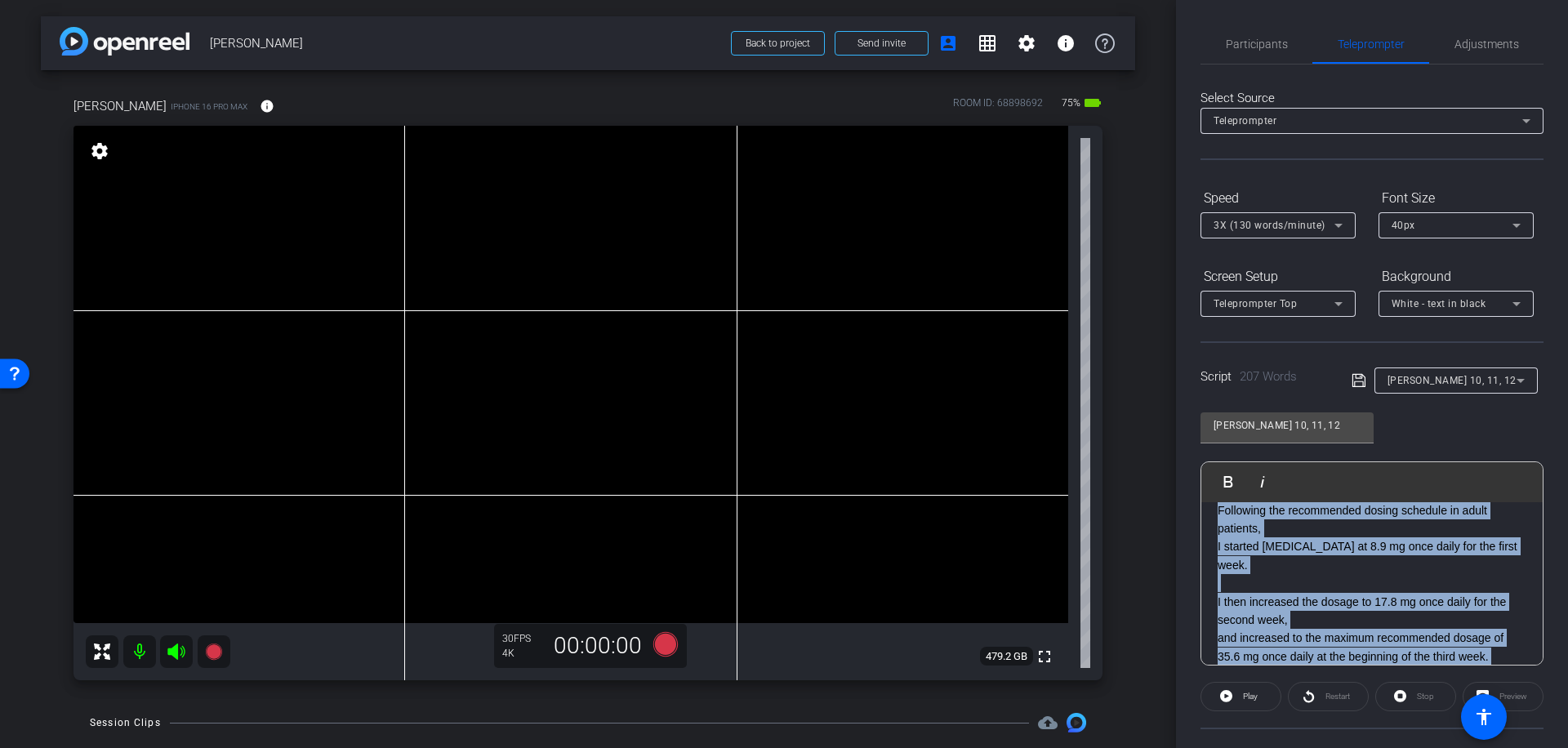
drag, startPoint x: 1218, startPoint y: 612, endPoint x: 1335, endPoint y: 625, distance: 117.7
click at [1335, 625] on div "[PERSON_NAME] was a good candidate for [MEDICAL_DATA] because she didn’t have a…" at bounding box center [1372, 309] width 342 height 965
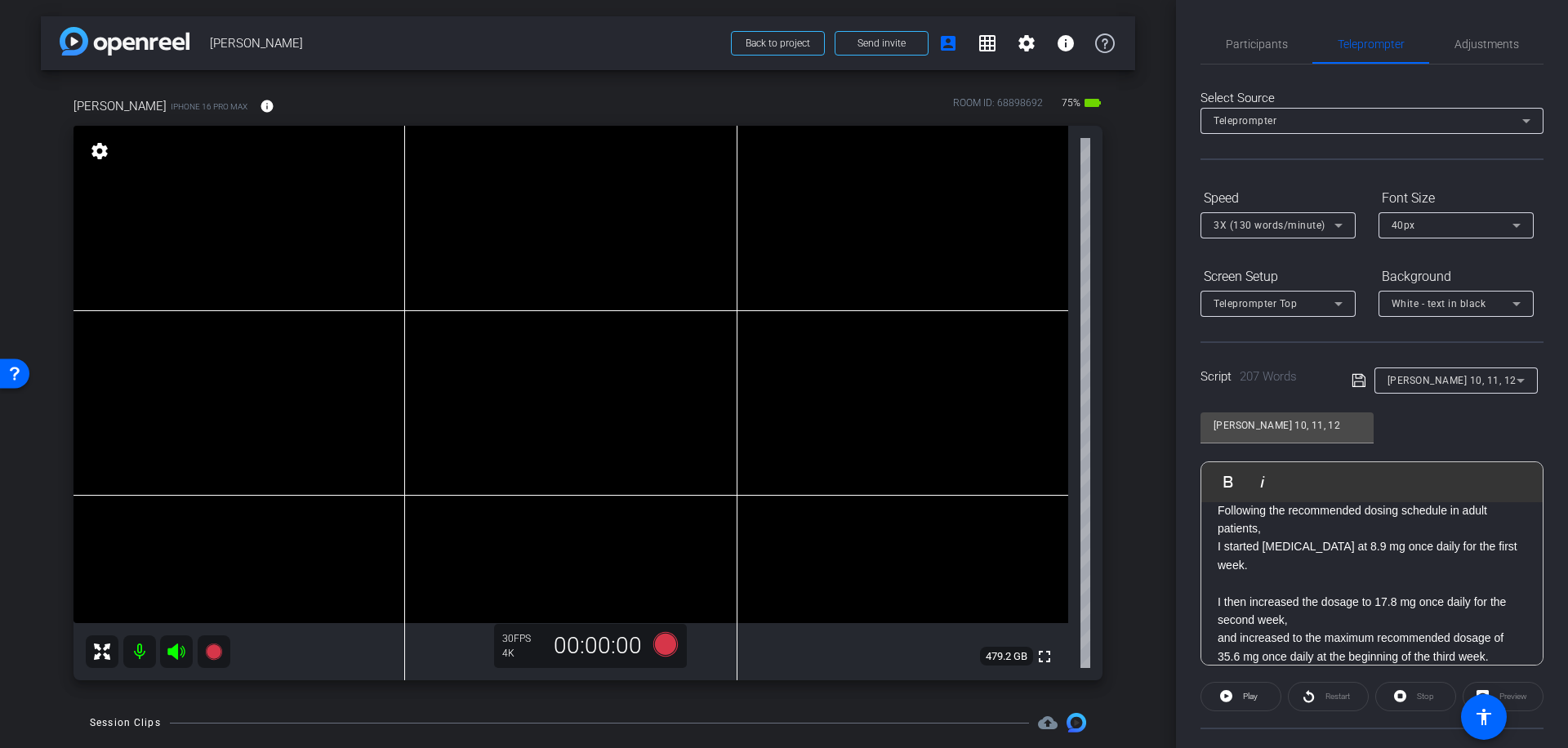
scroll to position [548, 0]
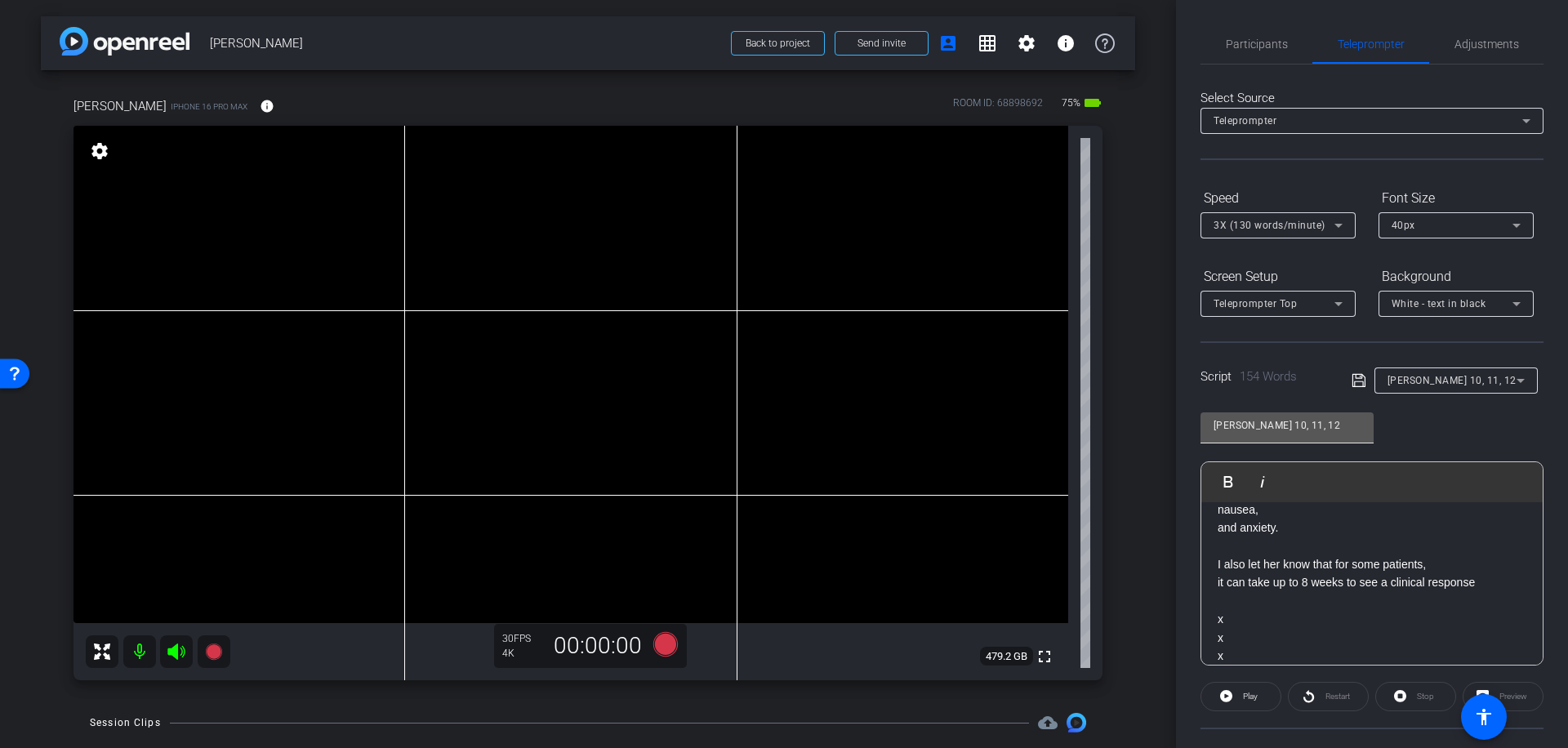
click at [1284, 423] on input "[PERSON_NAME] 10, 11, 12" at bounding box center [1287, 425] width 147 height 20
click at [1289, 423] on input "[PERSON_NAME] 10, 11, 12" at bounding box center [1287, 425] width 147 height 20
type input "[PERSON_NAME] 10, 11"
click at [1352, 376] on icon at bounding box center [1358, 380] width 14 height 20
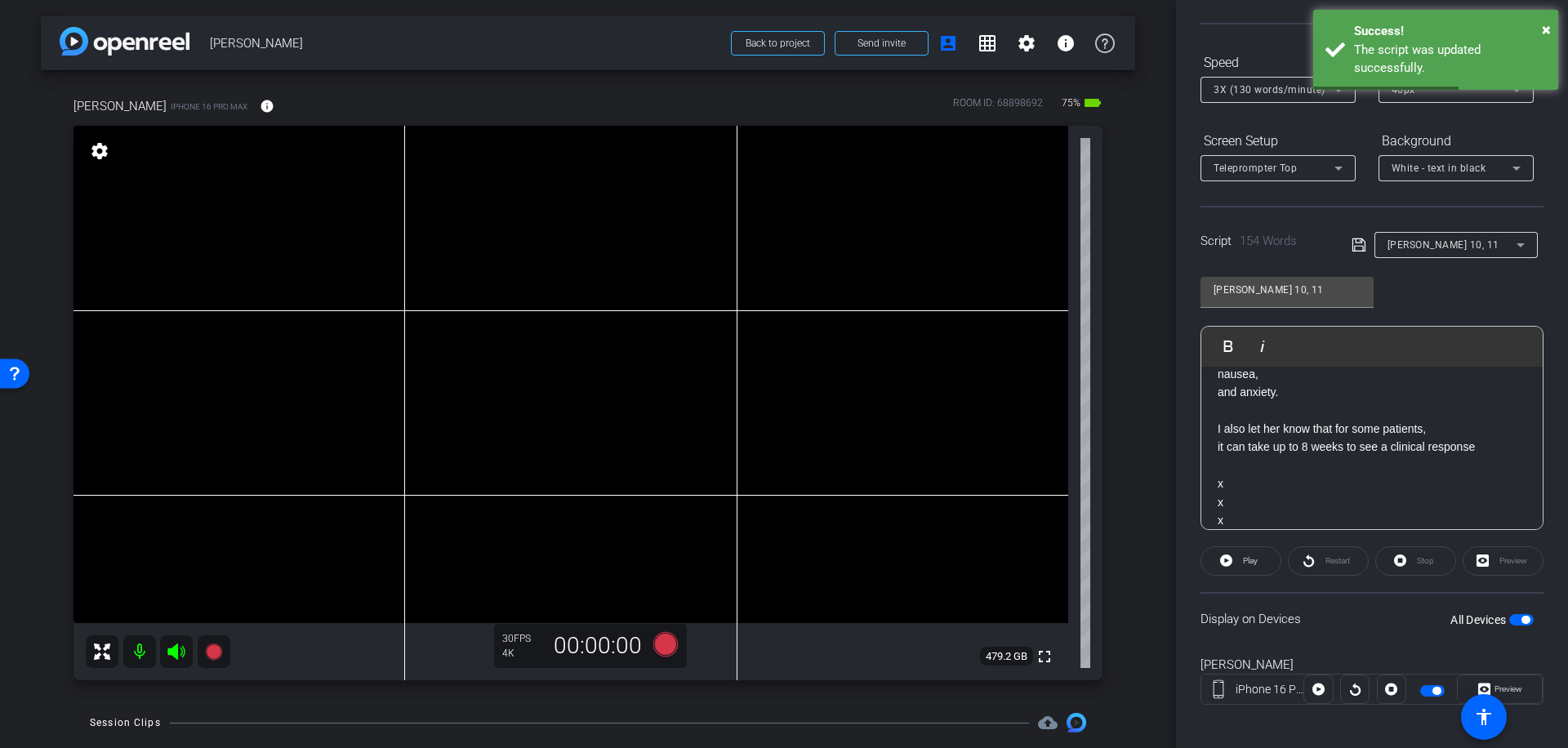
scroll to position [145, 0]
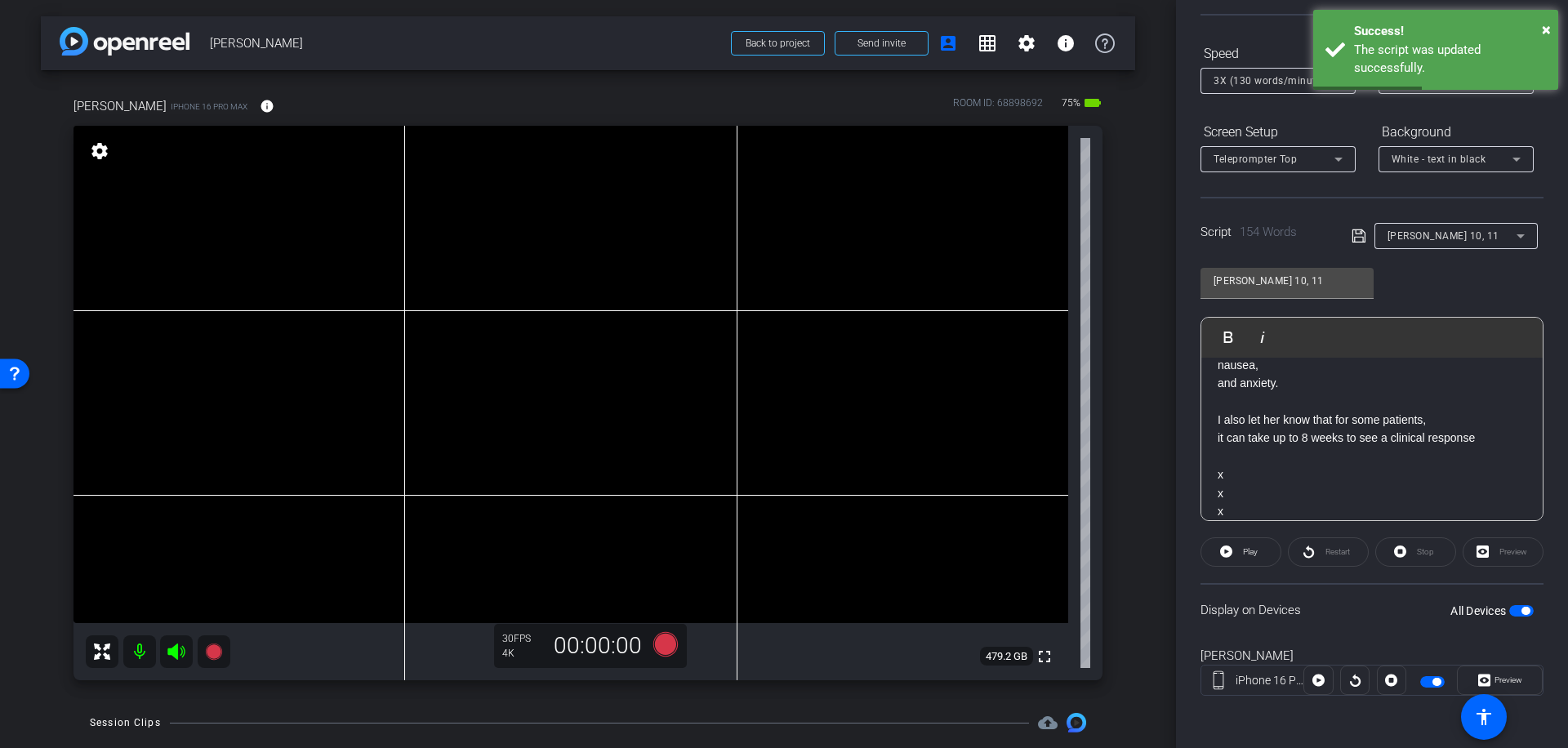
click at [1521, 609] on span "button" at bounding box center [1525, 611] width 9 height 9
click at [1510, 609] on span "button" at bounding box center [1514, 611] width 9 height 9
click at [1504, 679] on span "Preview" at bounding box center [1508, 680] width 28 height 9
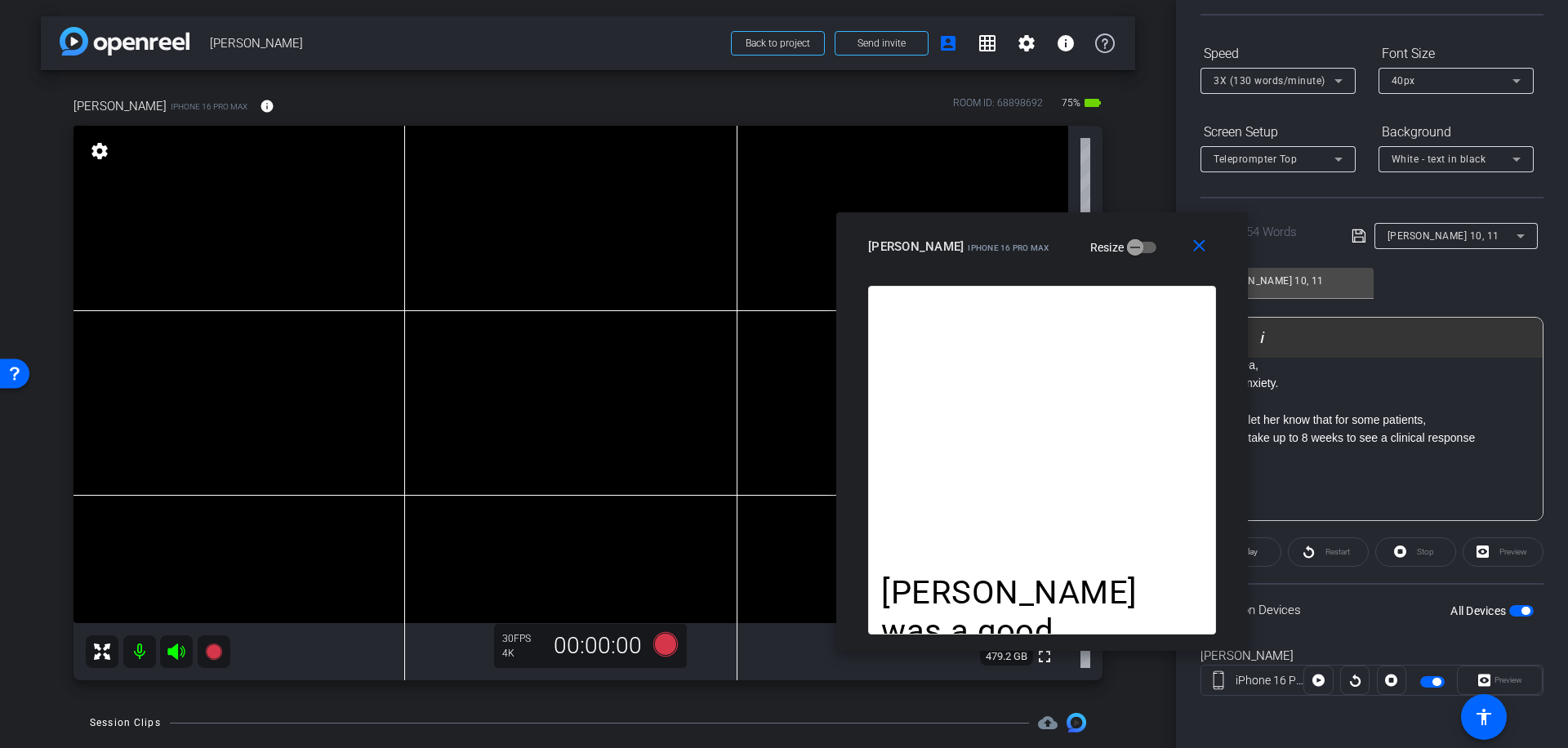
drag, startPoint x: 852, startPoint y: 175, endPoint x: 1110, endPoint y: 232, distance: 264.2
click at [1110, 232] on div "[PERSON_NAME] iPhone 16 Pro Max Resize" at bounding box center [1048, 246] width 360 height 30
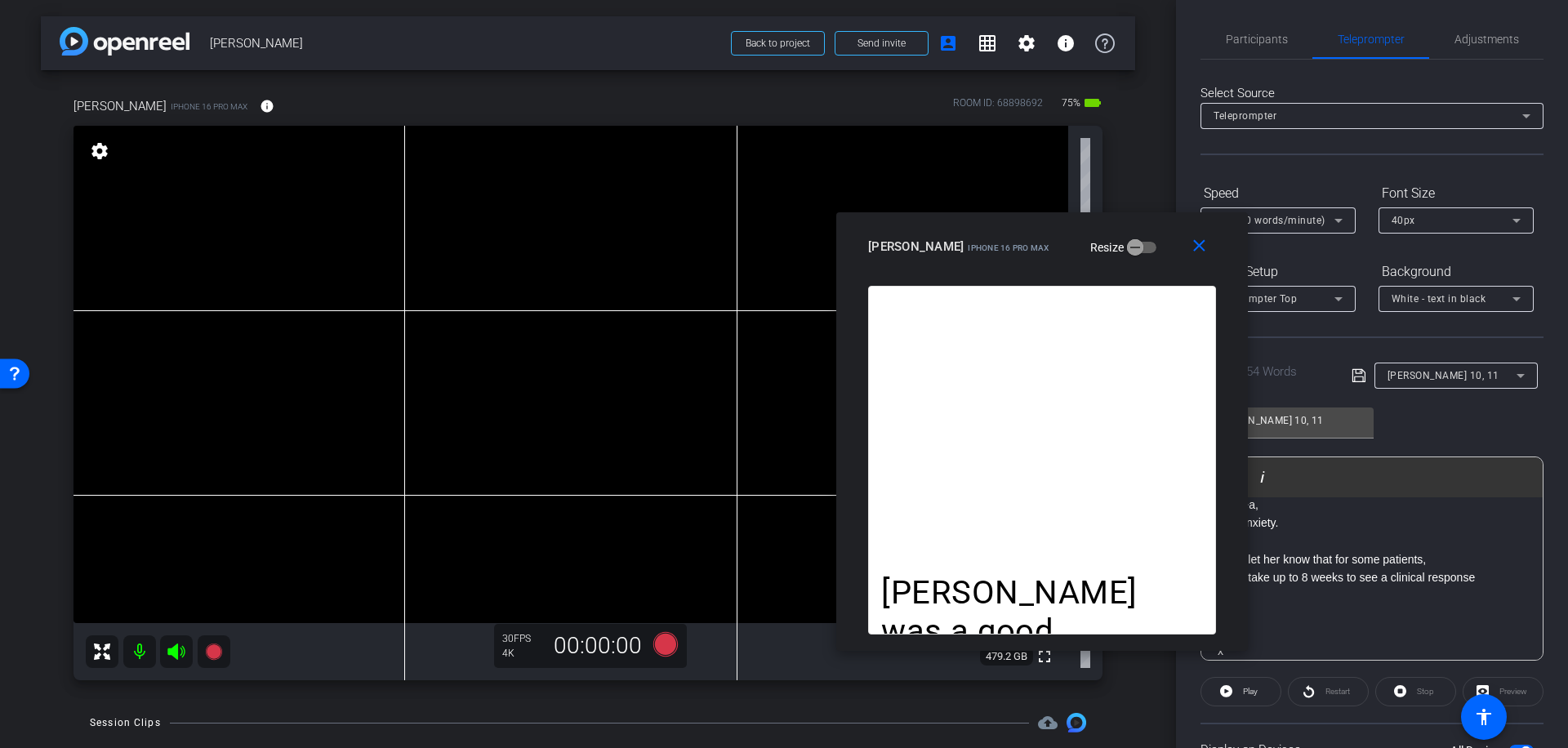
scroll to position [0, 0]
click at [1260, 43] on span "Participants" at bounding box center [1256, 43] width 62 height 11
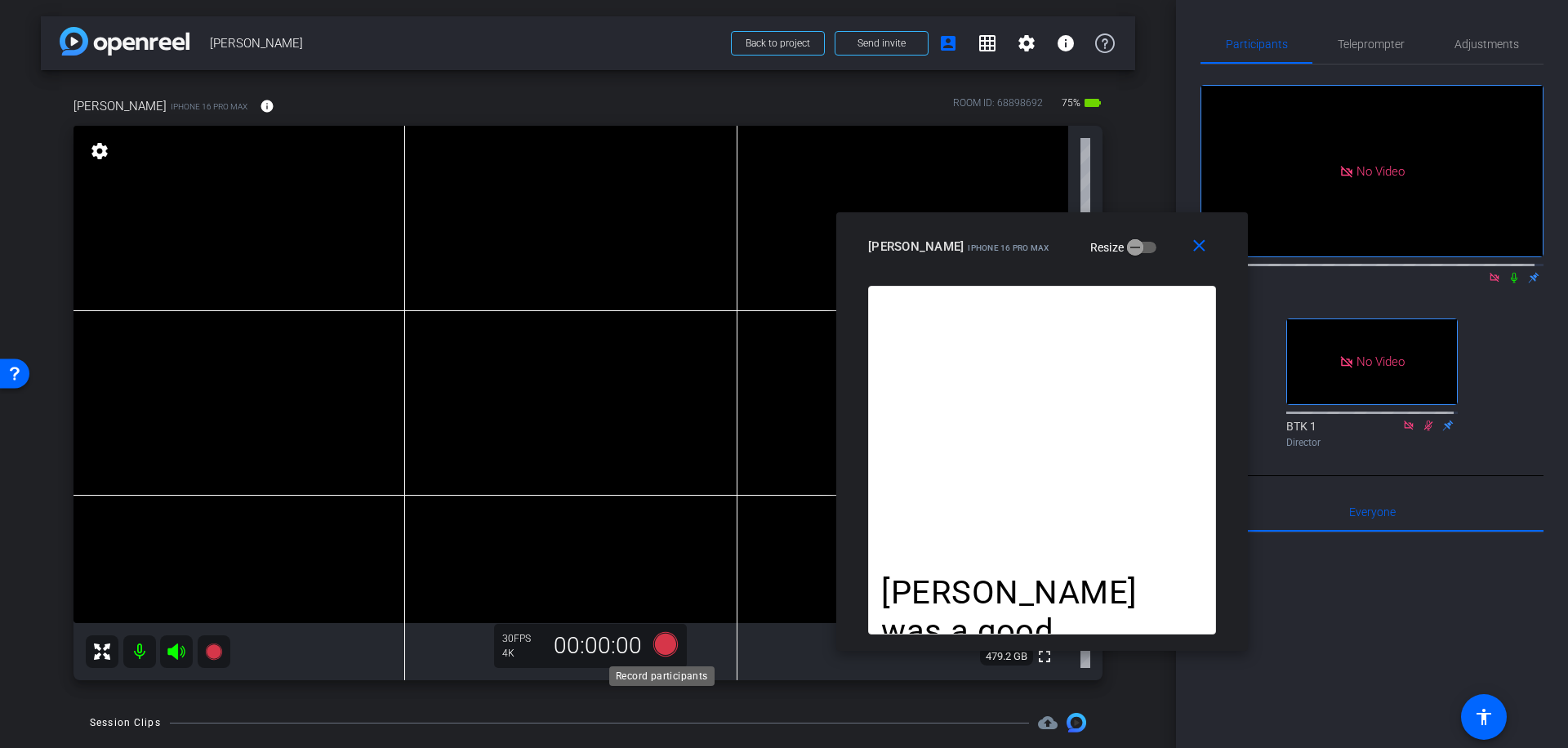
click at [657, 641] on icon at bounding box center [666, 644] width 25 height 25
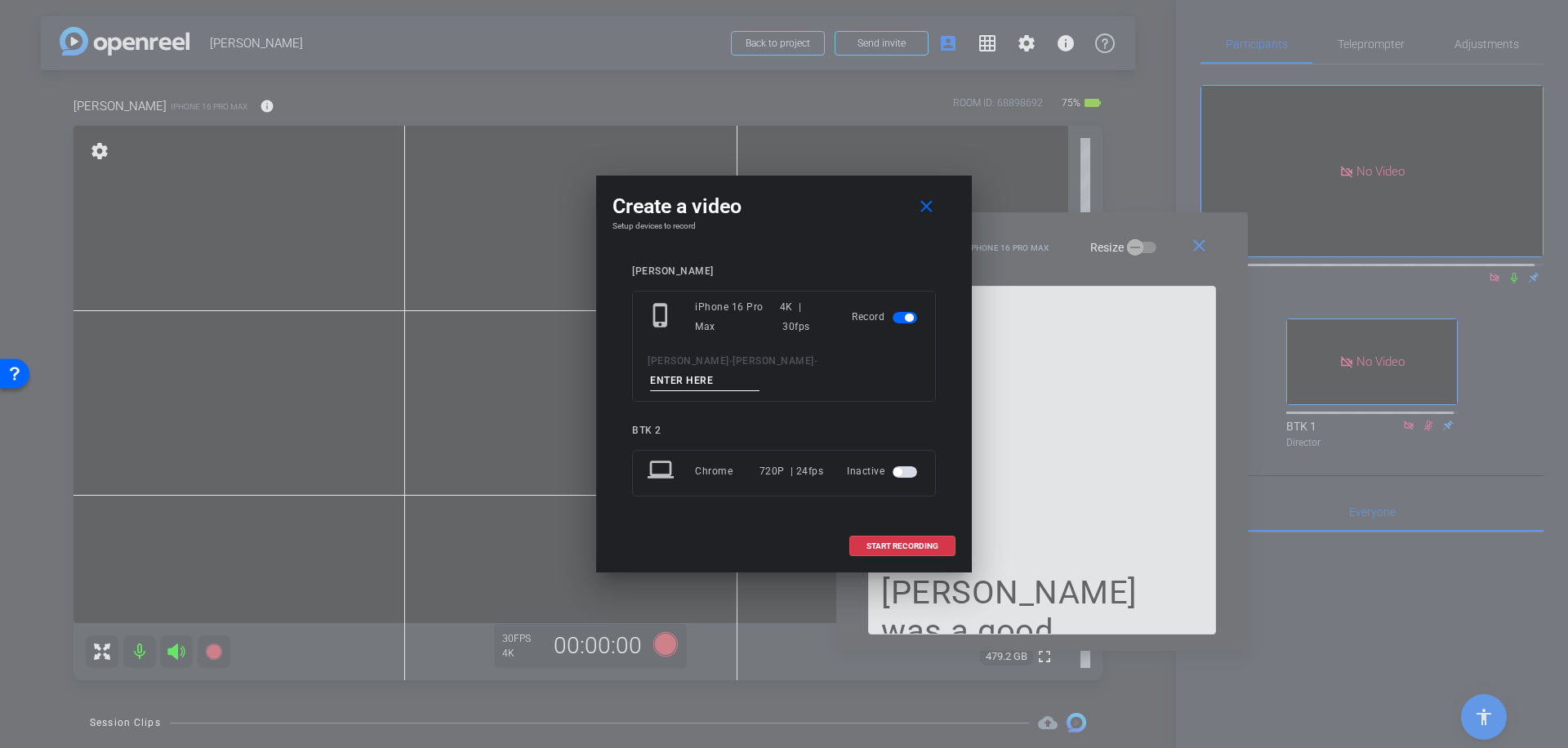
click at [759, 376] on input at bounding box center [705, 381] width 109 height 20
type input "033"
click at [908, 542] on span "START RECORDING" at bounding box center [902, 546] width 72 height 9
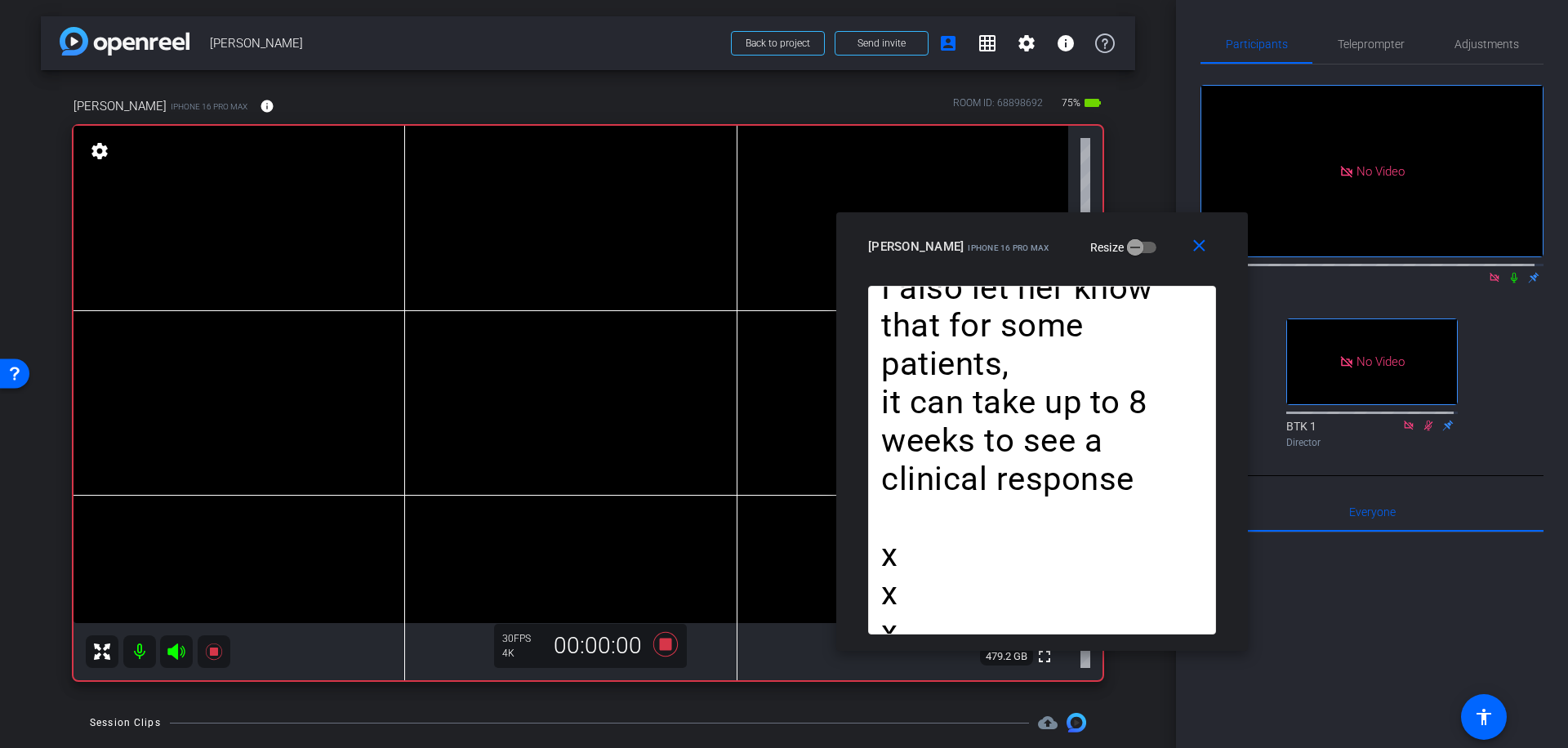
click at [1507, 272] on icon at bounding box center [1513, 277] width 13 height 11
click at [656, 641] on icon at bounding box center [666, 644] width 25 height 25
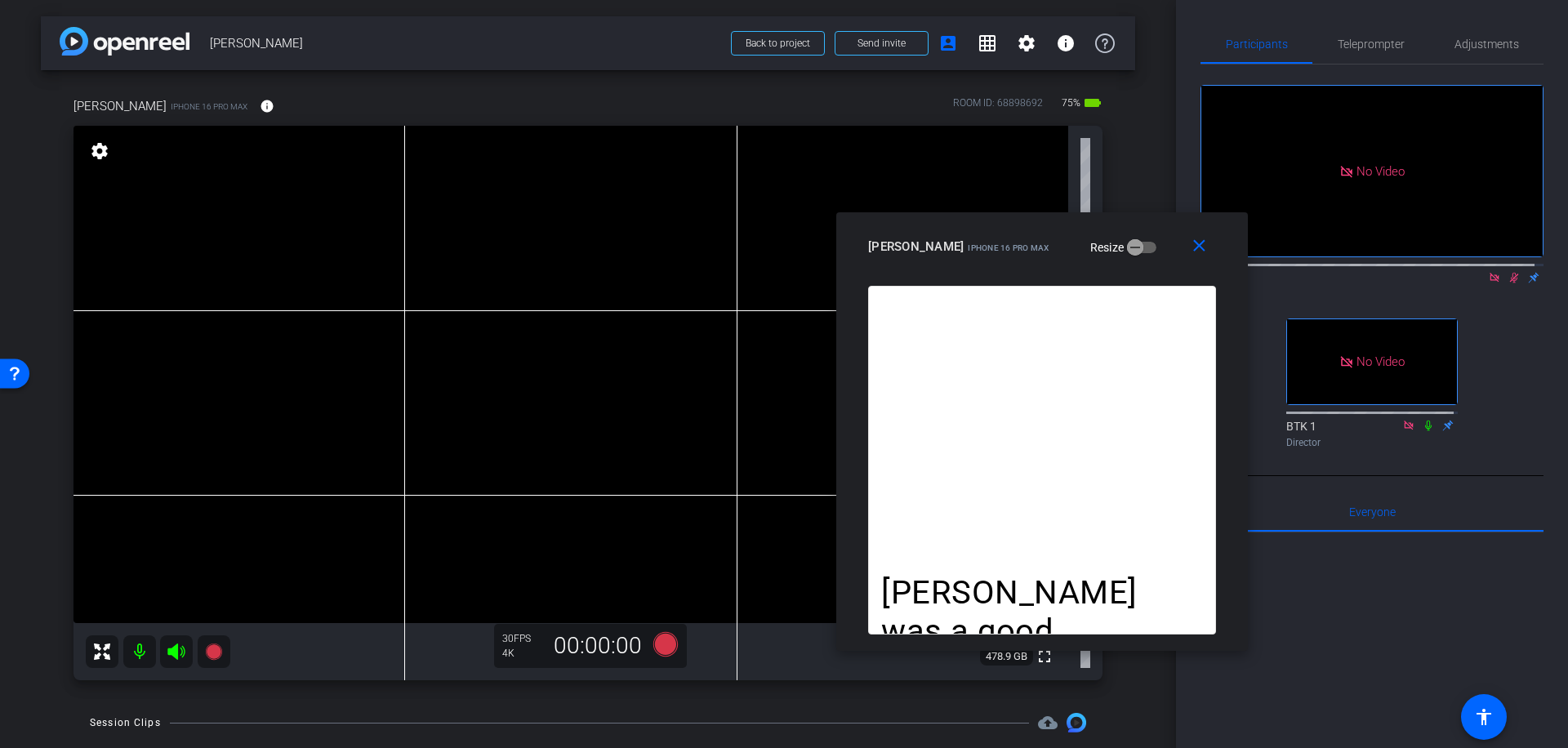
click at [1510, 273] on icon at bounding box center [1514, 278] width 9 height 10
click at [1205, 245] on mat-icon "close" at bounding box center [1199, 246] width 20 height 20
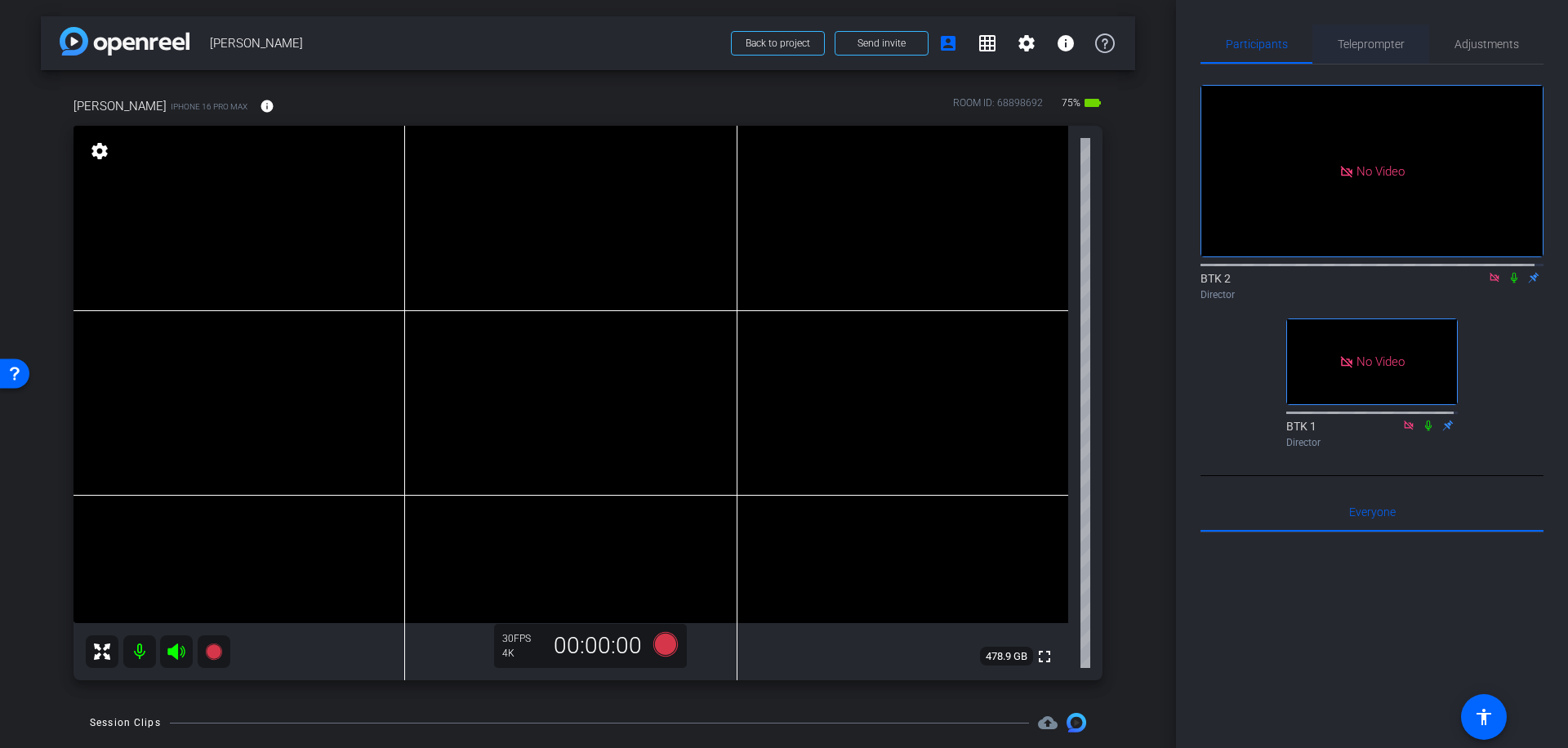
click at [1386, 43] on span "Teleprompter" at bounding box center [1371, 43] width 67 height 11
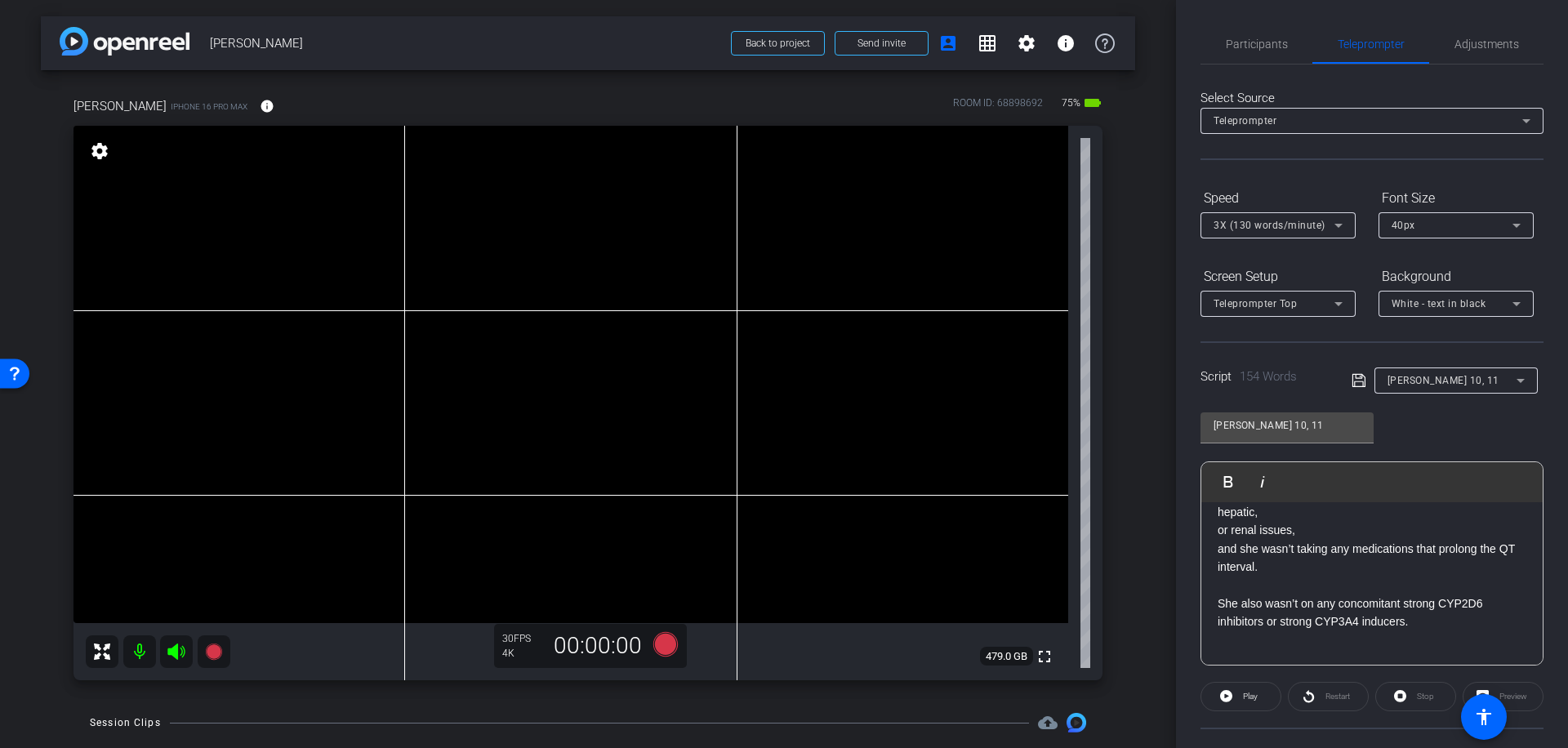
scroll to position [126, 0]
click at [1422, 608] on p "She also wasn’t on any concomitant strong CYP2D6 inhibitors or strong CYP3A4 in…" at bounding box center [1372, 612] width 308 height 37
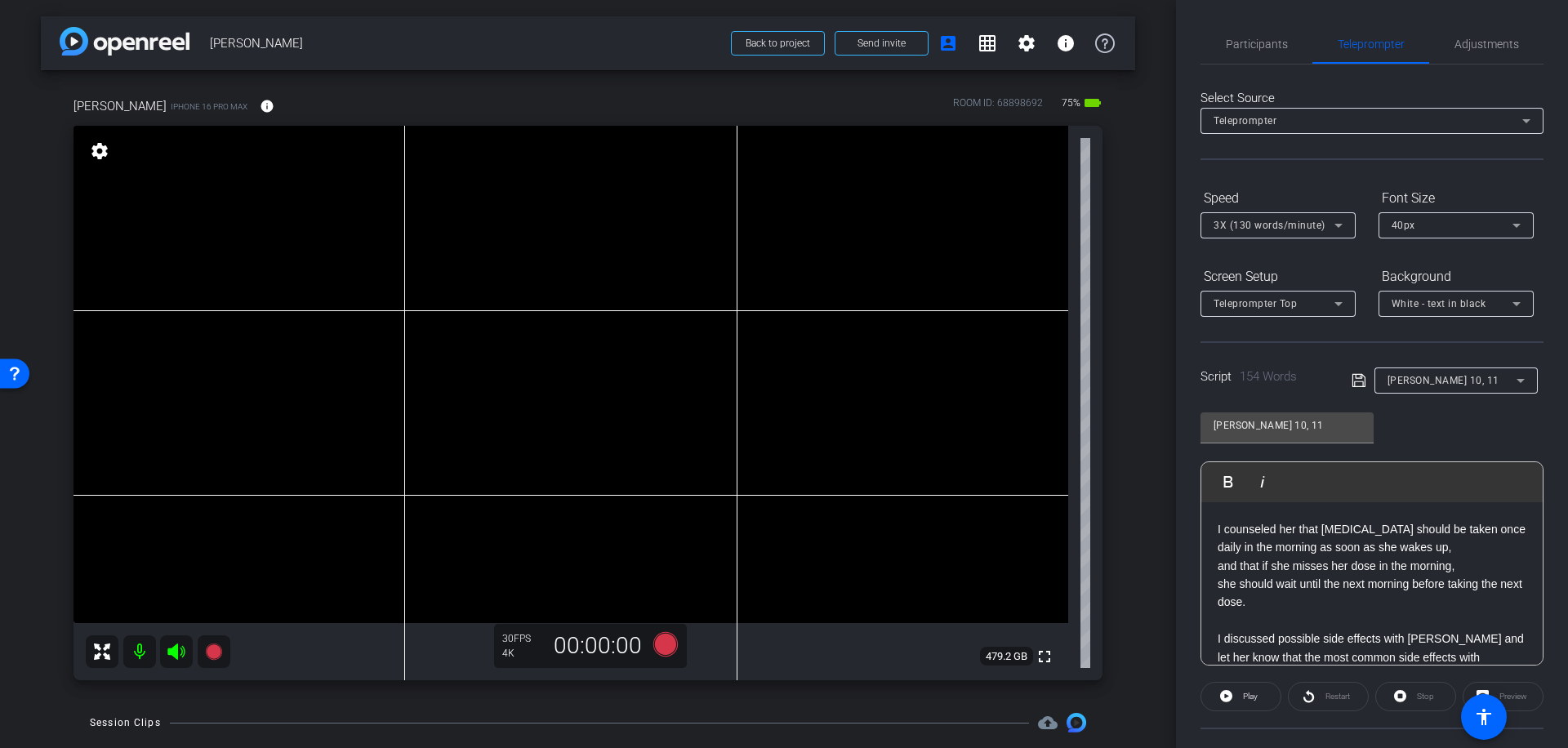
scroll to position [345, 0]
click at [1284, 575] on p "she should wait until the next morning before taking the next dose." at bounding box center [1372, 593] width 308 height 37
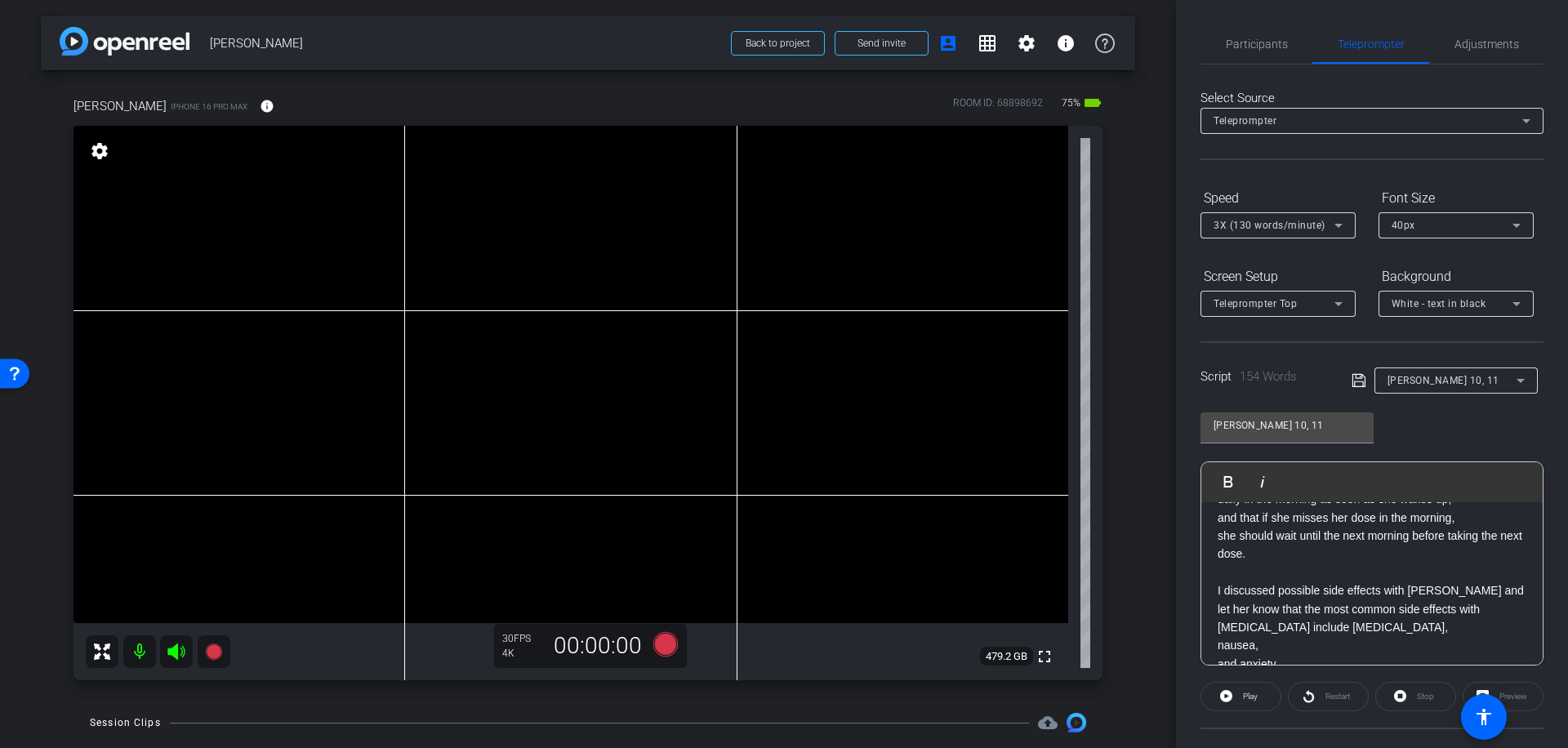
scroll to position [423, 0]
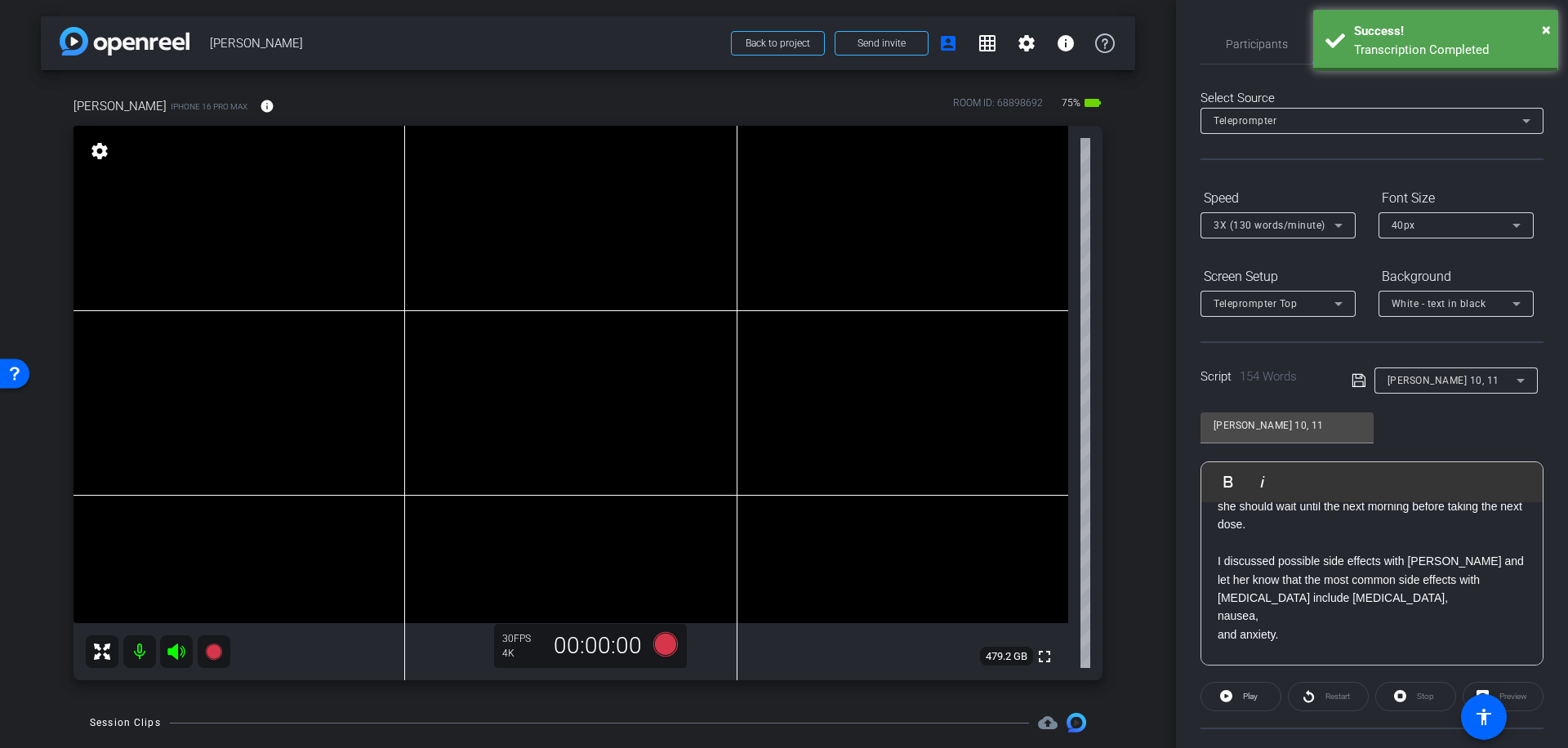
click at [1294, 625] on p "and anxiety." at bounding box center [1372, 634] width 308 height 18
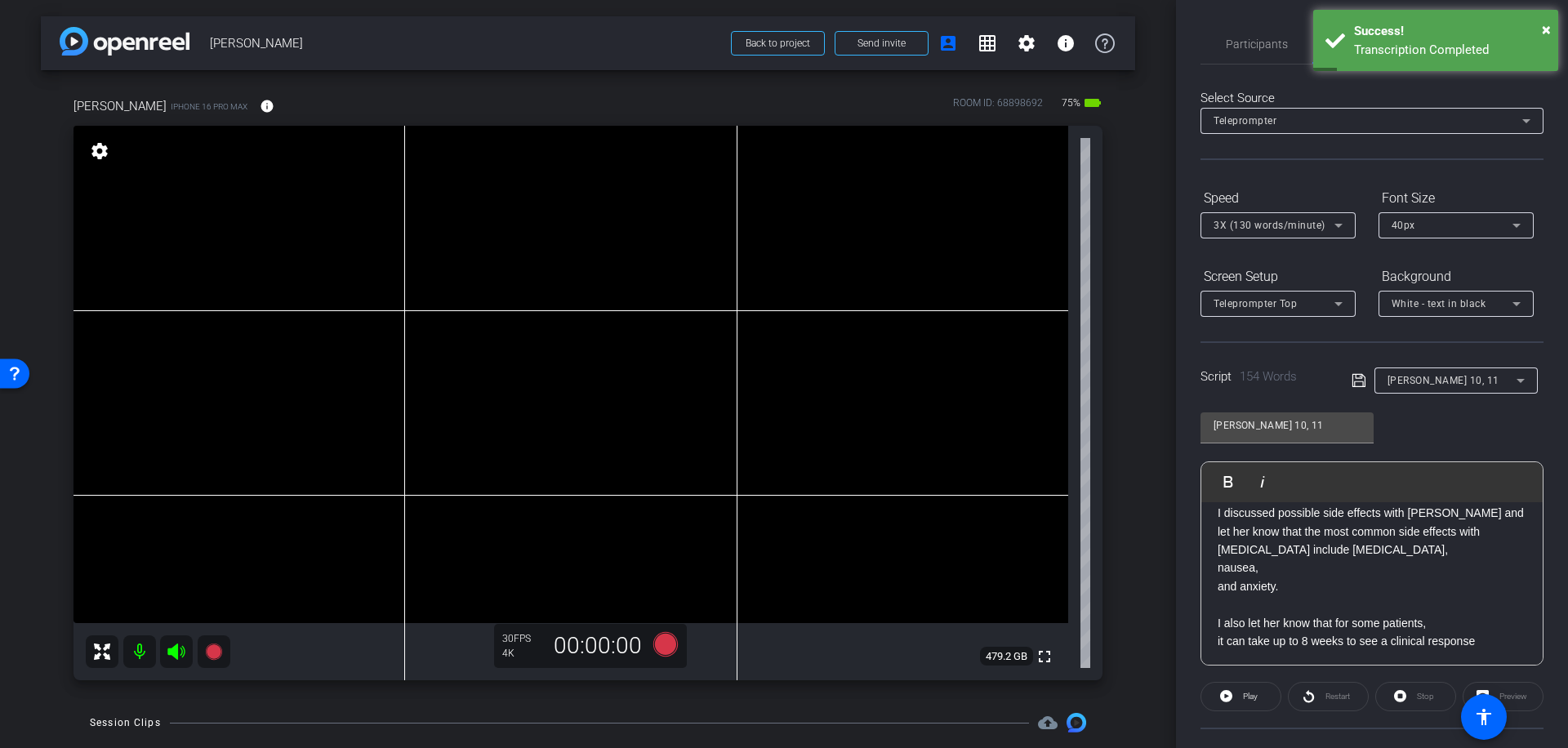
scroll to position [385, 0]
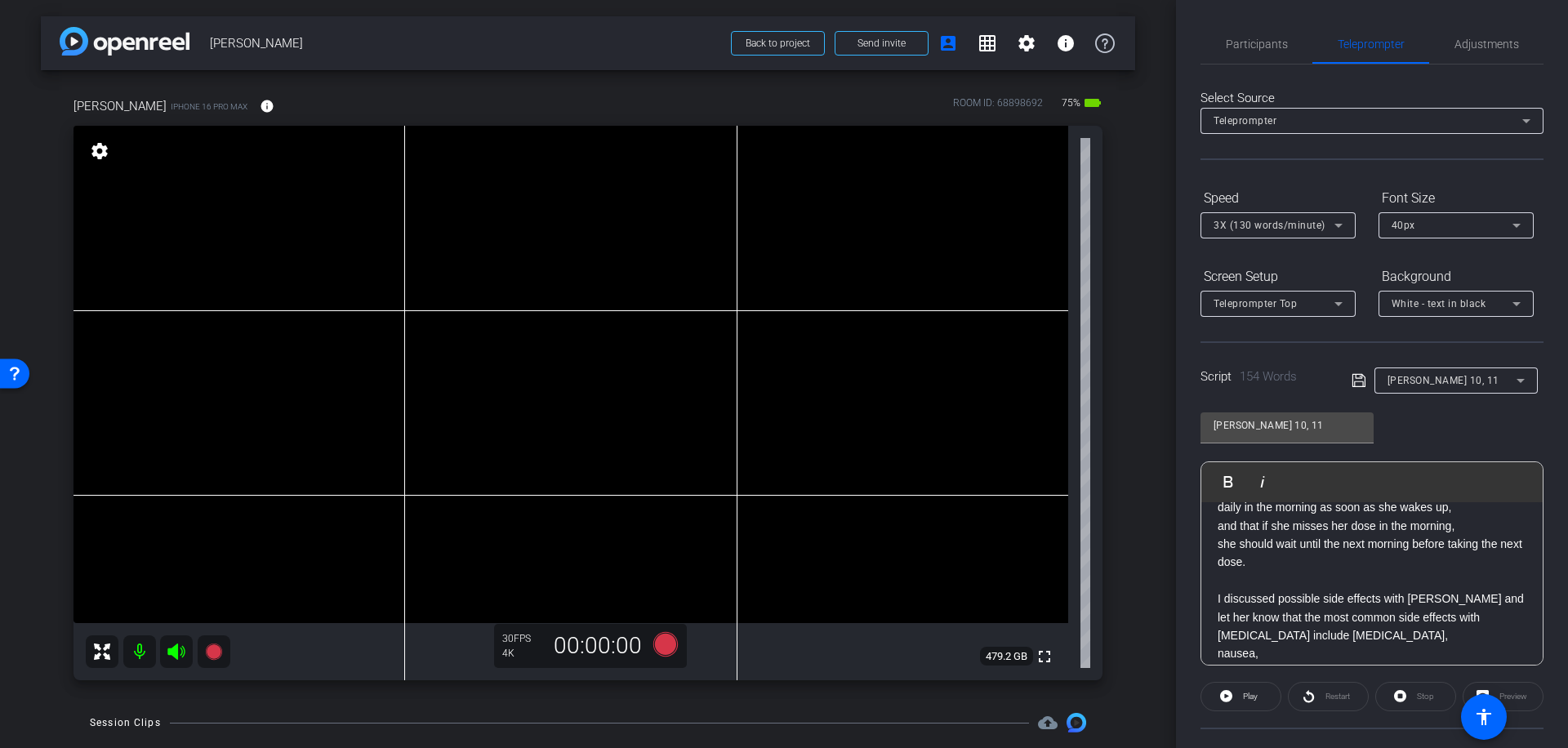
click at [1354, 377] on icon at bounding box center [1358, 380] width 13 height 13
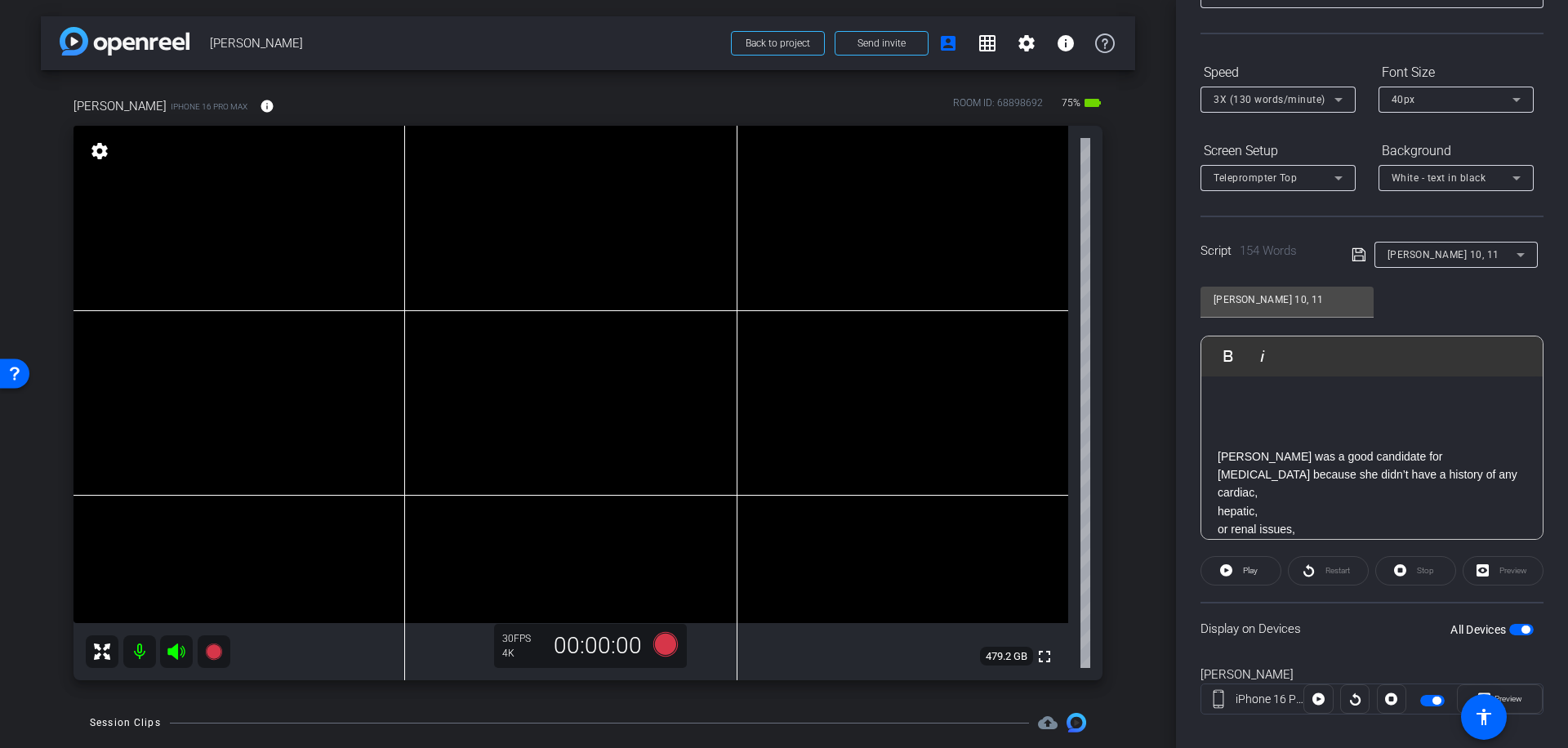
scroll to position [145, 0]
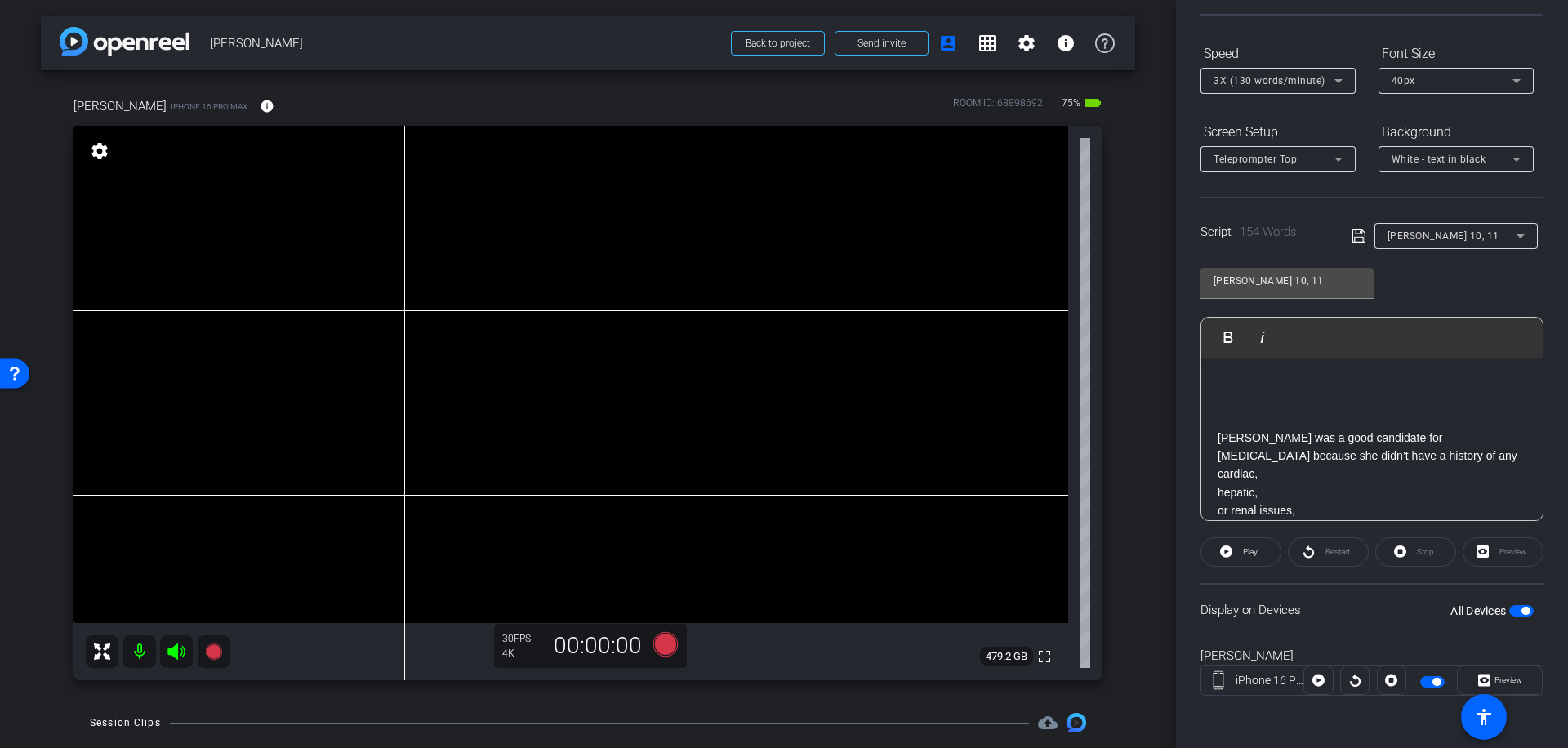
click at [1513, 606] on span "button" at bounding box center [1521, 610] width 25 height 11
click at [1509, 607] on span "button" at bounding box center [1521, 610] width 25 height 11
click at [1352, 235] on icon at bounding box center [1358, 235] width 14 height 20
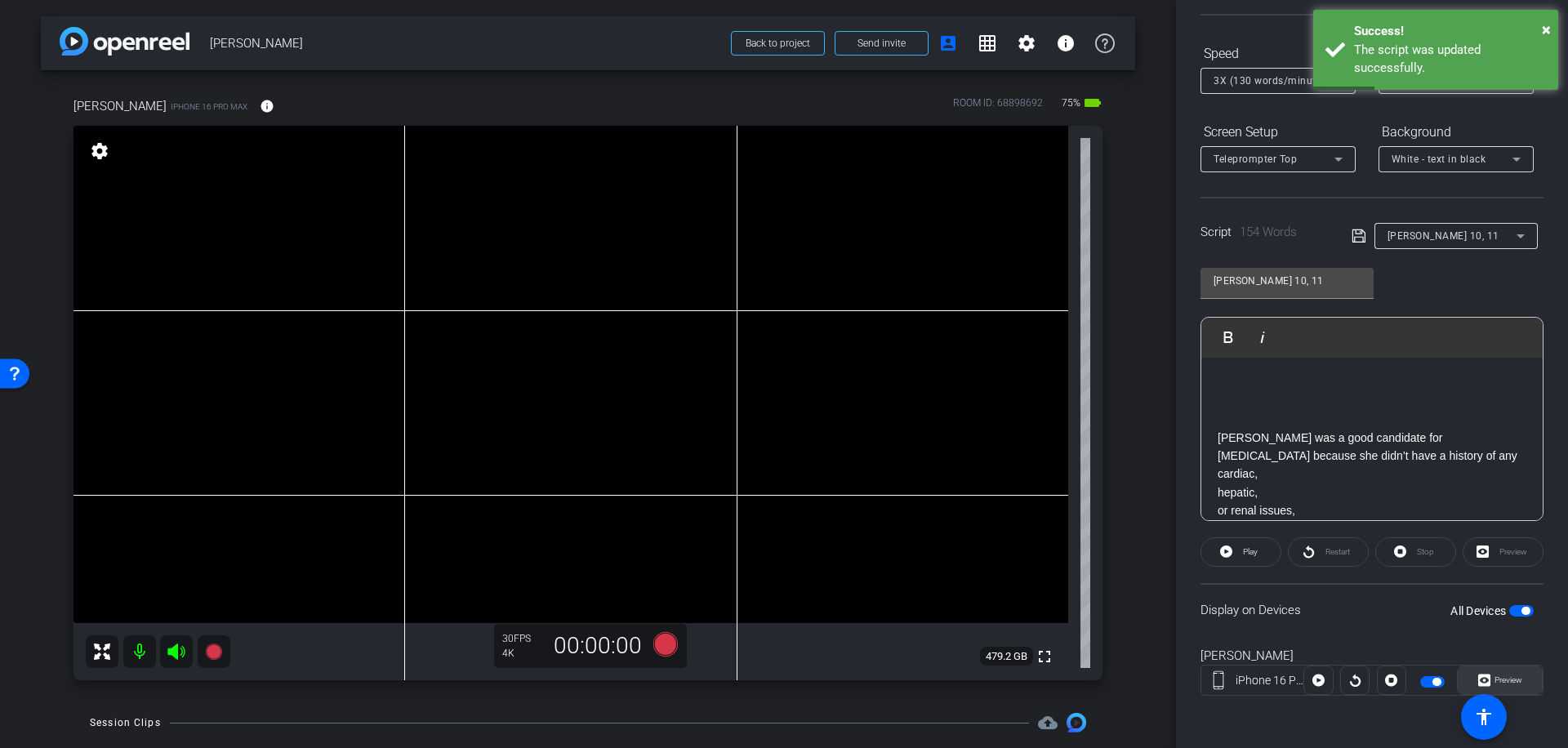
click at [1504, 680] on span "Preview" at bounding box center [1508, 680] width 28 height 9
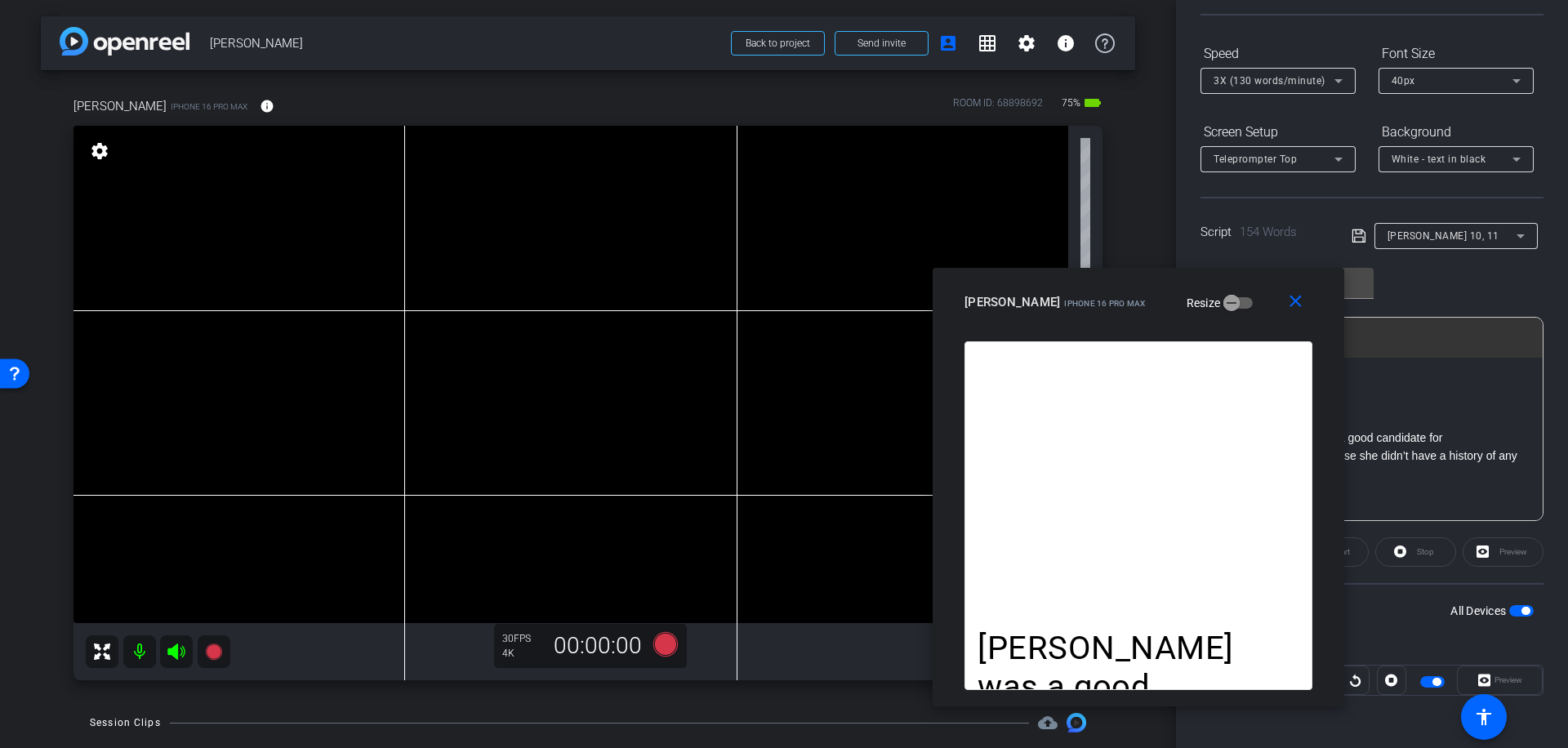
drag, startPoint x: 868, startPoint y: 181, endPoint x: 1223, endPoint y: 293, distance: 372.2
click at [1223, 293] on div "[PERSON_NAME] iPhone 16 Pro Max Resize" at bounding box center [1144, 302] width 360 height 30
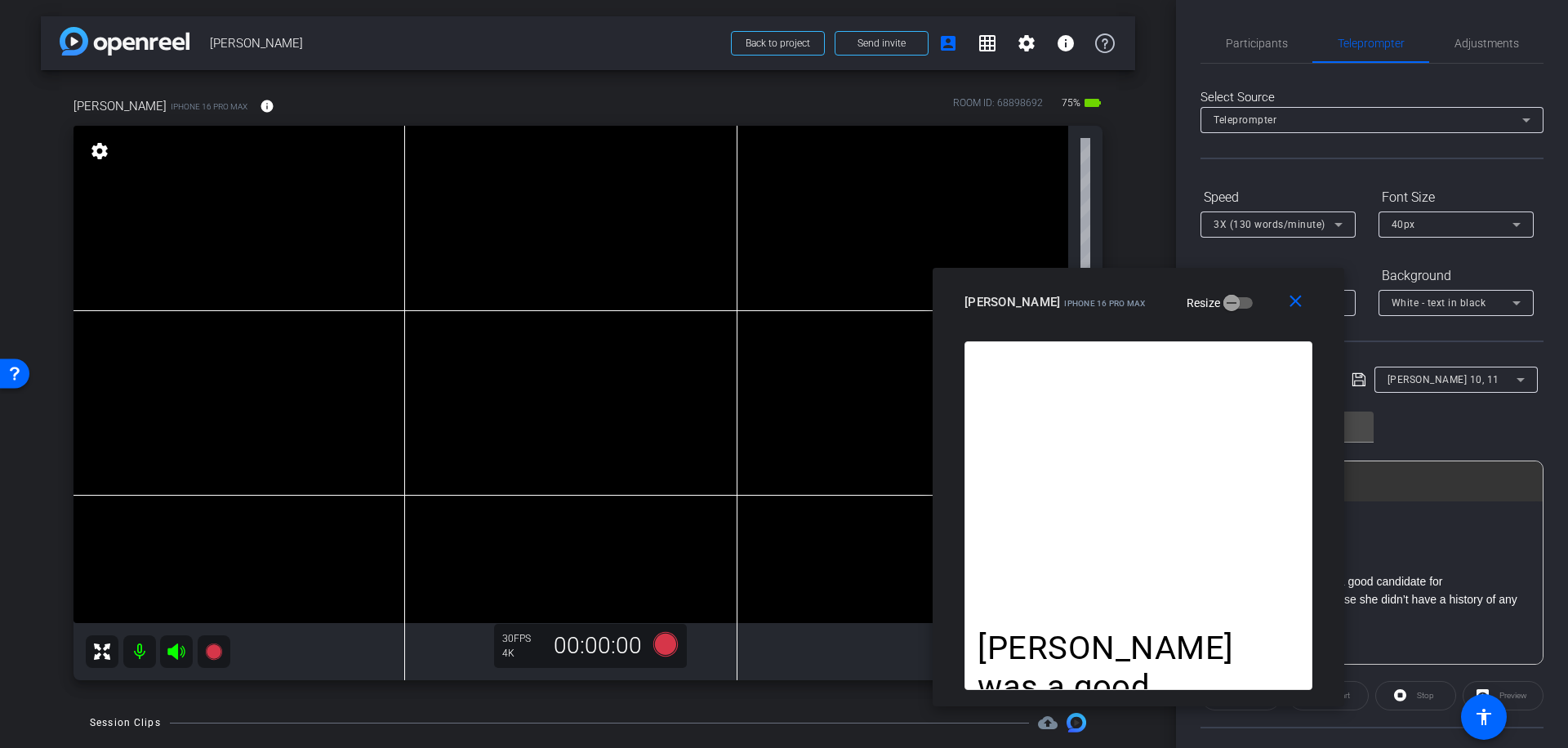
scroll to position [0, 0]
click at [1262, 42] on span "Participants" at bounding box center [1256, 43] width 62 height 11
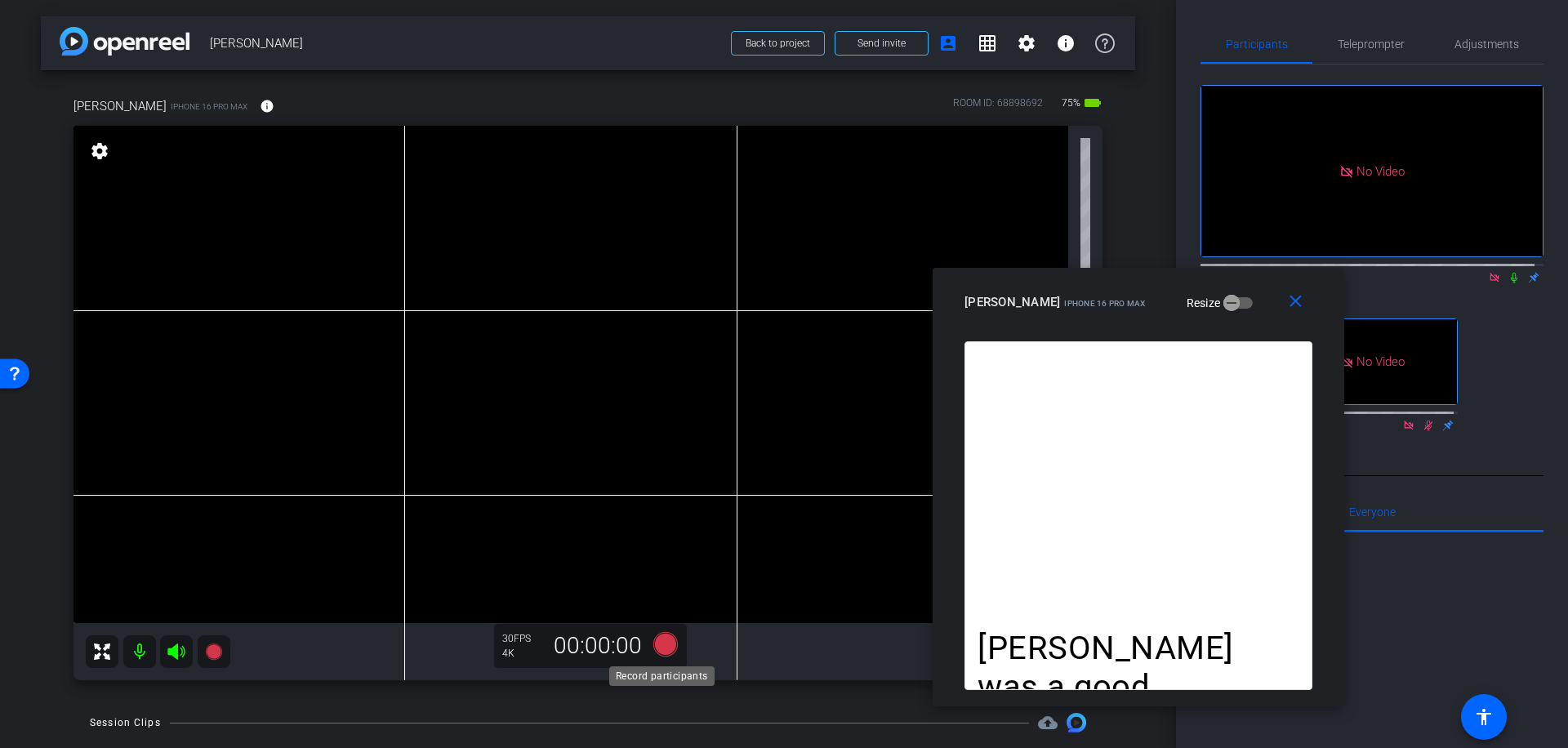
click at [667, 646] on icon at bounding box center [666, 644] width 25 height 25
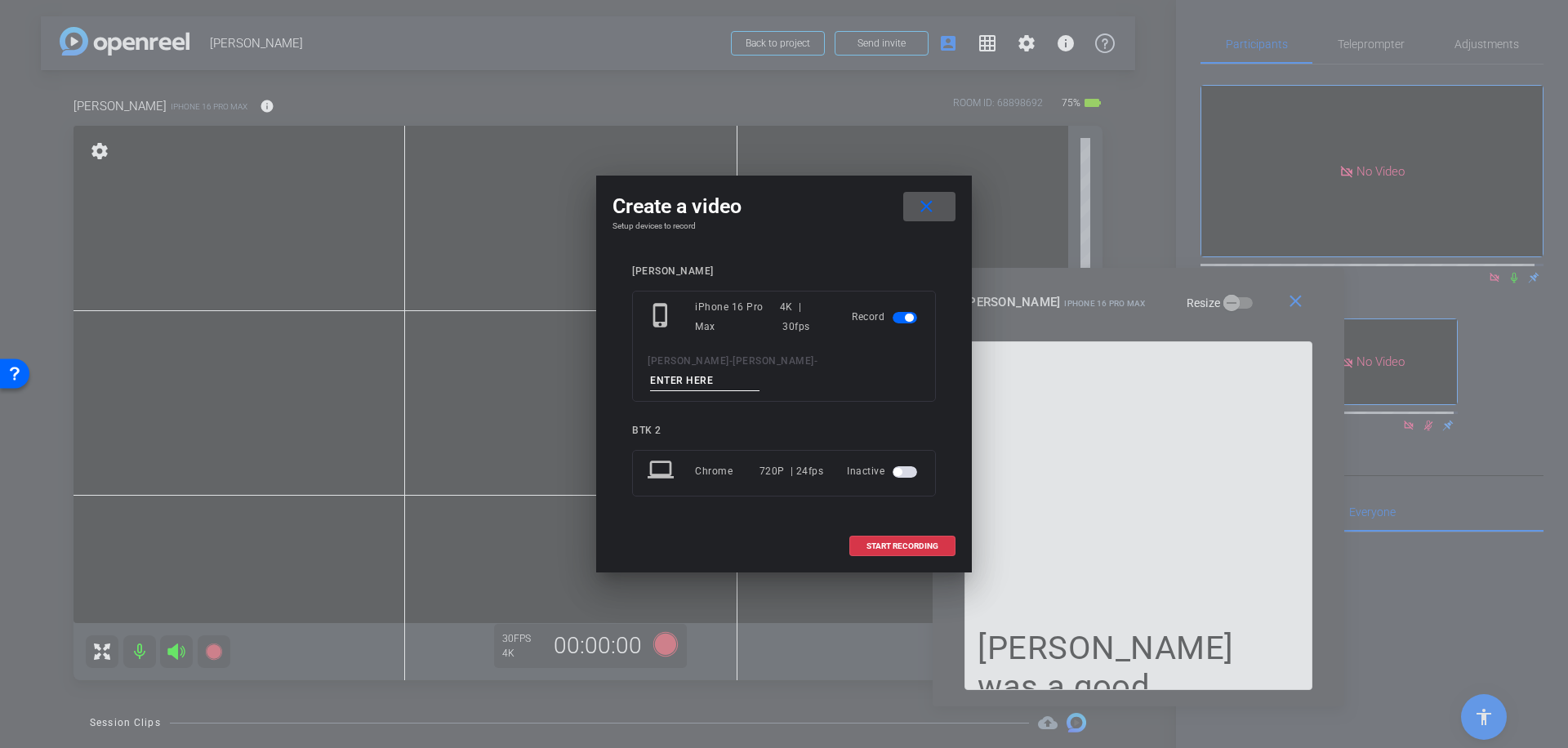
click at [753, 371] on input at bounding box center [705, 381] width 109 height 20
type input "034"
click at [913, 542] on span "START RECORDING" at bounding box center [902, 546] width 72 height 9
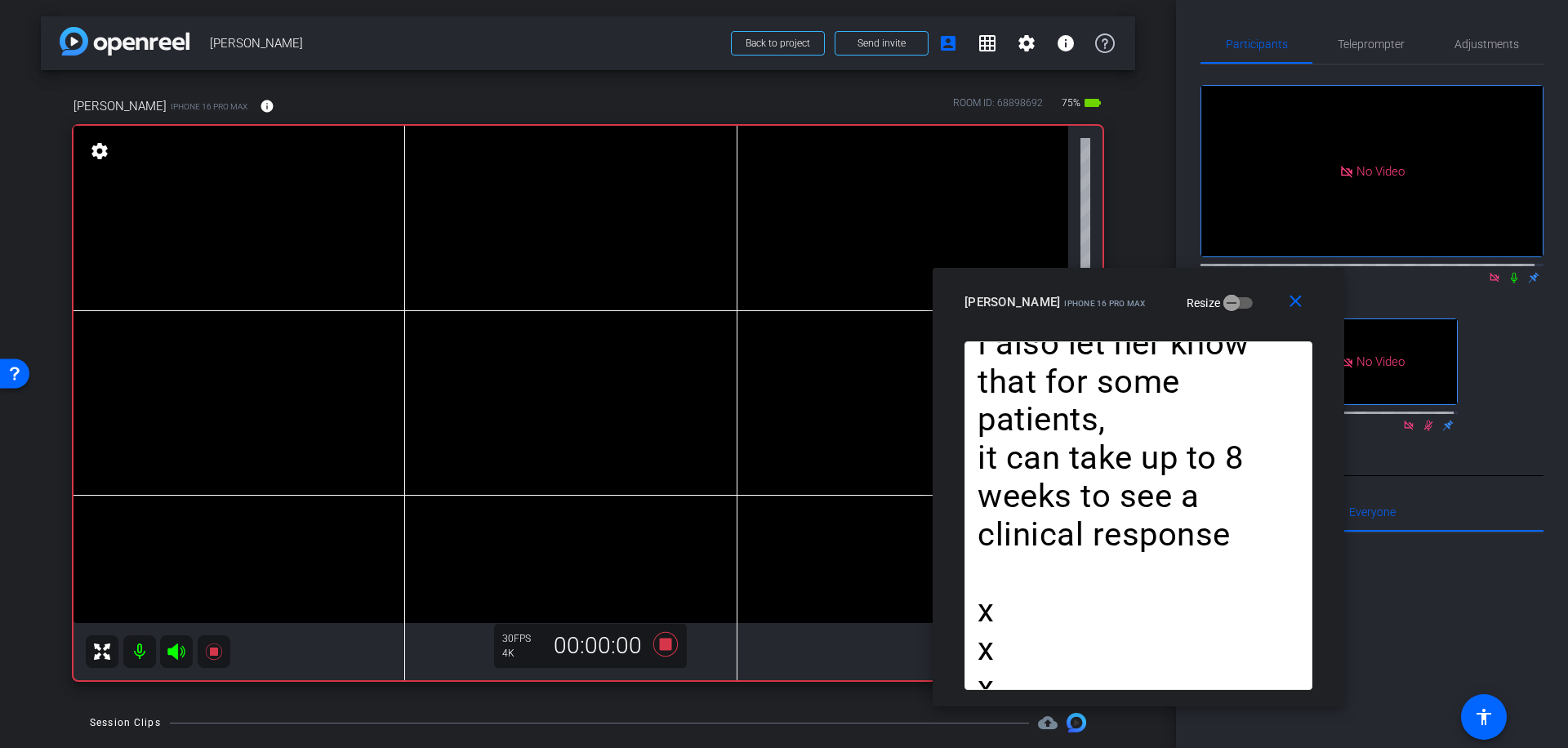
click at [1511, 273] on icon at bounding box center [1514, 278] width 7 height 10
click at [660, 643] on icon at bounding box center [666, 644] width 25 height 25
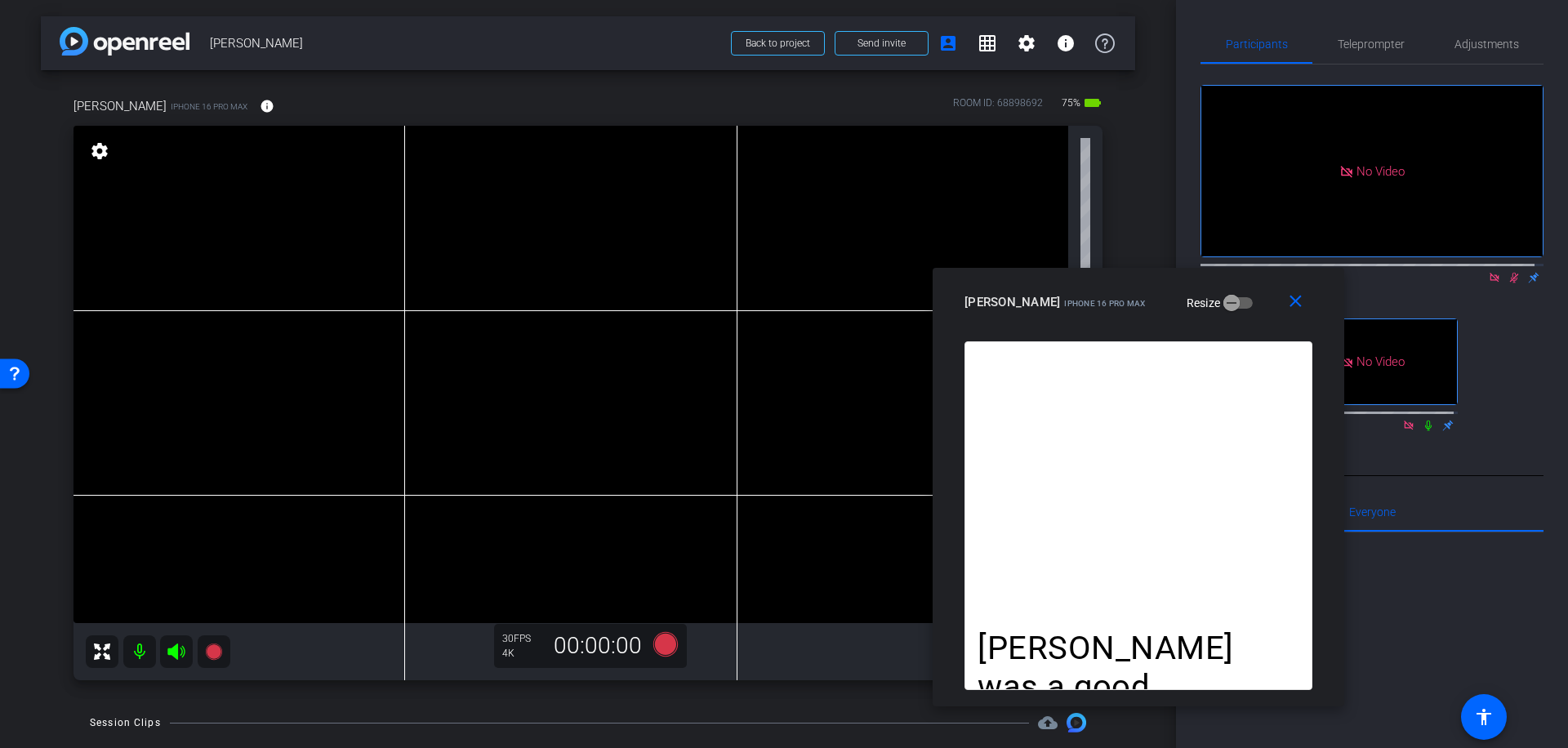
click at [1510, 273] on icon at bounding box center [1514, 278] width 9 height 10
click at [662, 642] on icon at bounding box center [666, 644] width 25 height 25
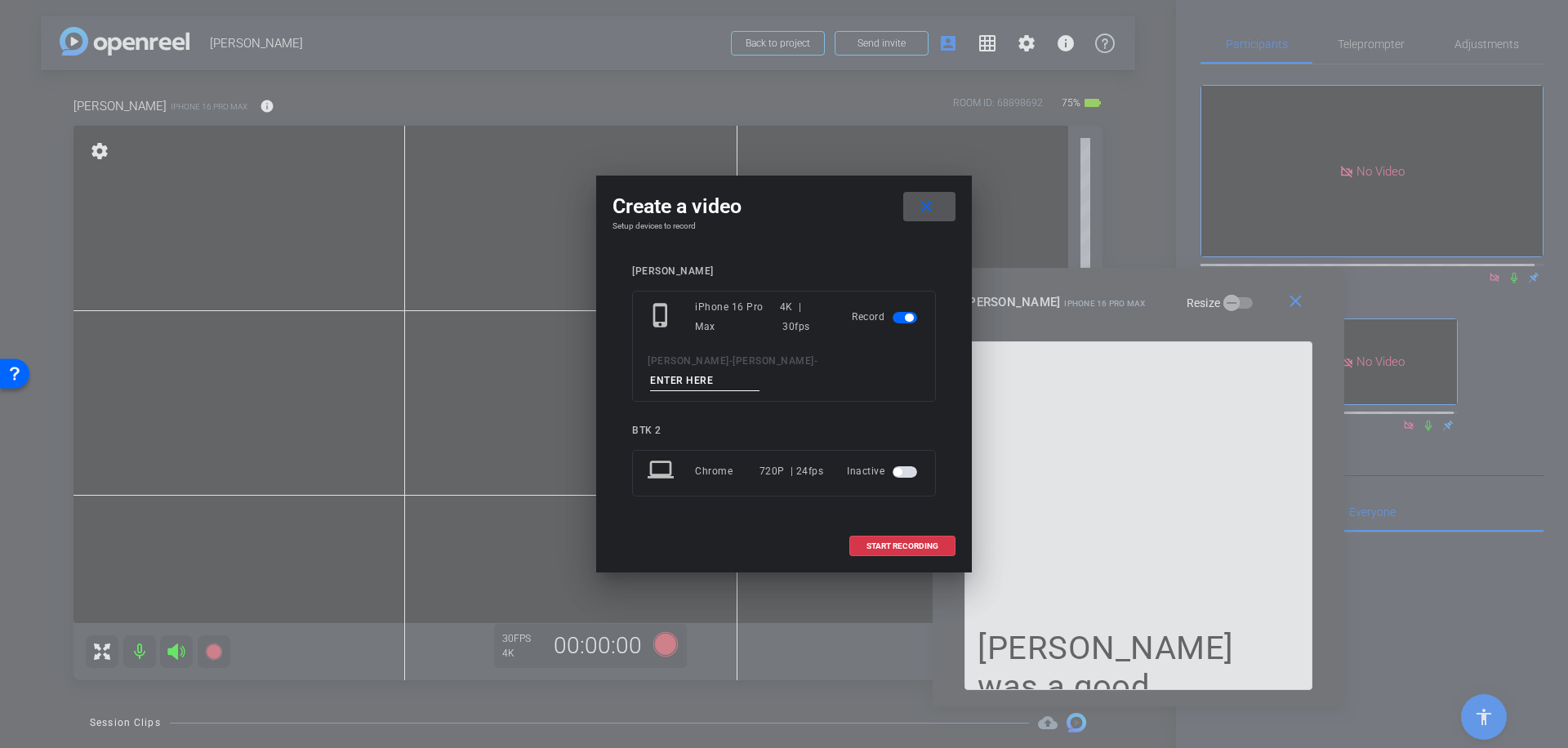
click at [746, 371] on input at bounding box center [705, 381] width 109 height 20
type input "035"
click at [905, 542] on span "START RECORDING" at bounding box center [902, 546] width 72 height 9
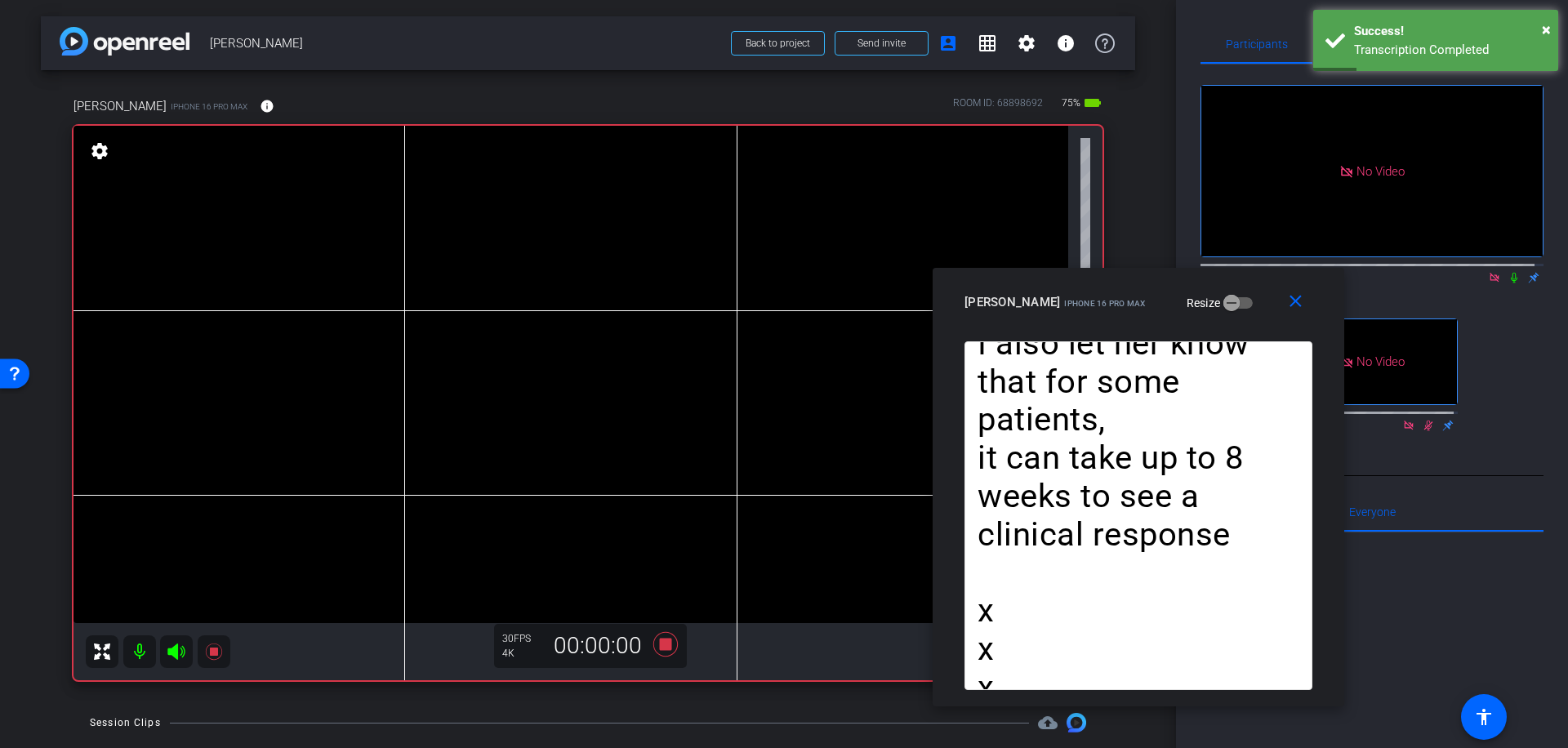
click at [1507, 272] on icon at bounding box center [1513, 277] width 13 height 11
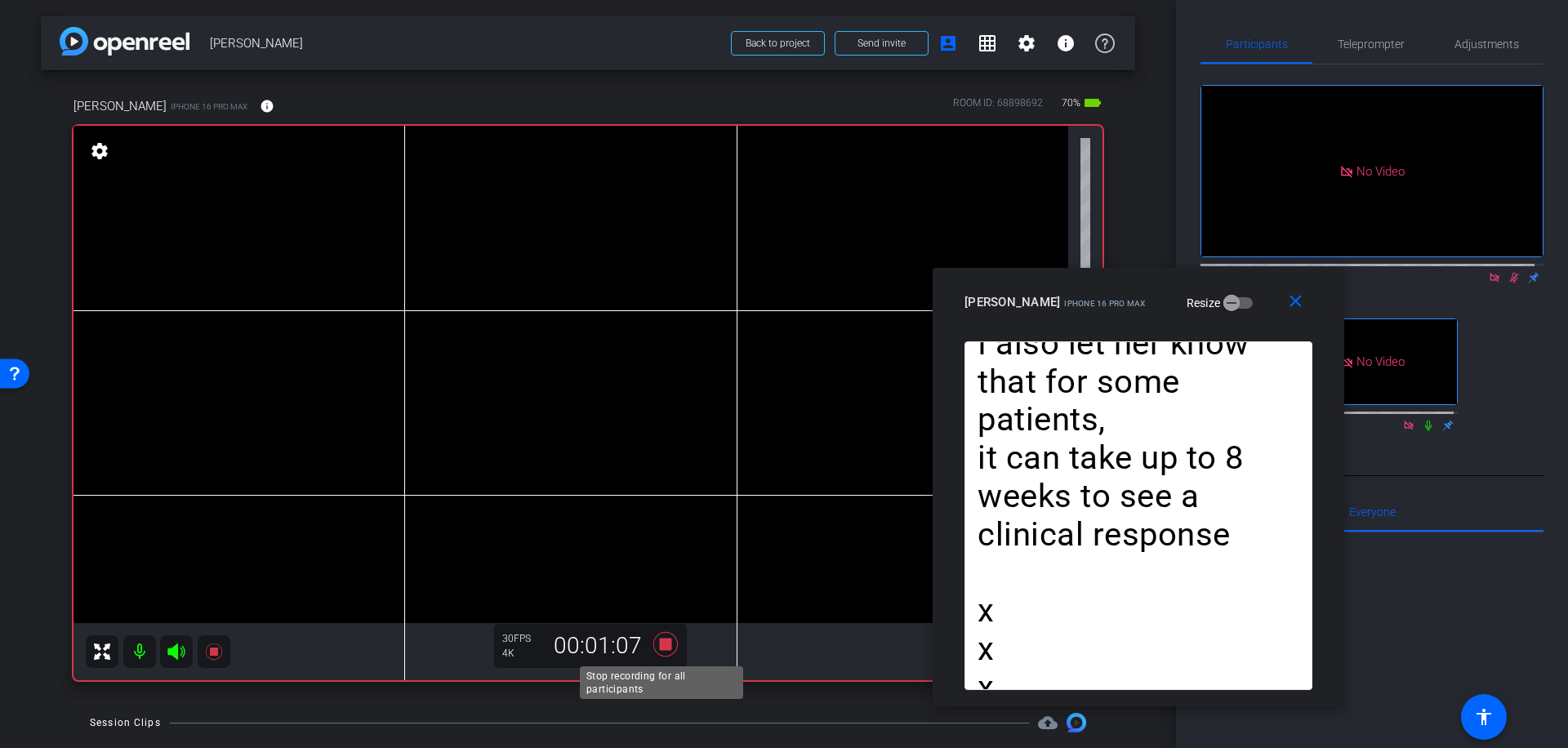
click at [663, 647] on icon at bounding box center [666, 644] width 25 height 25
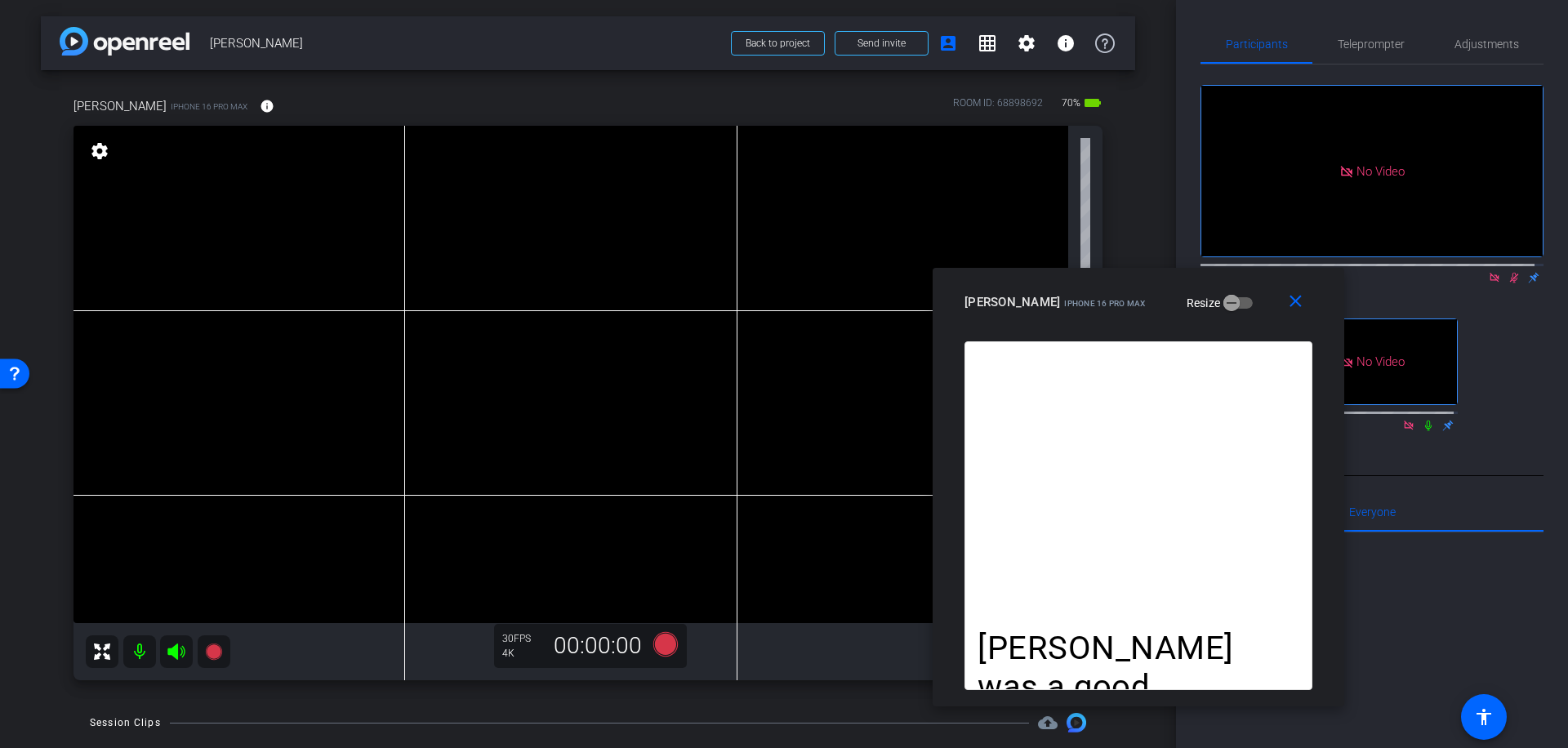
click at [1507, 272] on icon at bounding box center [1513, 277] width 13 height 11
click at [1385, 47] on span "Teleprompter" at bounding box center [1371, 43] width 67 height 11
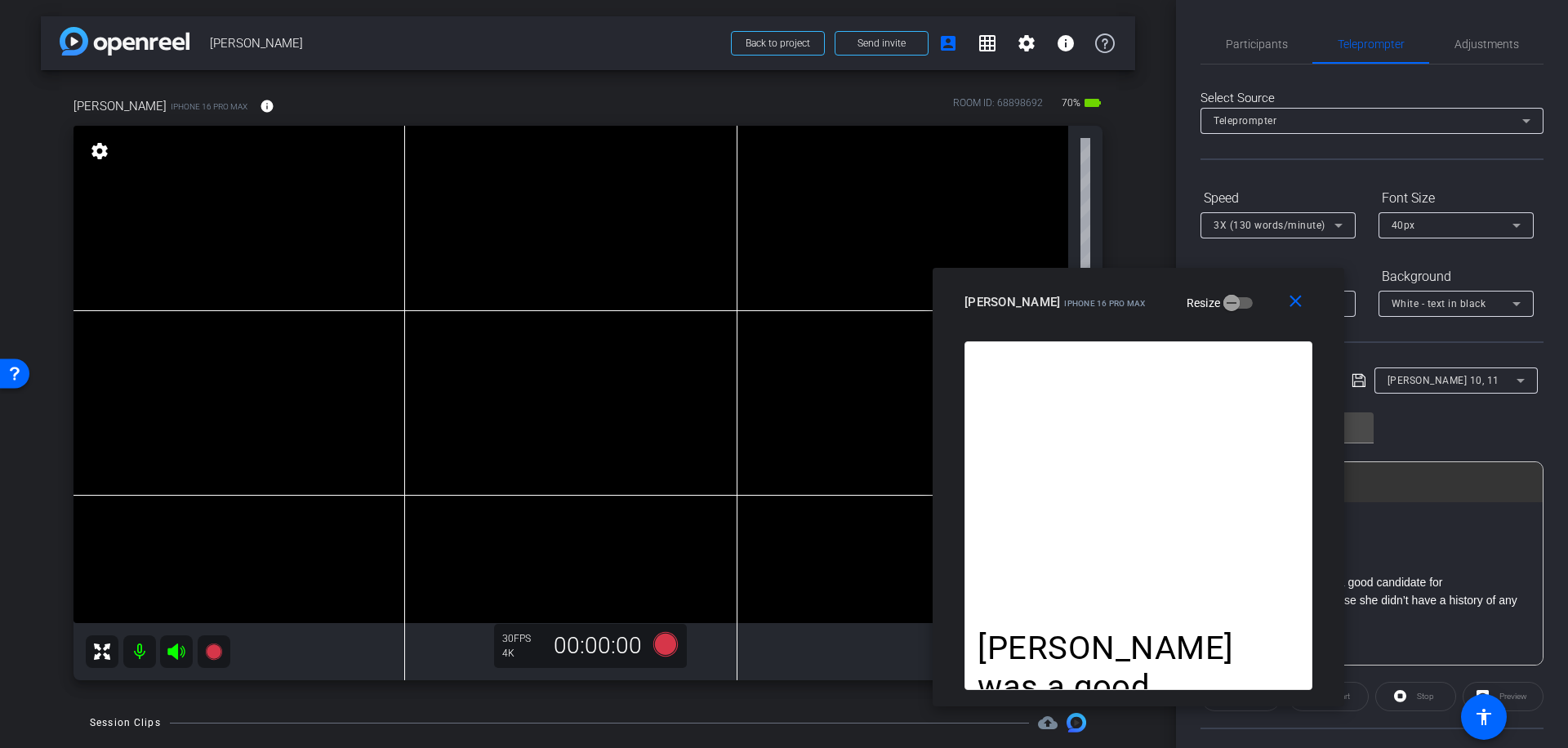
click at [1513, 378] on icon at bounding box center [1520, 380] width 20 height 20
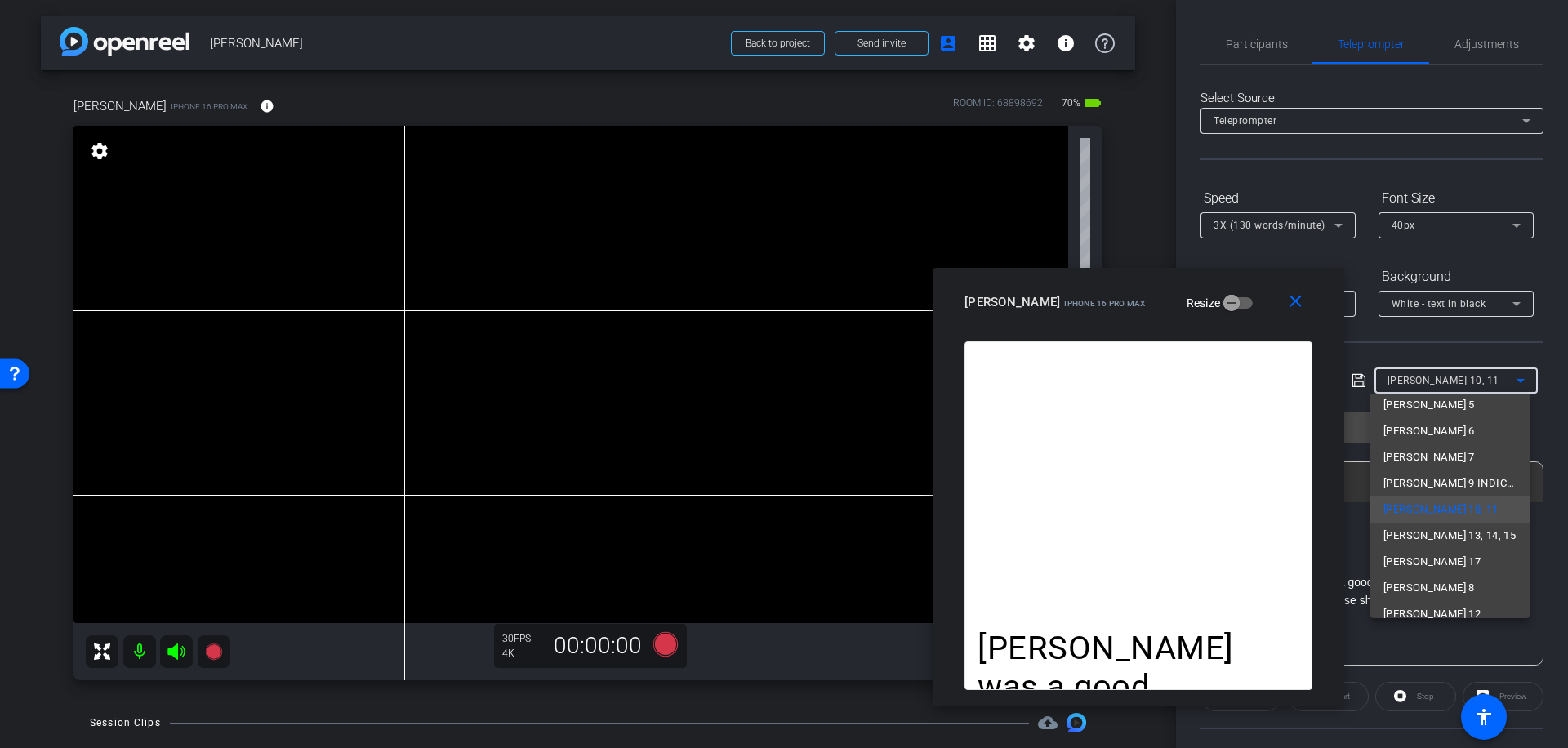
scroll to position [102, 0]
click at [1406, 601] on span "[PERSON_NAME] 12" at bounding box center [1432, 598] width 97 height 20
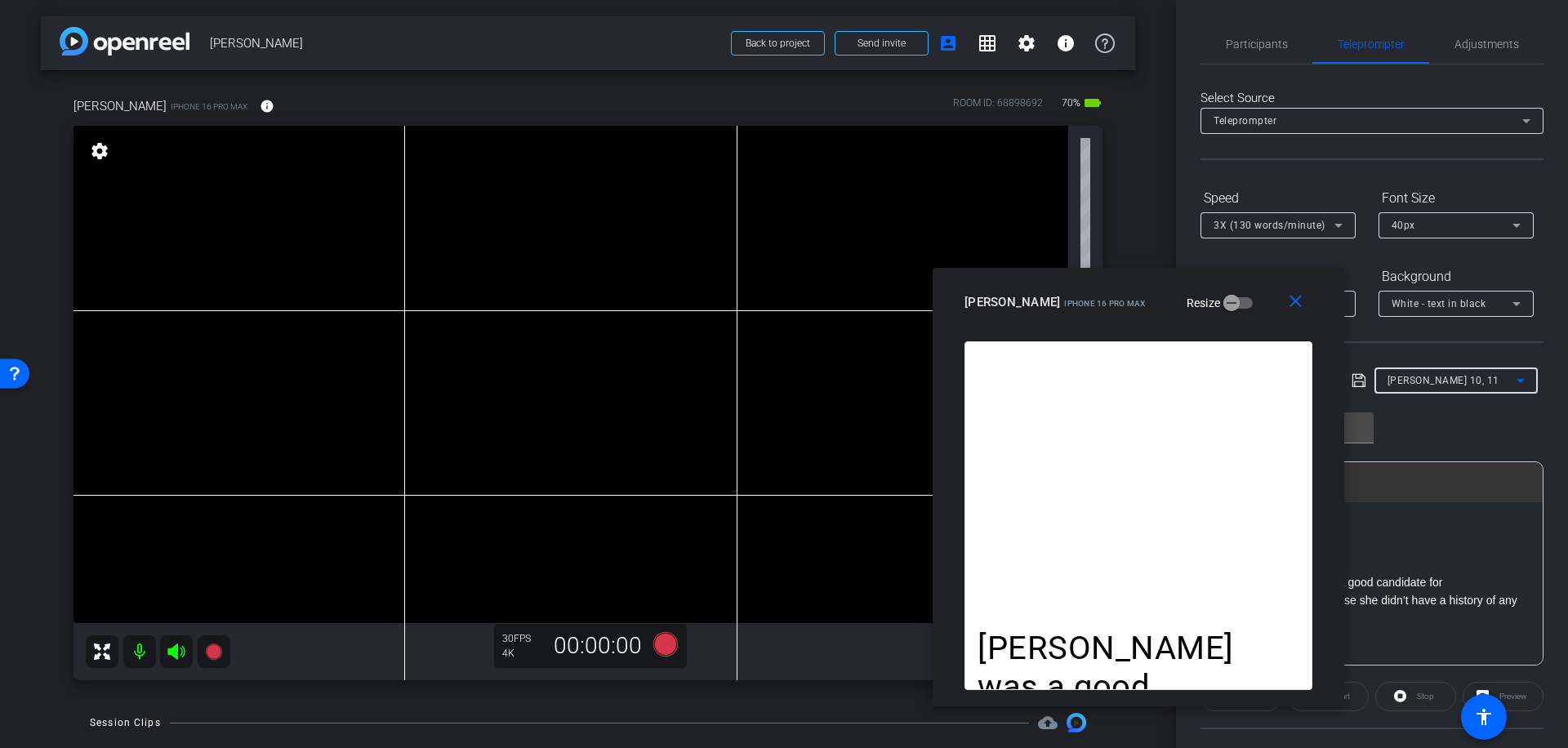
type input "[PERSON_NAME] 12"
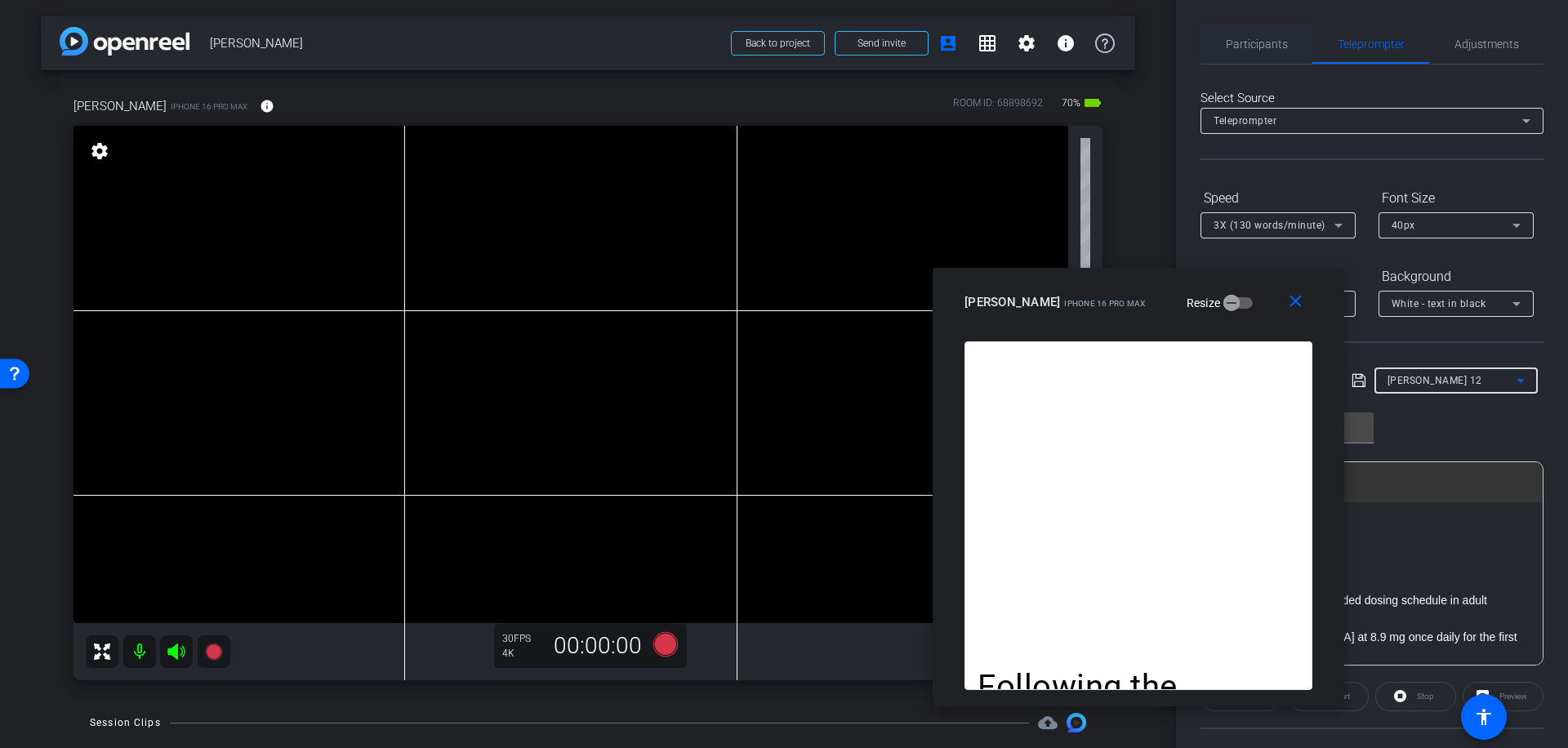
click at [1247, 36] on span "Participants" at bounding box center [1256, 44] width 62 height 39
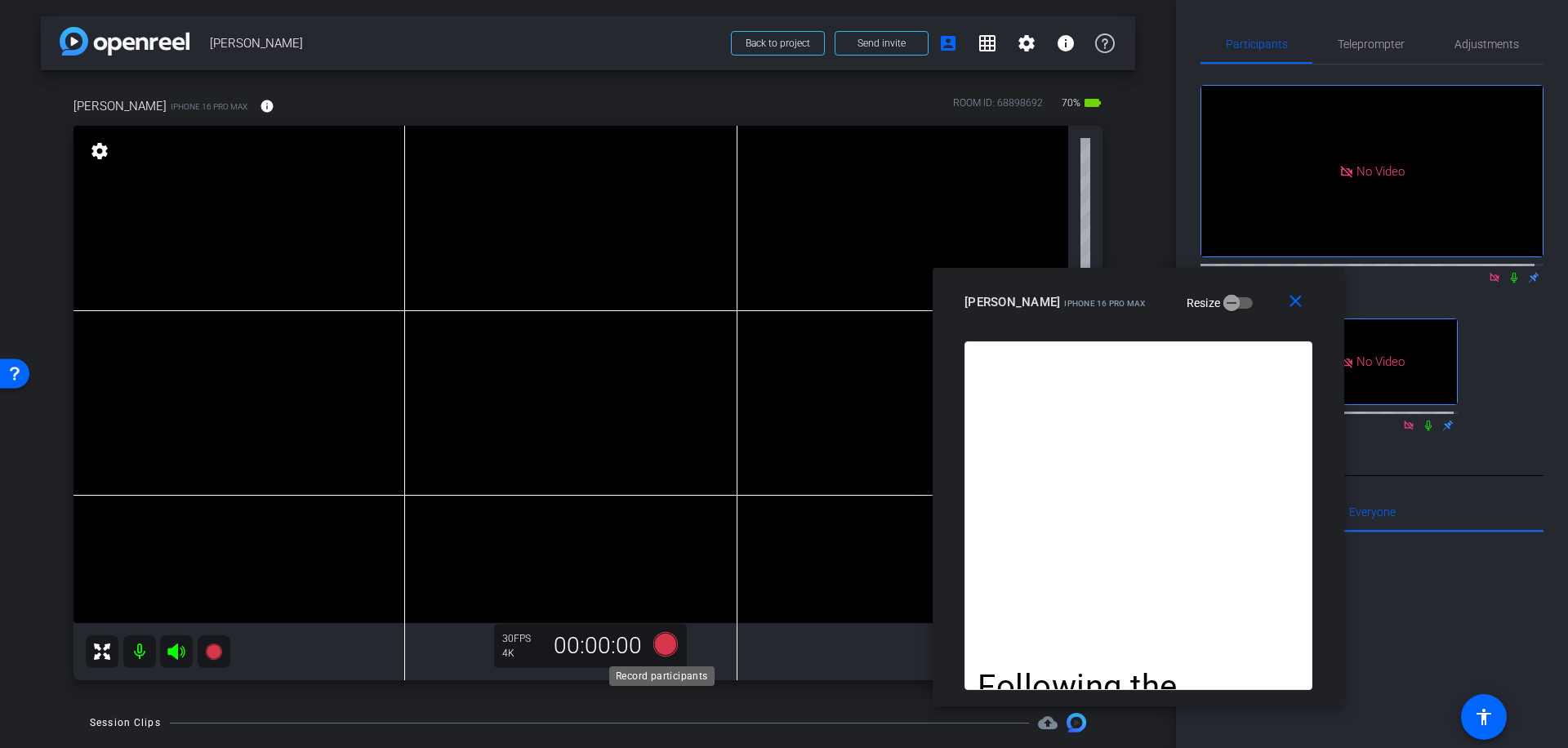
click at [663, 649] on icon at bounding box center [666, 644] width 25 height 25
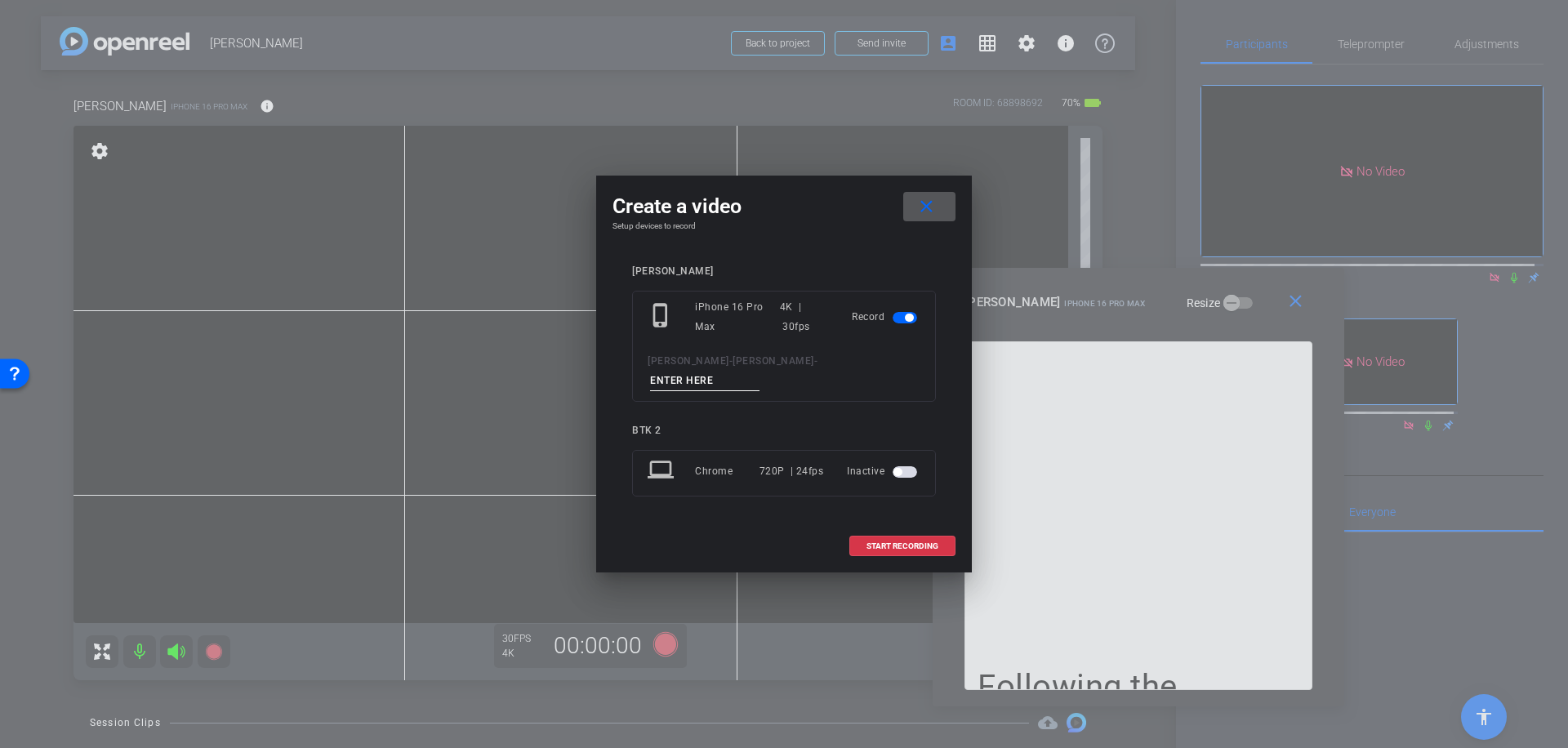
click at [752, 371] on input at bounding box center [705, 381] width 109 height 20
type input "036"
click at [921, 542] on span "START RECORDING" at bounding box center [902, 546] width 72 height 9
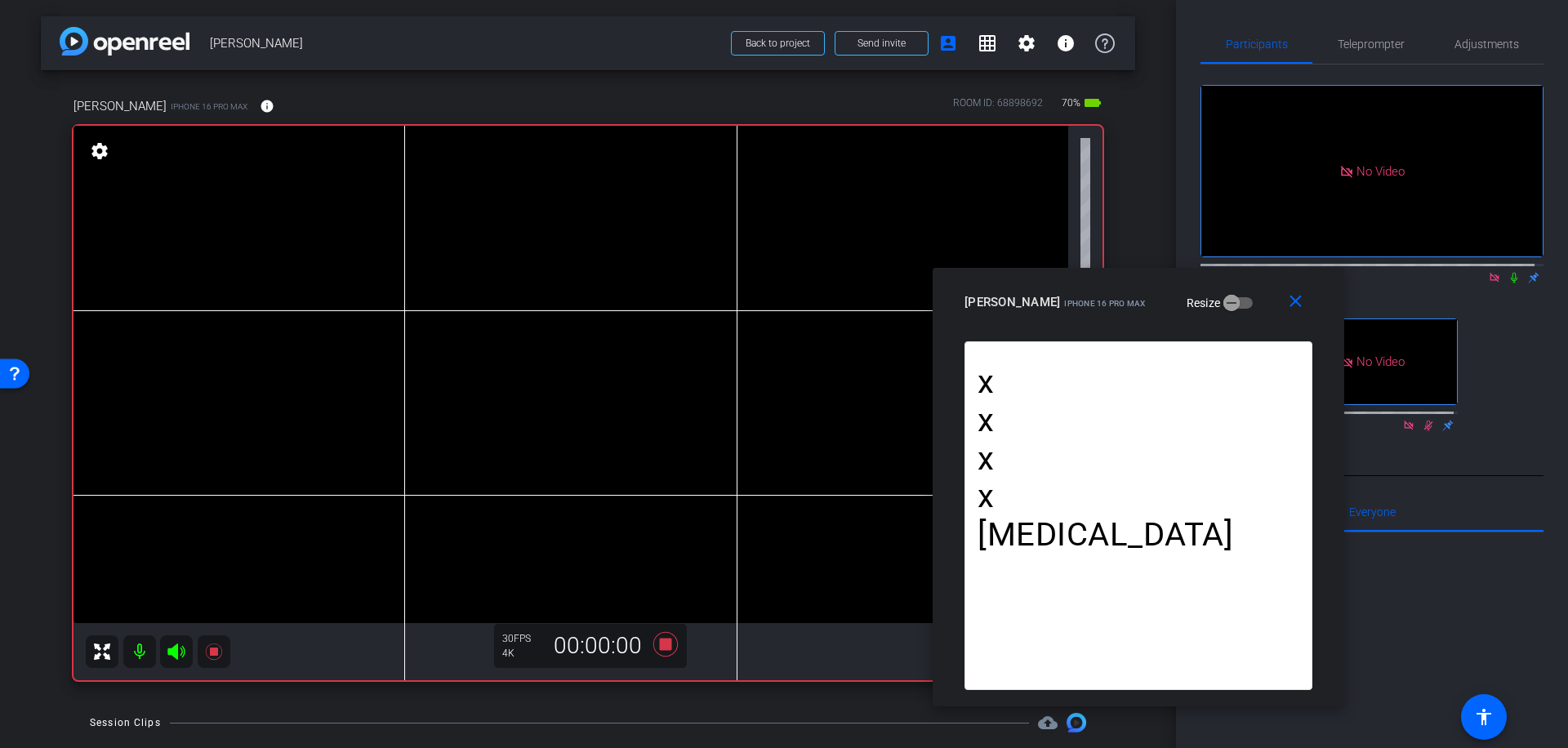
click at [1507, 272] on icon at bounding box center [1513, 277] width 13 height 11
click at [661, 639] on icon at bounding box center [666, 644] width 25 height 25
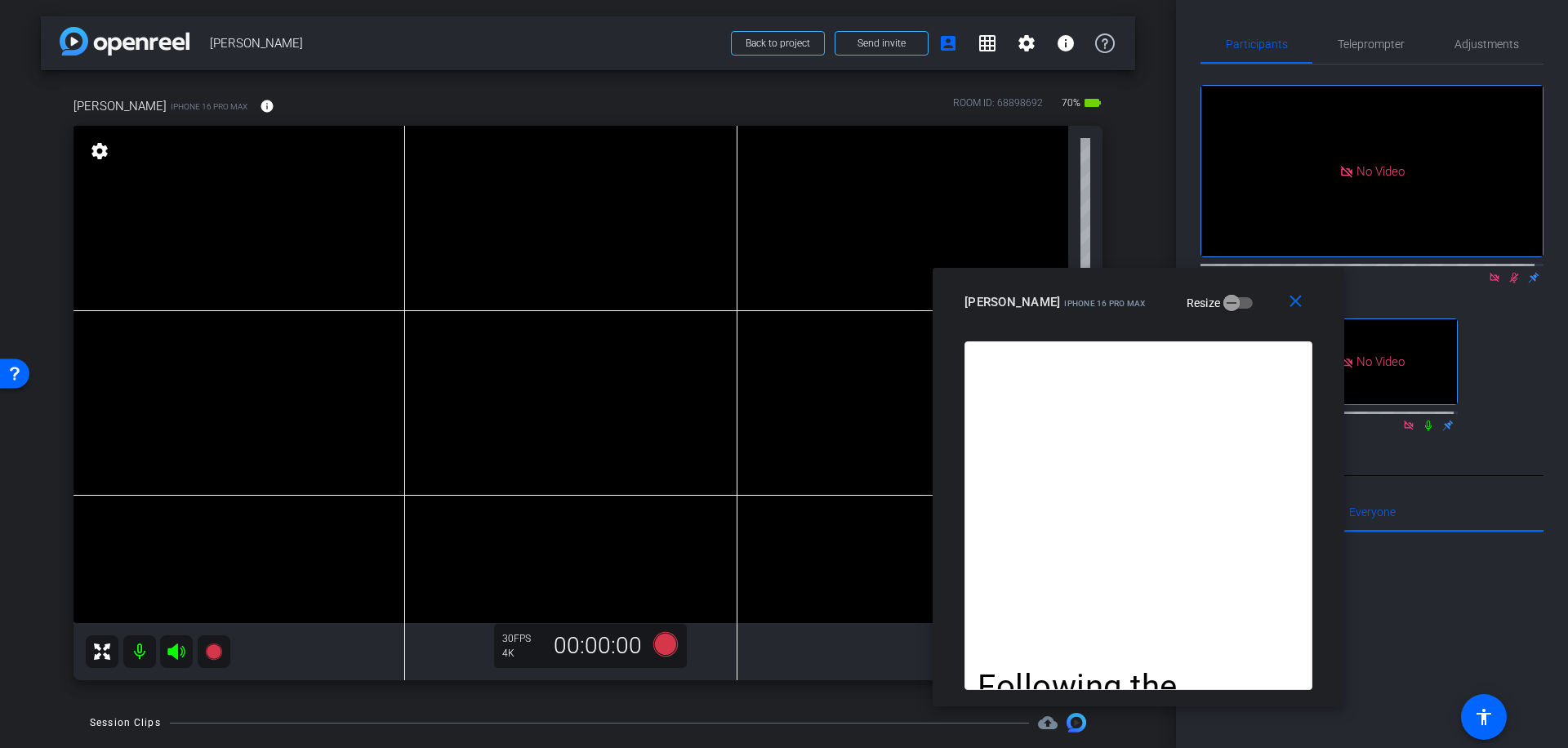
click at [1507, 272] on icon at bounding box center [1513, 277] width 13 height 11
click at [666, 647] on icon at bounding box center [666, 644] width 25 height 25
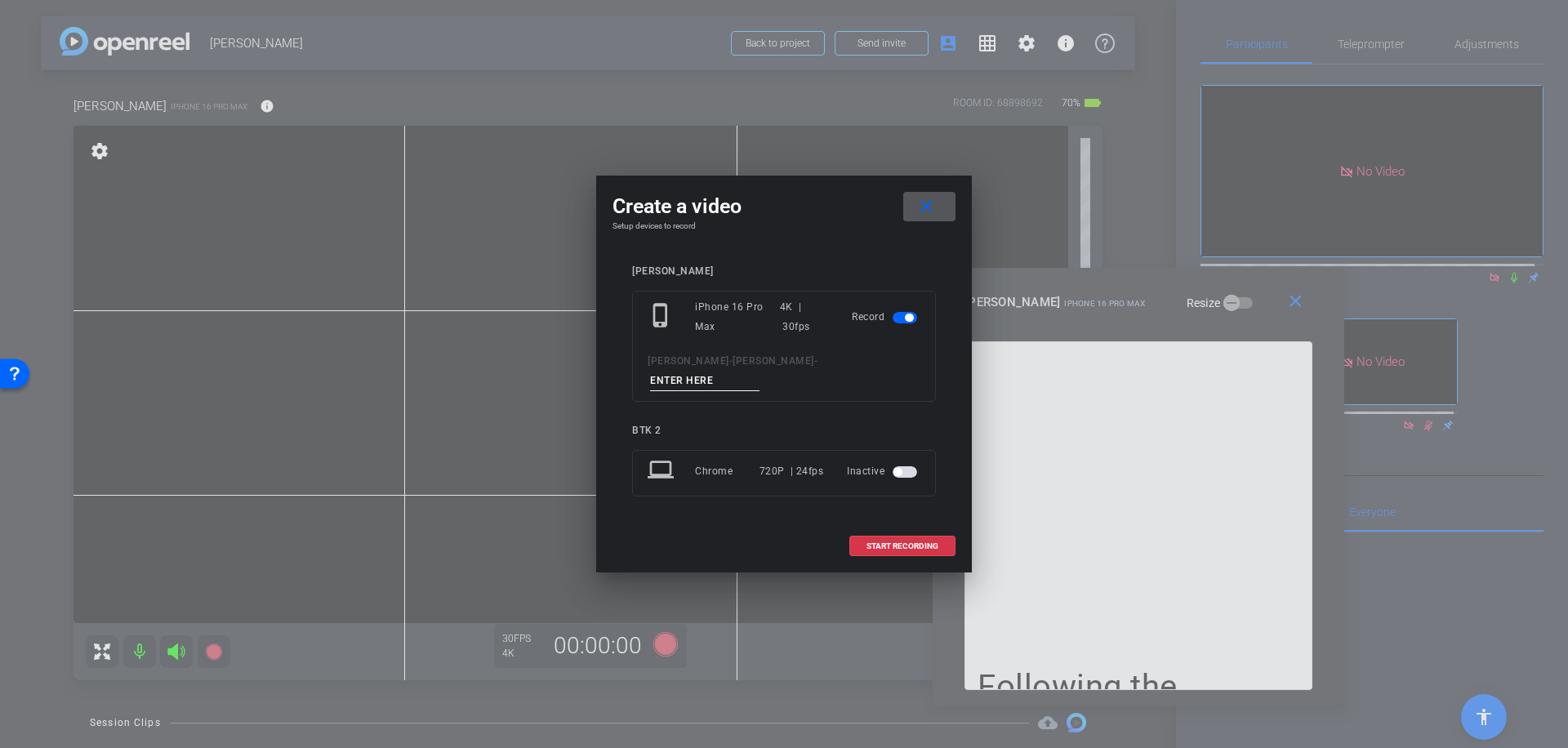
click at [735, 375] on input at bounding box center [705, 381] width 109 height 20
type input "037"
click at [912, 542] on span "START RECORDING" at bounding box center [902, 546] width 72 height 9
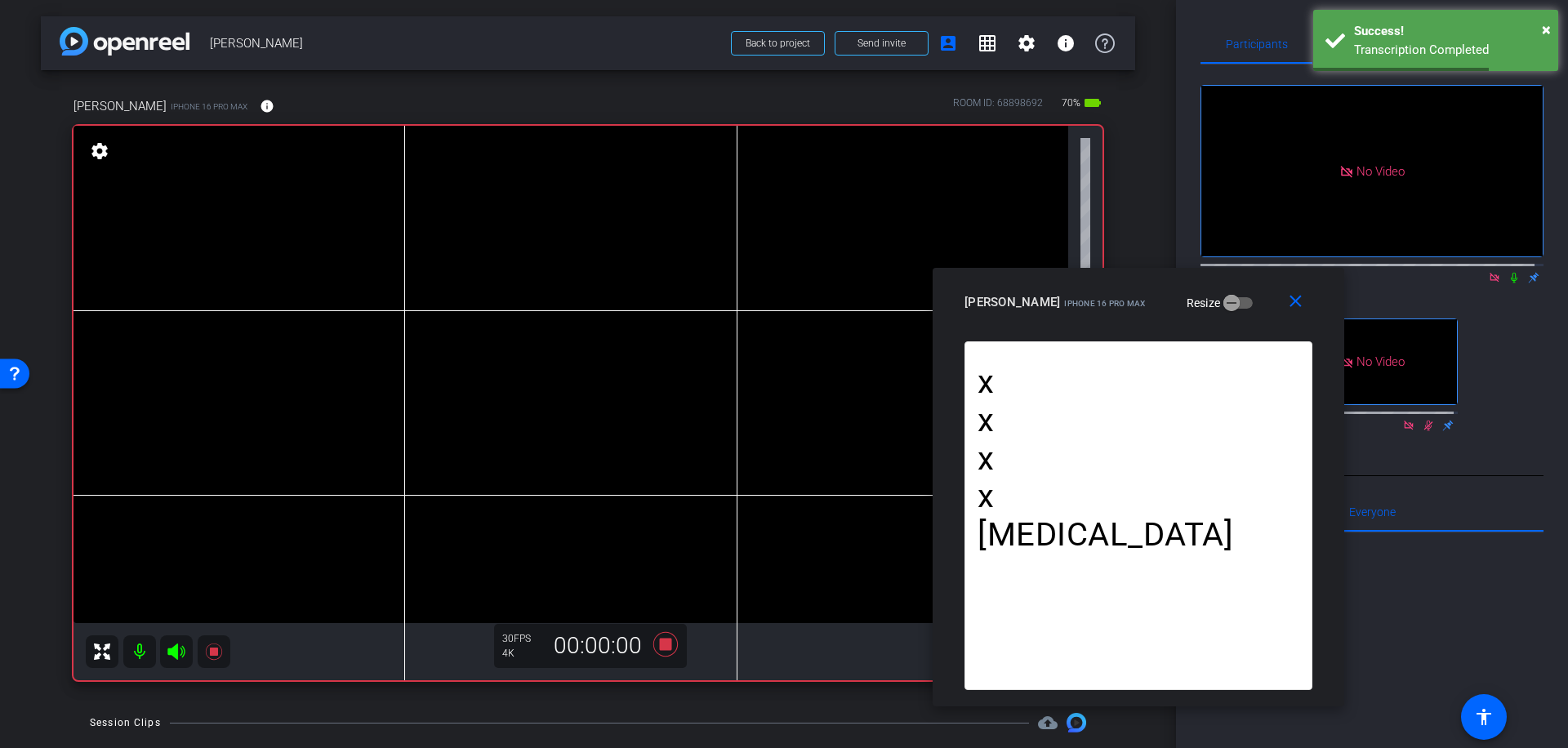
click at [1511, 273] on icon at bounding box center [1514, 278] width 7 height 10
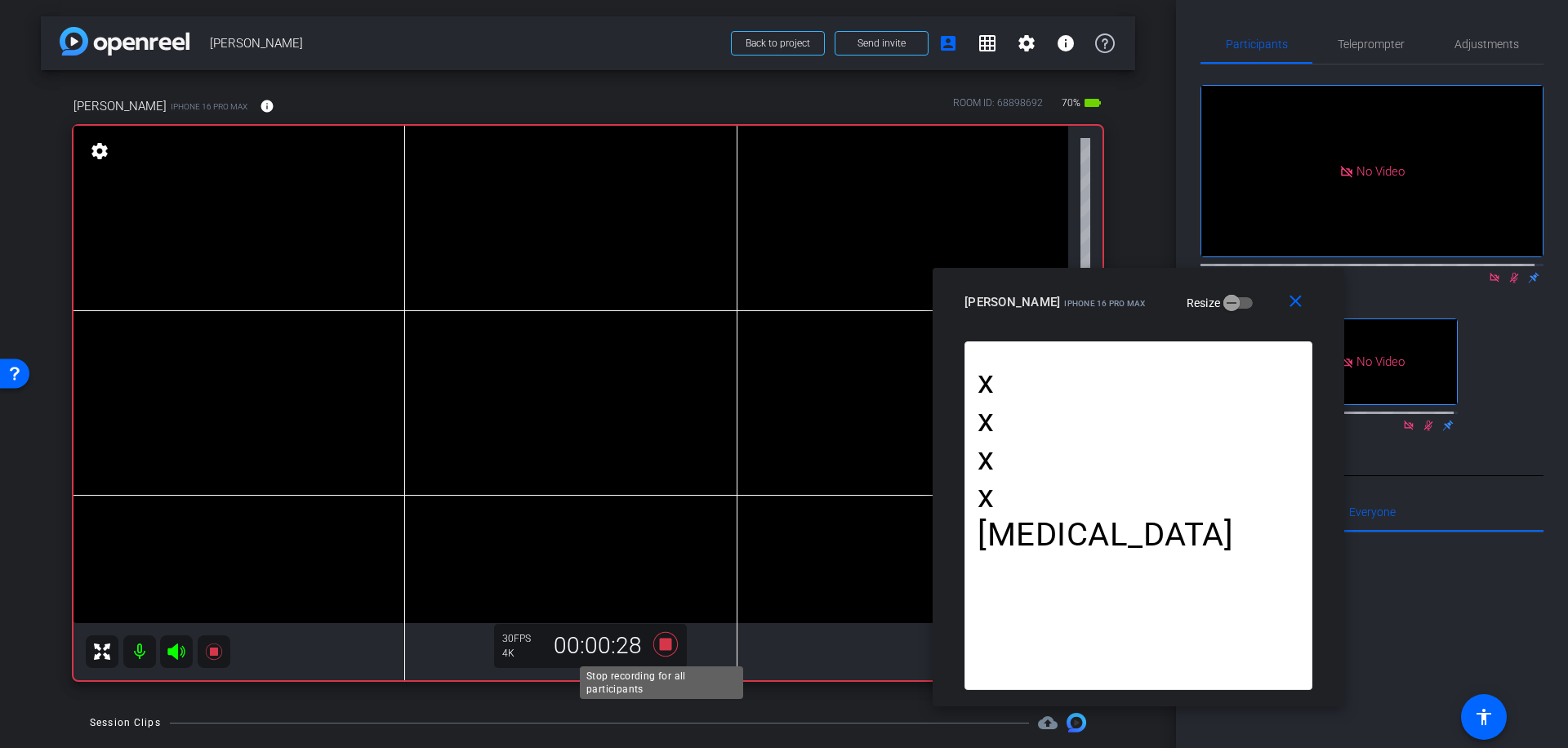
click at [664, 641] on icon at bounding box center [666, 644] width 25 height 25
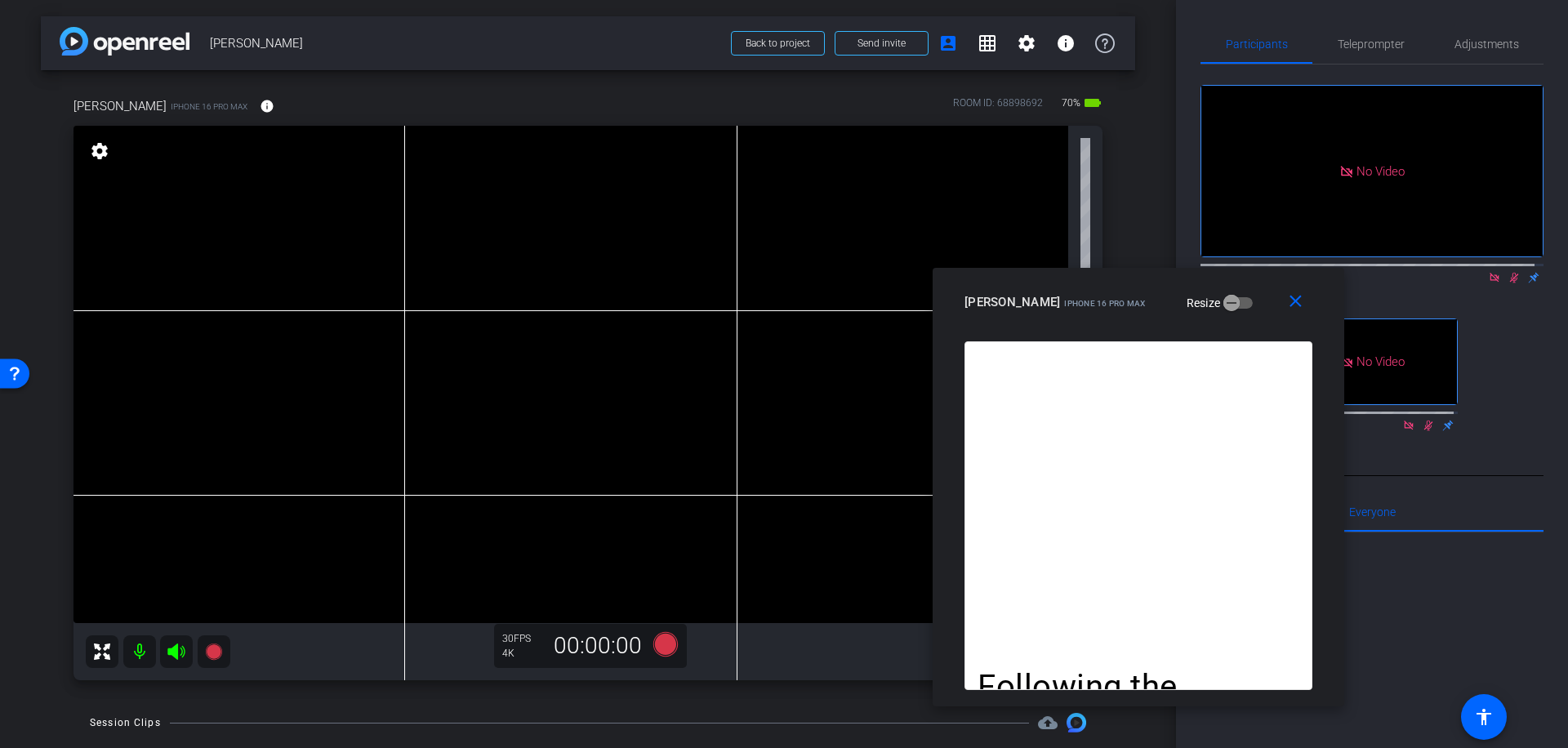
click at [1510, 273] on icon at bounding box center [1514, 278] width 9 height 10
click at [655, 645] on icon at bounding box center [666, 644] width 25 height 25
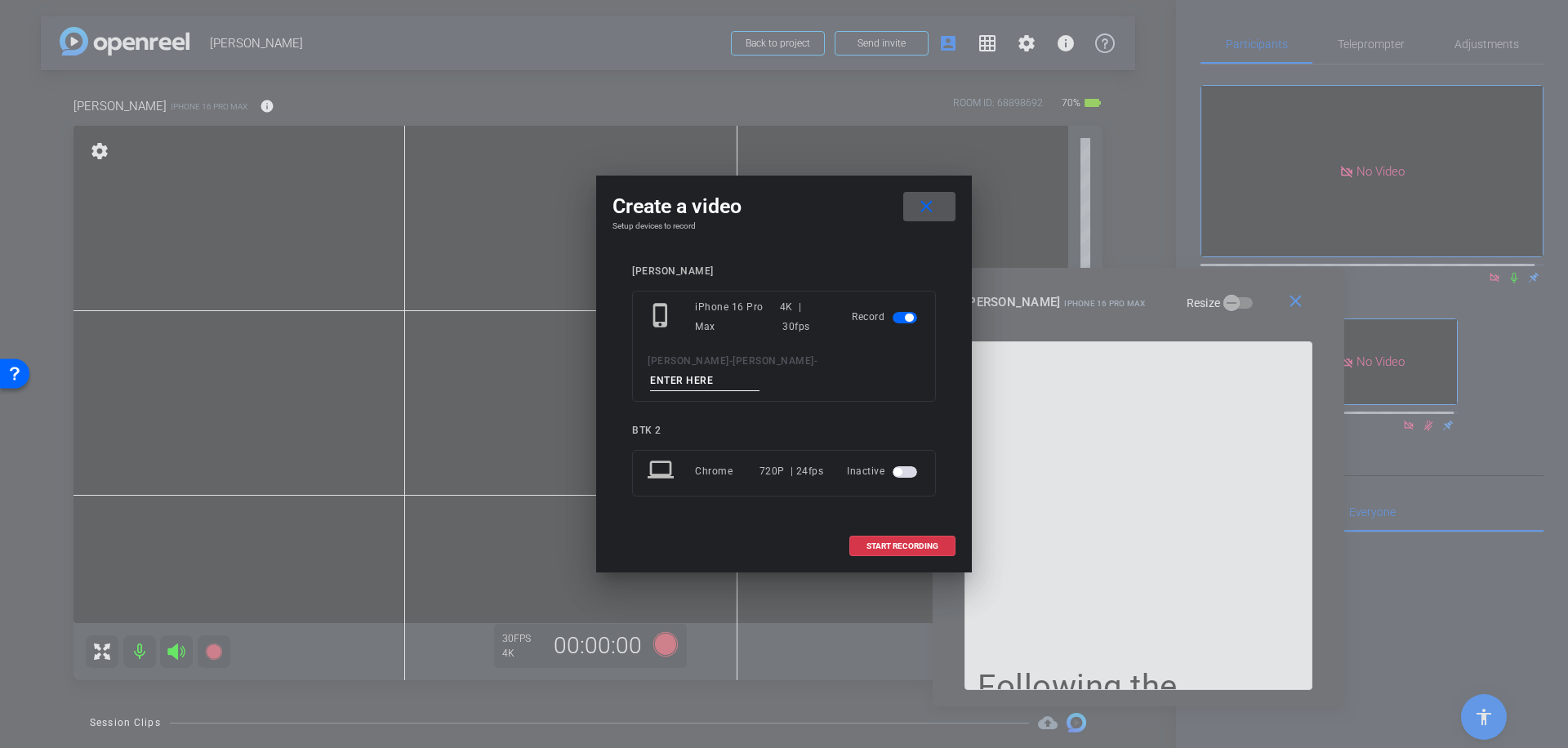
click at [756, 375] on input at bounding box center [705, 381] width 109 height 20
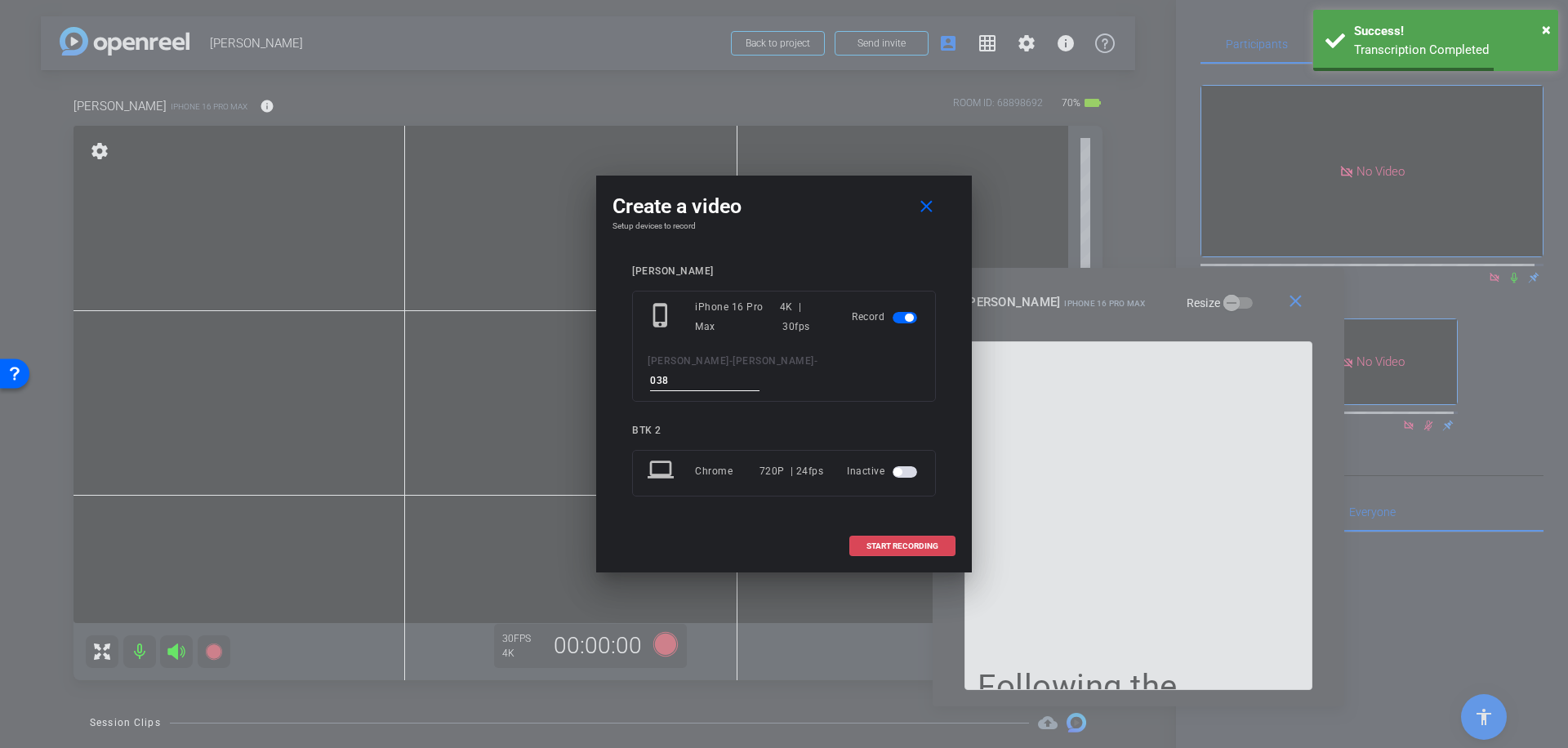
type input "038"
click at [912, 529] on span at bounding box center [902, 546] width 105 height 39
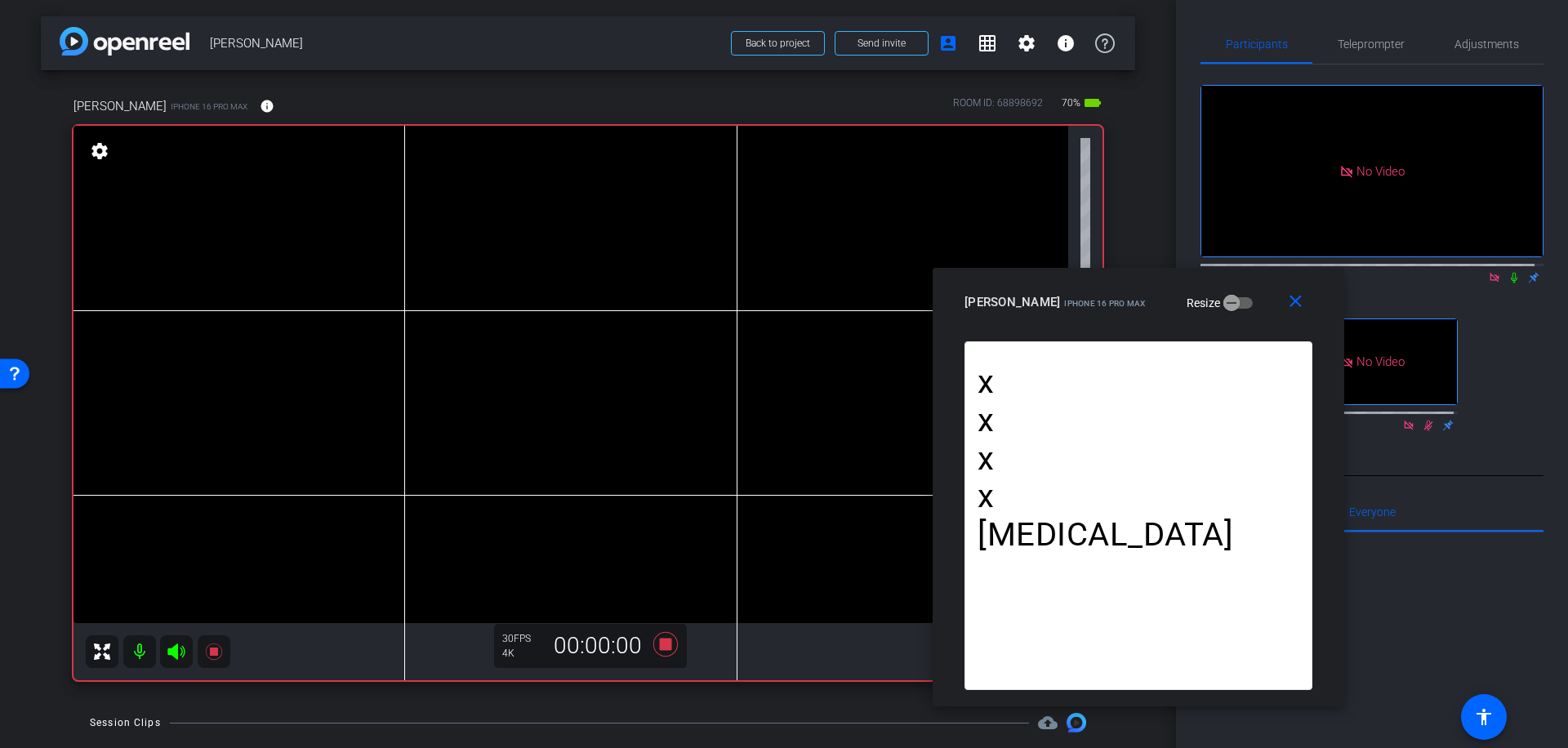
click at [1507, 272] on icon at bounding box center [1513, 277] width 13 height 11
click at [660, 643] on icon at bounding box center [666, 644] width 25 height 25
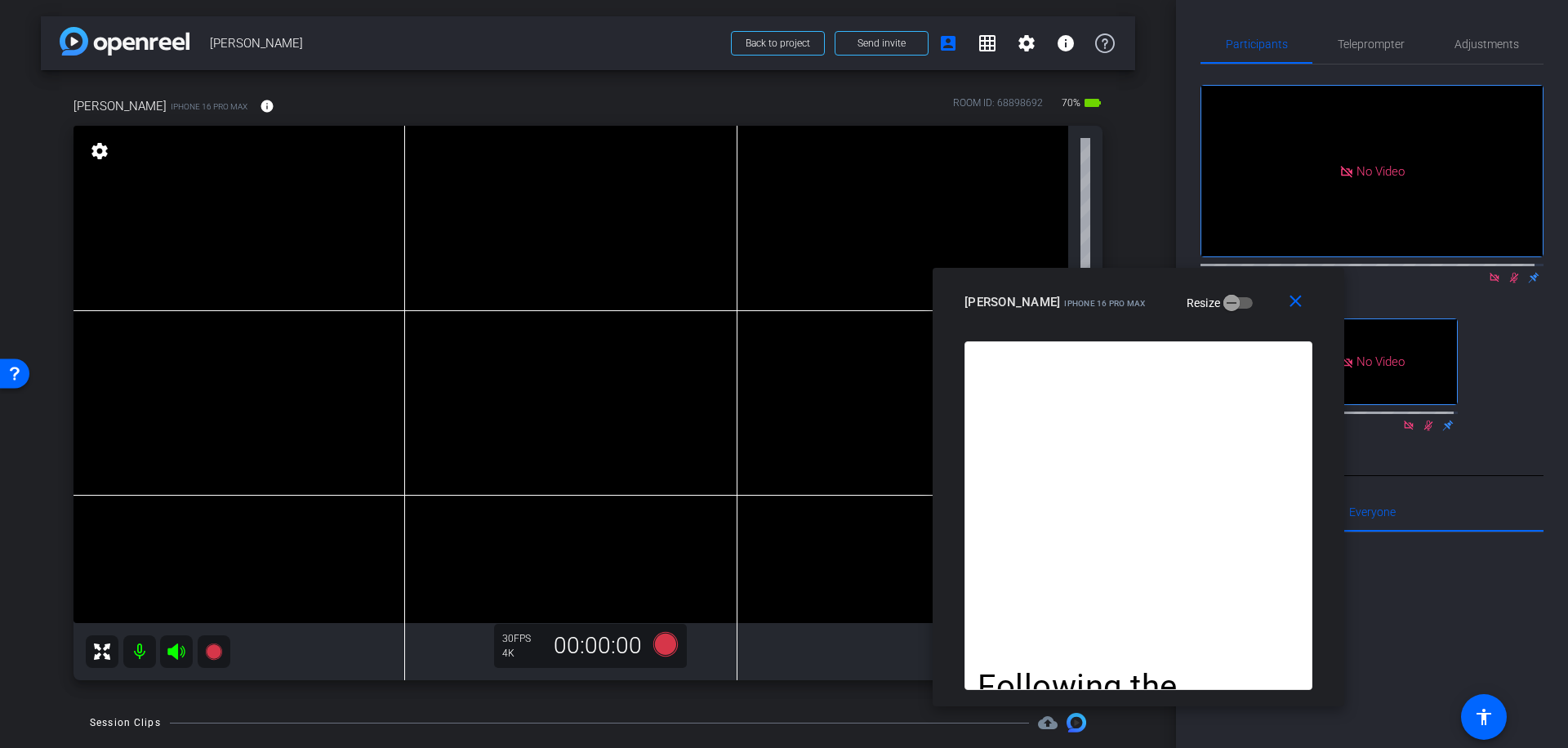
click at [1510, 273] on icon at bounding box center [1514, 278] width 9 height 10
click at [1350, 38] on span "Teleprompter" at bounding box center [1371, 43] width 67 height 11
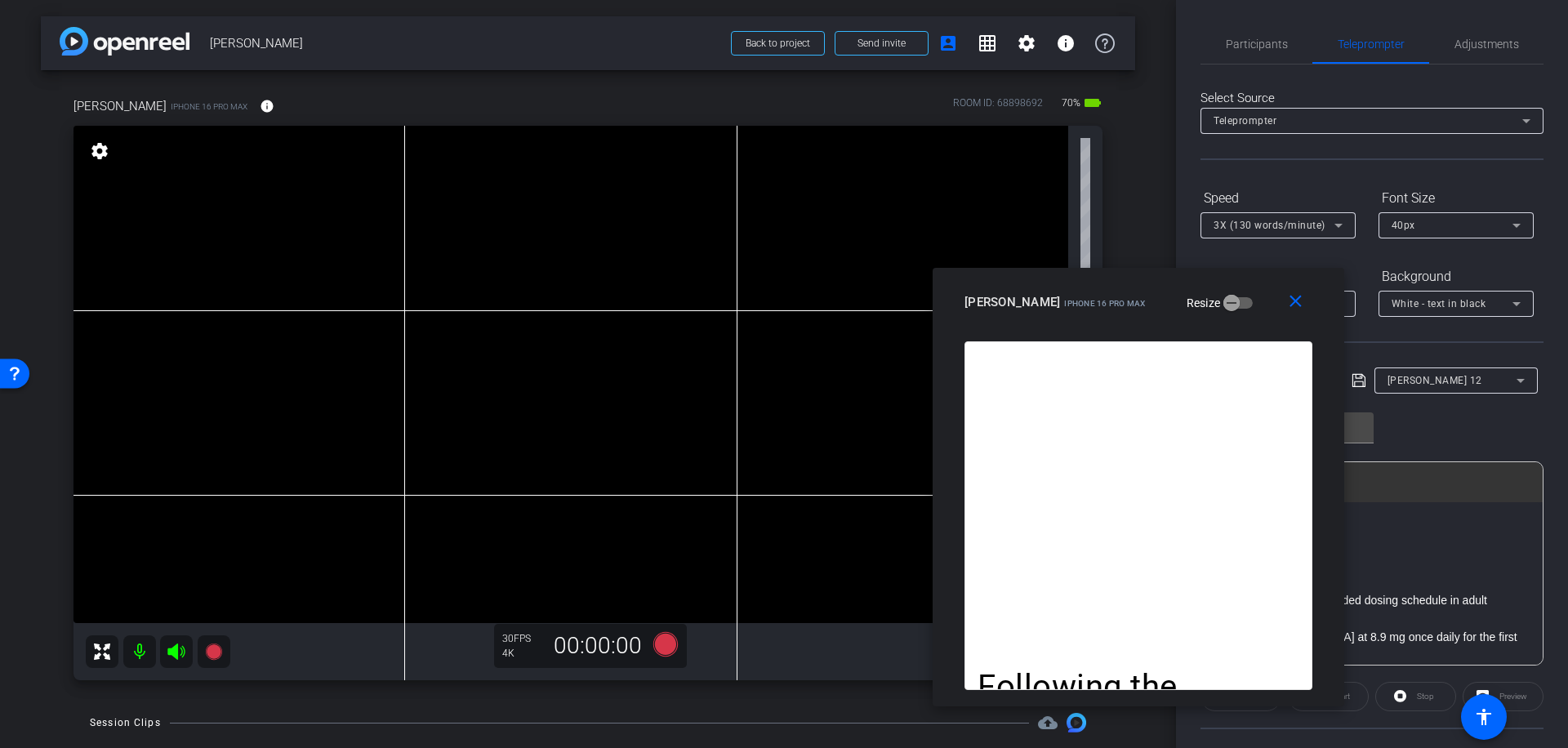
click at [1515, 381] on icon at bounding box center [1520, 380] width 20 height 20
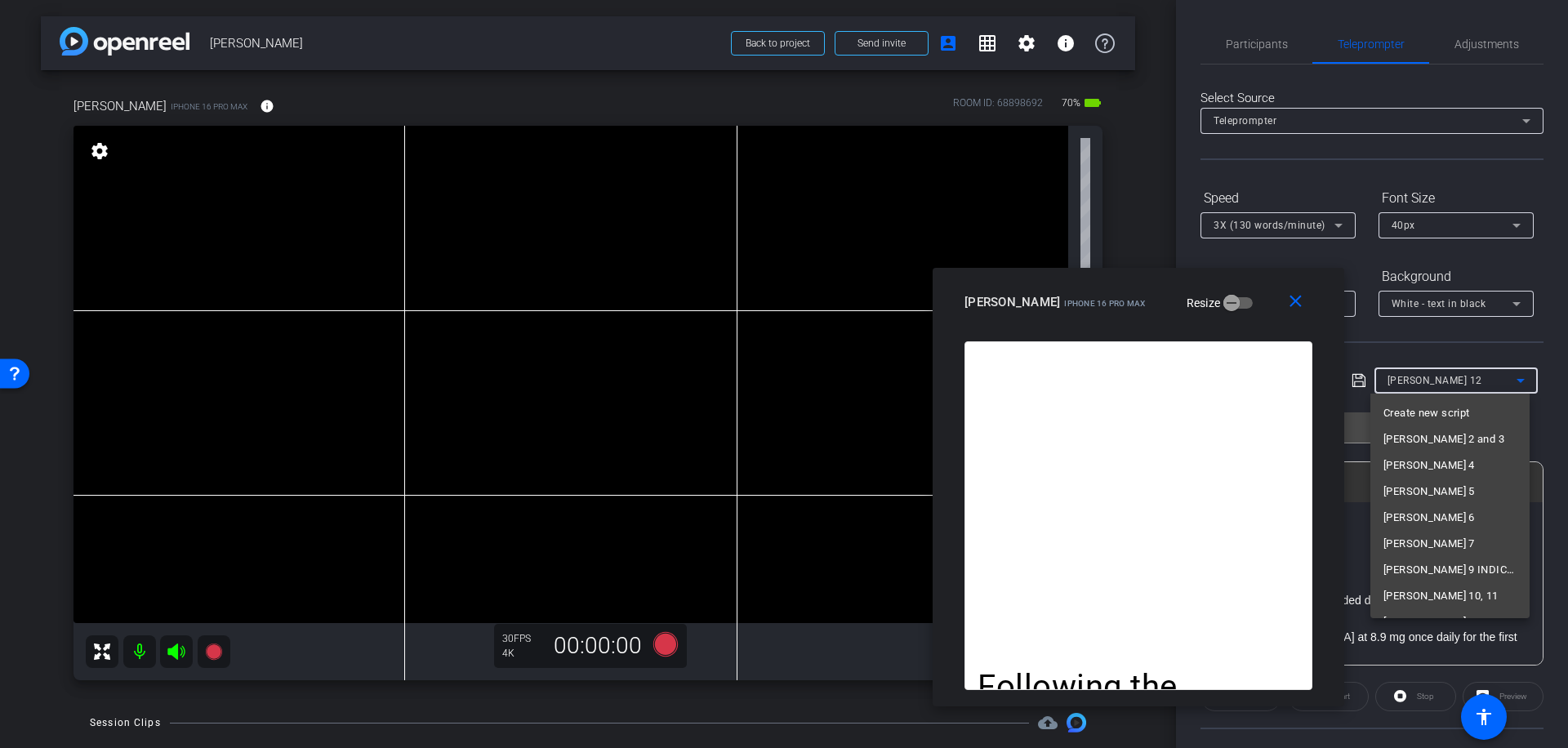
scroll to position [95, 0]
click at [1450, 527] on span "[PERSON_NAME] 13, 14, 15" at bounding box center [1449, 526] width 132 height 20
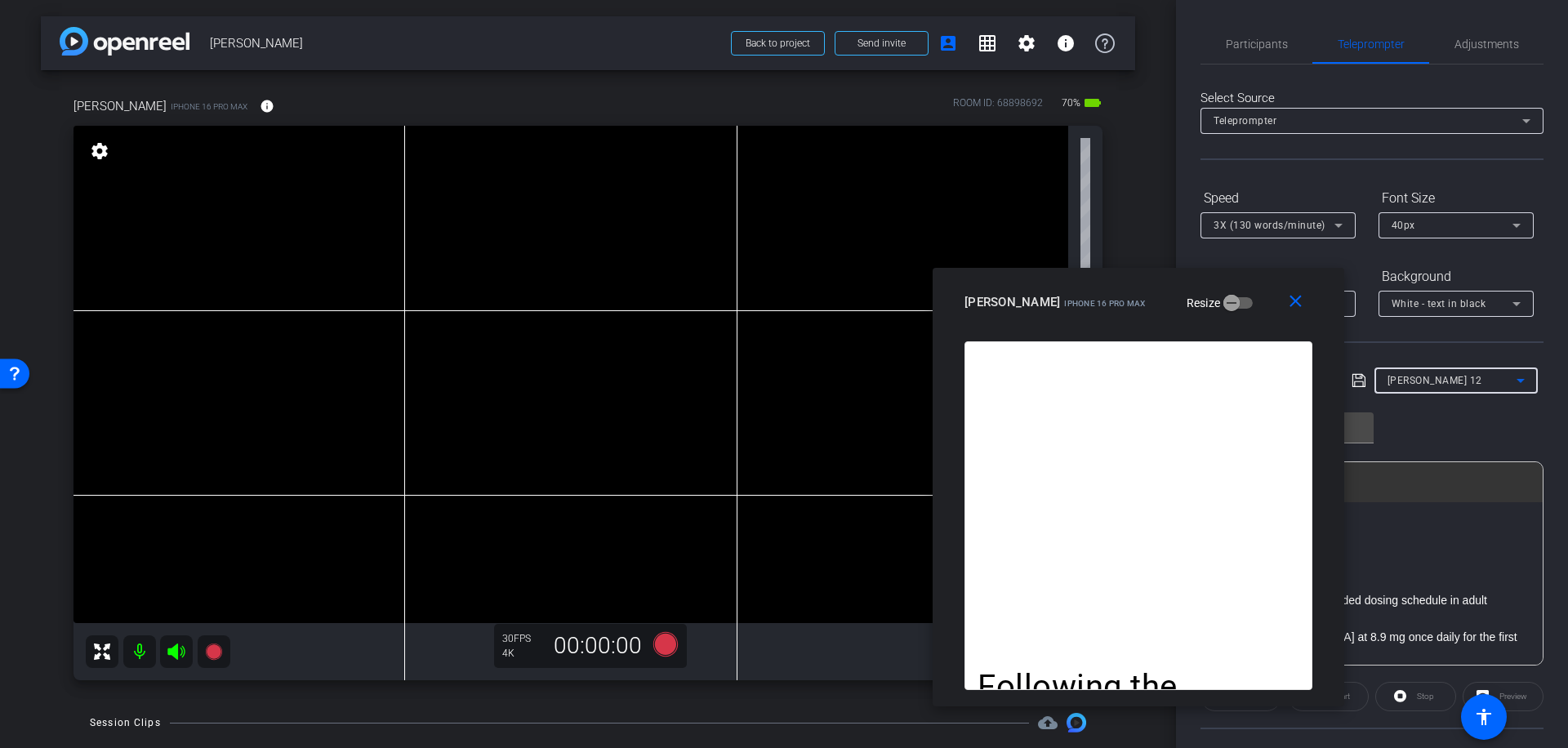
type input "[PERSON_NAME] 13, 14, 15"
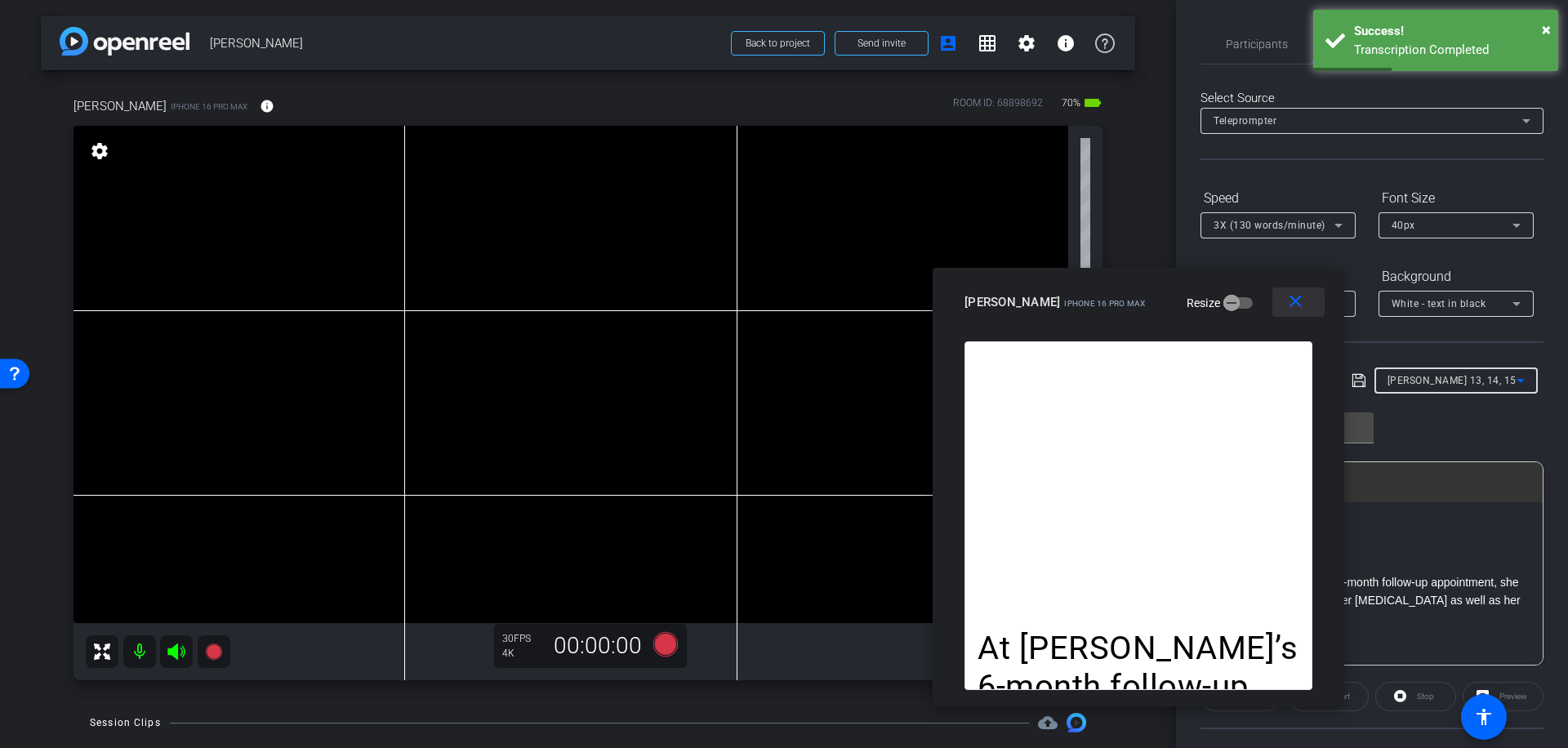
click at [1297, 301] on mat-icon "close" at bounding box center [1295, 302] width 20 height 20
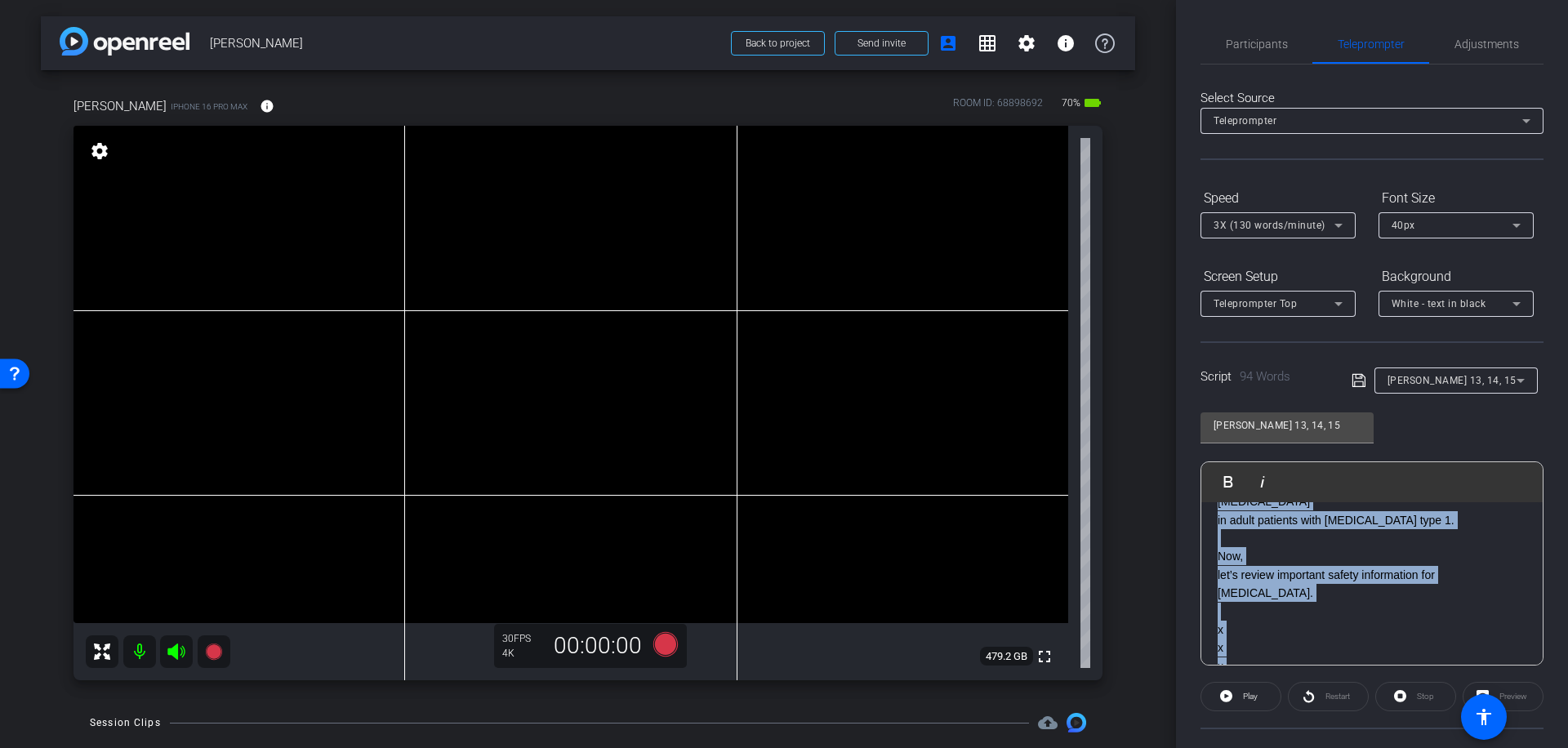
scroll to position [418, 0]
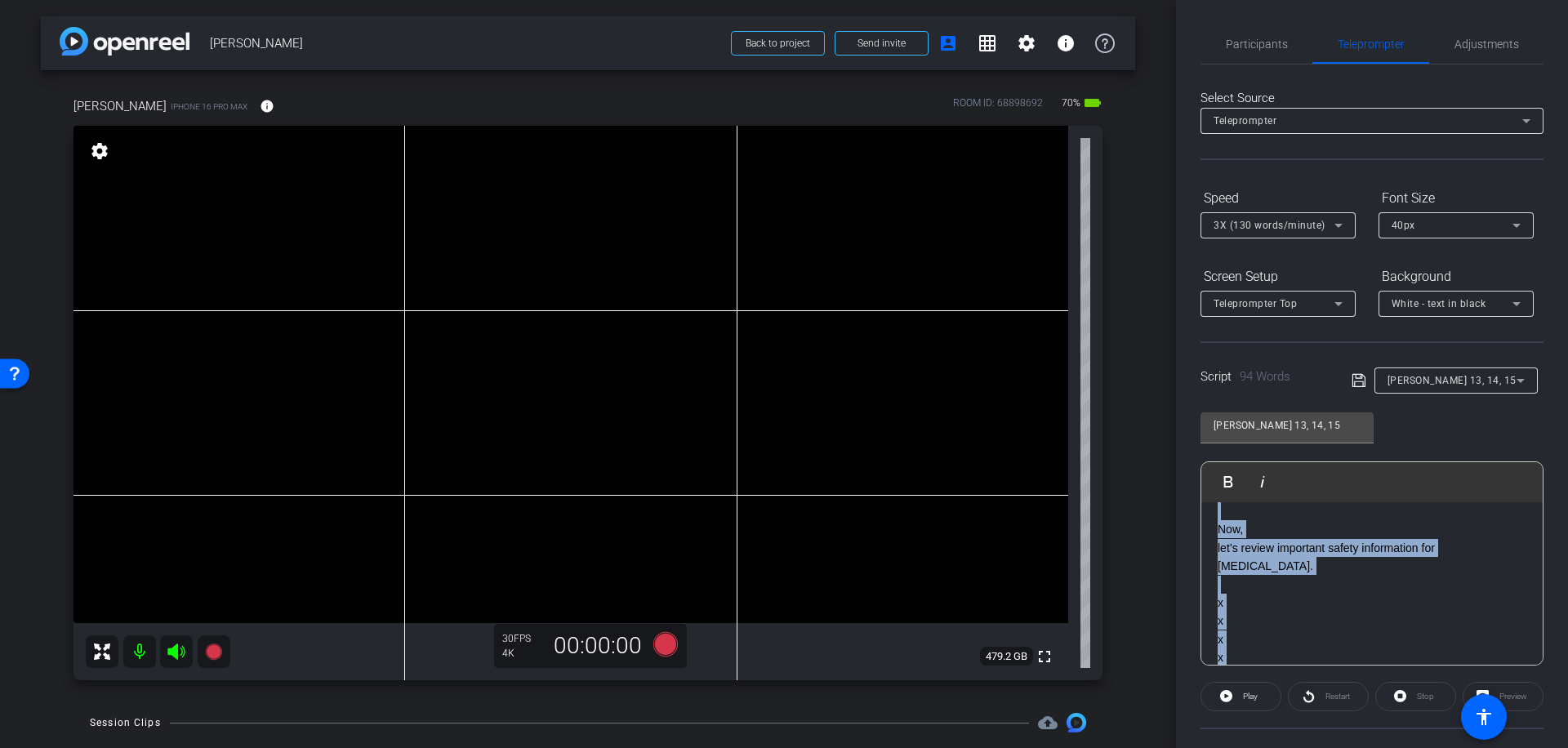
drag, startPoint x: 1219, startPoint y: 567, endPoint x: 1398, endPoint y: 664, distance: 203.6
click at [1398, 664] on div "Play Play from this location Play Selected Play and display the selected text o…" at bounding box center [1372, 563] width 343 height 204
copy div "I shared [PERSON_NAME]’s case as an example of how [MEDICAL_DATA] may help mana…"
click at [1517, 380] on icon at bounding box center [1521, 381] width 9 height 4
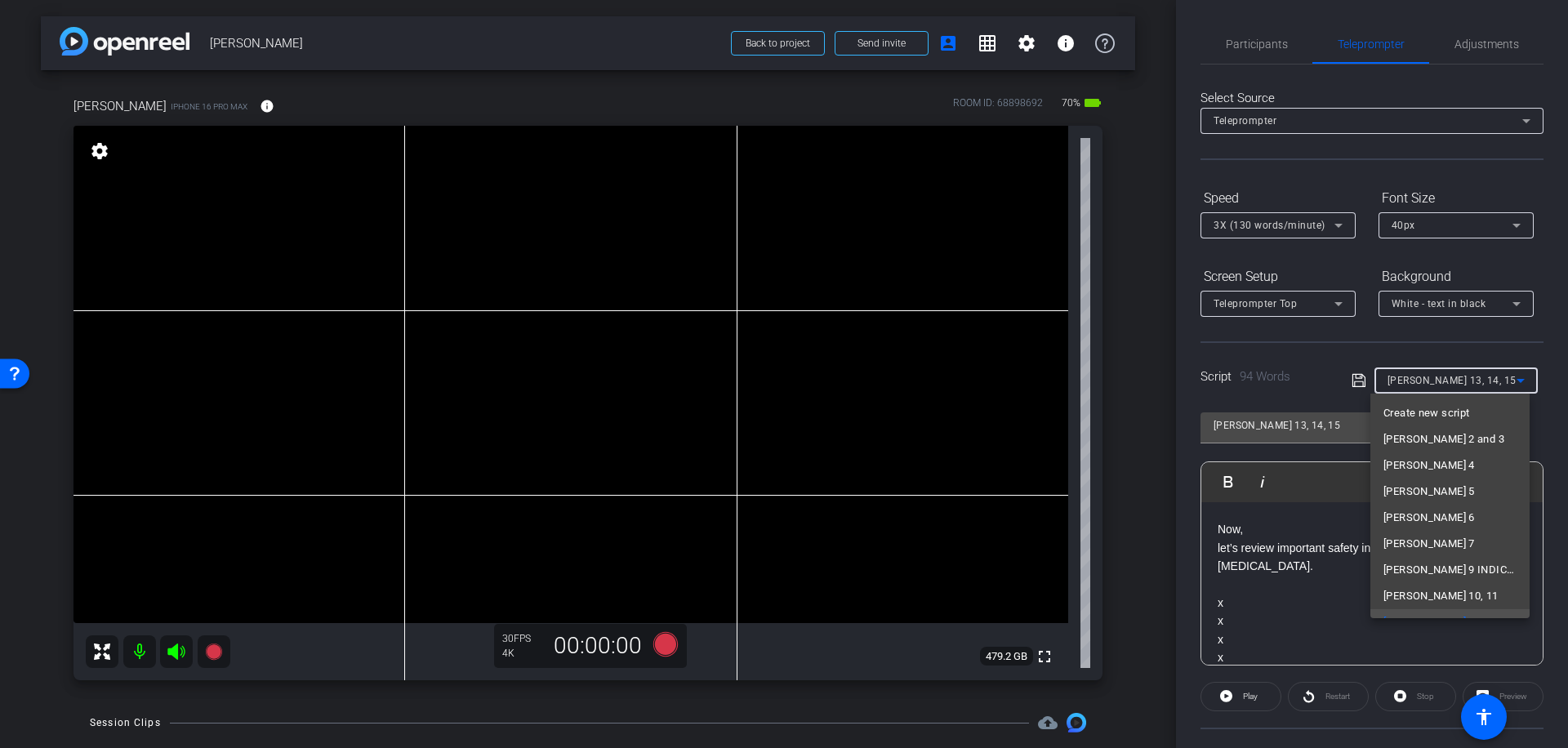
scroll to position [17, 0]
click at [1463, 392] on div at bounding box center [784, 374] width 1568 height 748
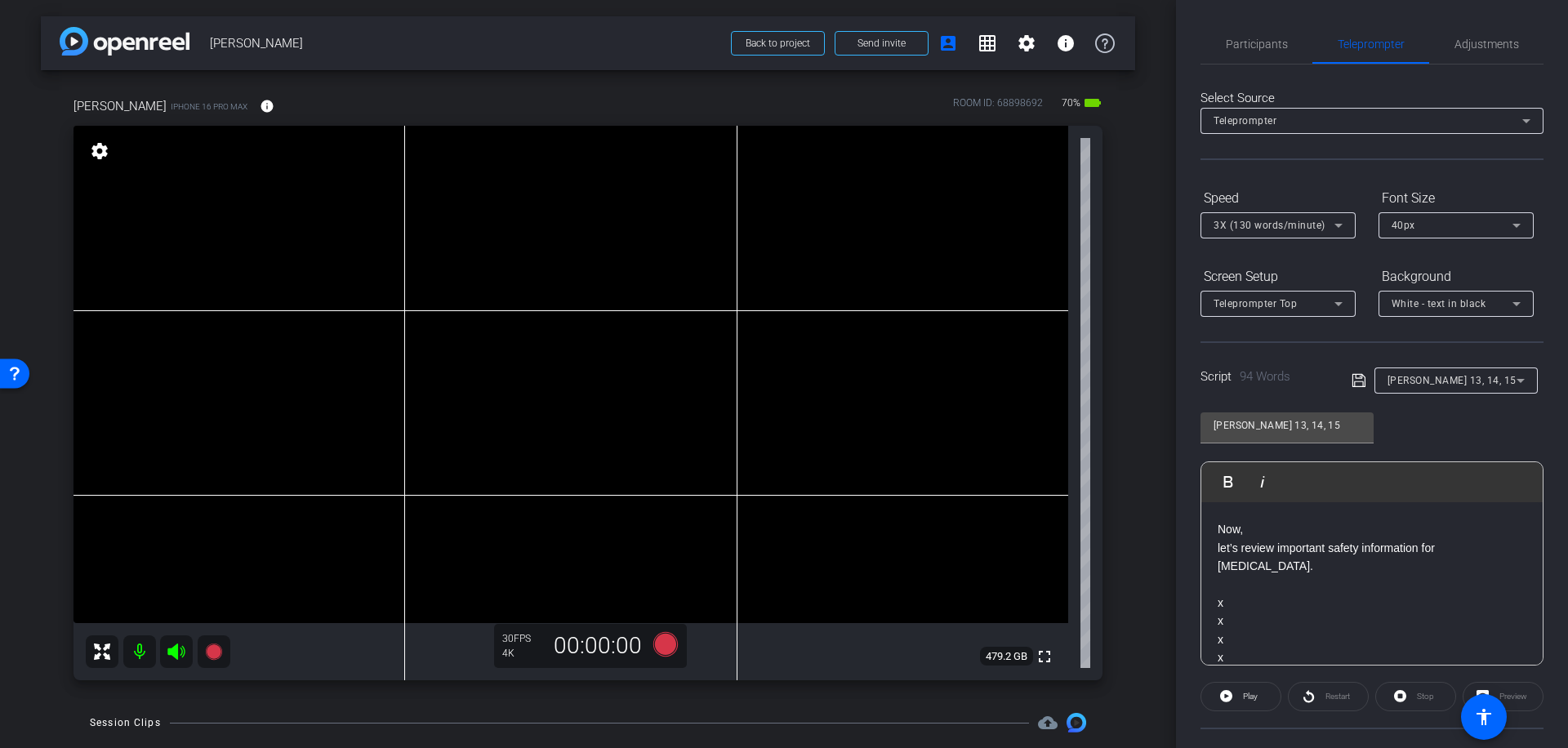
click at [1517, 383] on icon at bounding box center [1520, 380] width 20 height 20
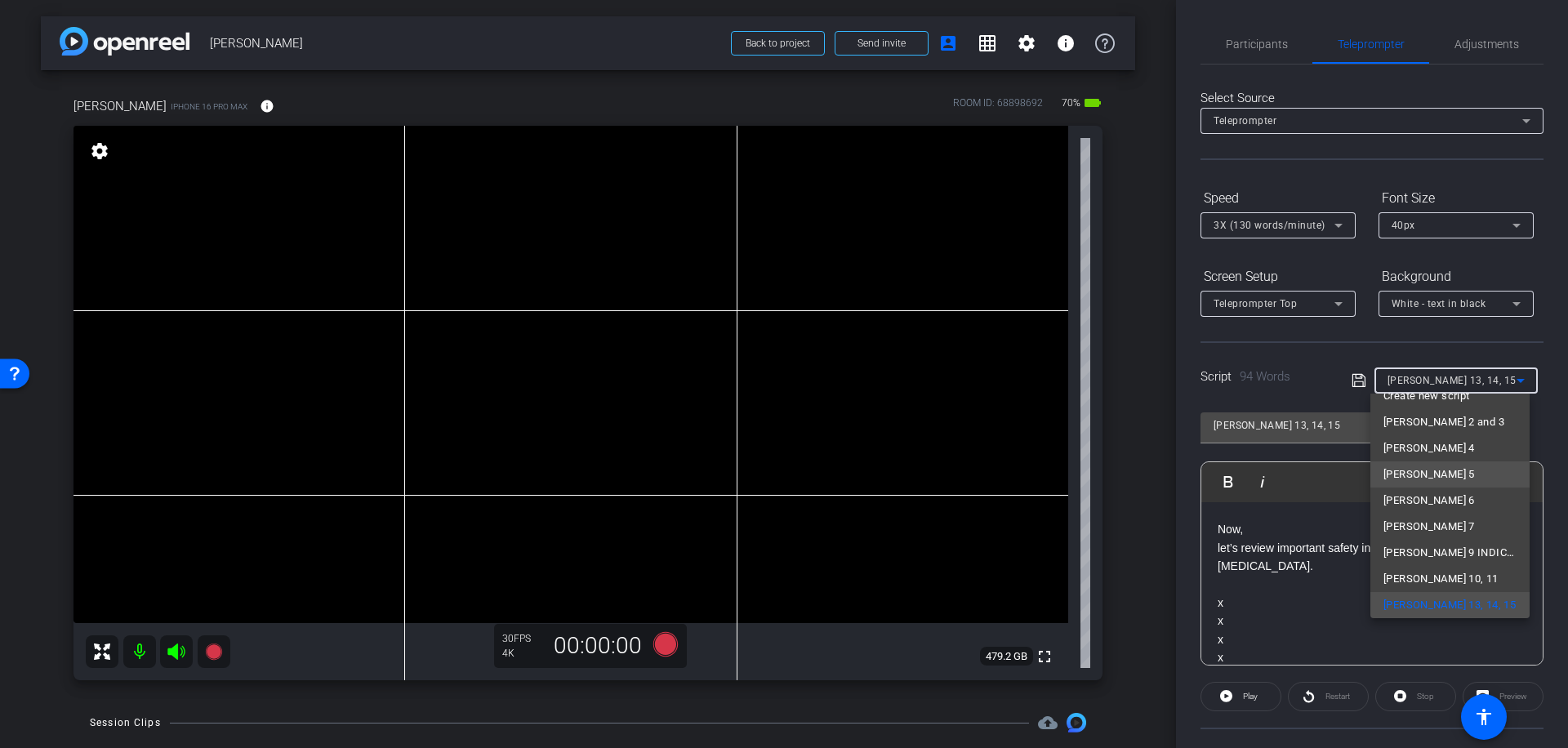
scroll to position [0, 0]
click at [1461, 408] on span "Create new script" at bounding box center [1426, 412] width 86 height 20
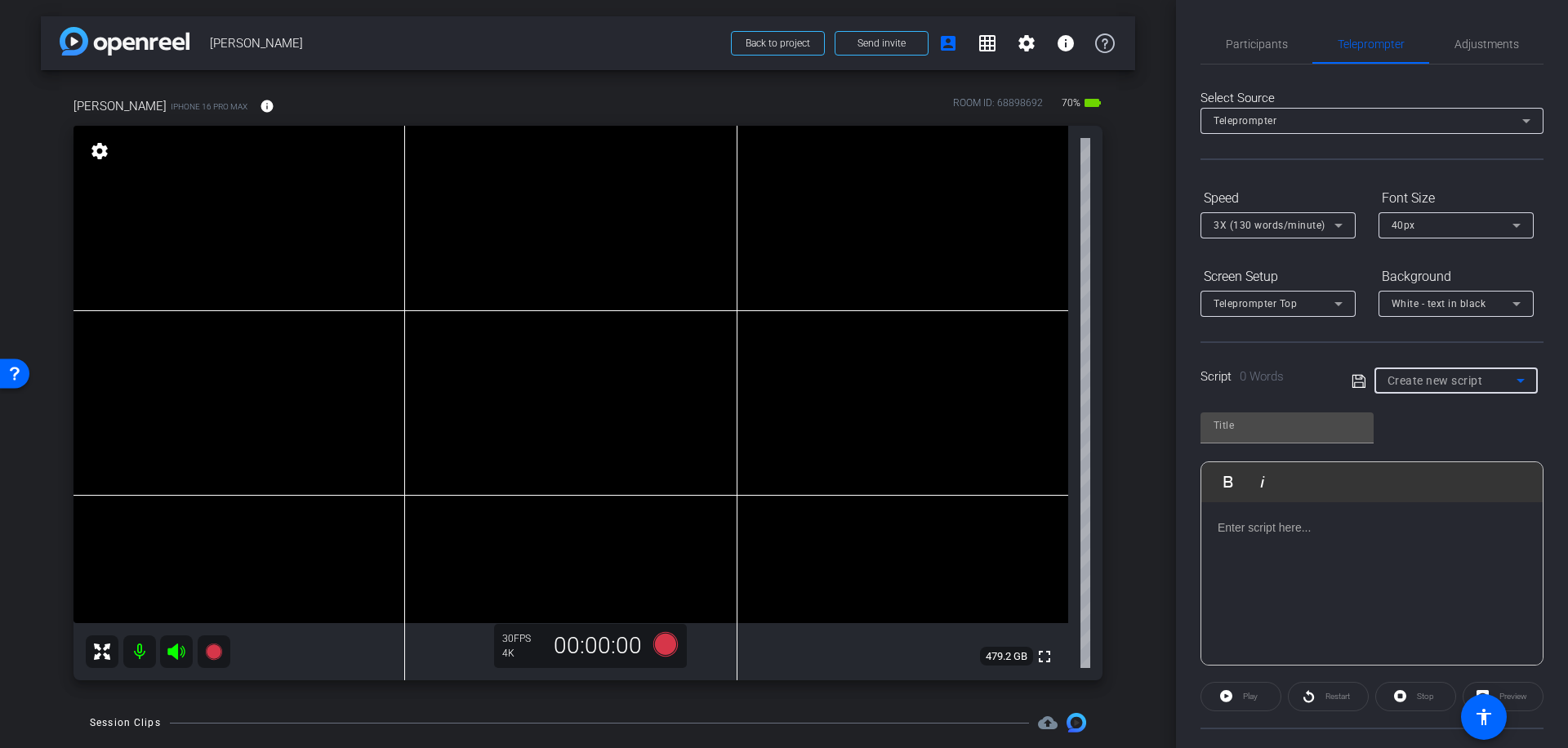
click at [1224, 526] on p at bounding box center [1372, 527] width 308 height 18
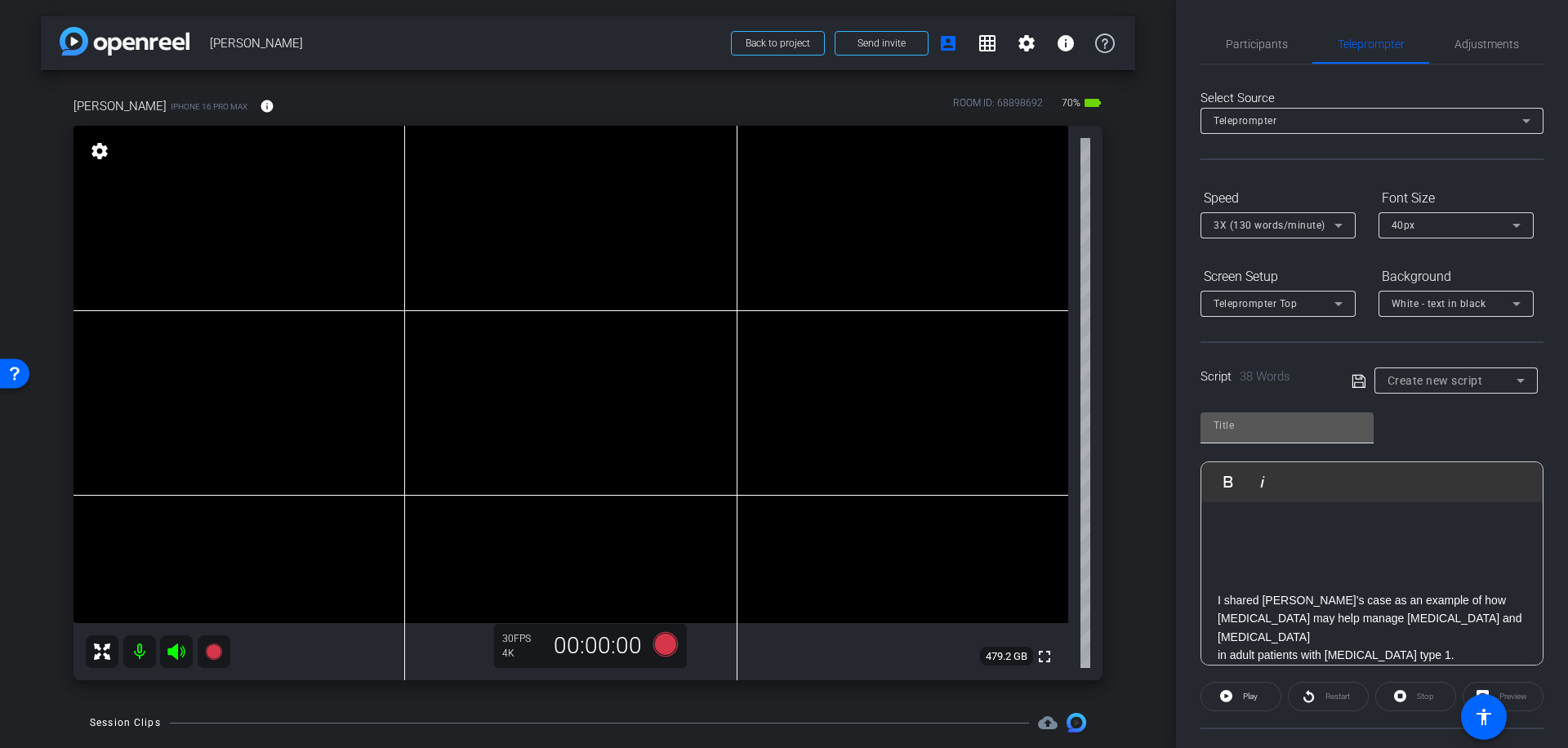
click at [1231, 431] on input "text" at bounding box center [1287, 425] width 147 height 20
click at [1352, 380] on icon at bounding box center [1358, 381] width 14 height 20
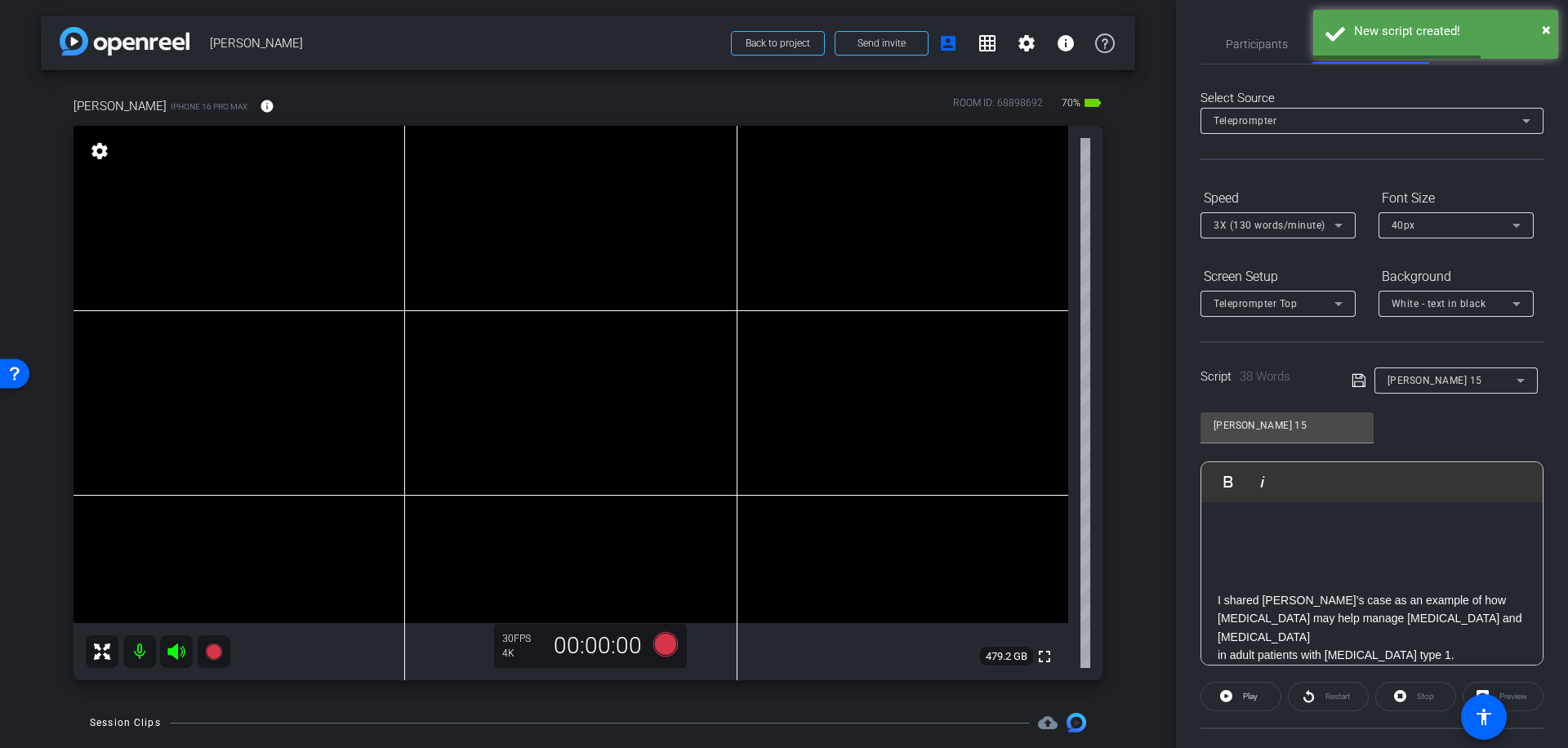
click at [1517, 381] on icon at bounding box center [1521, 381] width 9 height 4
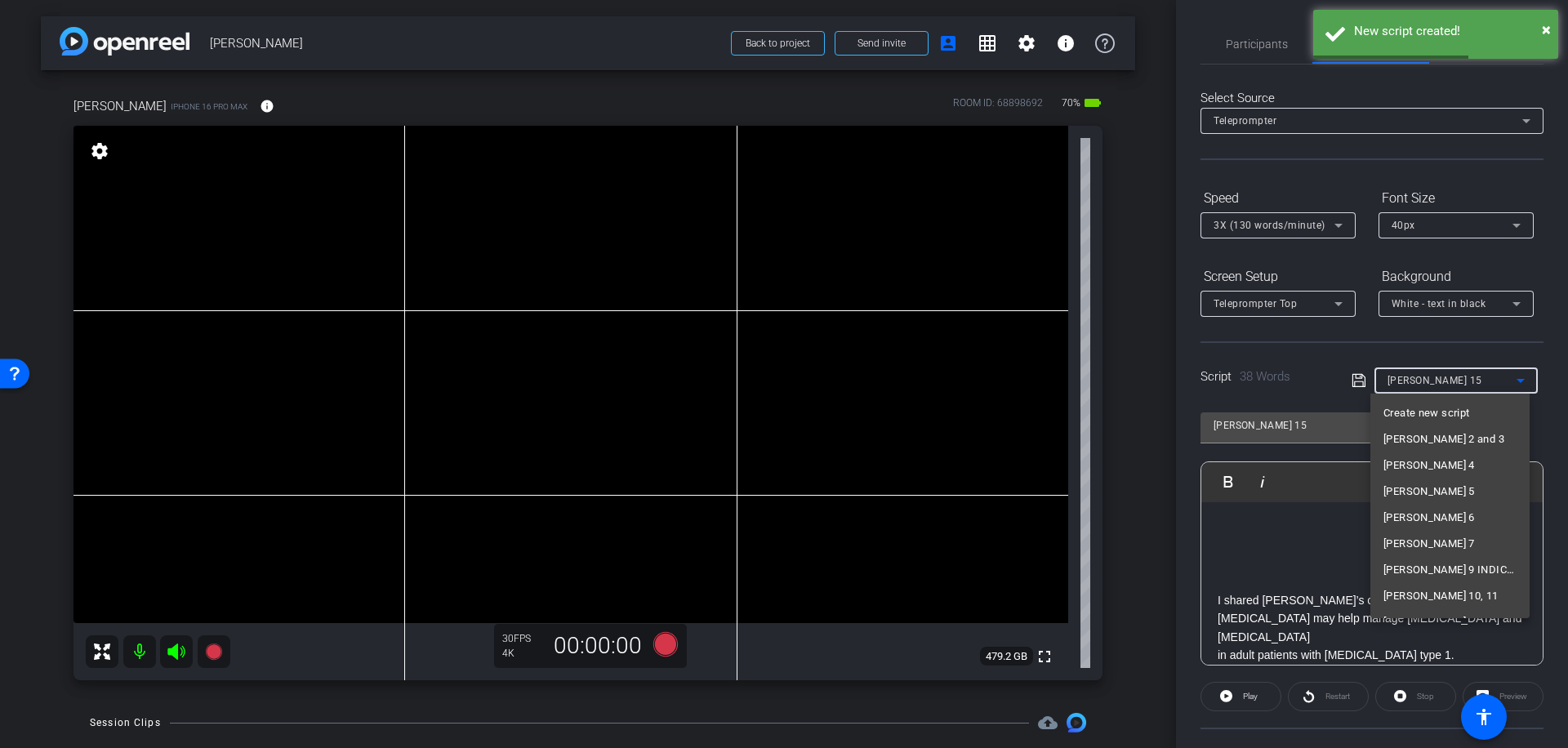
scroll to position [122, 0]
click at [1456, 500] on span "[PERSON_NAME] 13, 14, 15" at bounding box center [1449, 500] width 132 height 20
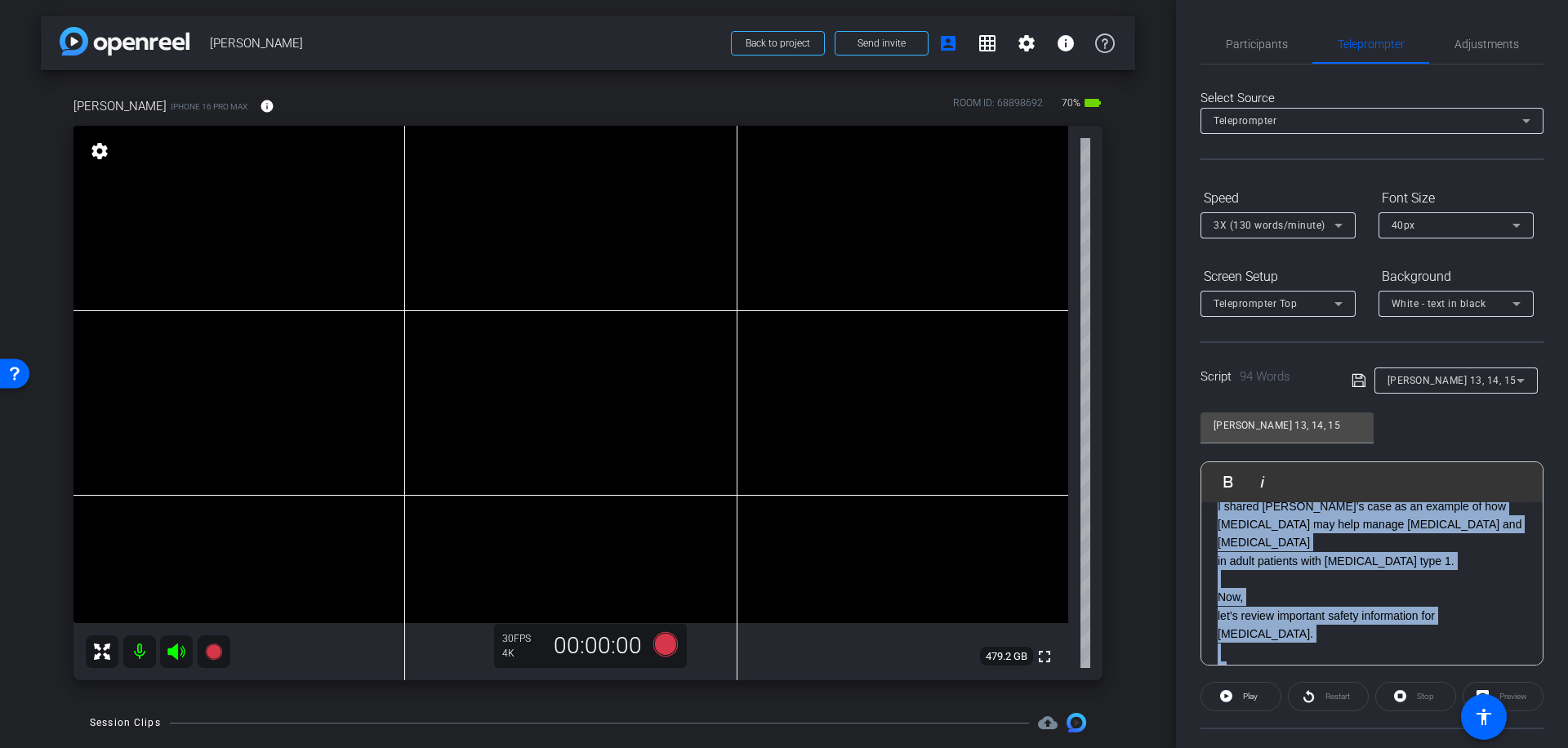
scroll to position [363, 0]
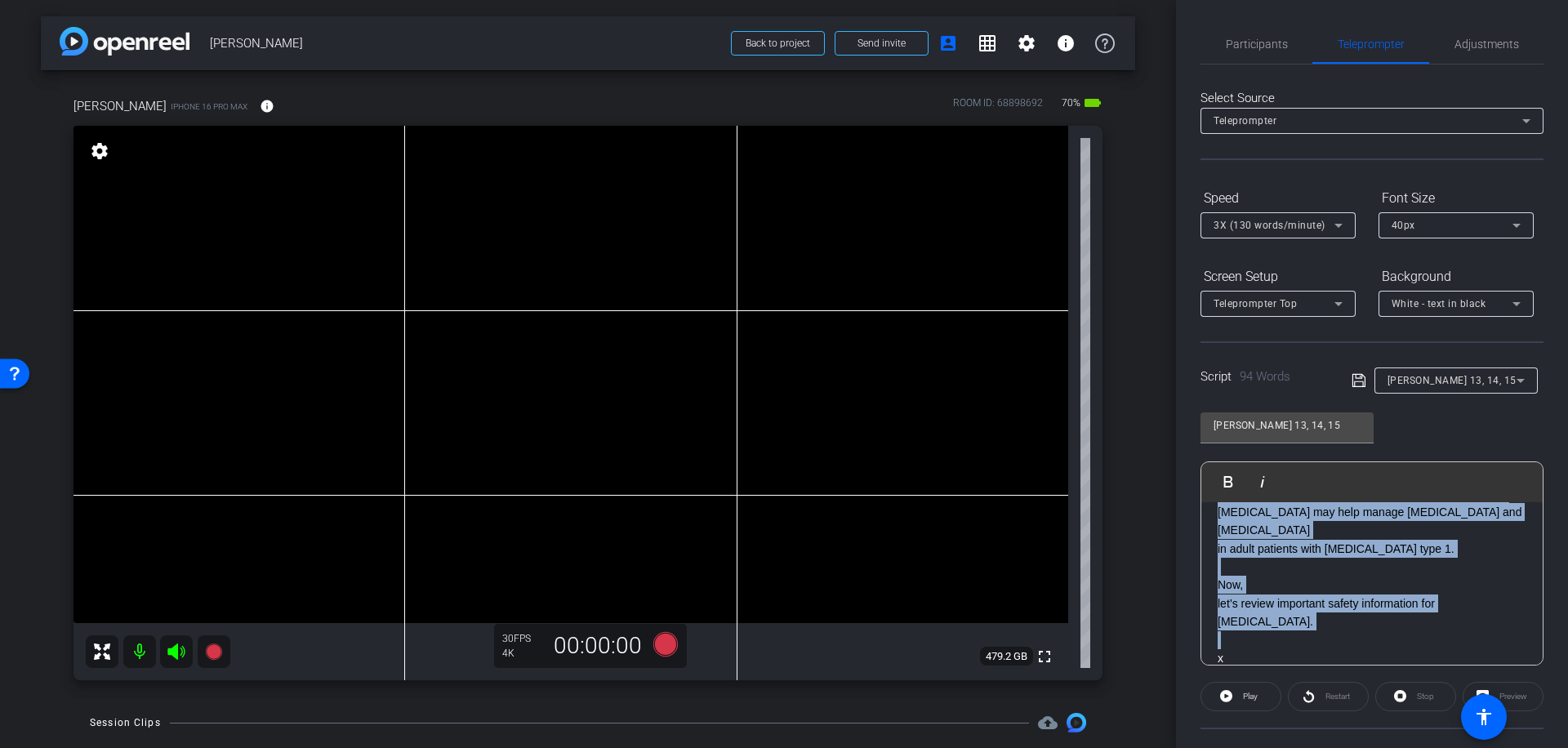
drag, startPoint x: 1217, startPoint y: 564, endPoint x: 1399, endPoint y: 602, distance: 185.9
click at [1399, 602] on div "At [PERSON_NAME]’s 6-month follow-up appointment, she reported a reduction in h…" at bounding box center [1372, 448] width 342 height 618
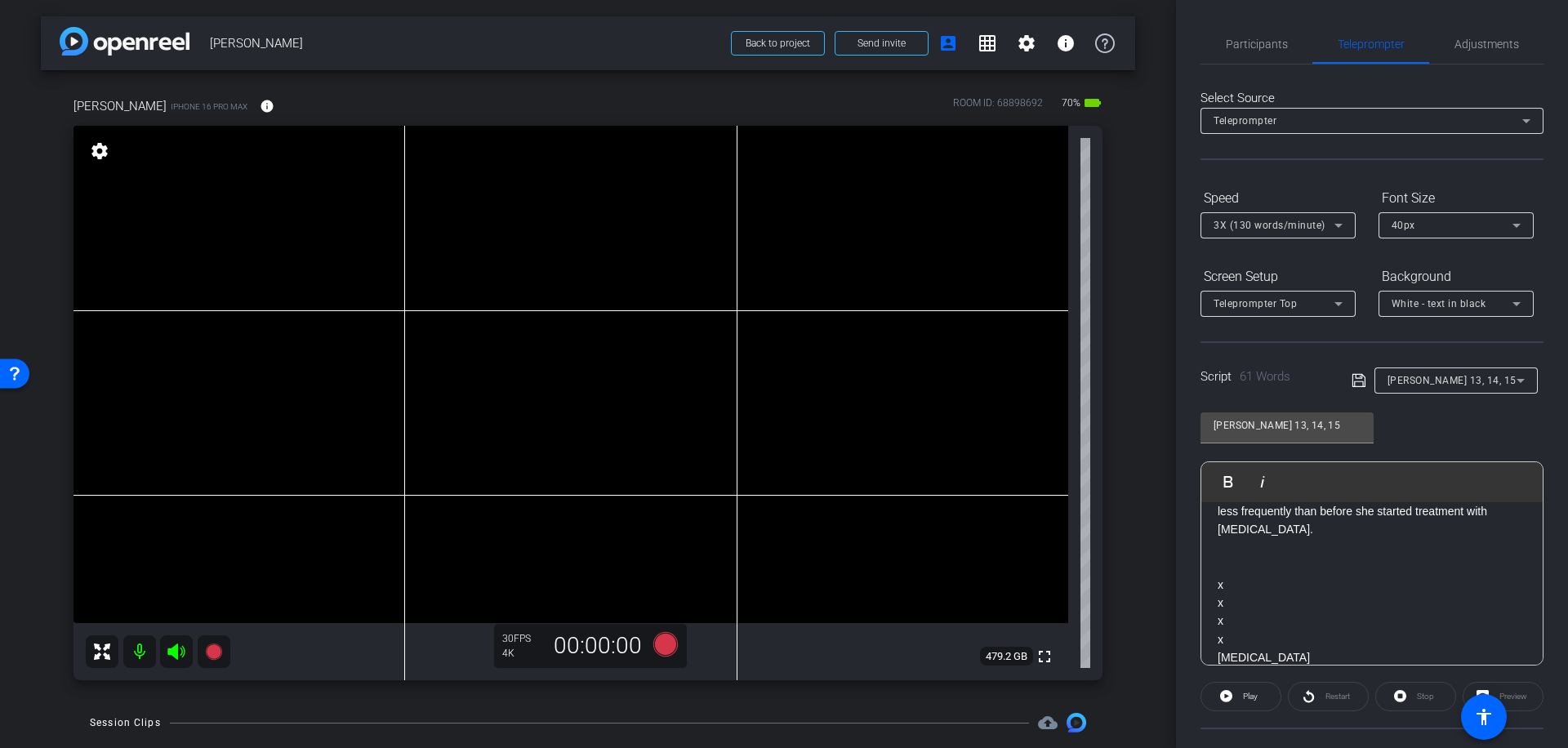
scroll to position [253, 0]
click at [1294, 422] on input "[PERSON_NAME] 13, 14, 15" at bounding box center [1287, 425] width 147 height 20
click at [1287, 423] on input "[PERSON_NAME] 13, 14, 15" at bounding box center [1287, 425] width 147 height 20
type input "[PERSON_NAME] 13, 14,"
click at [1354, 382] on icon at bounding box center [1358, 380] width 13 height 13
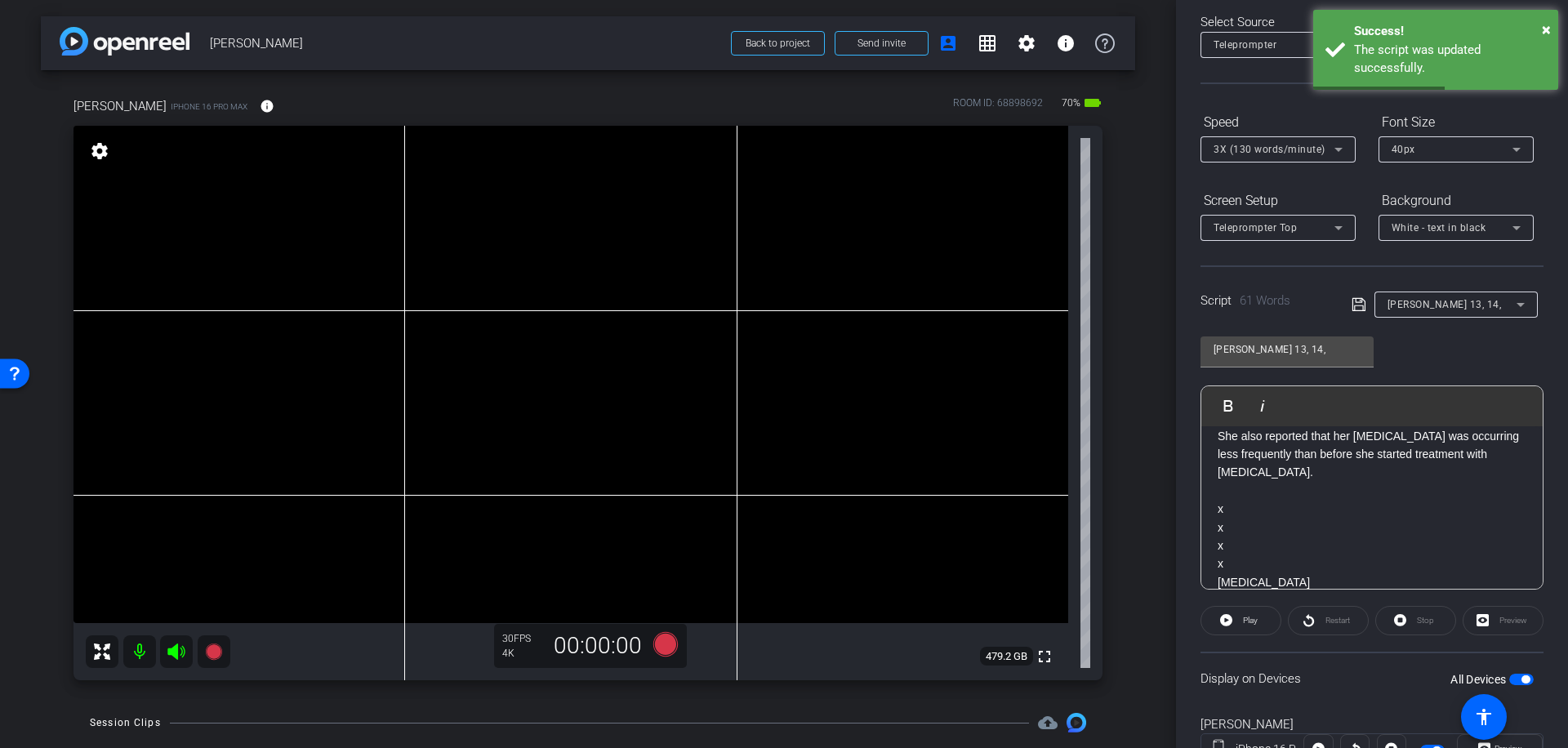
scroll to position [145, 0]
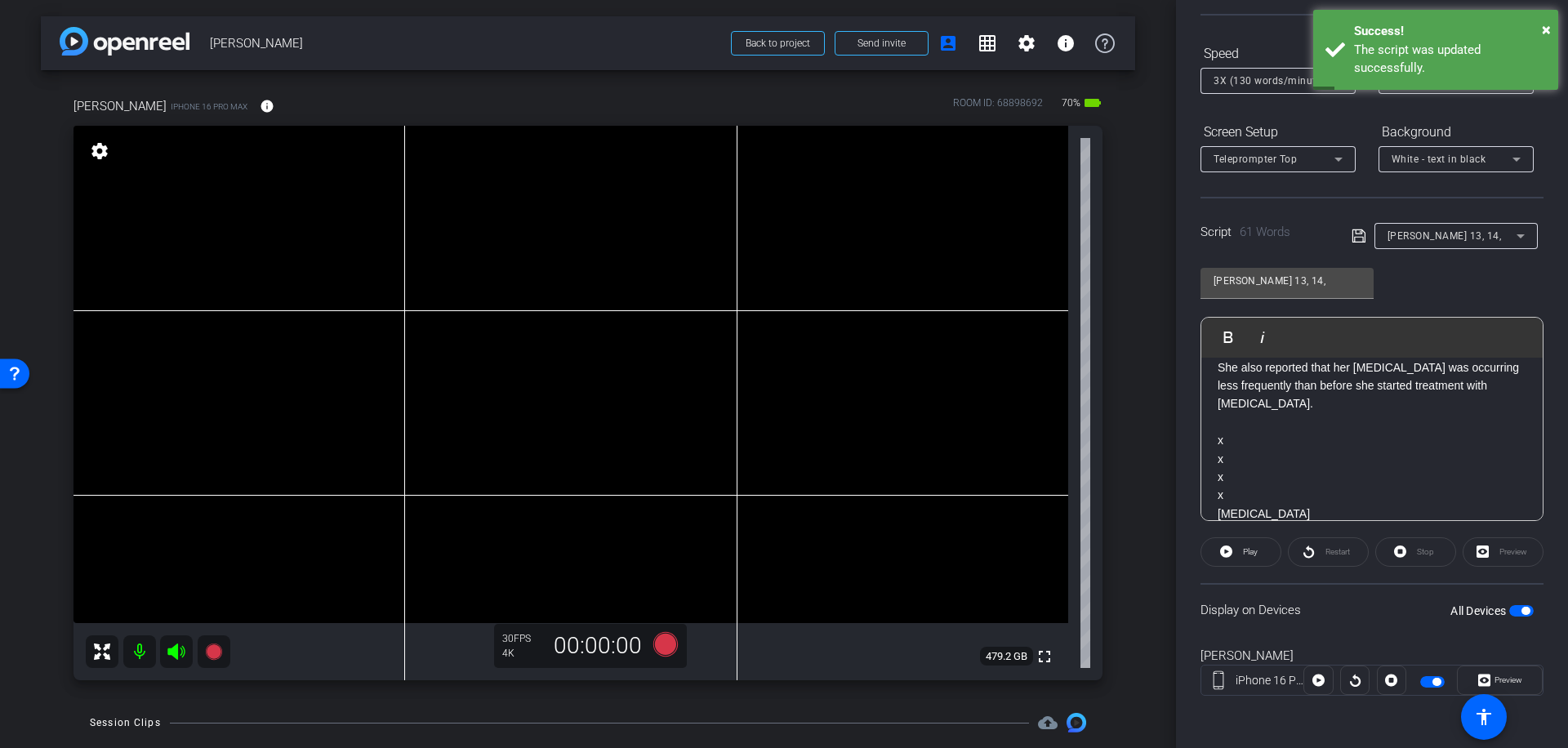
click at [1521, 607] on span "button" at bounding box center [1525, 611] width 9 height 9
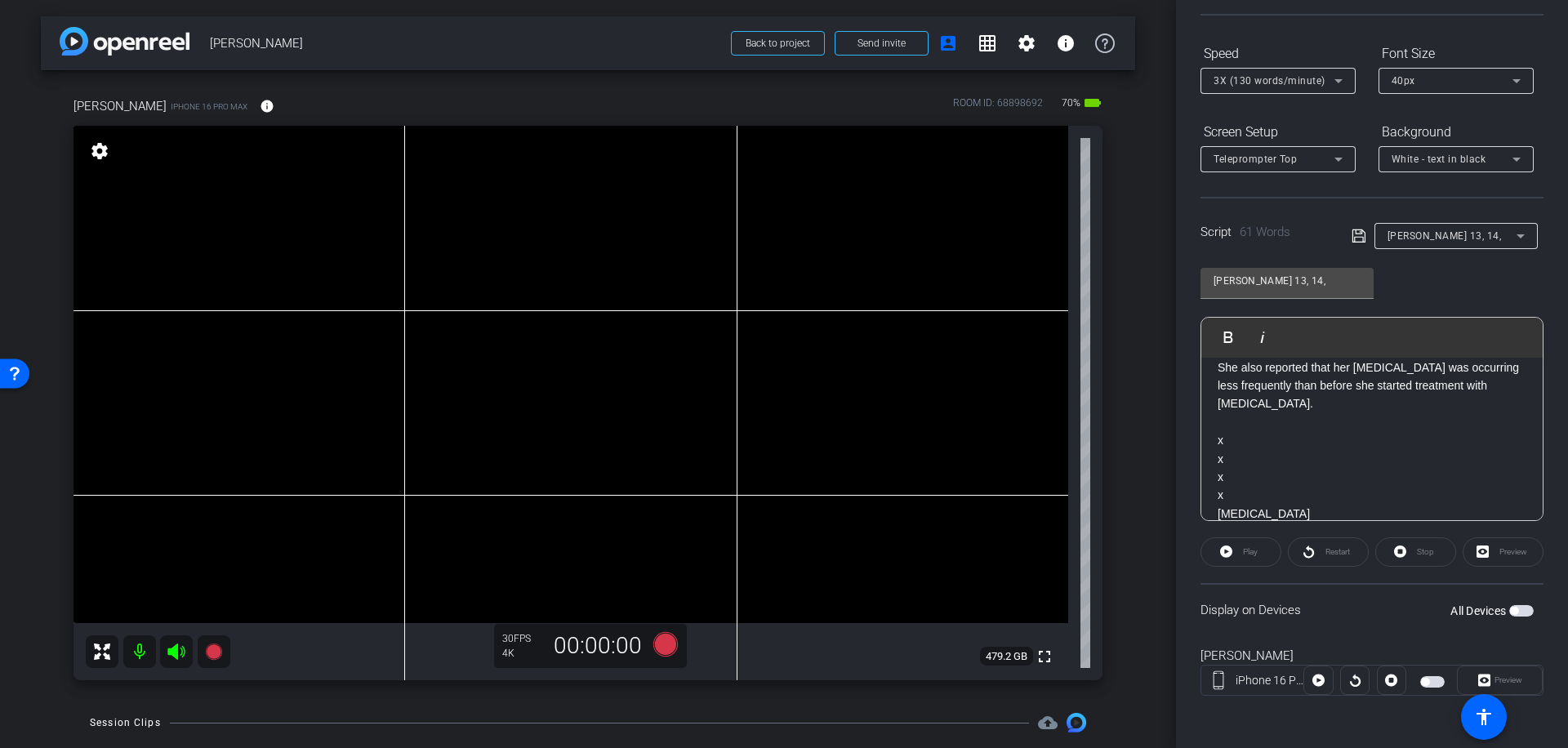
click at [1510, 607] on span "button" at bounding box center [1514, 611] width 9 height 9
click at [1505, 679] on span "Preview" at bounding box center [1508, 680] width 28 height 9
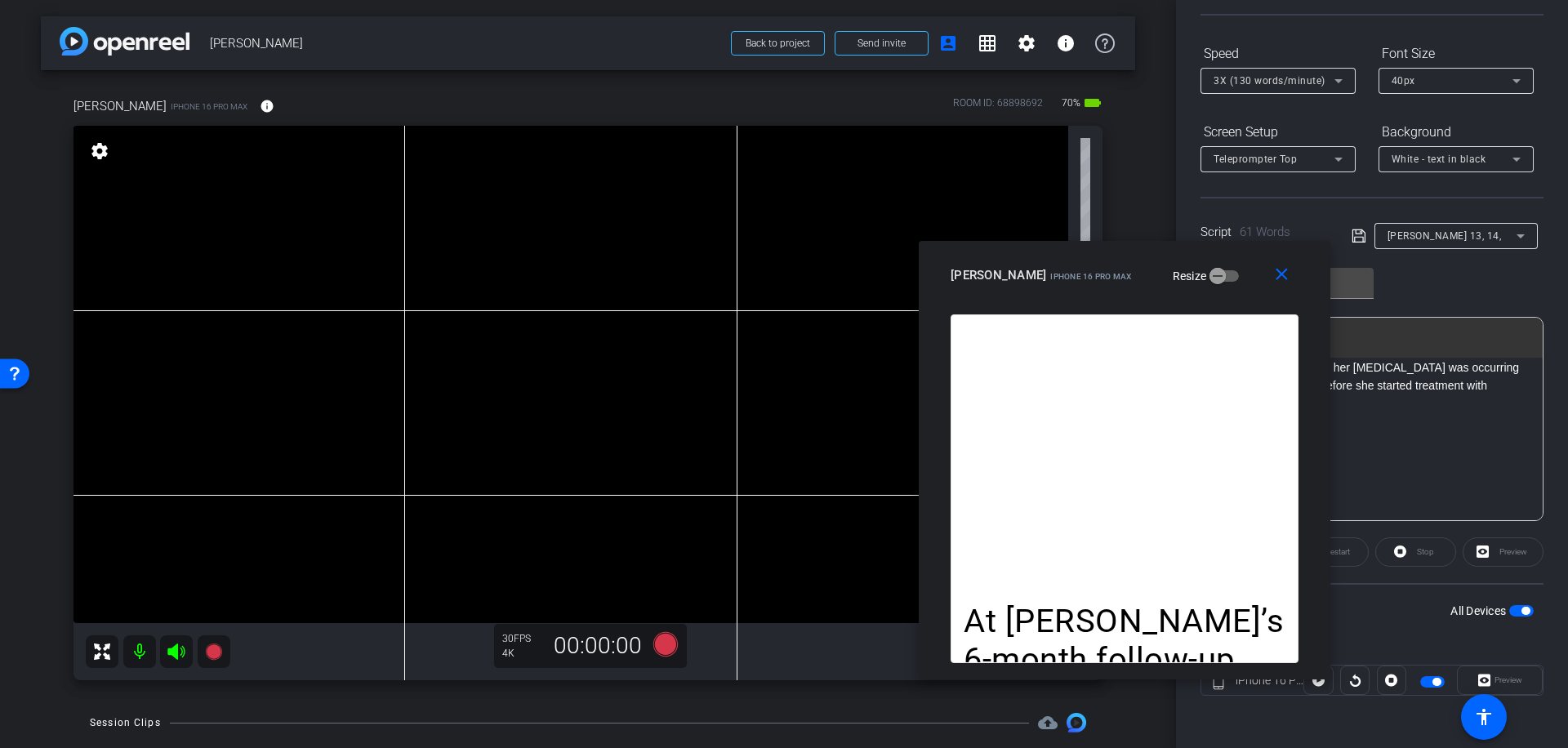
drag, startPoint x: 856, startPoint y: 187, endPoint x: 1195, endPoint y: 271, distance: 349.3
click at [1195, 271] on div "[PERSON_NAME] iPhone 16 Pro Max Resize" at bounding box center [1131, 275] width 360 height 30
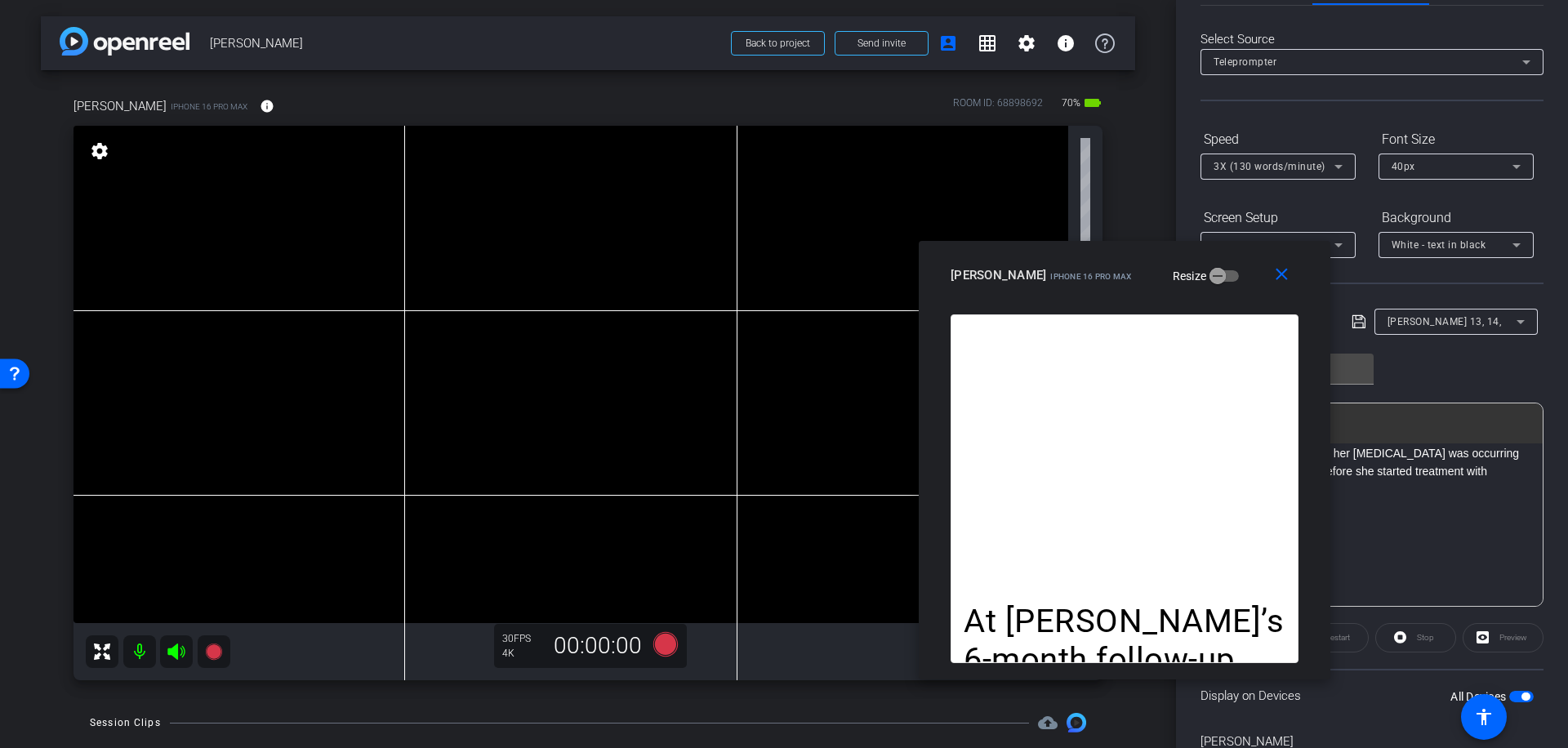
scroll to position [0, 0]
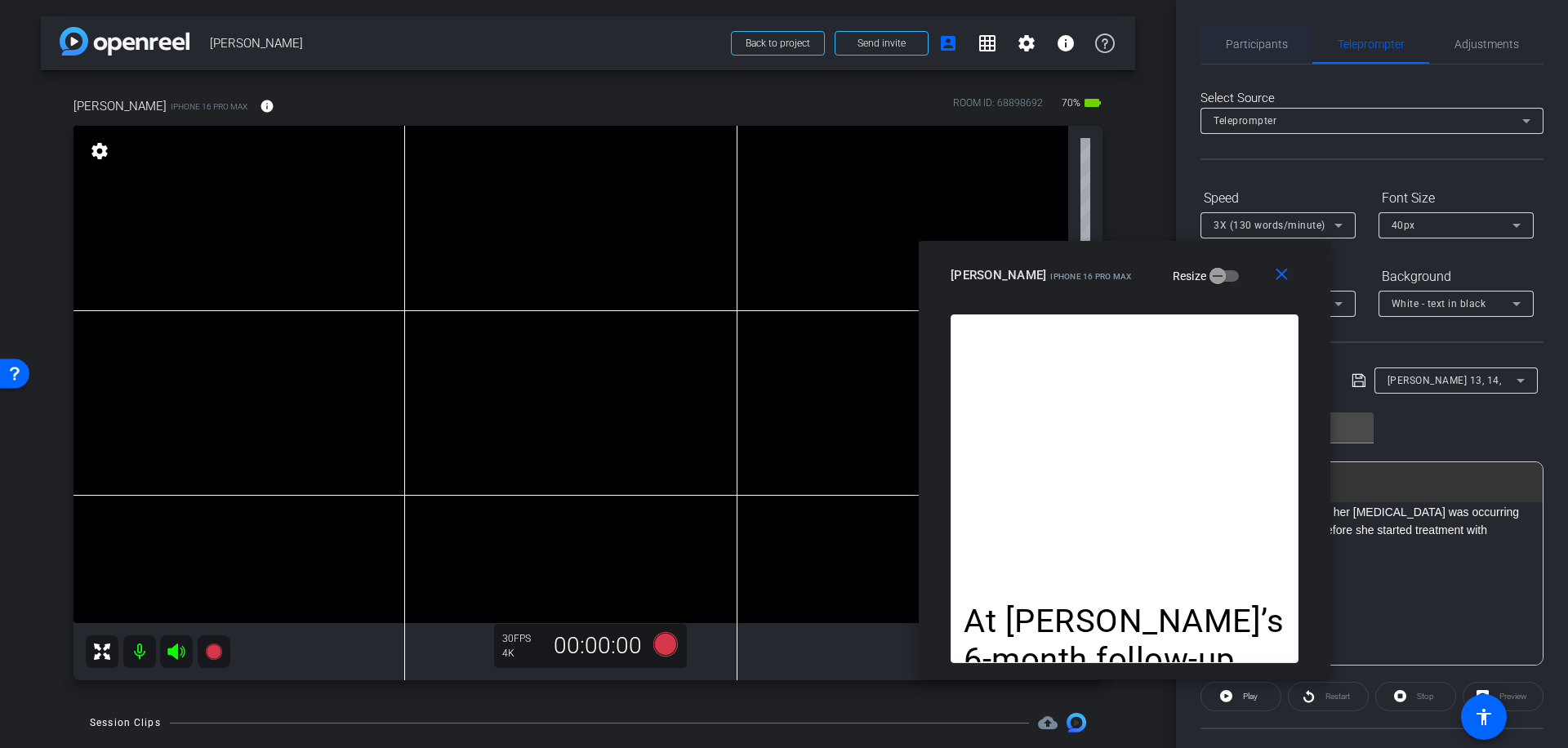
click at [1249, 41] on span "Participants" at bounding box center [1256, 43] width 62 height 11
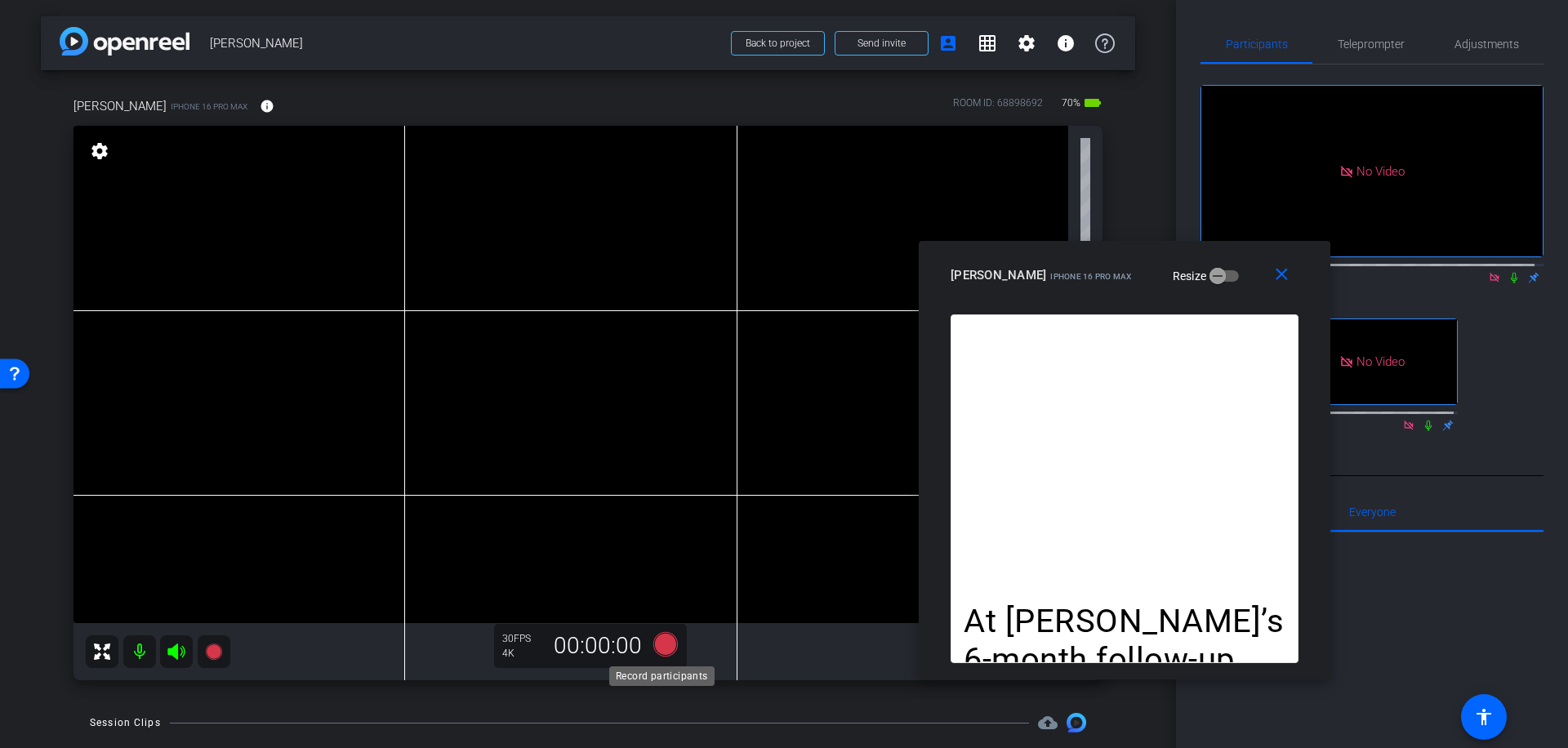
click at [666, 642] on icon at bounding box center [666, 644] width 25 height 25
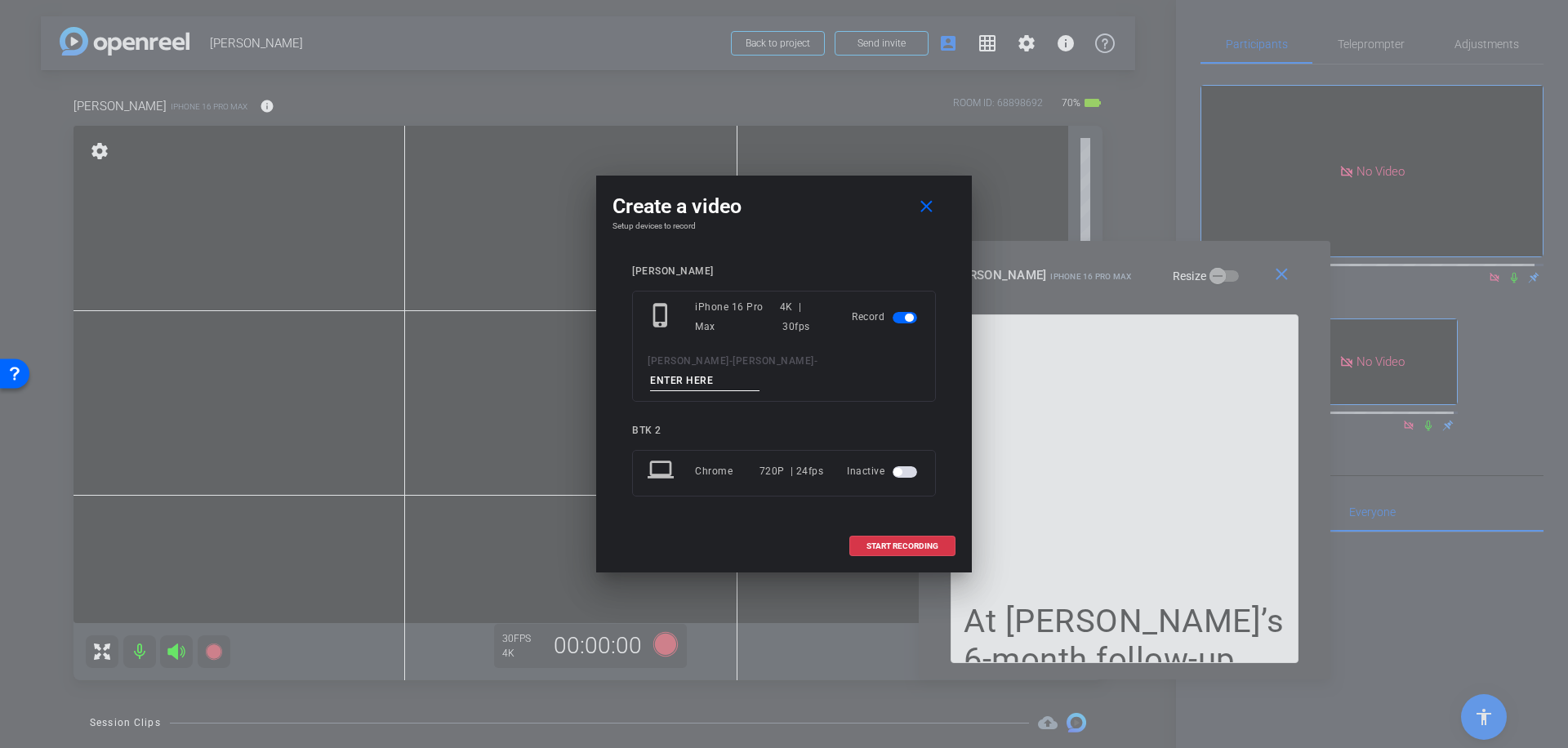
click at [746, 371] on input at bounding box center [705, 381] width 109 height 20
type input "039"
click at [911, 530] on span at bounding box center [902, 546] width 105 height 39
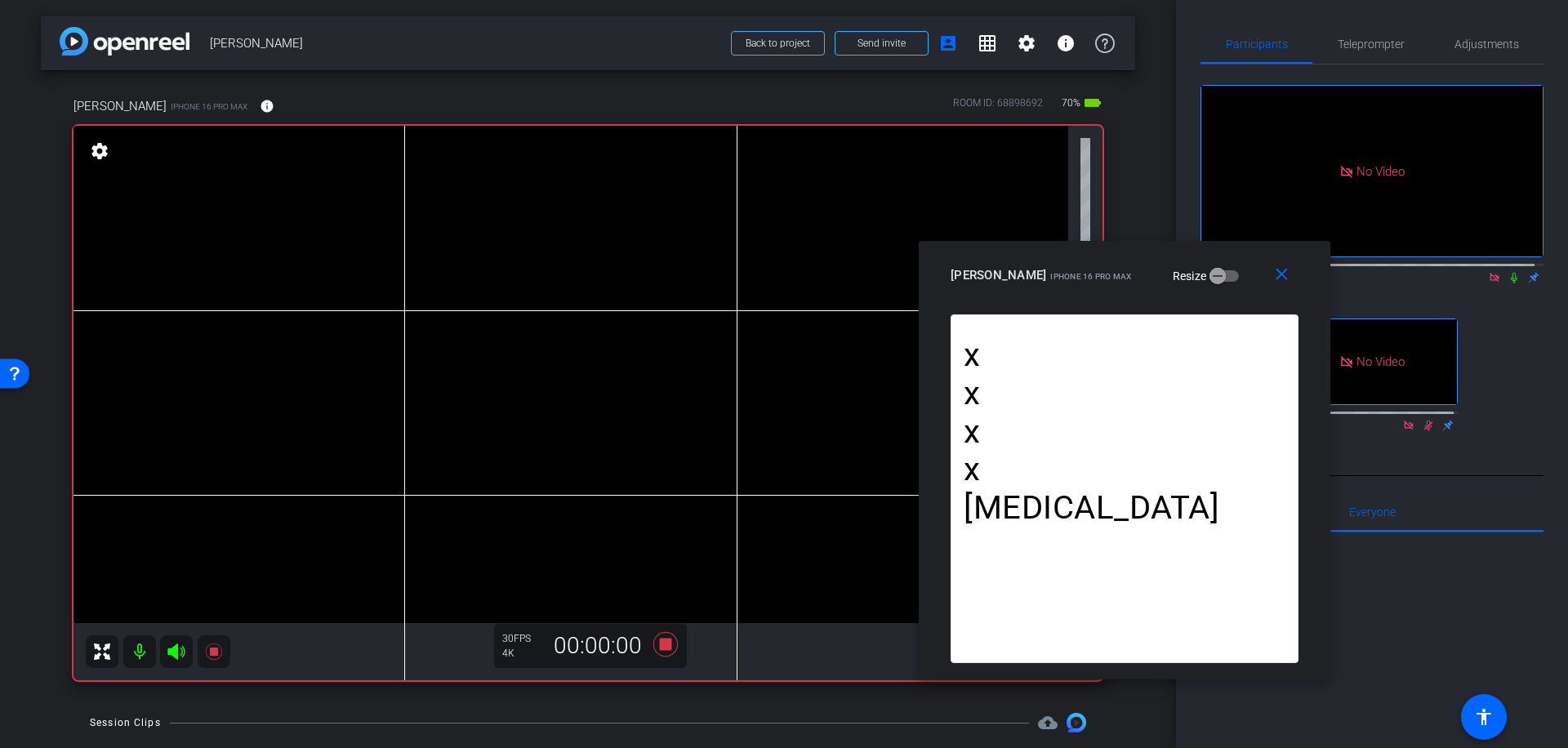
click at [1507, 272] on icon at bounding box center [1513, 277] width 13 height 11
click at [659, 641] on icon at bounding box center [666, 644] width 25 height 25
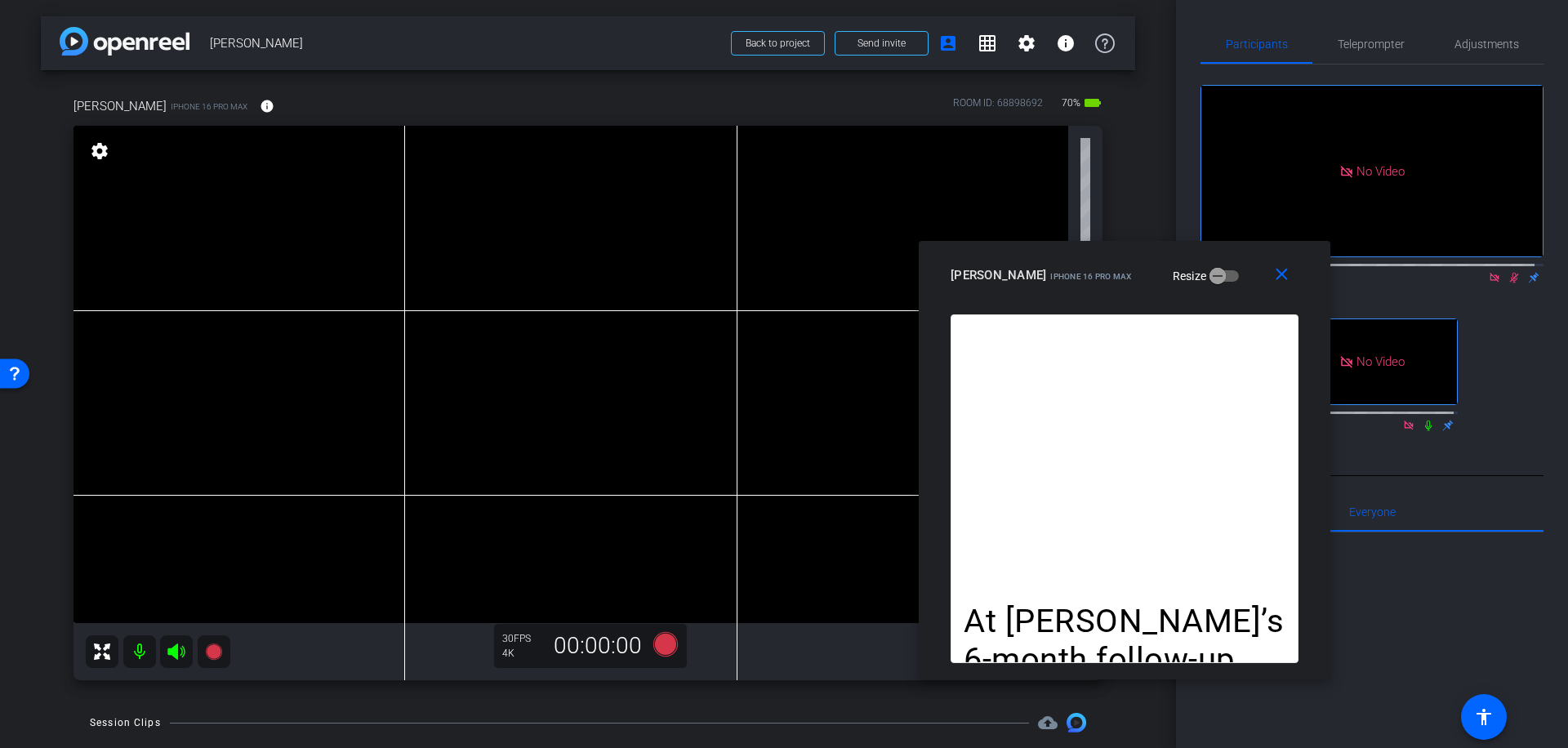
click at [1507, 272] on icon at bounding box center [1513, 277] width 13 height 11
click at [663, 646] on icon at bounding box center [666, 644] width 25 height 25
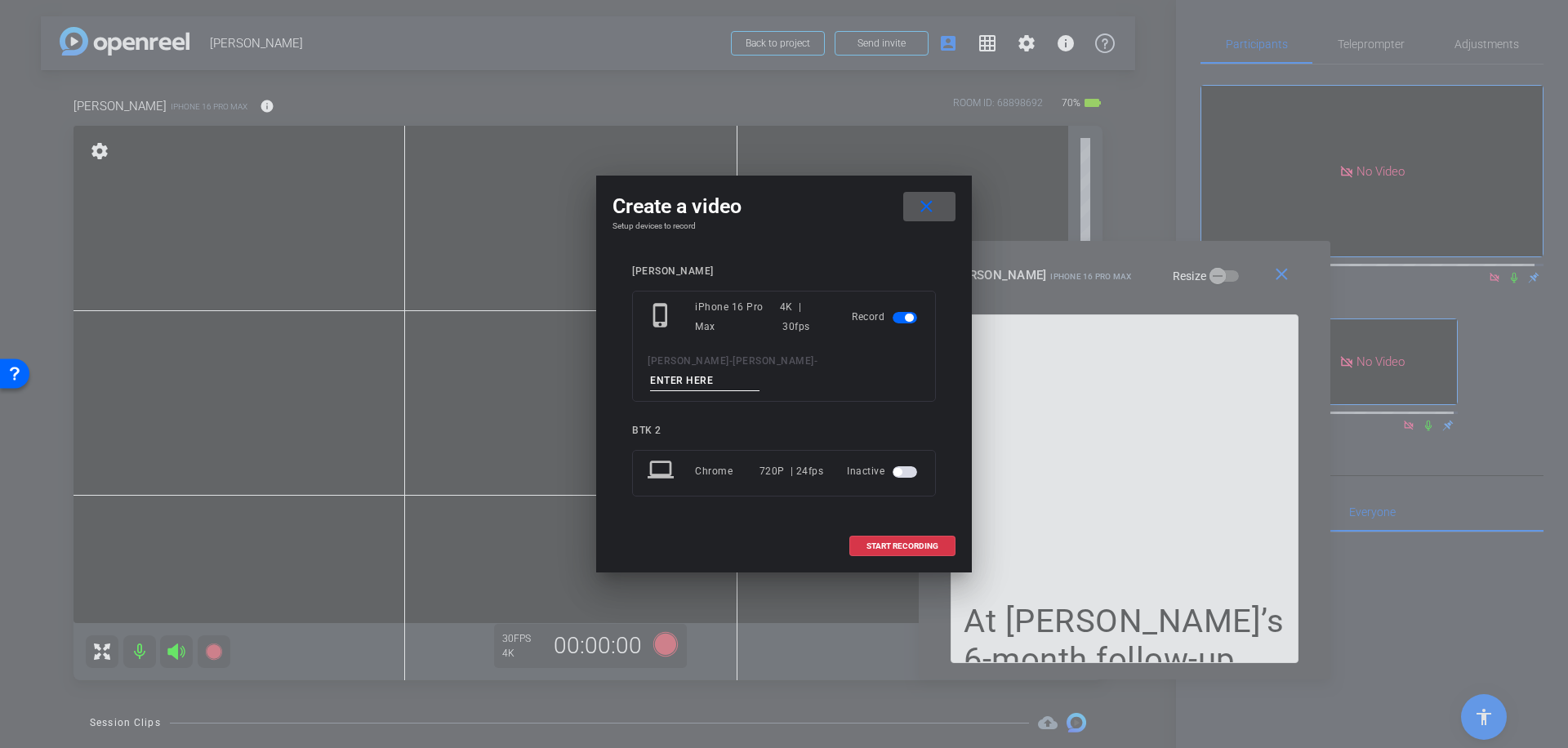
click at [730, 371] on input at bounding box center [705, 381] width 109 height 20
type input "040"
click at [927, 542] on span "START RECORDING" at bounding box center [902, 546] width 72 height 9
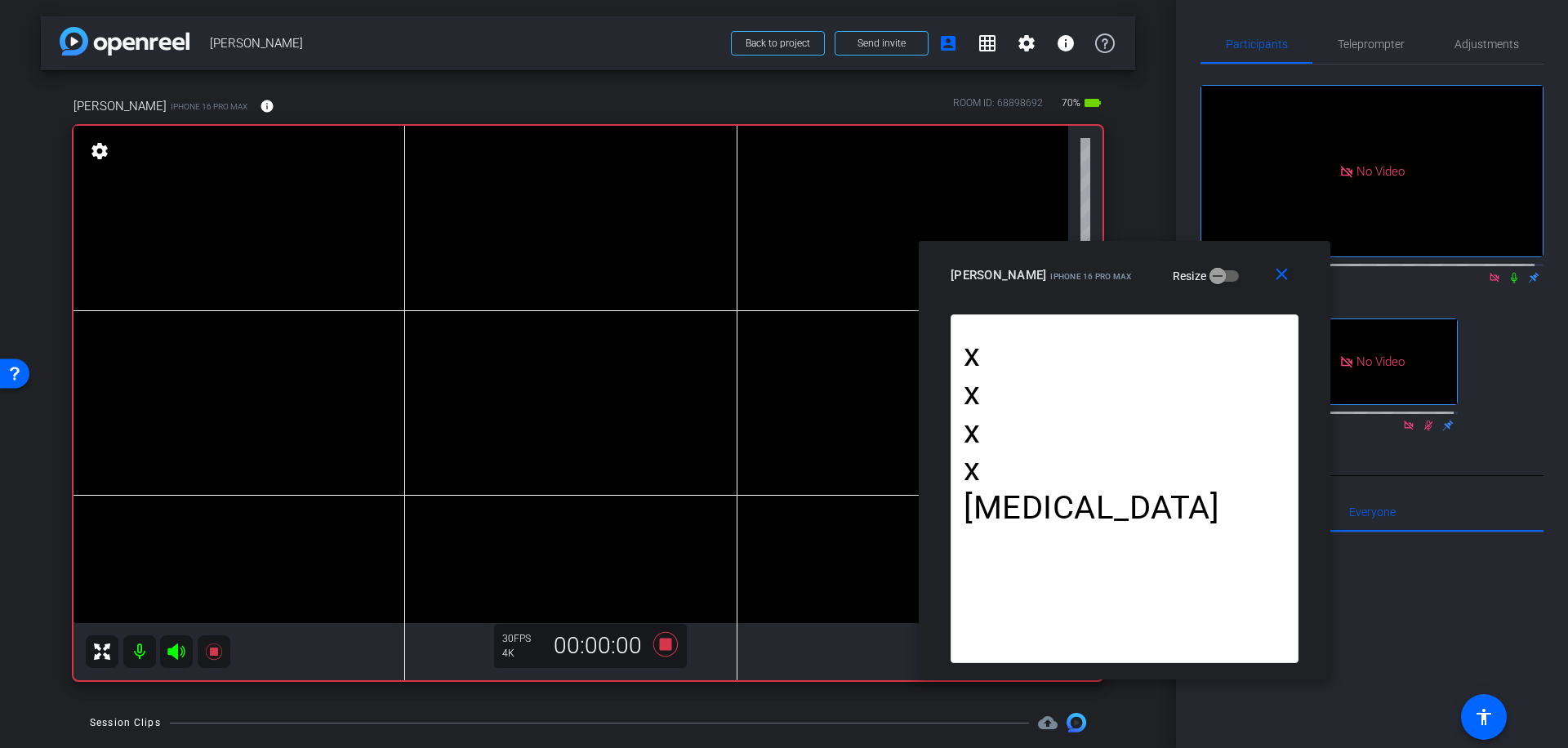
click at [1511, 273] on icon at bounding box center [1514, 278] width 7 height 10
click at [669, 646] on icon at bounding box center [666, 644] width 39 height 30
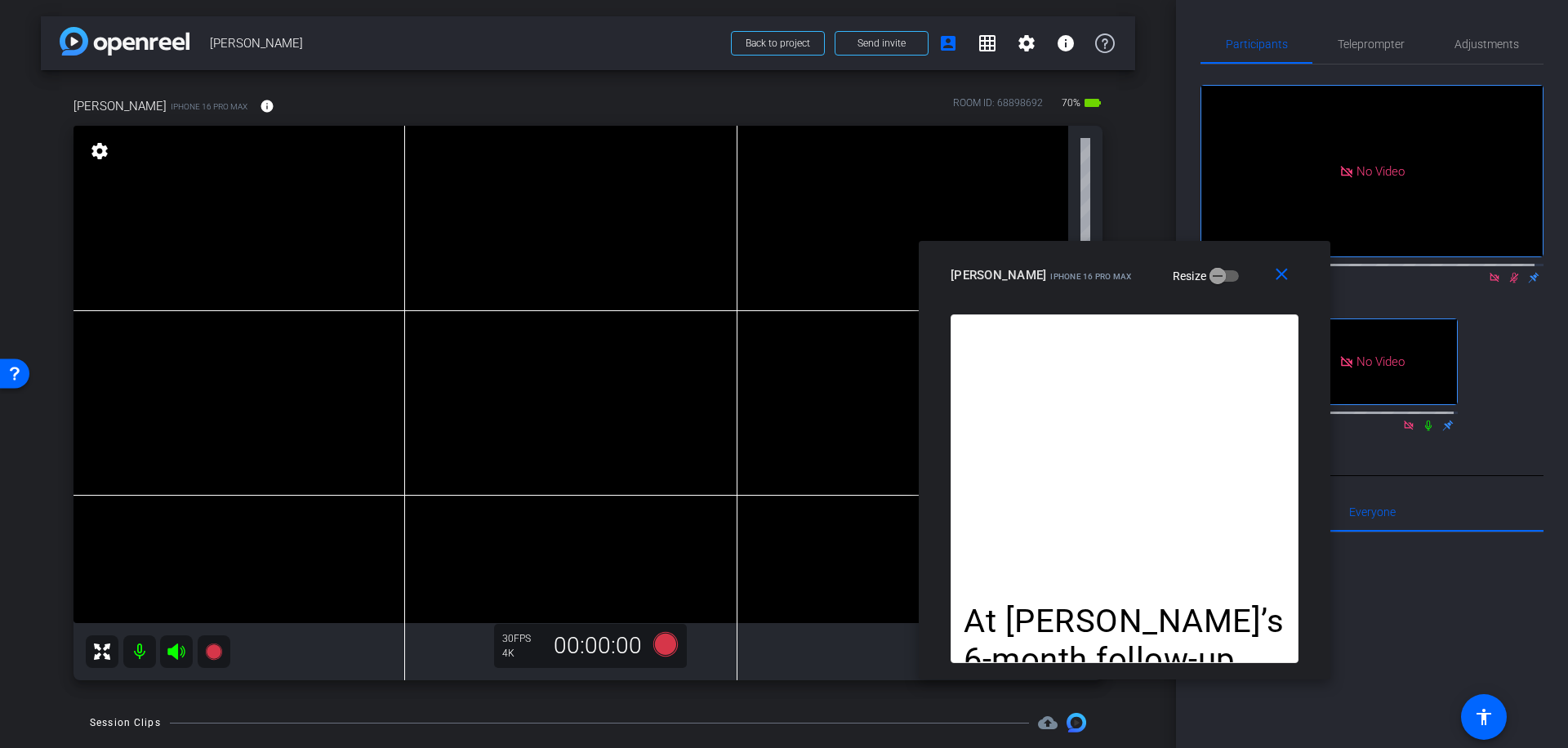
click at [1511, 272] on icon at bounding box center [1513, 277] width 13 height 11
click at [668, 641] on icon at bounding box center [666, 644] width 25 height 25
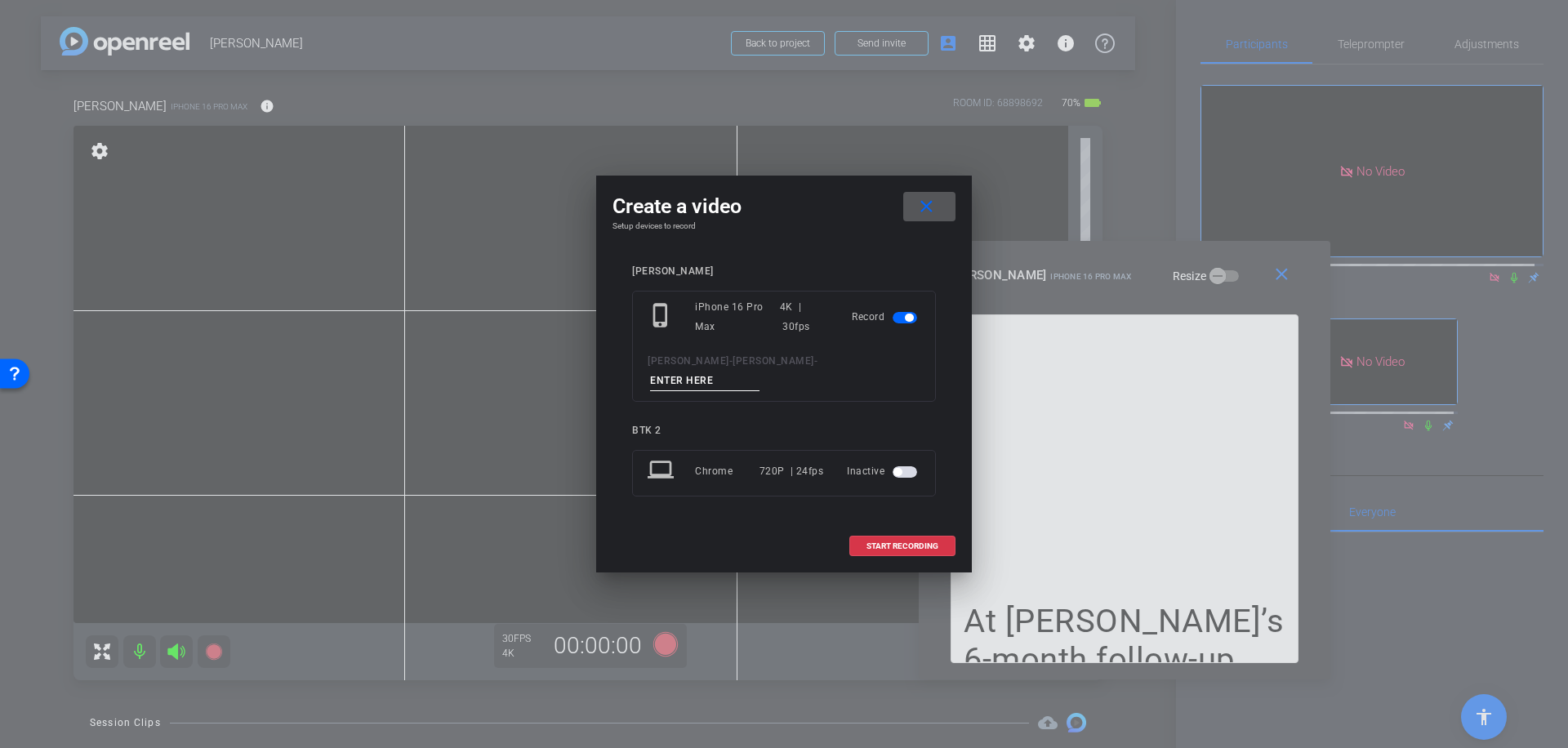
click at [740, 375] on input at bounding box center [705, 381] width 109 height 20
type input "041"
click at [911, 542] on span "START RECORDING" at bounding box center [902, 546] width 72 height 9
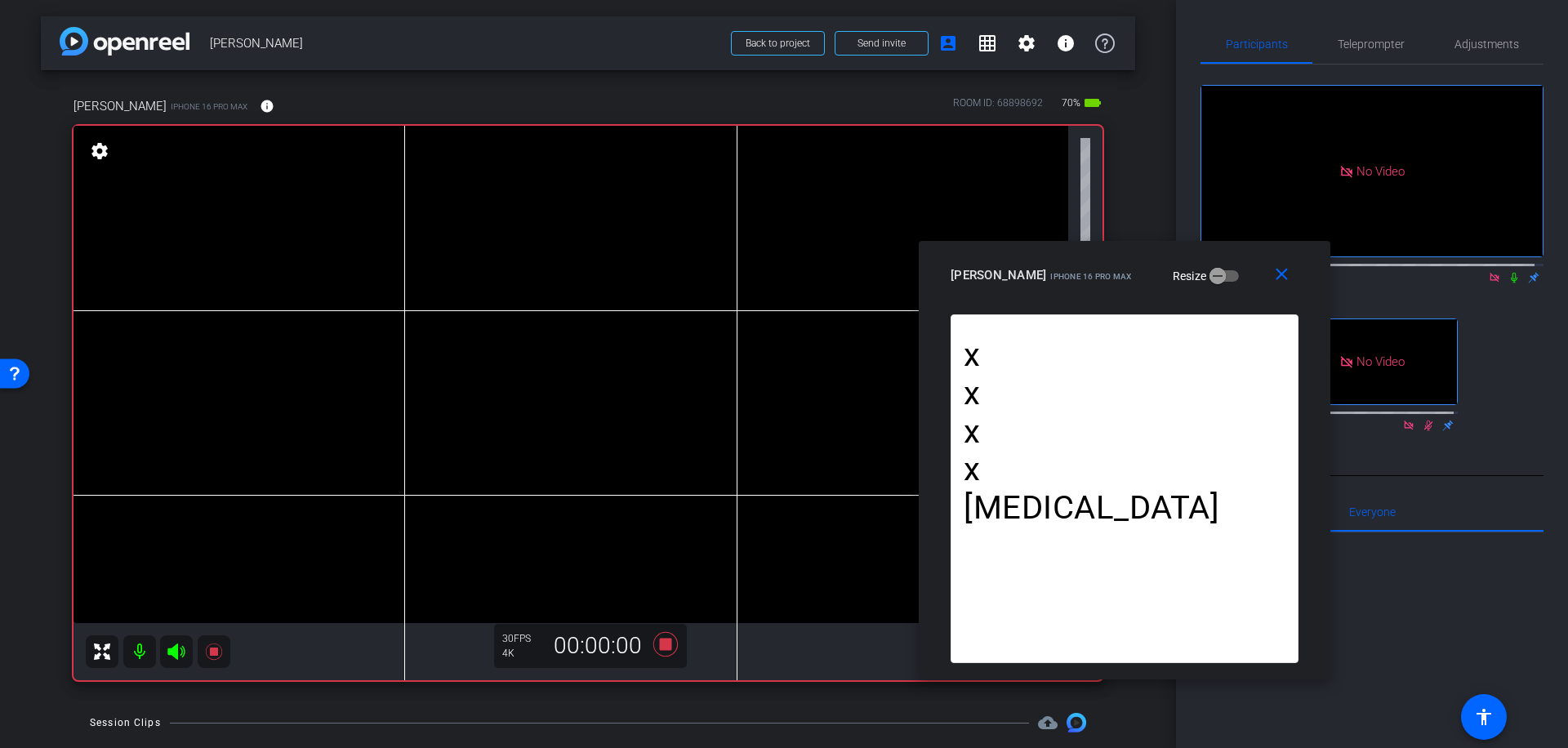
click at [1507, 272] on icon at bounding box center [1513, 277] width 13 height 11
click at [659, 637] on icon at bounding box center [666, 644] width 39 height 30
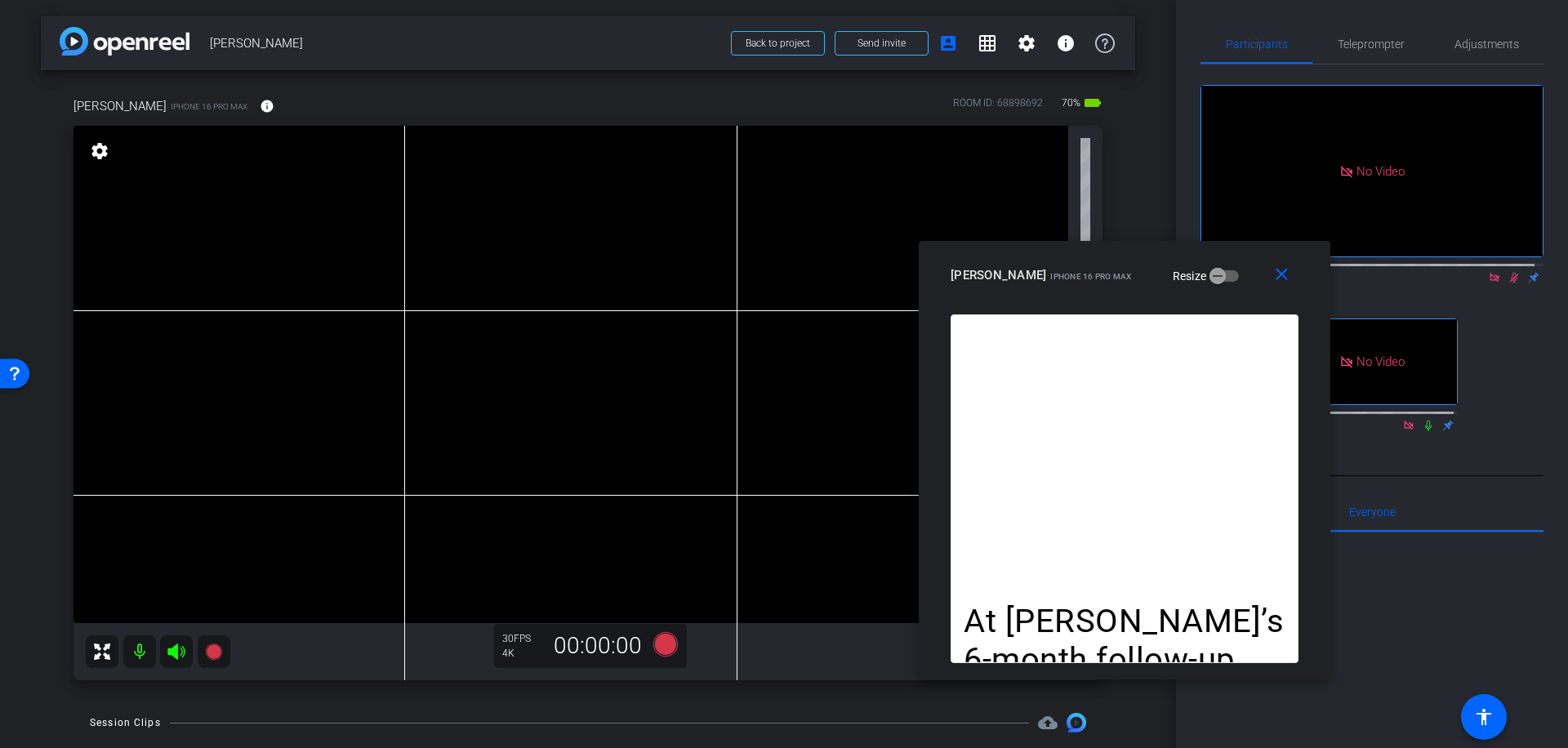
click at [1510, 273] on icon at bounding box center [1514, 278] width 9 height 10
click at [663, 643] on icon at bounding box center [666, 644] width 25 height 25
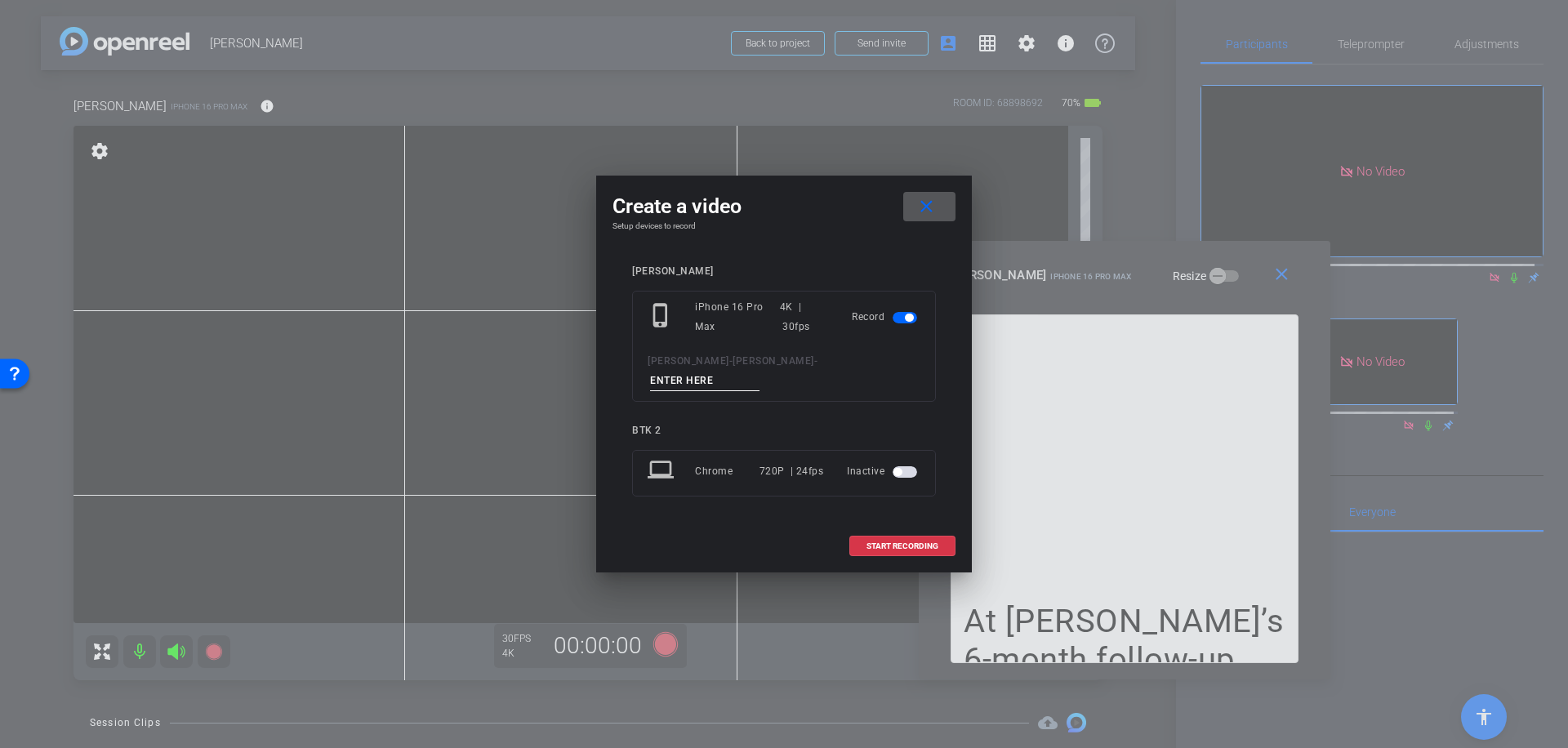
click at [738, 376] on input at bounding box center [705, 381] width 109 height 20
type input "042"
click at [931, 542] on span "START RECORDING" at bounding box center [902, 546] width 72 height 9
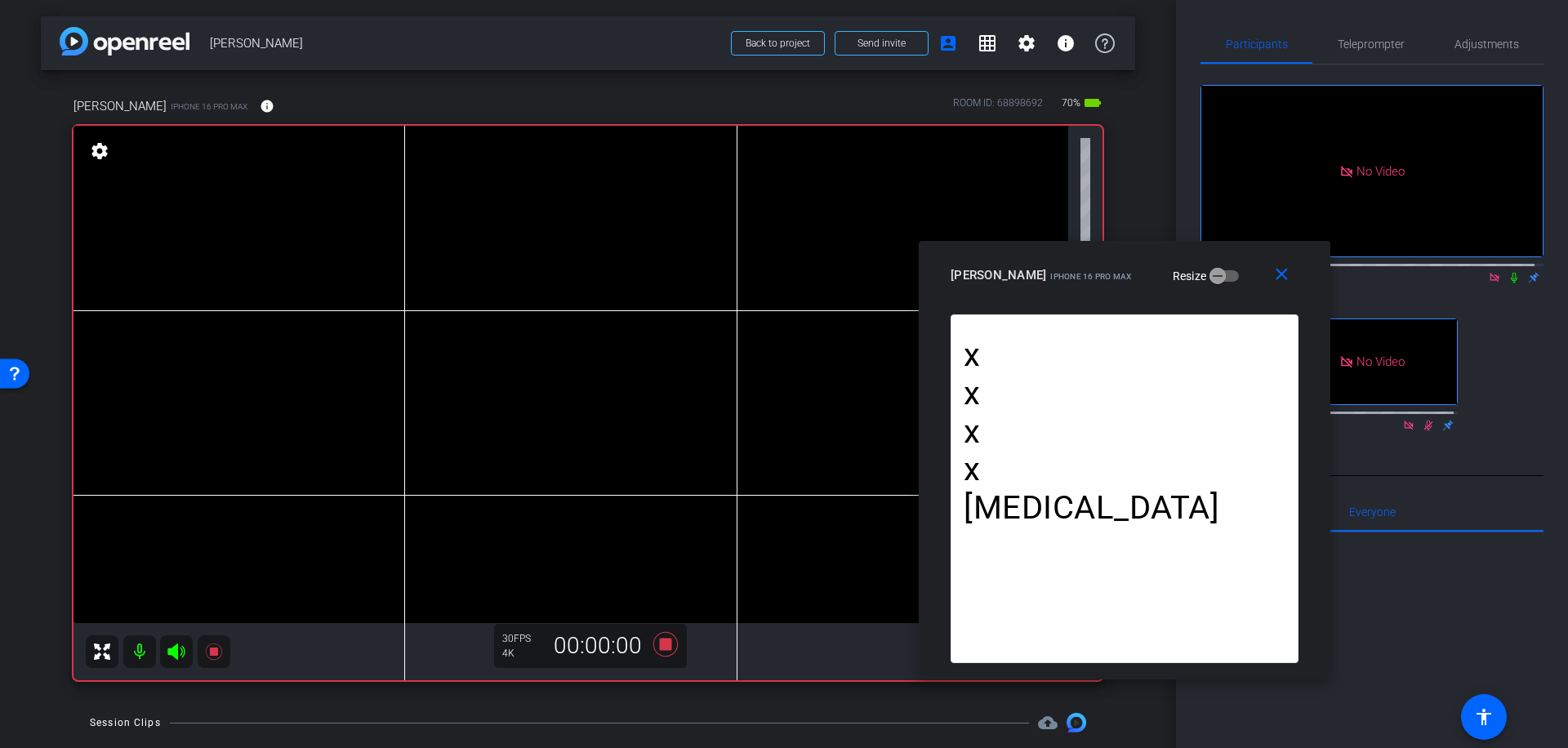
click at [1507, 272] on icon at bounding box center [1513, 277] width 13 height 11
click at [656, 645] on icon at bounding box center [666, 644] width 25 height 25
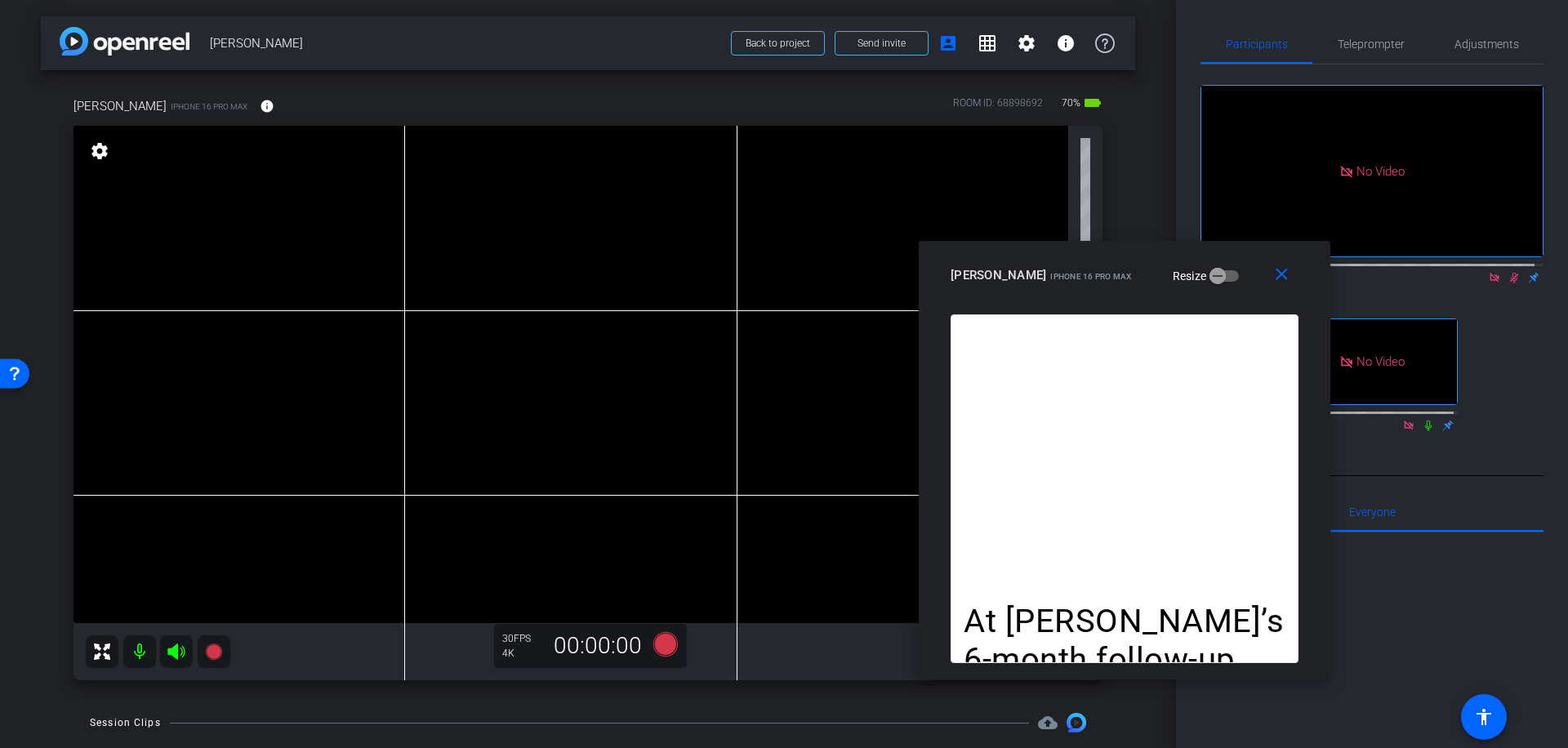
click at [1507, 272] on icon at bounding box center [1513, 277] width 13 height 11
click at [1375, 40] on span "Teleprompter" at bounding box center [1371, 43] width 67 height 11
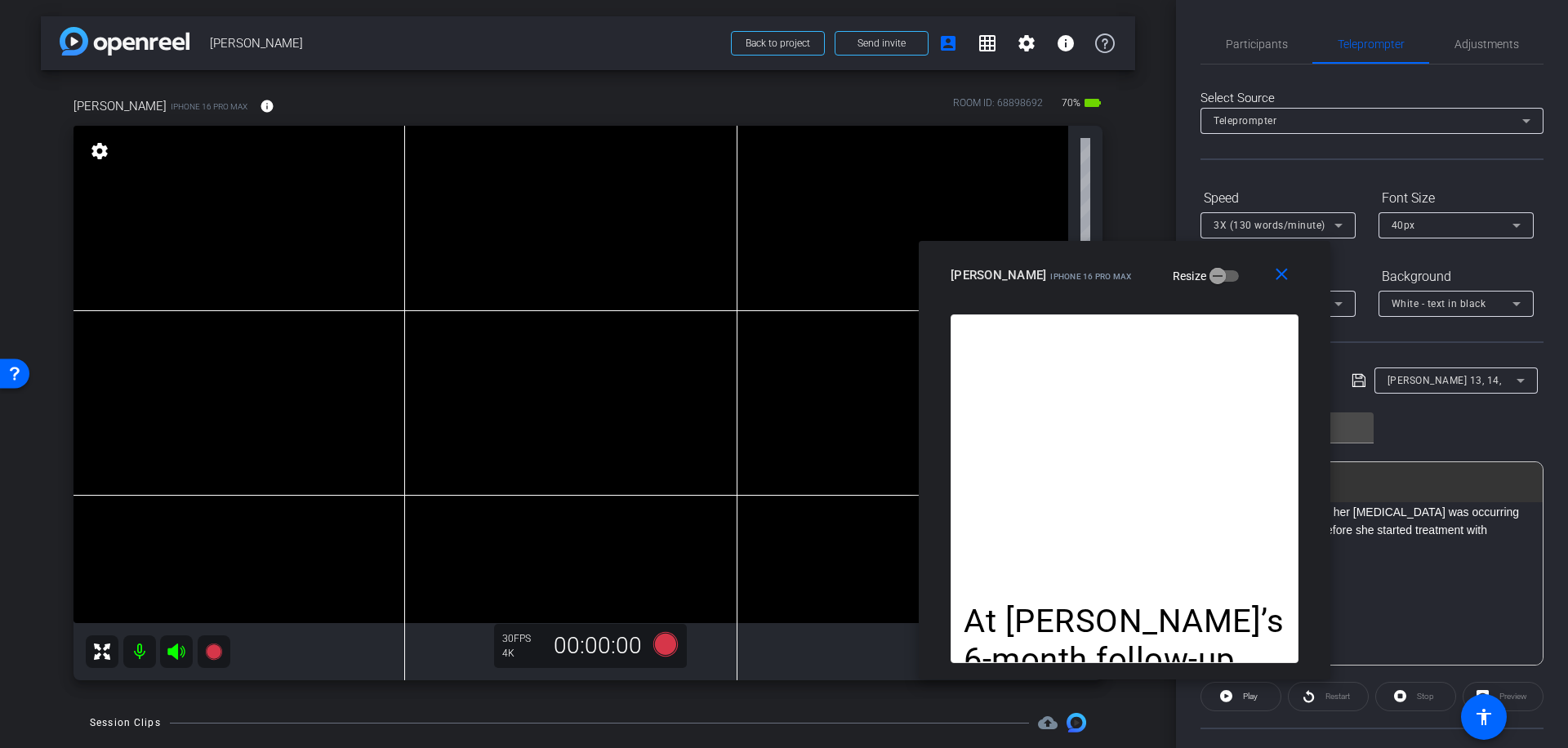
click at [1518, 380] on icon at bounding box center [1520, 380] width 20 height 20
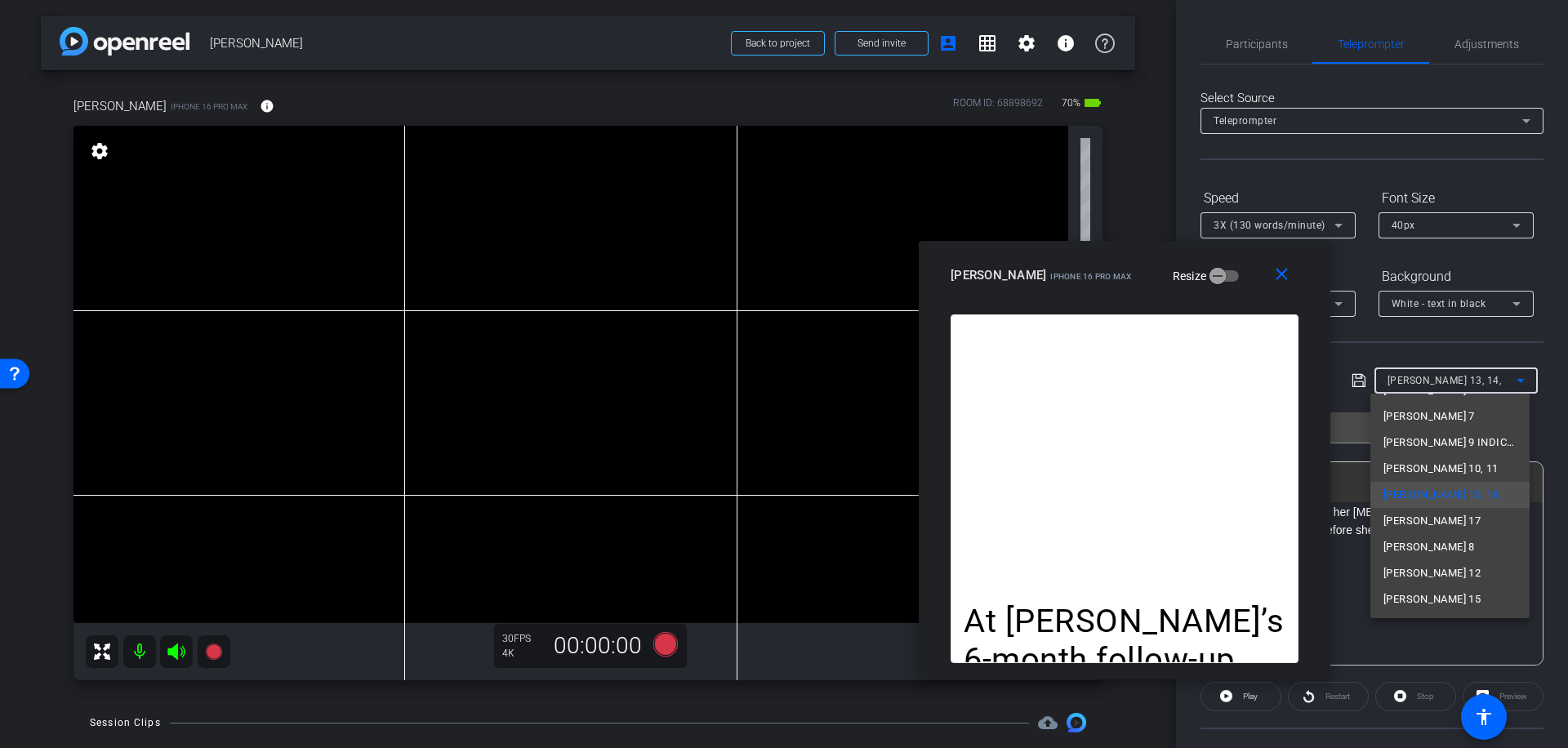
scroll to position [128, 0]
click at [1411, 597] on span "[PERSON_NAME] 15" at bounding box center [1432, 598] width 97 height 20
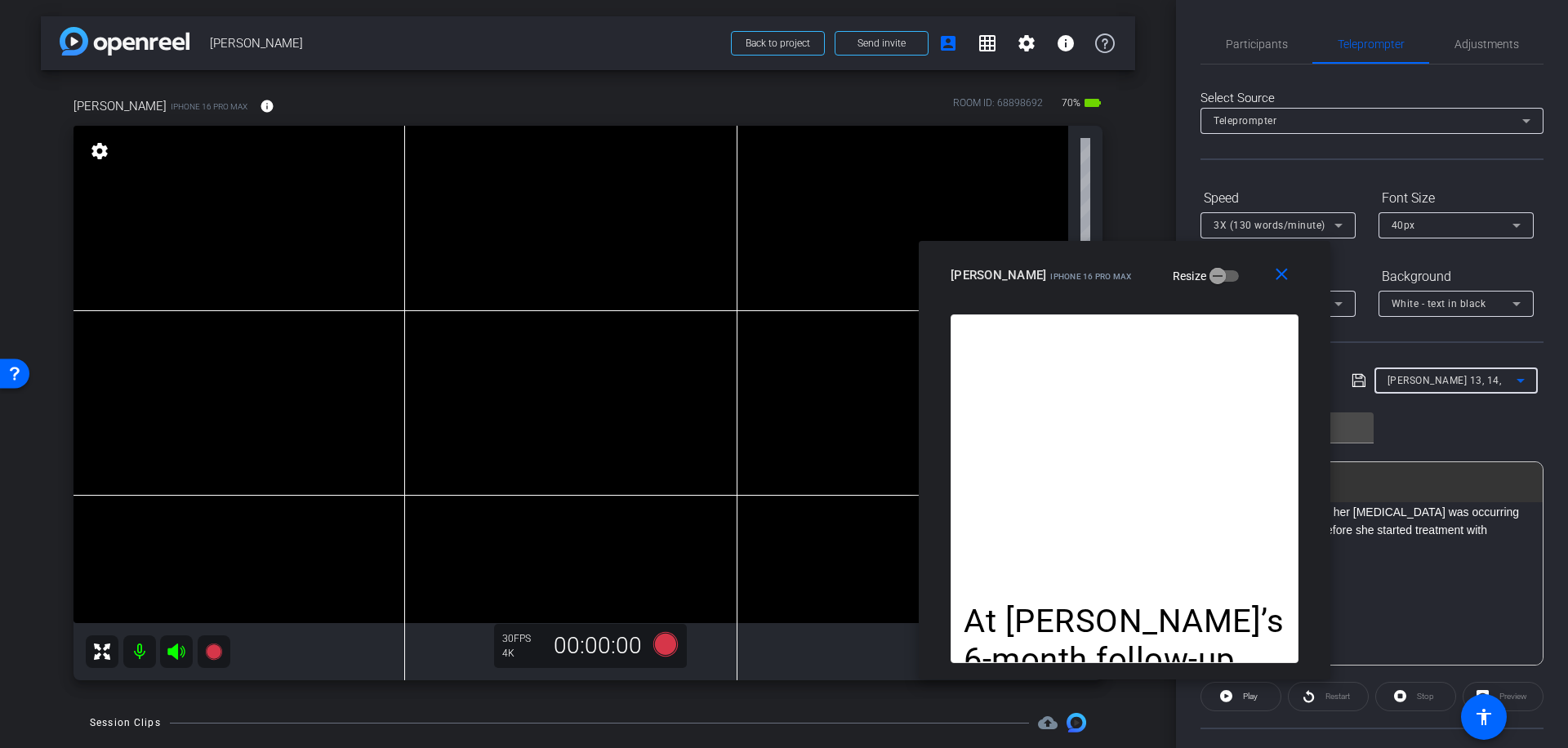
type input "[PERSON_NAME] 15"
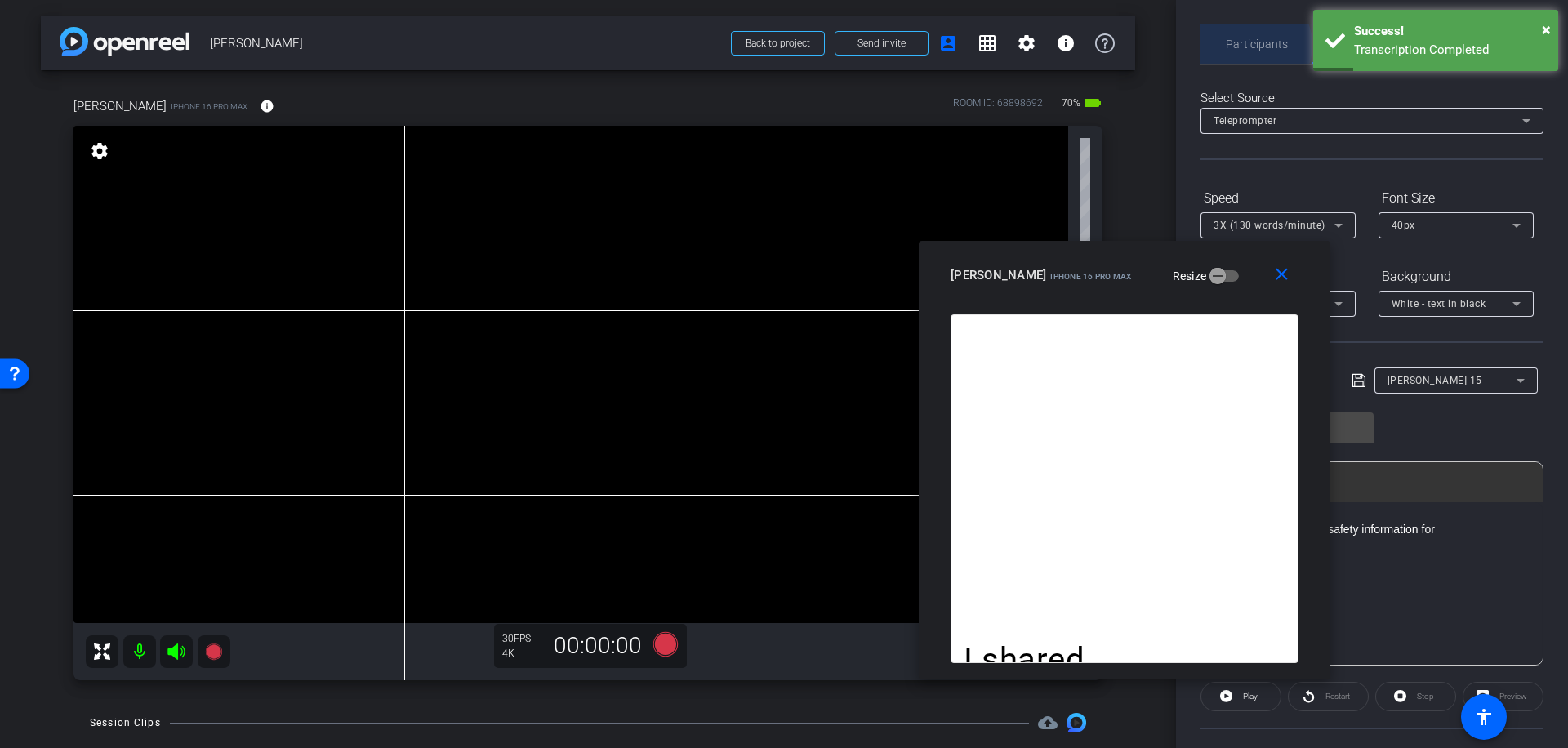
click at [1253, 45] on span "Participants" at bounding box center [1256, 43] width 62 height 11
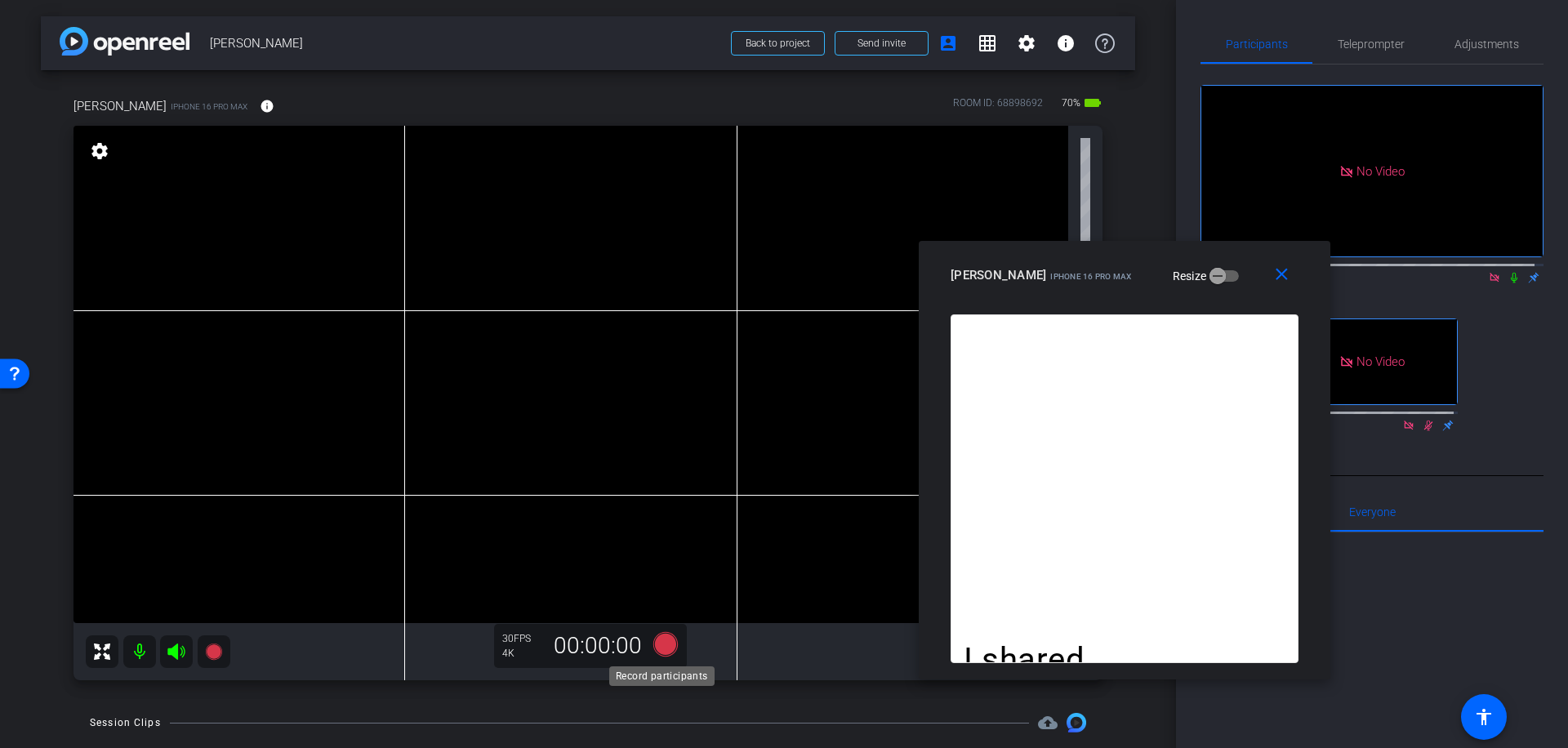
click at [661, 643] on icon at bounding box center [666, 644] width 25 height 25
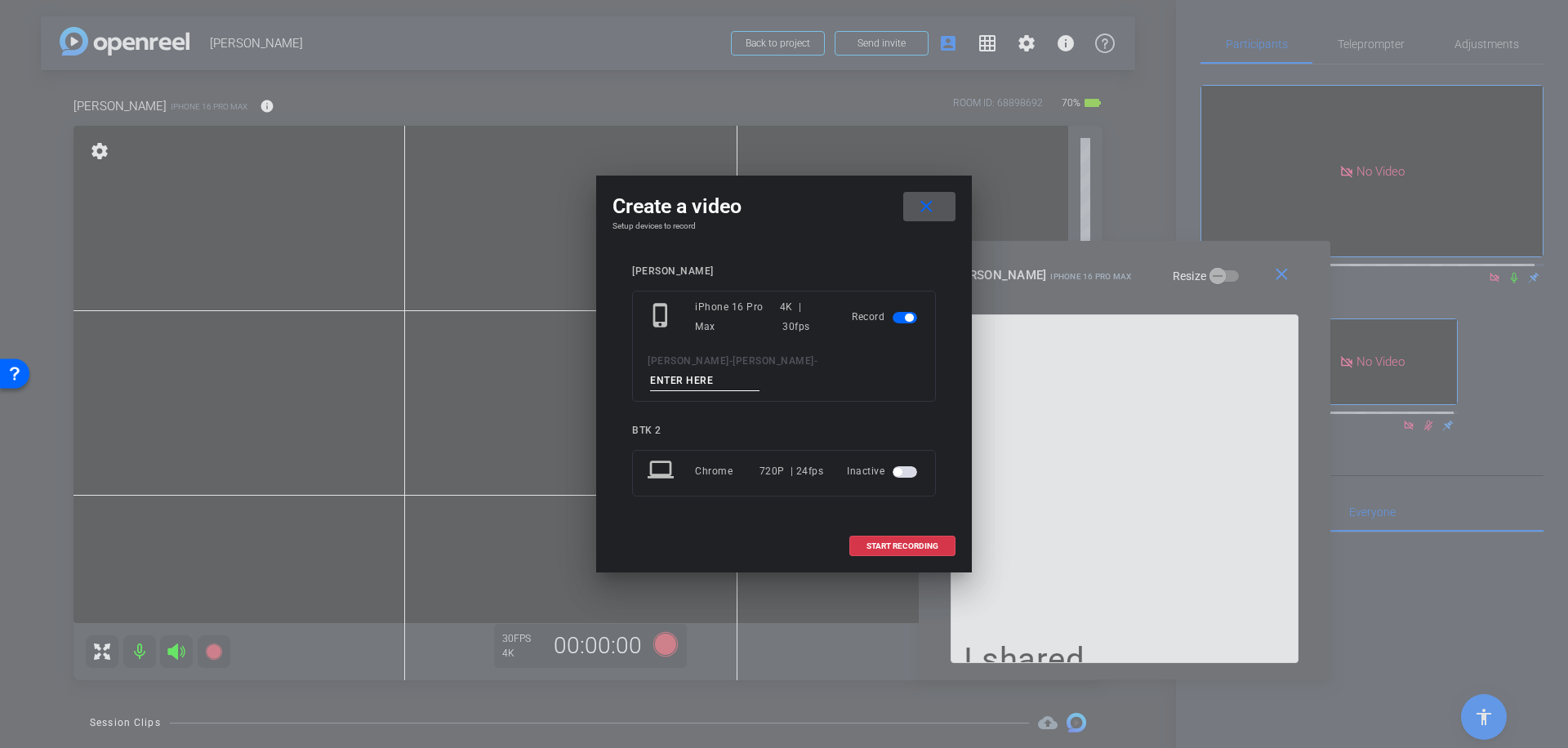
click at [730, 371] on input at bounding box center [705, 381] width 109 height 20
type input "043"
click at [916, 542] on span "START RECORDING" at bounding box center [902, 546] width 72 height 9
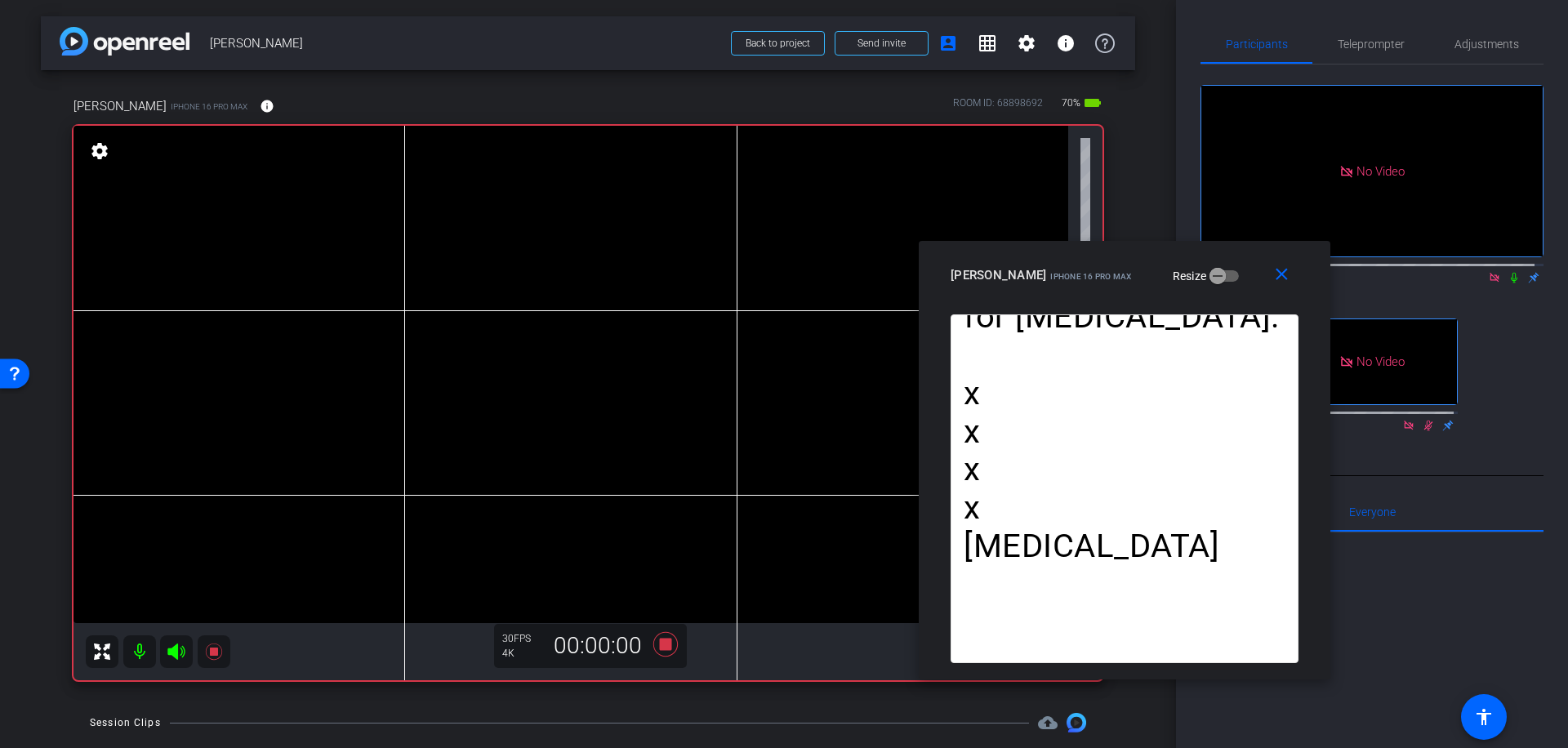
click at [1507, 272] on icon at bounding box center [1513, 277] width 13 height 11
click at [666, 643] on icon at bounding box center [666, 644] width 25 height 25
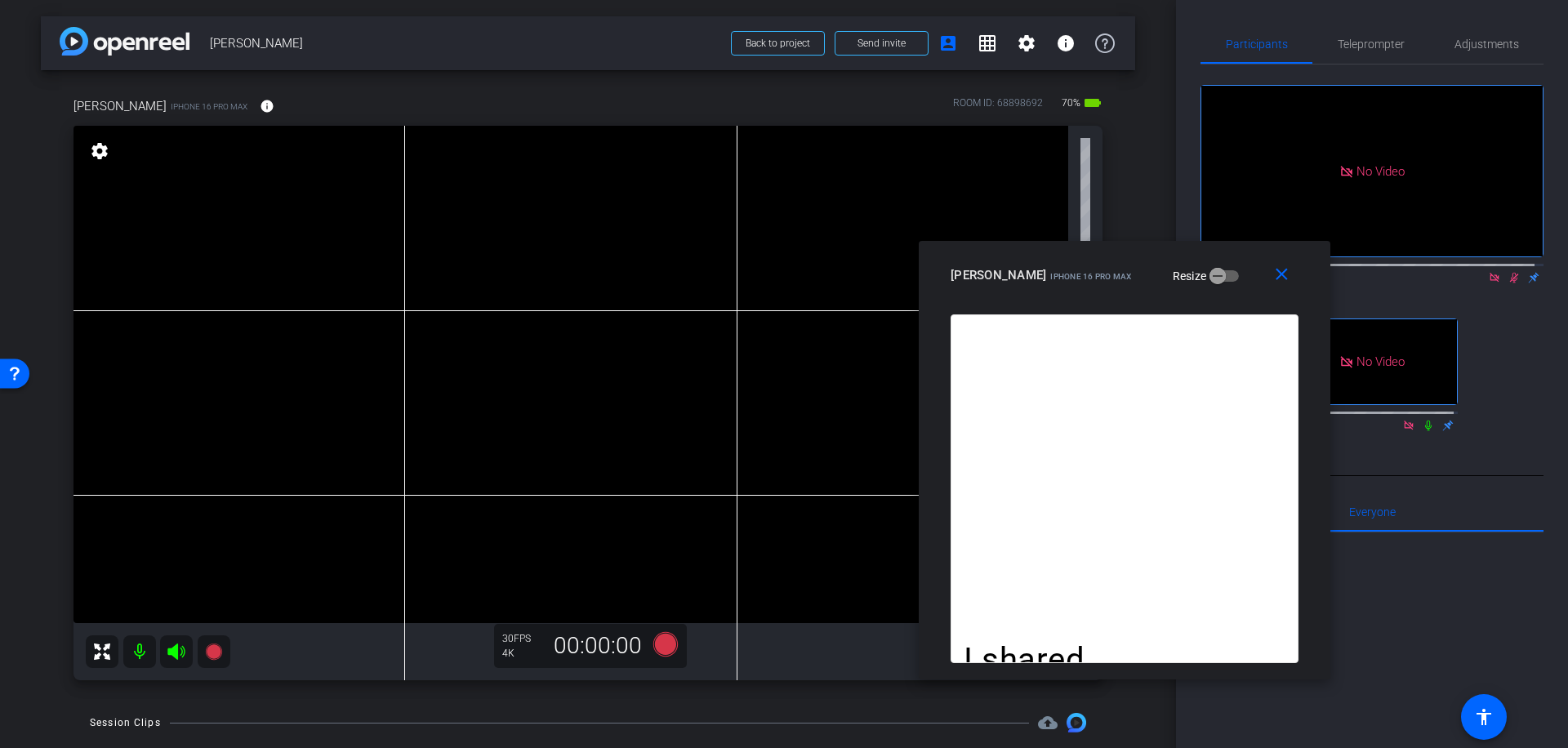
click at [1510, 273] on icon at bounding box center [1514, 278] width 9 height 10
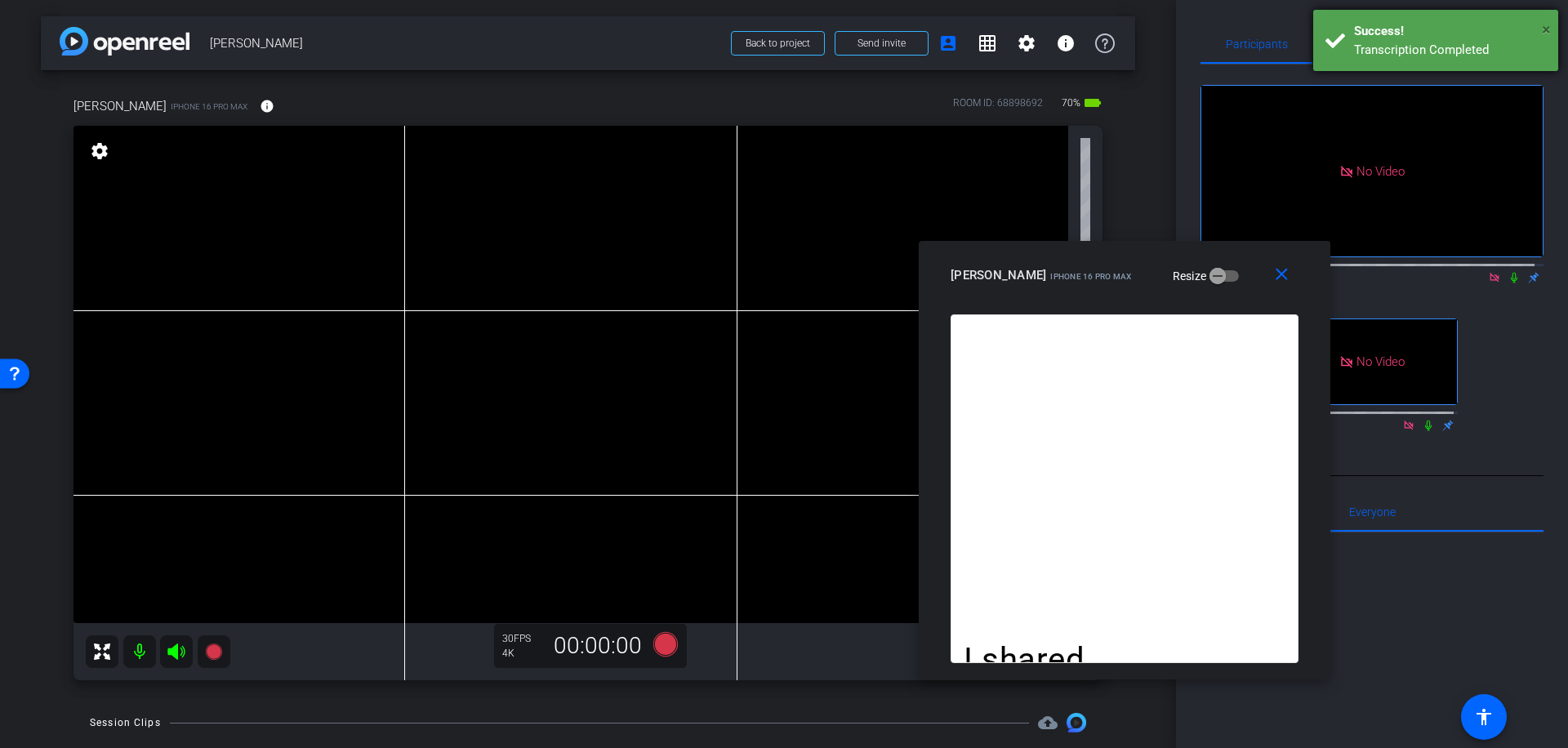
click at [1547, 26] on span "×" at bounding box center [1546, 29] width 9 height 20
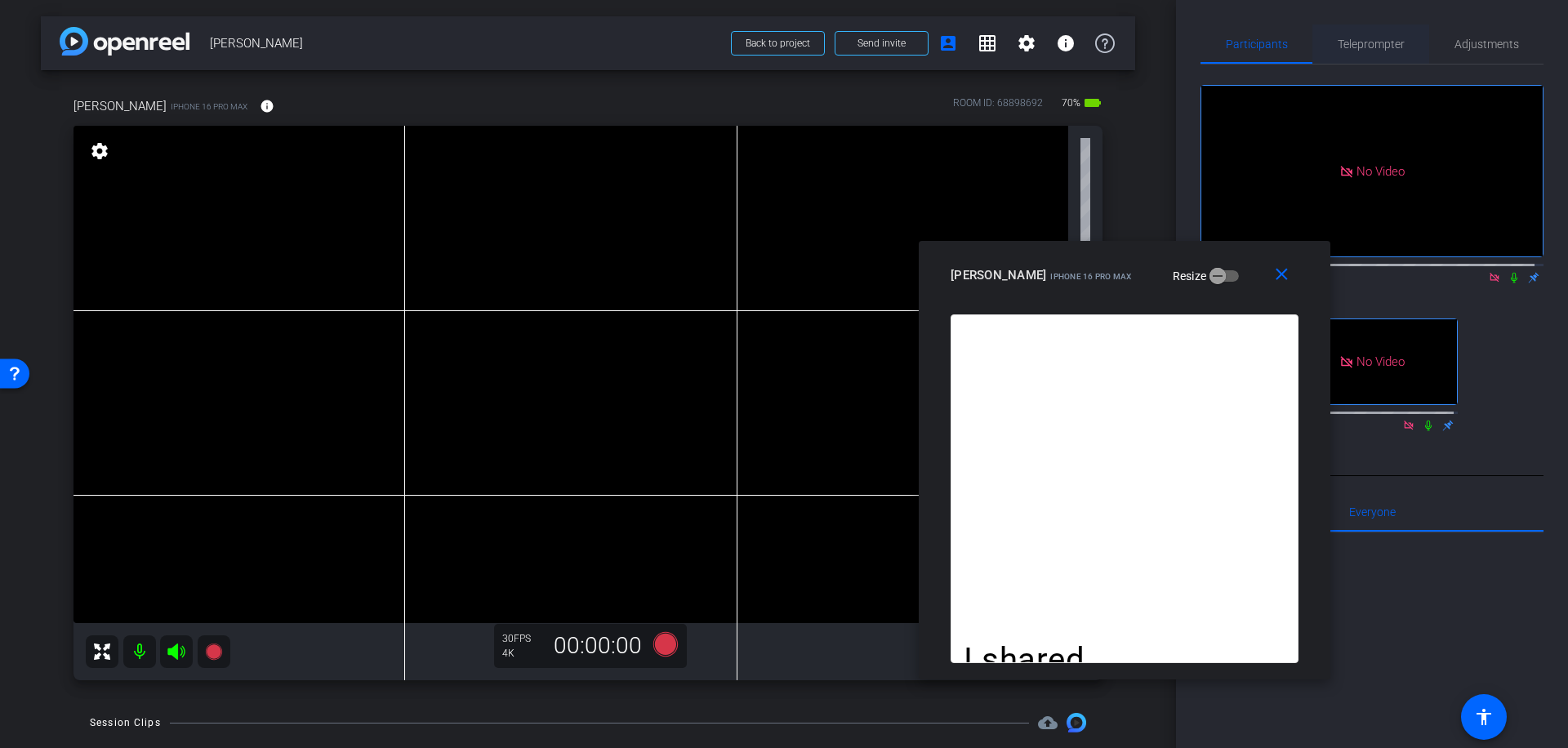
click at [1363, 41] on span "Teleprompter" at bounding box center [1371, 43] width 67 height 11
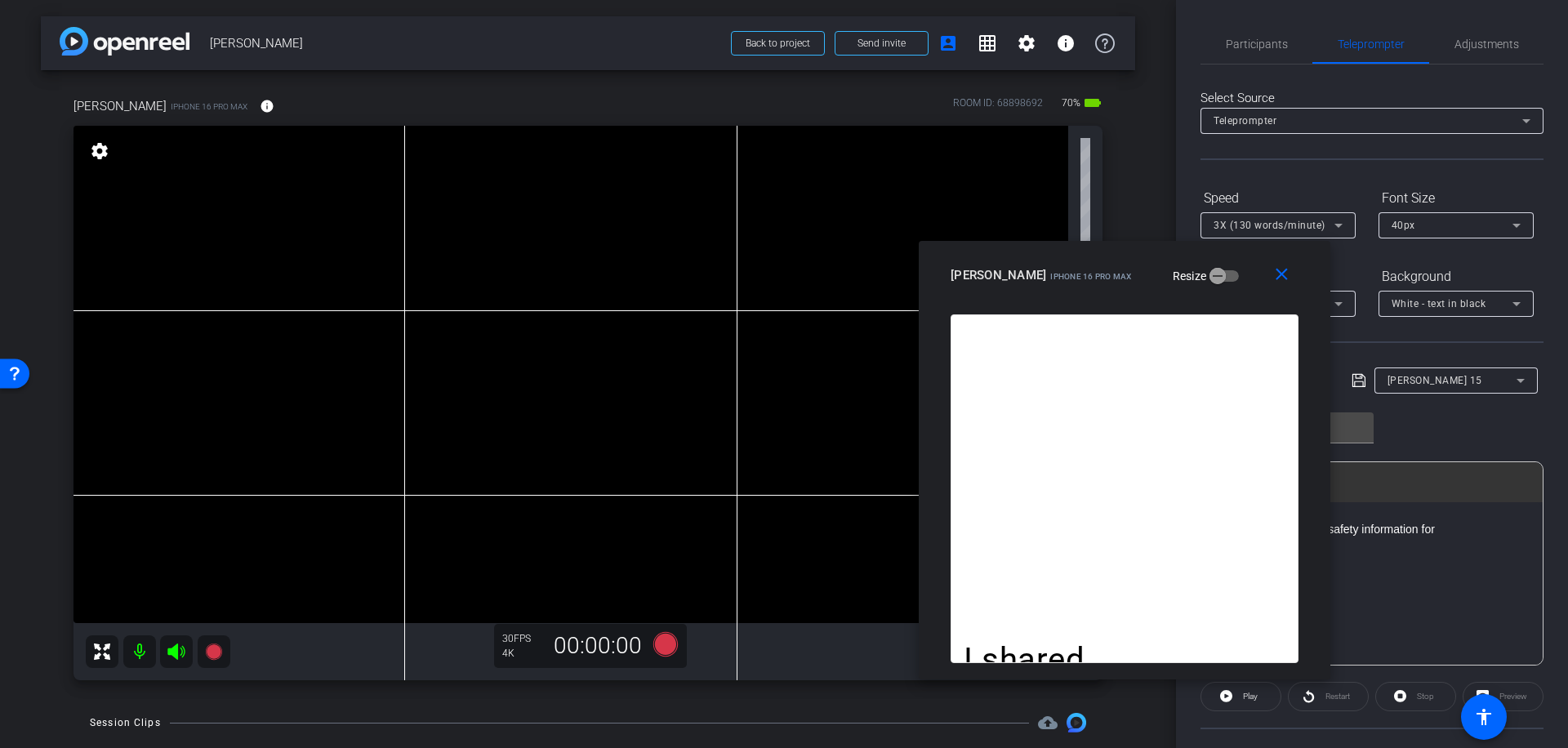
click at [1341, 223] on icon at bounding box center [1338, 225] width 20 height 20
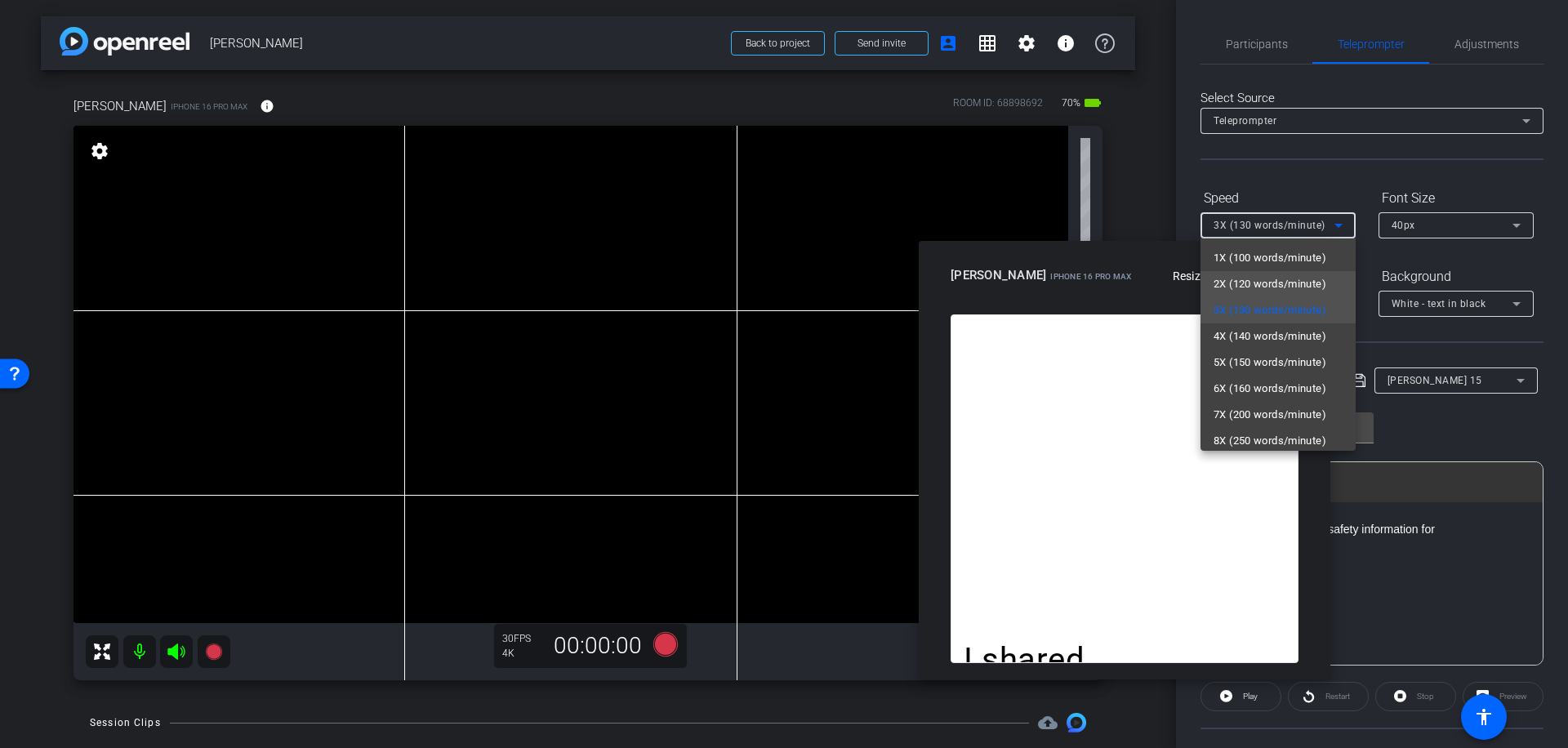
click at [1312, 285] on span "2X (120 words/minute)" at bounding box center [1270, 284] width 112 height 20
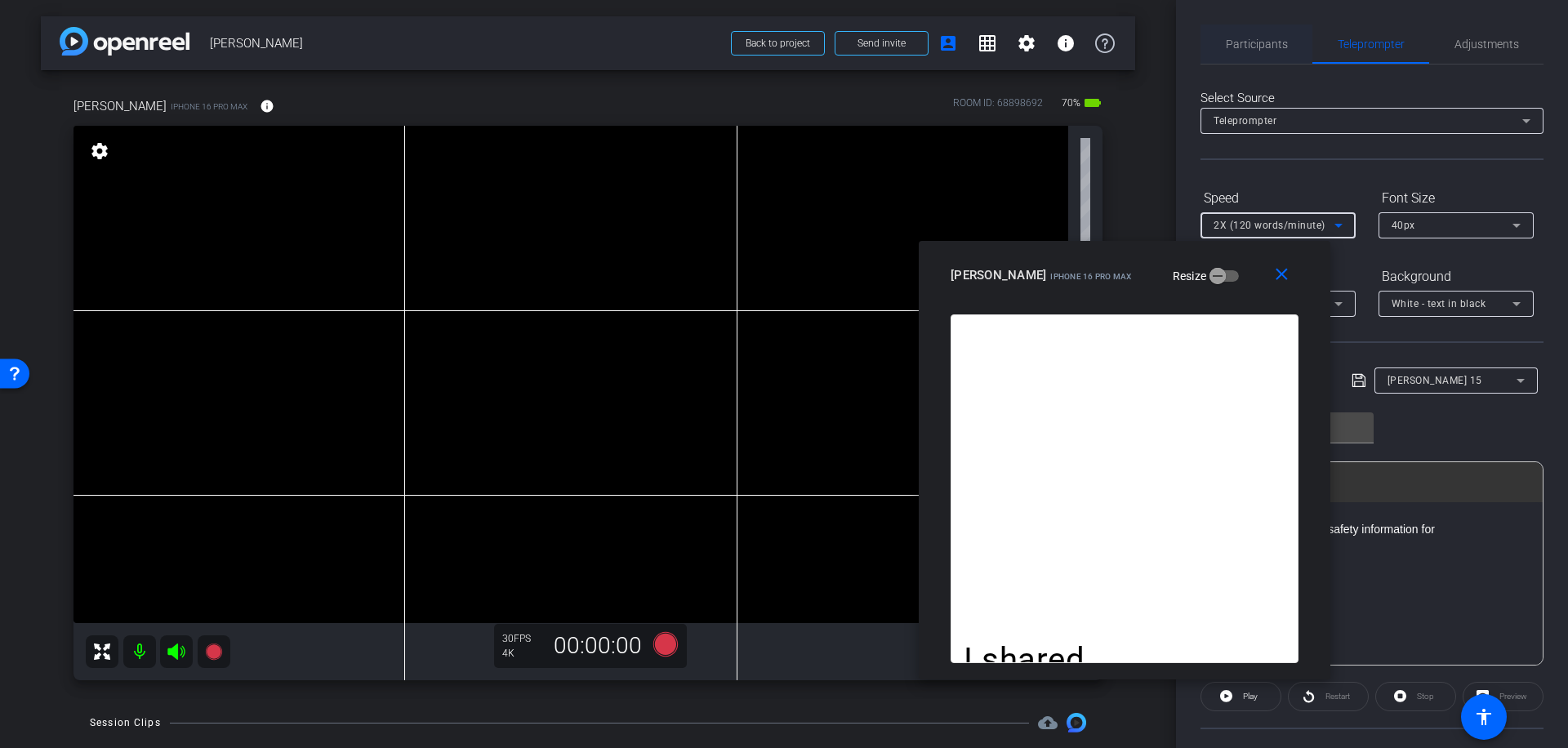
click at [1239, 45] on span "Participants" at bounding box center [1256, 43] width 62 height 11
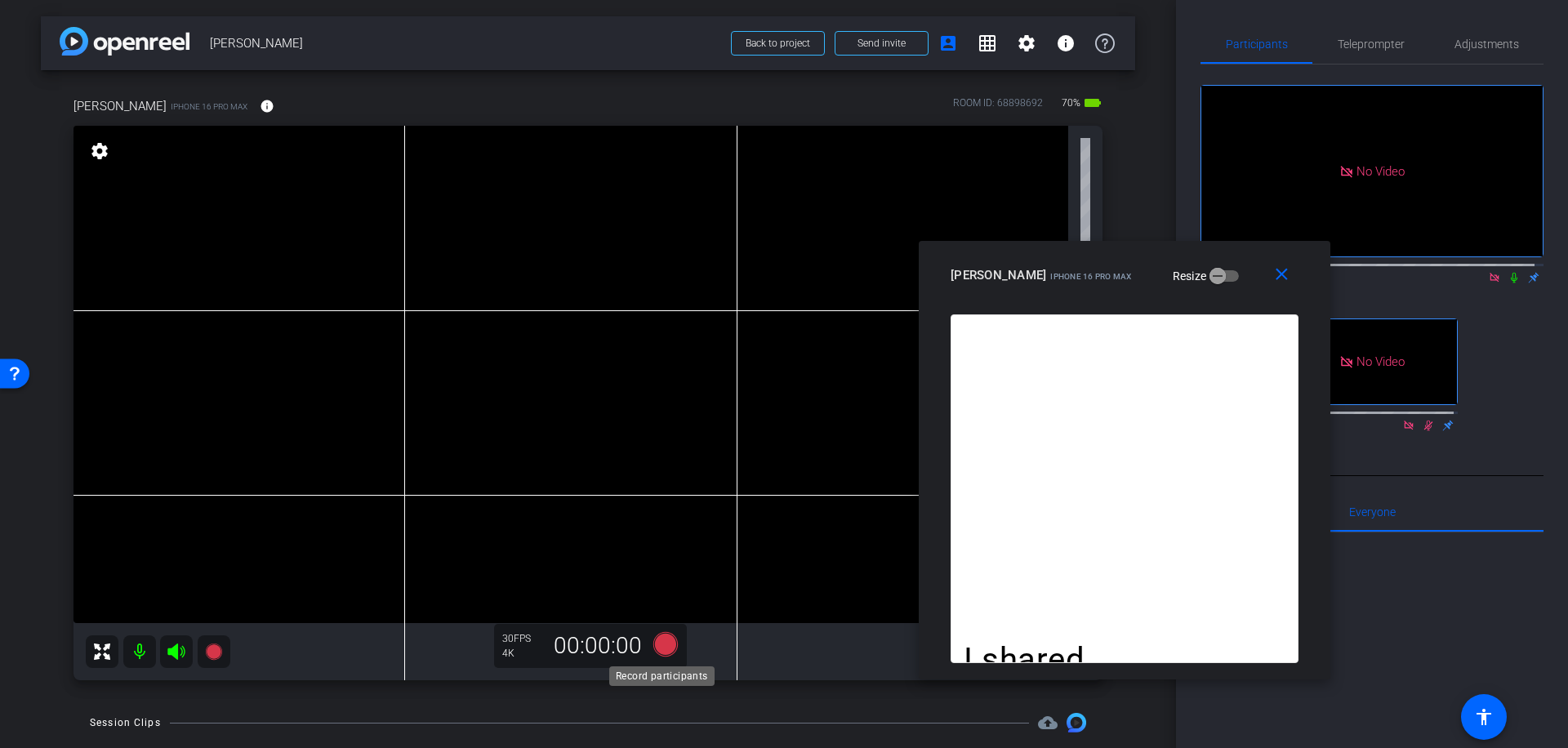
click at [661, 646] on icon at bounding box center [666, 644] width 25 height 25
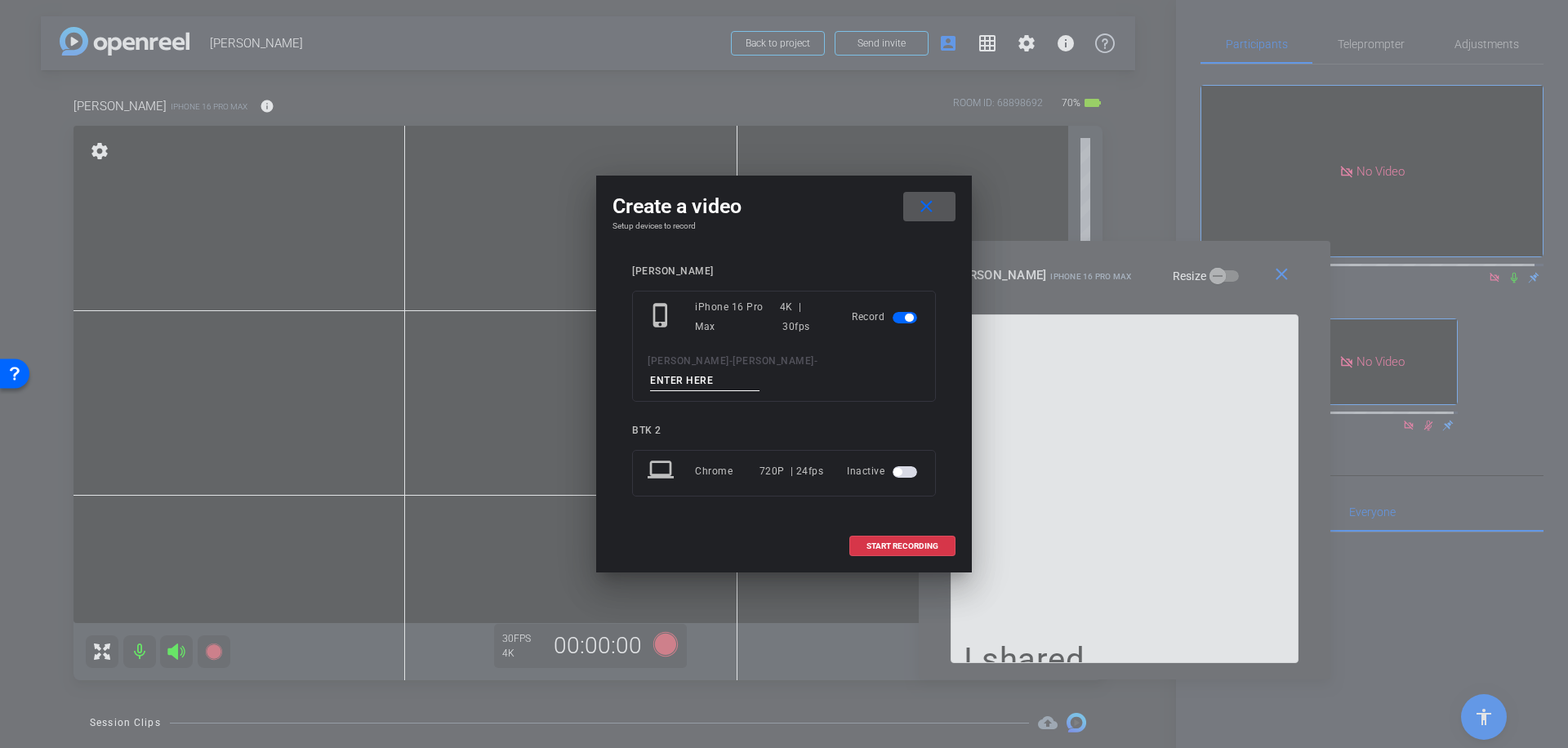
click at [741, 374] on input at bounding box center [705, 381] width 109 height 20
type input "044"
click at [924, 542] on span "START RECORDING" at bounding box center [902, 546] width 72 height 9
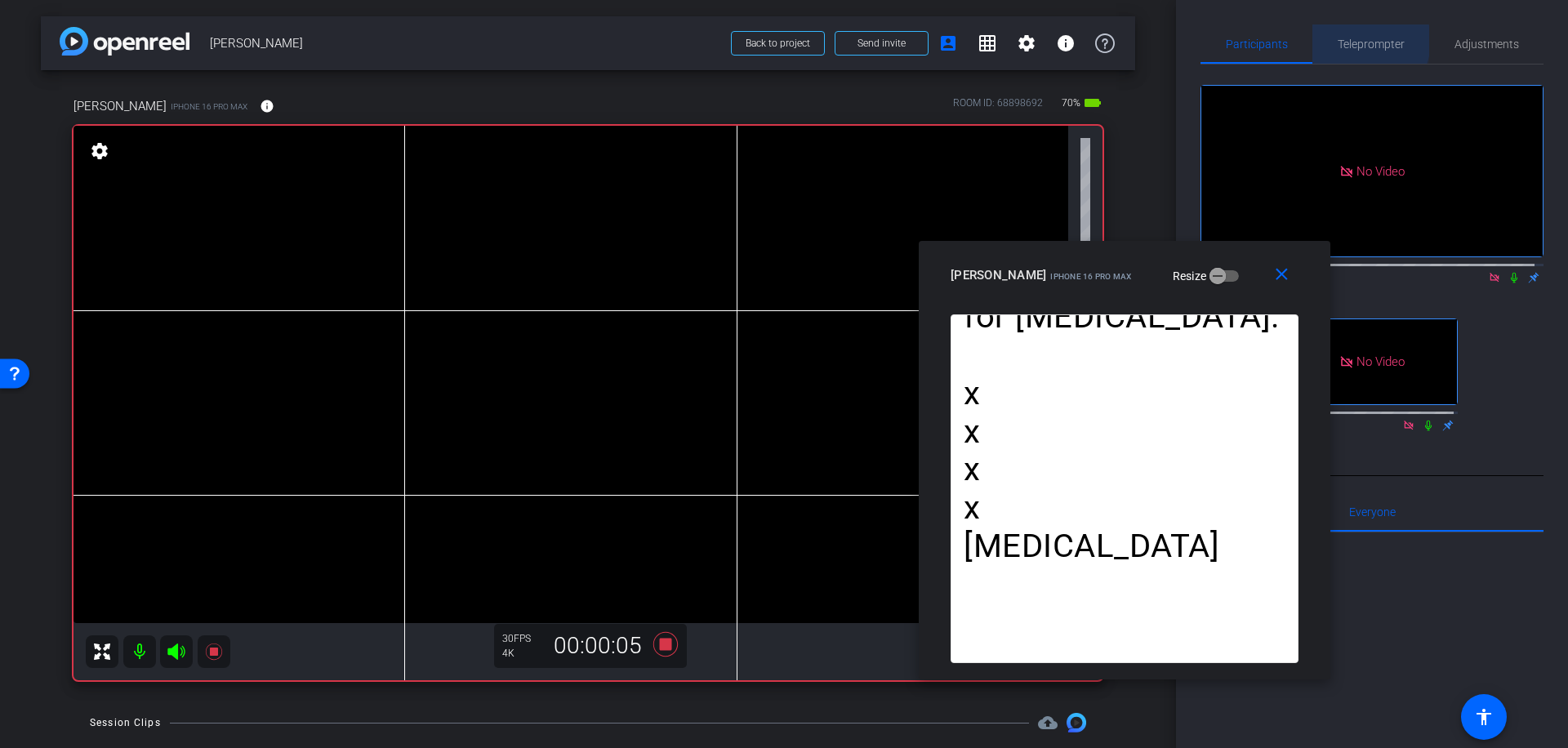
click at [1353, 41] on span "Teleprompter" at bounding box center [1371, 43] width 67 height 11
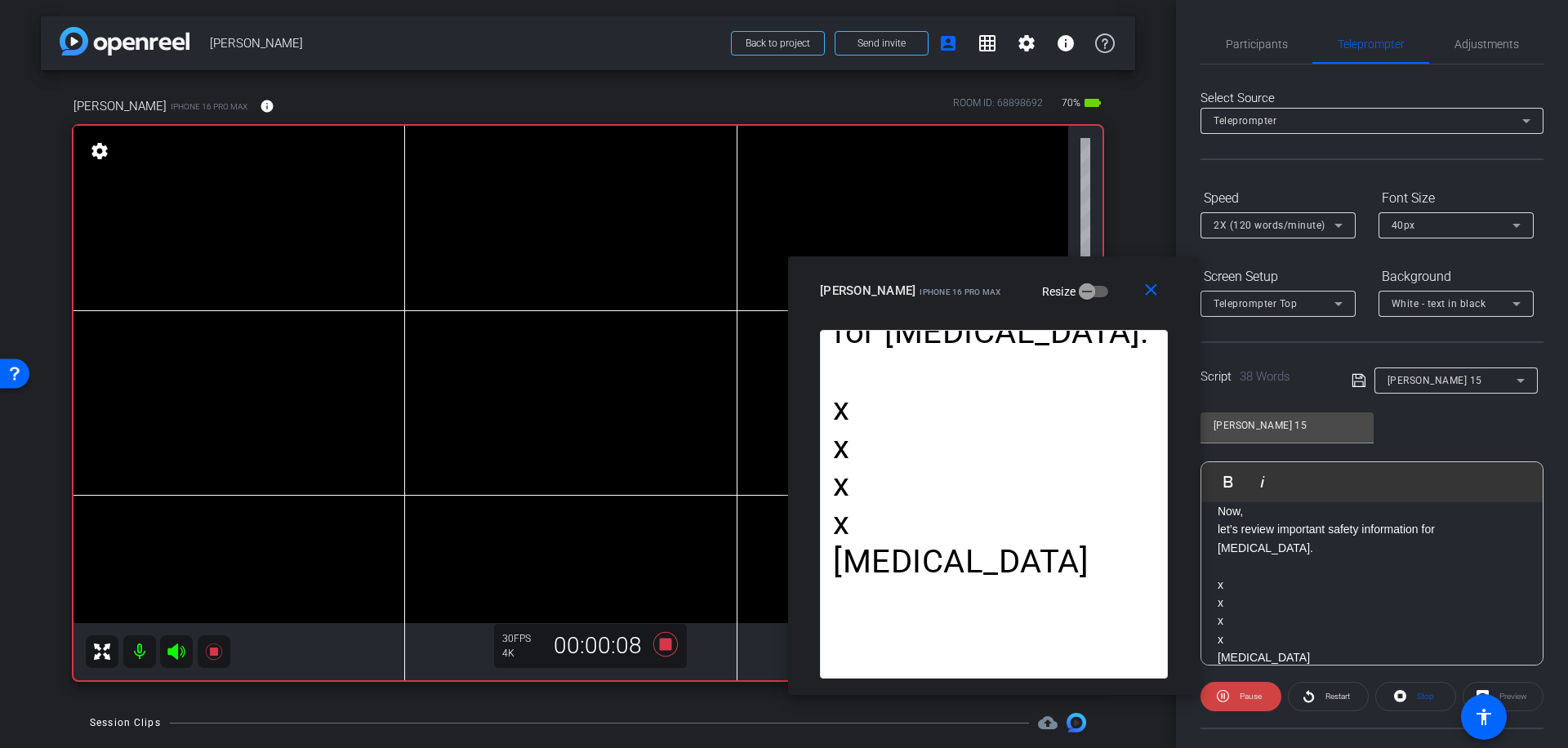
drag, startPoint x: 1223, startPoint y: 275, endPoint x: 1092, endPoint y: 291, distance: 132.0
click at [1092, 291] on div "[PERSON_NAME] iPhone 16 Pro Max Resize" at bounding box center [1000, 291] width 360 height 30
click at [1335, 693] on span "Restart" at bounding box center [1337, 696] width 25 height 9
click at [1270, 44] on span "Participants" at bounding box center [1256, 43] width 62 height 11
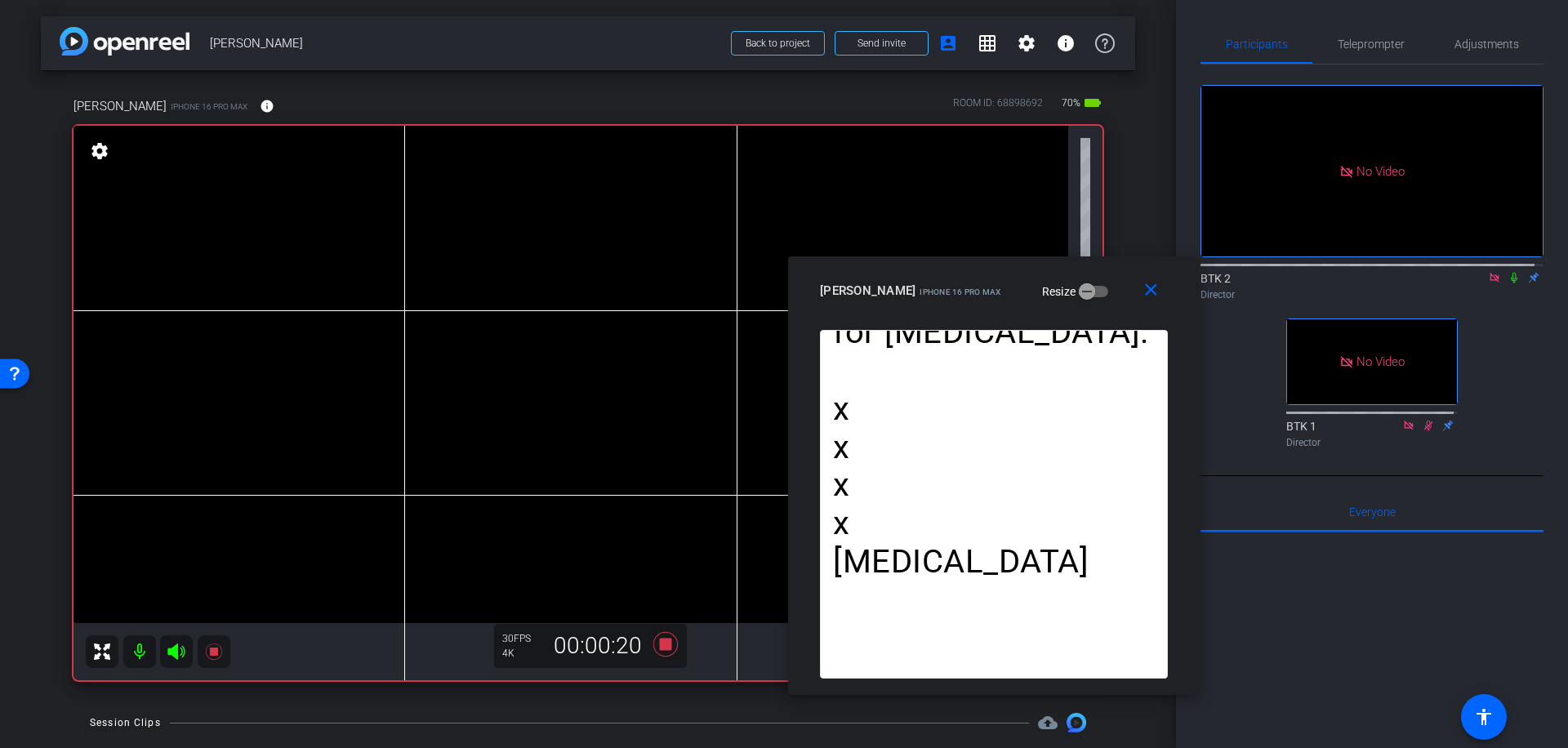
click at [1507, 272] on icon at bounding box center [1513, 277] width 13 height 11
click at [657, 643] on icon at bounding box center [666, 644] width 25 height 25
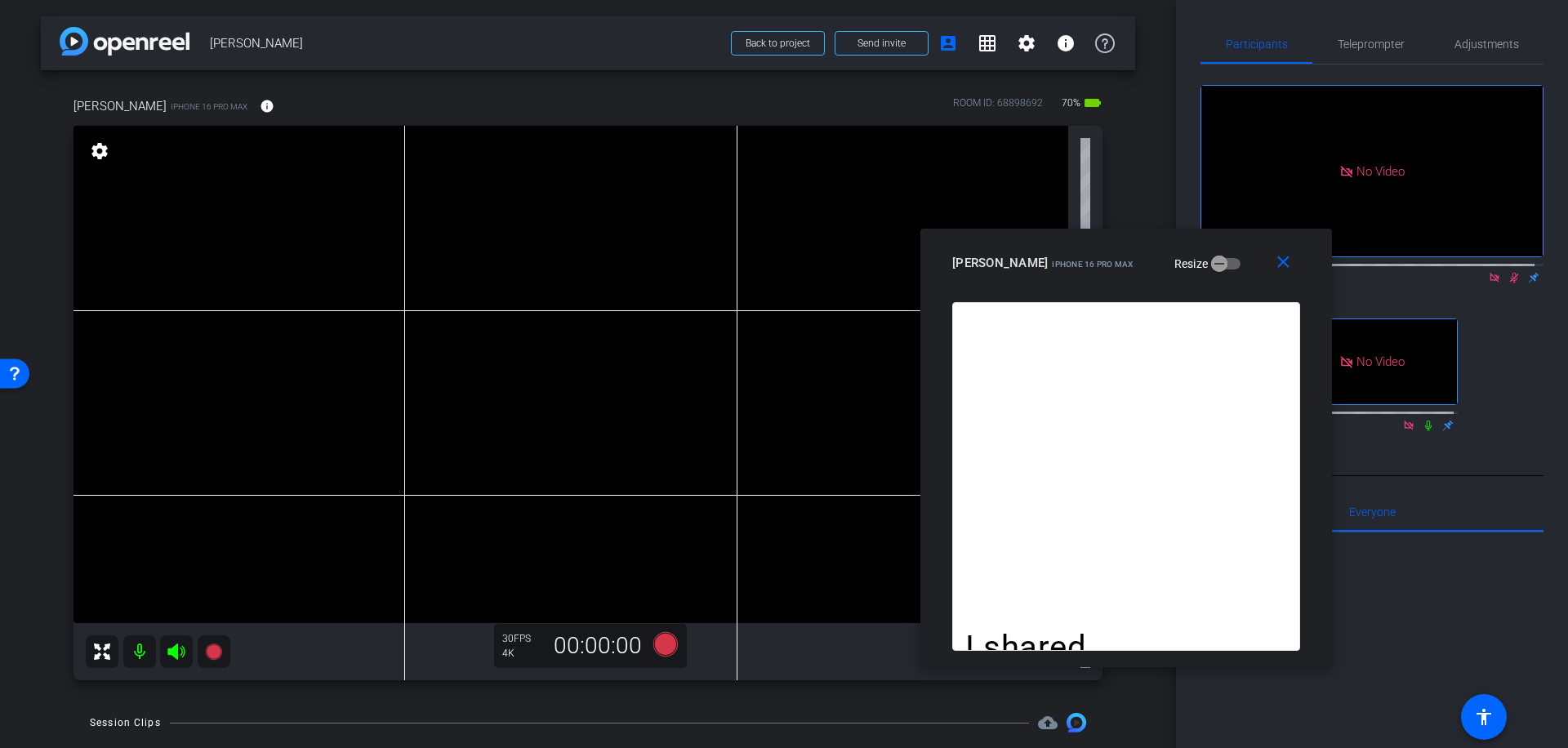
drag, startPoint x: 1096, startPoint y: 279, endPoint x: 1227, endPoint y: 252, distance: 133.8
click at [1227, 252] on div "[PERSON_NAME] iPhone 16 Pro Max Resize" at bounding box center [1132, 262] width 360 height 30
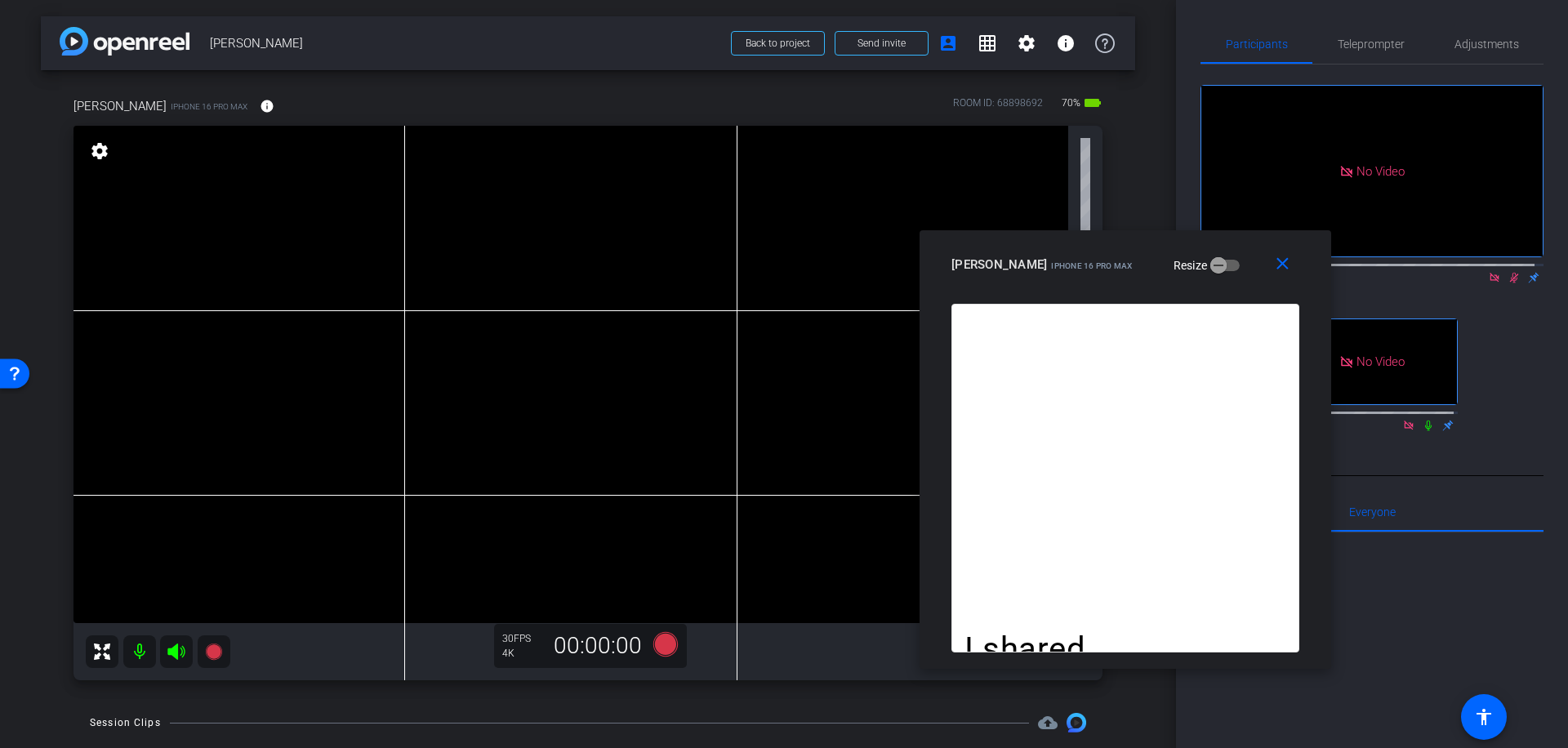
click at [1510, 273] on icon at bounding box center [1514, 278] width 9 height 10
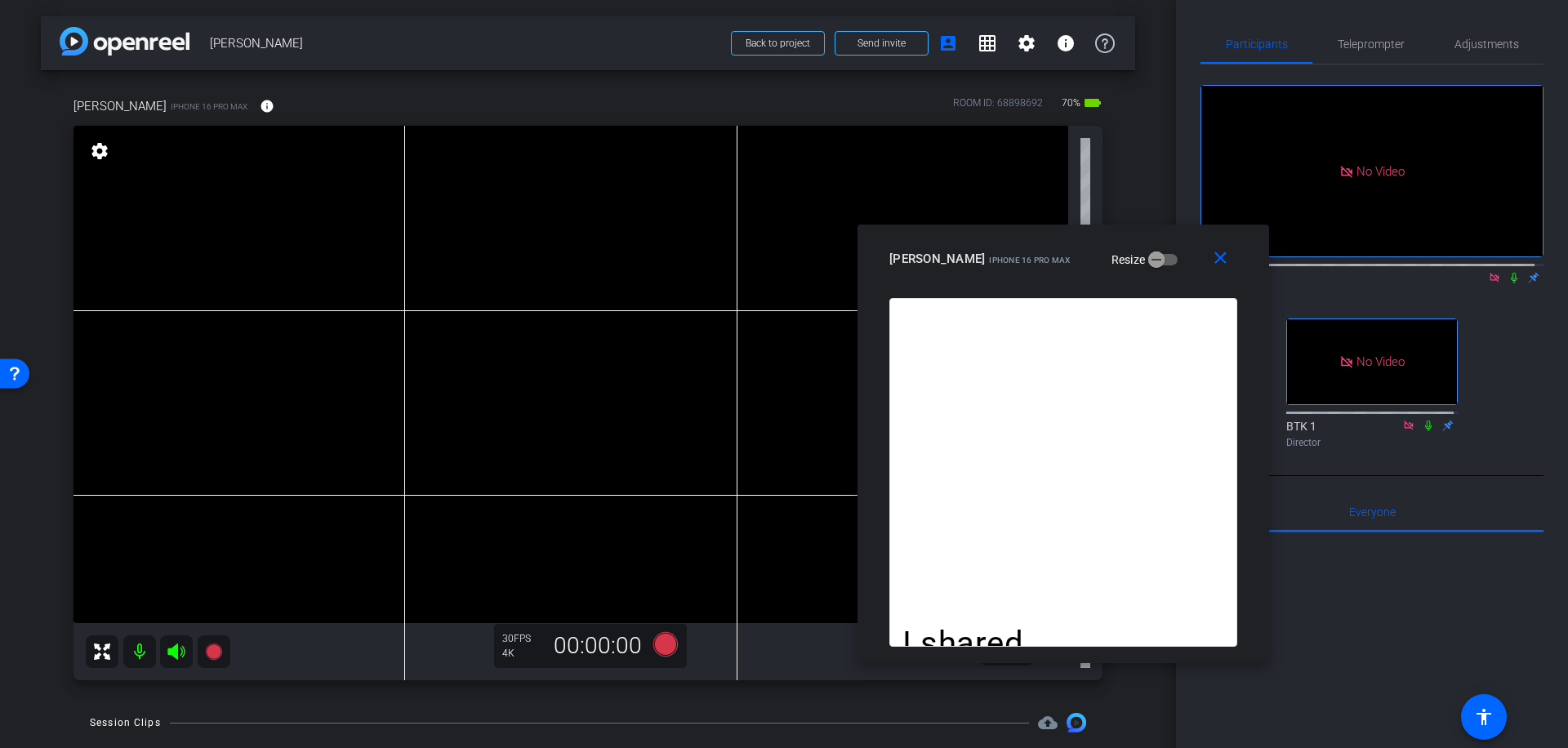
drag, startPoint x: 1220, startPoint y: 258, endPoint x: 1135, endPoint y: 245, distance: 86.0
click at [1135, 245] on div "[PERSON_NAME] iPhone 16 Pro Max Resize" at bounding box center [1069, 259] width 360 height 30
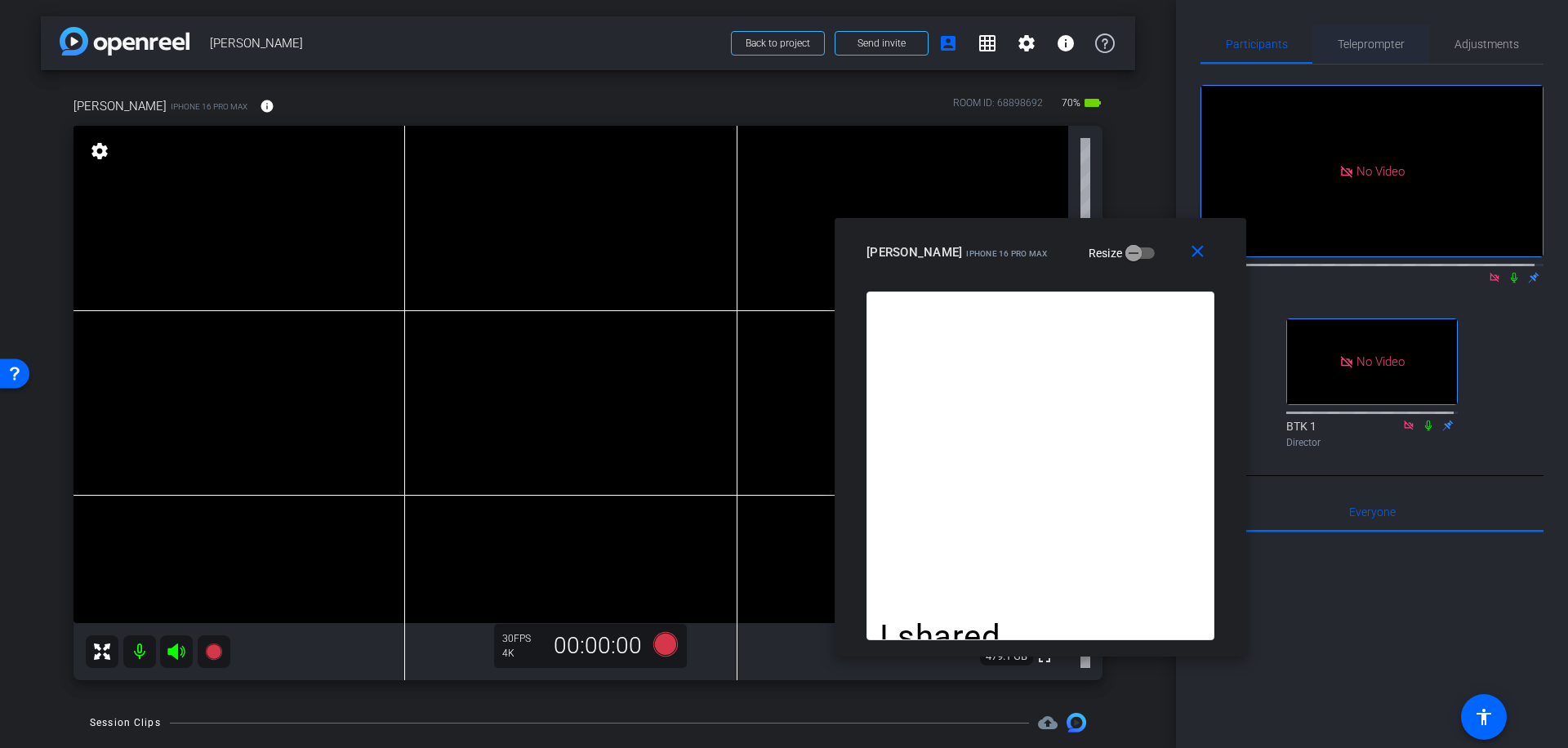
click at [1363, 44] on span "Teleprompter" at bounding box center [1371, 43] width 67 height 11
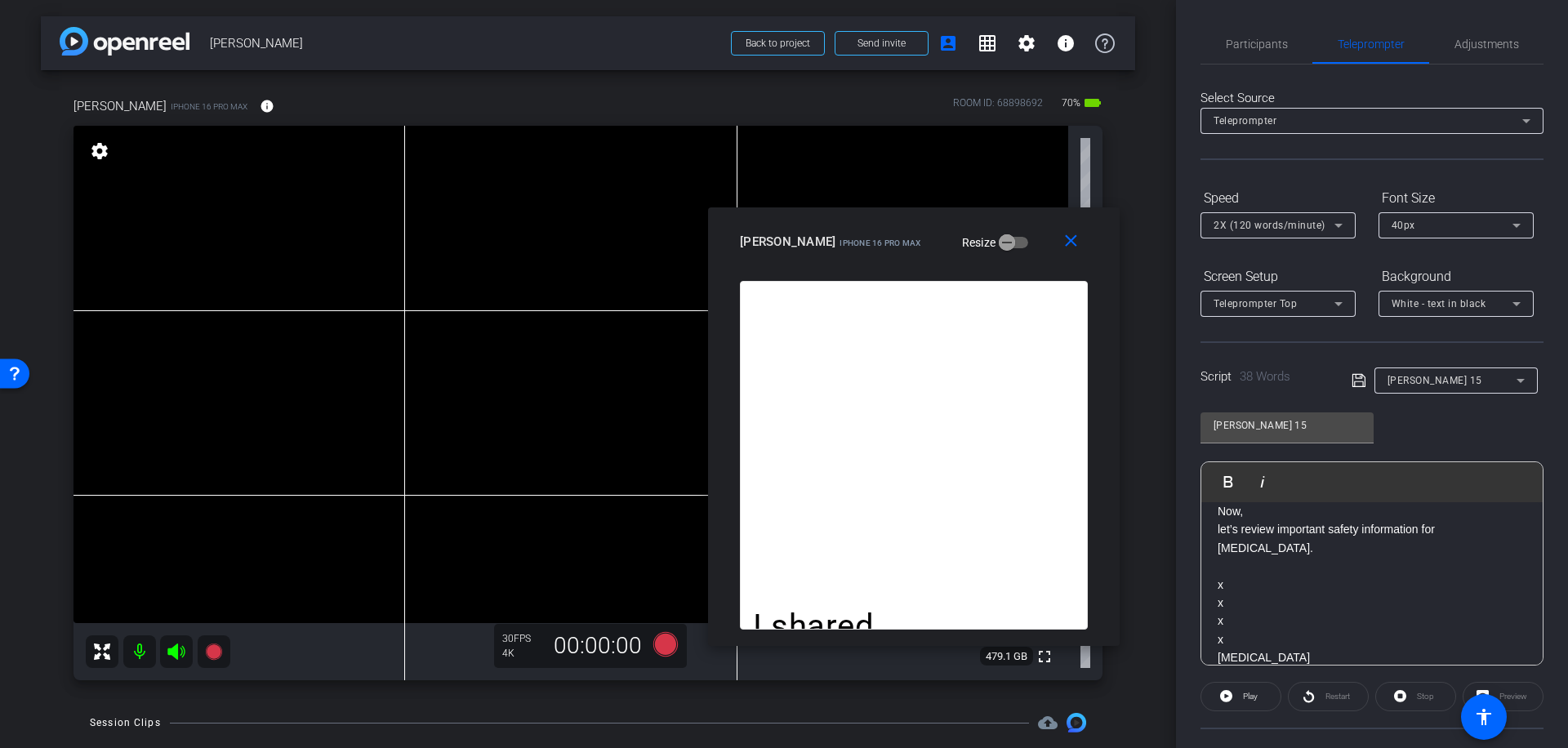
drag, startPoint x: 1147, startPoint y: 261, endPoint x: 1029, endPoint y: 246, distance: 118.9
click at [1027, 246] on div "[PERSON_NAME] iPhone 16 Pro Max Resize" at bounding box center [919, 241] width 360 height 30
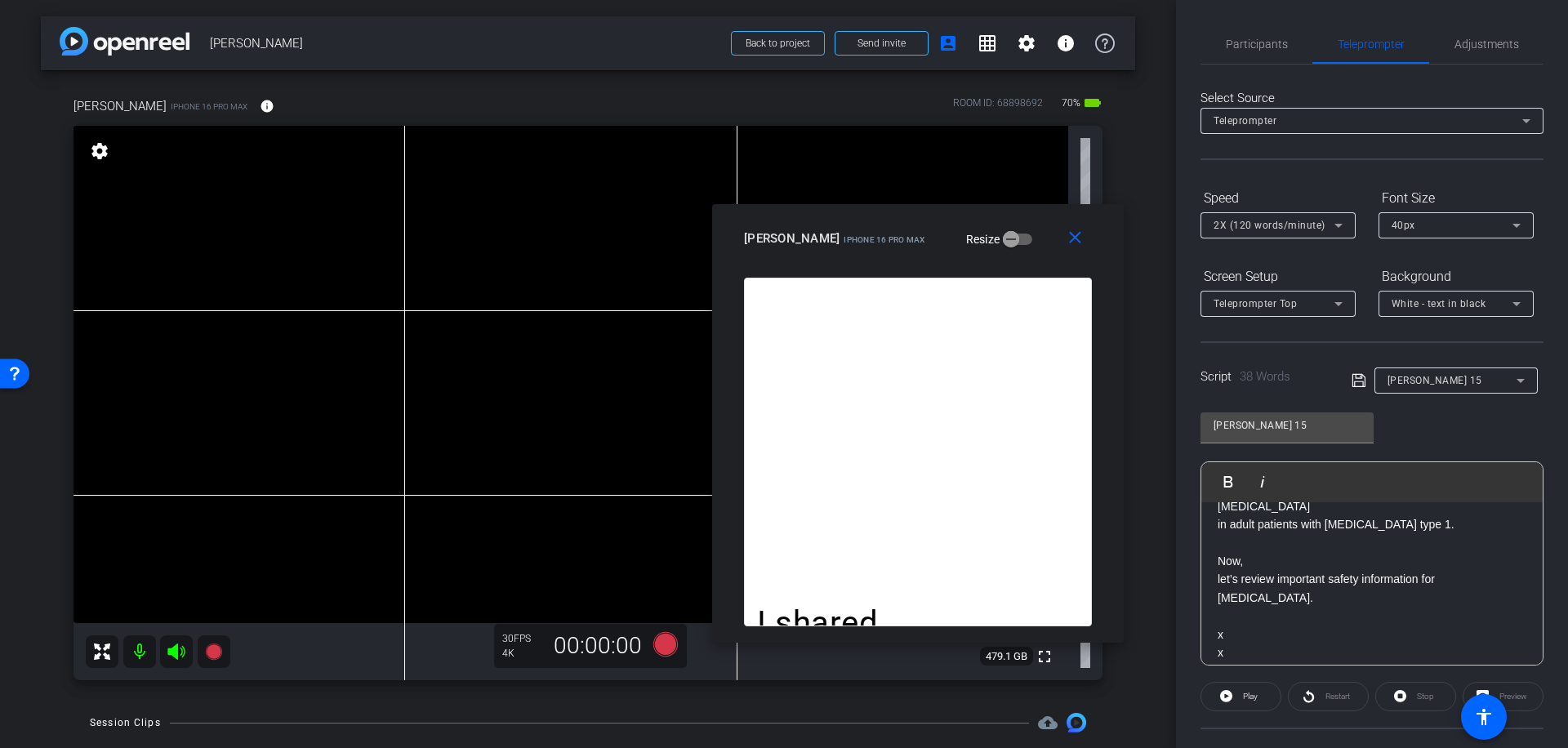
scroll to position [64, 0]
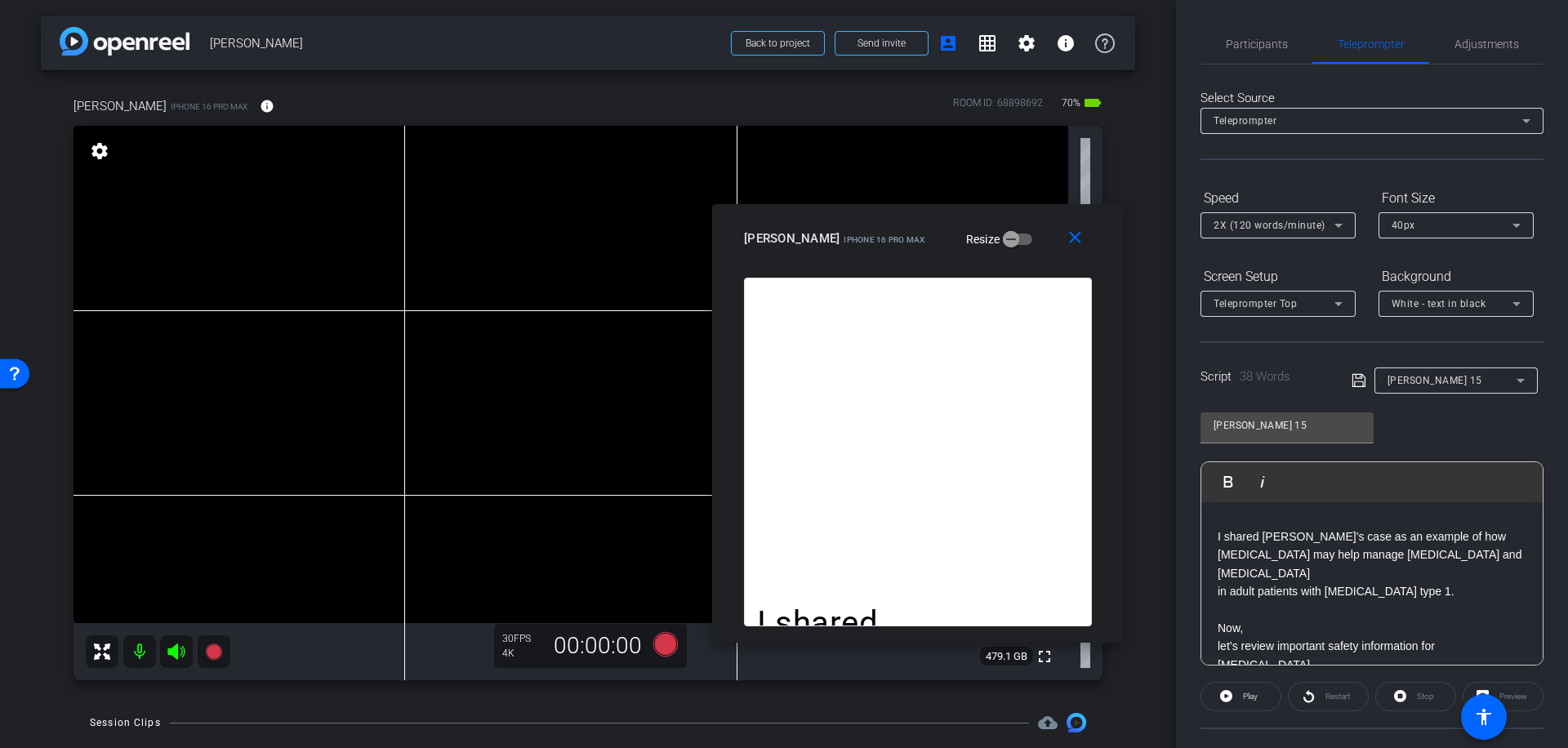
click at [1219, 623] on p "Now," at bounding box center [1372, 627] width 308 height 18
click at [1355, 381] on icon at bounding box center [1358, 380] width 14 height 20
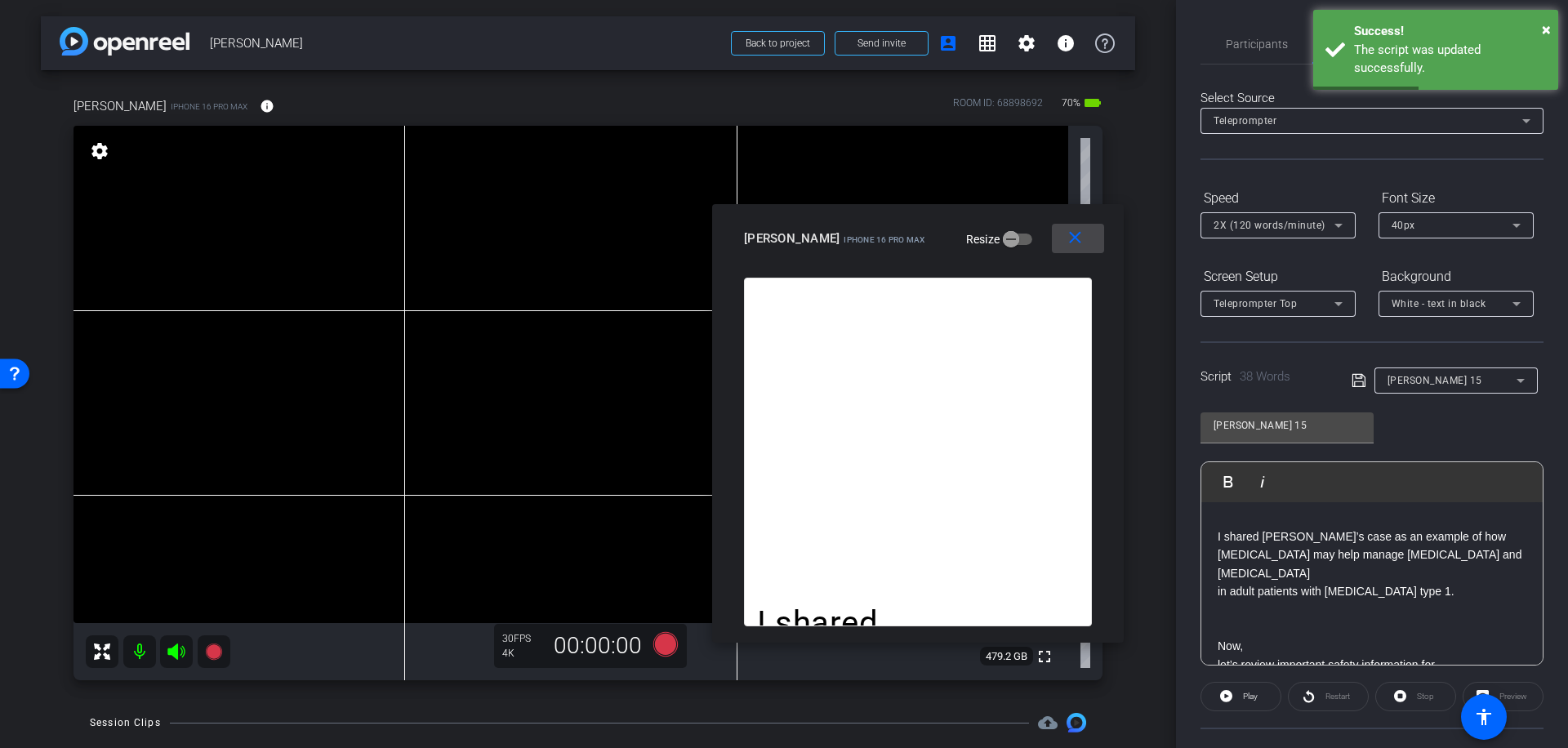
click at [1079, 235] on mat-icon "close" at bounding box center [1075, 238] width 20 height 20
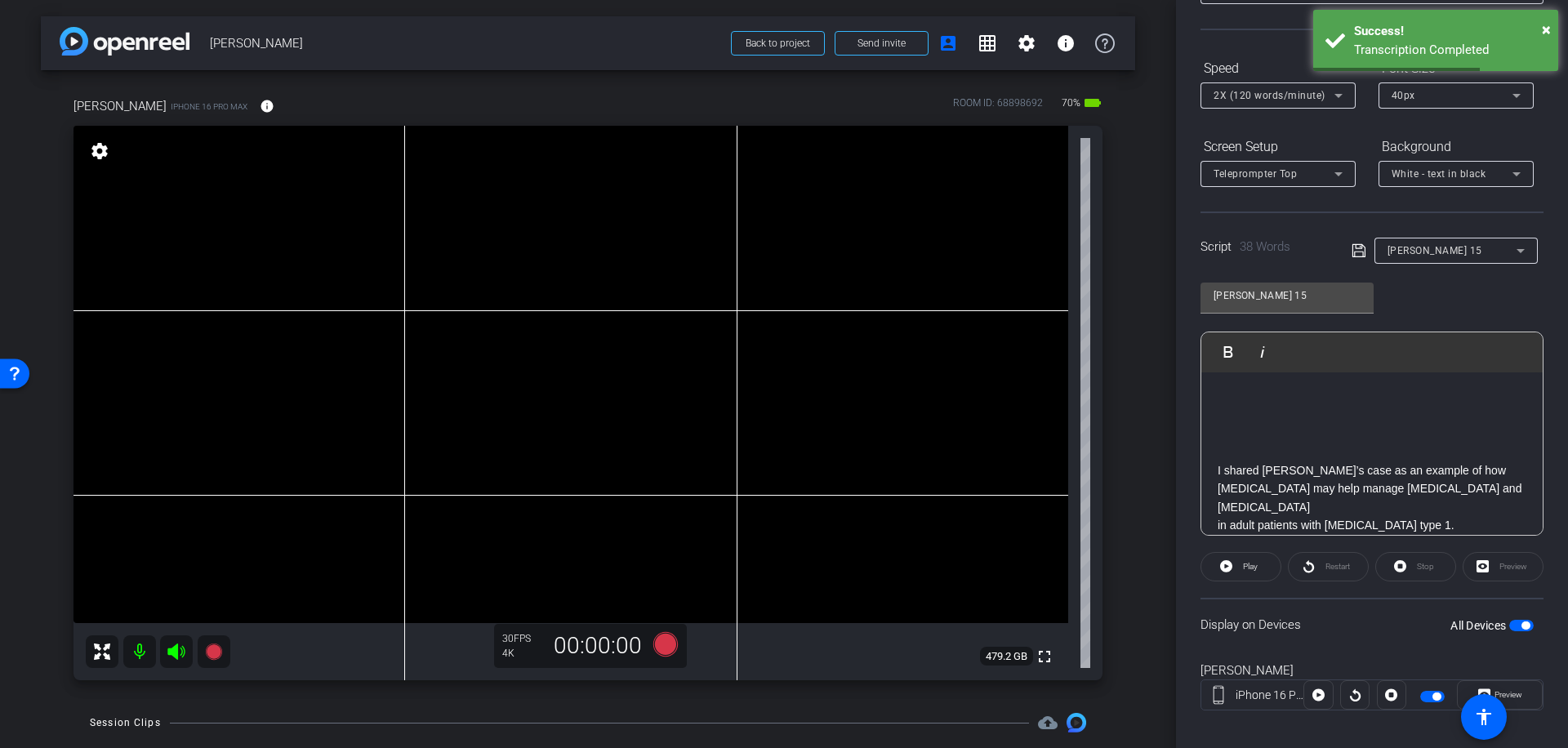
scroll to position [145, 0]
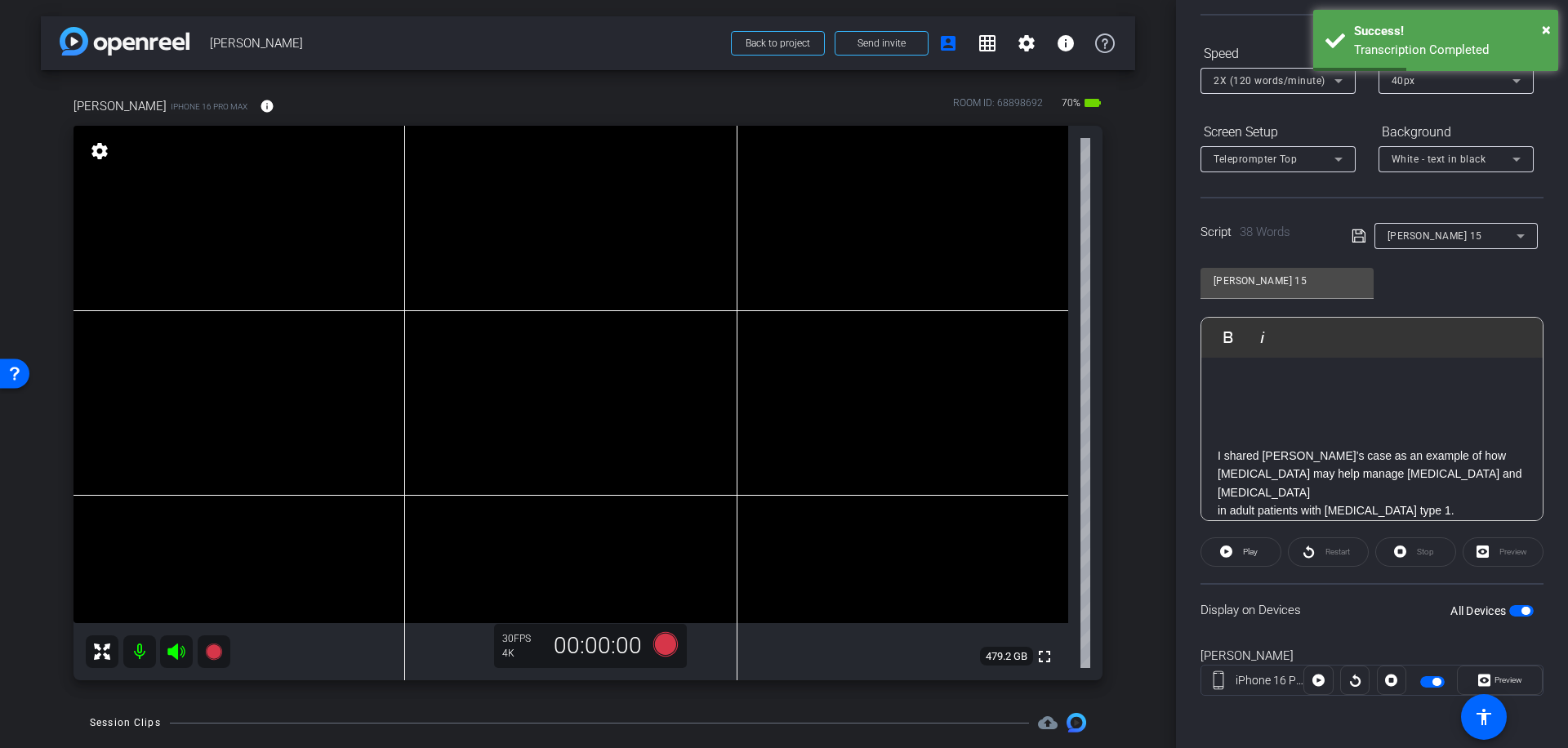
click at [1352, 236] on icon at bounding box center [1358, 235] width 14 height 20
click at [1515, 606] on span "button" at bounding box center [1521, 610] width 25 height 11
click at [1511, 608] on span "button" at bounding box center [1521, 610] width 25 height 11
click at [1513, 681] on span "Preview" at bounding box center [1508, 680] width 28 height 9
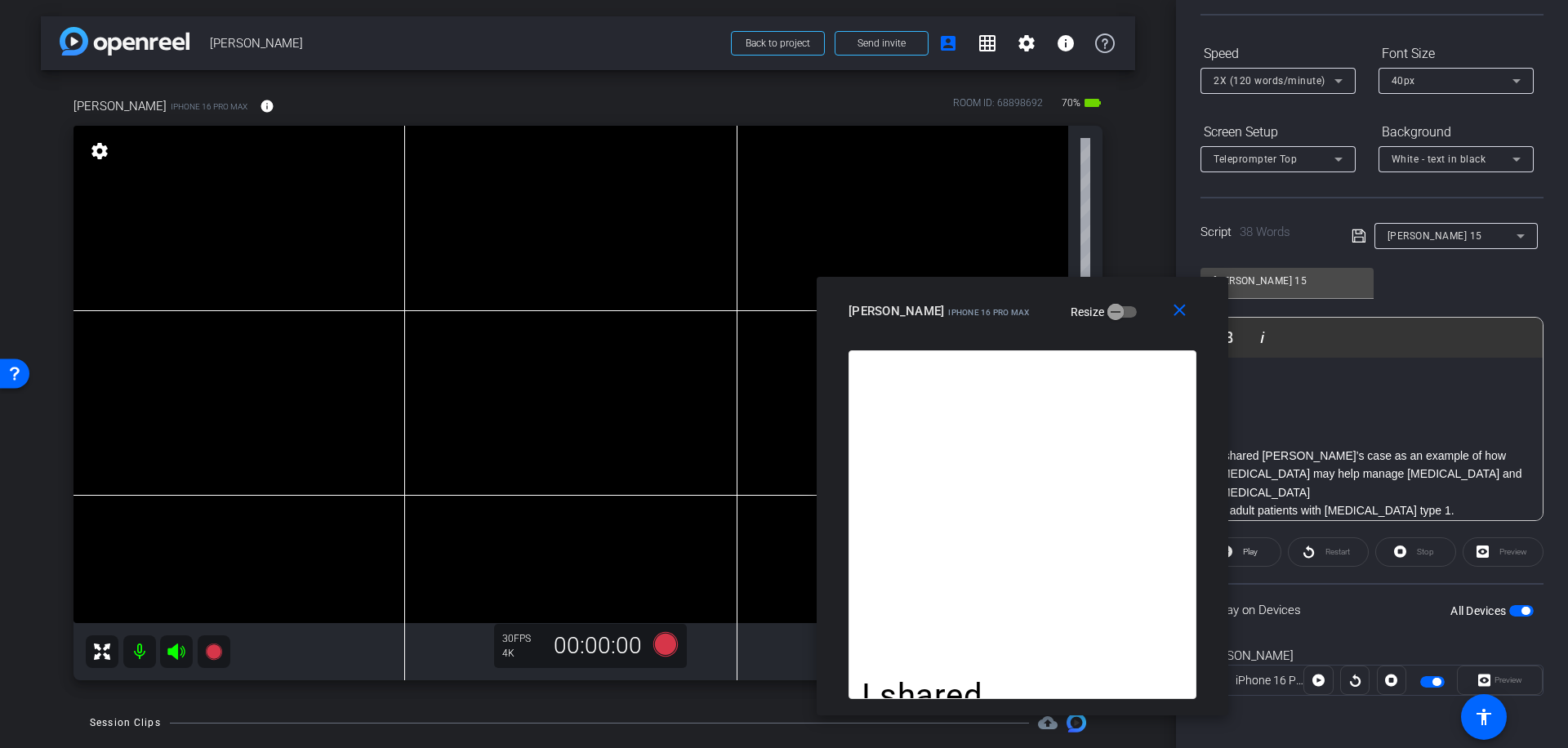
drag, startPoint x: 863, startPoint y: 187, endPoint x: 1102, endPoint y: 309, distance: 268.3
click at [1102, 309] on div "[PERSON_NAME] iPhone 16 Pro Max Resize" at bounding box center [1029, 311] width 360 height 30
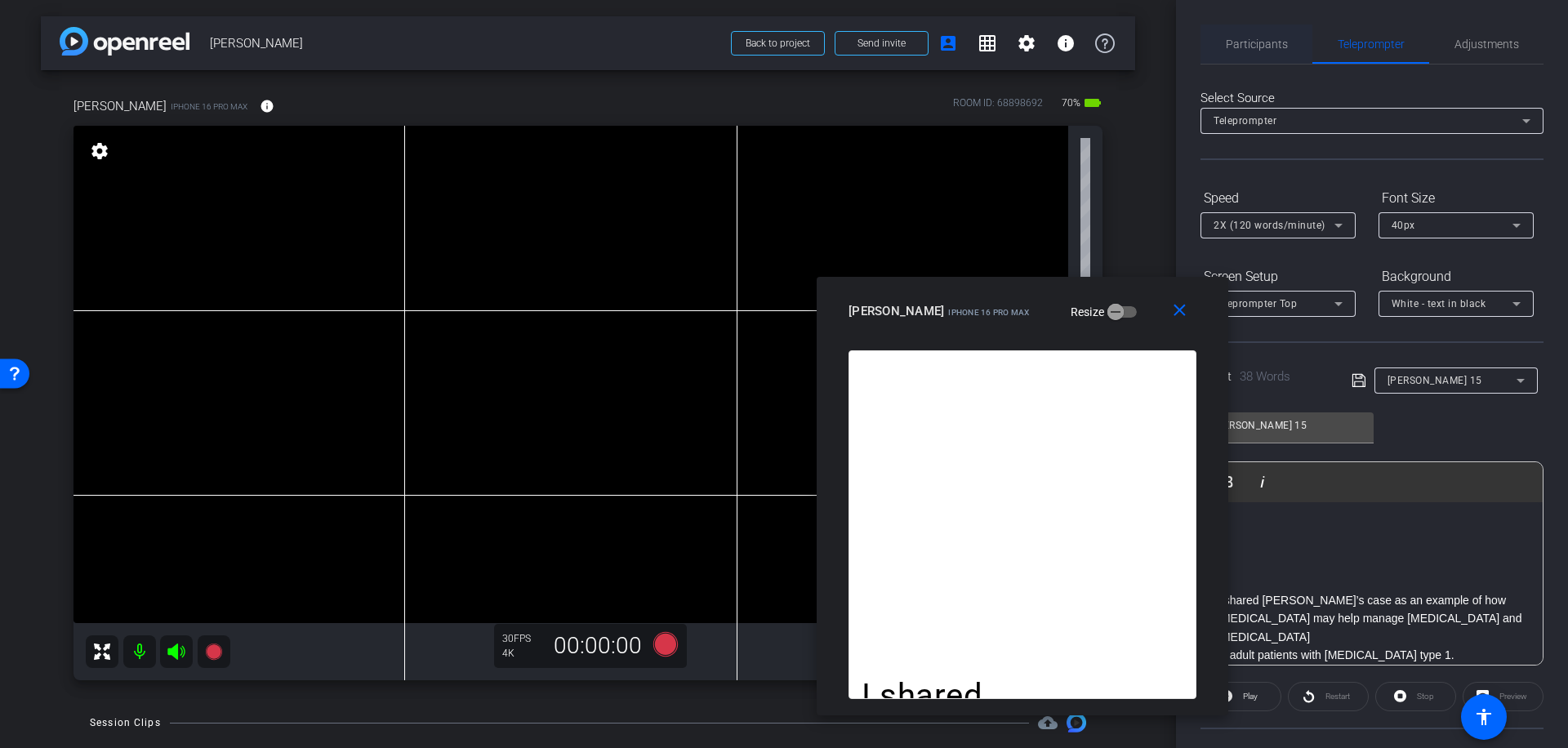
click at [1273, 41] on span "Participants" at bounding box center [1256, 43] width 62 height 11
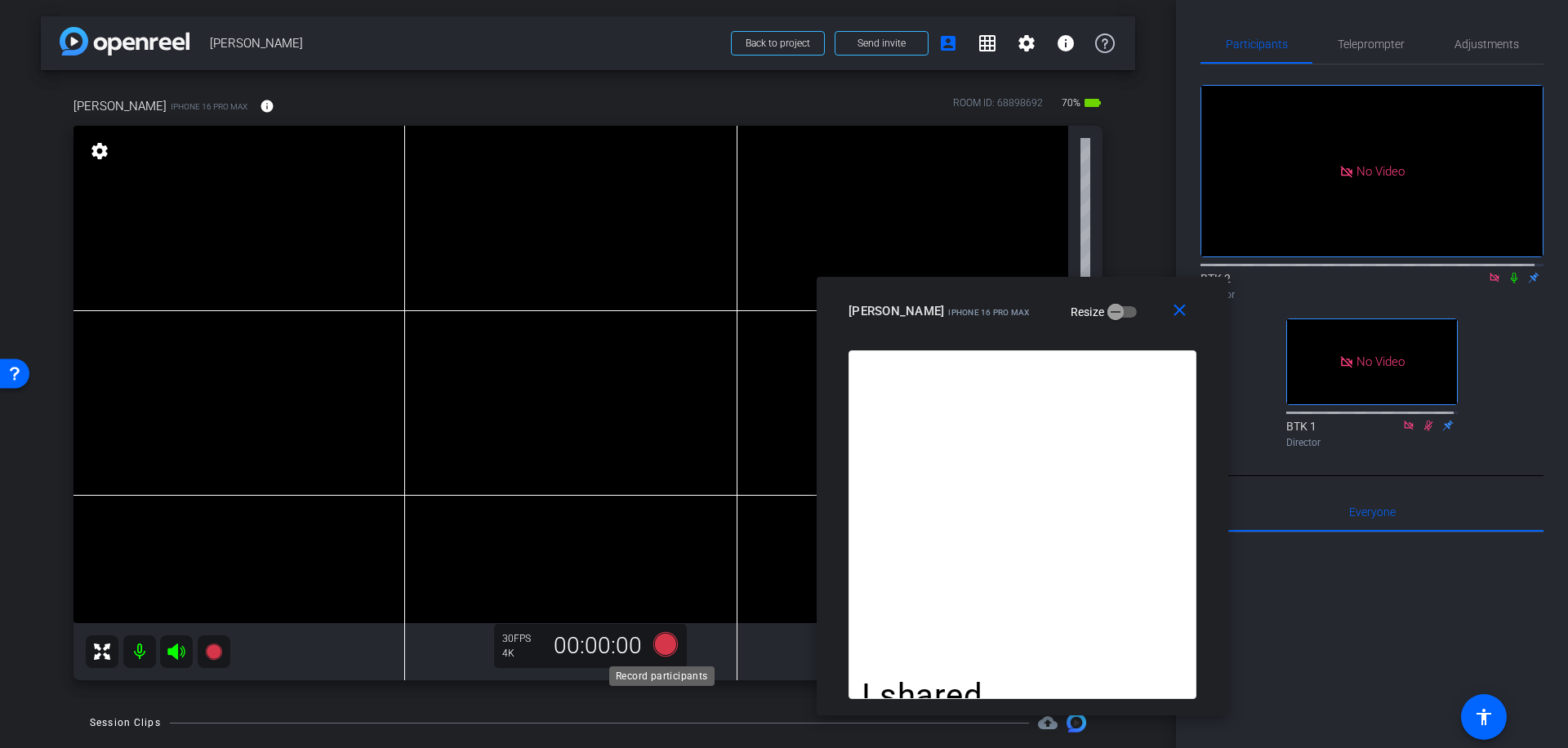
click at [658, 644] on icon at bounding box center [666, 644] width 25 height 25
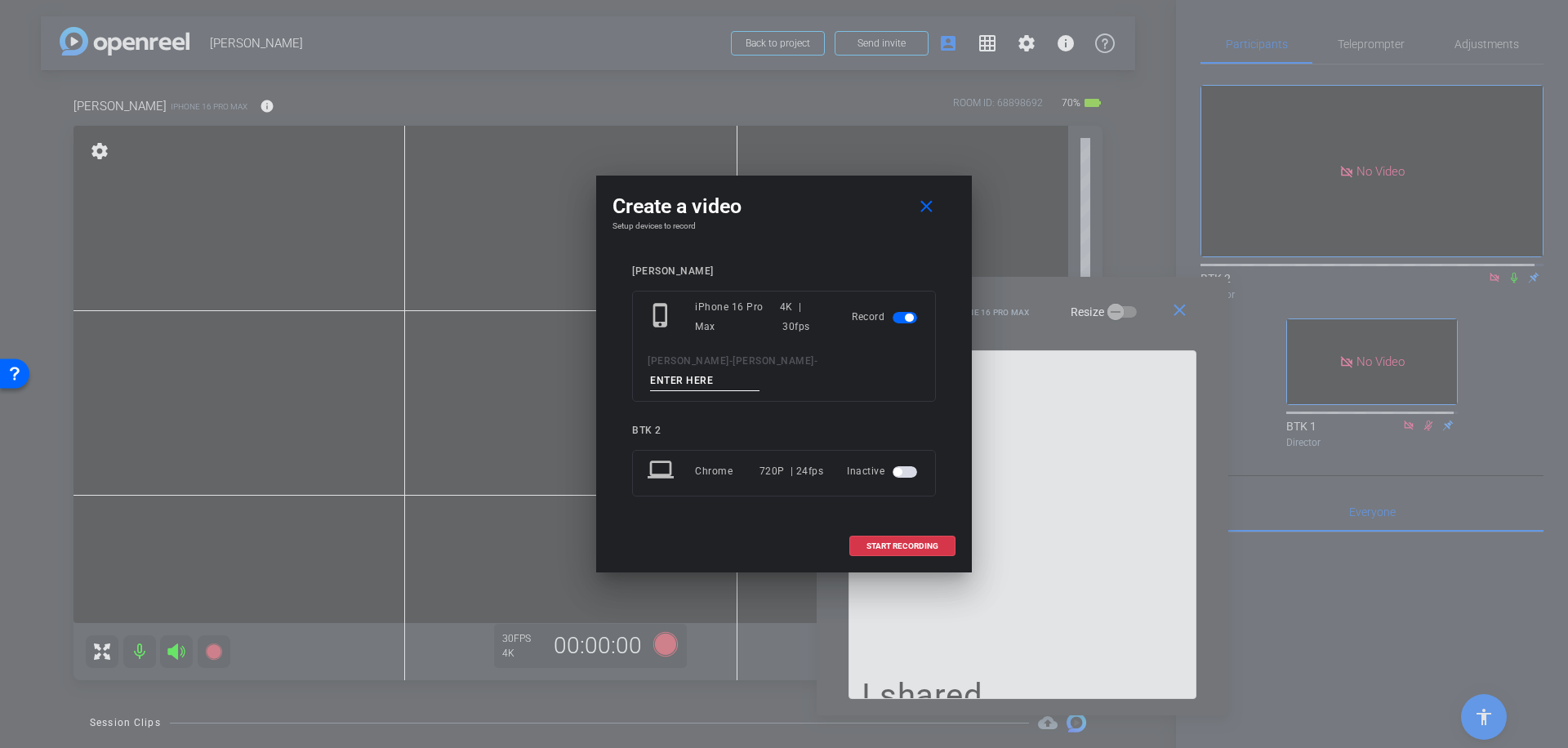
click at [755, 377] on input at bounding box center [705, 381] width 109 height 20
type input "045"
click at [929, 542] on span "START RECORDING" at bounding box center [902, 546] width 72 height 9
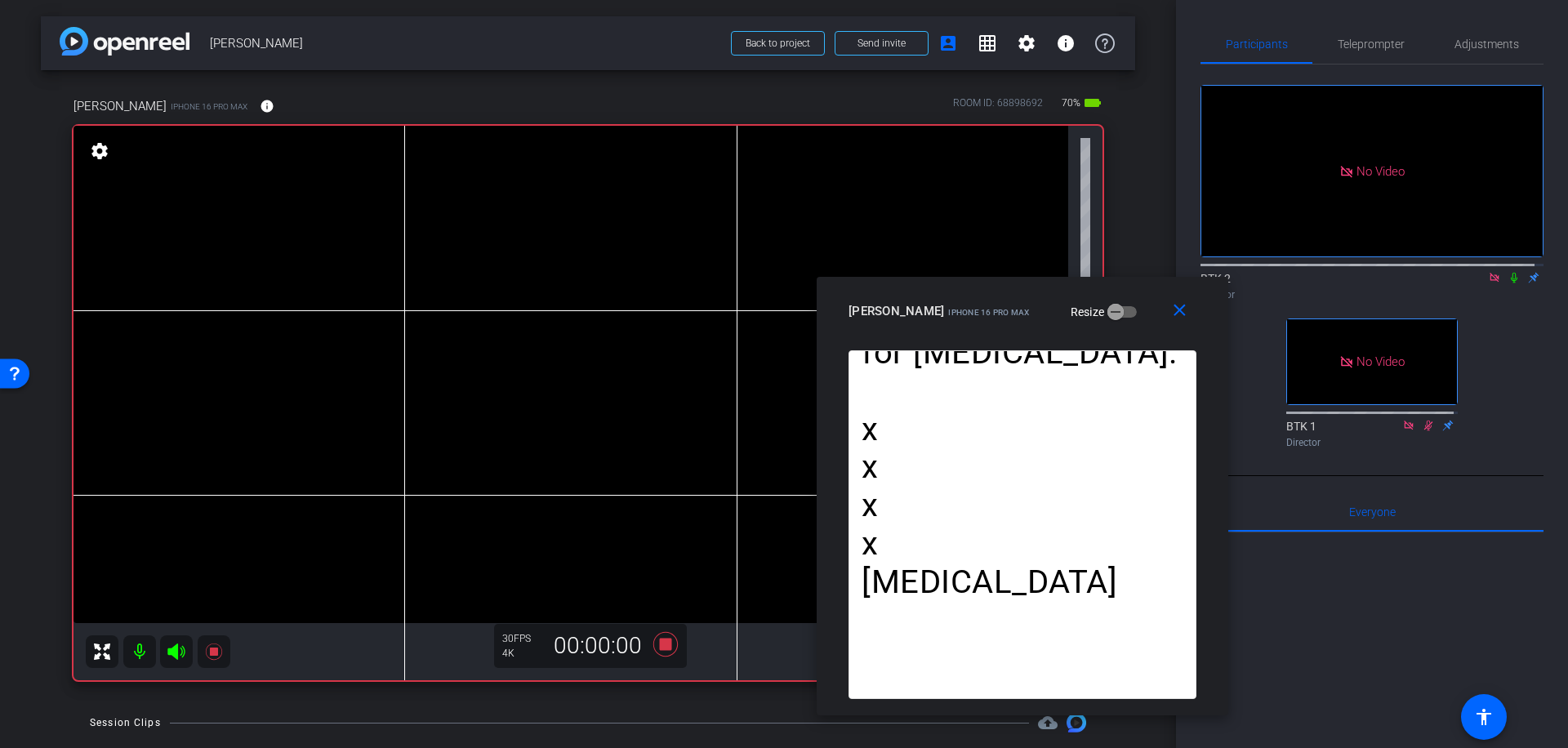
click at [1507, 272] on icon at bounding box center [1513, 277] width 13 height 11
click at [662, 644] on icon at bounding box center [666, 644] width 25 height 25
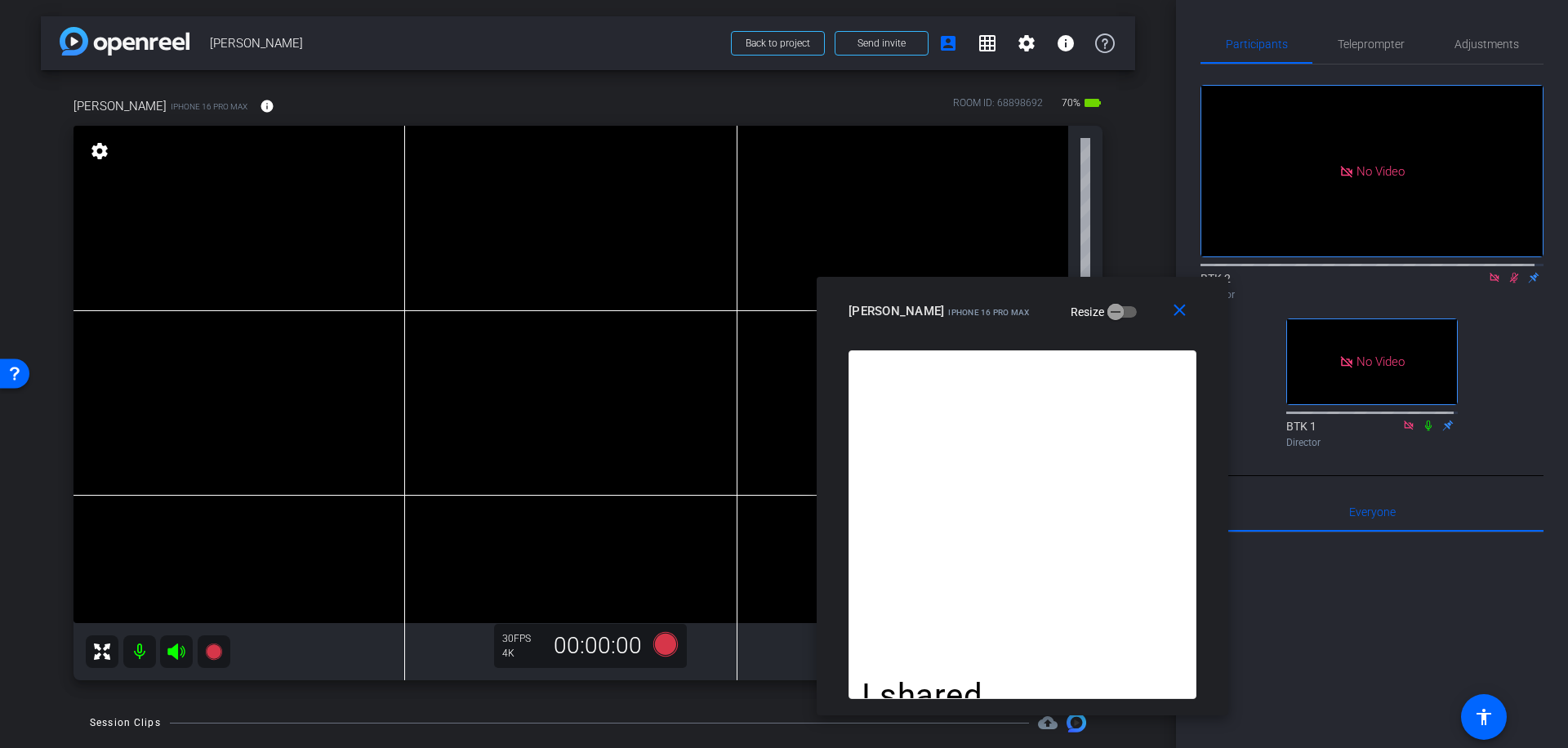
click at [1507, 272] on icon at bounding box center [1513, 277] width 13 height 11
click at [1375, 42] on span "Teleprompter" at bounding box center [1371, 43] width 67 height 11
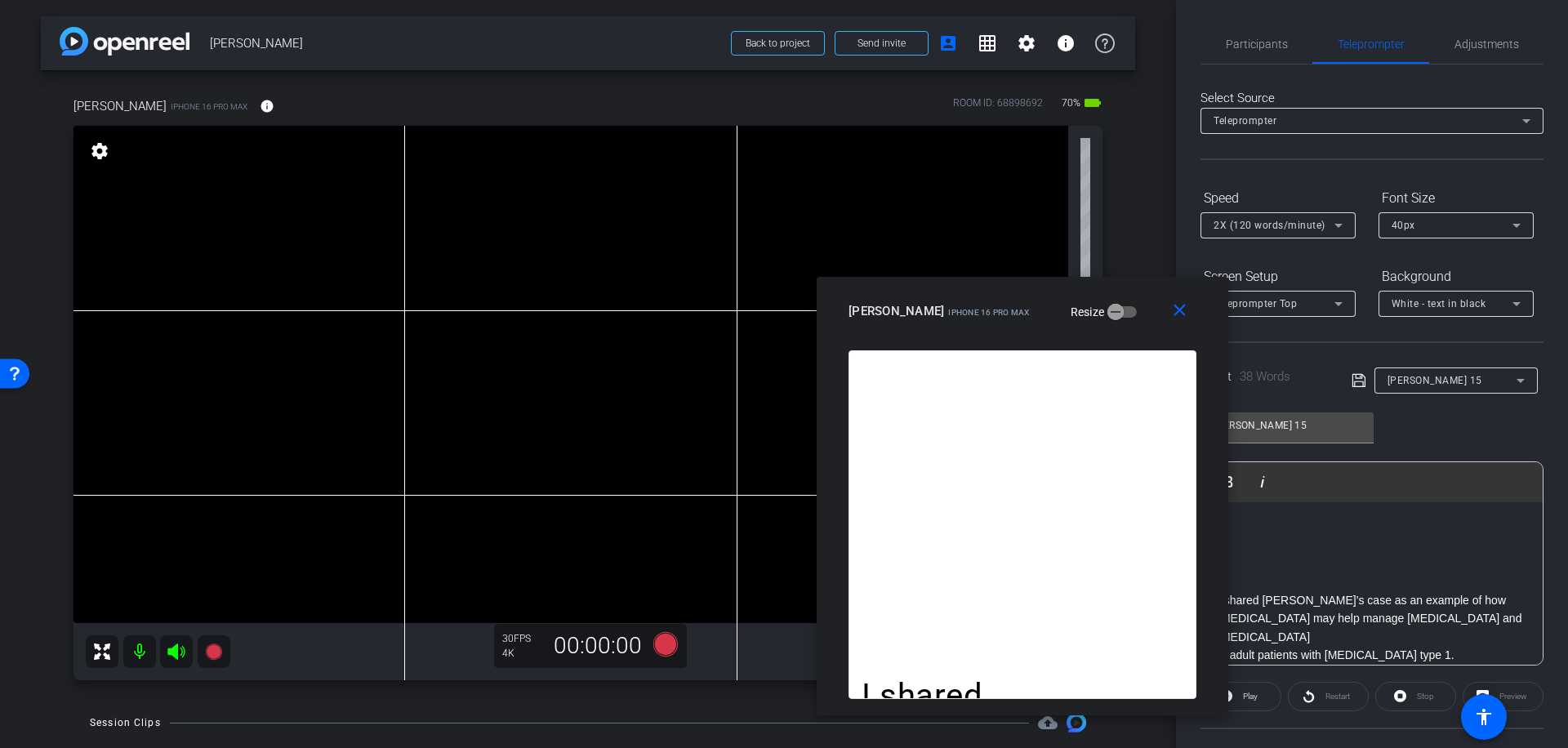
click at [1516, 379] on icon at bounding box center [1520, 380] width 20 height 20
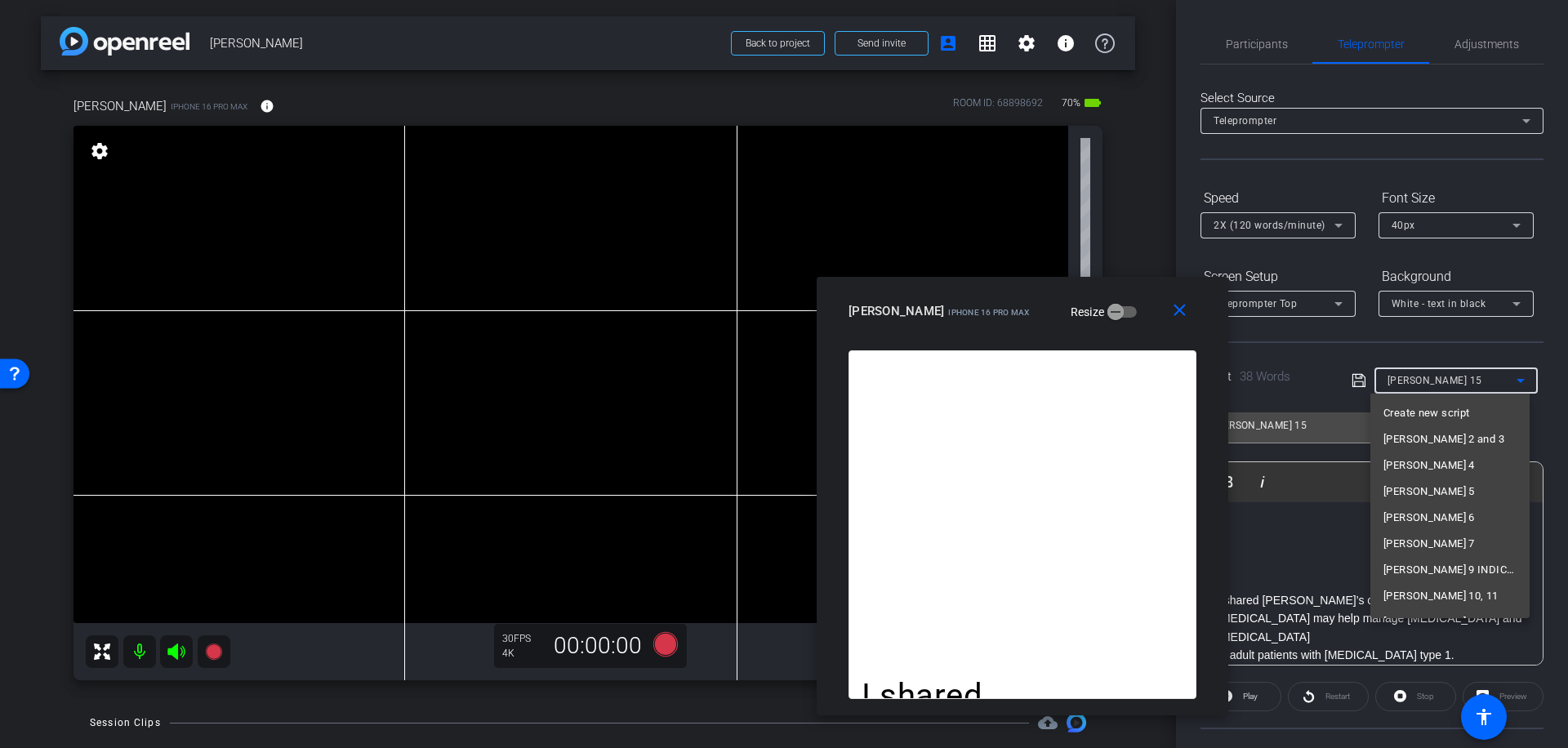
scroll to position [122, 0]
click at [1414, 522] on span "[PERSON_NAME] 17" at bounding box center [1432, 526] width 97 height 20
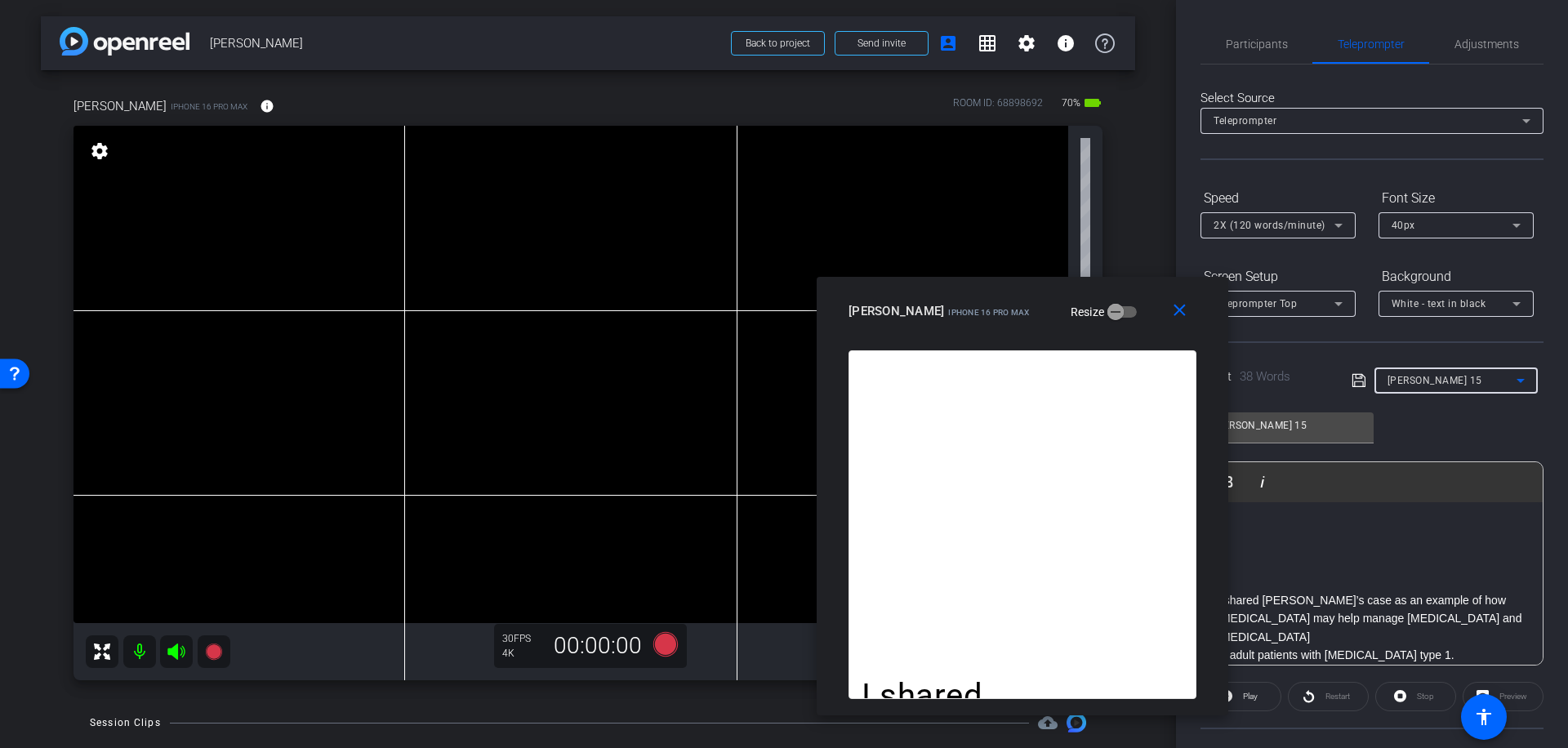
type input "[PERSON_NAME] 17"
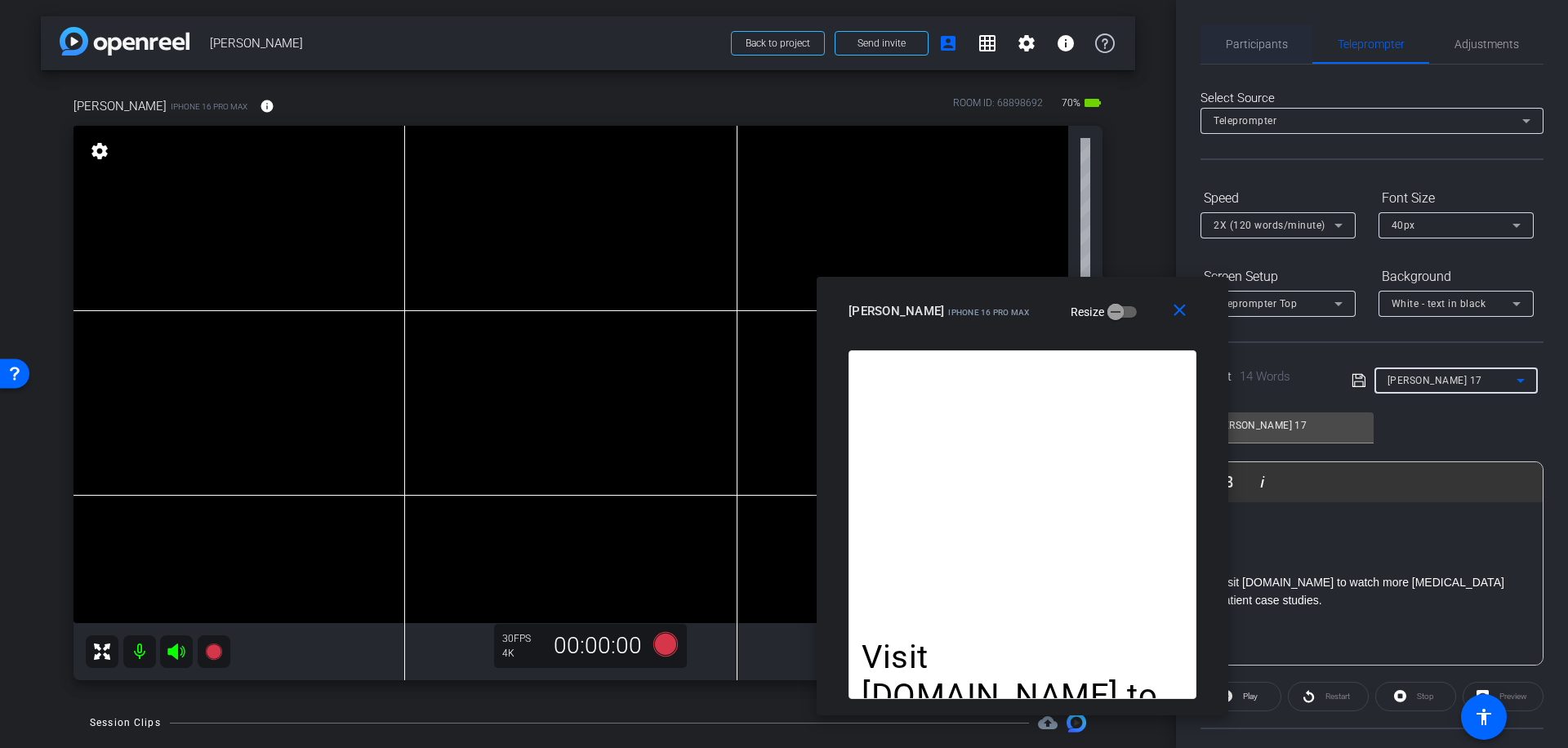
click at [1258, 44] on span "Participants" at bounding box center [1256, 43] width 62 height 11
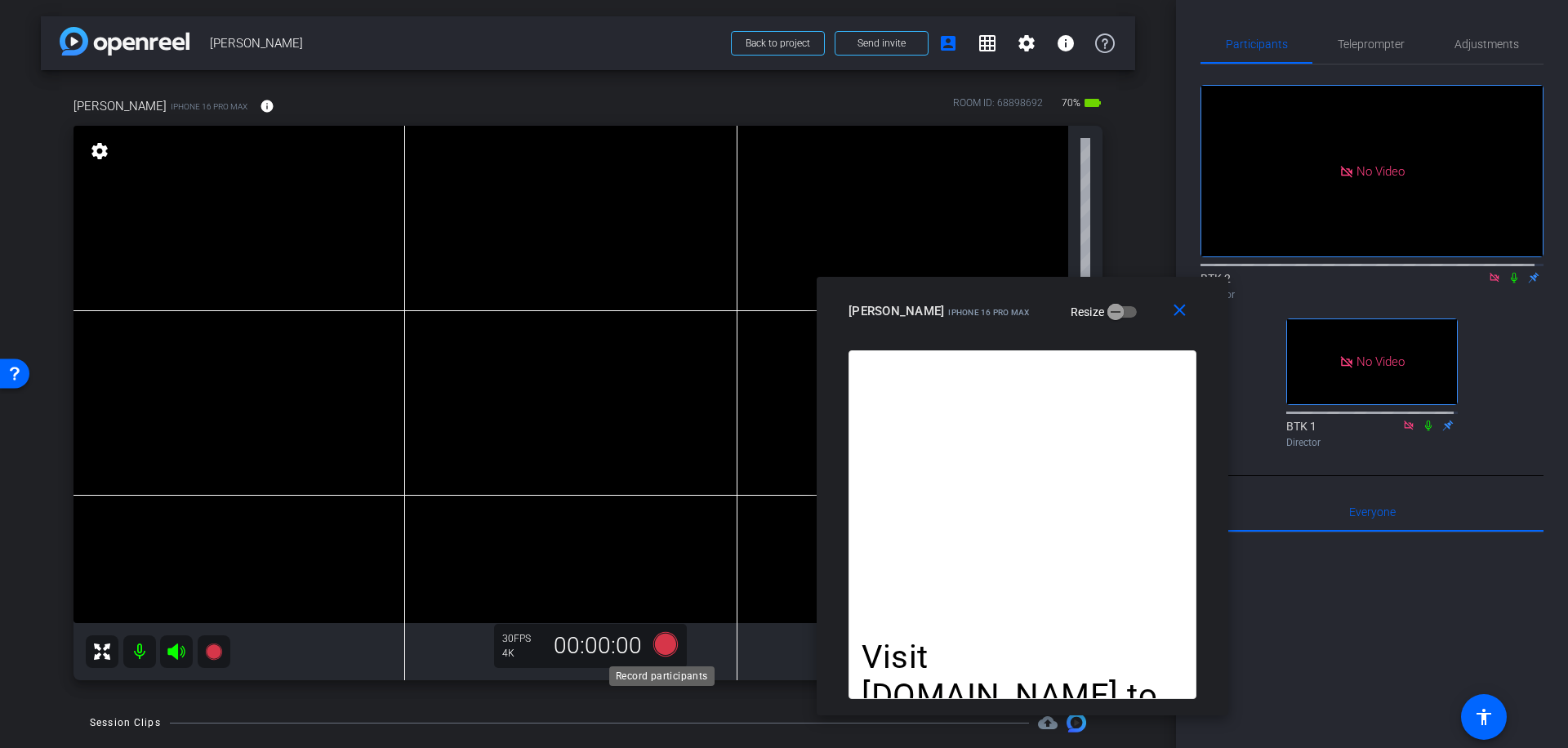
click at [661, 647] on icon at bounding box center [666, 644] width 25 height 25
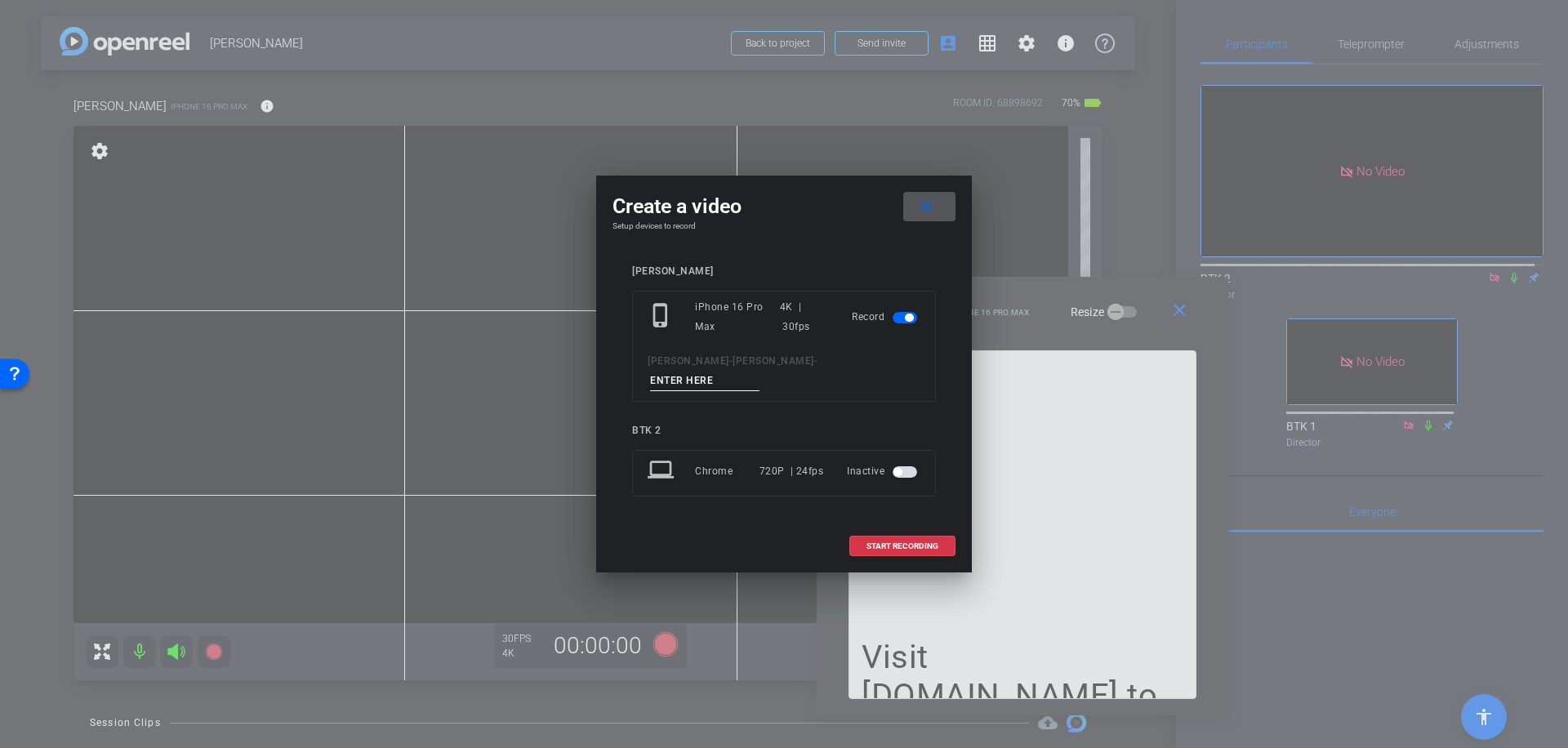
click at [747, 371] on input at bounding box center [705, 381] width 109 height 20
type input "046"
click at [911, 542] on span "START RECORDING" at bounding box center [902, 546] width 72 height 9
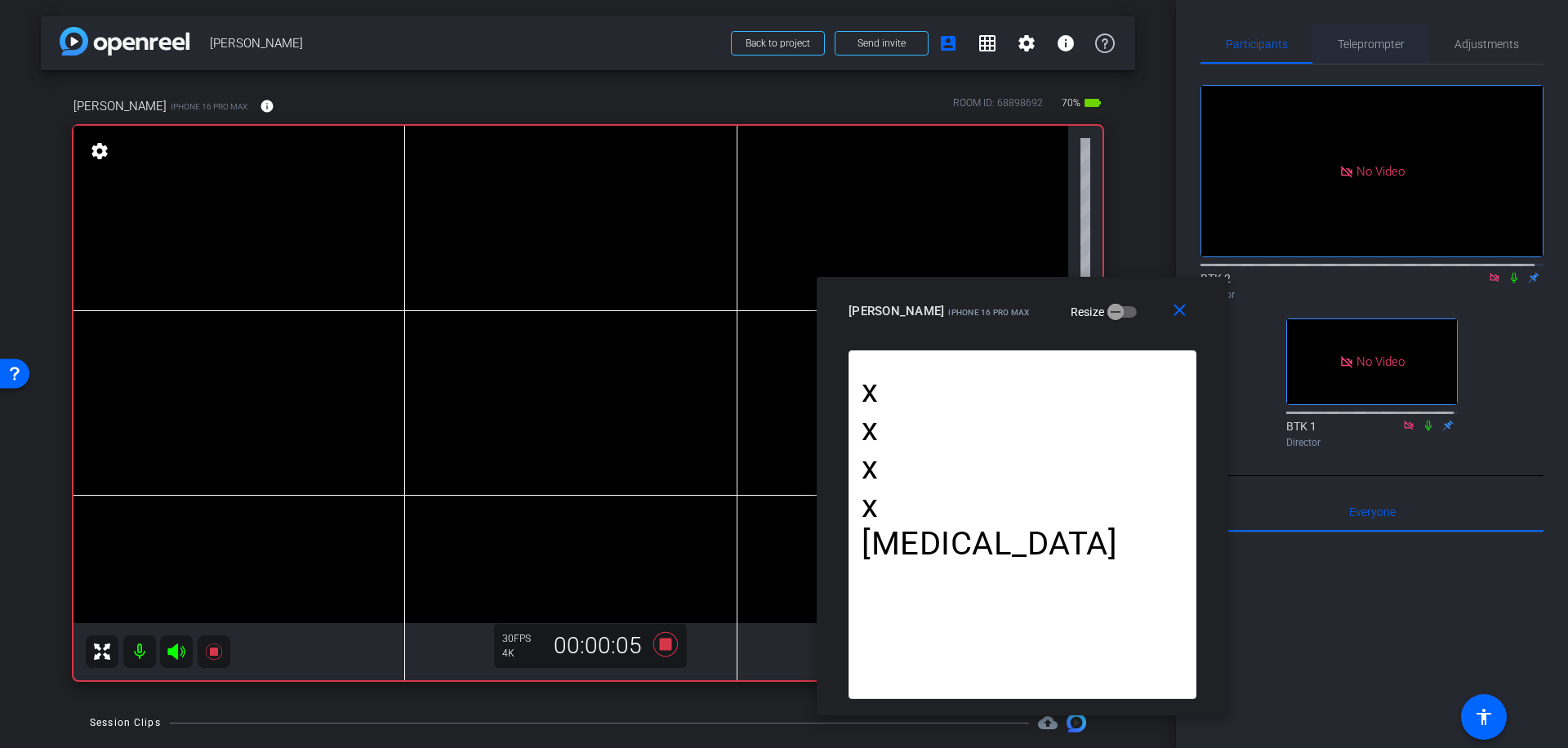
click at [1381, 49] on span "Teleprompter" at bounding box center [1371, 43] width 67 height 11
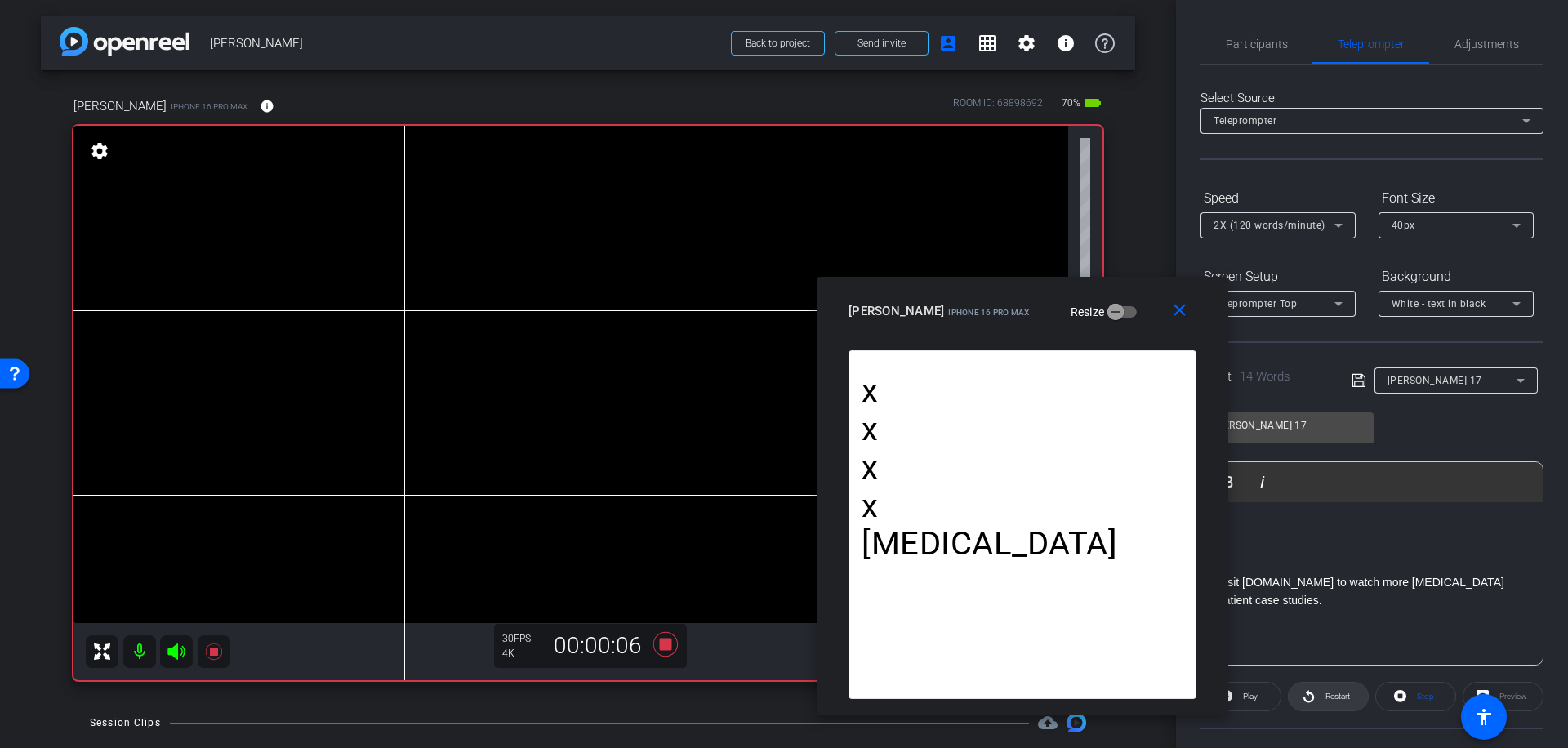
click at [1330, 693] on span "Restart" at bounding box center [1337, 696] width 25 height 9
click at [1262, 39] on span "Participants" at bounding box center [1256, 43] width 62 height 11
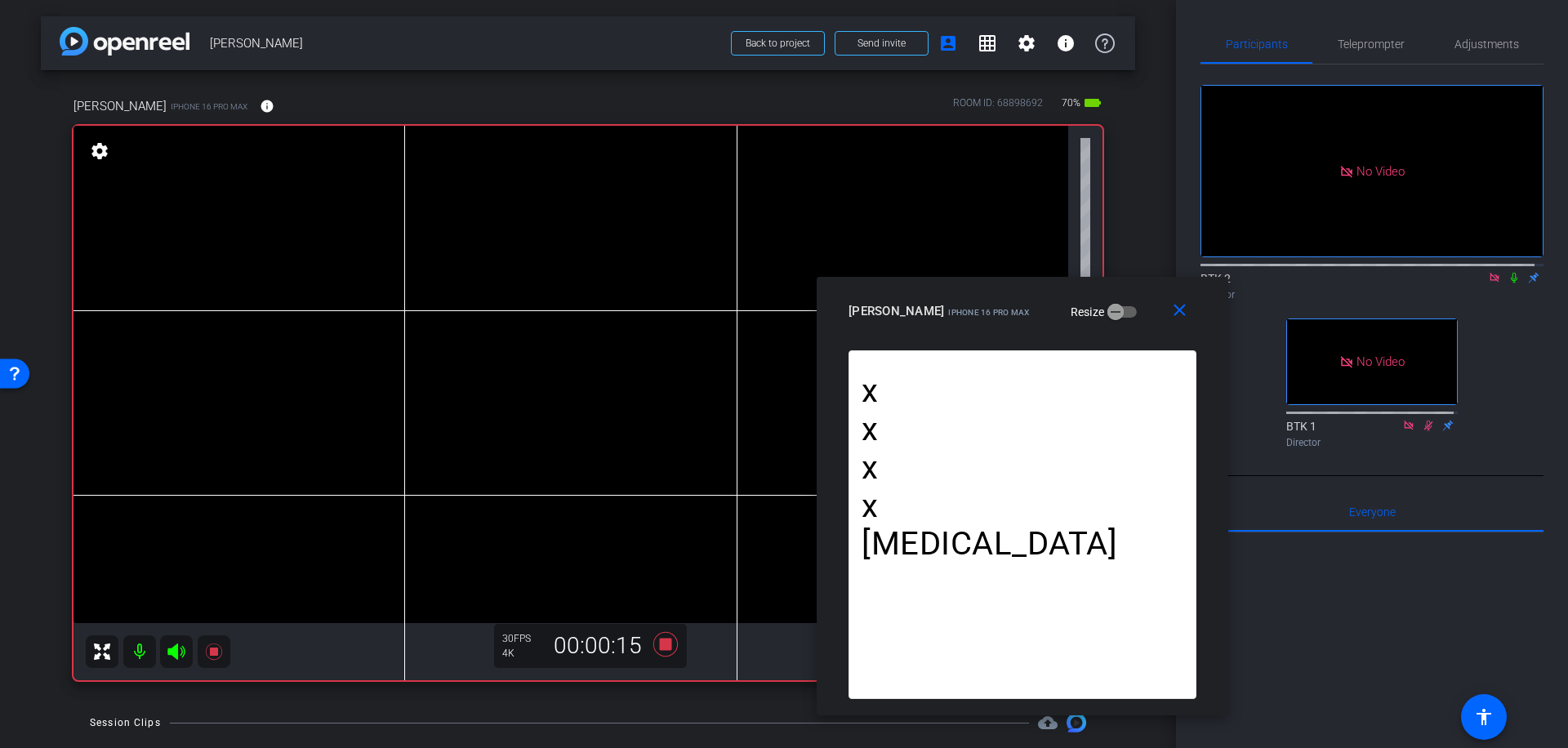
click at [1507, 272] on icon at bounding box center [1513, 277] width 13 height 11
click at [1362, 41] on span "Teleprompter" at bounding box center [1371, 43] width 67 height 11
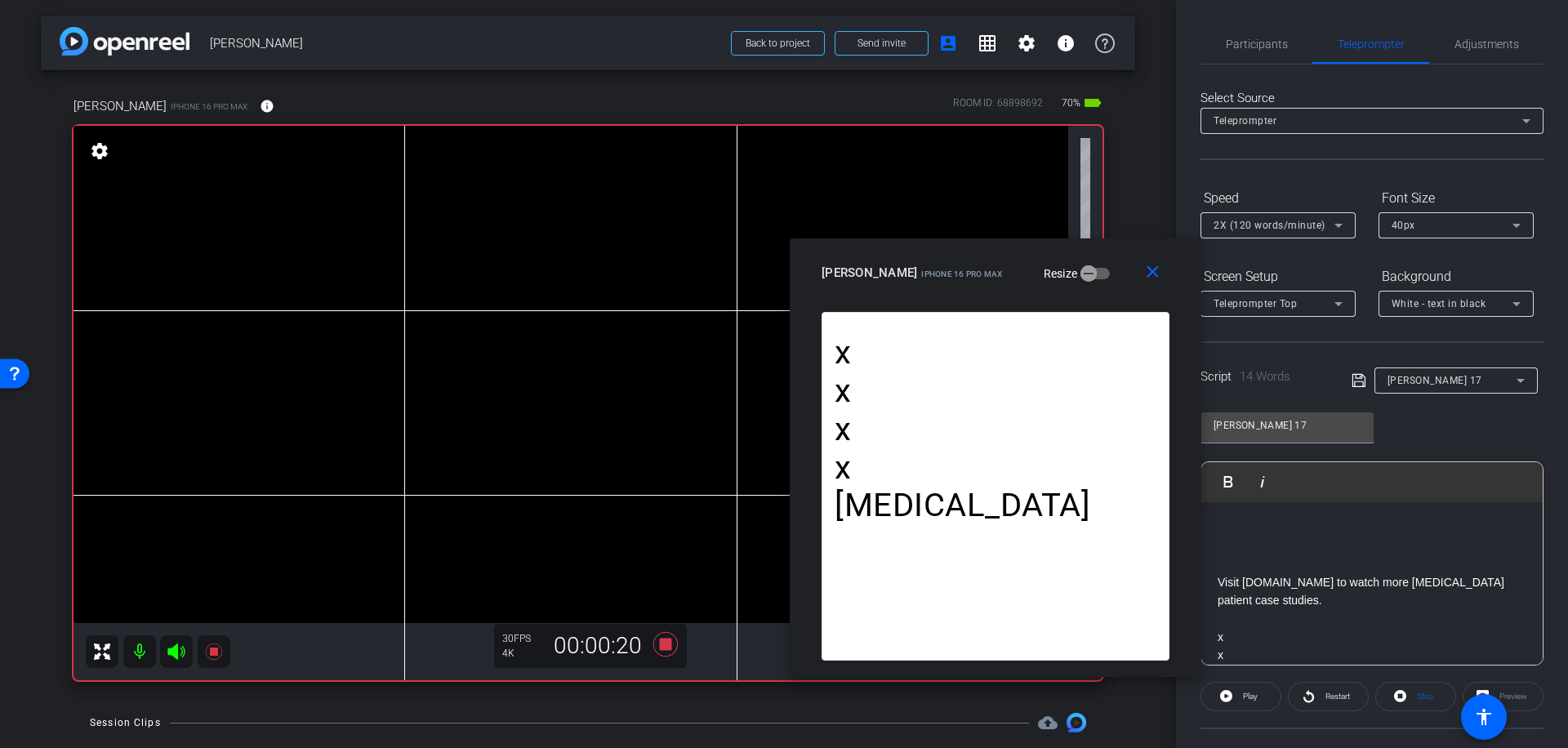
drag, startPoint x: 1135, startPoint y: 311, endPoint x: 1110, endPoint y: 272, distance: 46.3
click at [1110, 272] on div "[PERSON_NAME] iPhone 16 Pro Max Resize" at bounding box center [1001, 273] width 360 height 30
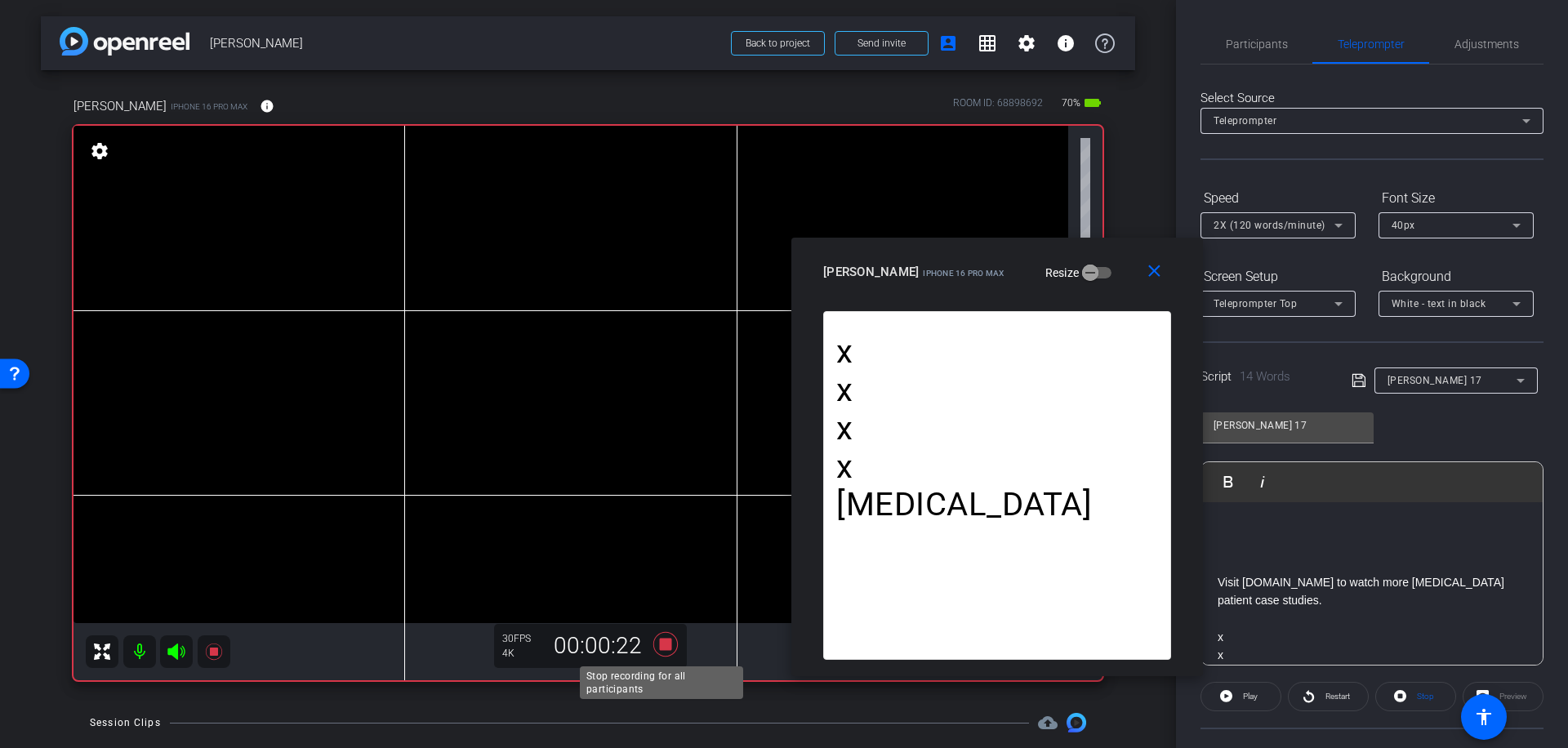
click at [666, 642] on icon at bounding box center [666, 644] width 25 height 25
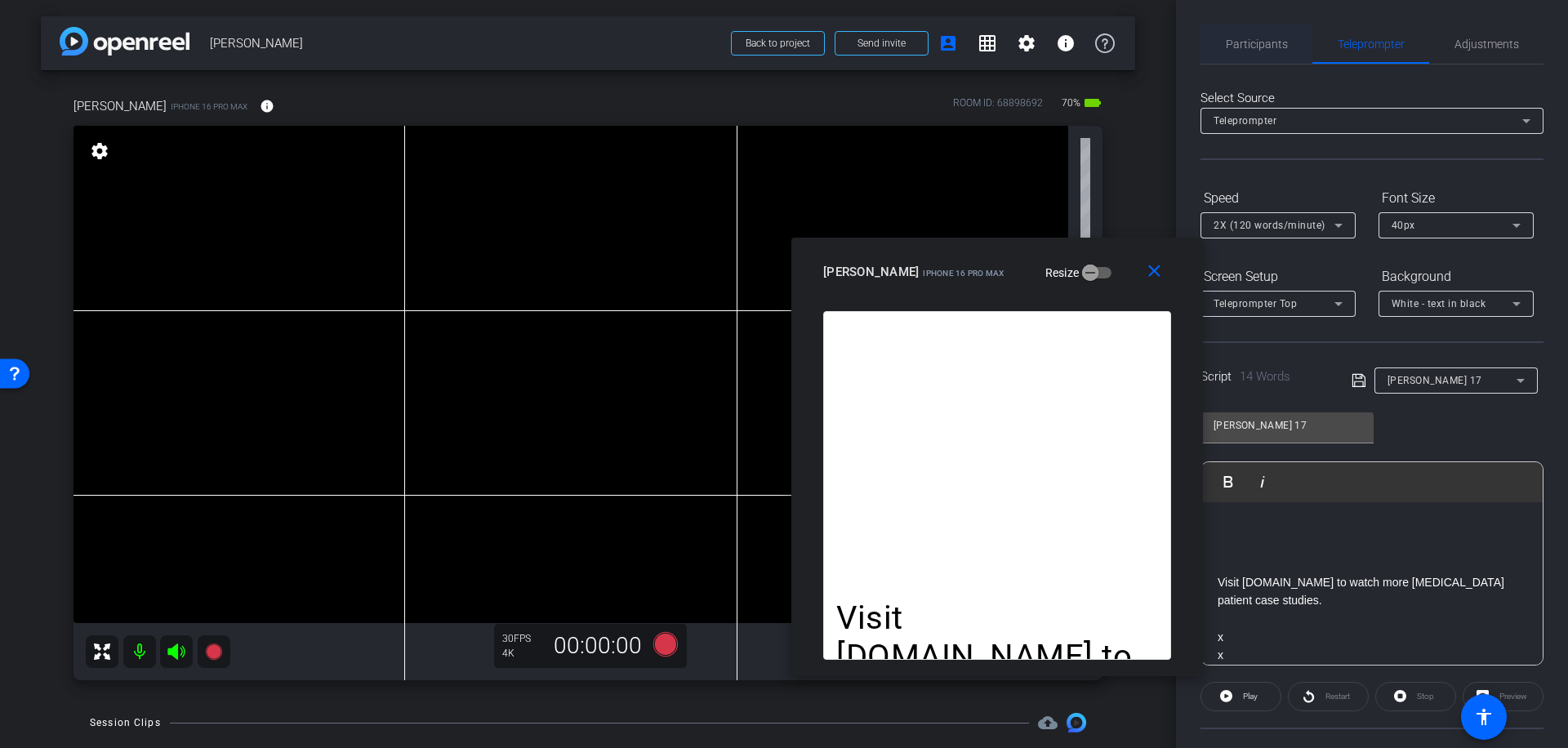
click at [1245, 38] on span "Participants" at bounding box center [1256, 43] width 62 height 11
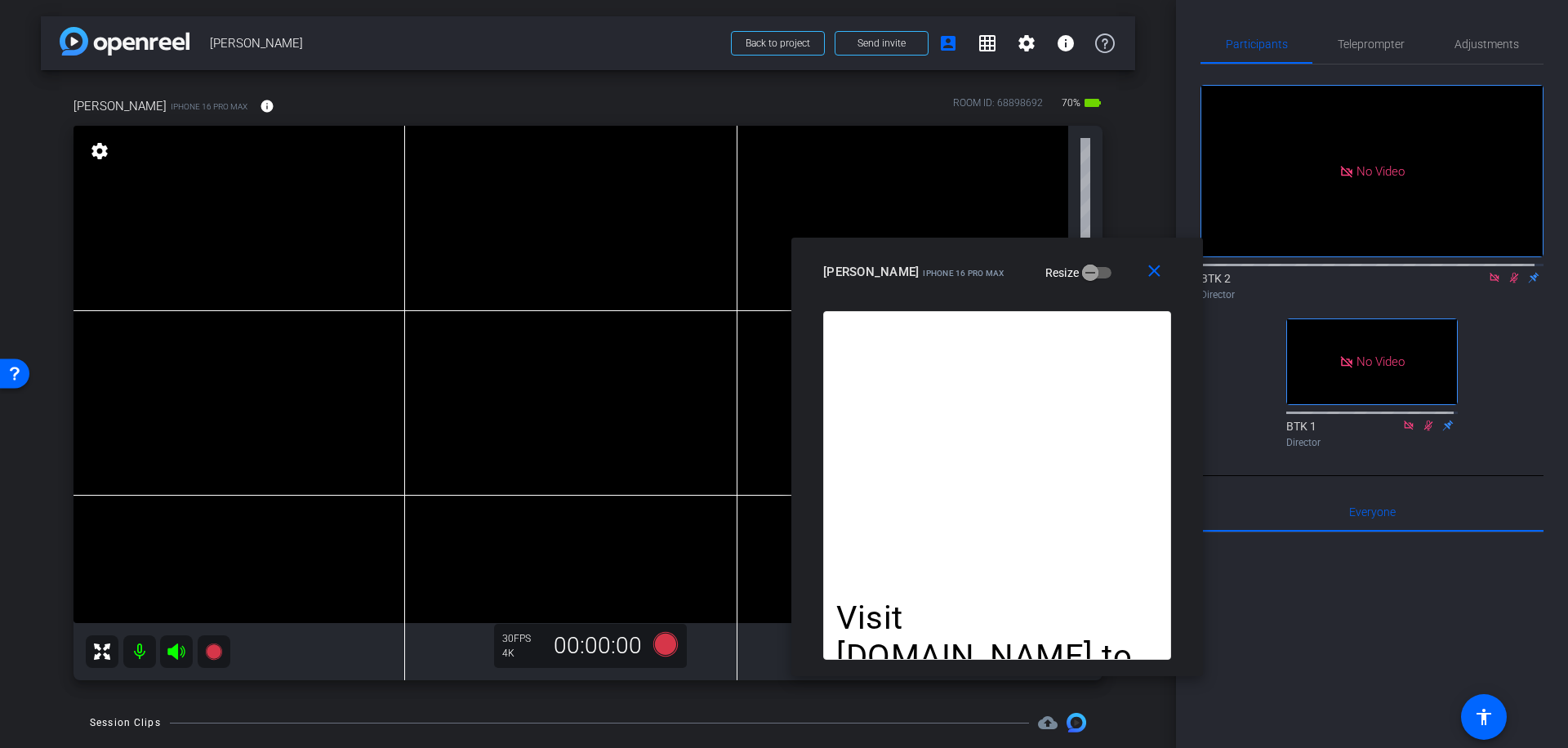
click at [1507, 272] on icon at bounding box center [1513, 277] width 13 height 11
click at [656, 639] on icon at bounding box center [666, 644] width 25 height 25
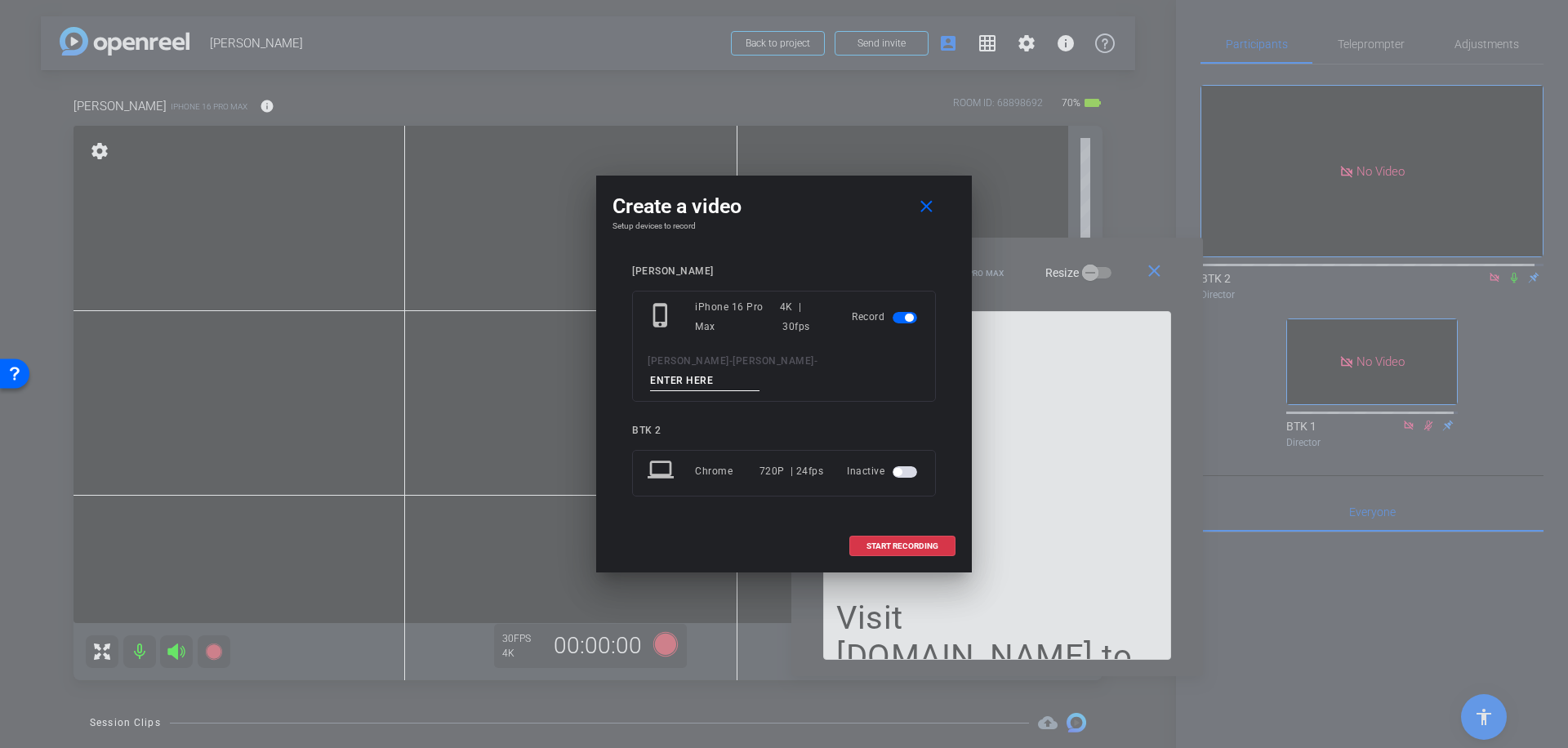
click at [735, 378] on input at bounding box center [705, 381] width 109 height 20
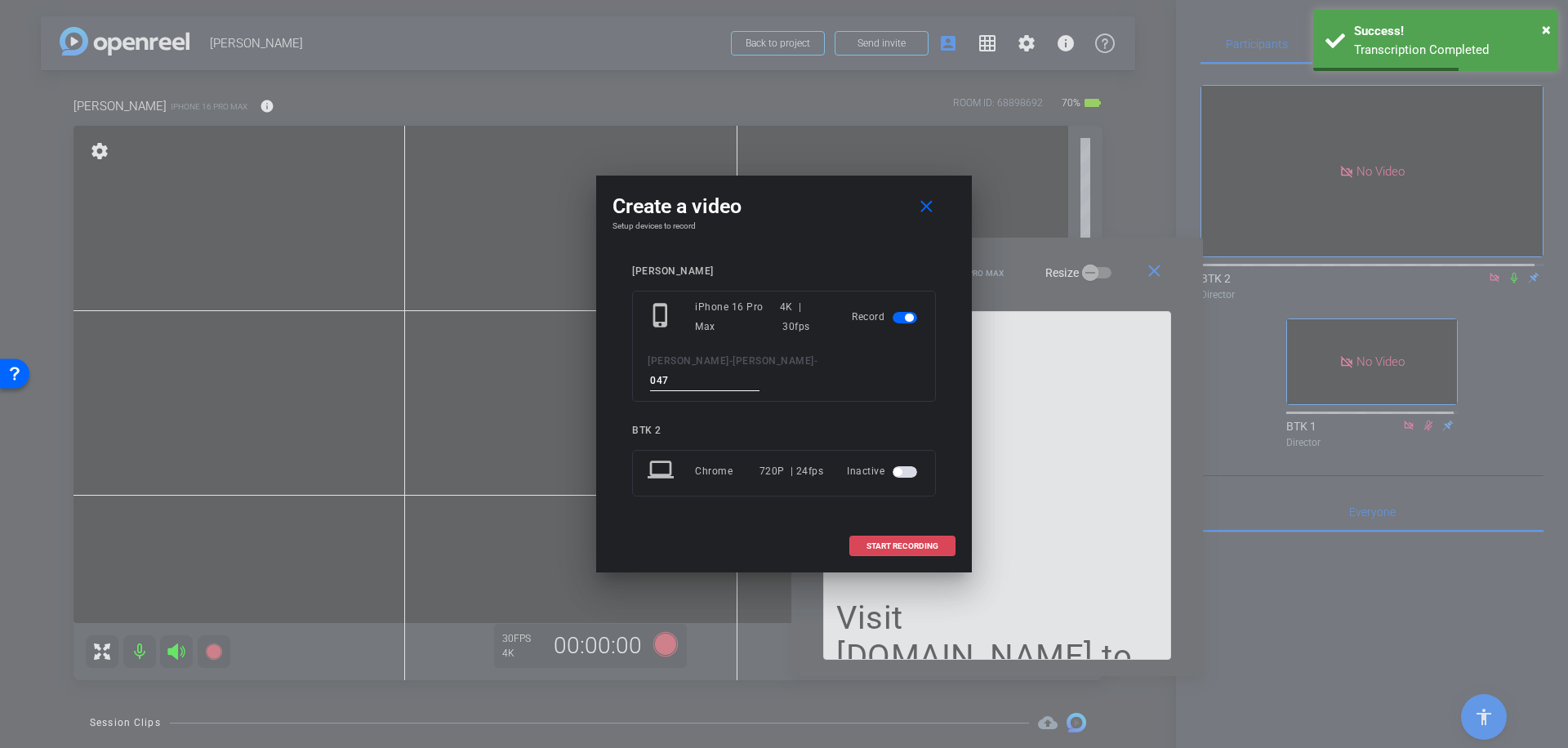
type input "047"
click at [914, 542] on span "START RECORDING" at bounding box center [902, 546] width 72 height 9
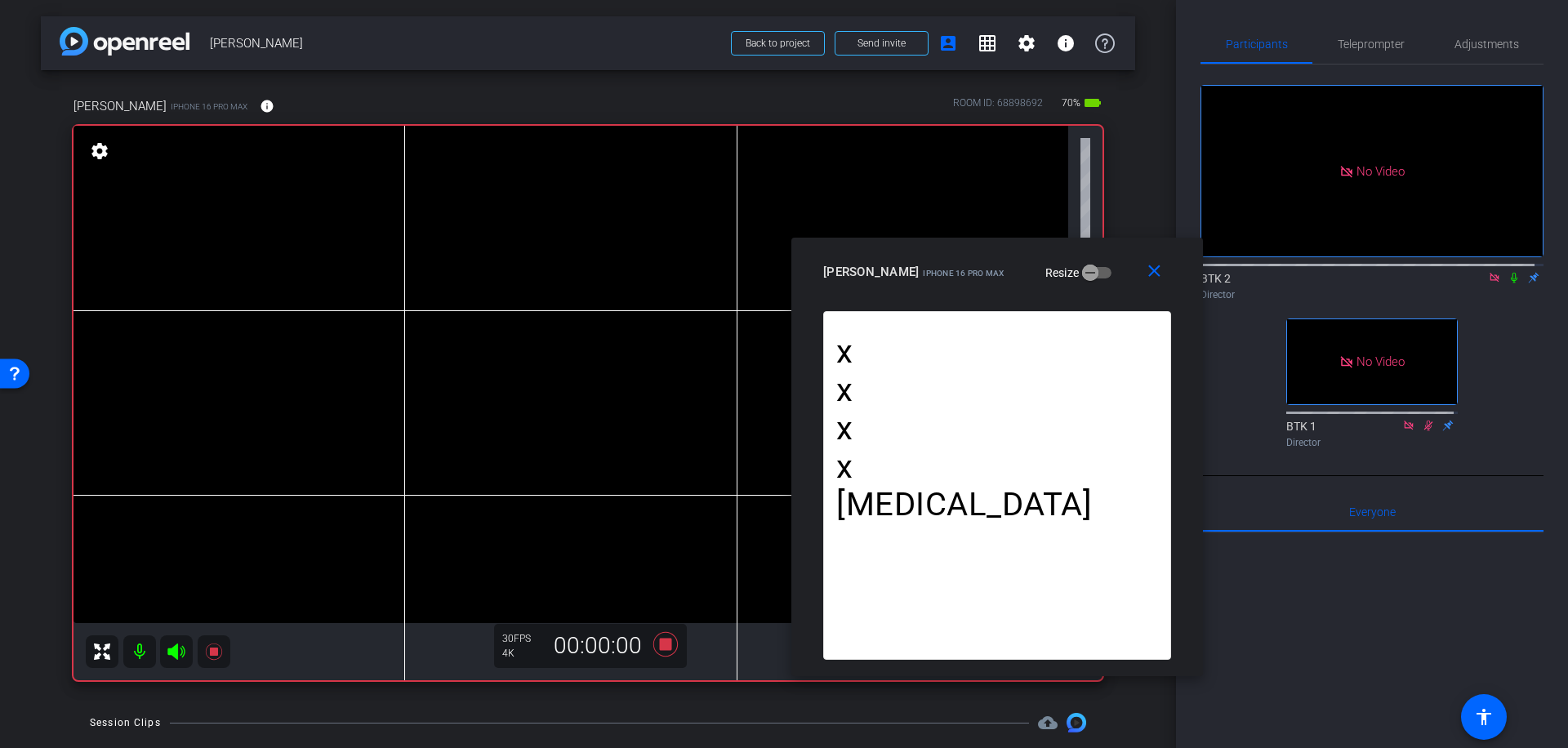
click at [1507, 272] on icon at bounding box center [1513, 277] width 13 height 11
click at [661, 645] on icon at bounding box center [666, 644] width 25 height 25
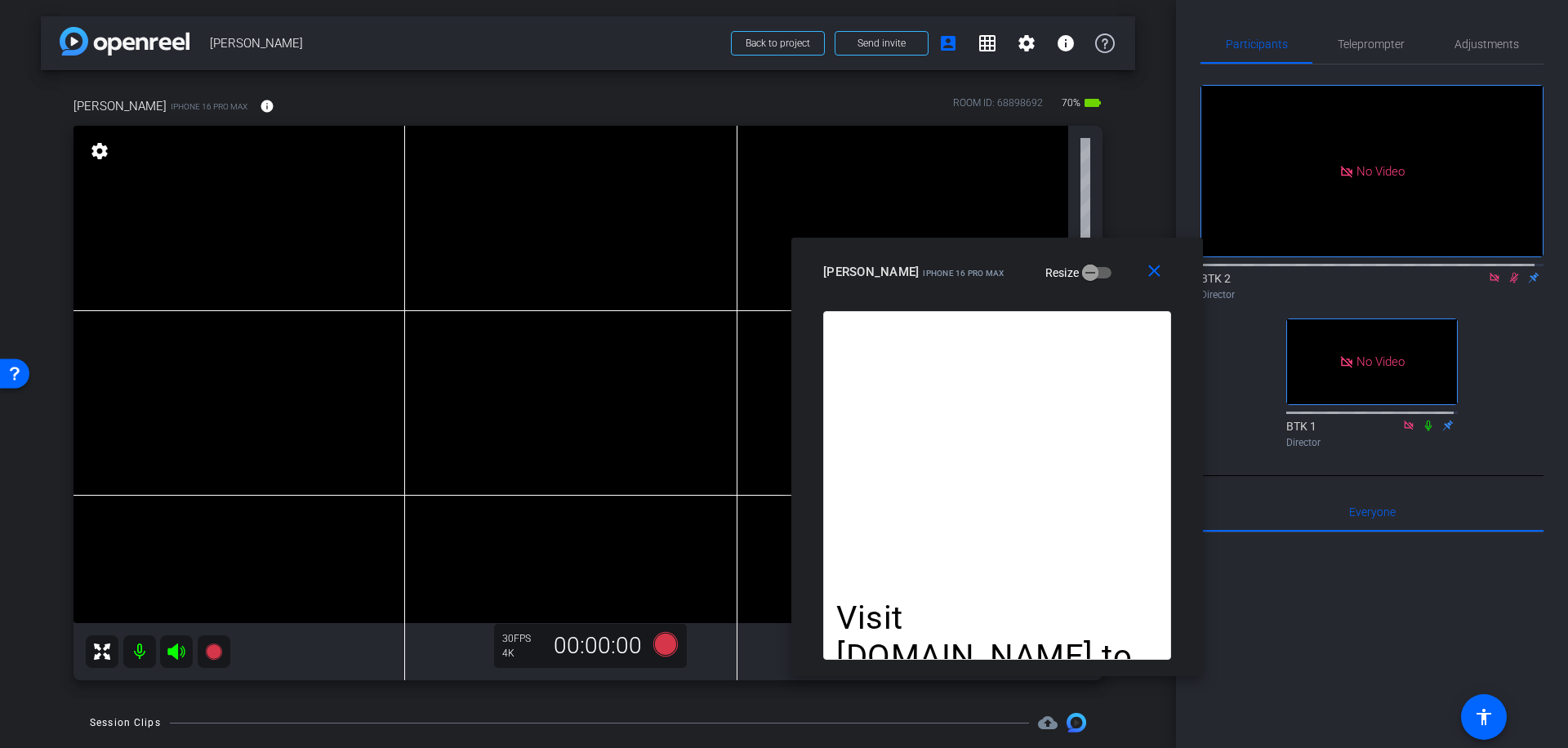
click at [1510, 273] on icon at bounding box center [1514, 278] width 9 height 10
click at [1359, 45] on span "Teleprompter" at bounding box center [1371, 43] width 67 height 11
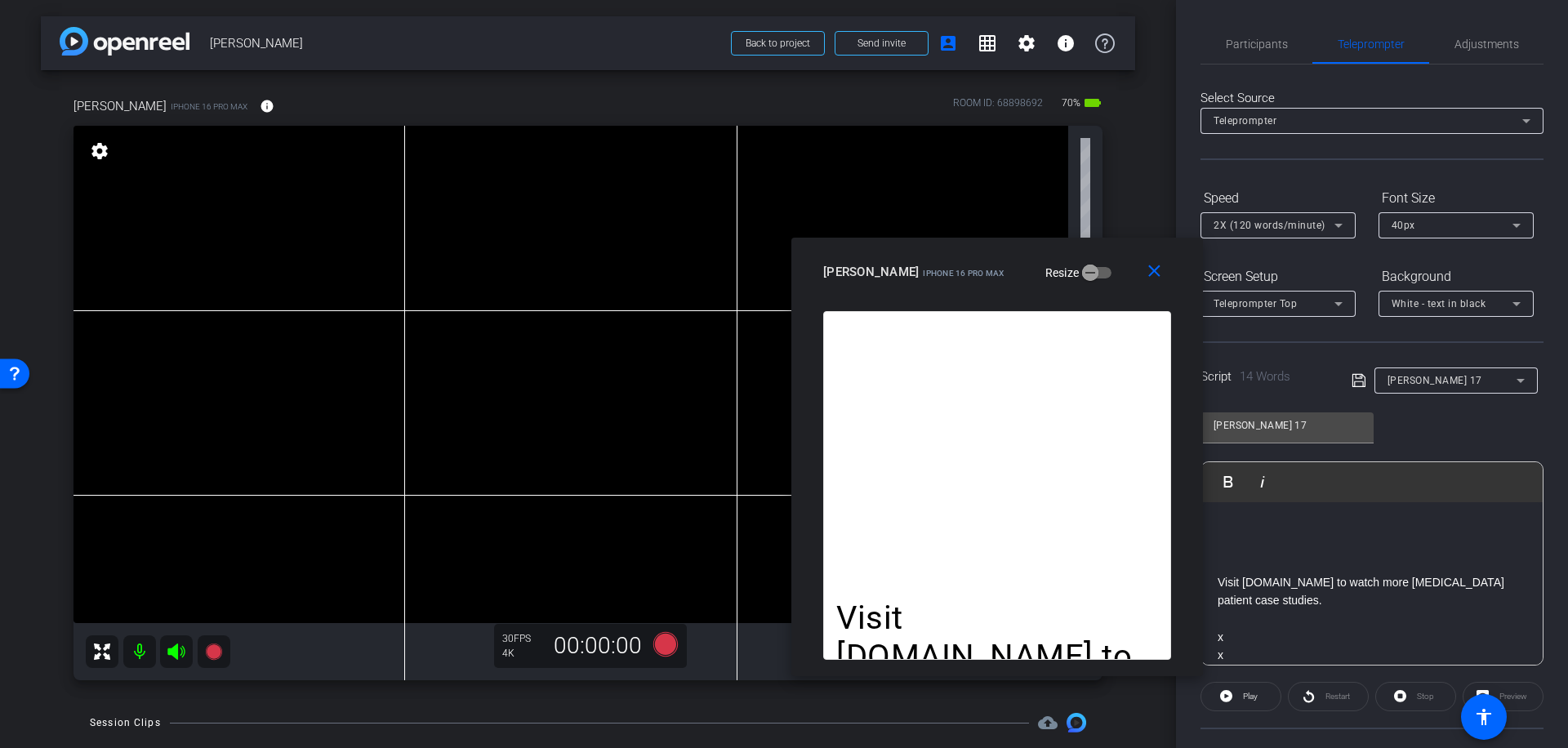
click at [1511, 373] on icon at bounding box center [1520, 380] width 20 height 20
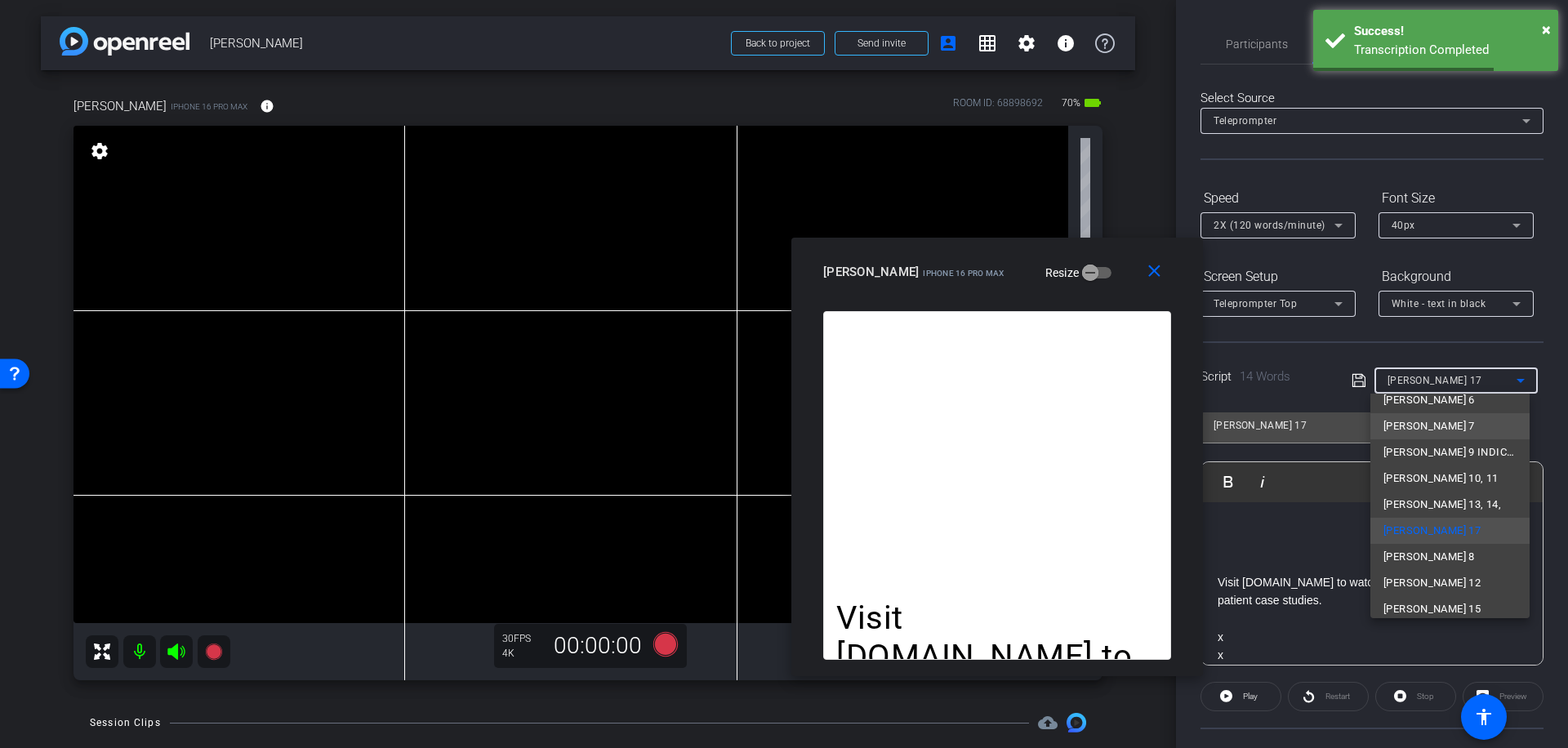
scroll to position [128, 0]
click at [1409, 594] on span "[PERSON_NAME] 15" at bounding box center [1432, 598] width 97 height 20
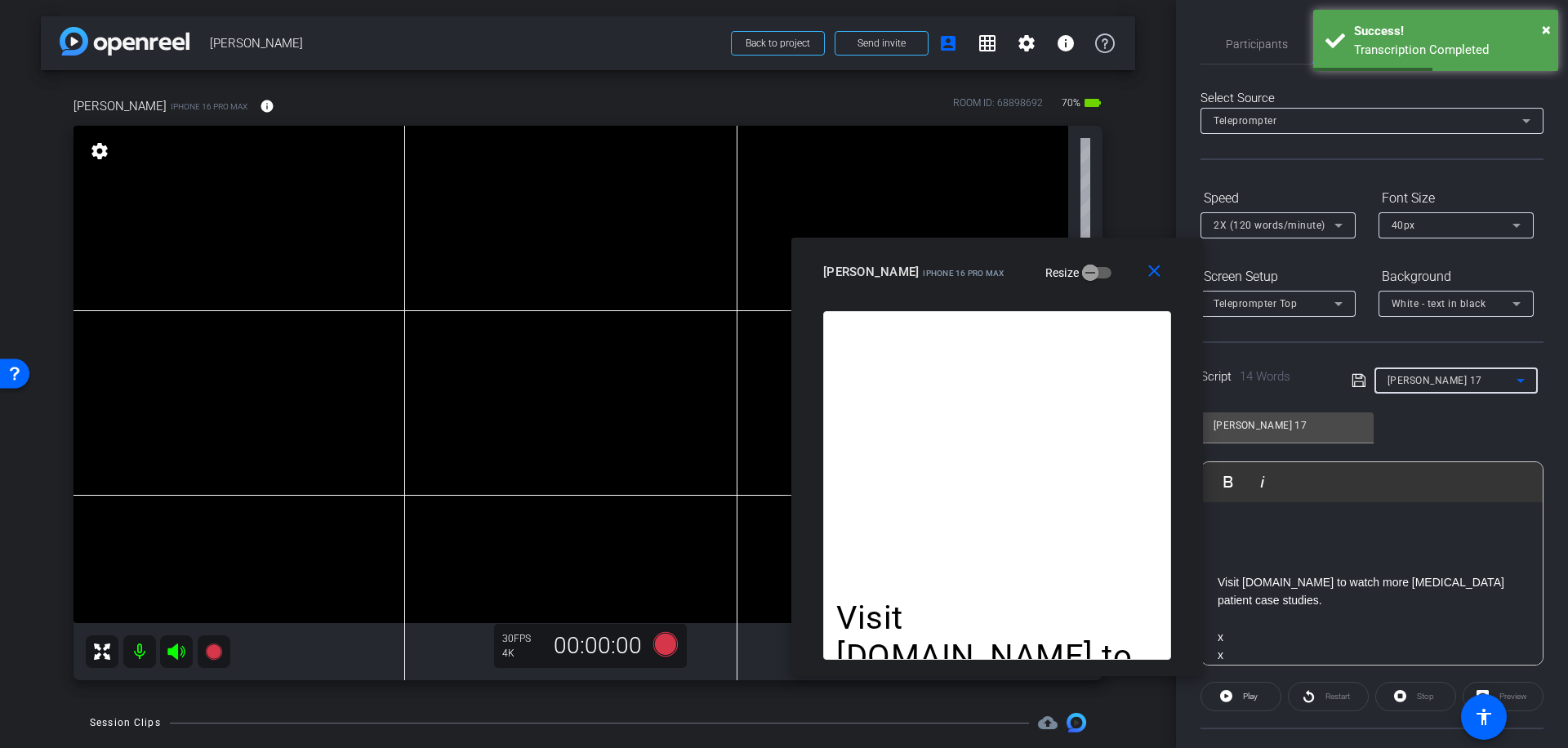
type input "[PERSON_NAME] 15"
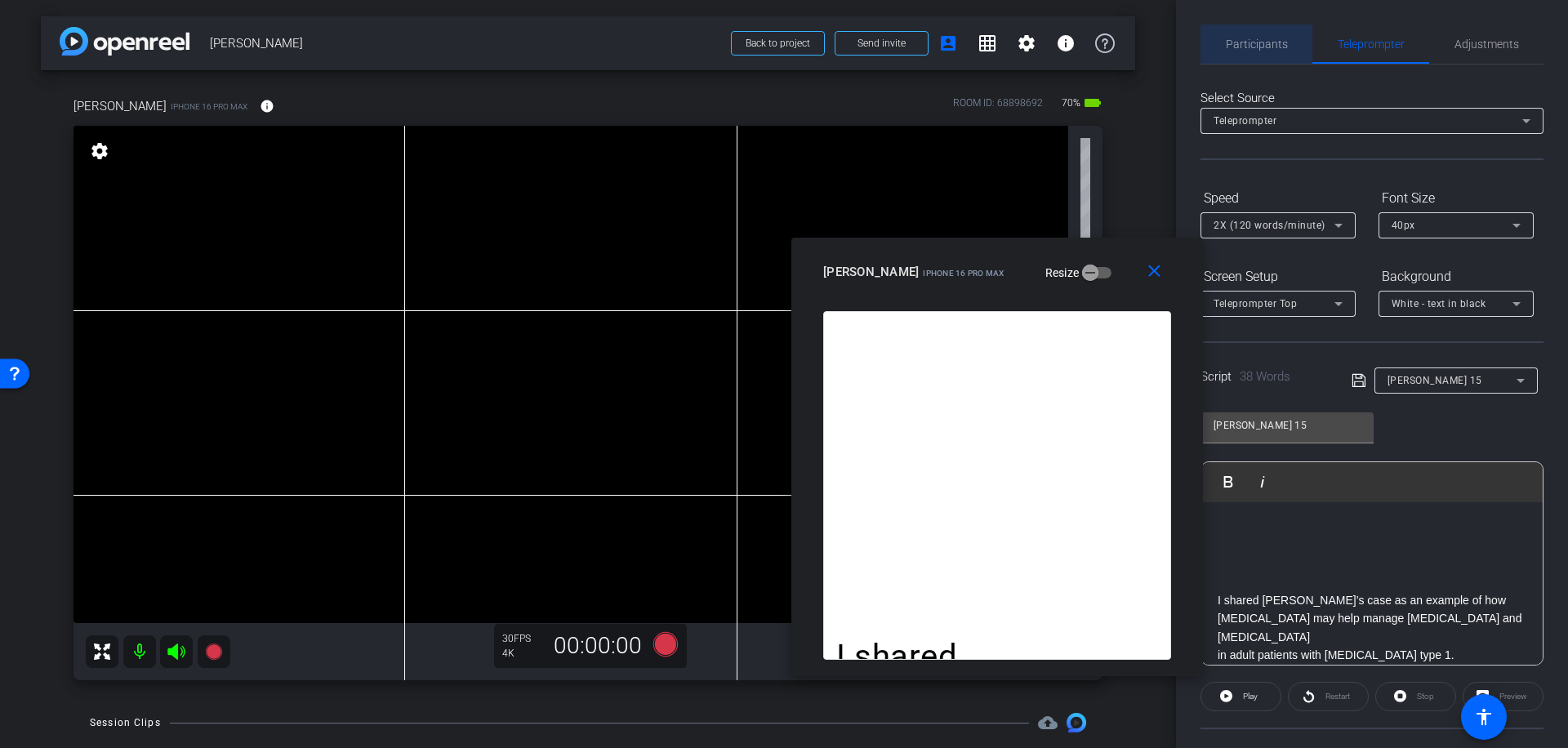
click at [1262, 42] on span "Participants" at bounding box center [1256, 43] width 62 height 11
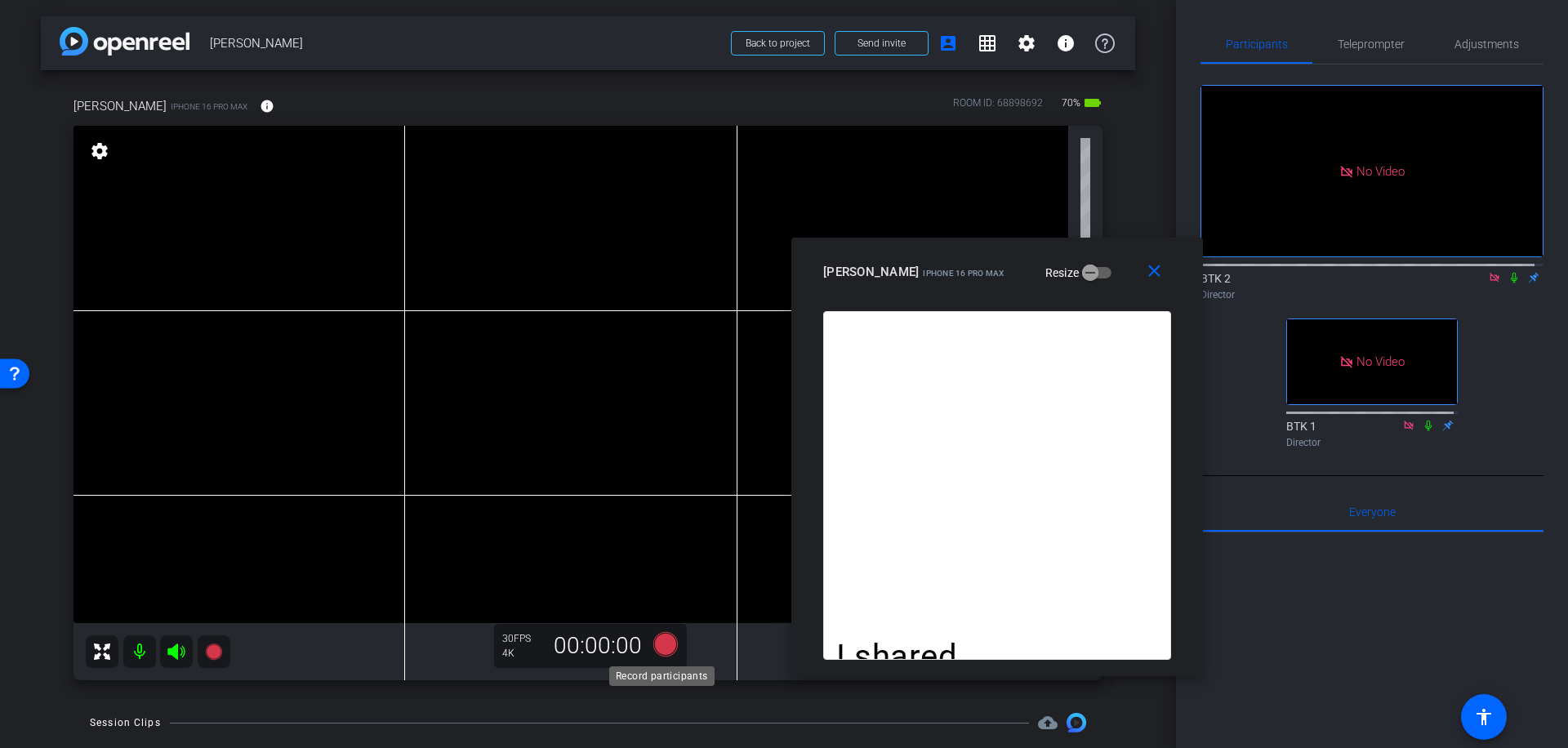
click at [669, 647] on icon at bounding box center [666, 644] width 25 height 25
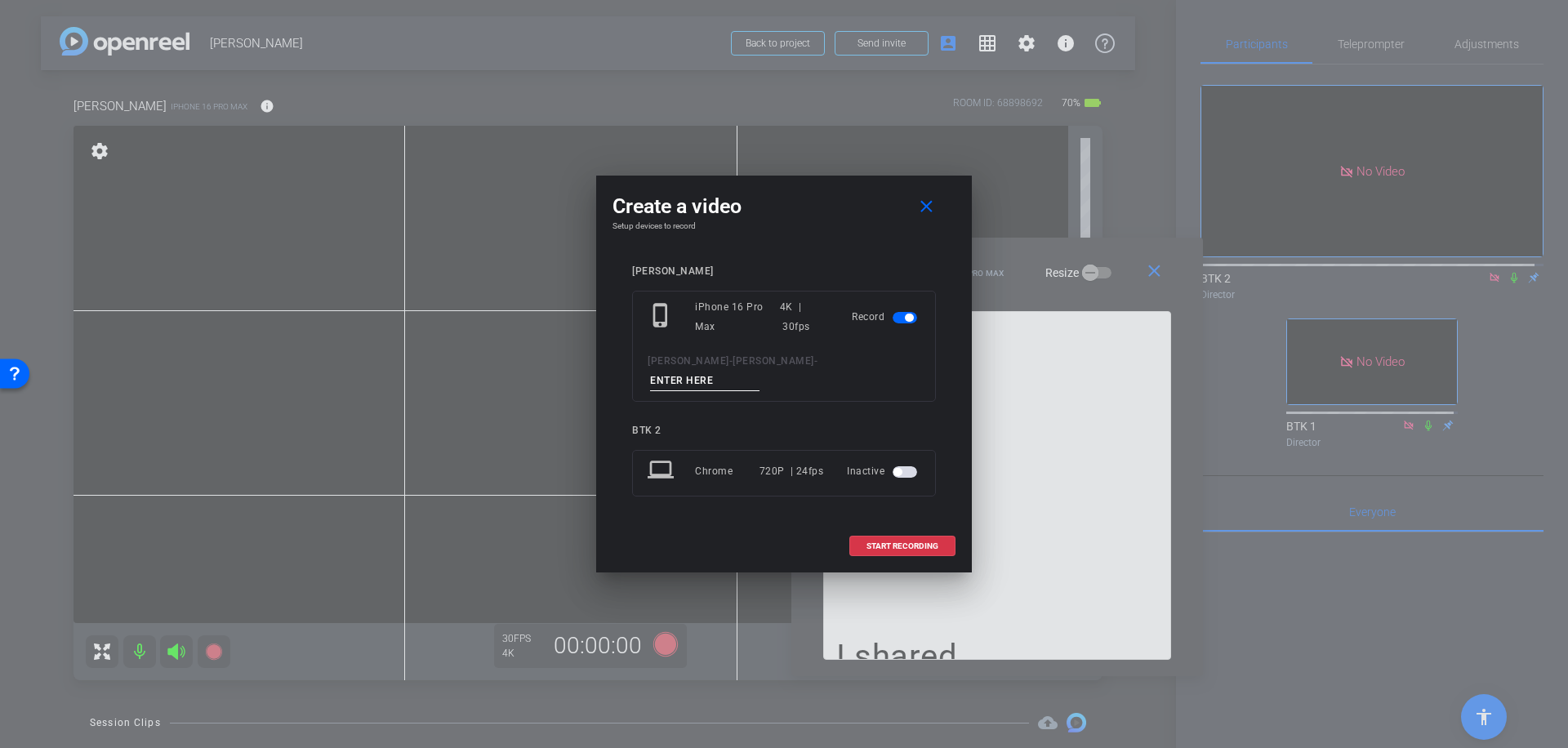
click at [747, 371] on input at bounding box center [705, 381] width 109 height 20
type input "048"
click at [904, 542] on span "START RECORDING" at bounding box center [902, 546] width 72 height 9
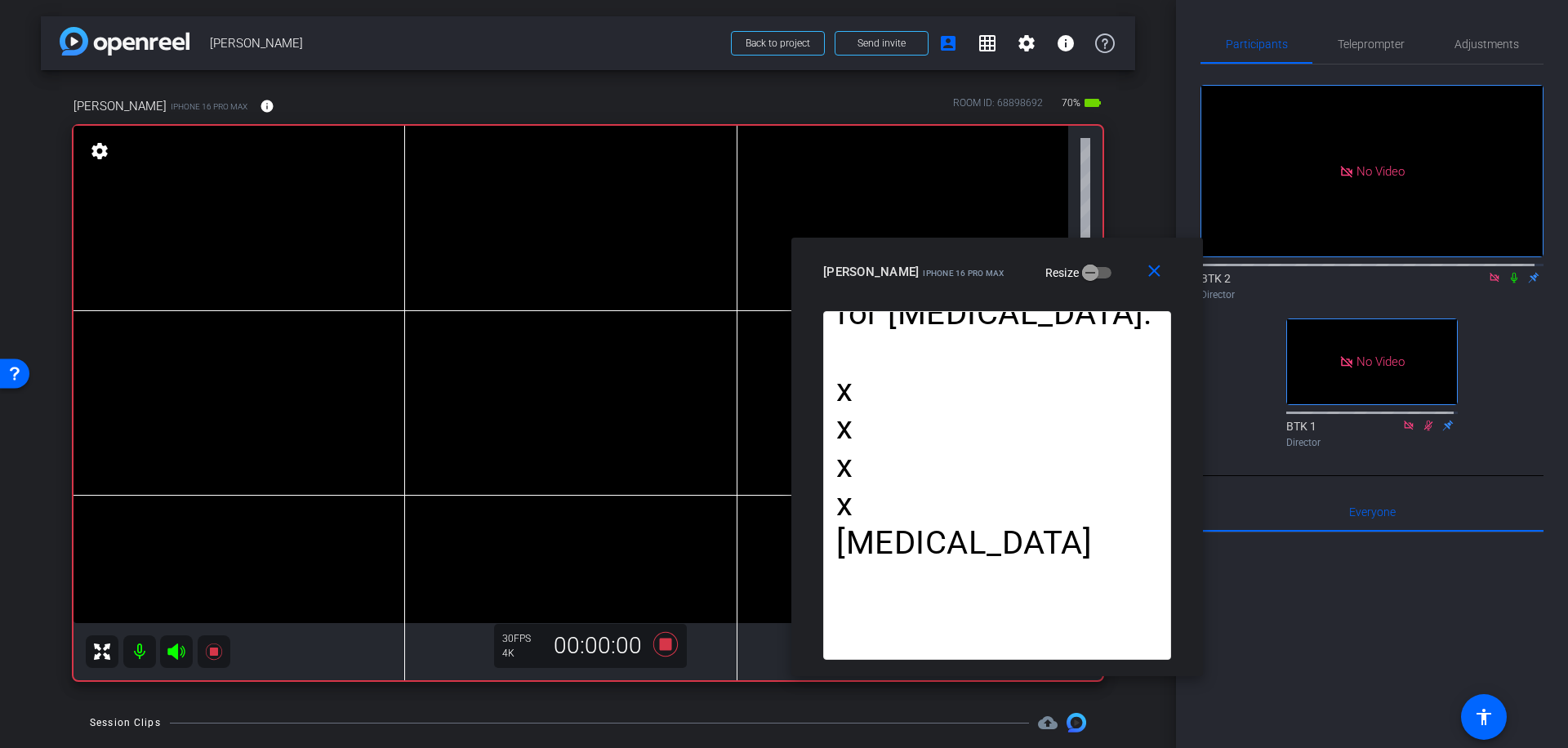
click at [1507, 272] on icon at bounding box center [1513, 277] width 13 height 11
click at [657, 640] on icon at bounding box center [666, 644] width 25 height 25
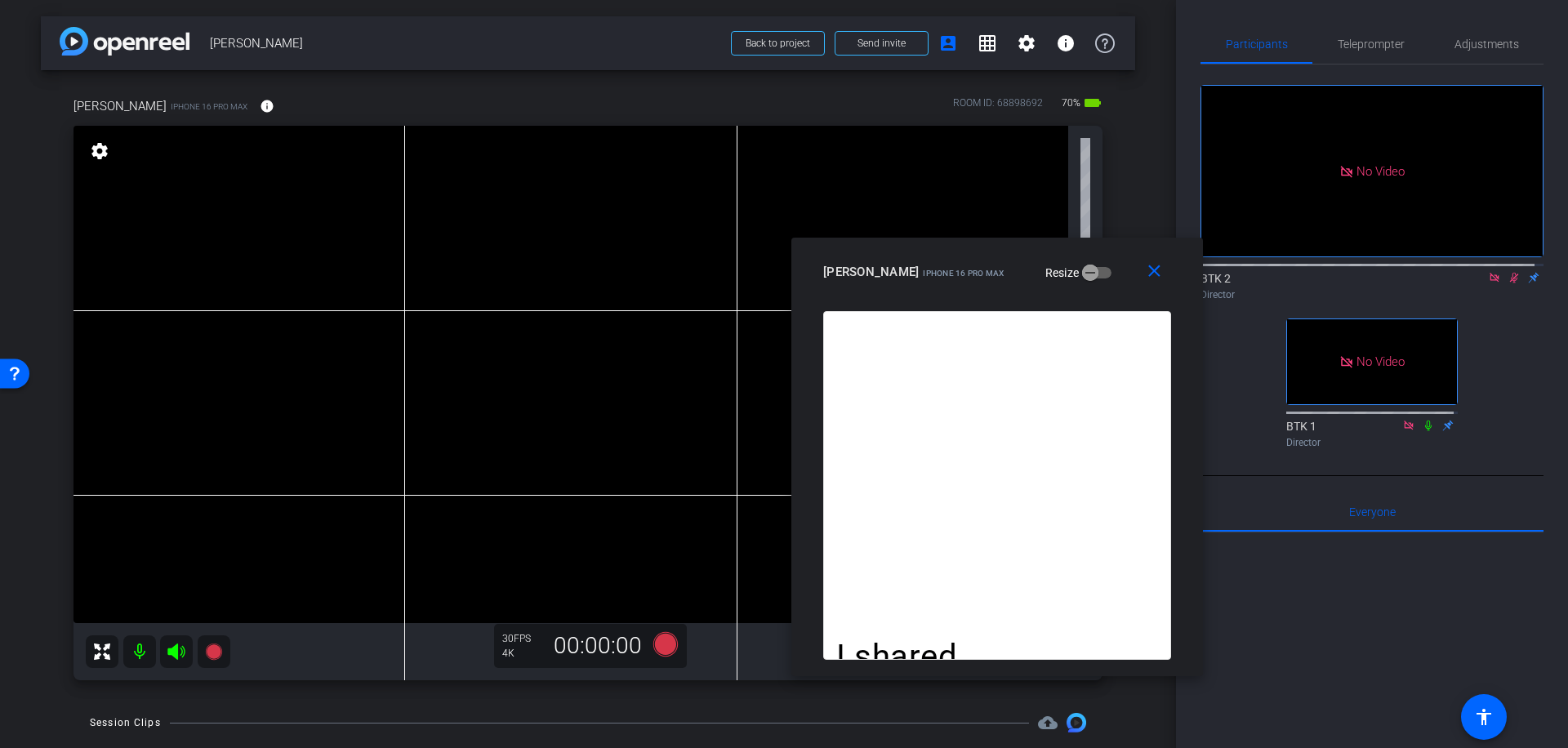
click at [1509, 272] on icon at bounding box center [1513, 277] width 13 height 11
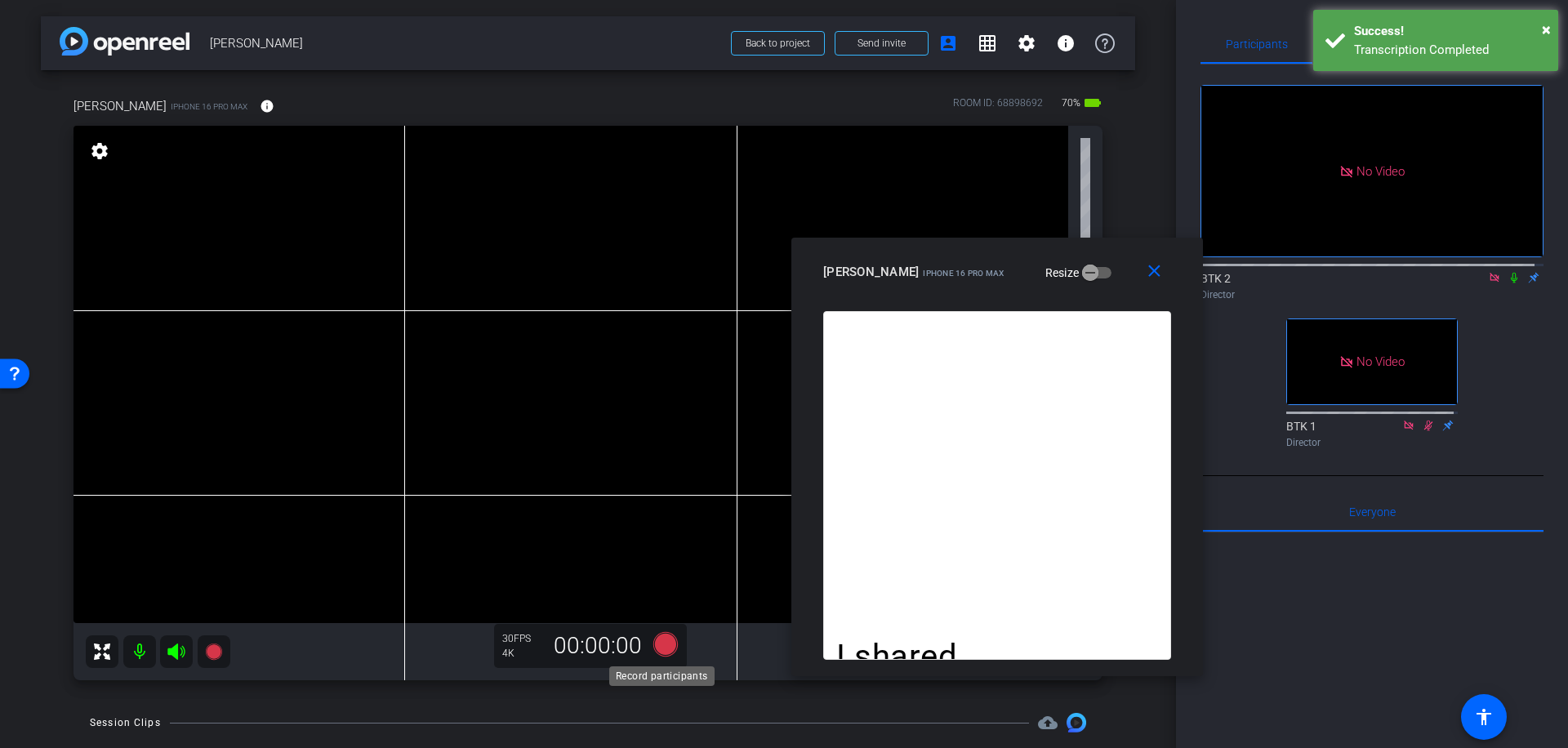
click at [671, 642] on icon at bounding box center [666, 644] width 25 height 25
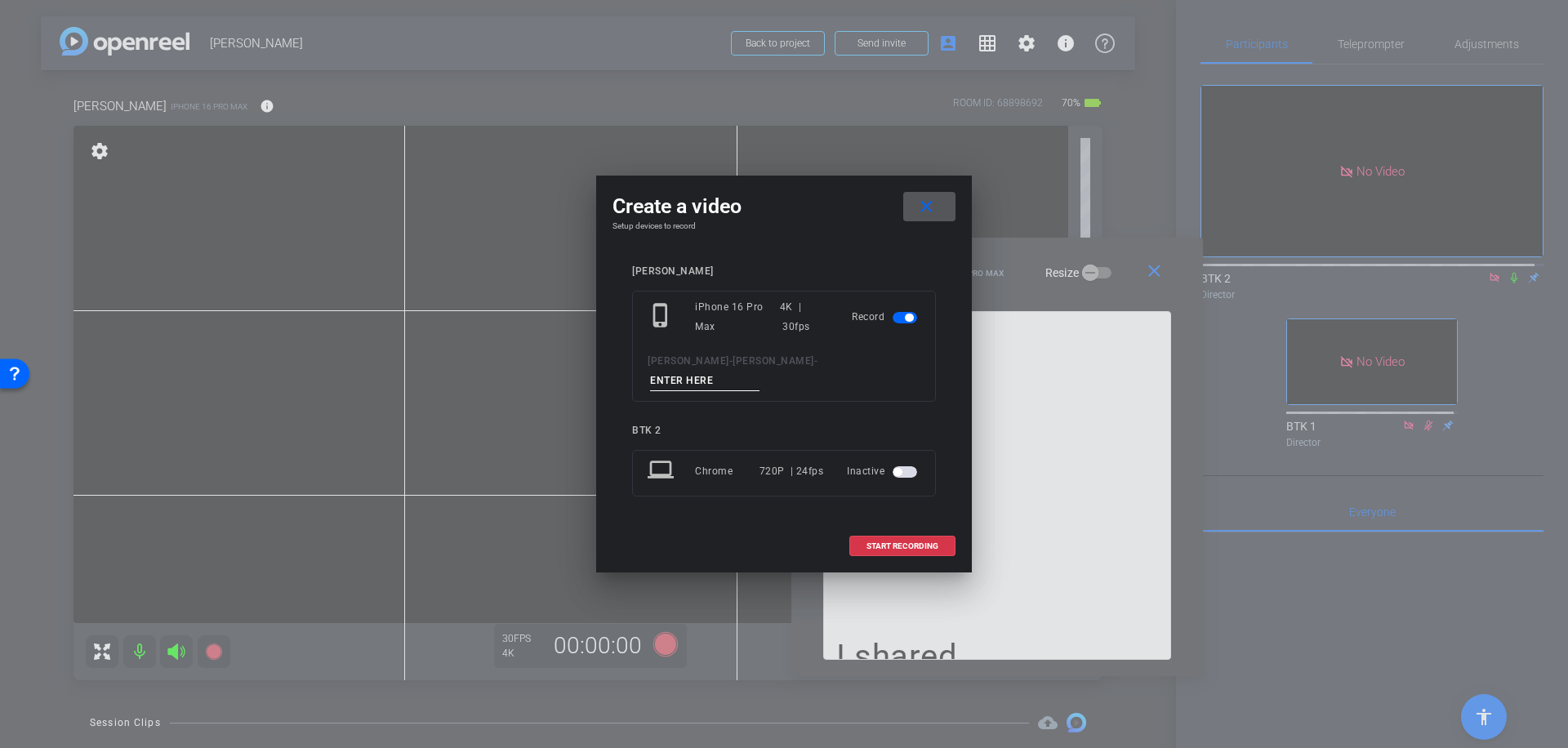
click at [728, 375] on input at bounding box center [705, 381] width 109 height 20
type input "049"
click at [937, 542] on span "START RECORDING" at bounding box center [902, 546] width 72 height 9
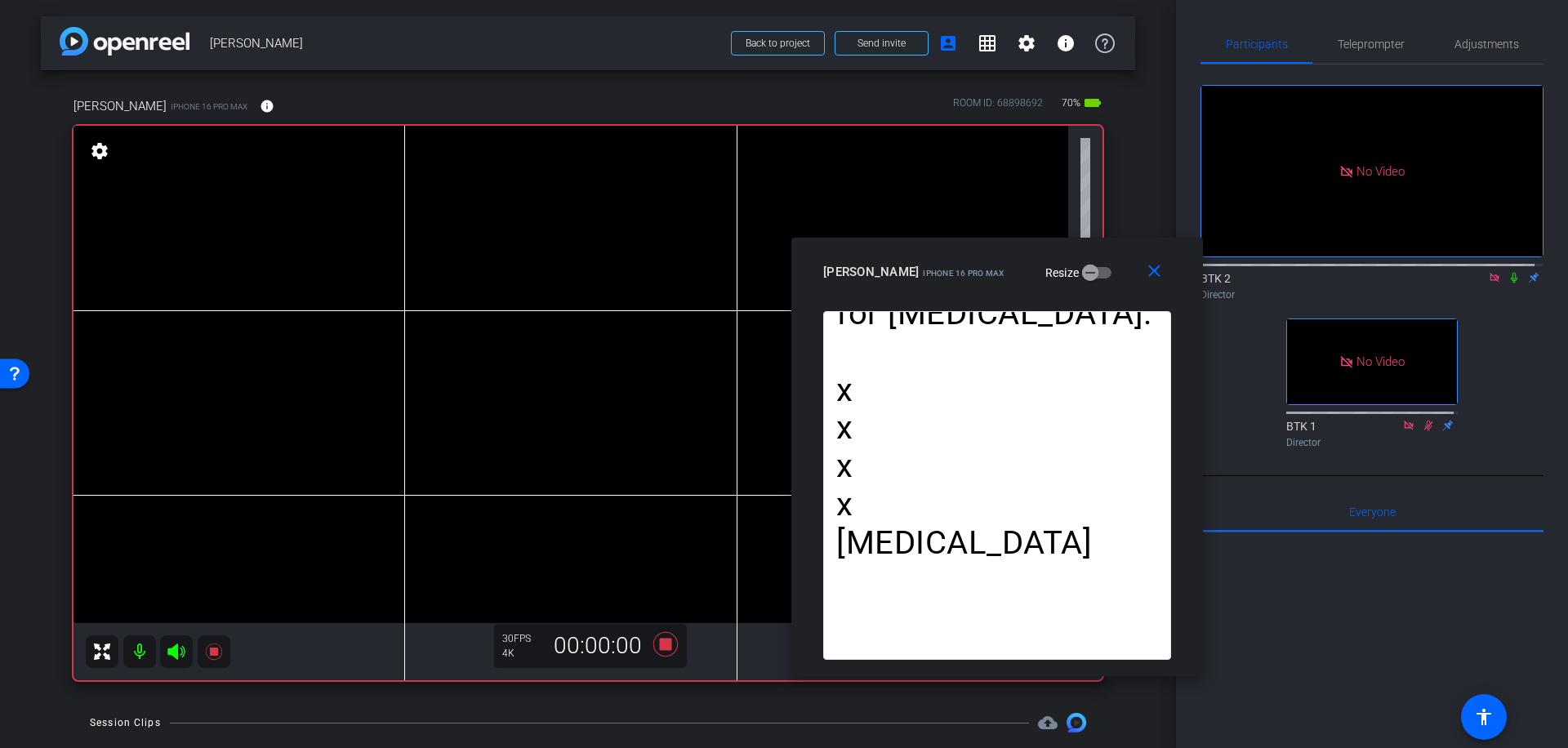
click at [1511, 273] on icon at bounding box center [1514, 278] width 7 height 10
click at [657, 644] on icon at bounding box center [666, 644] width 25 height 25
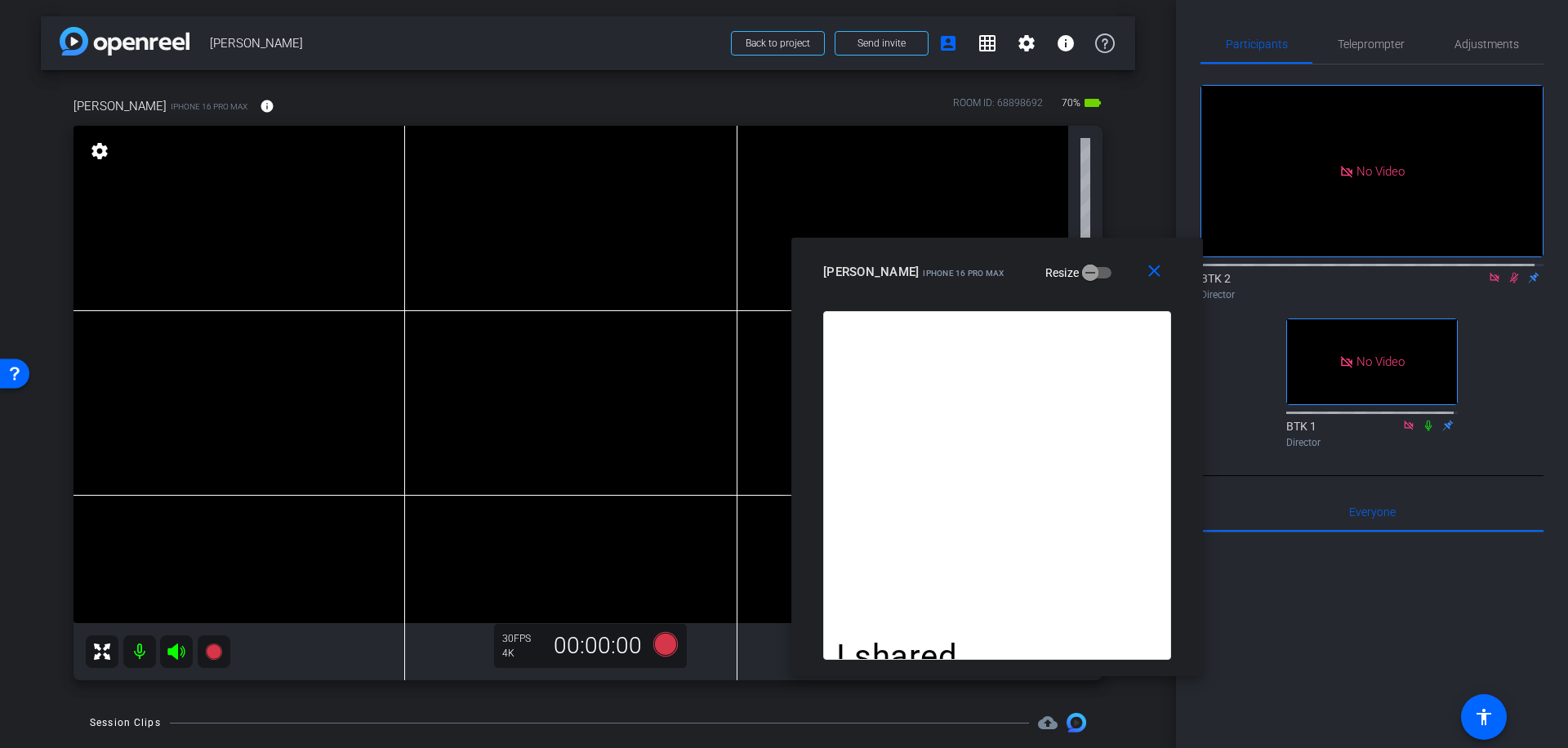
click at [1508, 272] on icon at bounding box center [1513, 277] width 13 height 11
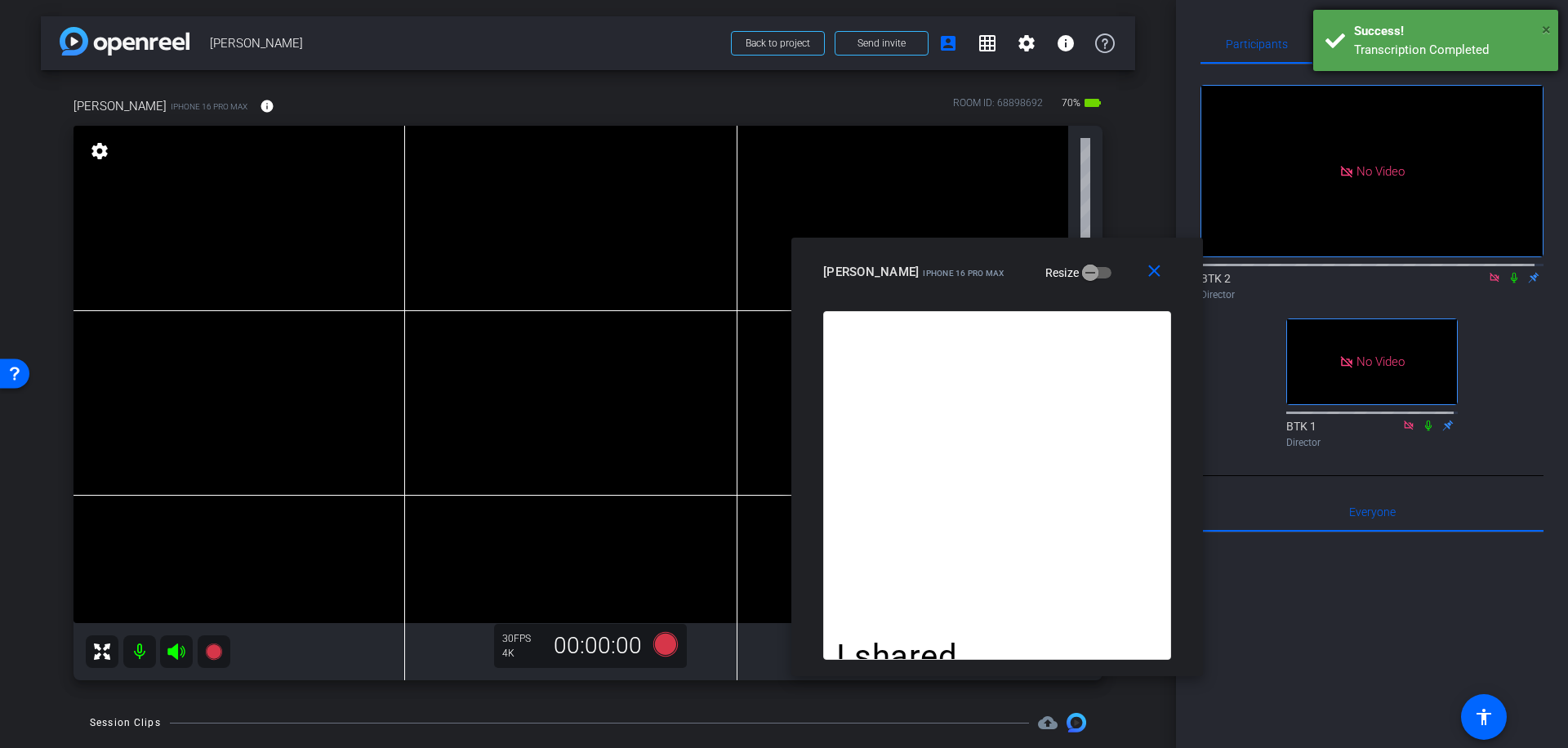
click at [1548, 26] on span "×" at bounding box center [1546, 29] width 9 height 20
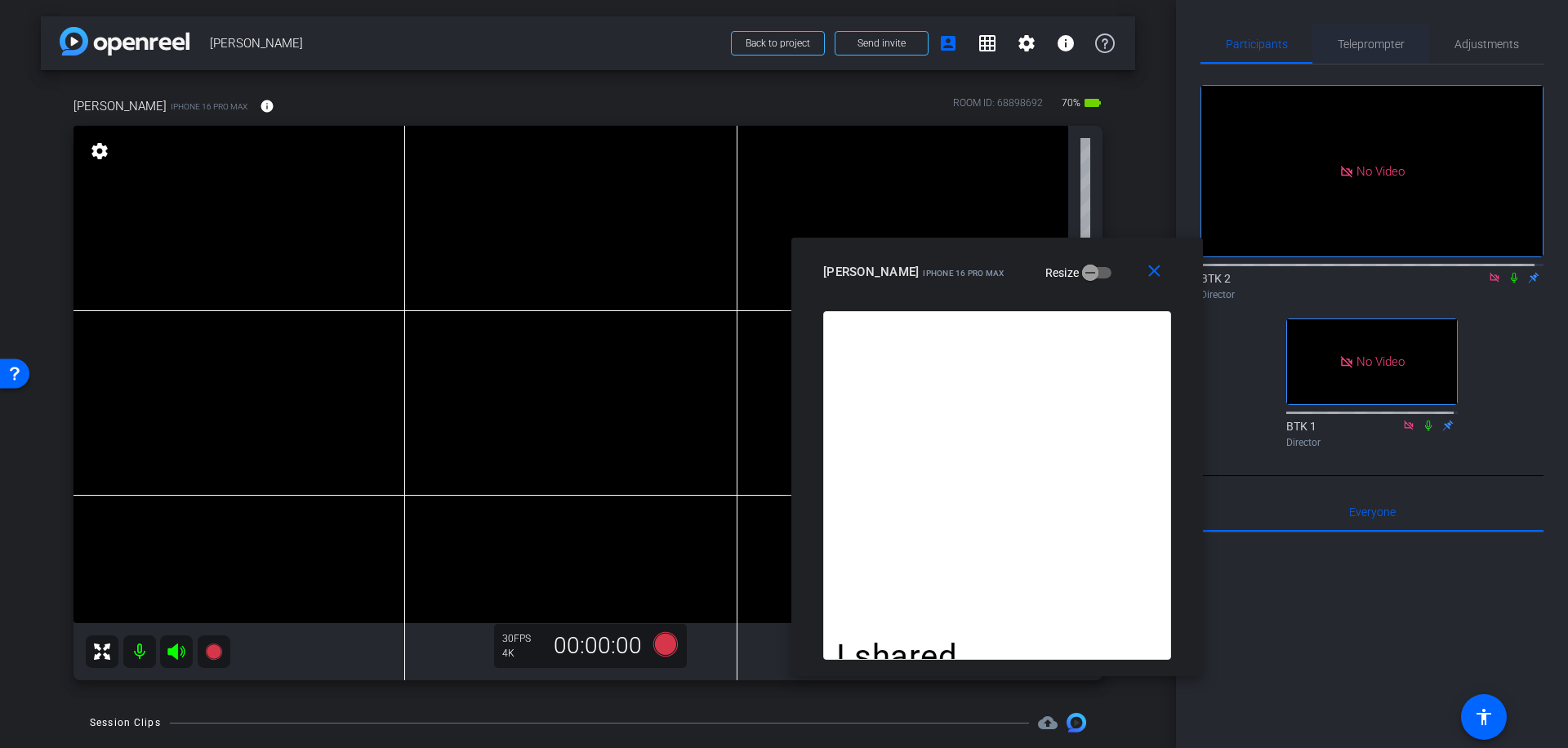
click at [1374, 42] on span "Teleprompter" at bounding box center [1371, 43] width 67 height 11
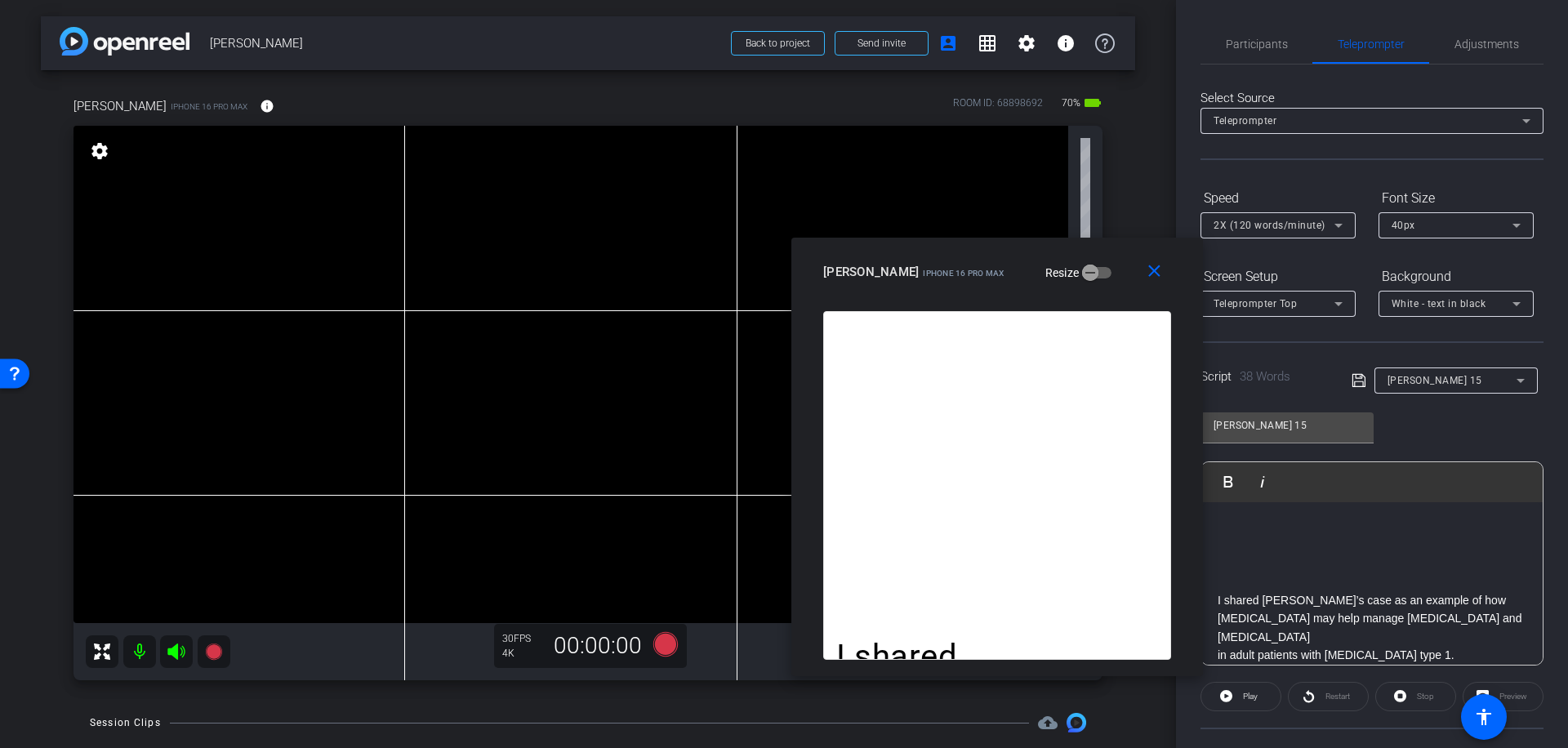
click at [1519, 380] on icon at bounding box center [1520, 380] width 20 height 20
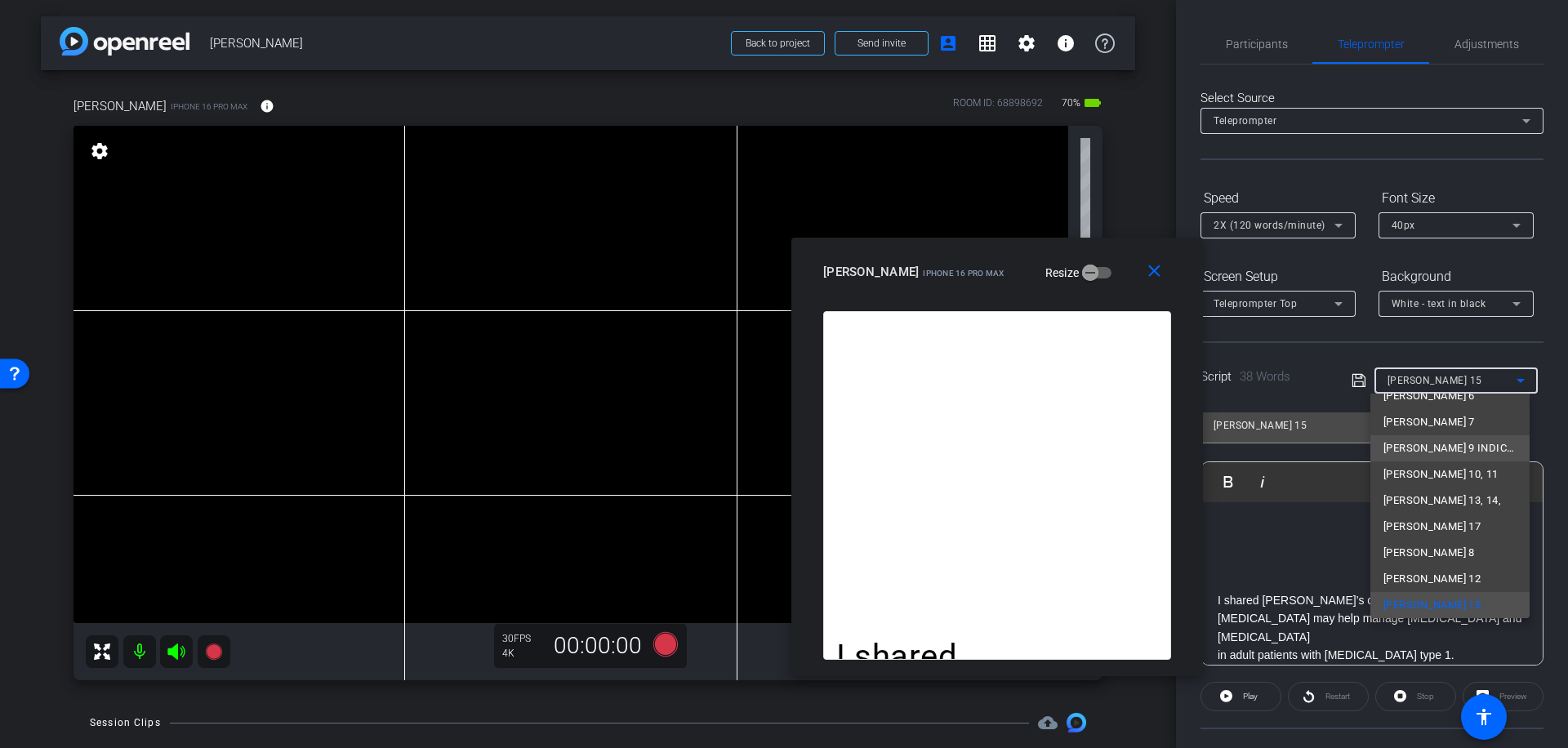
scroll to position [0, 0]
click at [1441, 436] on span "[PERSON_NAME] 2 and 3" at bounding box center [1444, 439] width 121 height 20
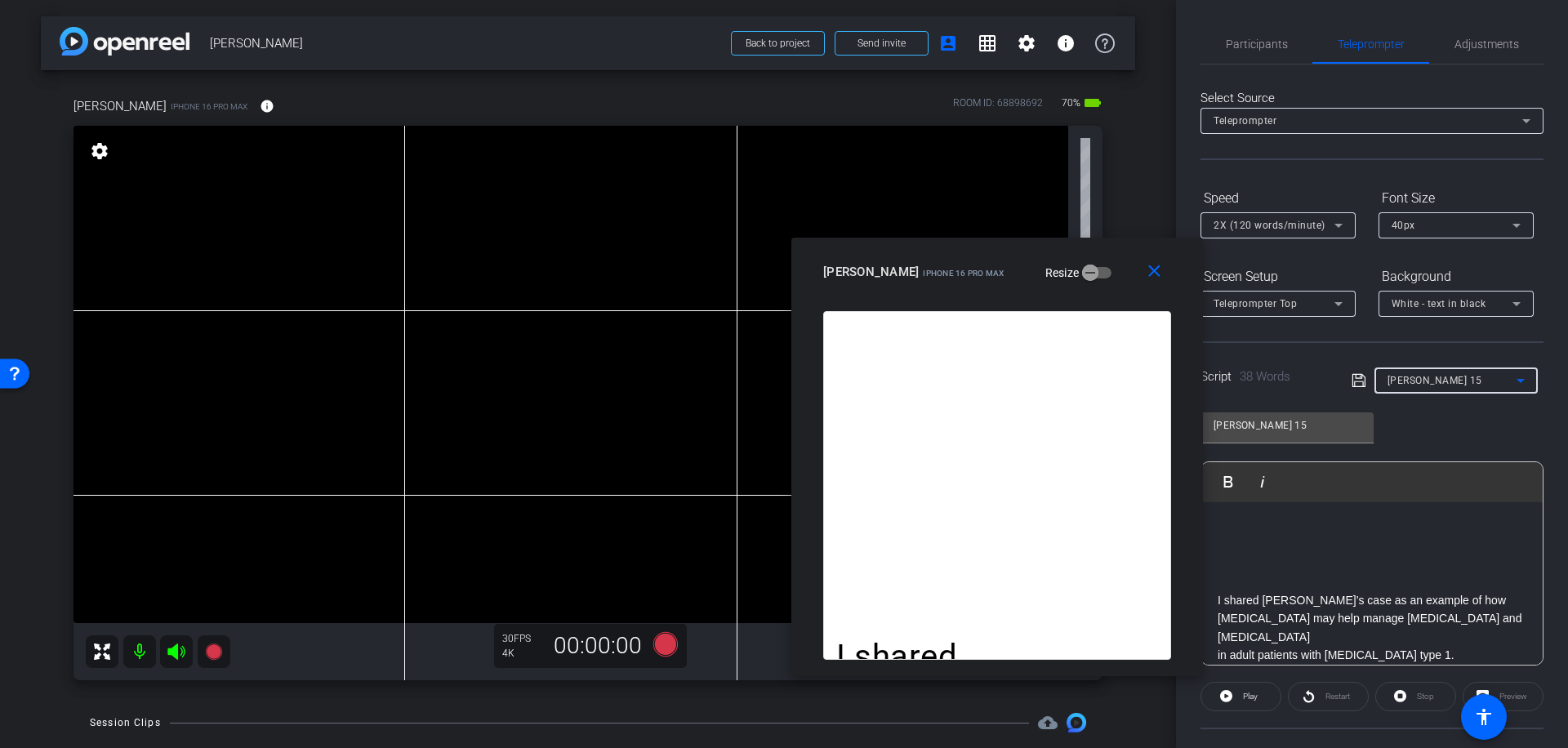
type input "[PERSON_NAME] 2 and 3"
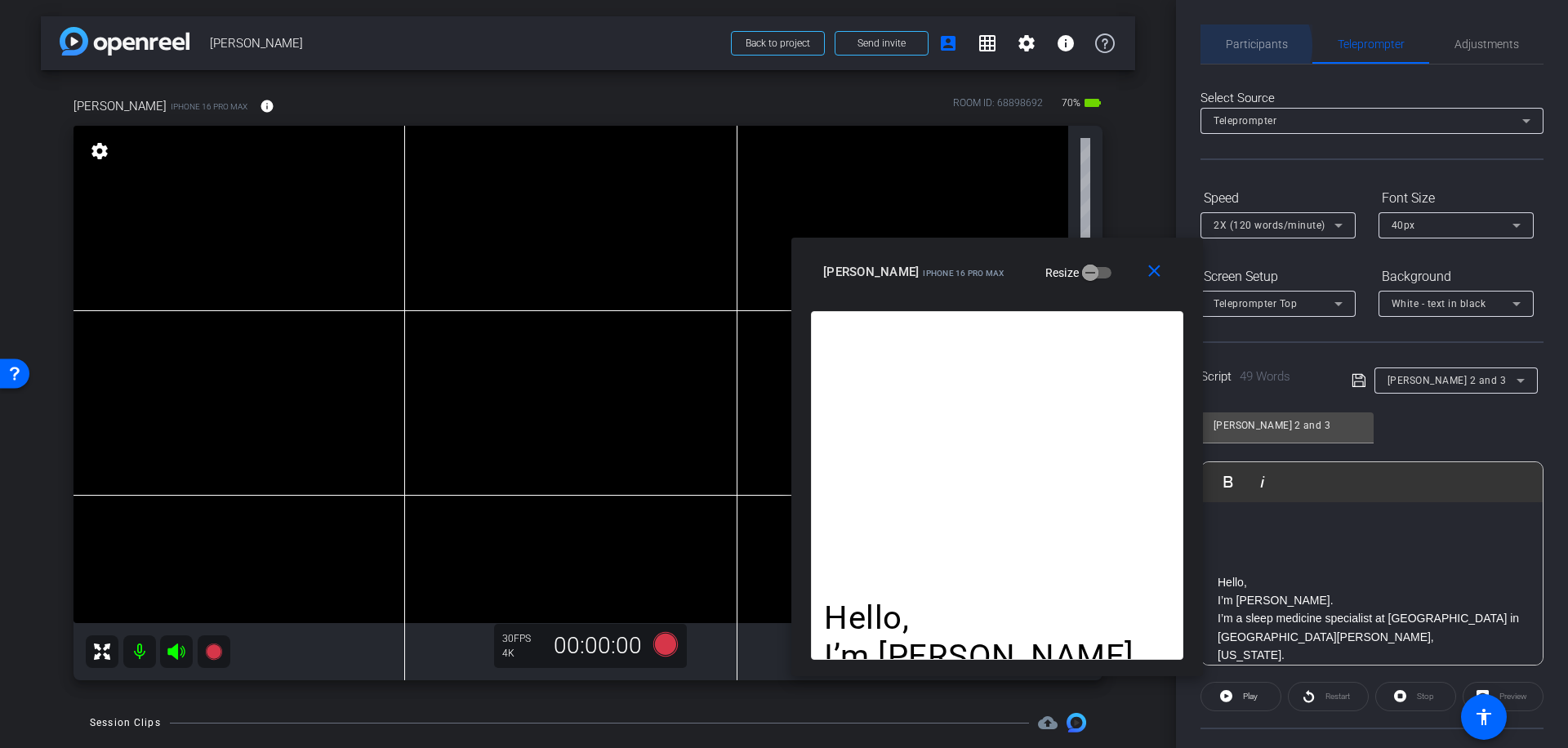
click at [1249, 46] on span "Participants" at bounding box center [1256, 43] width 62 height 11
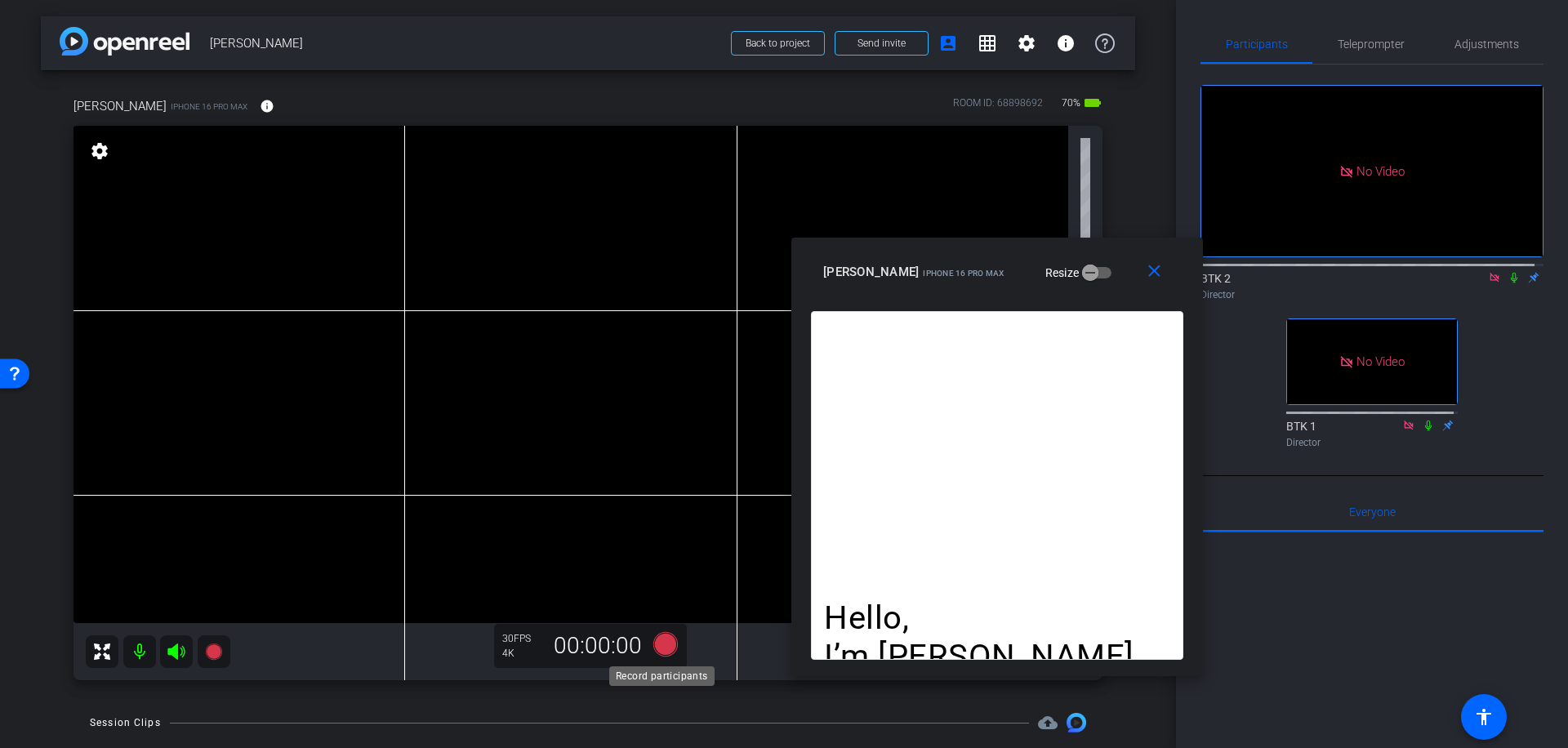
click at [656, 641] on icon at bounding box center [666, 644] width 25 height 25
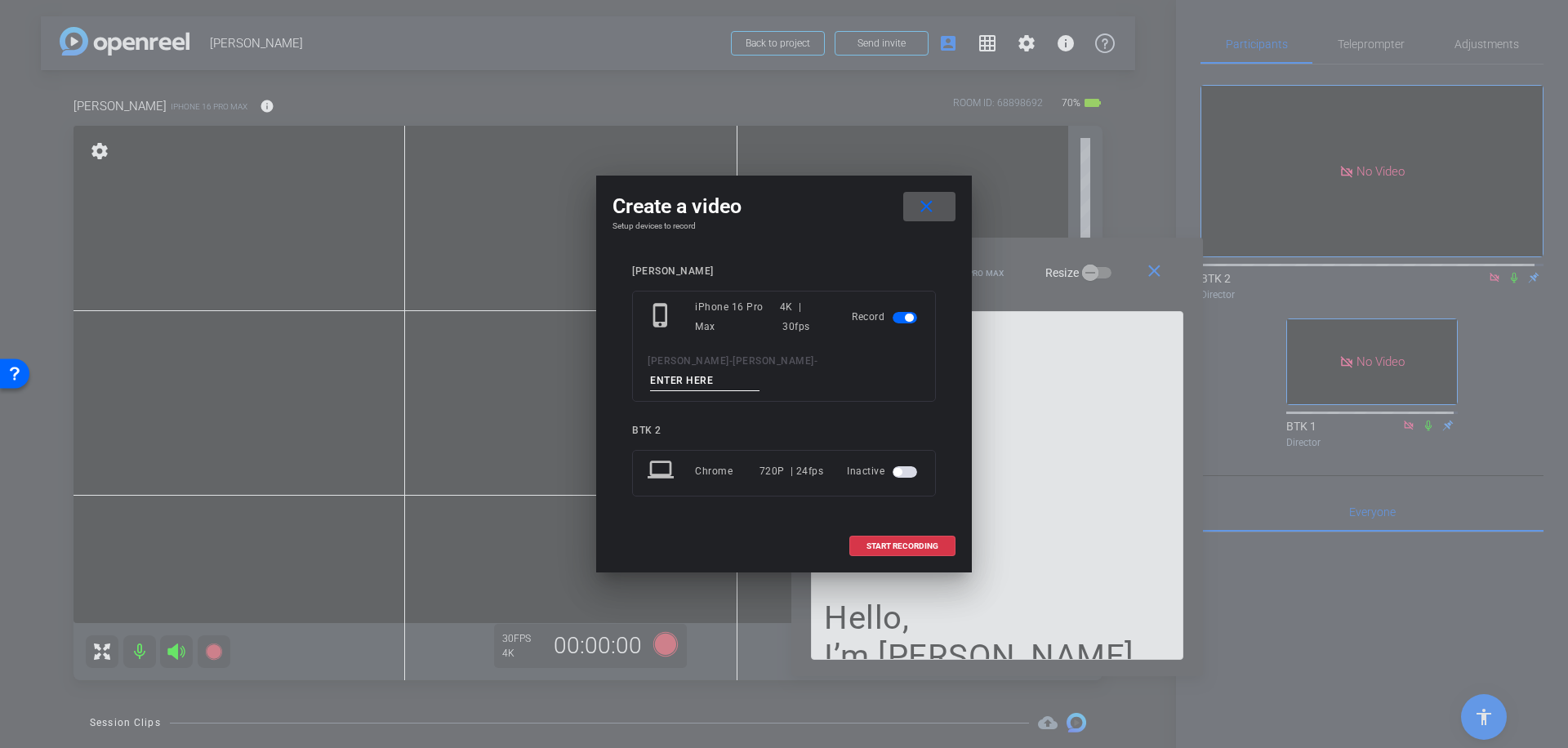
click at [741, 372] on input at bounding box center [705, 381] width 109 height 20
type input "050"
click at [895, 542] on span "START RECORDING" at bounding box center [902, 546] width 72 height 9
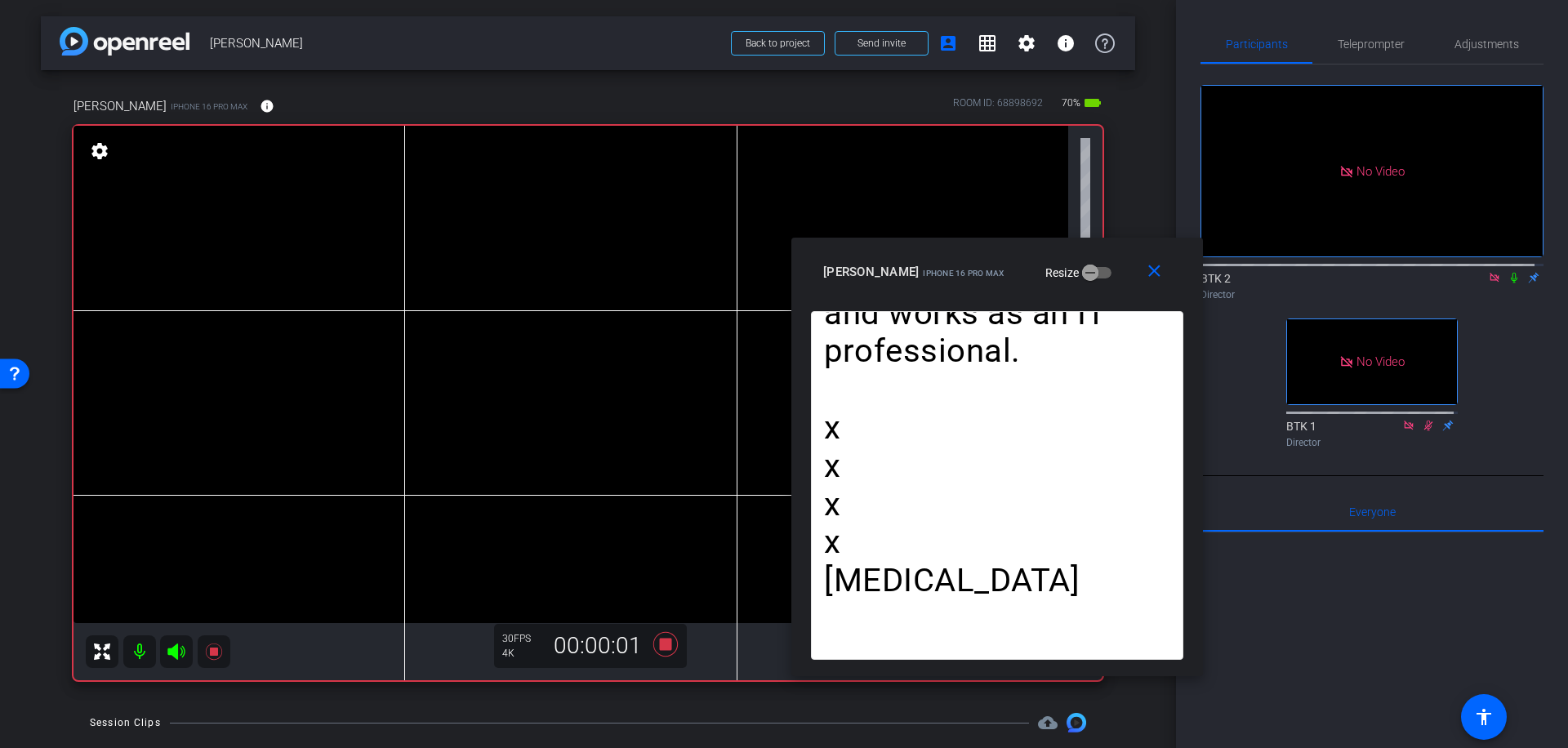
click at [1511, 273] on icon at bounding box center [1514, 278] width 7 height 10
click at [660, 642] on icon at bounding box center [666, 644] width 25 height 25
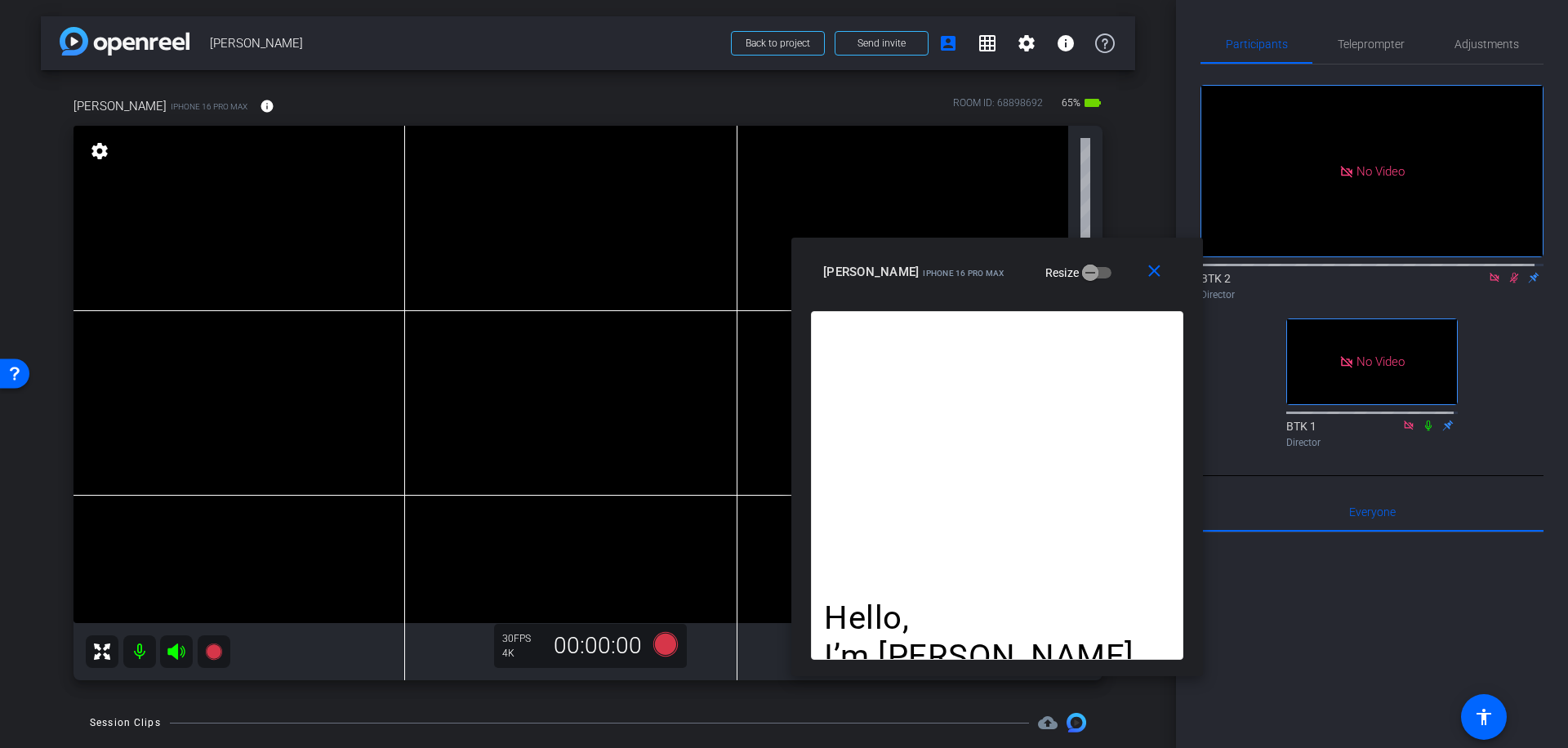
click at [1507, 272] on icon at bounding box center [1513, 277] width 13 height 11
click at [660, 645] on icon at bounding box center [666, 644] width 25 height 25
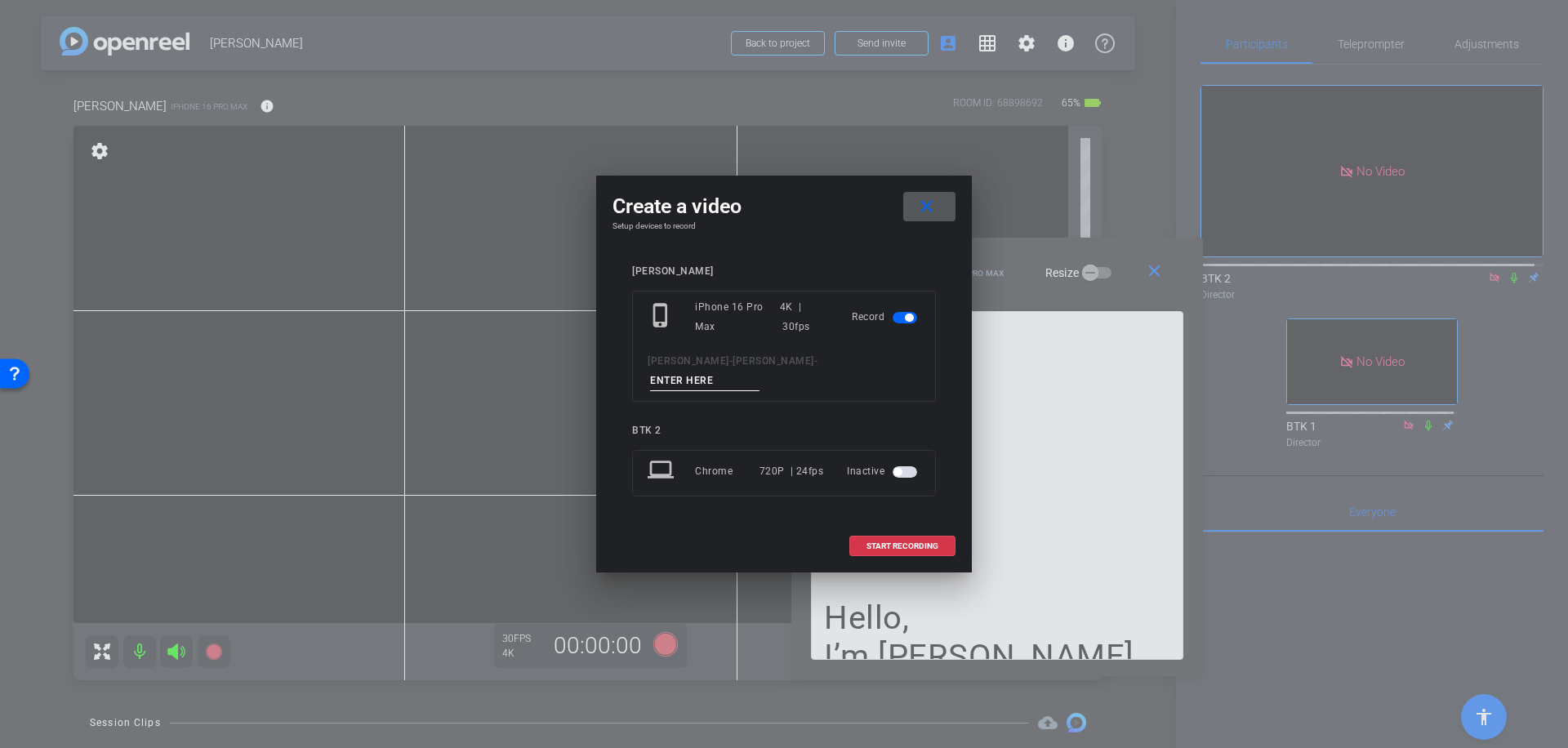
click at [751, 372] on input at bounding box center [705, 381] width 109 height 20
type input "051"
click at [933, 542] on span "START RECORDING" at bounding box center [902, 546] width 72 height 9
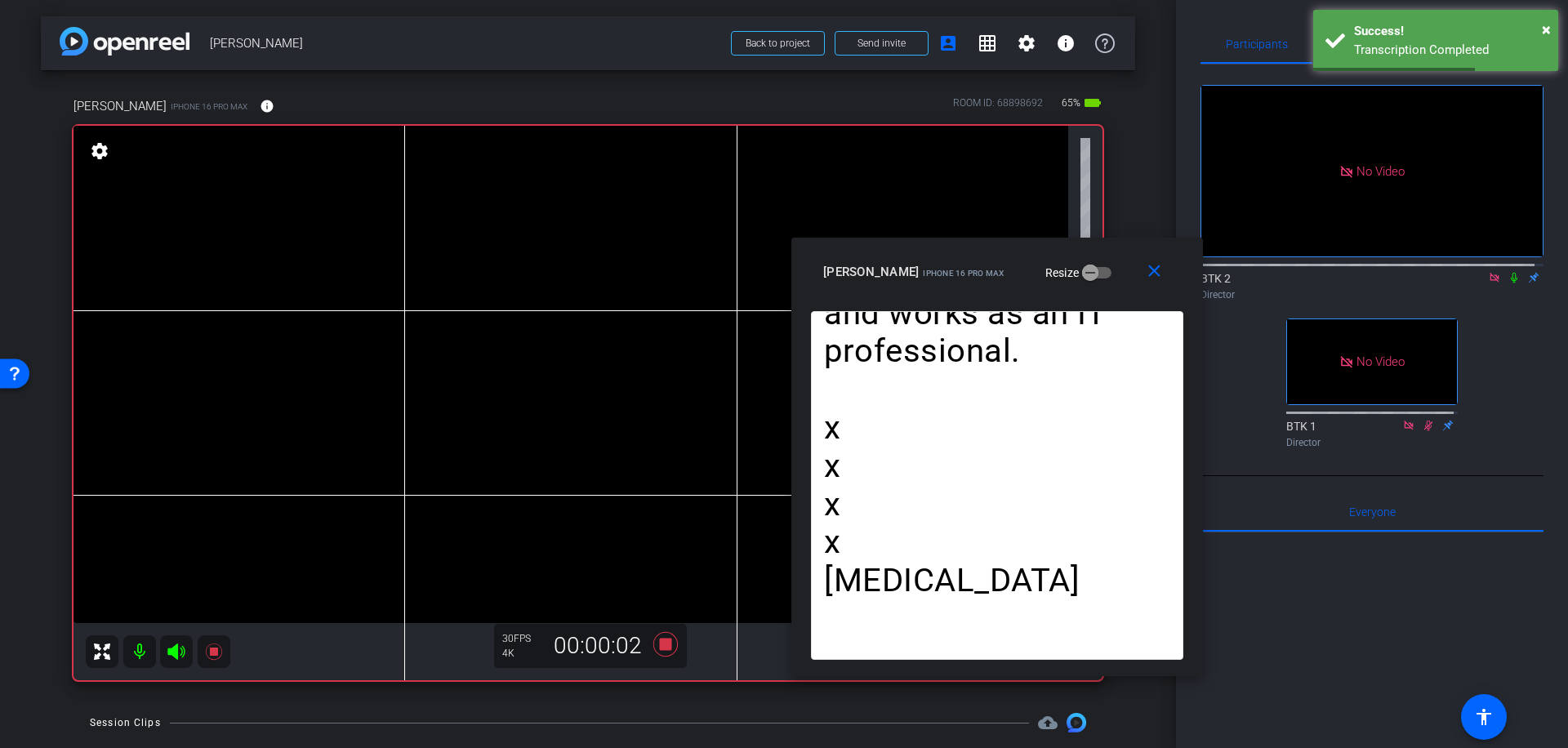
click at [1507, 272] on icon at bounding box center [1513, 277] width 13 height 11
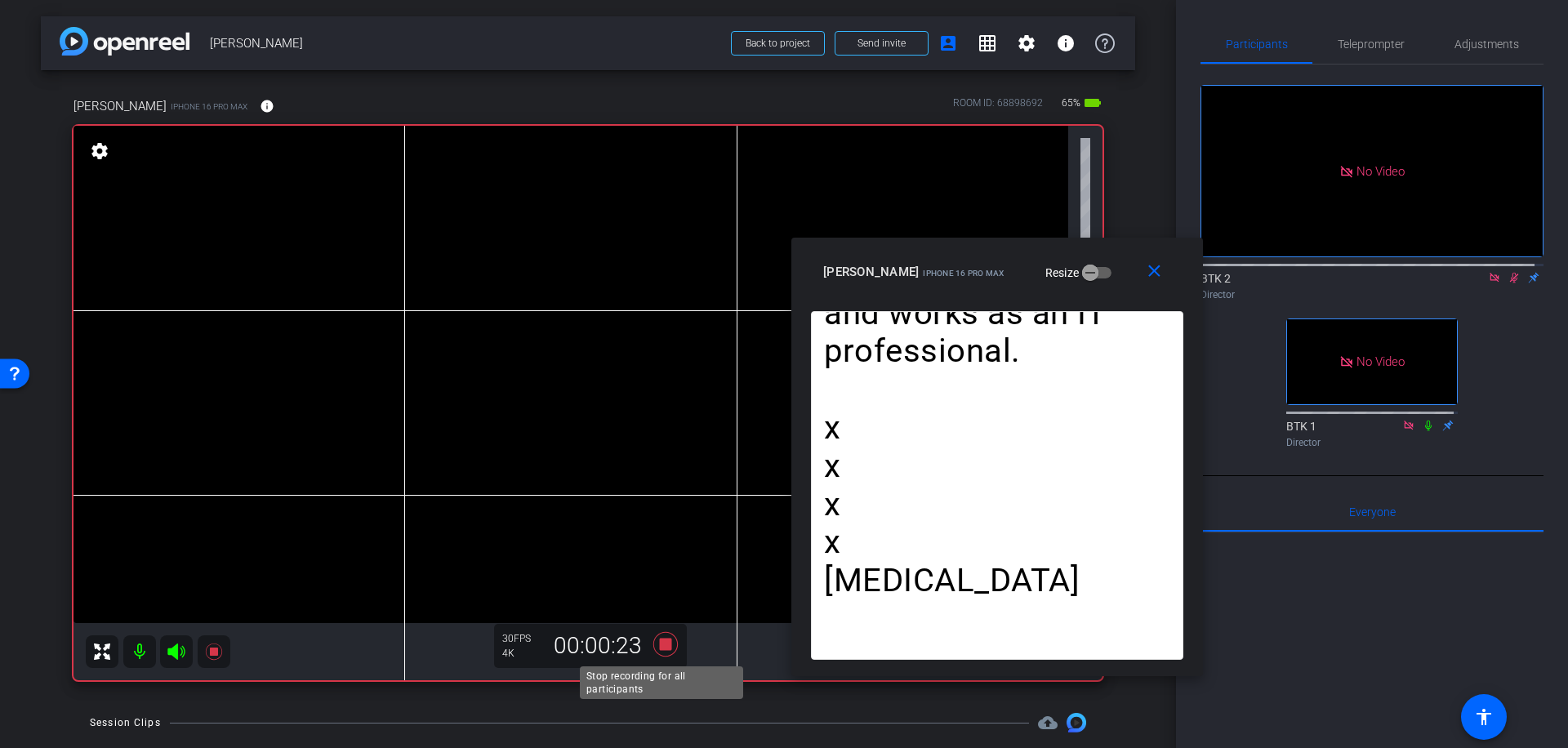
click at [665, 637] on icon at bounding box center [666, 644] width 39 height 30
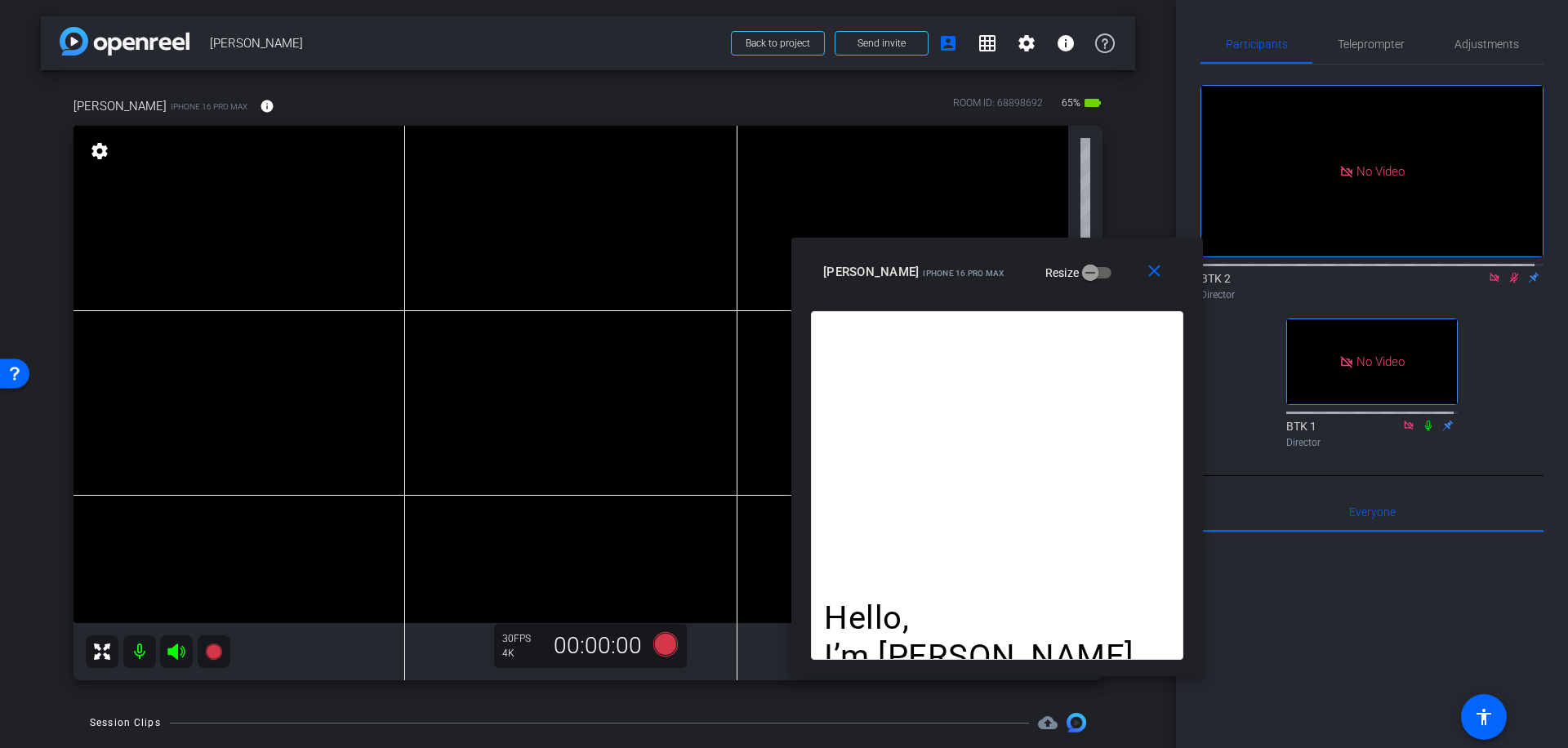
click at [1510, 273] on icon at bounding box center [1514, 278] width 9 height 10
click at [1369, 41] on span "Teleprompter" at bounding box center [1371, 43] width 67 height 11
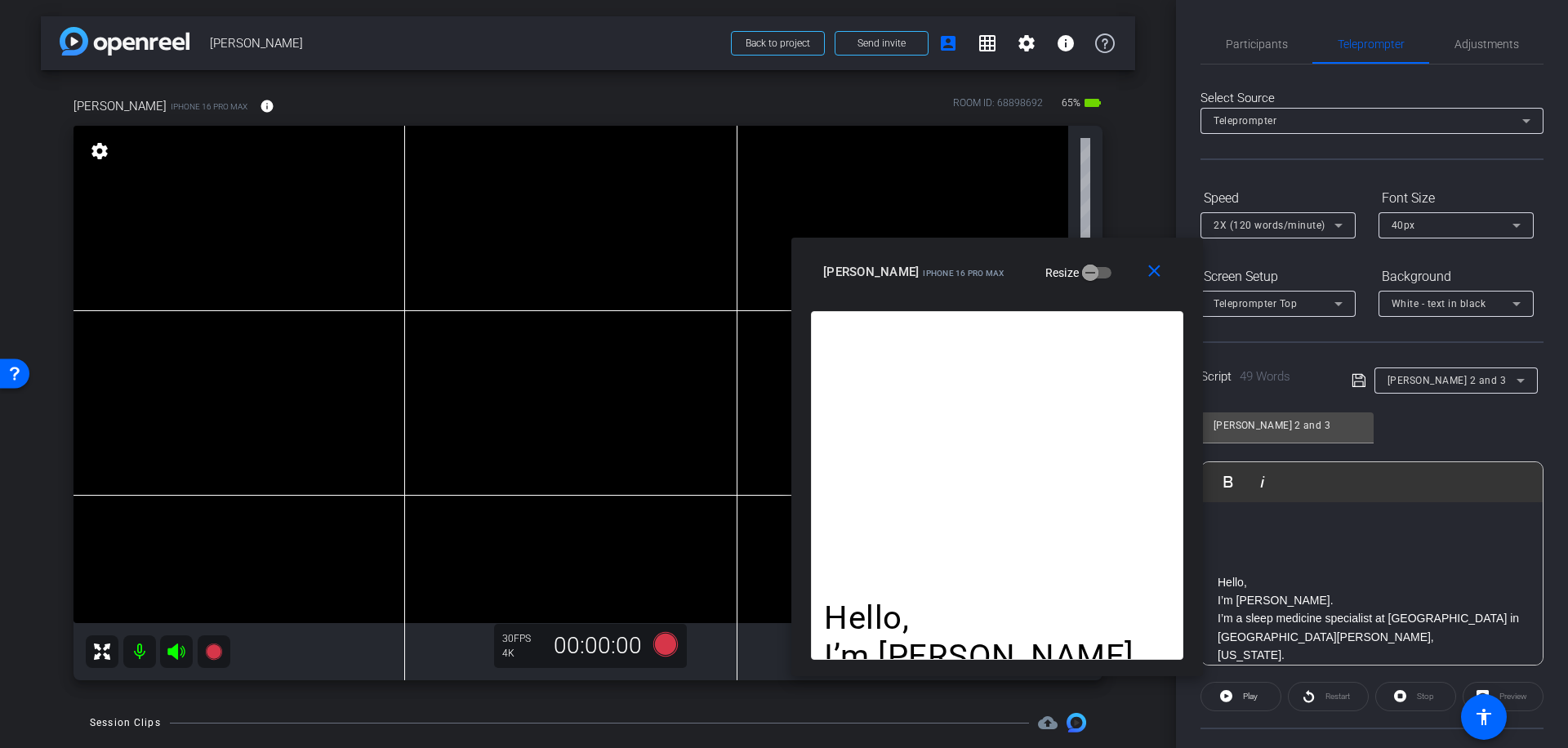
click at [1518, 377] on icon at bounding box center [1520, 380] width 20 height 20
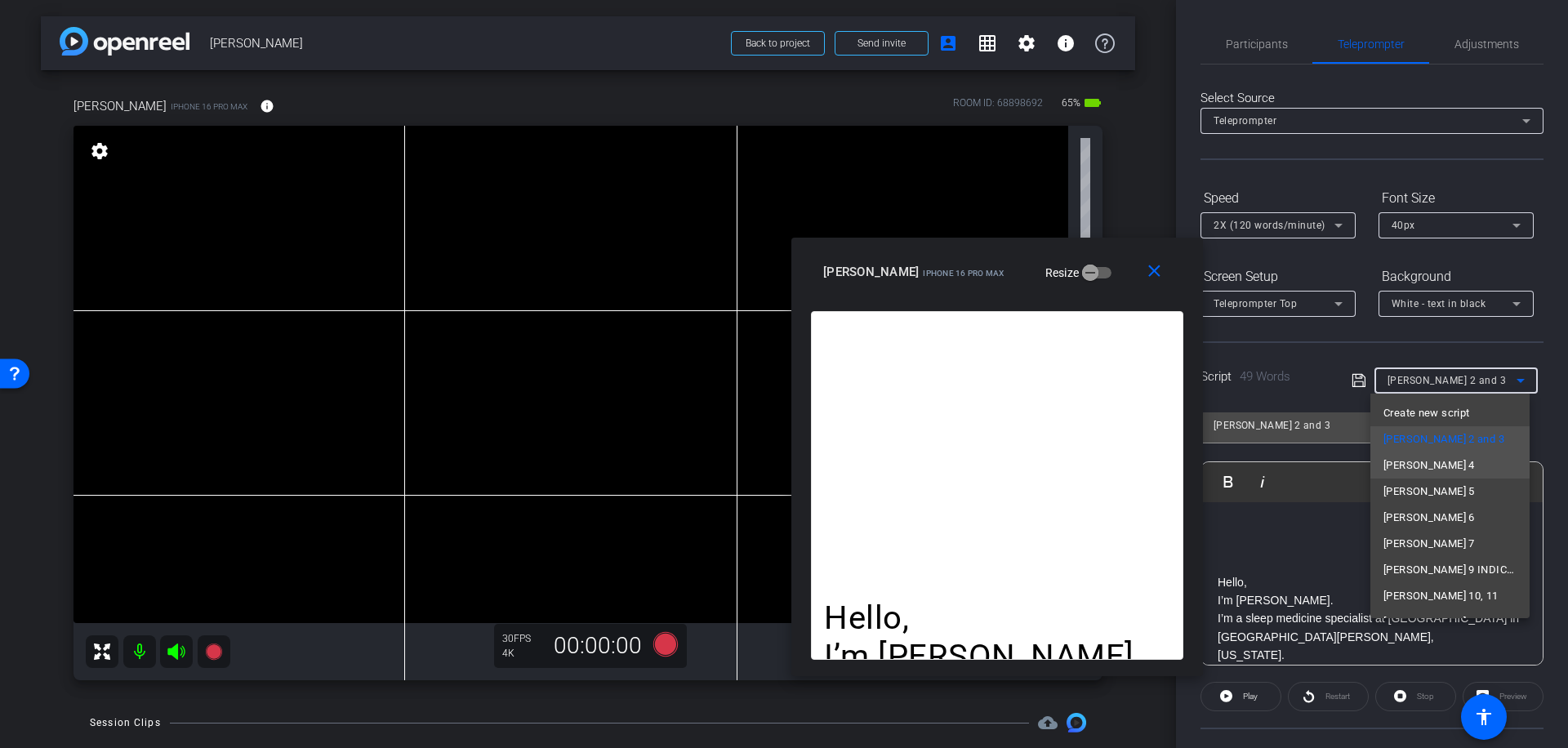
click at [1443, 463] on mat-option "[PERSON_NAME] 4" at bounding box center [1450, 465] width 159 height 26
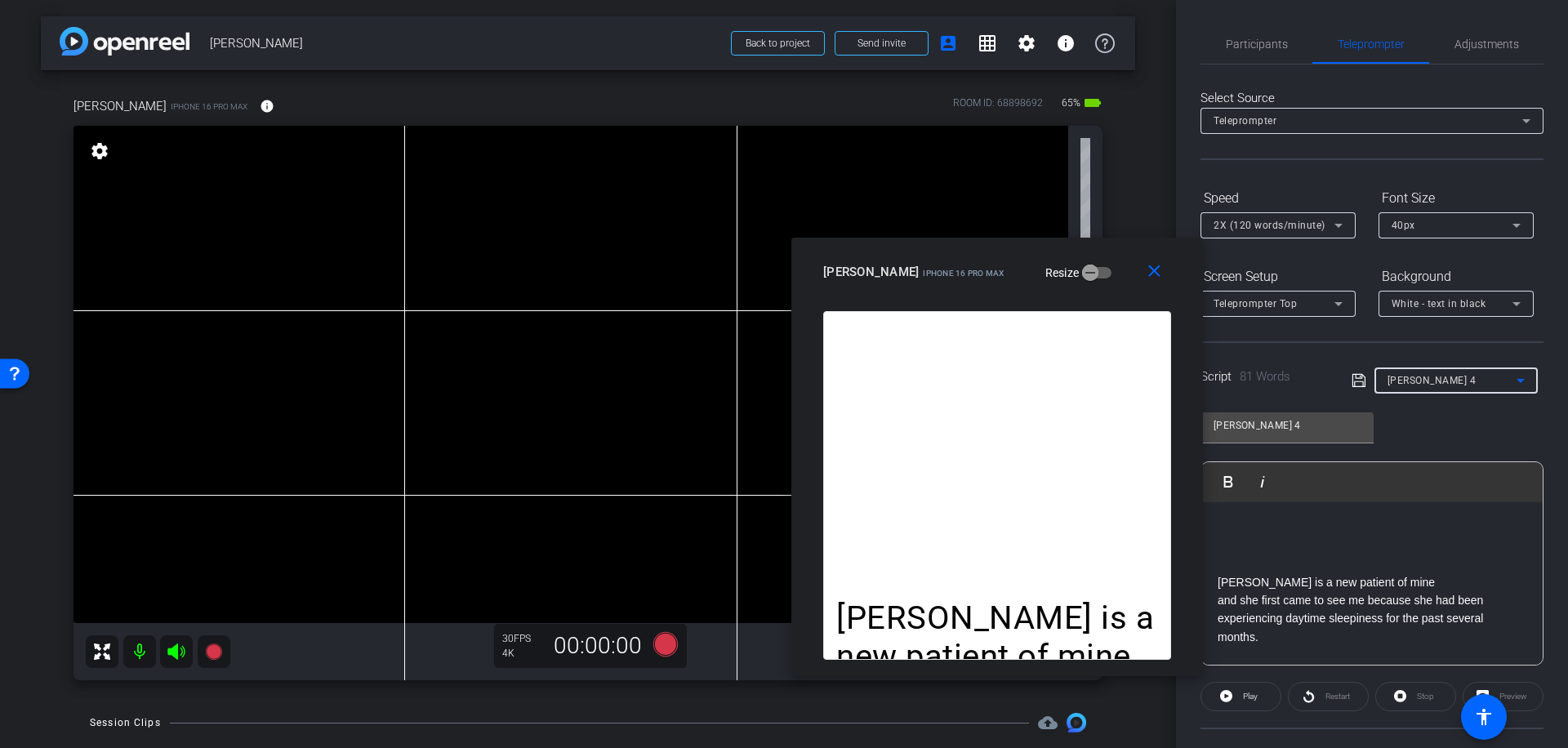
click at [1516, 382] on icon at bounding box center [1520, 380] width 20 height 20
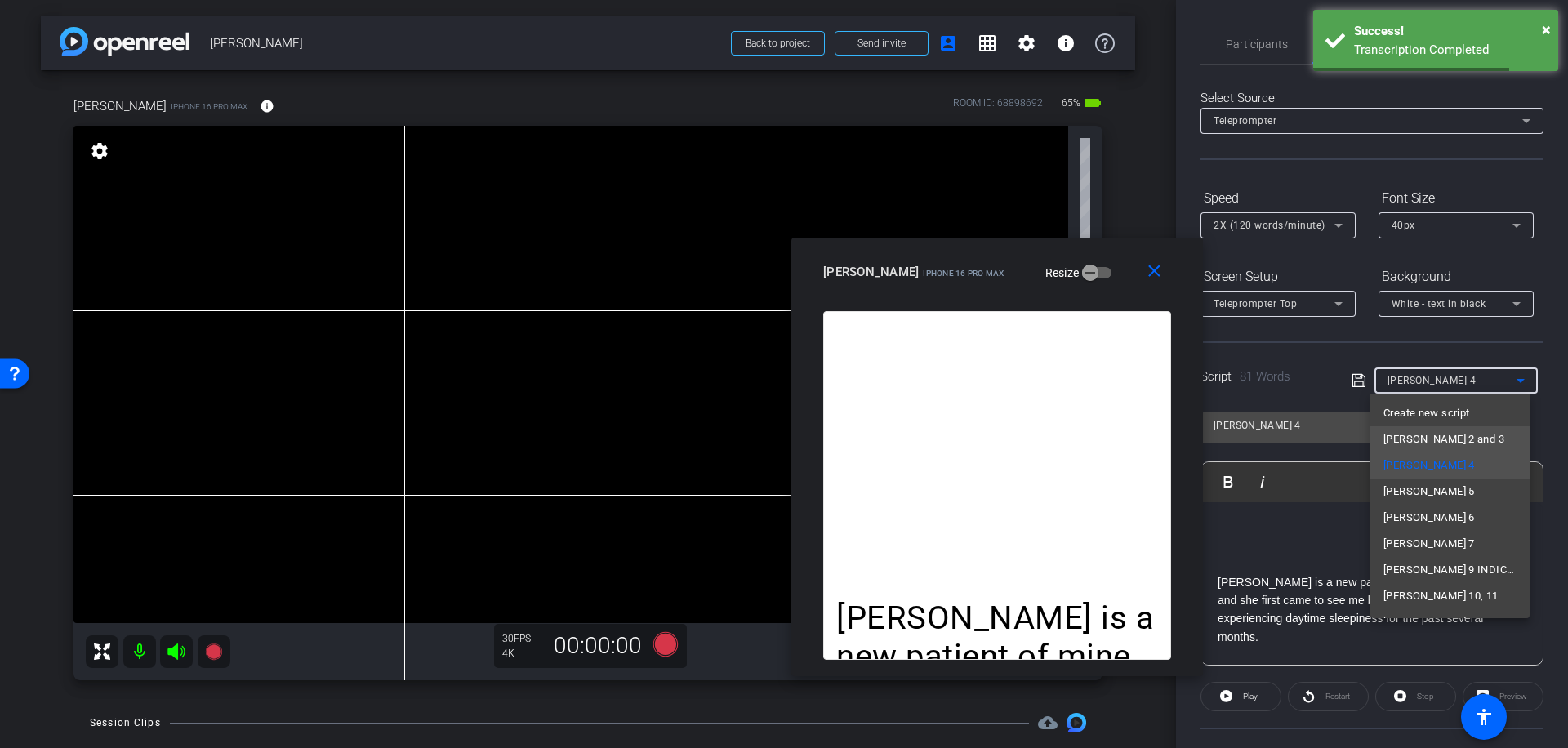
click at [1464, 437] on mat-option "[PERSON_NAME] 2 and 3" at bounding box center [1450, 439] width 159 height 26
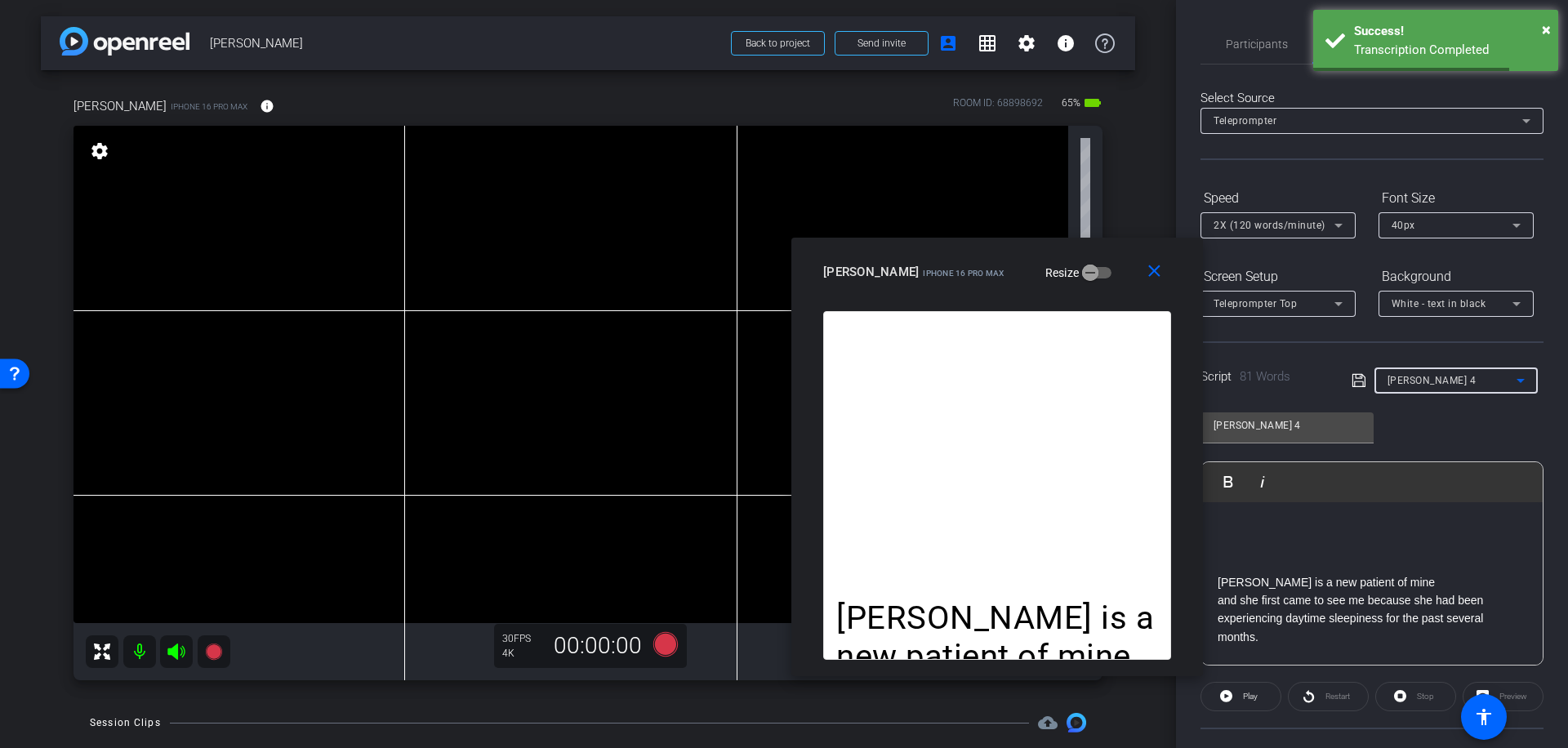
type input "[PERSON_NAME] 2 and 3"
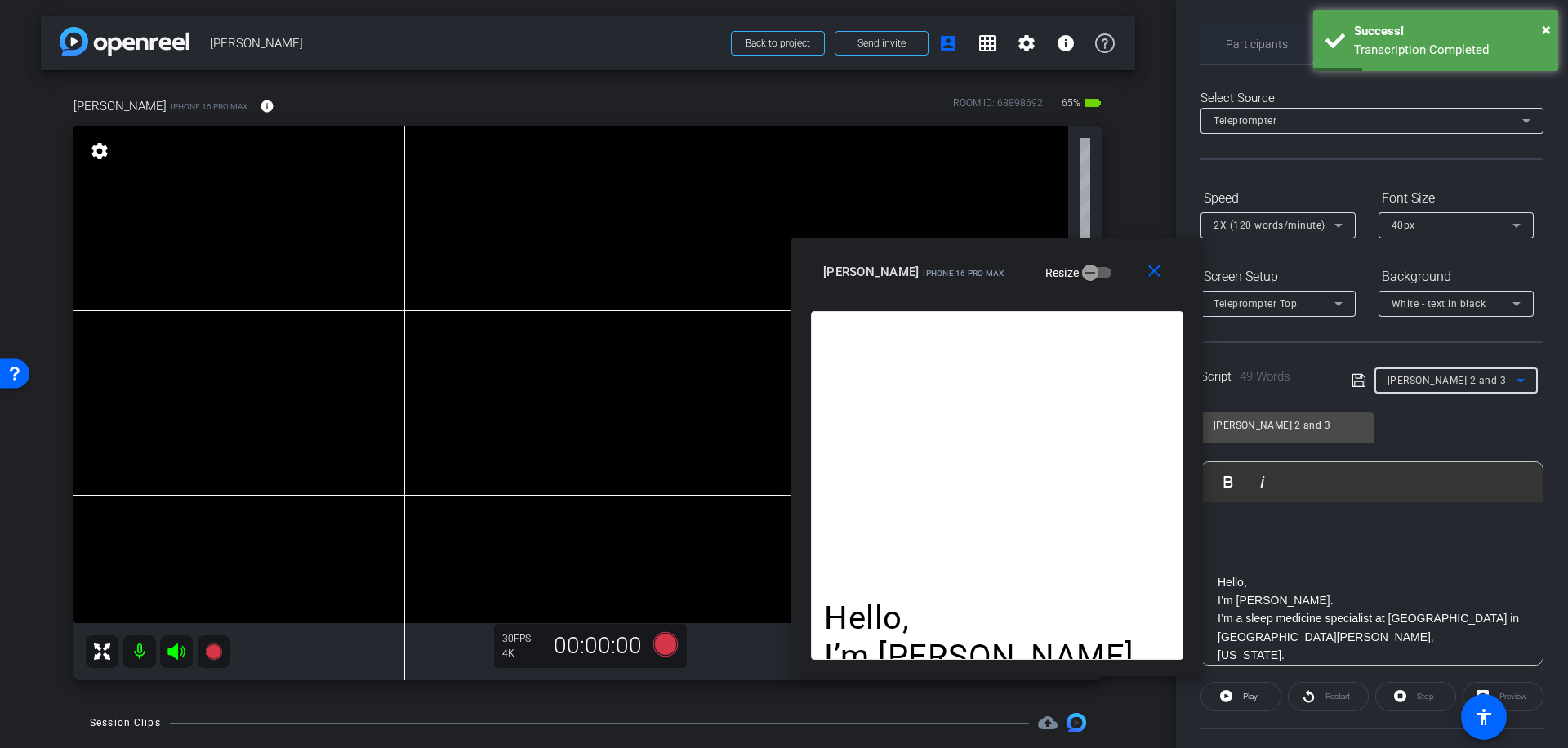
click at [1255, 42] on span "Participants" at bounding box center [1256, 43] width 62 height 11
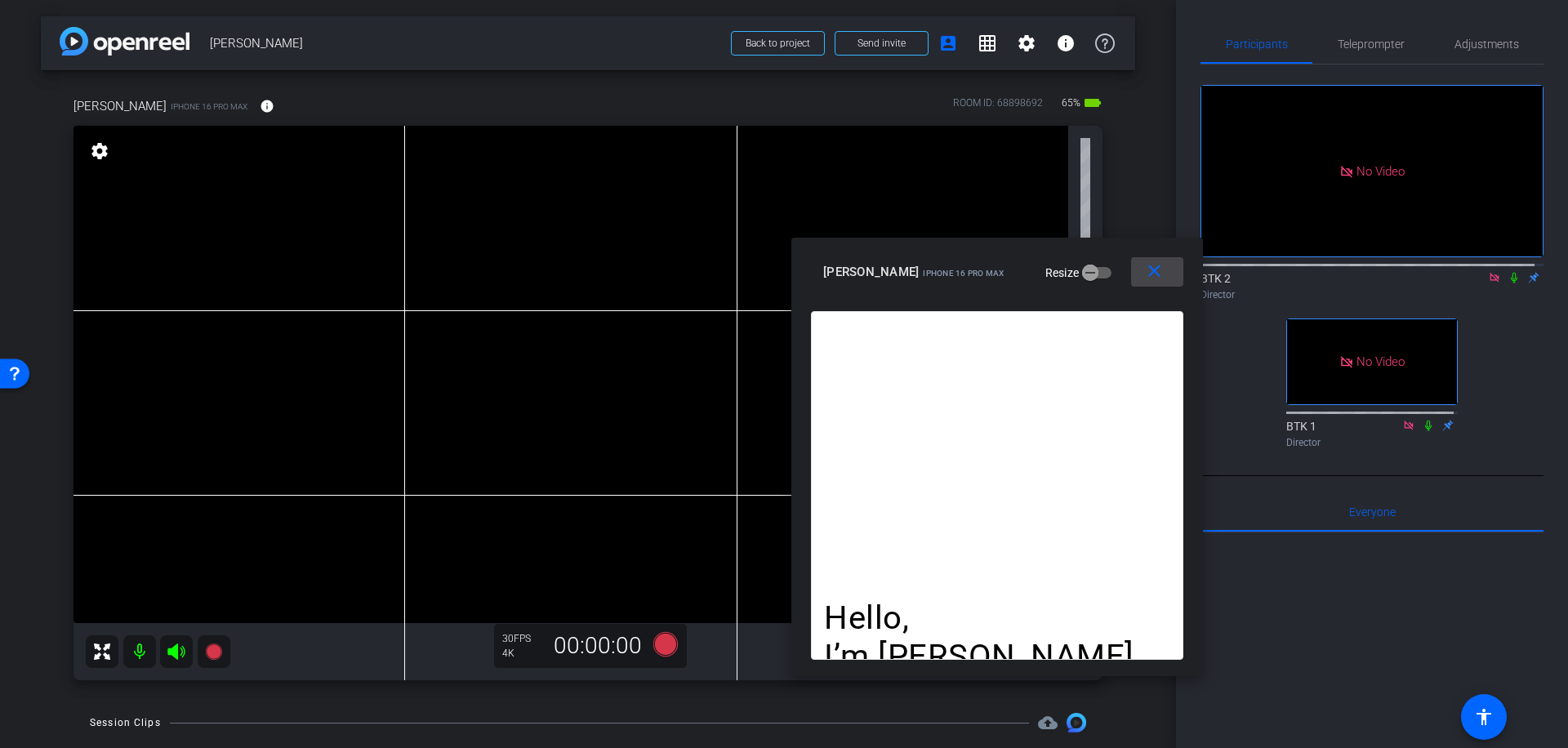
click at [1150, 273] on mat-icon "close" at bounding box center [1155, 272] width 20 height 20
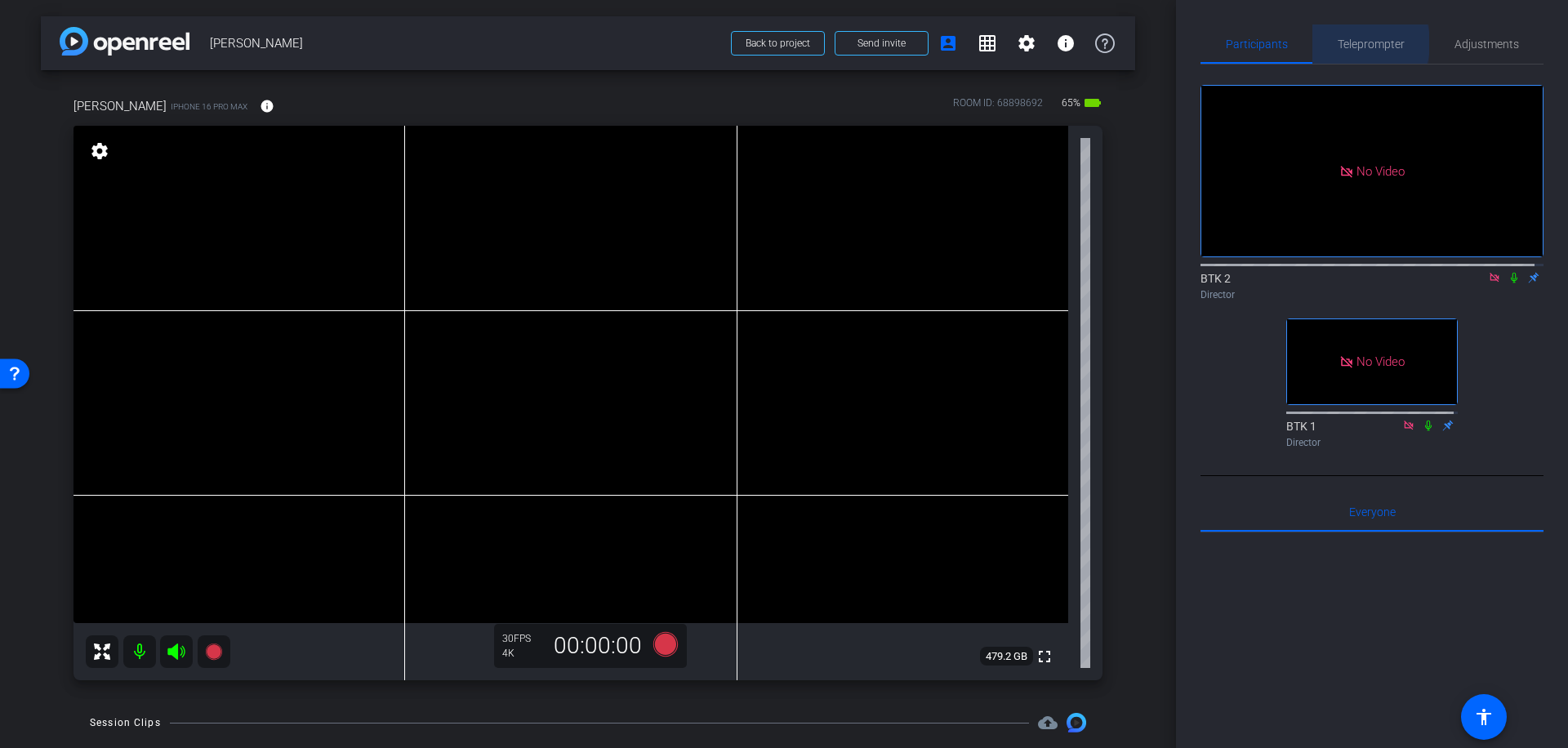
click at [1344, 43] on span "Teleprompter" at bounding box center [1371, 43] width 67 height 11
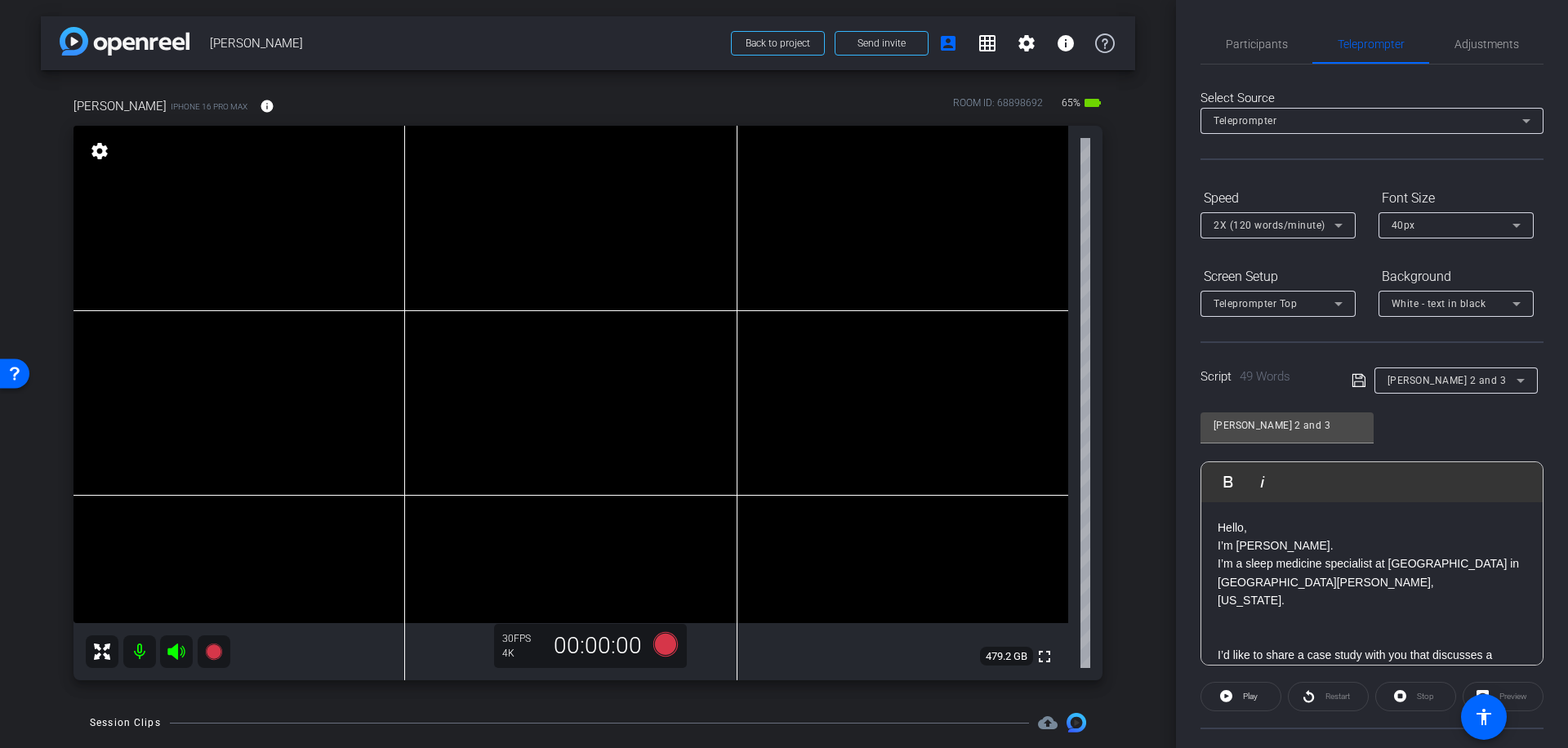
scroll to position [54, 0]
click at [1330, 546] on p "I’m [PERSON_NAME]." at bounding box center [1372, 546] width 308 height 18
click at [1265, 44] on span "Participants" at bounding box center [1256, 43] width 62 height 11
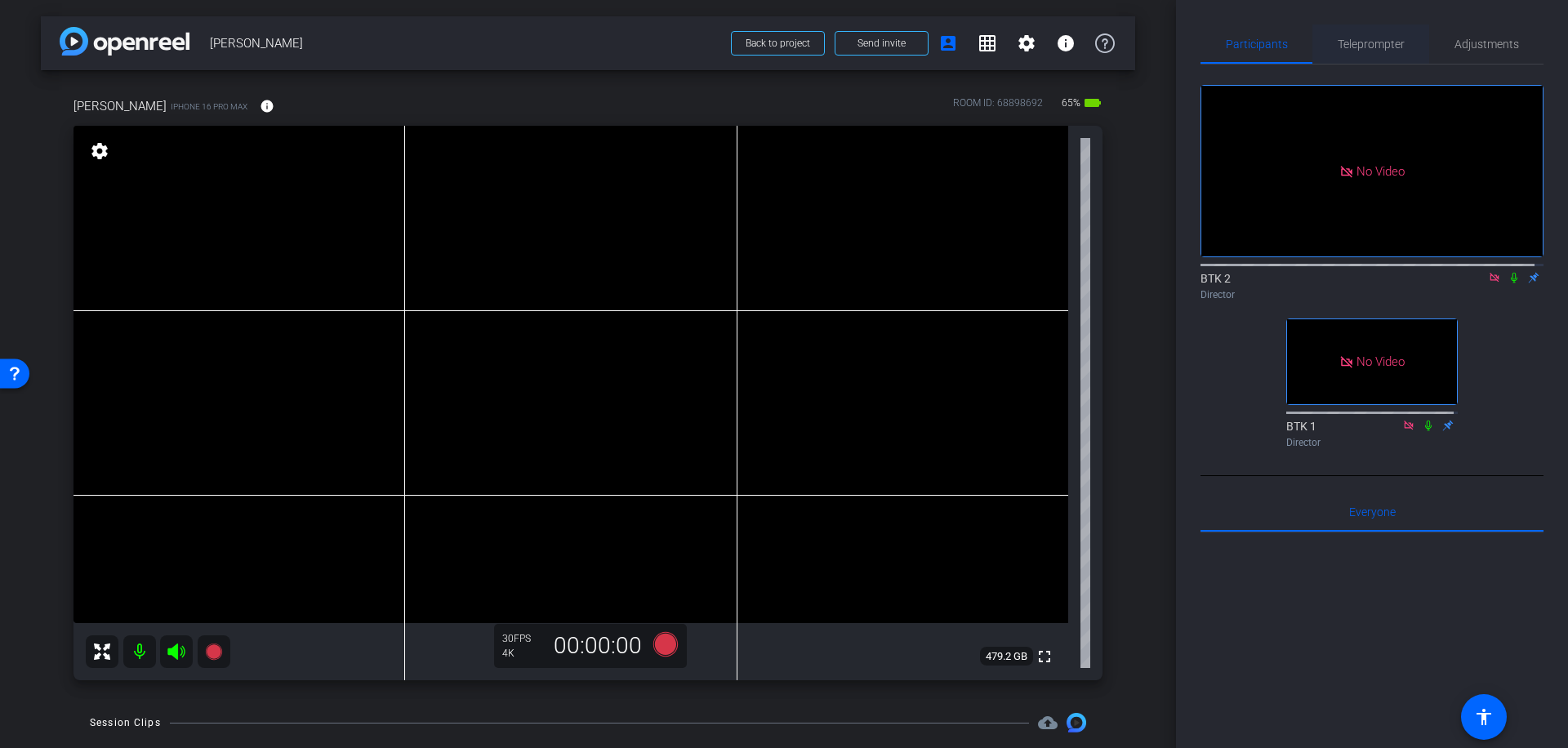
click at [1375, 43] on span "Teleprompter" at bounding box center [1371, 43] width 67 height 11
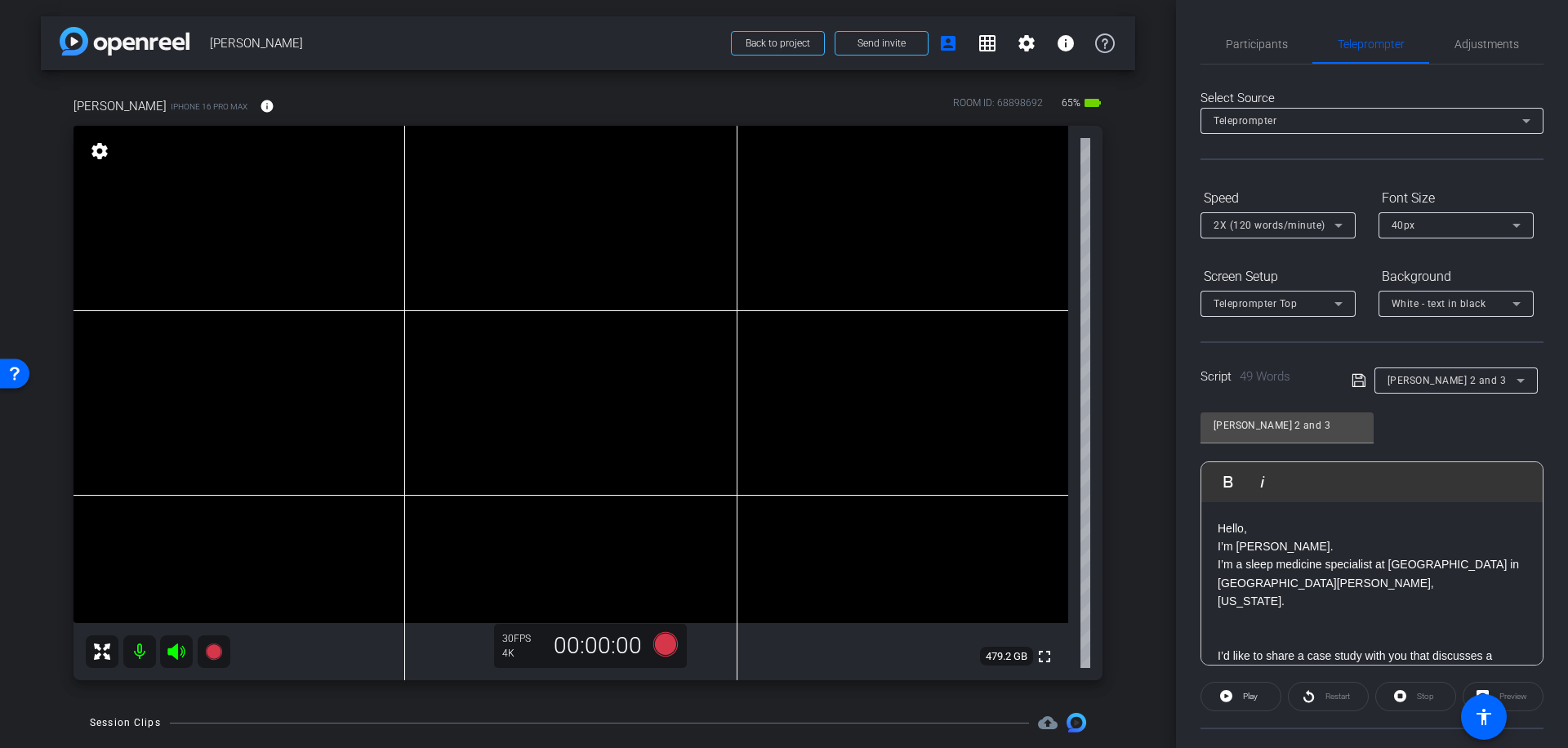
click at [1334, 545] on p "I’m [PERSON_NAME]." at bounding box center [1372, 546] width 308 height 18
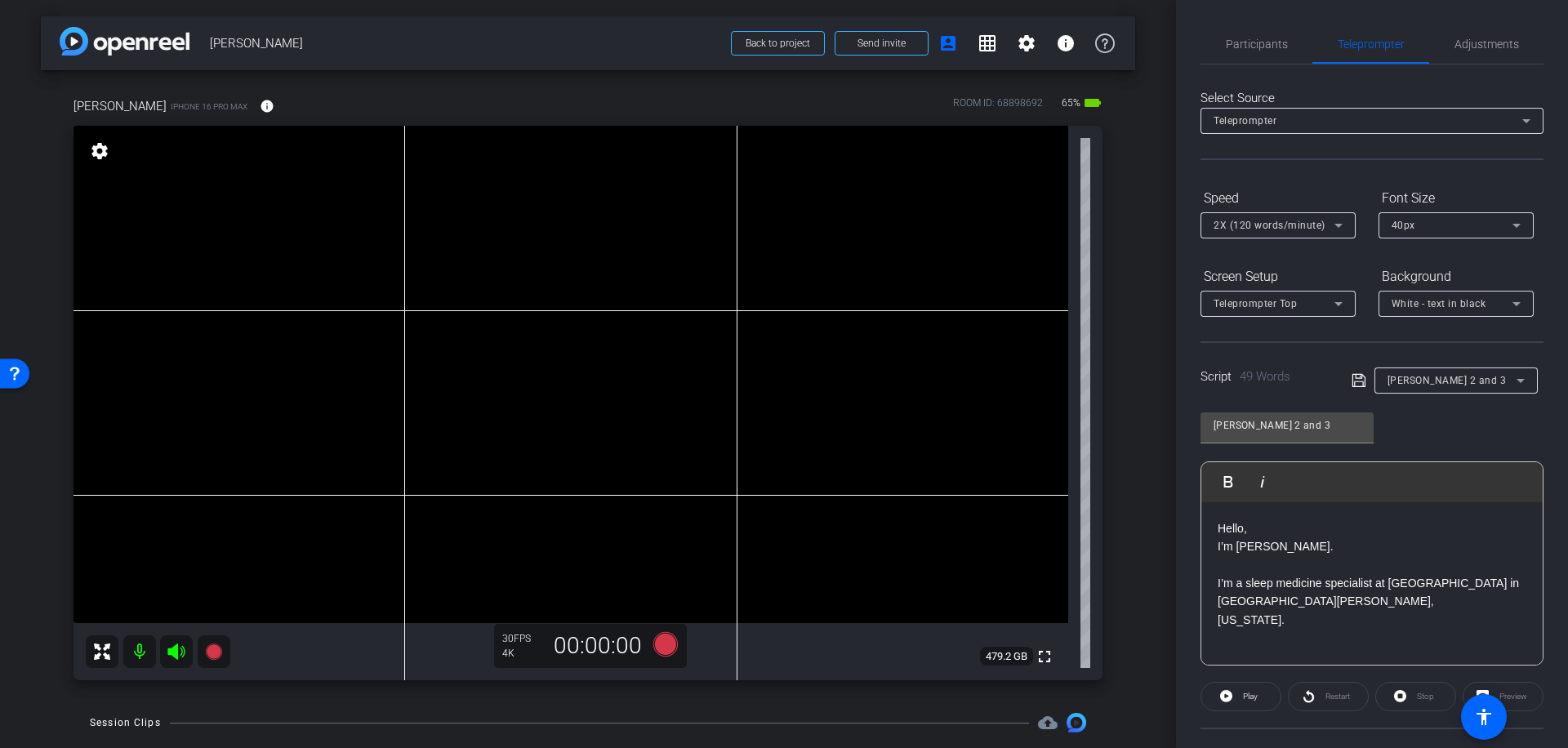
click at [1352, 379] on icon at bounding box center [1358, 380] width 14 height 20
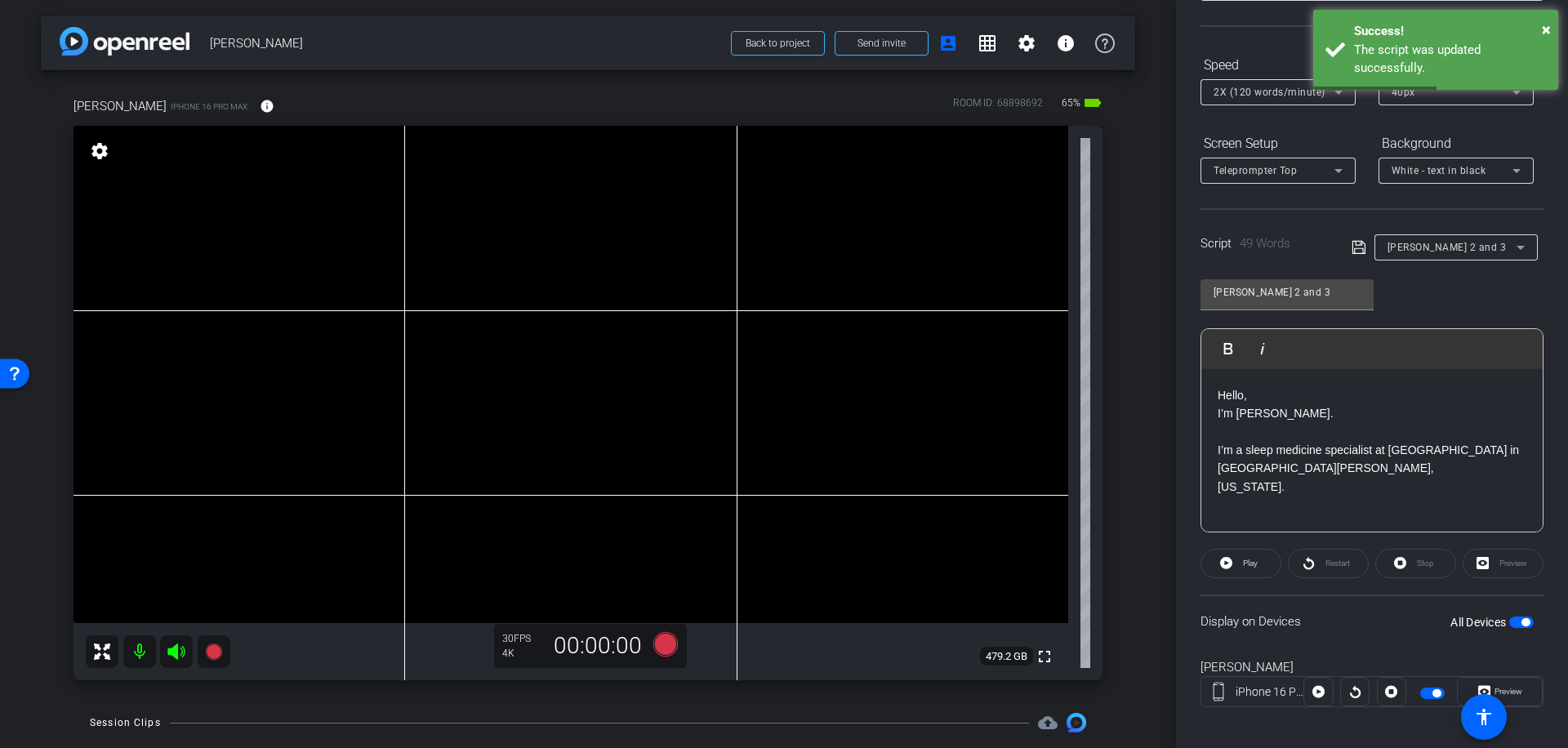
scroll to position [145, 0]
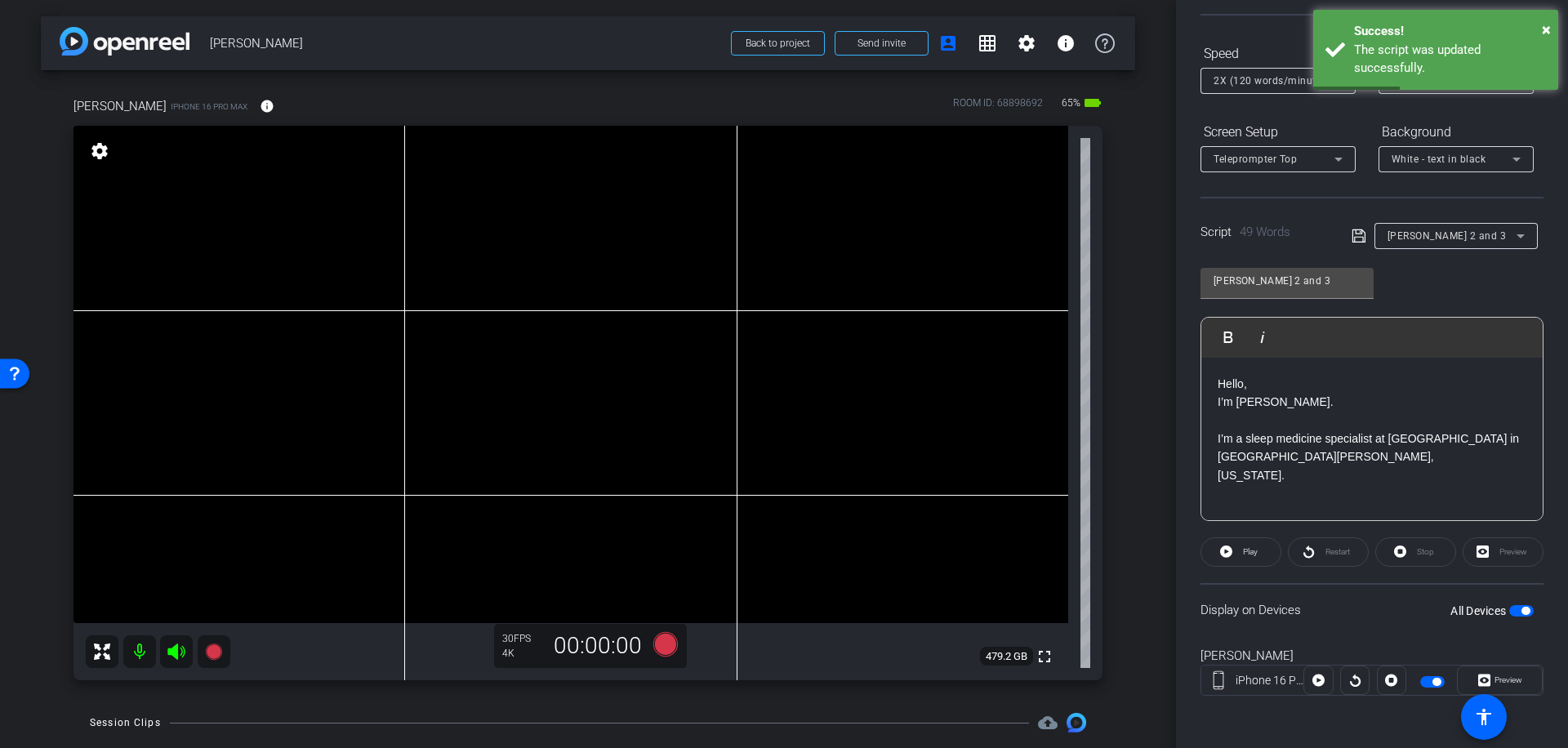
click at [1521, 607] on span "button" at bounding box center [1525, 611] width 9 height 9
click at [1510, 607] on span "button" at bounding box center [1514, 611] width 9 height 9
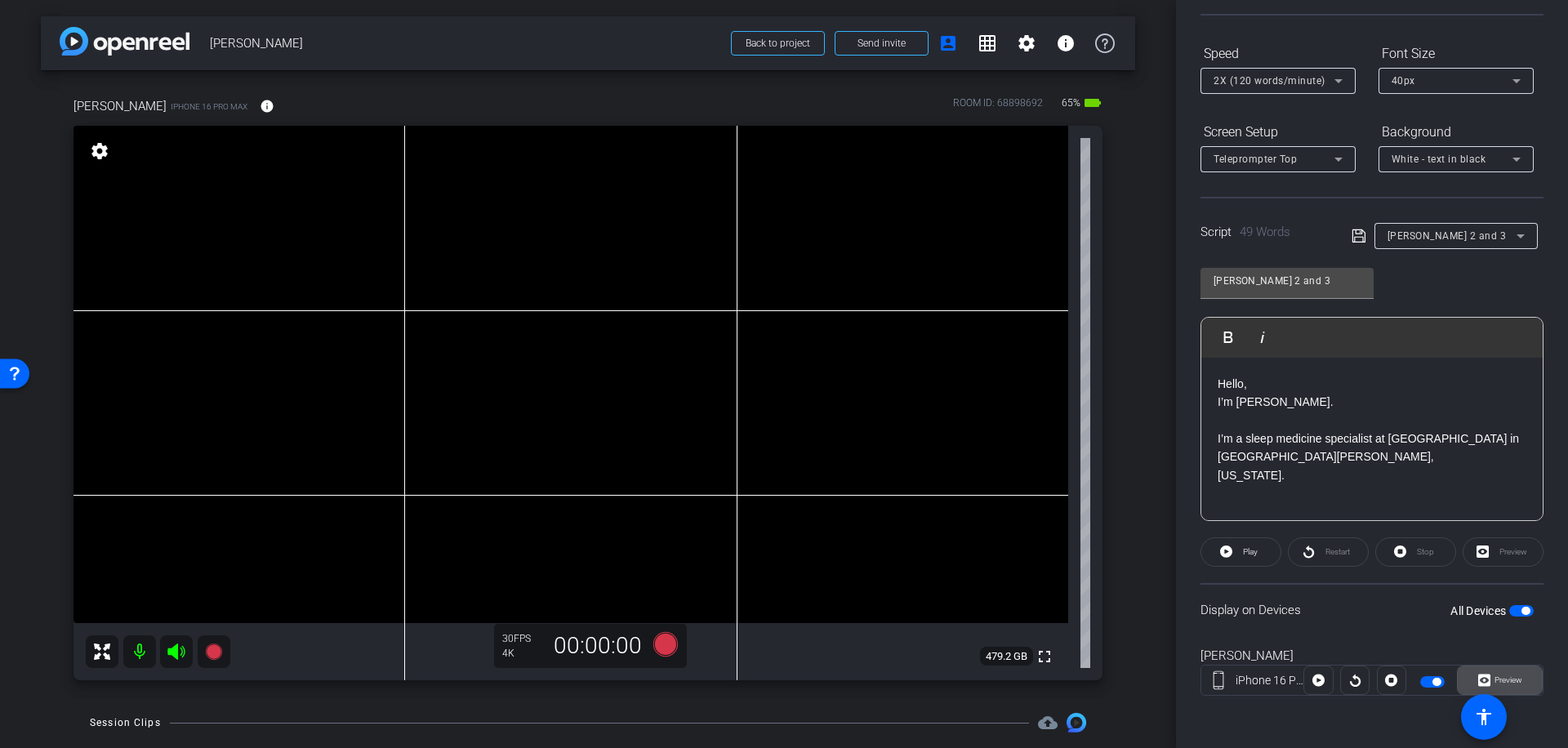
click at [1513, 677] on span "Preview" at bounding box center [1508, 680] width 28 height 9
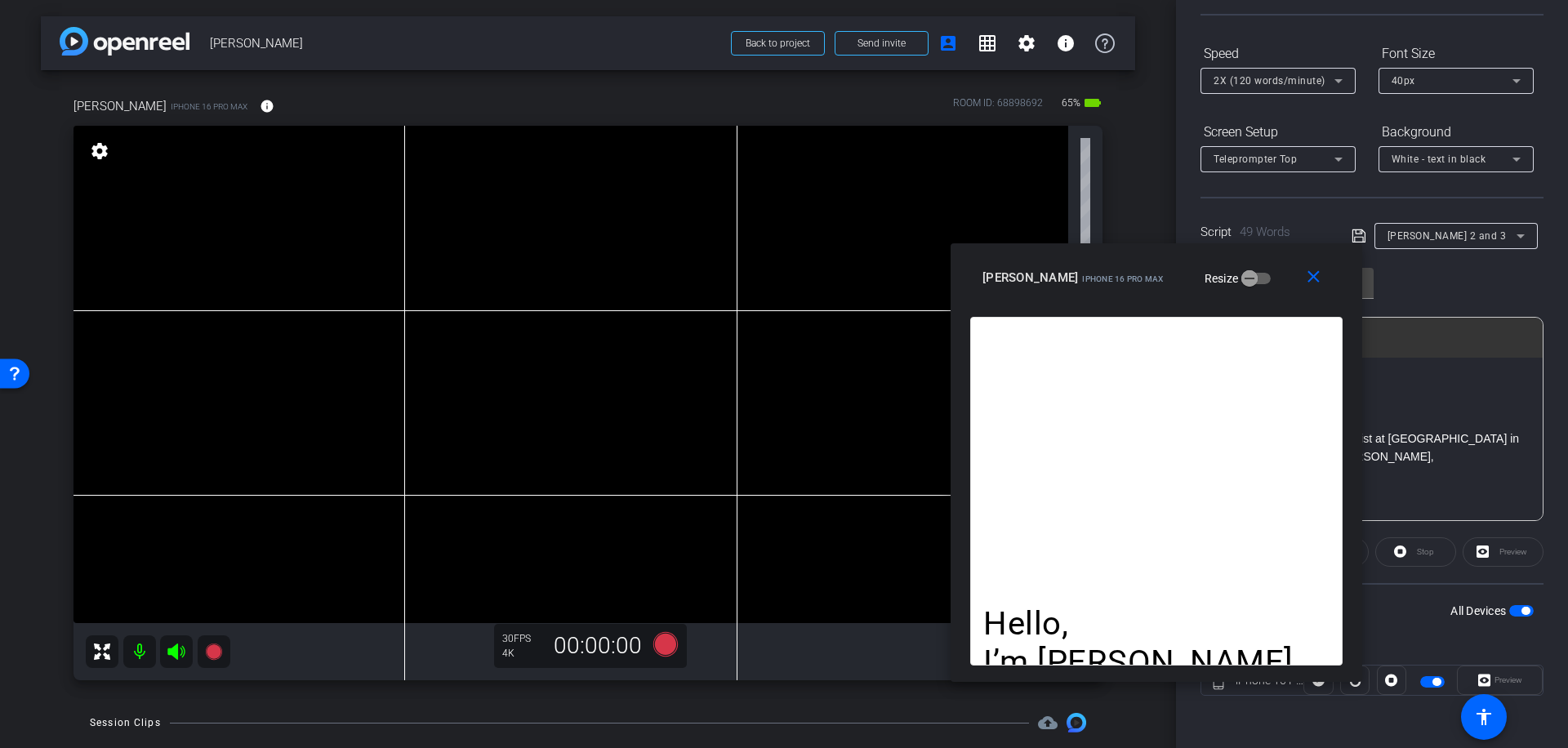
drag, startPoint x: 848, startPoint y: 174, endPoint x: 1220, endPoint y: 262, distance: 382.3
click at [1220, 263] on div "[PERSON_NAME] iPhone 16 Pro Max Resize" at bounding box center [1162, 278] width 360 height 30
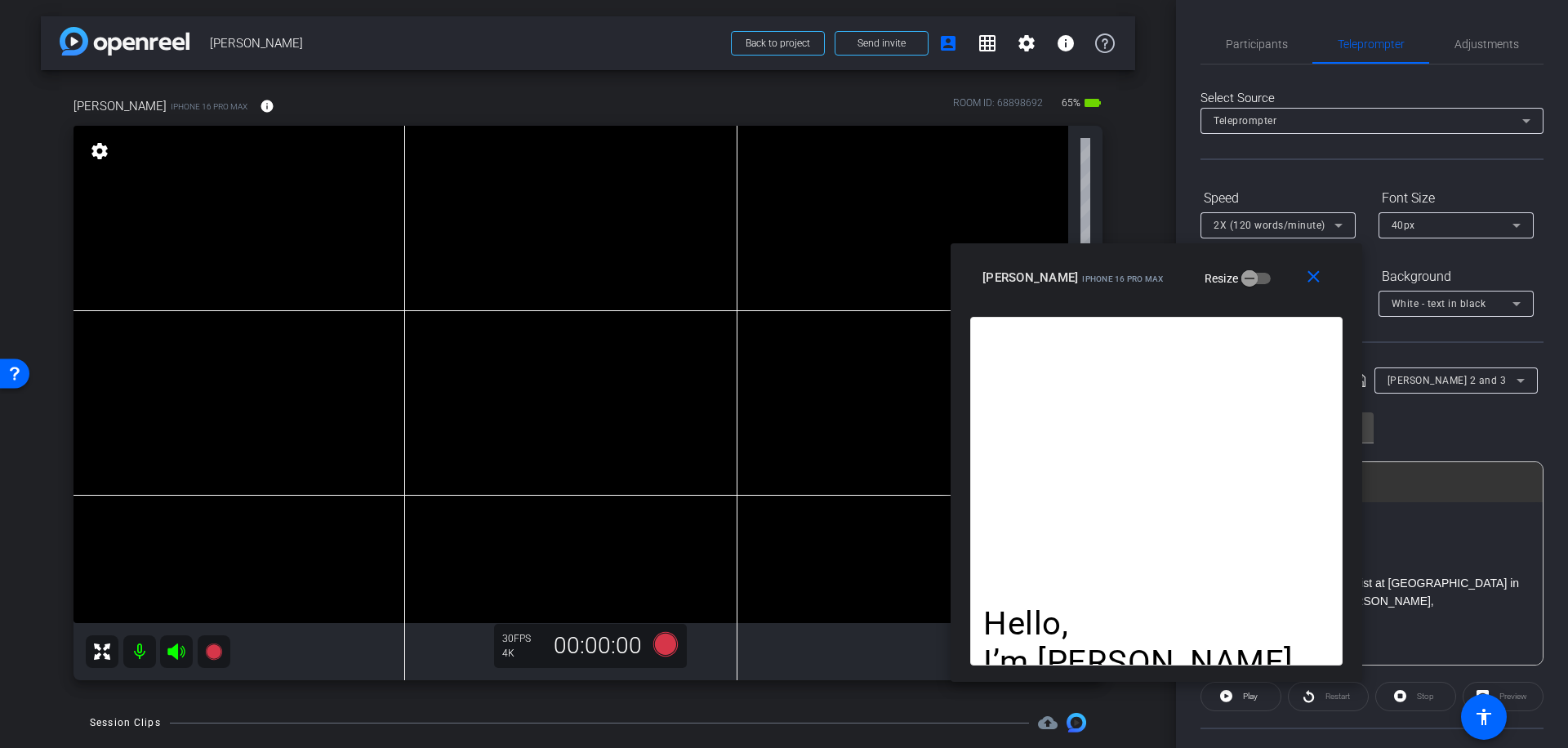
scroll to position [0, 0]
click at [1253, 43] on span "Participants" at bounding box center [1256, 43] width 62 height 11
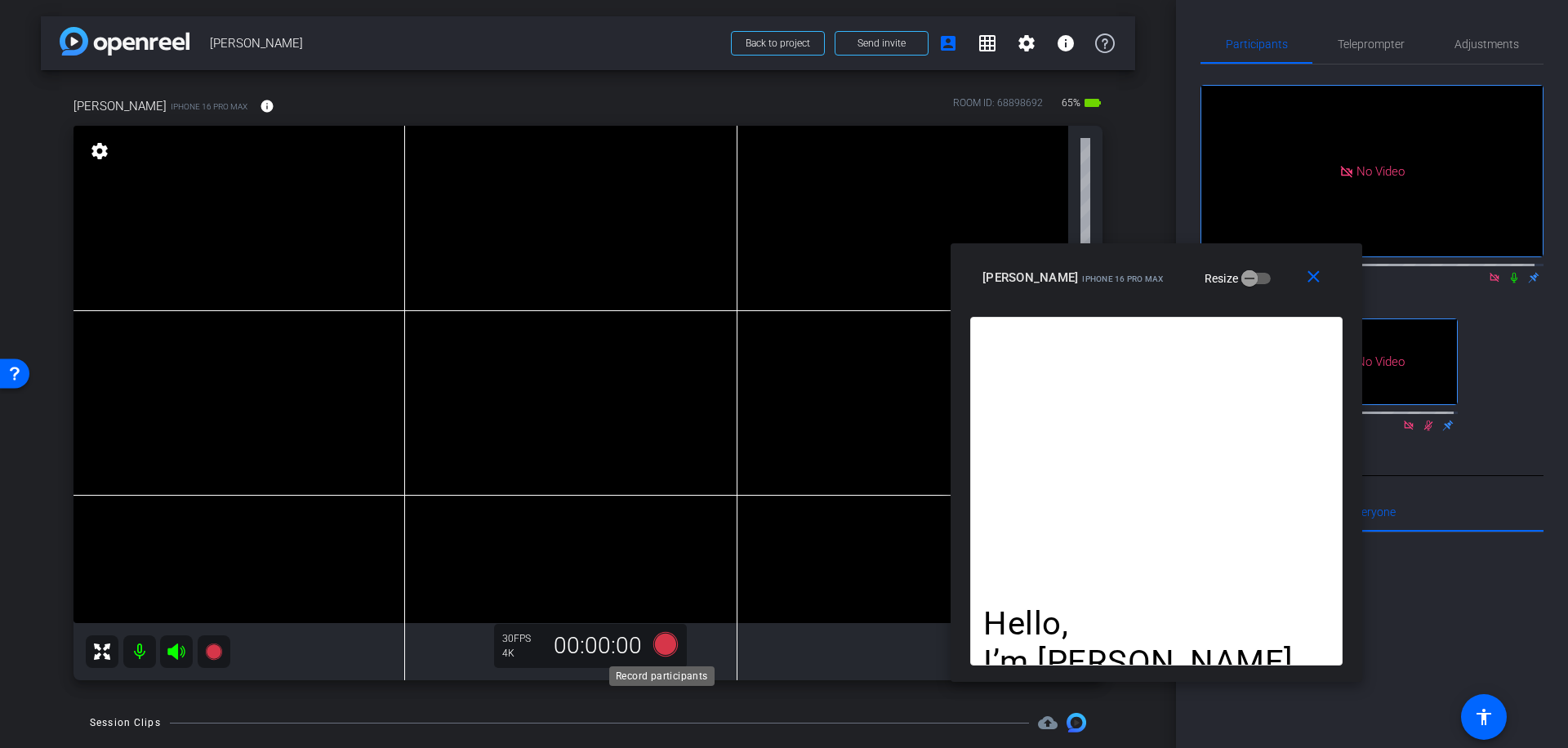
click at [662, 647] on icon at bounding box center [666, 644] width 25 height 25
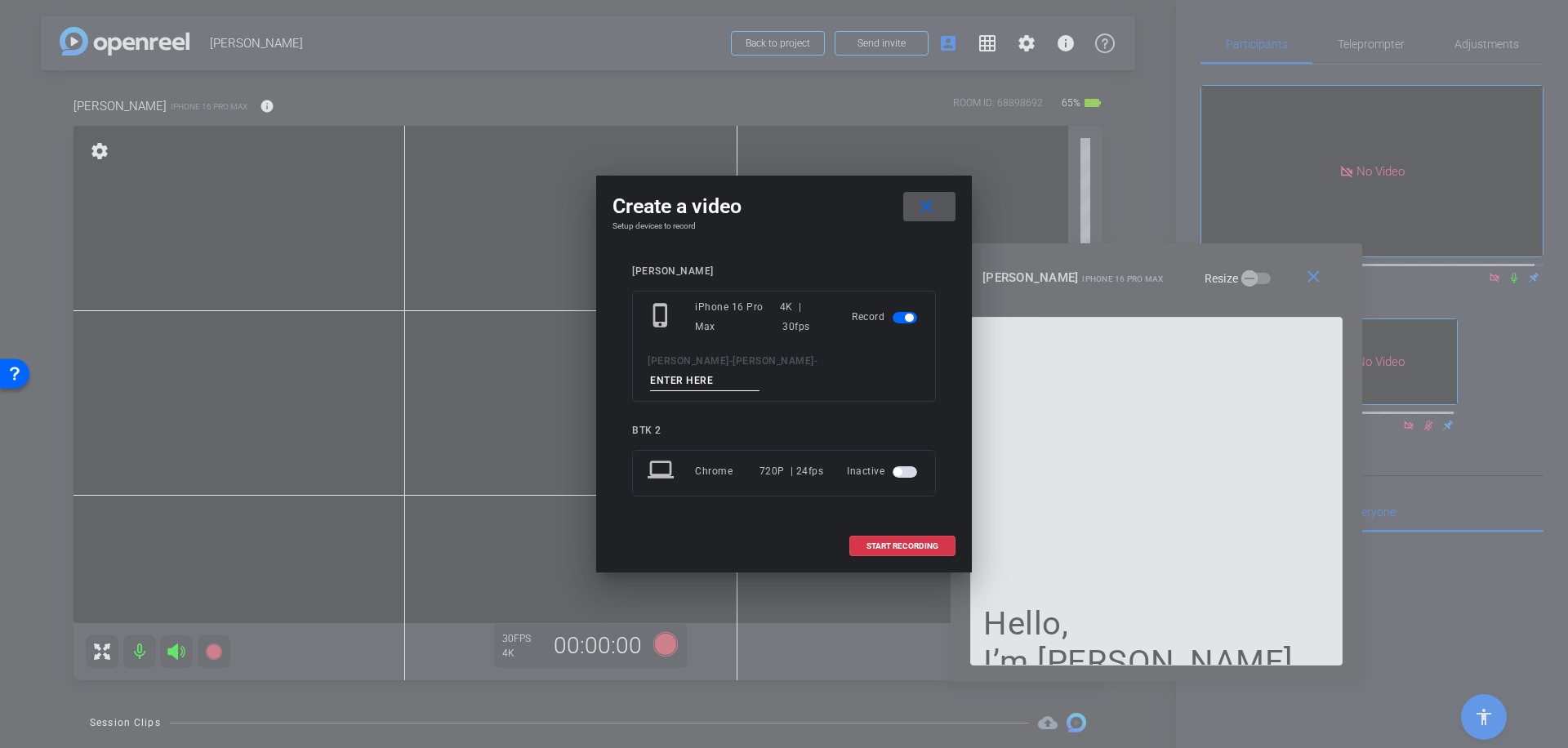
click at [741, 374] on input at bounding box center [705, 381] width 109 height 20
type input "052"
drag, startPoint x: 849, startPoint y: 216, endPoint x: 895, endPoint y: 199, distance: 49.0
click at [895, 199] on div "Create a video close Setup devices to record [PERSON_NAME] phone_iphone iPhone …" at bounding box center [784, 374] width 376 height 397
click at [904, 542] on span "START RECORDING" at bounding box center [902, 546] width 72 height 9
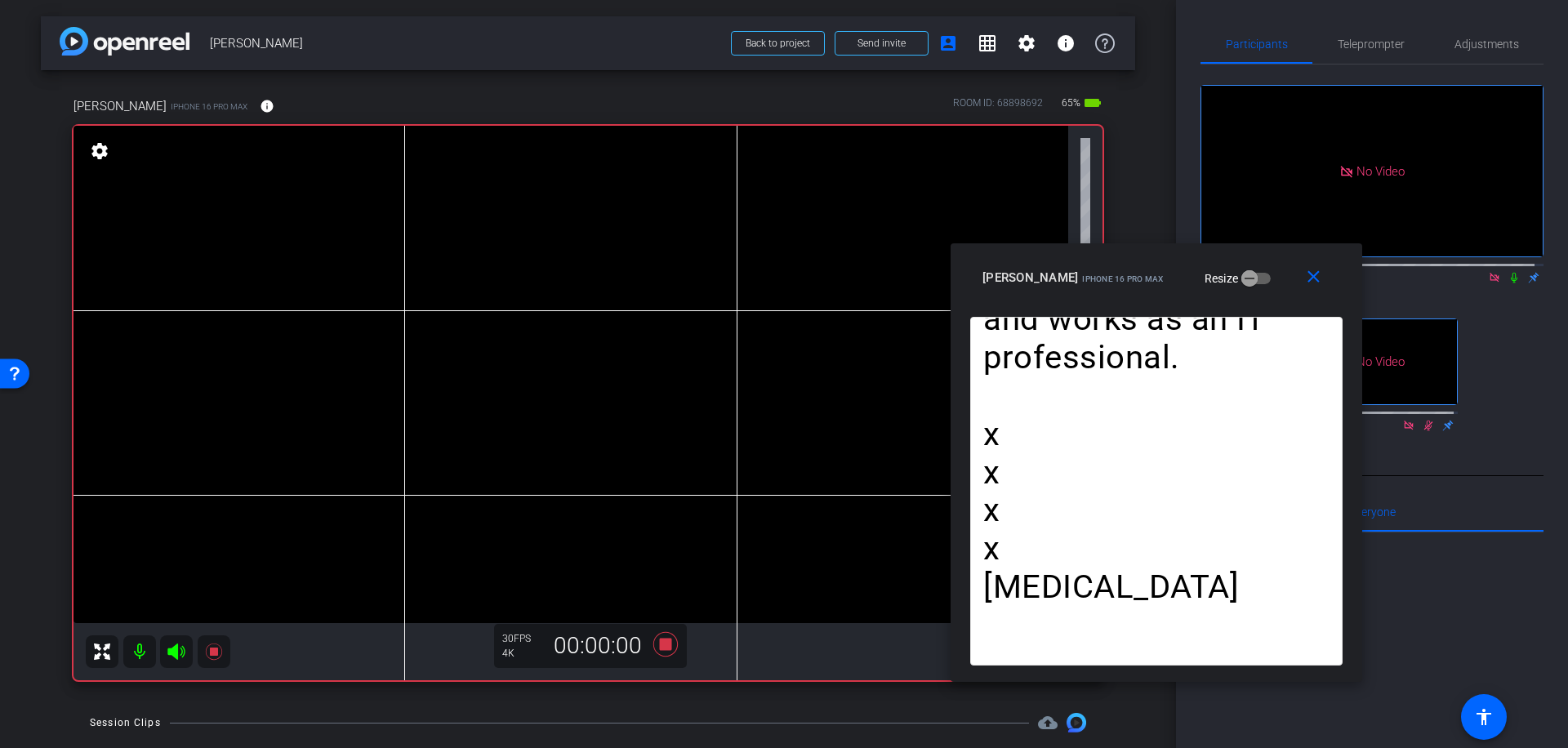
click at [1507, 272] on icon at bounding box center [1513, 277] width 13 height 11
click at [666, 646] on icon at bounding box center [666, 644] width 25 height 25
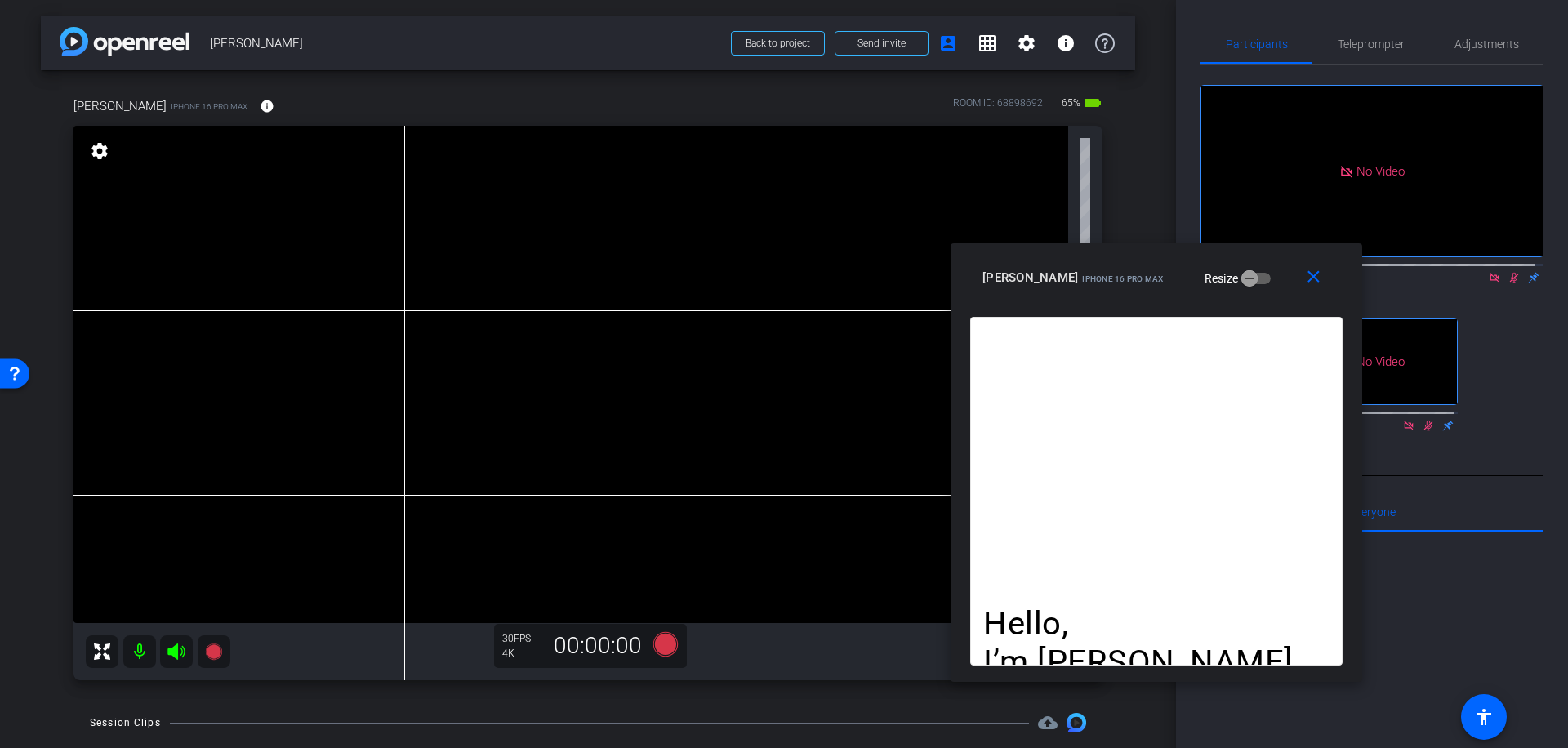
click at [1510, 273] on icon at bounding box center [1514, 278] width 9 height 10
click at [1388, 44] on span "Teleprompter" at bounding box center [1371, 43] width 67 height 11
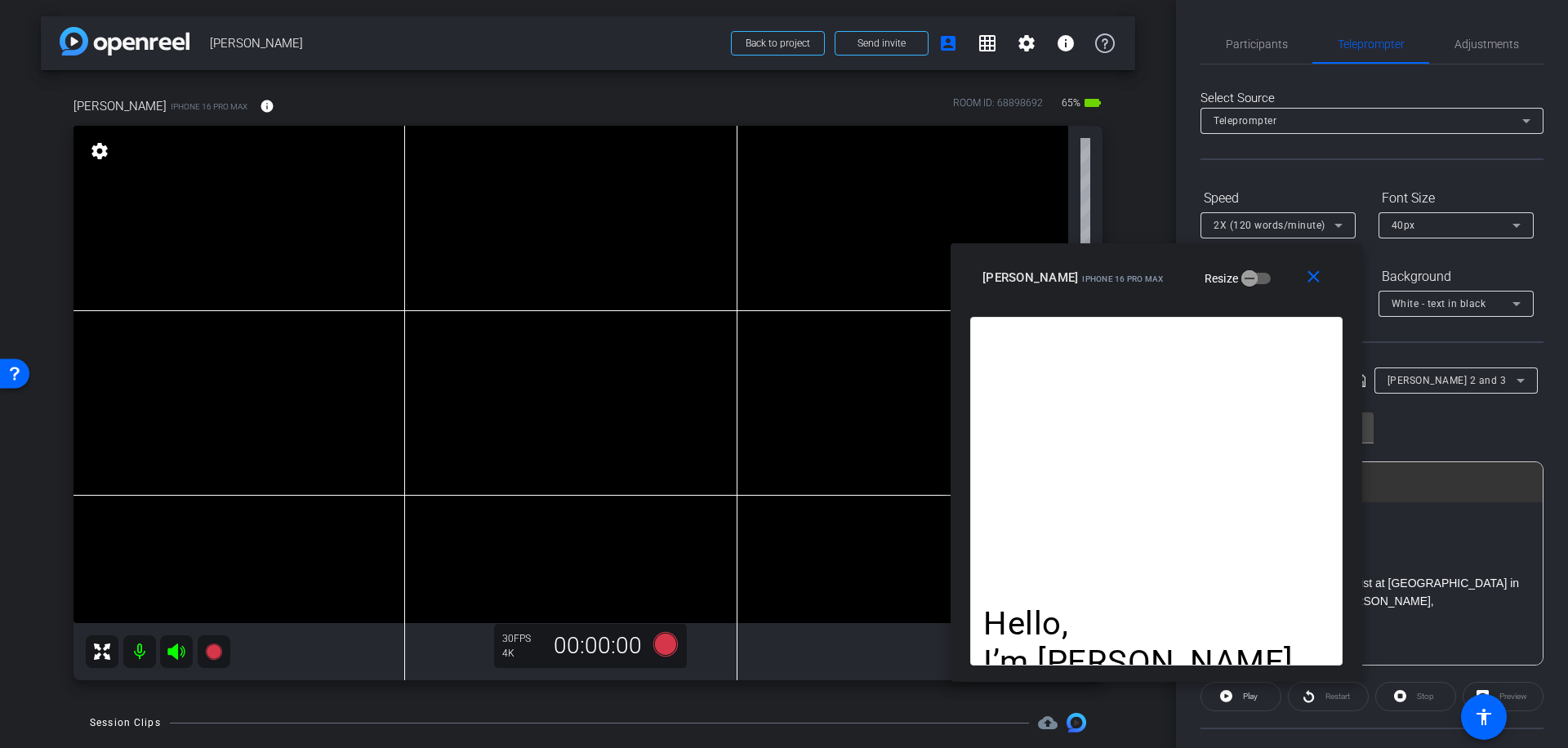
click at [1516, 372] on icon at bounding box center [1520, 380] width 20 height 20
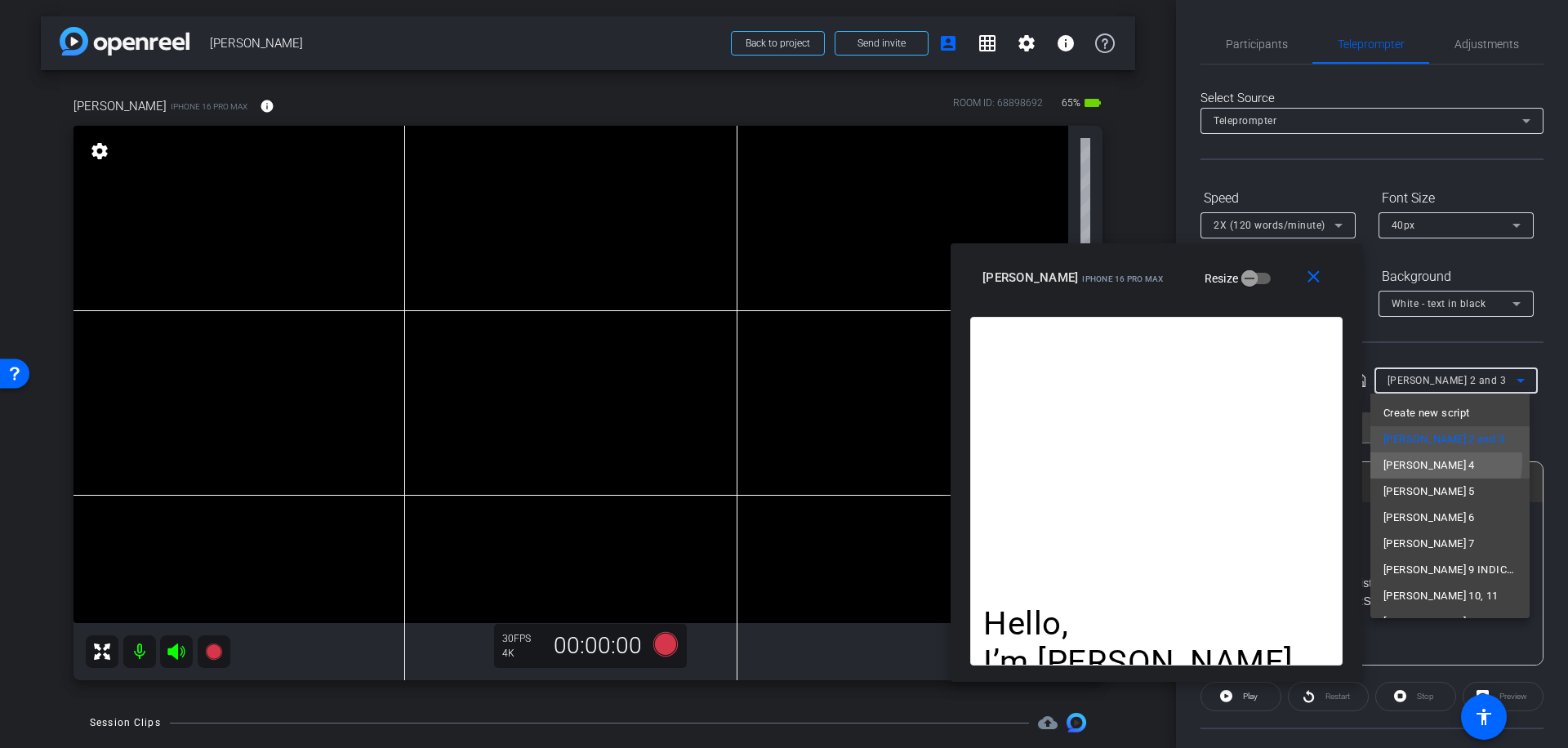
click at [1433, 461] on mat-option "[PERSON_NAME] 4" at bounding box center [1450, 465] width 159 height 26
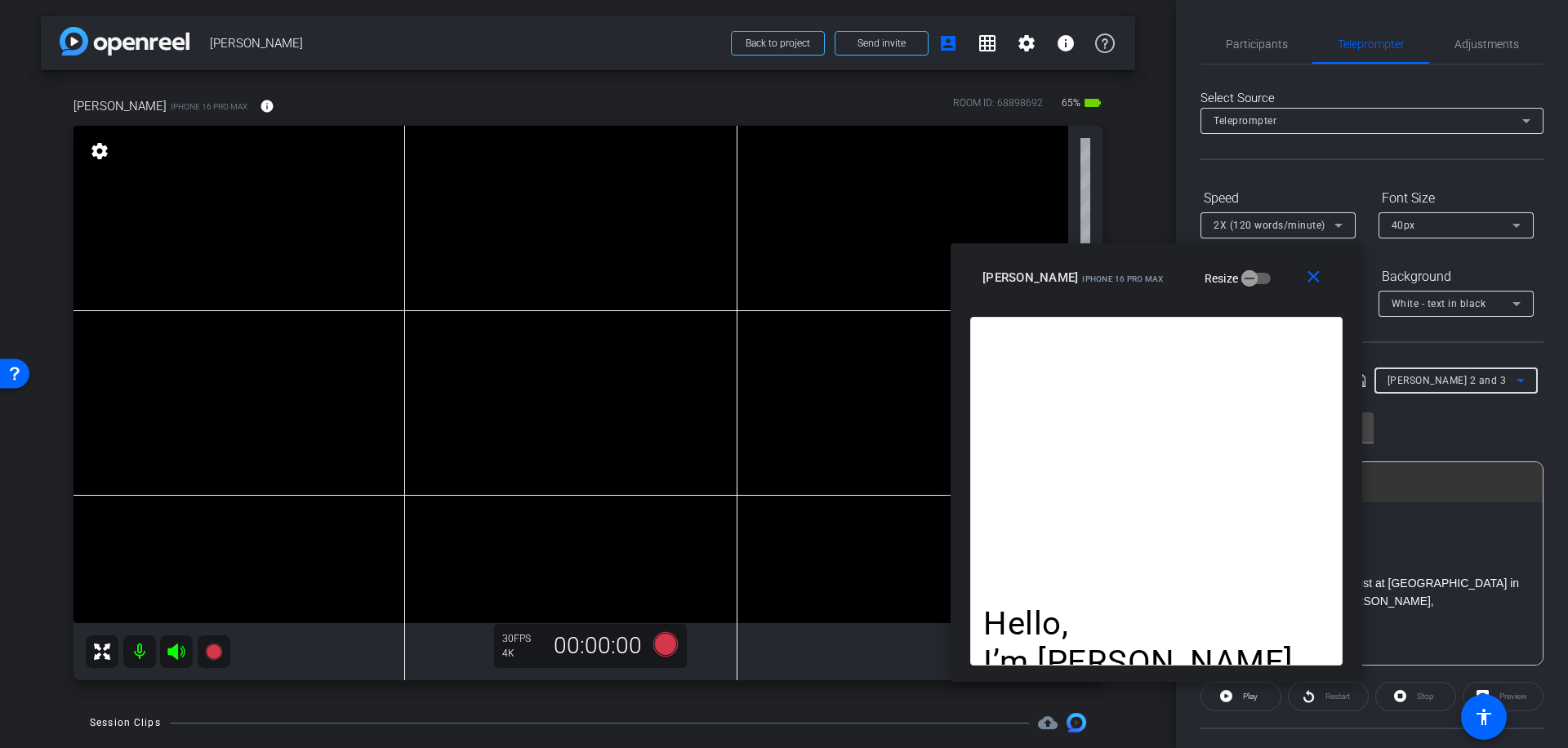
type input "[PERSON_NAME] 4"
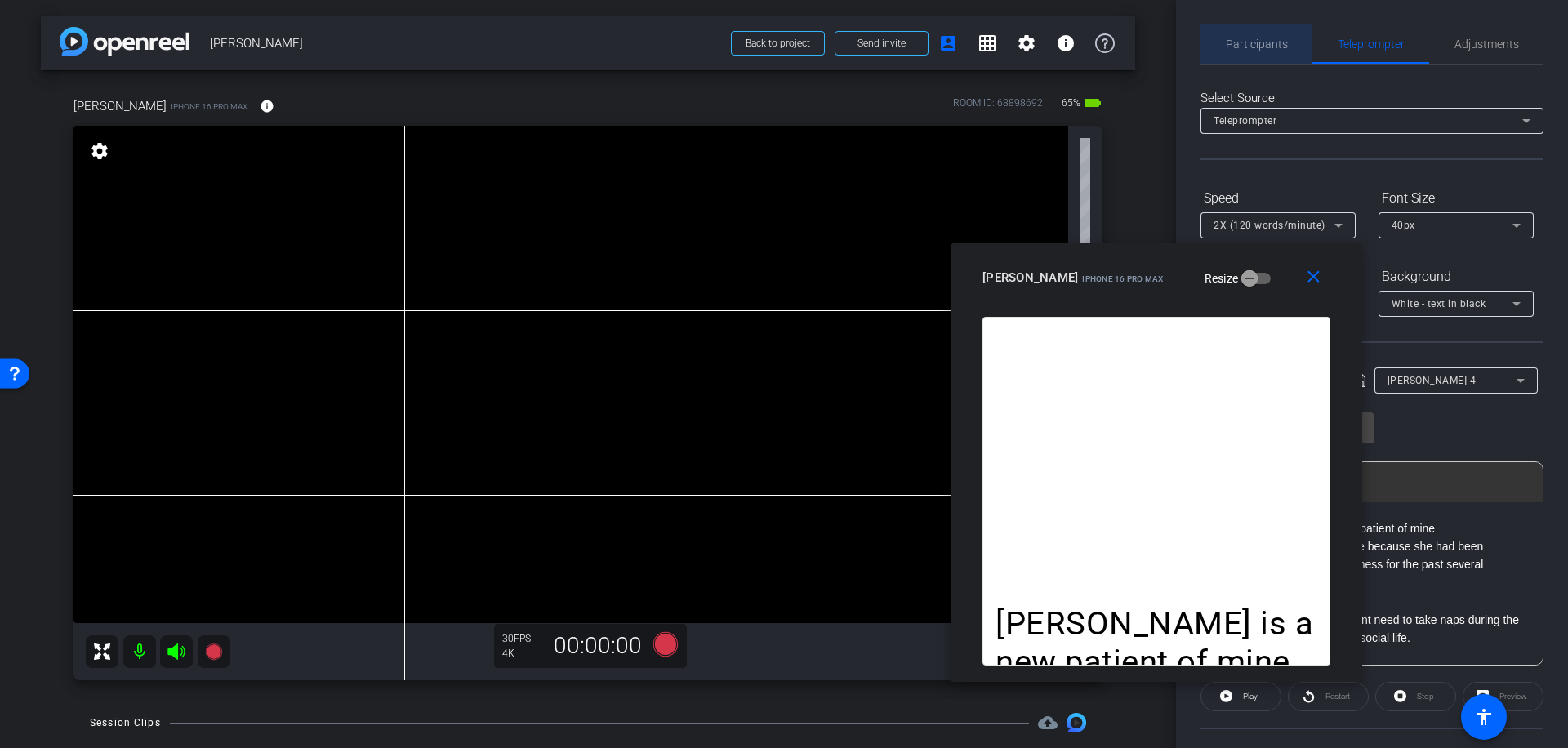
click at [1265, 43] on span "Participants" at bounding box center [1256, 43] width 62 height 11
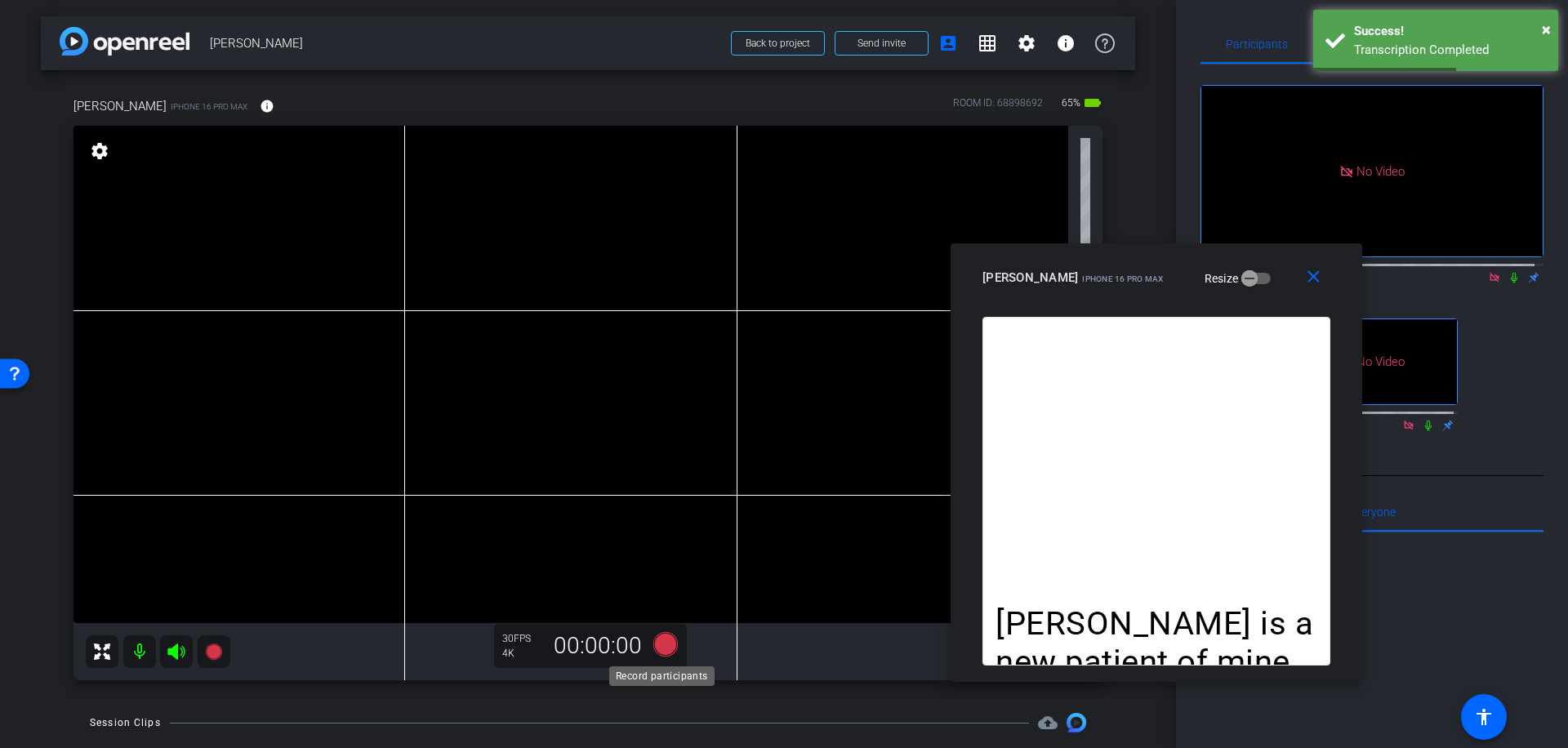
click at [660, 642] on icon at bounding box center [666, 644] width 25 height 25
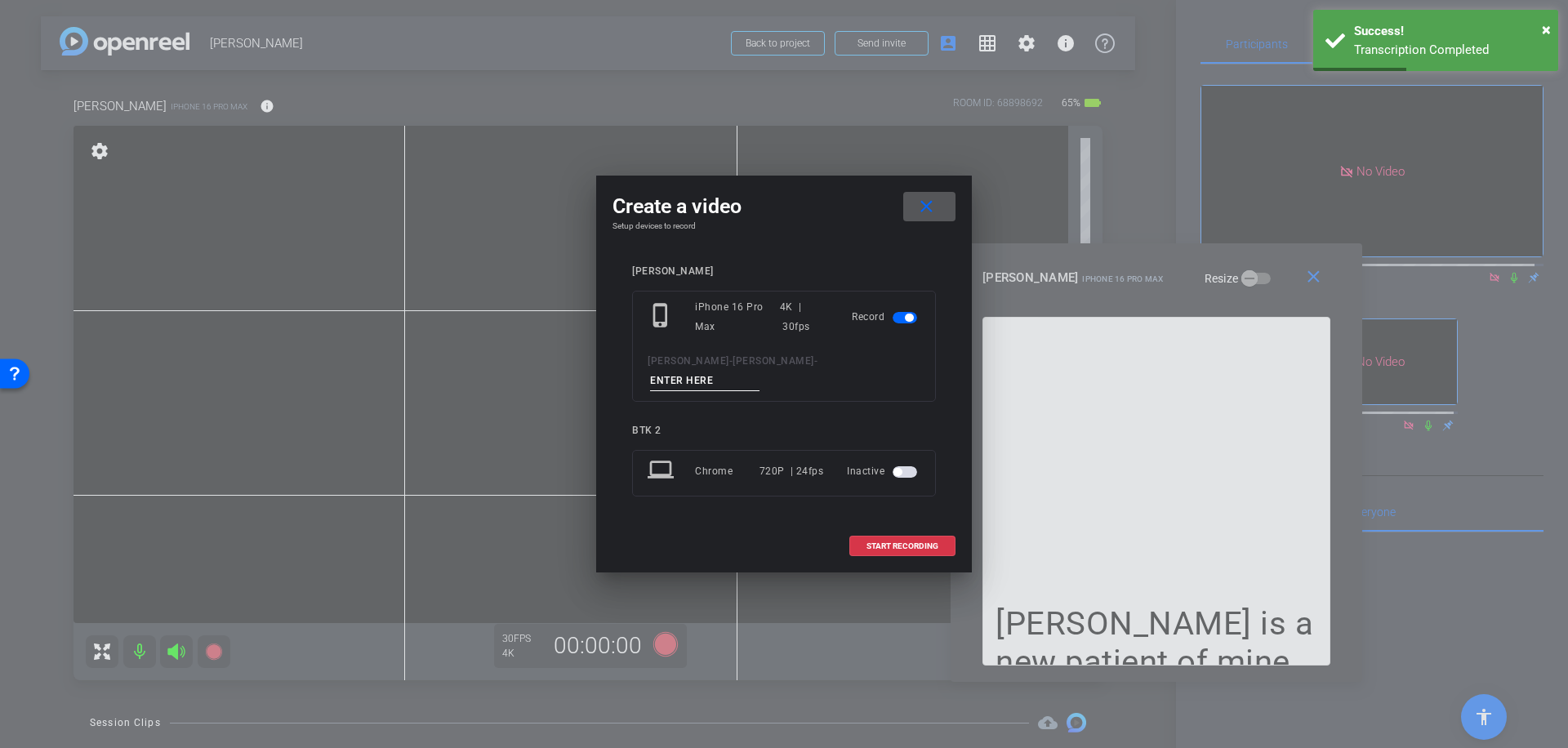
click at [744, 374] on input at bounding box center [705, 381] width 109 height 20
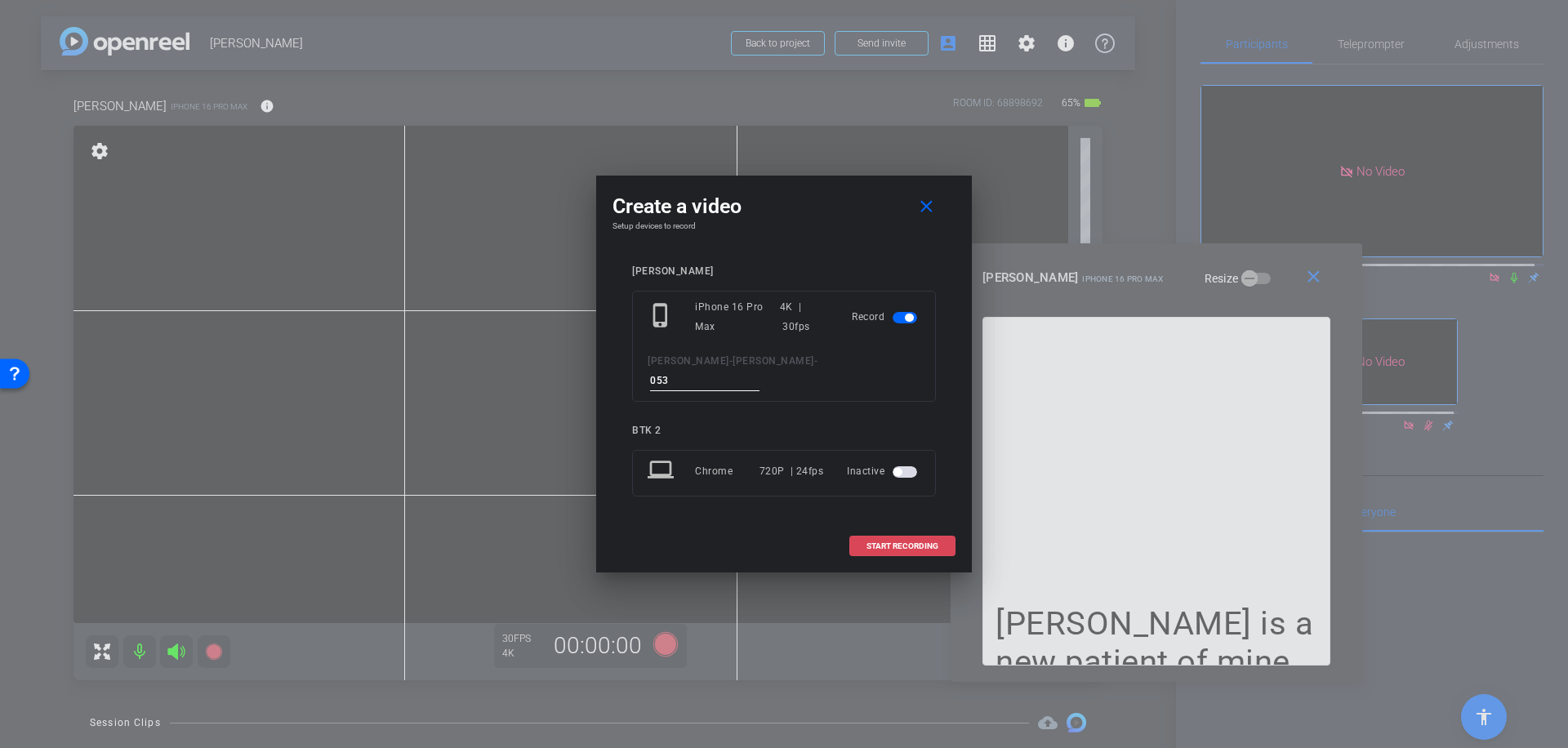
type input "053"
click at [891, 542] on span "START RECORDING" at bounding box center [902, 546] width 72 height 9
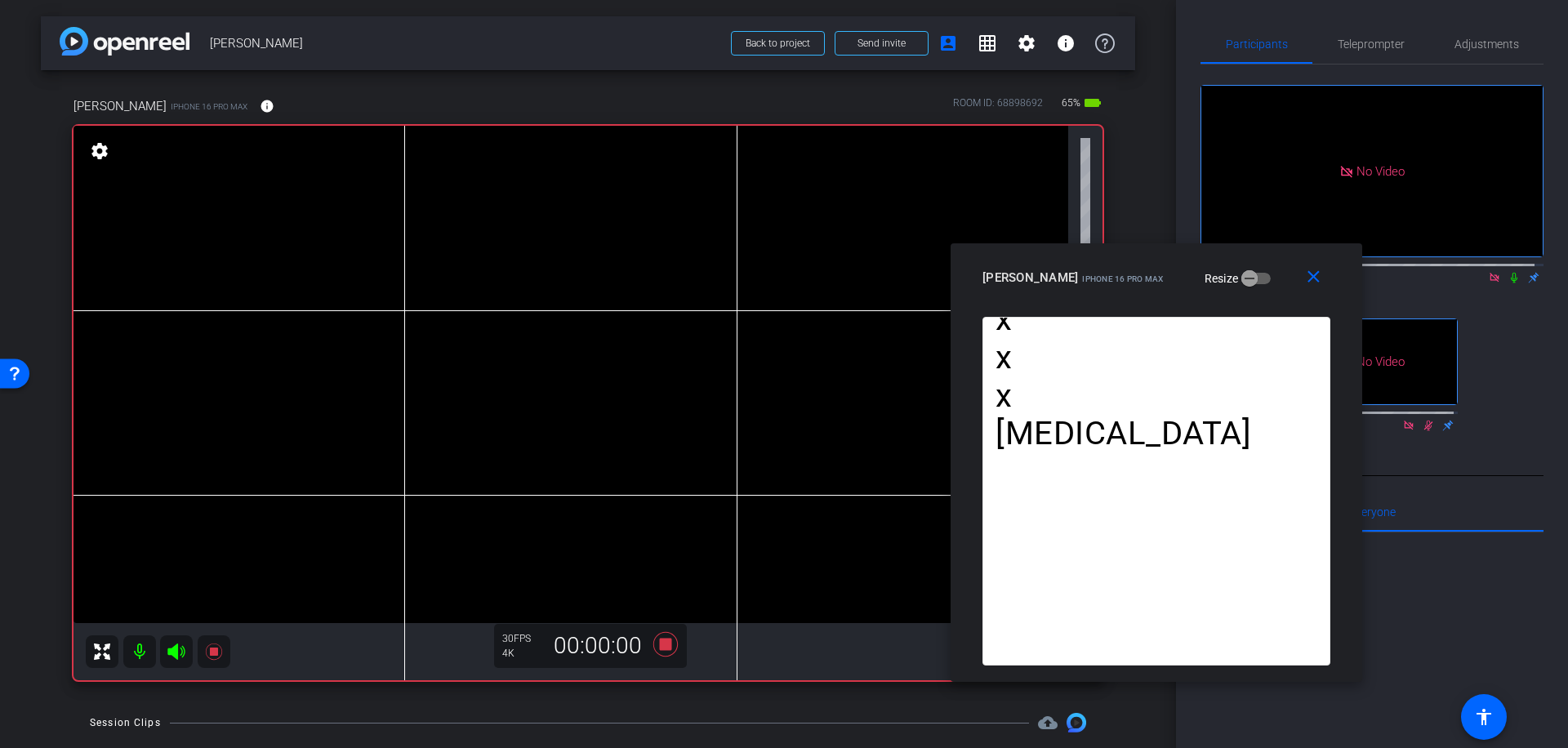
click at [1507, 272] on icon at bounding box center [1513, 277] width 13 height 11
click at [661, 637] on icon at bounding box center [666, 644] width 39 height 30
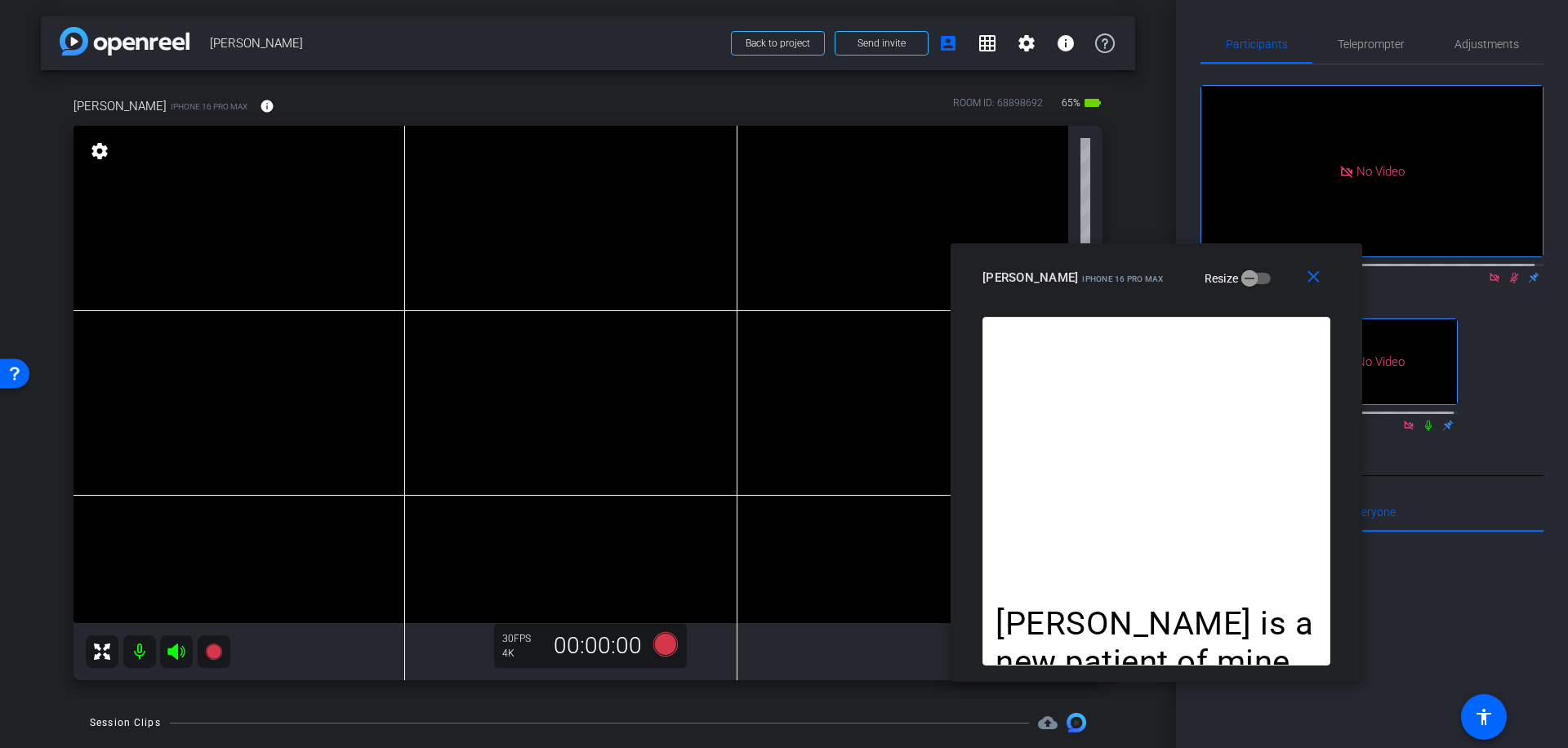
click at [1508, 272] on icon at bounding box center [1513, 277] width 13 height 11
click at [665, 644] on icon at bounding box center [666, 644] width 25 height 25
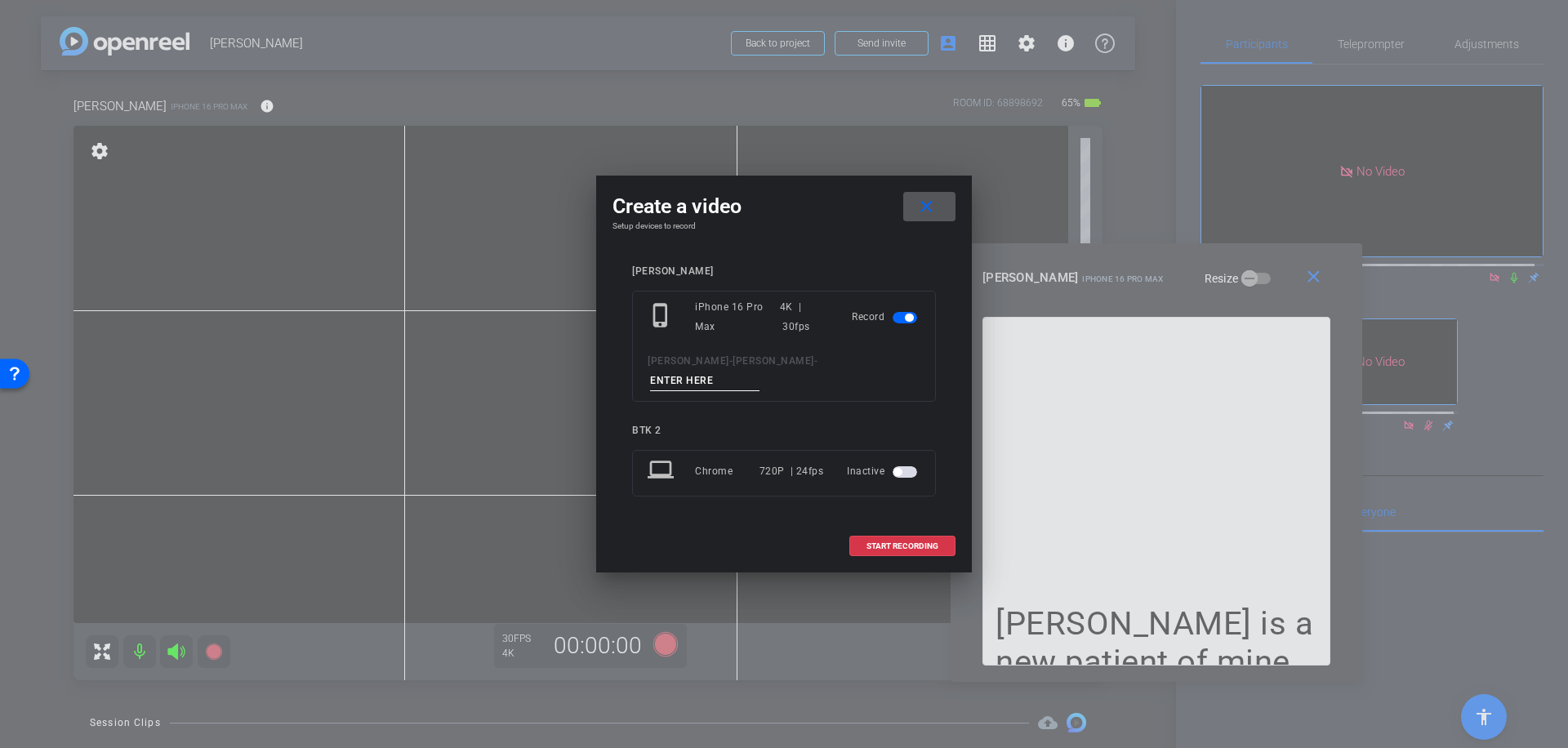
click at [752, 371] on input at bounding box center [705, 381] width 109 height 20
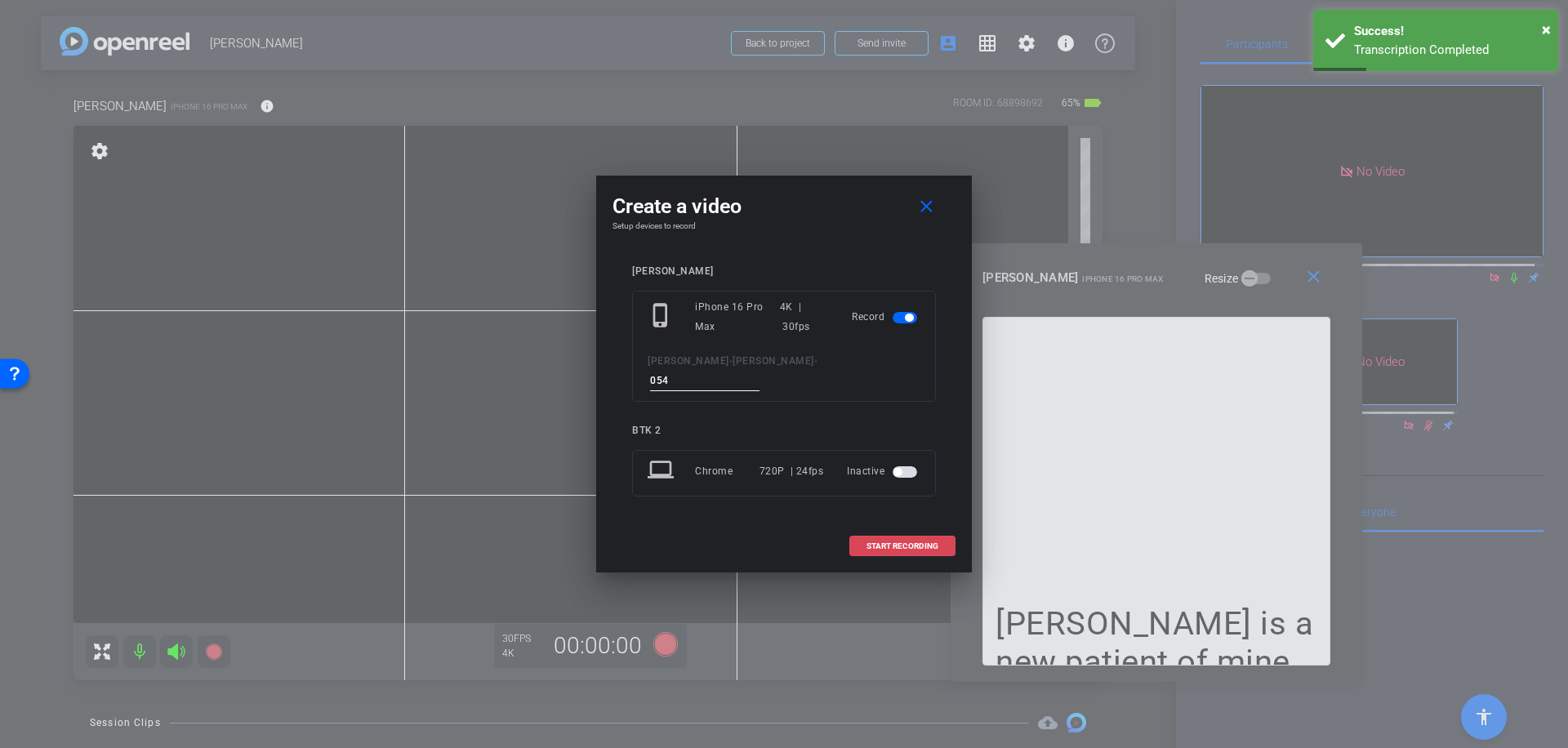
type input "054"
click at [918, 542] on span "START RECORDING" at bounding box center [902, 546] width 72 height 9
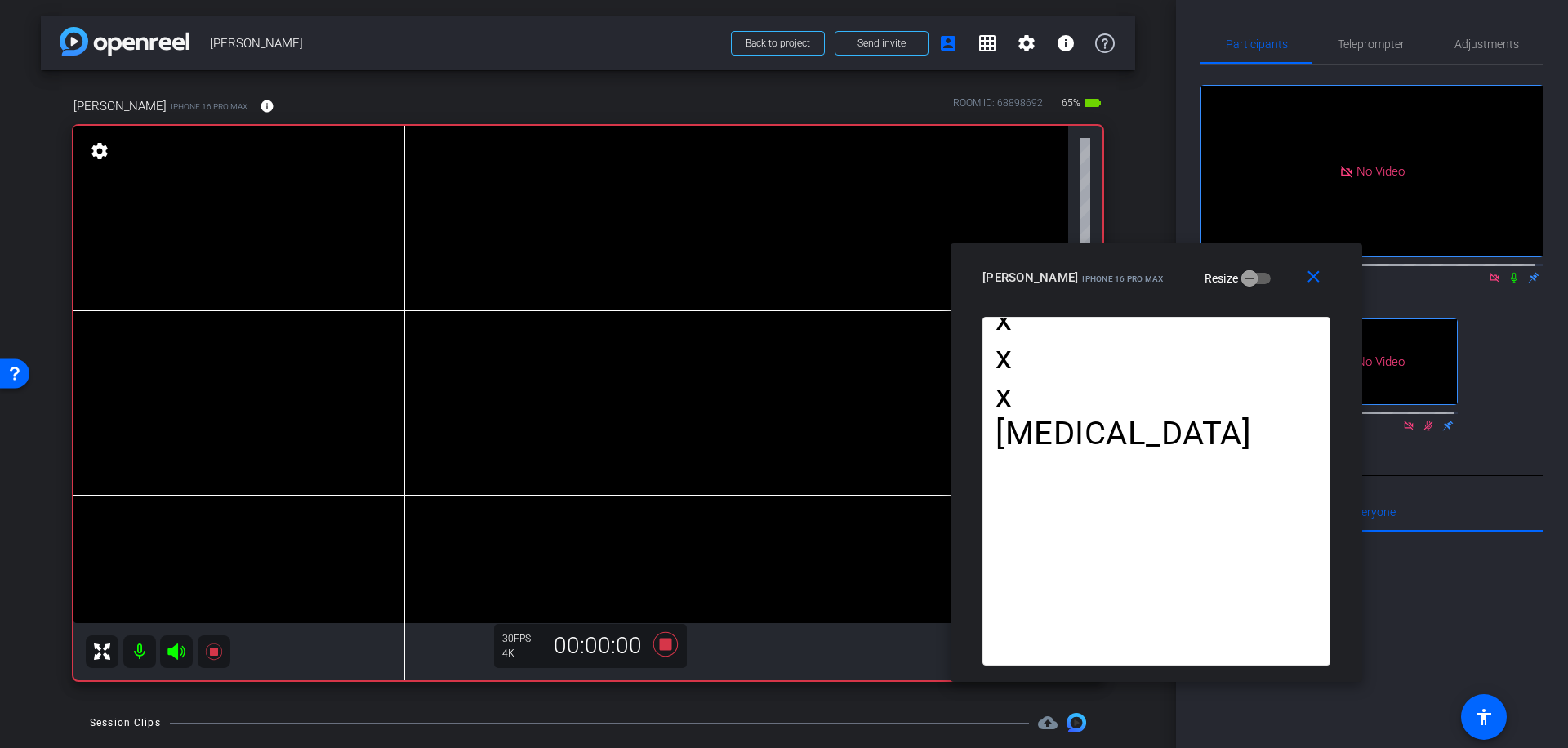
click at [1507, 272] on icon at bounding box center [1513, 277] width 13 height 11
click at [661, 639] on icon at bounding box center [666, 644] width 25 height 25
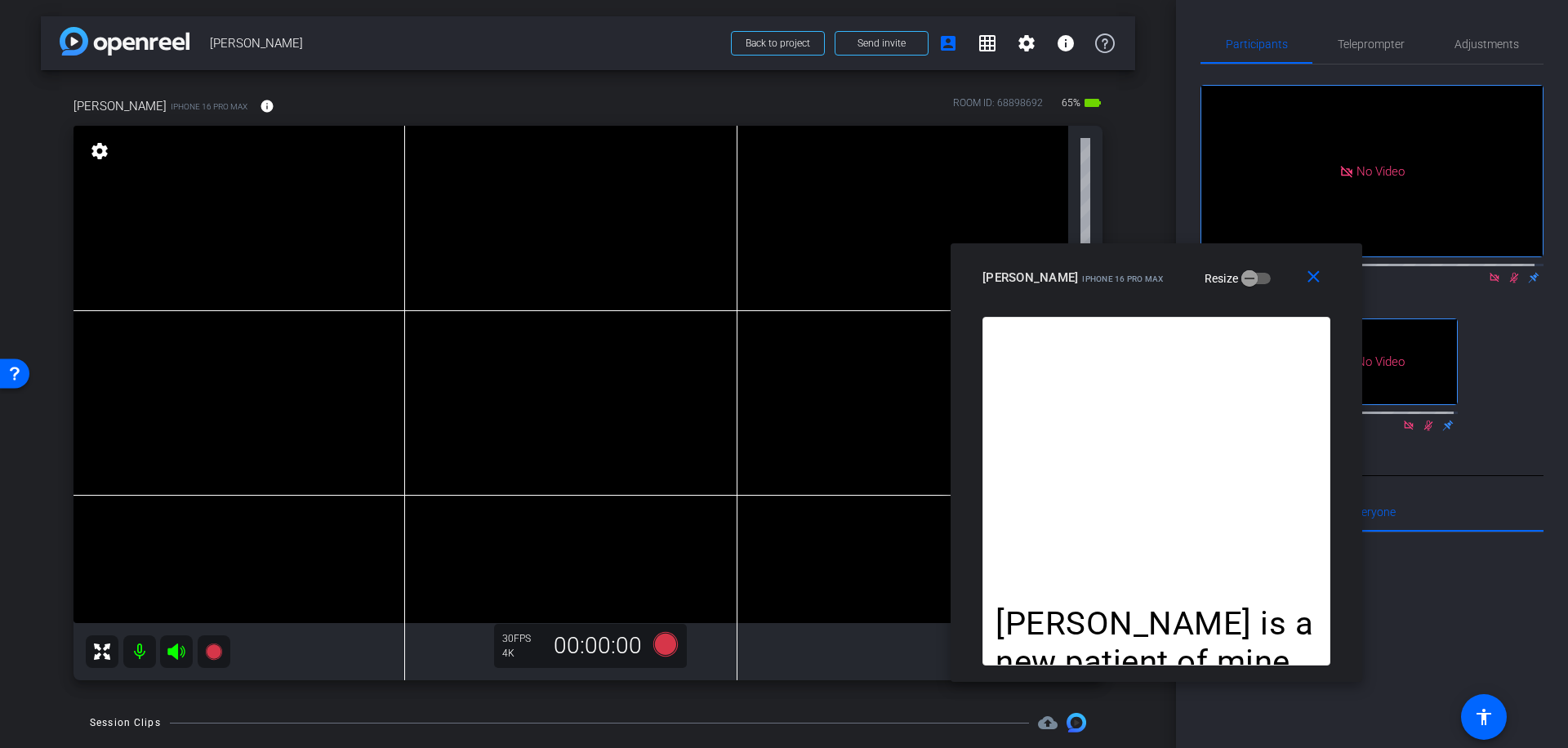
click at [1507, 272] on icon at bounding box center [1513, 277] width 13 height 11
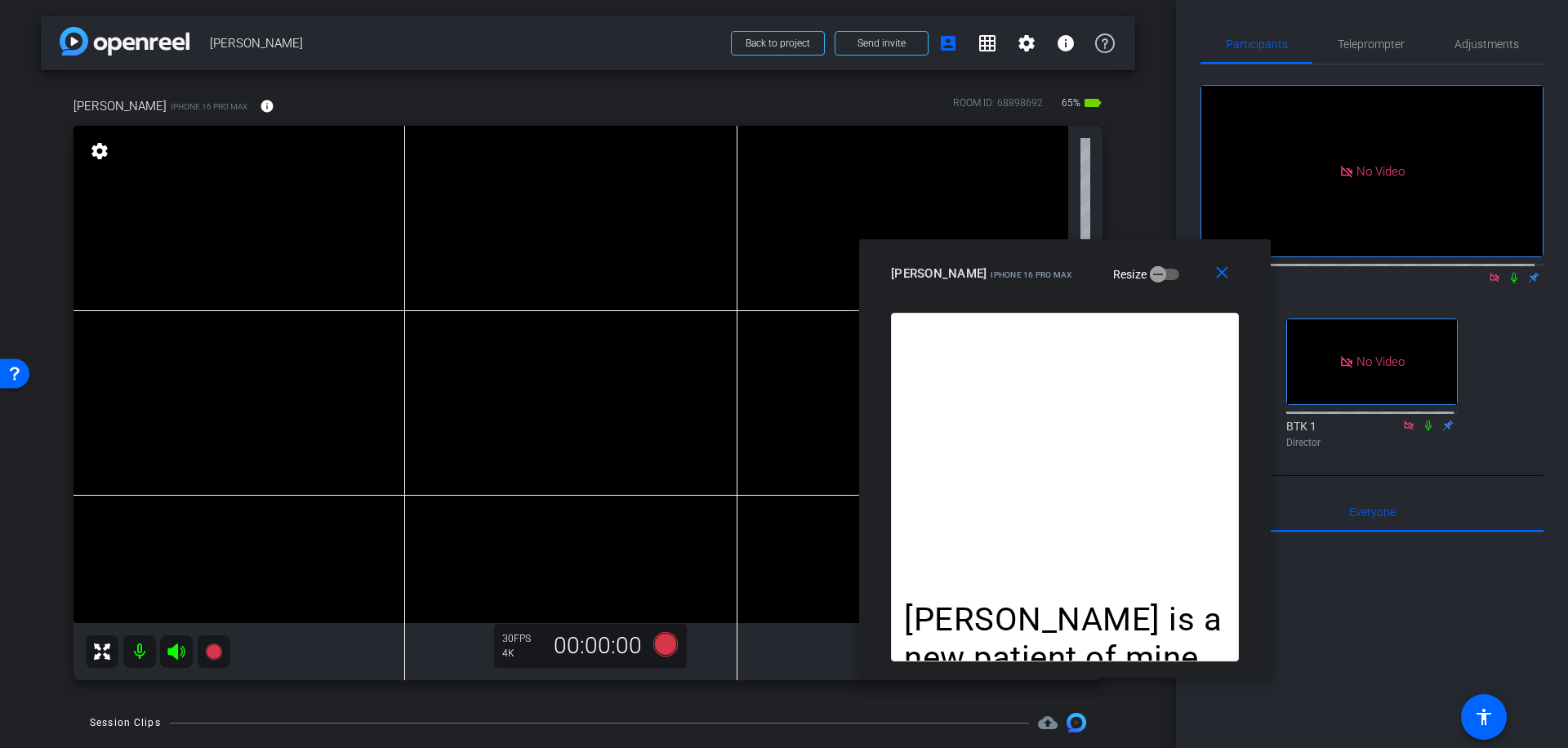
drag, startPoint x: 1271, startPoint y: 271, endPoint x: 1181, endPoint y: 267, distance: 90.1
click at [1181, 267] on div "[PERSON_NAME] iPhone 16 Pro Max Resize" at bounding box center [1071, 273] width 360 height 30
click at [1376, 39] on span "Teleprompter" at bounding box center [1371, 43] width 67 height 11
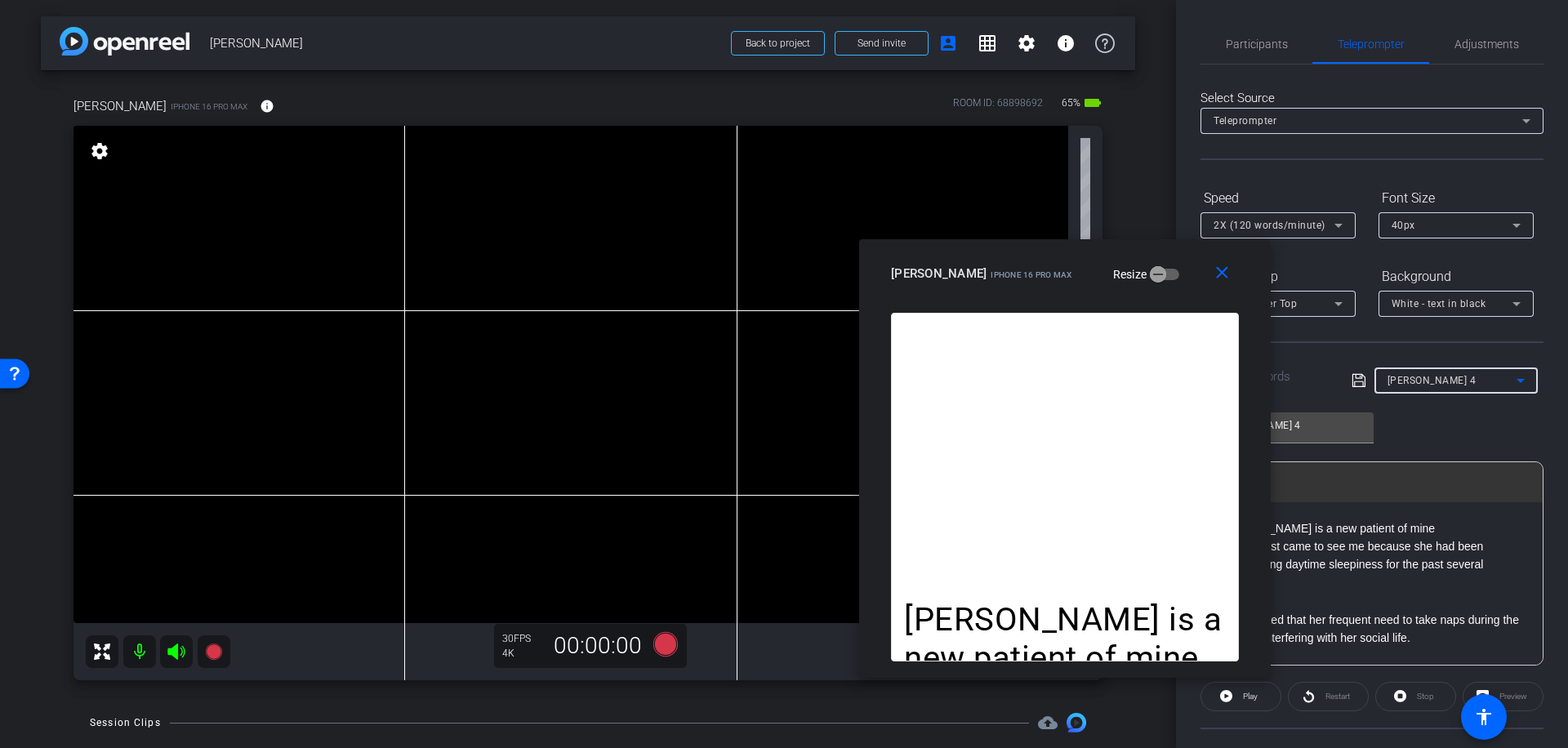
click at [1513, 383] on icon at bounding box center [1520, 380] width 20 height 20
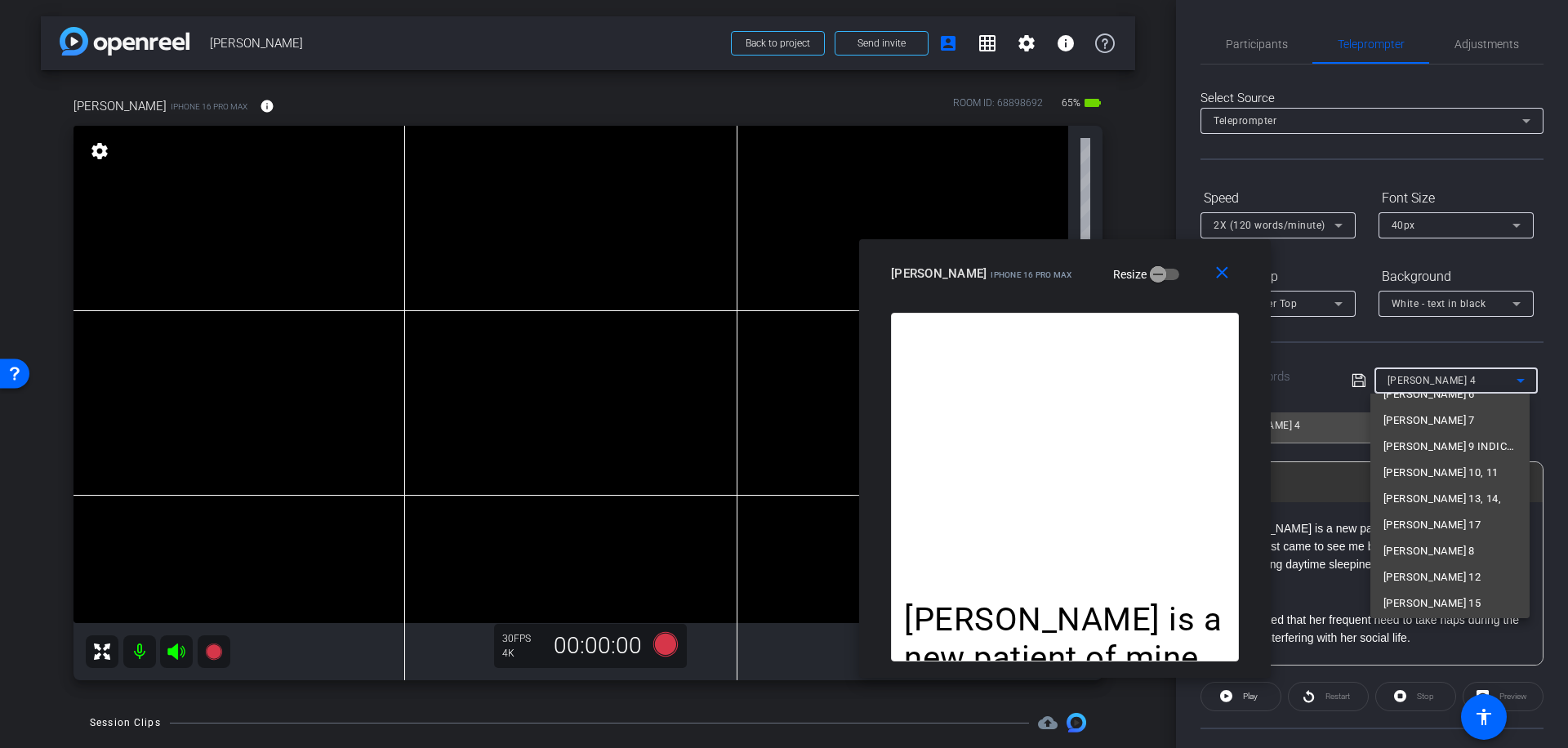
scroll to position [128, 0]
click at [1404, 597] on span "[PERSON_NAME] 15" at bounding box center [1432, 598] width 97 height 20
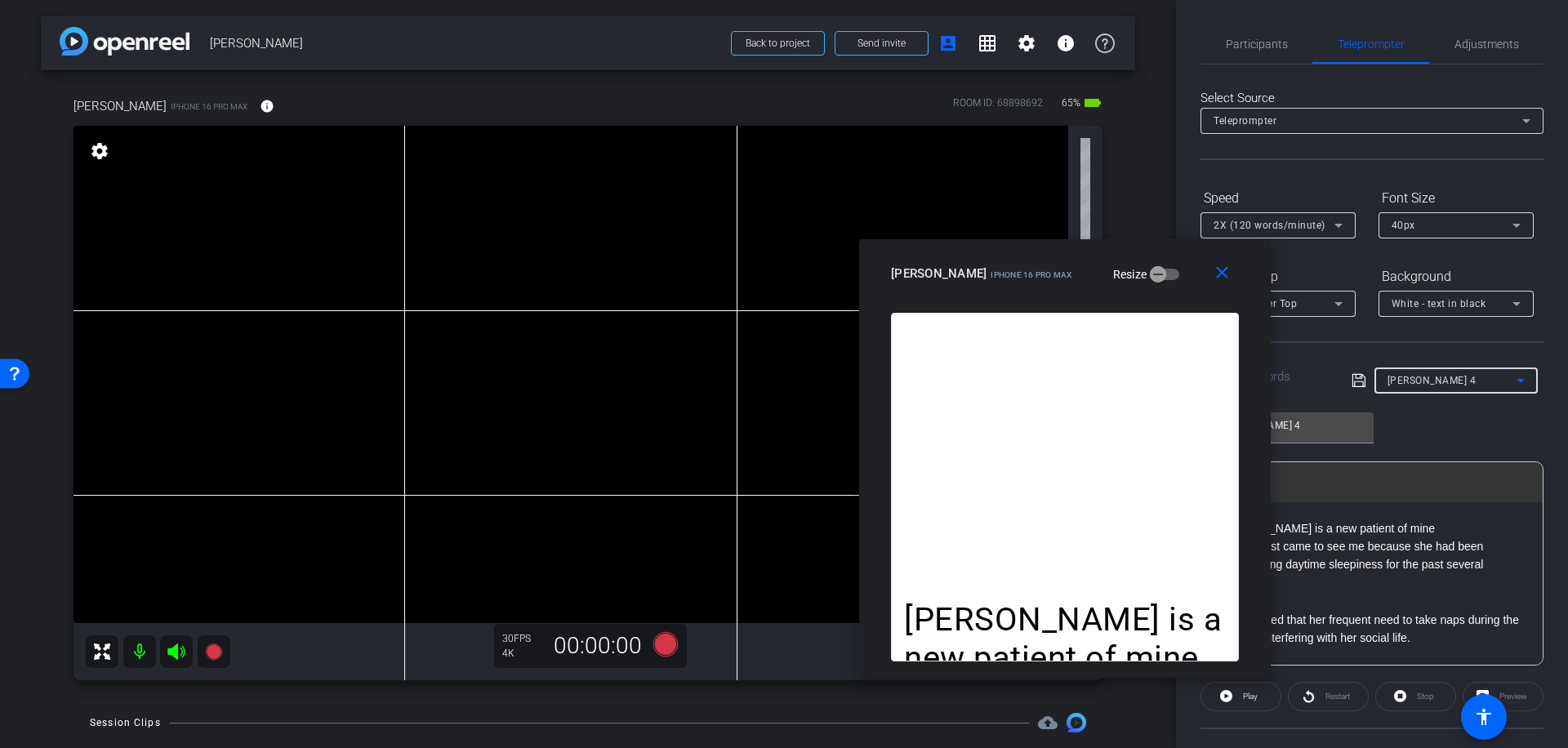
type input "[PERSON_NAME] 15"
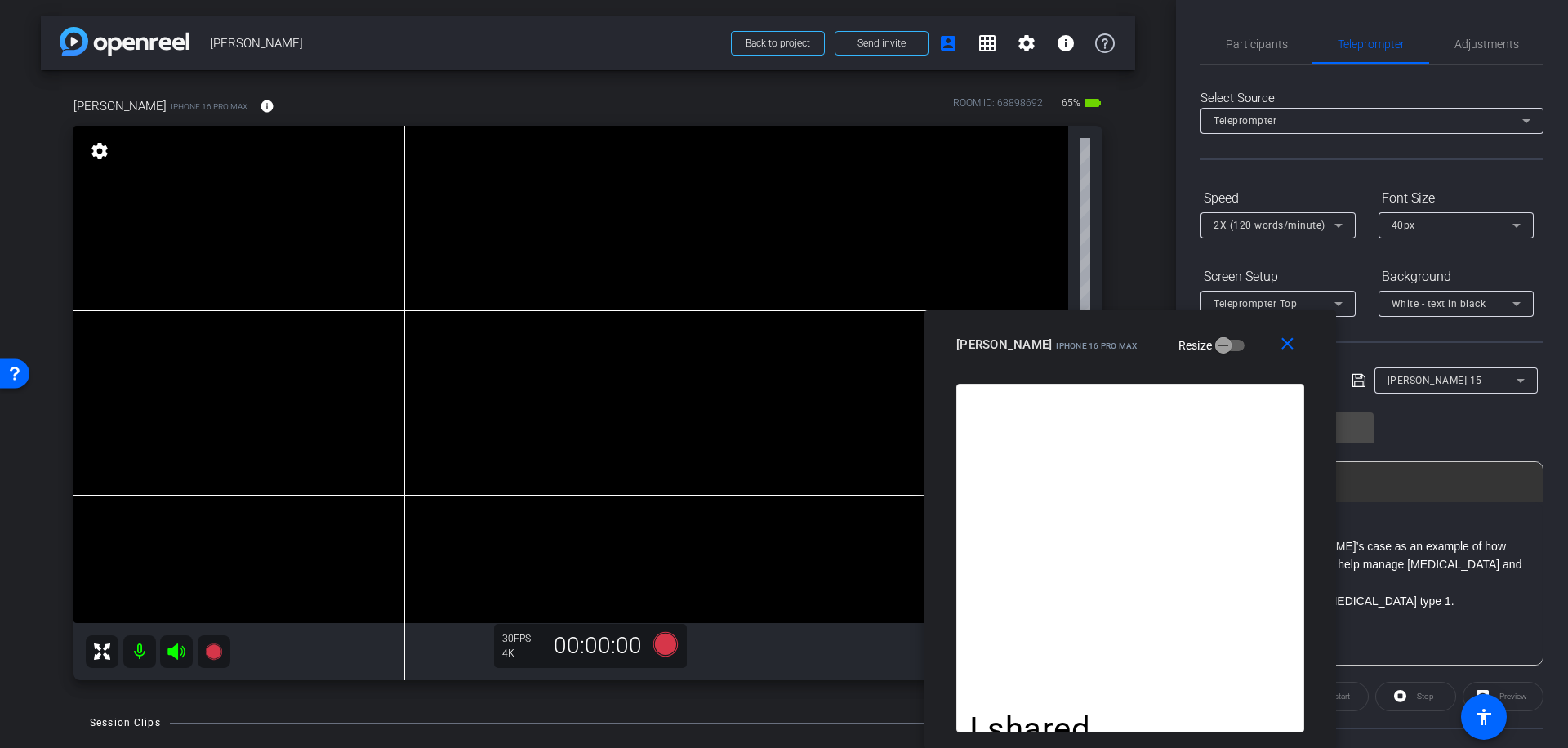
drag, startPoint x: 1149, startPoint y: 269, endPoint x: 1214, endPoint y: 354, distance: 107.0
click at [1214, 354] on div "[PERSON_NAME] iPhone 16 Pro Max Resize" at bounding box center [1136, 344] width 360 height 30
click at [1245, 41] on span "Participants" at bounding box center [1256, 43] width 62 height 11
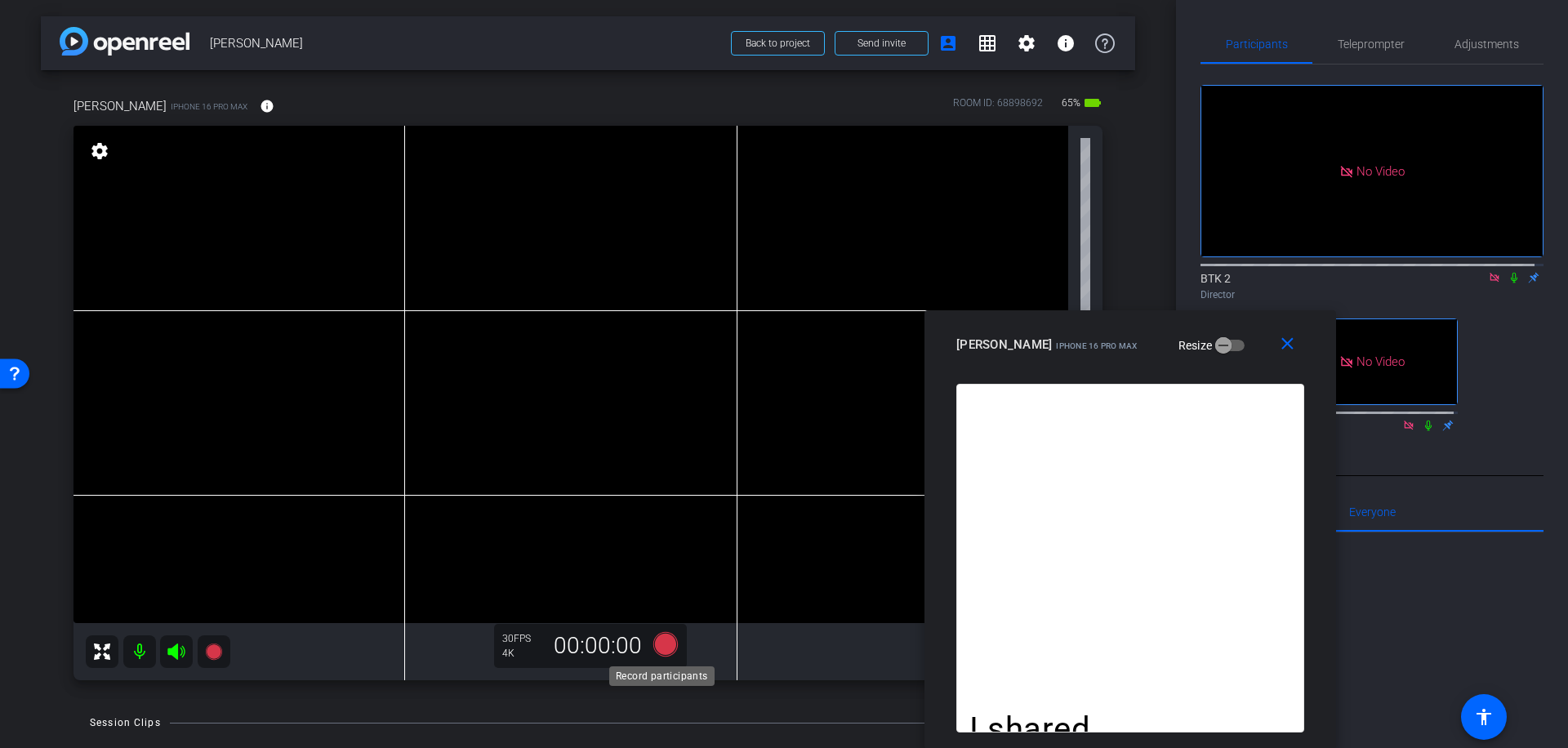
click at [660, 642] on icon at bounding box center [666, 644] width 25 height 25
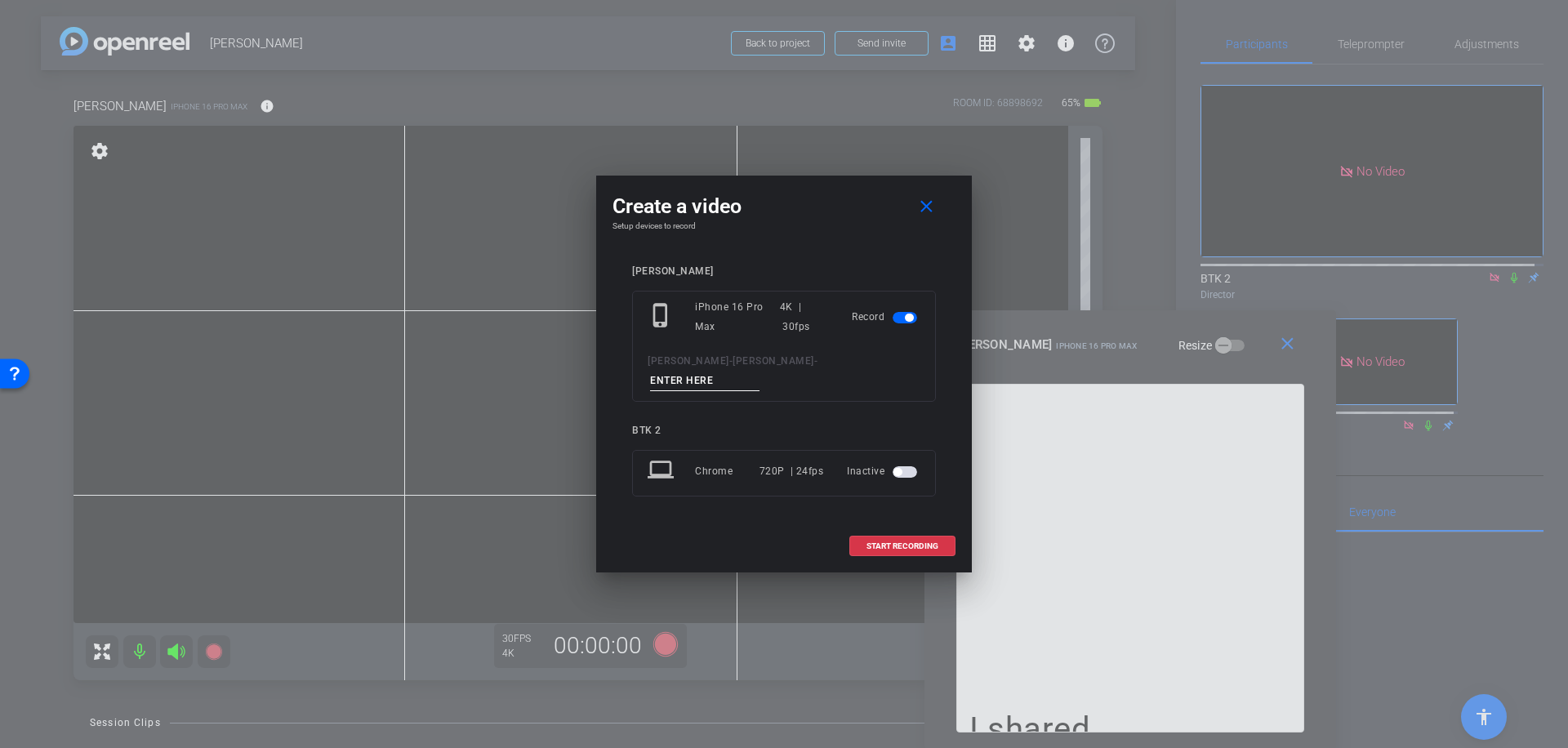
click at [735, 377] on input at bounding box center [705, 381] width 109 height 20
type input "055"
click at [911, 542] on span "START RECORDING" at bounding box center [902, 546] width 72 height 9
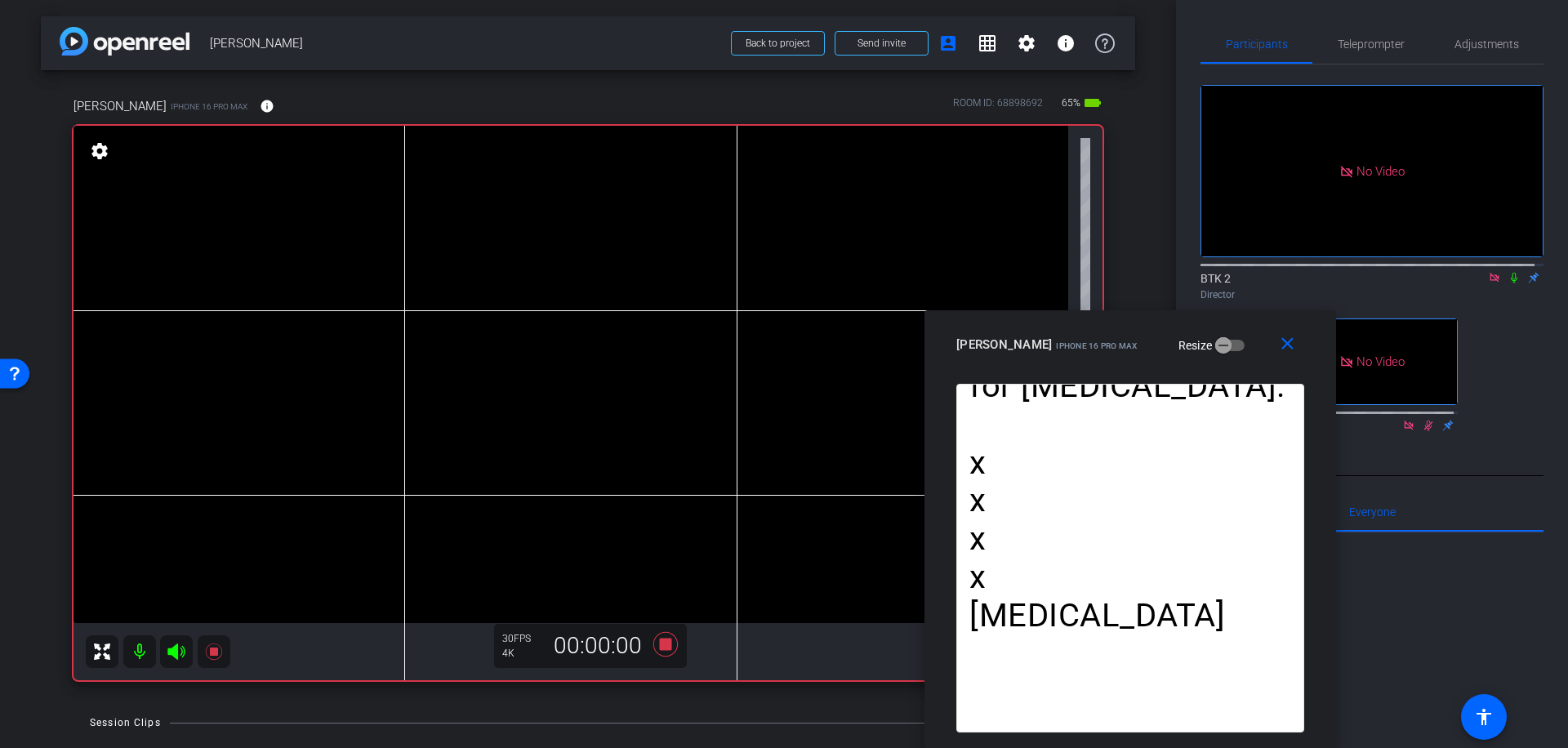
click at [1511, 273] on icon at bounding box center [1514, 278] width 7 height 10
click at [664, 646] on icon at bounding box center [666, 644] width 25 height 25
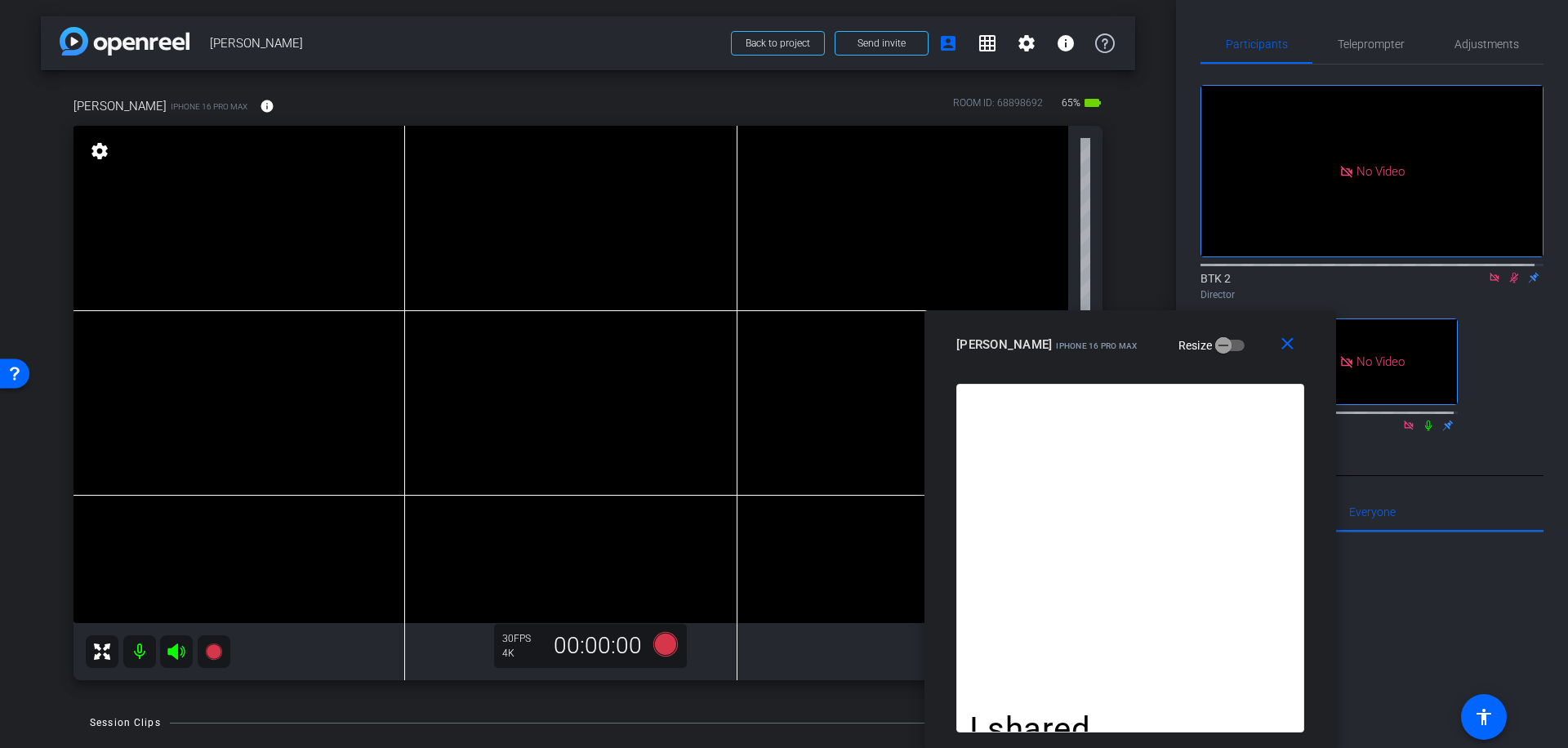
click at [1507, 272] on icon at bounding box center [1513, 277] width 13 height 11
click at [1394, 45] on span "Teleprompter" at bounding box center [1371, 43] width 67 height 11
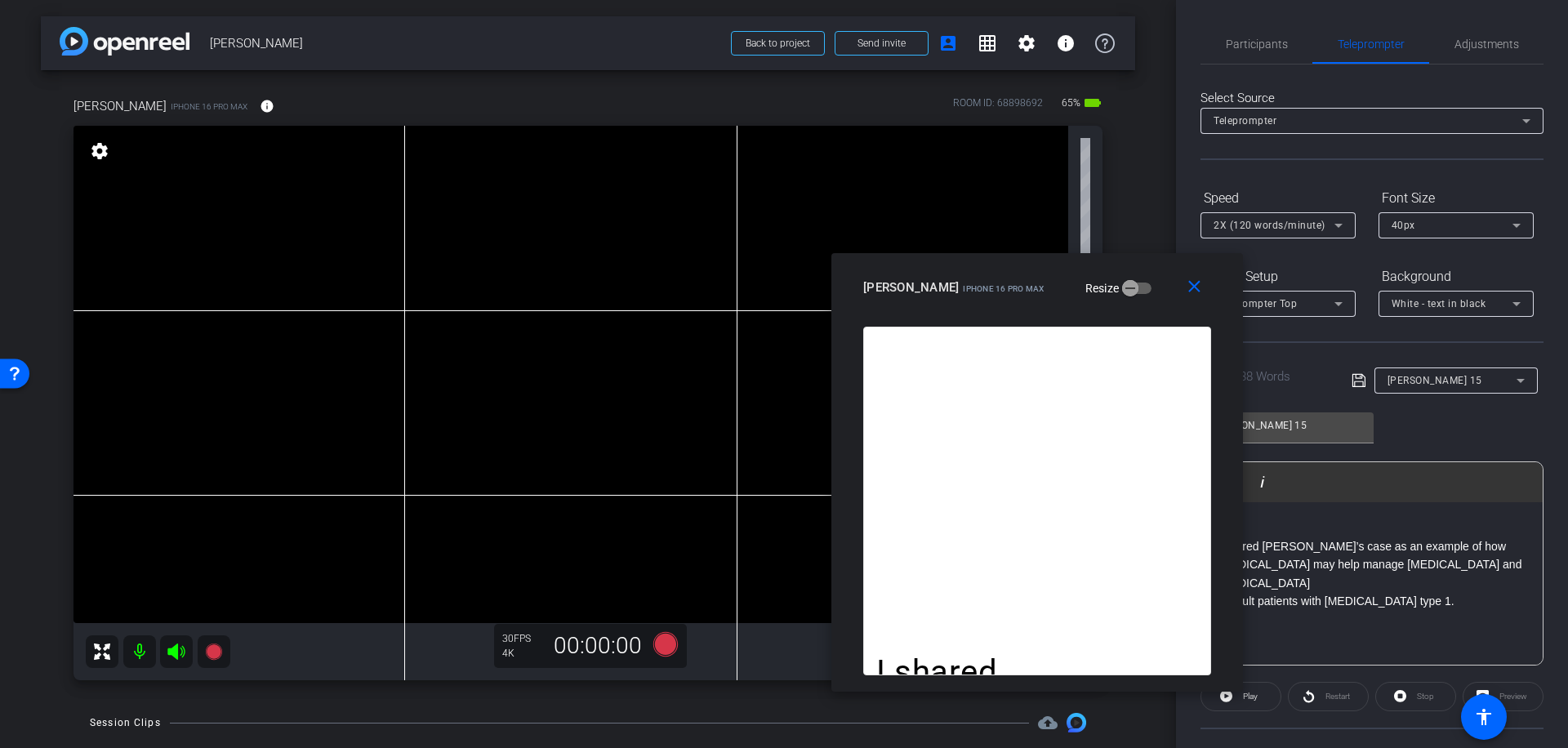
drag, startPoint x: 1215, startPoint y: 333, endPoint x: 1139, endPoint y: 281, distance: 92.1
click at [1139, 281] on div "[PERSON_NAME] iPhone 16 Pro Max Resize" at bounding box center [1043, 287] width 360 height 30
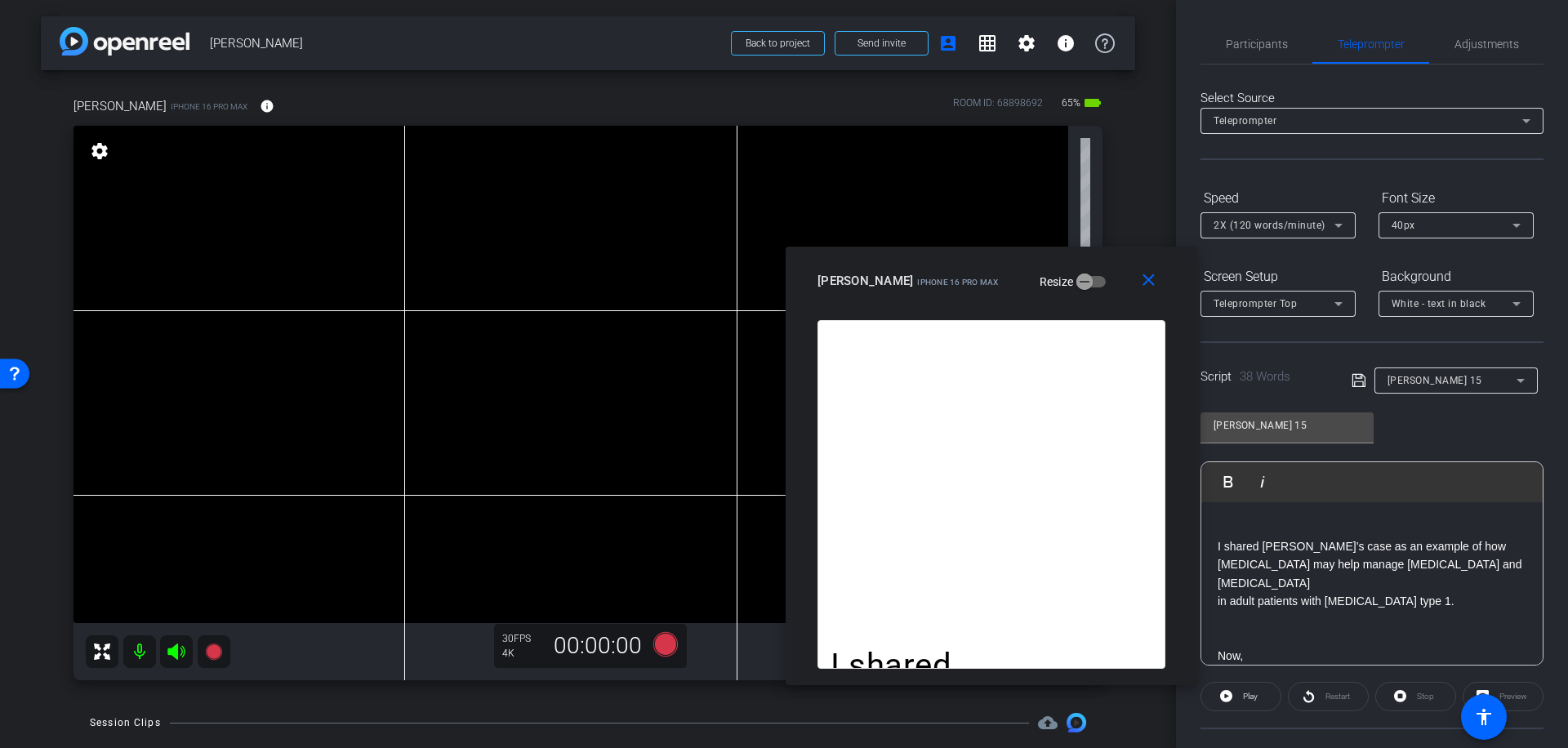
drag, startPoint x: 1140, startPoint y: 291, endPoint x: 1074, endPoint y: 275, distance: 67.9
click at [1071, 275] on div "[PERSON_NAME] iPhone 16 Pro Max Resize" at bounding box center [997, 280] width 360 height 30
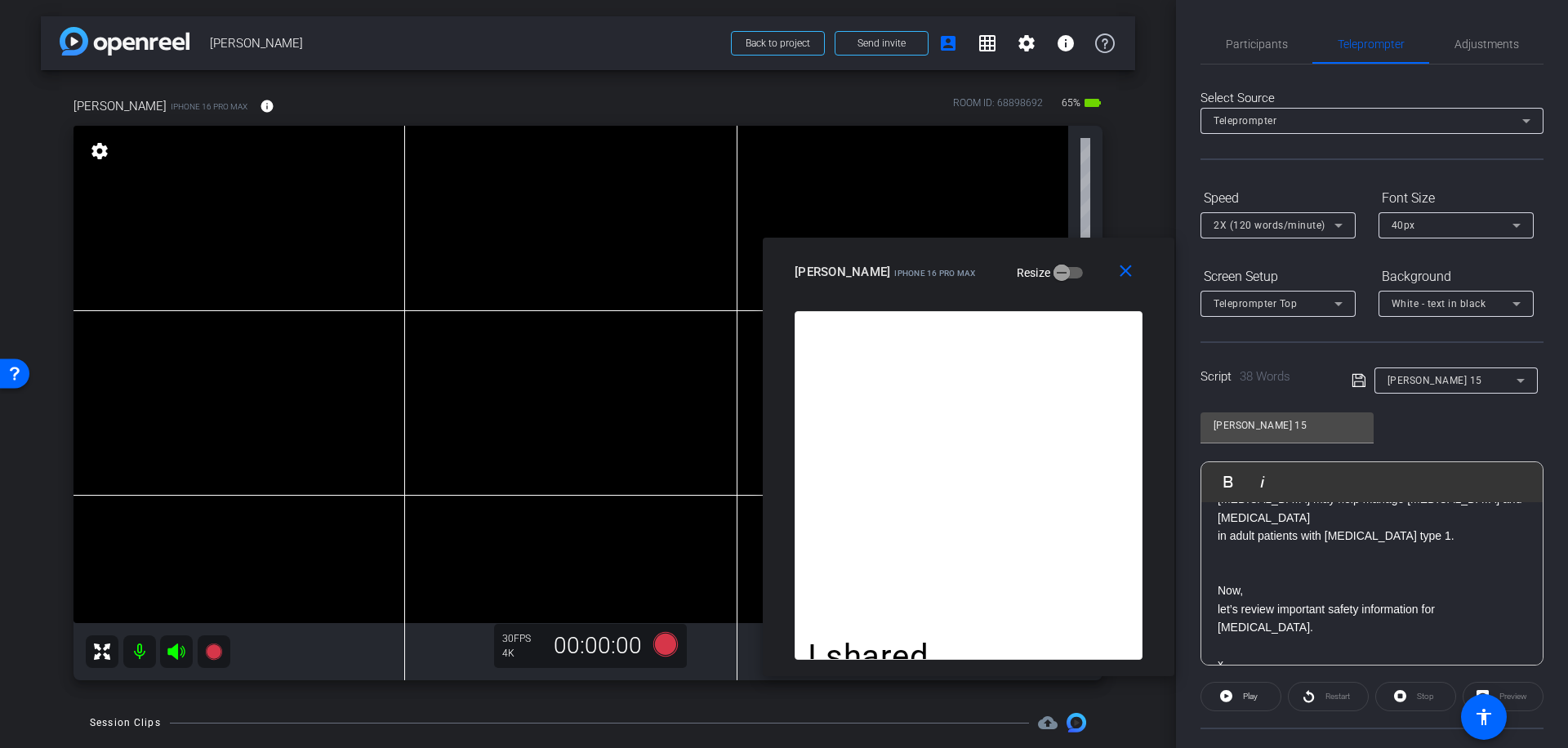
scroll to position [122, 0]
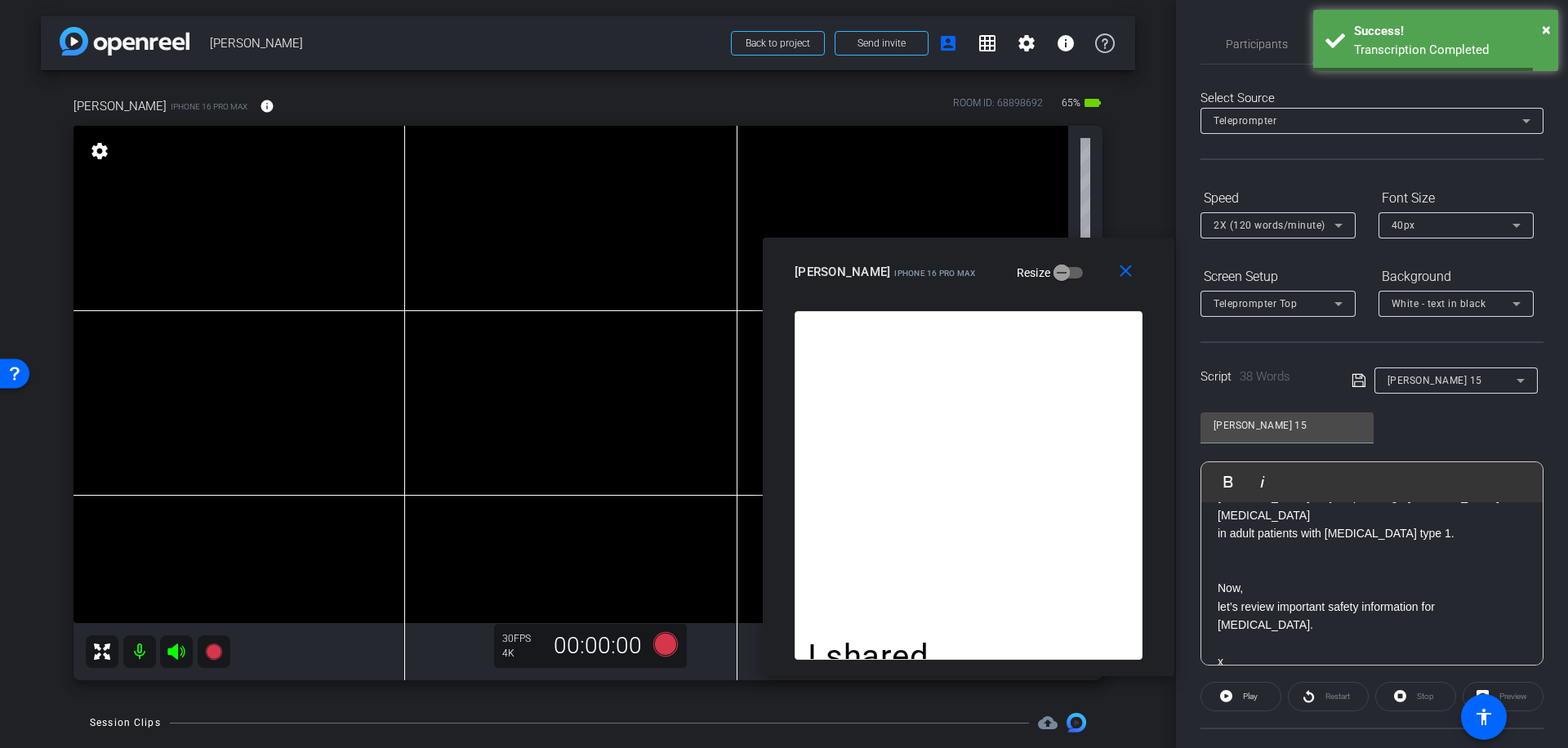
click at [1437, 532] on p "in adult patients with [MEDICAL_DATA] type 1." at bounding box center [1372, 532] width 308 height 18
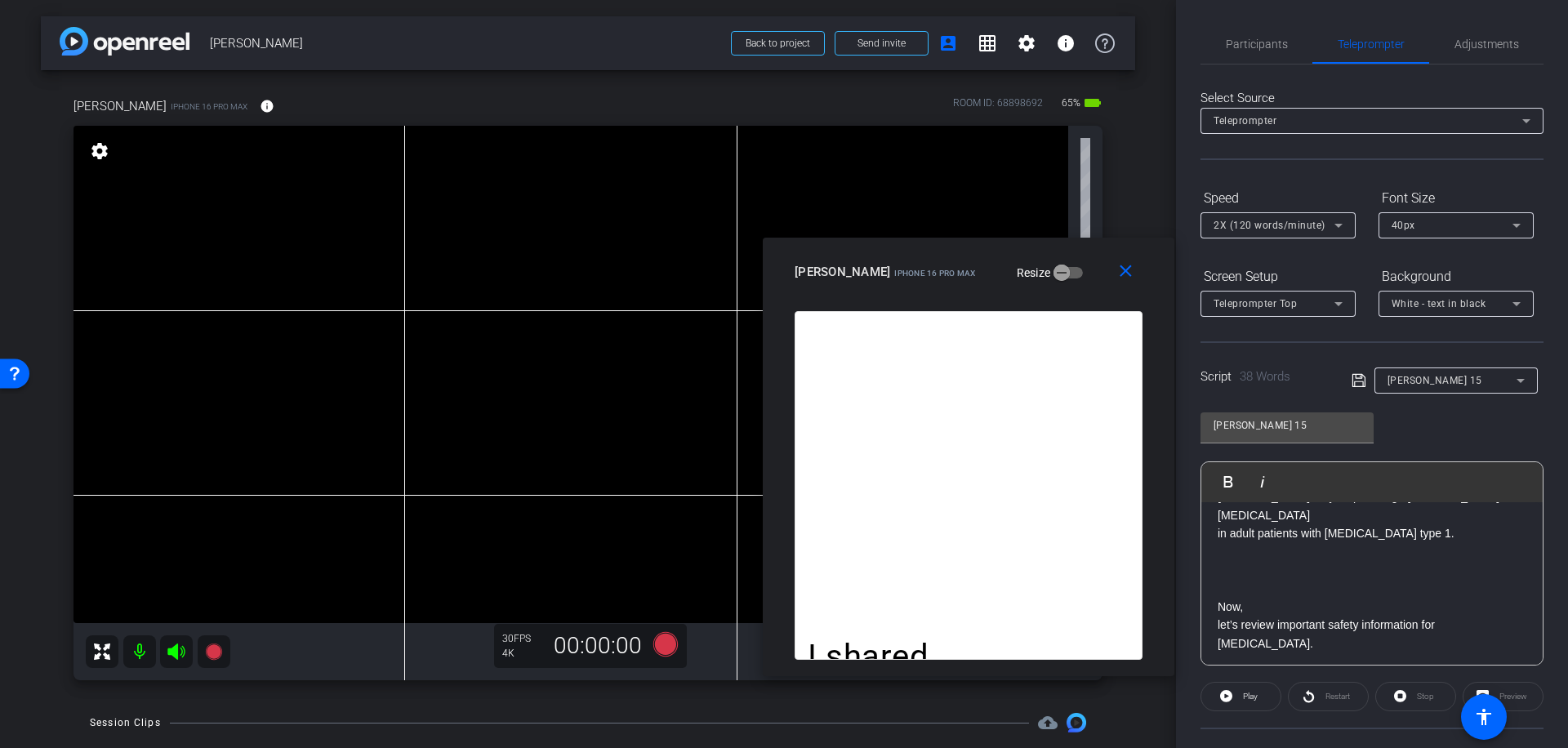
click at [1355, 383] on icon at bounding box center [1358, 380] width 14 height 20
click at [1253, 43] on span "Participants" at bounding box center [1256, 43] width 62 height 11
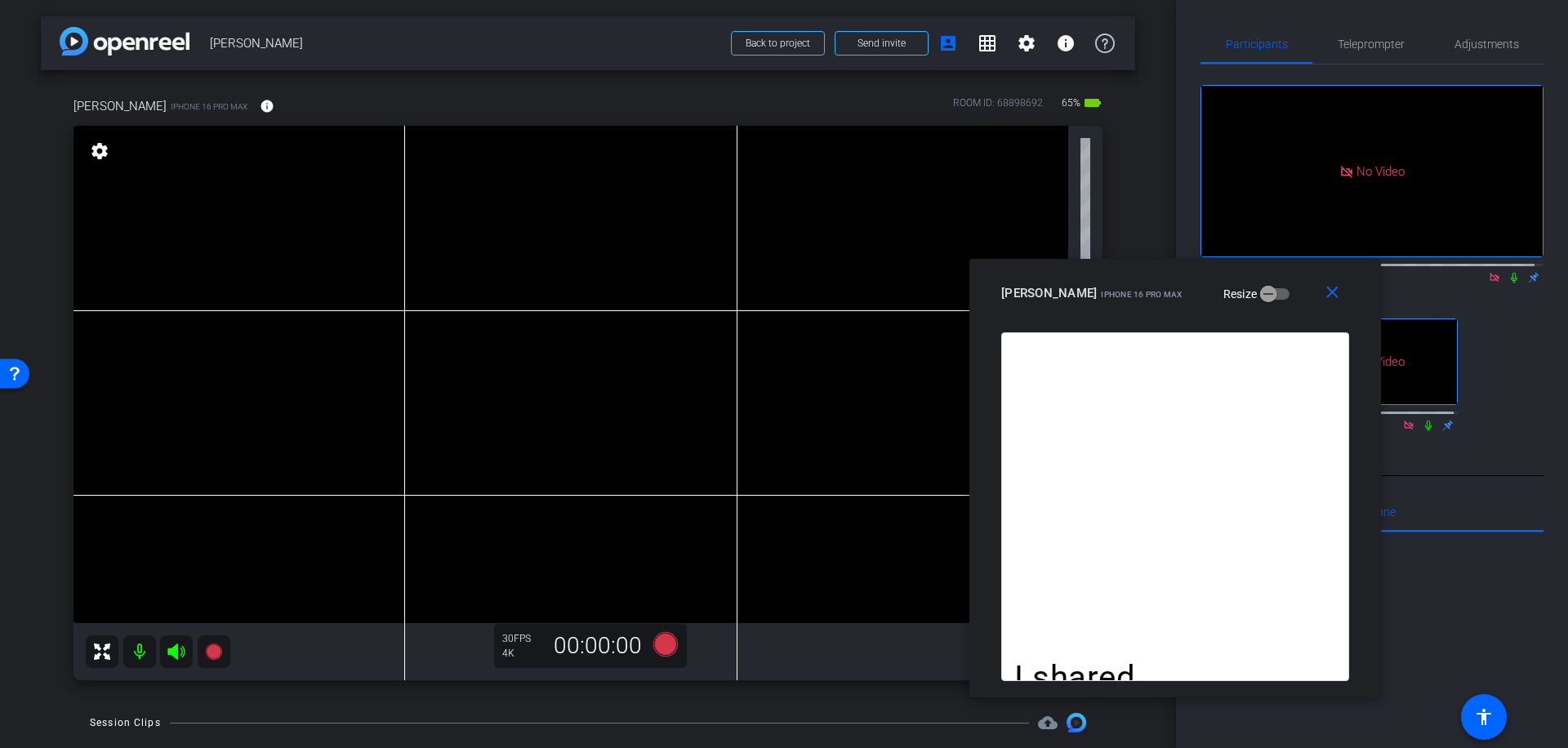
drag, startPoint x: 1039, startPoint y: 263, endPoint x: 1244, endPoint y: 268, distance: 205.1
click at [1245, 279] on div "[PERSON_NAME] iPhone 16 Pro Max Resize" at bounding box center [1181, 293] width 360 height 30
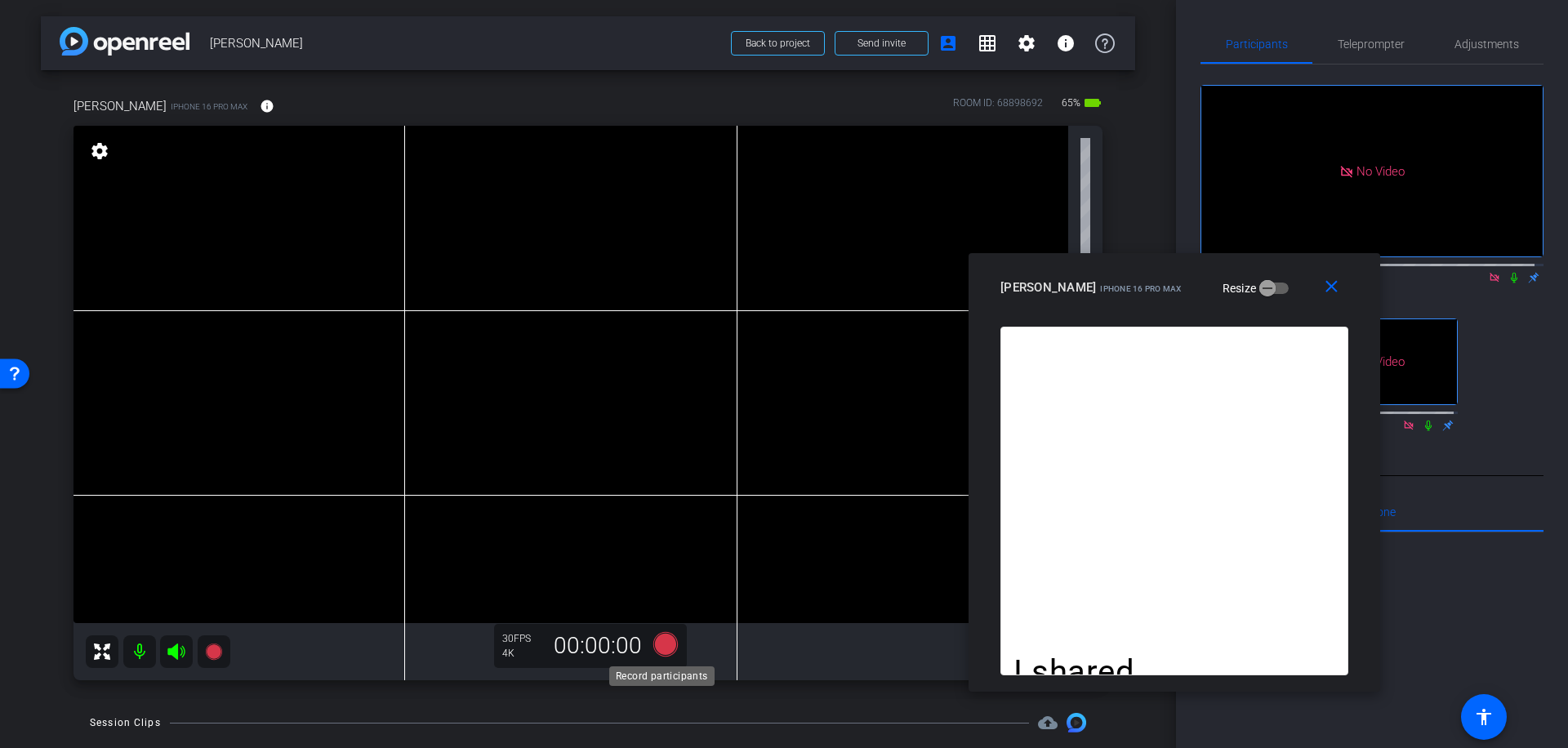
click at [666, 645] on icon at bounding box center [666, 644] width 25 height 25
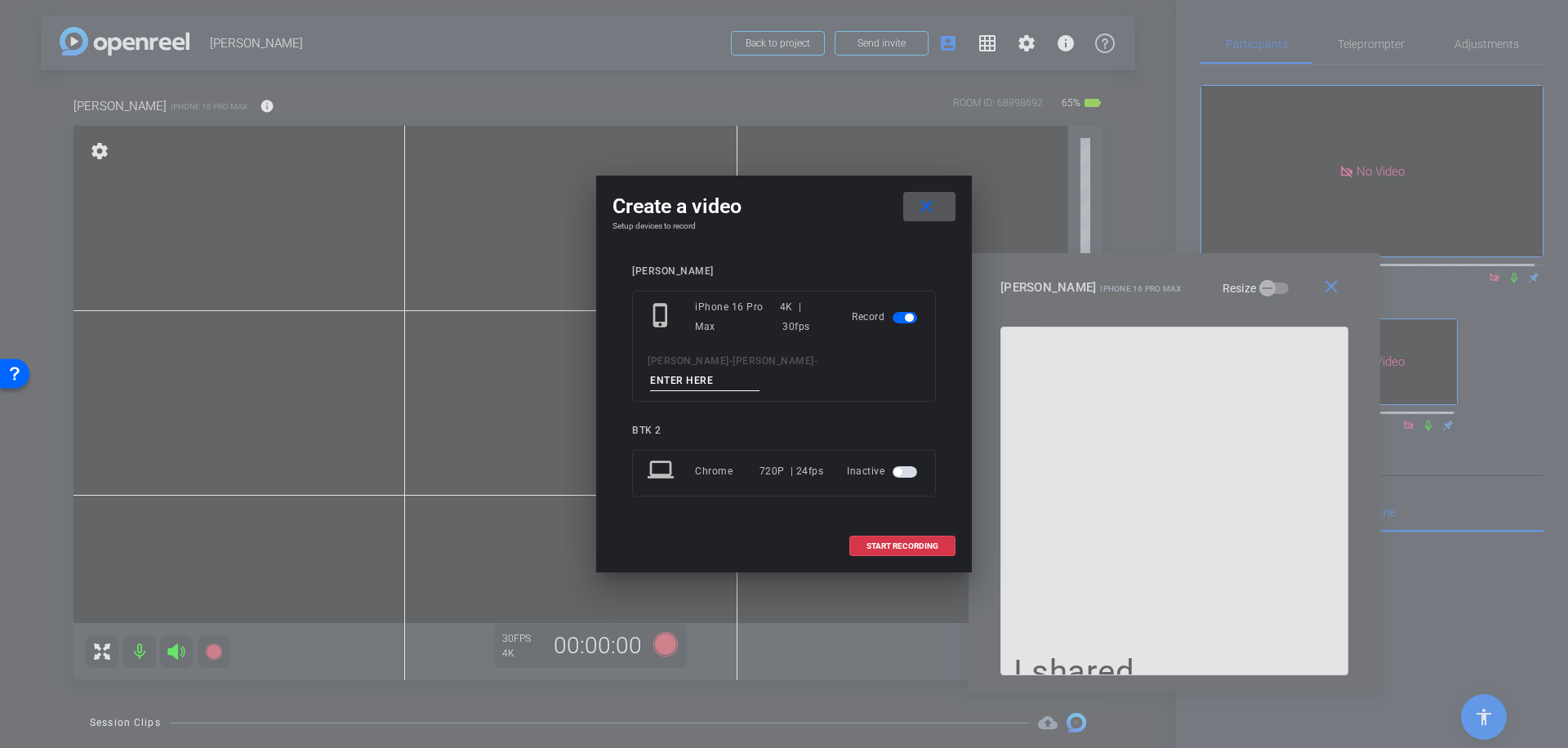
click at [757, 371] on input at bounding box center [705, 381] width 109 height 20
type input "056"
click at [932, 542] on span "START RECORDING" at bounding box center [902, 546] width 72 height 9
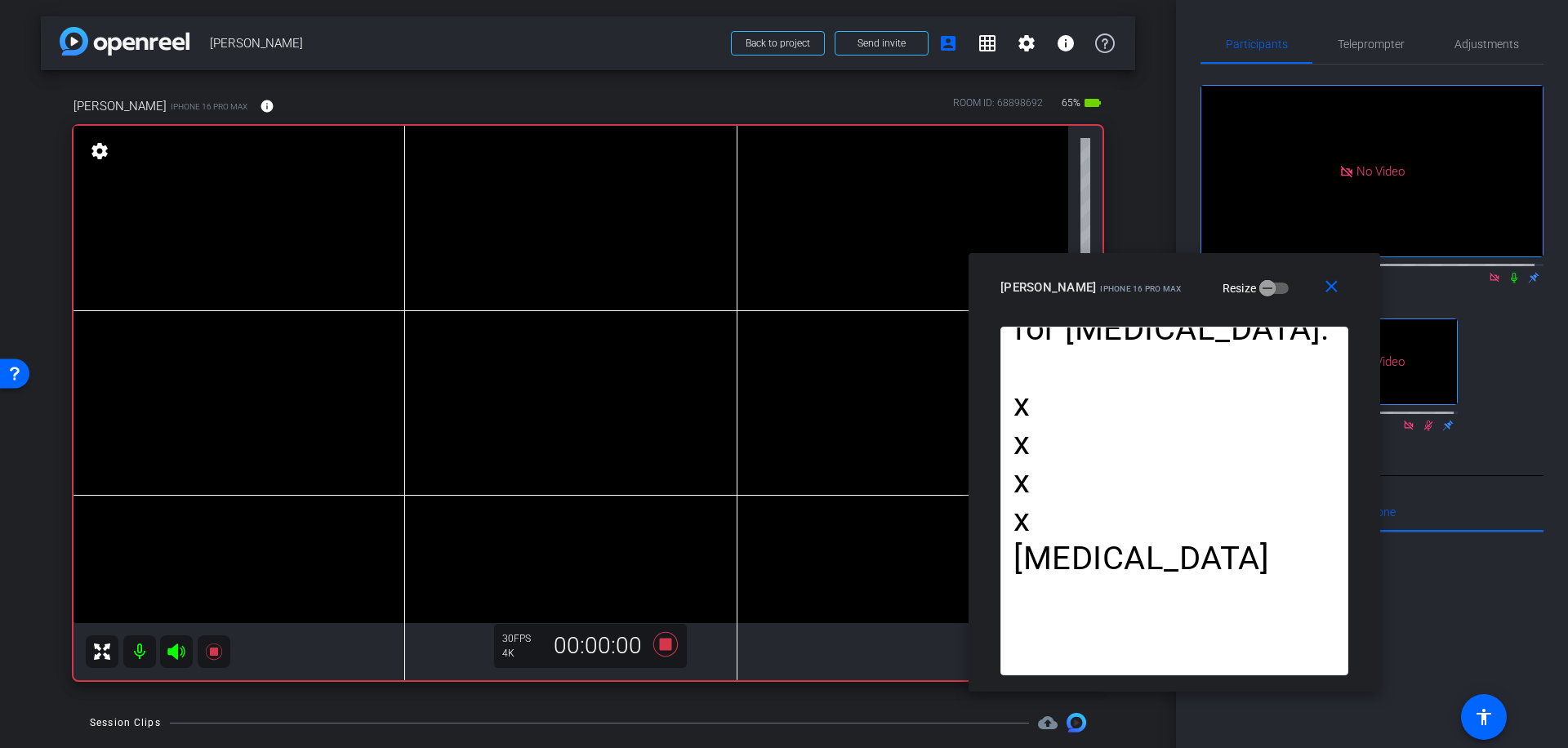
click at [1508, 272] on icon at bounding box center [1513, 277] width 13 height 11
click at [658, 648] on icon at bounding box center [666, 644] width 25 height 25
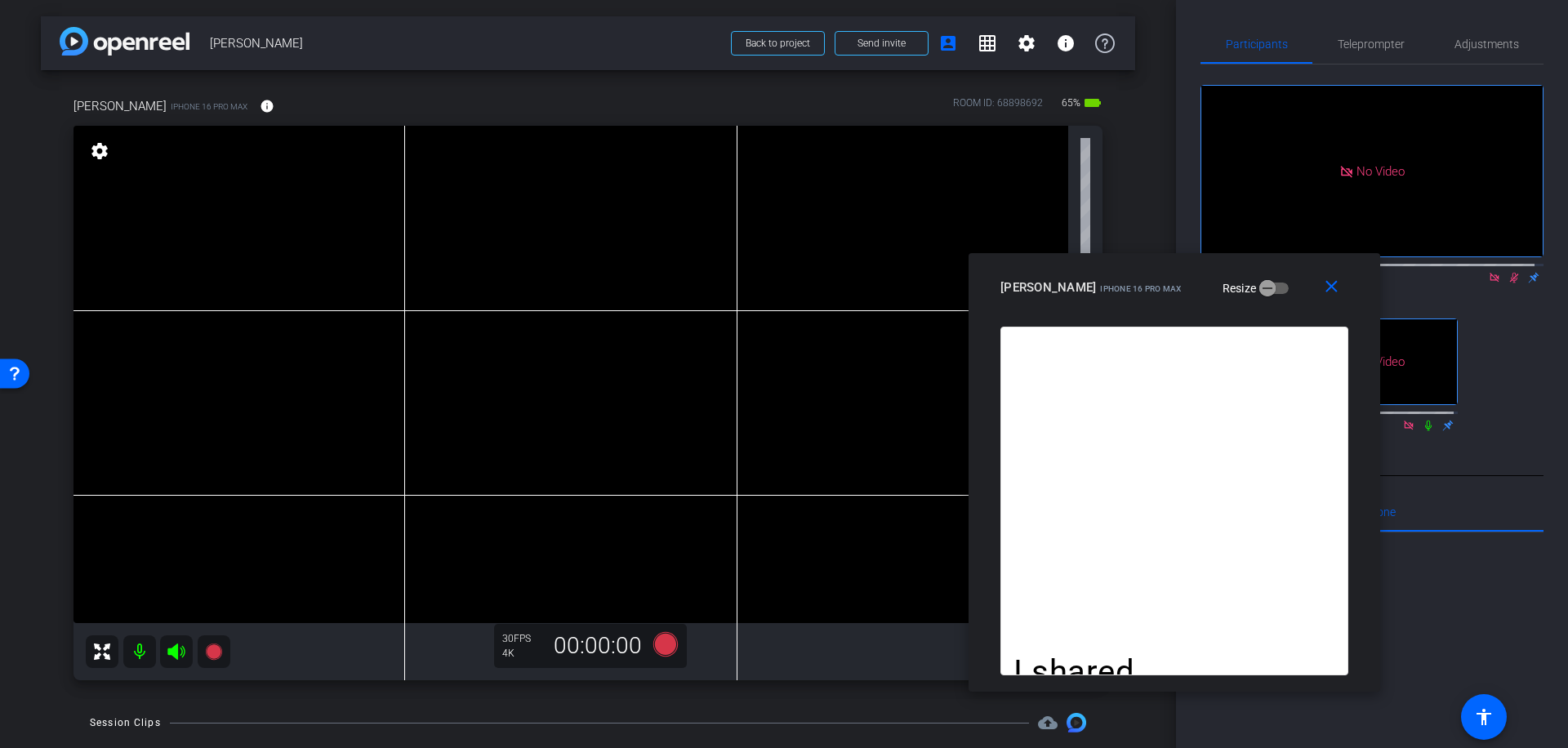
click at [1510, 273] on icon at bounding box center [1514, 278] width 9 height 10
click at [663, 647] on icon at bounding box center [666, 644] width 25 height 25
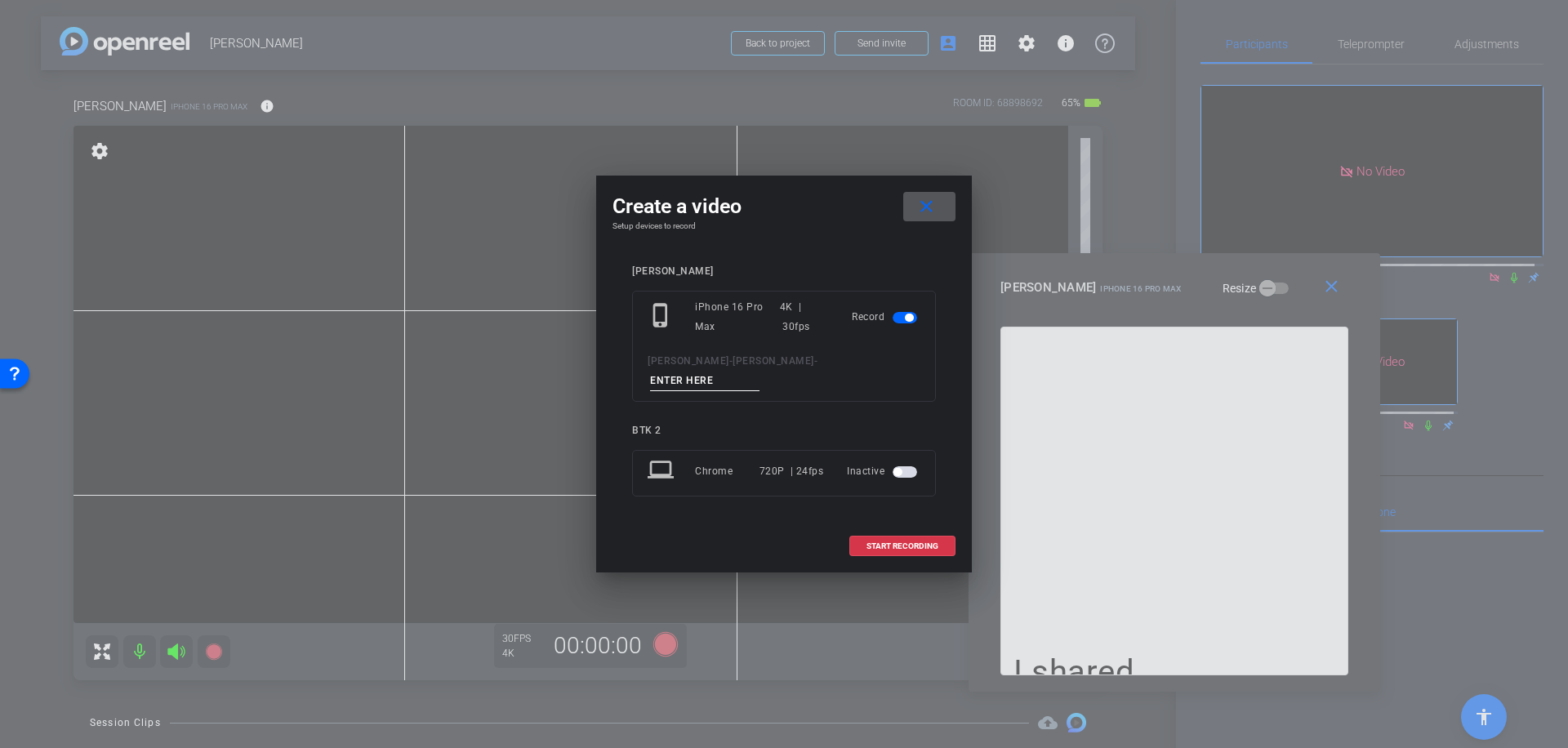
click at [751, 371] on input at bounding box center [705, 381] width 109 height 20
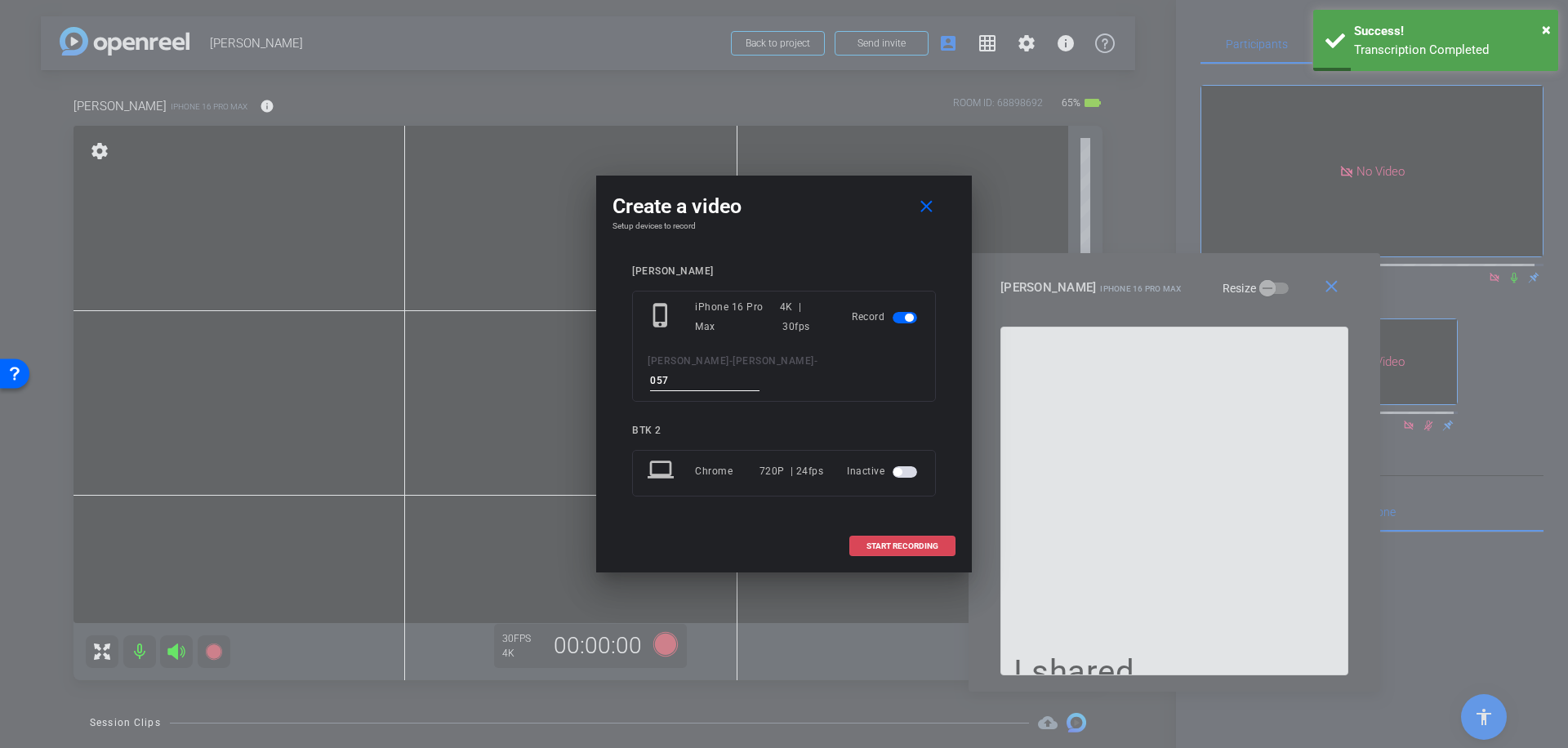
type input "057"
click at [904, 542] on span "START RECORDING" at bounding box center [902, 546] width 72 height 9
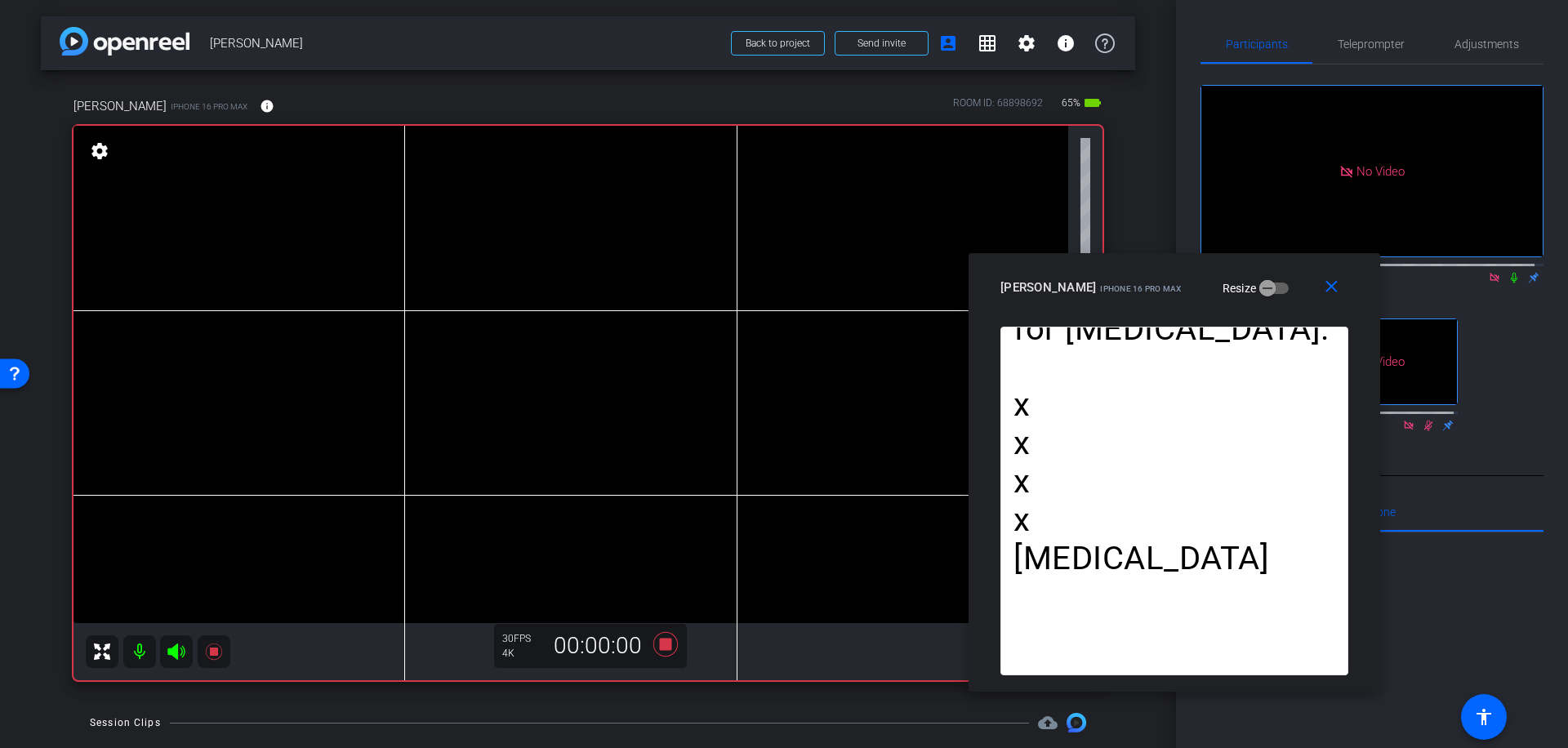
click at [1511, 273] on icon at bounding box center [1514, 278] width 7 height 10
click at [663, 644] on icon at bounding box center [666, 644] width 25 height 25
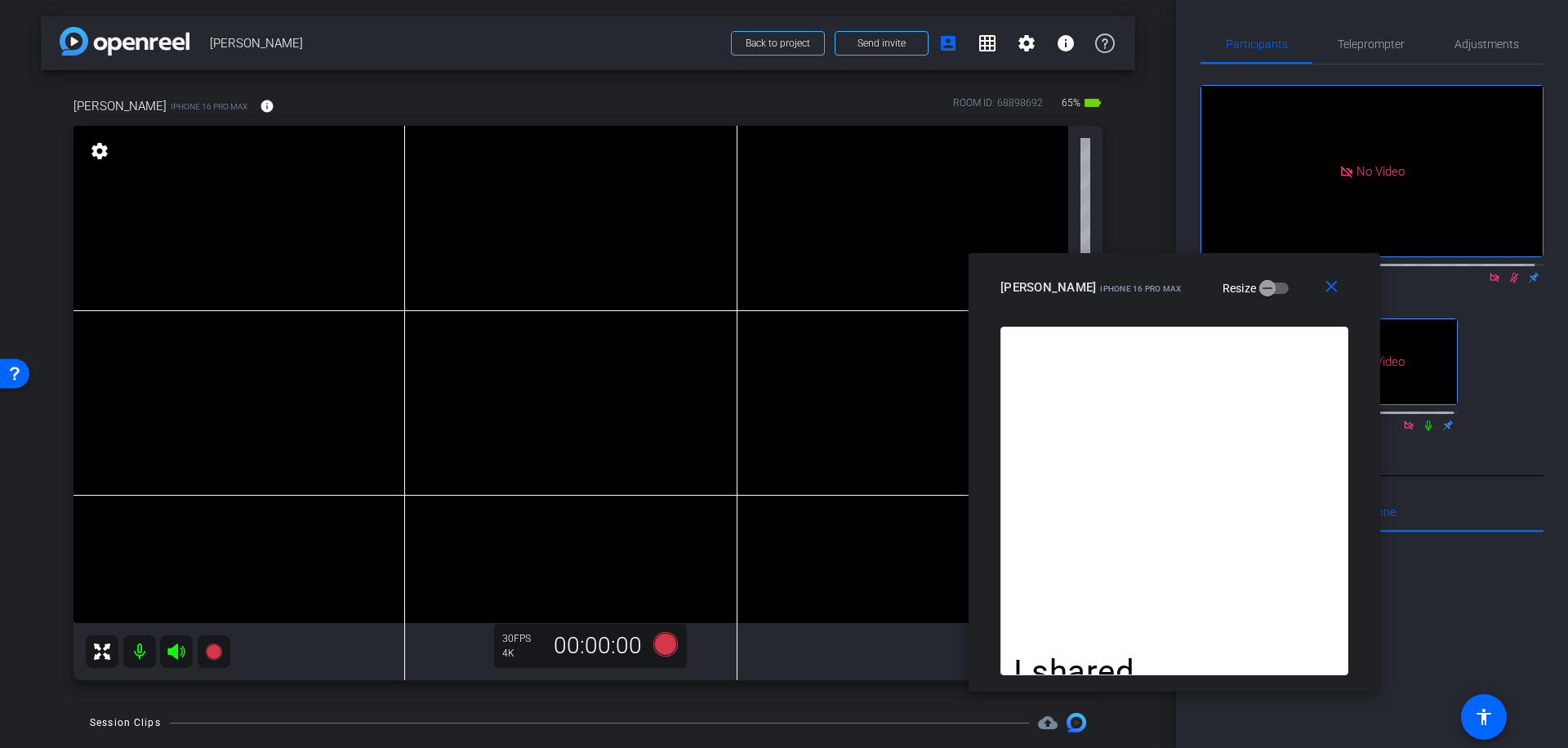
click at [1507, 272] on icon at bounding box center [1513, 277] width 13 height 11
click at [1338, 289] on mat-icon "close" at bounding box center [1332, 287] width 20 height 20
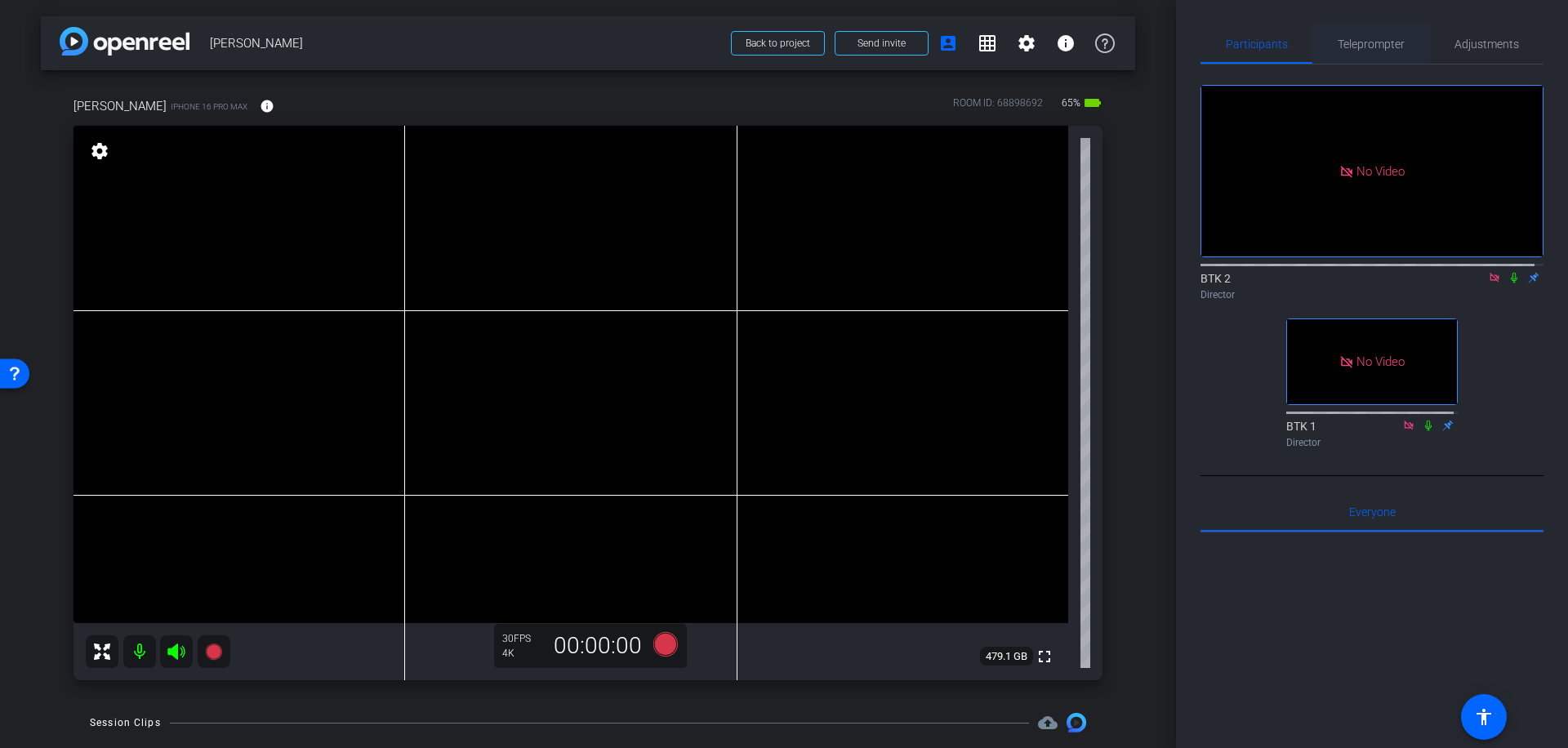
click at [1360, 41] on span "Teleprompter" at bounding box center [1371, 43] width 67 height 11
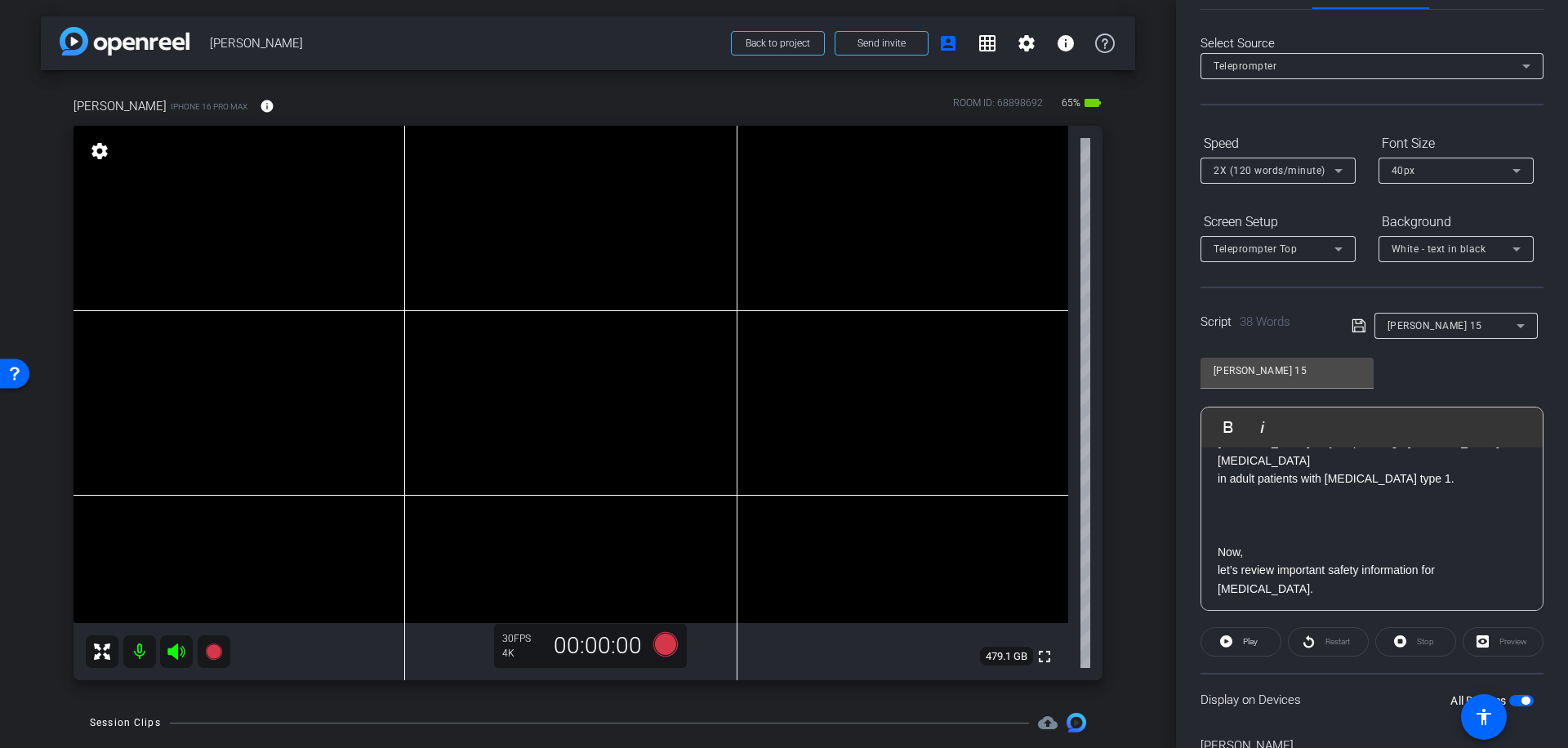
scroll to position [145, 0]
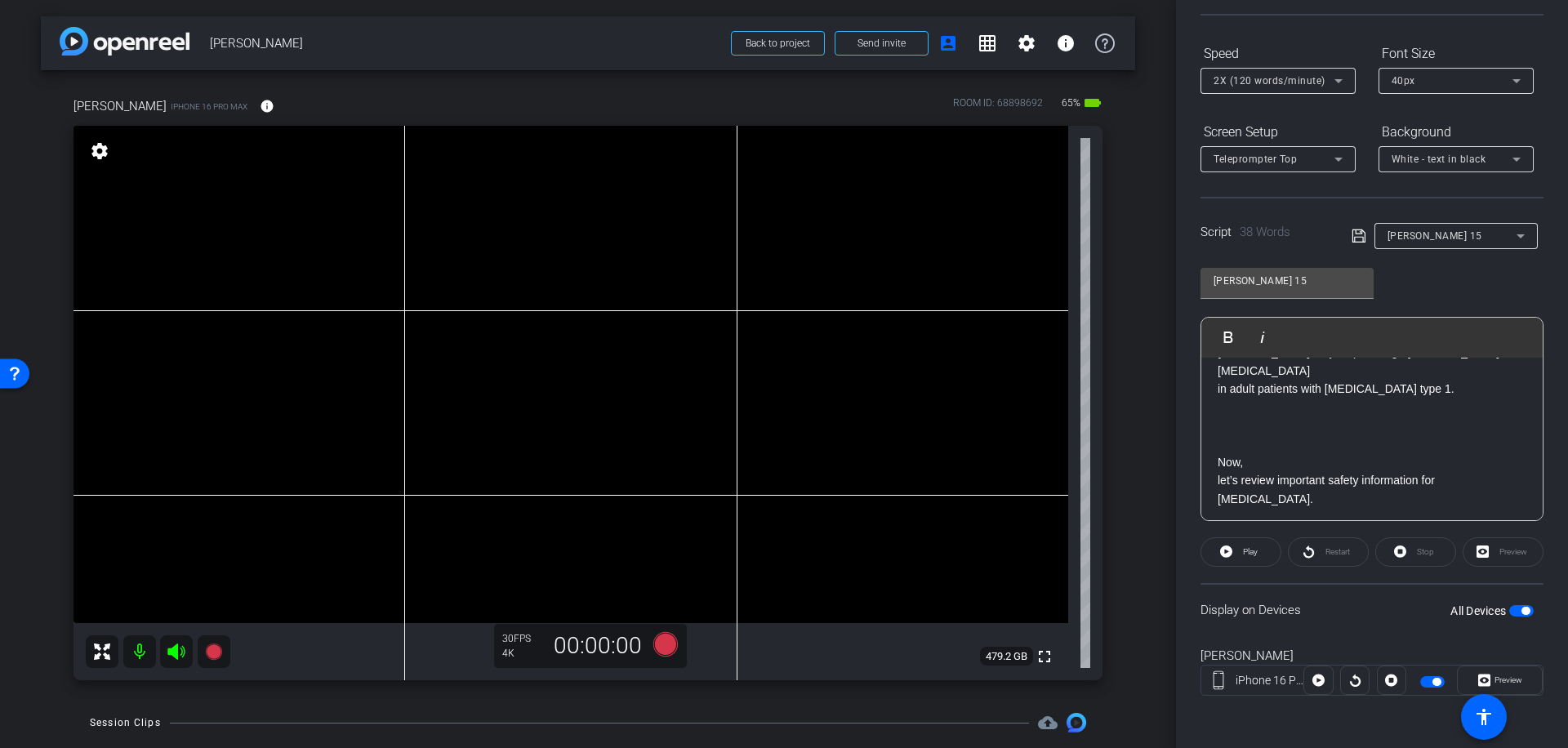
click at [1521, 607] on span "button" at bounding box center [1525, 611] width 9 height 9
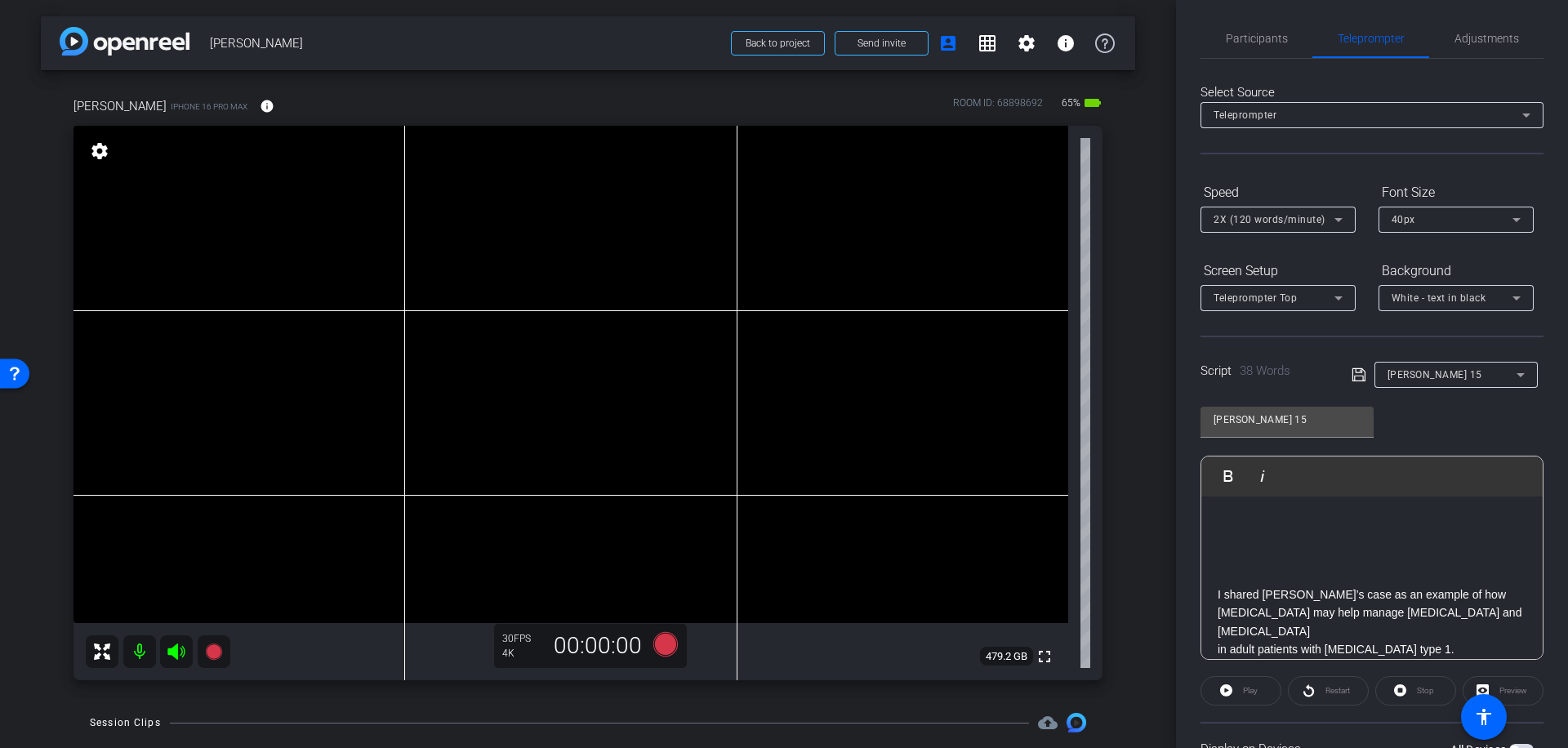
scroll to position [0, 0]
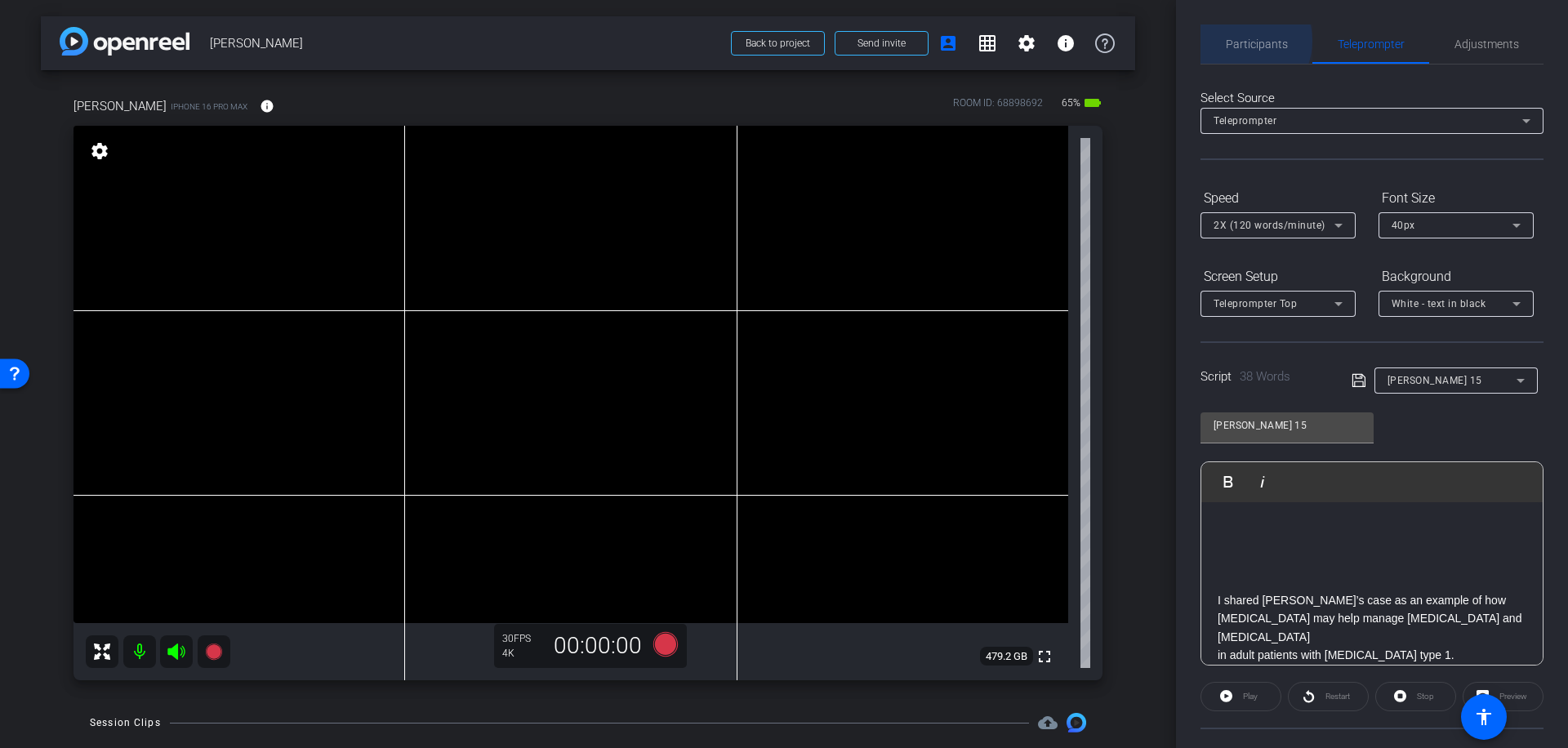
click at [1242, 41] on span "Participants" at bounding box center [1256, 43] width 62 height 11
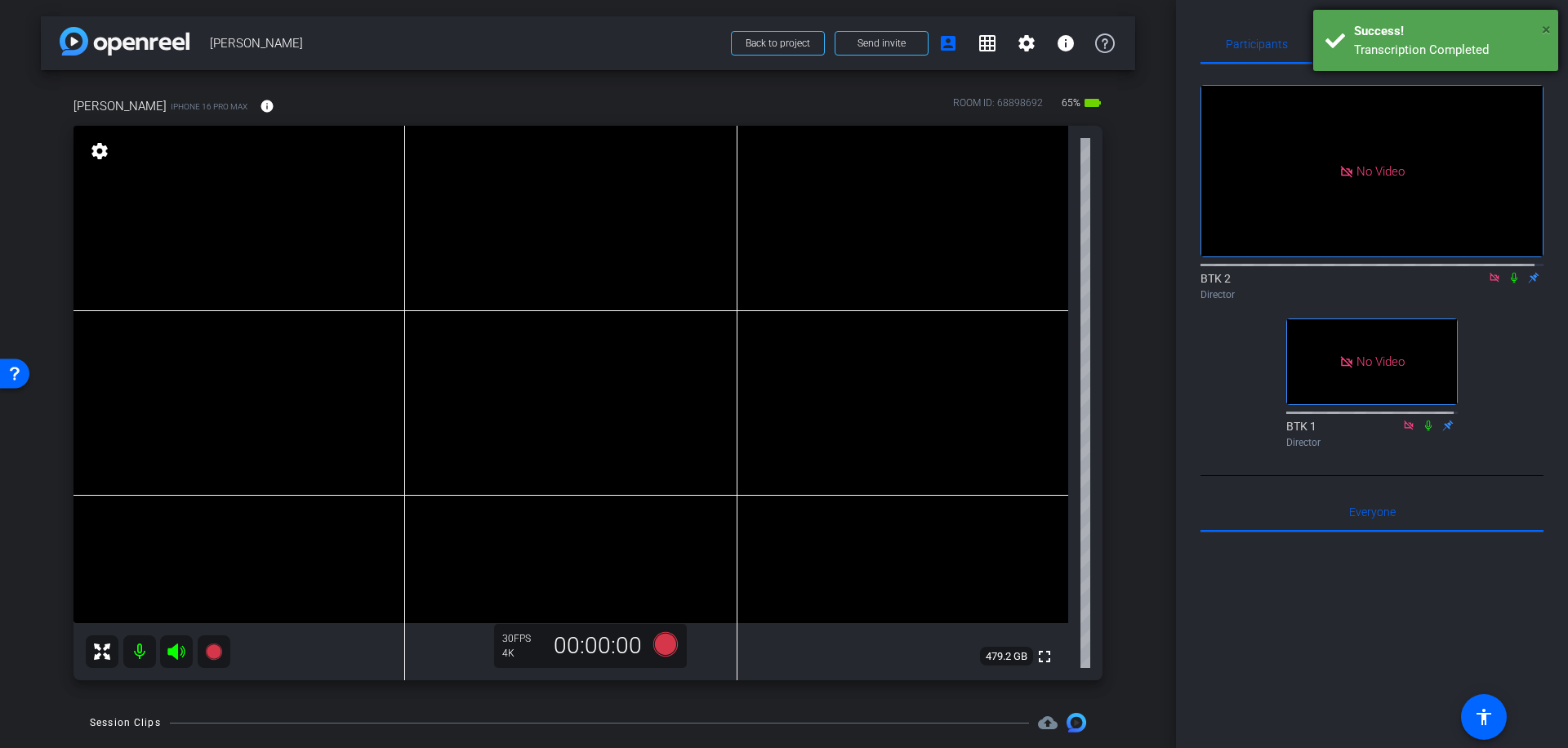
click at [1546, 28] on span "×" at bounding box center [1546, 29] width 9 height 20
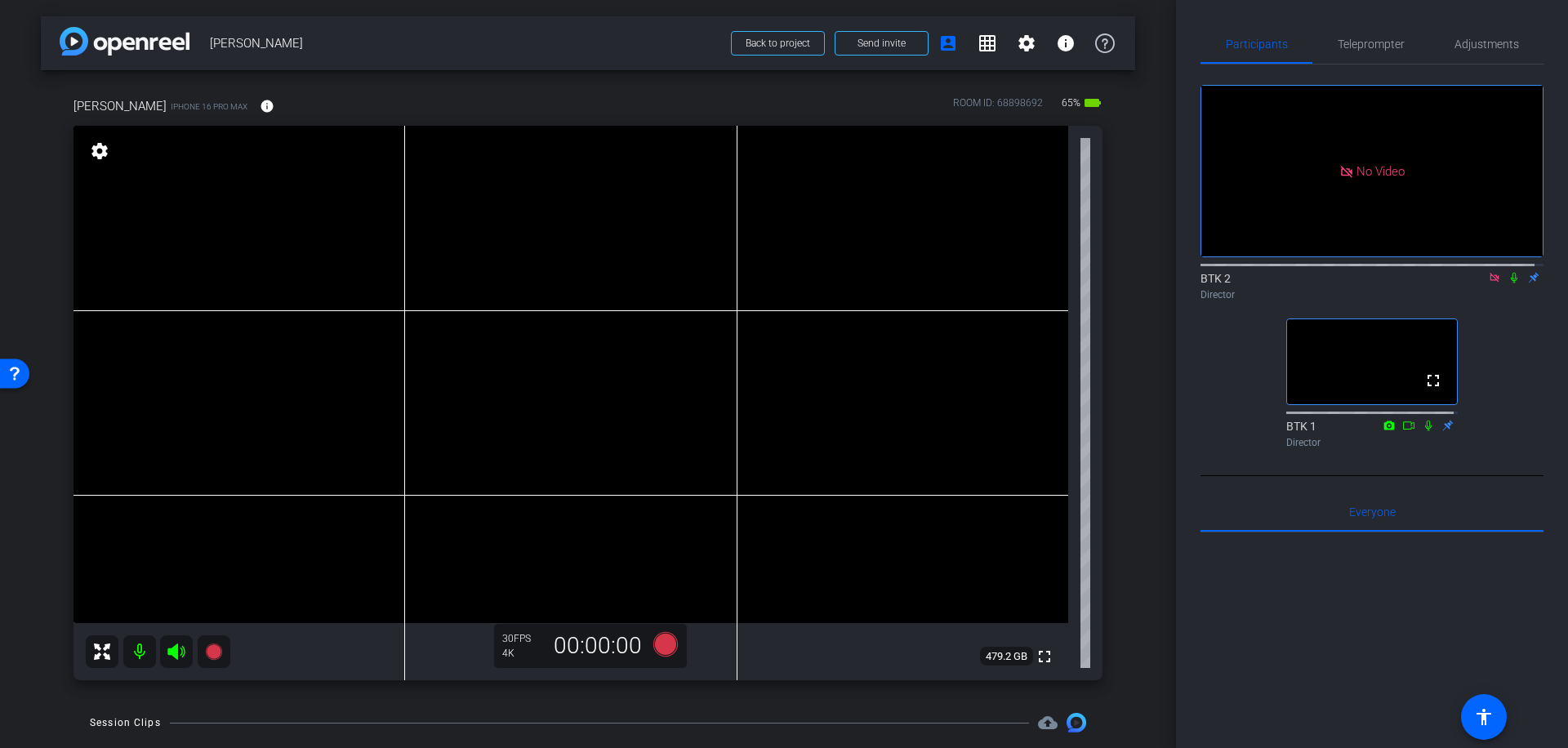
click at [1490, 273] on icon at bounding box center [1494, 277] width 9 height 9
click at [1488, 284] on icon at bounding box center [1494, 277] width 13 height 11
click at [1468, 284] on icon at bounding box center [1474, 277] width 13 height 11
